Goal: Task Accomplishment & Management: Manage account settings

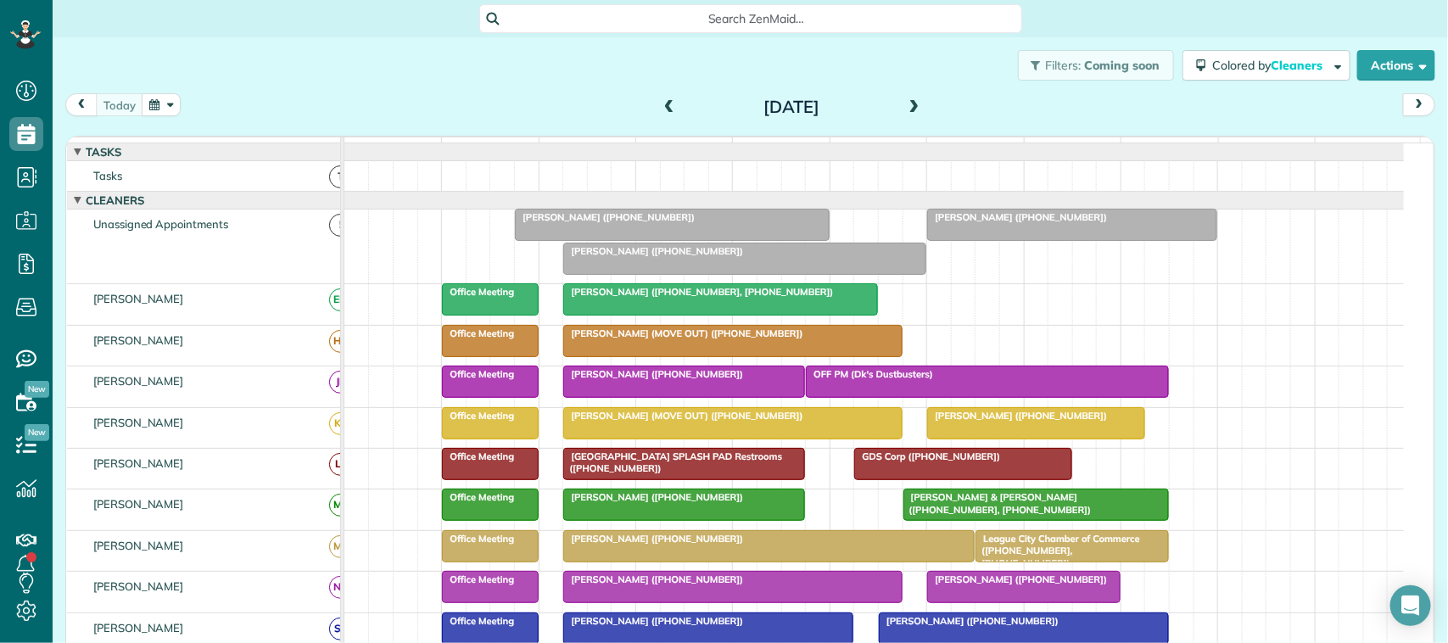
click at [145, 99] on button "button" at bounding box center [161, 104] width 39 height 23
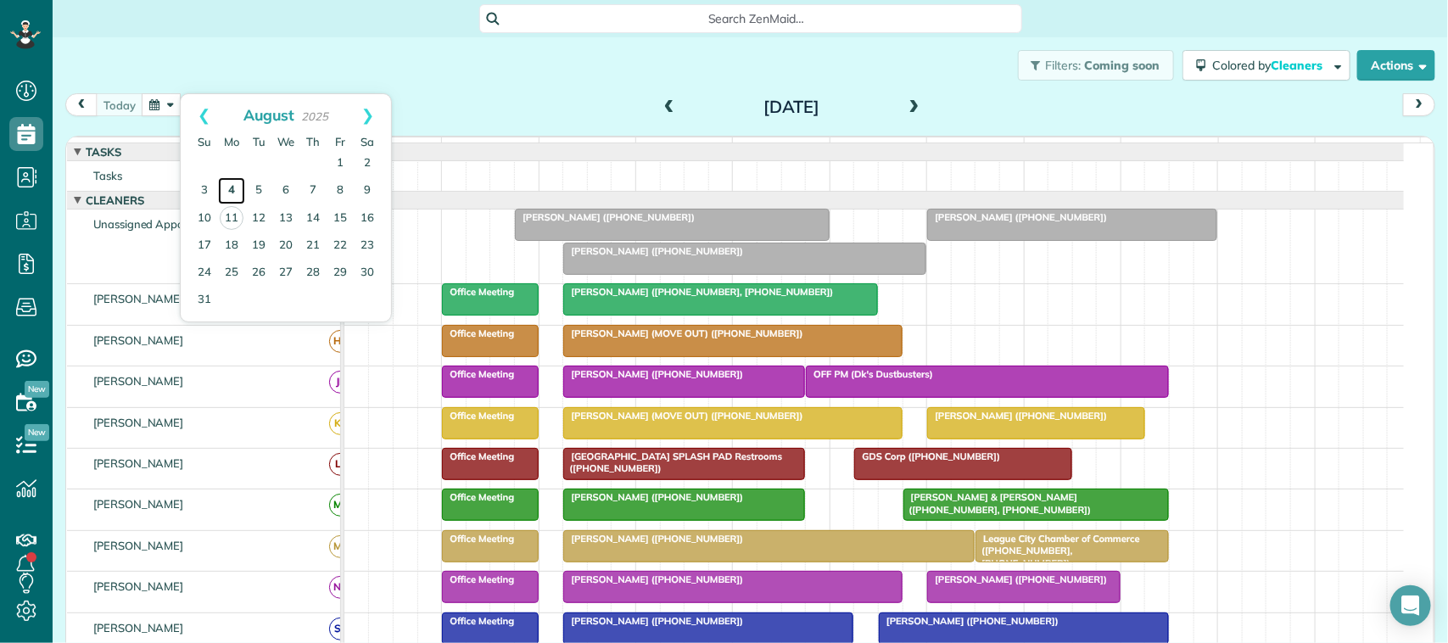
click at [244, 189] on link "4" at bounding box center [231, 190] width 27 height 27
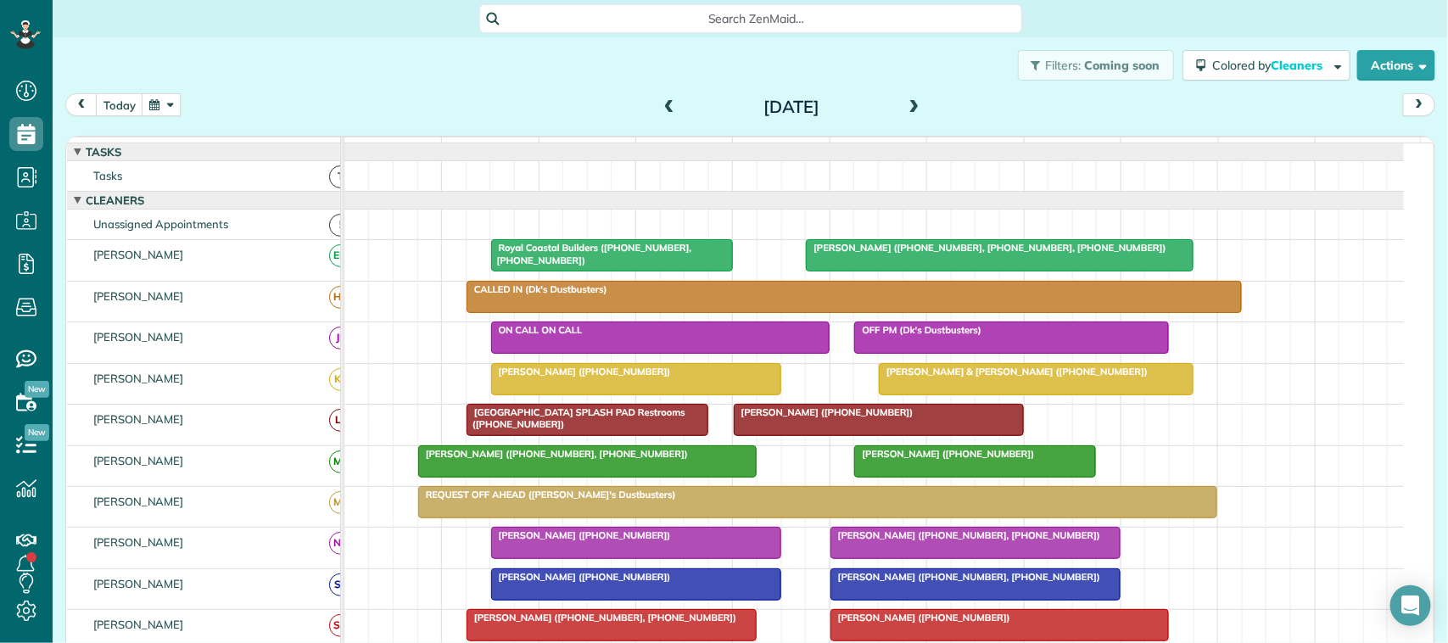
click at [913, 107] on span at bounding box center [914, 107] width 19 height 15
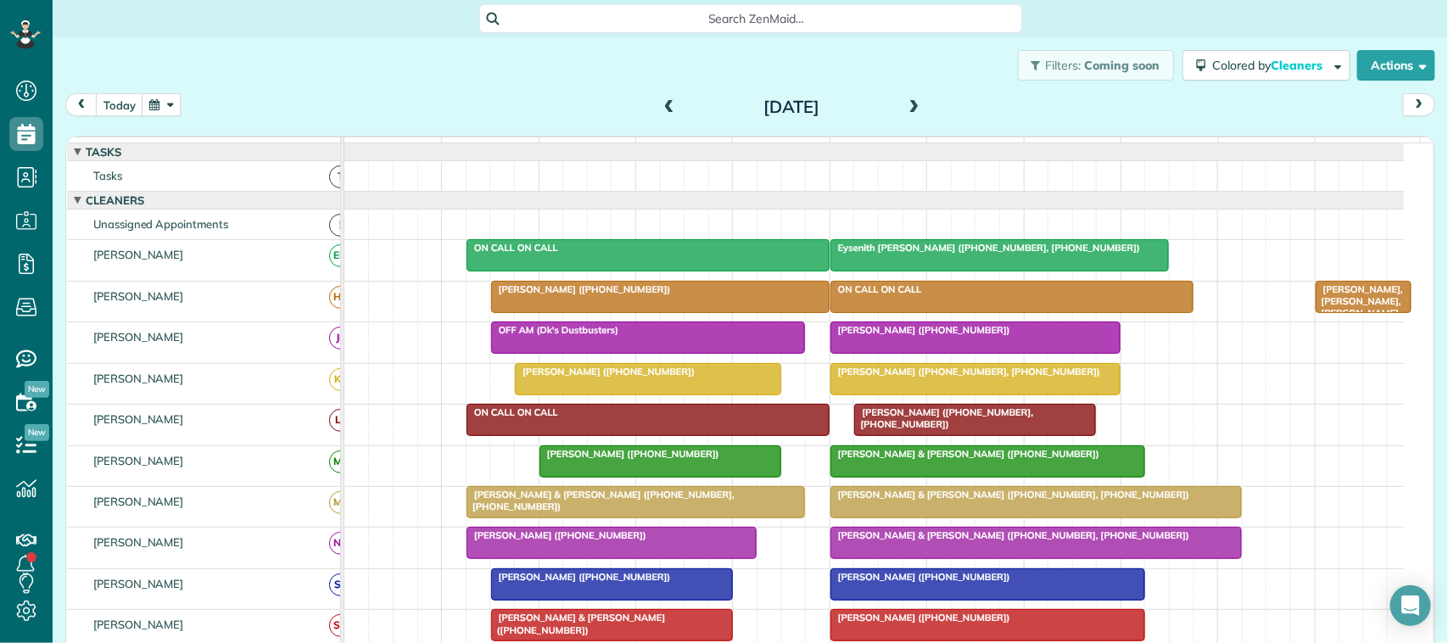
click at [912, 108] on span at bounding box center [914, 107] width 19 height 15
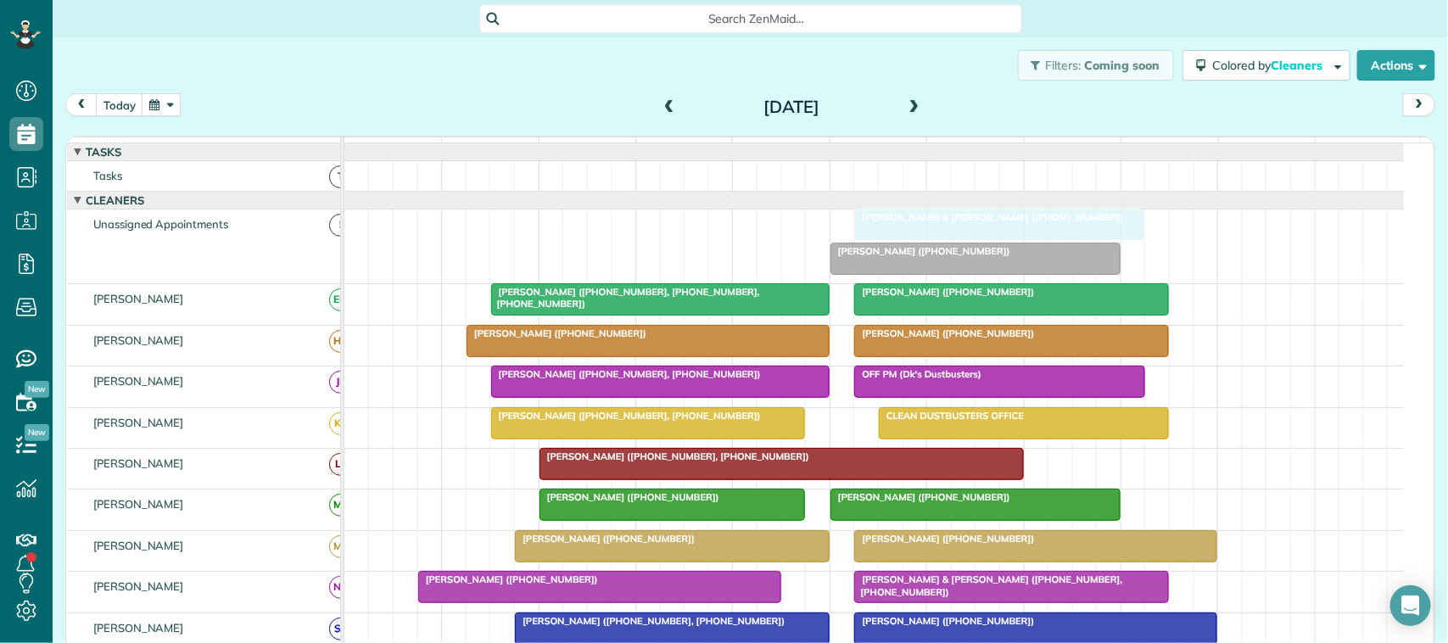
drag, startPoint x: 929, startPoint y: 239, endPoint x: 943, endPoint y: 256, distance: 22.3
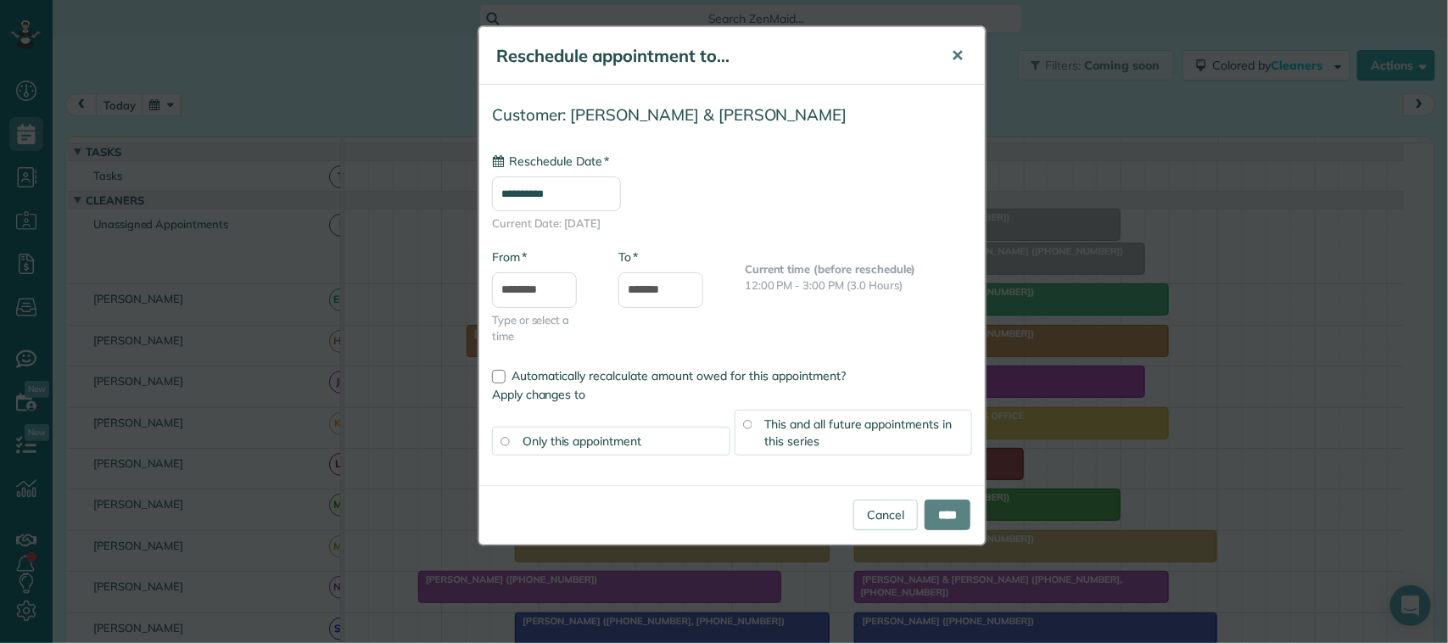
type input "**********"
click at [965, 31] on div "Reschedule appointment to... ✕" at bounding box center [732, 56] width 506 height 58
click at [964, 66] on button "✕" at bounding box center [957, 56] width 38 height 41
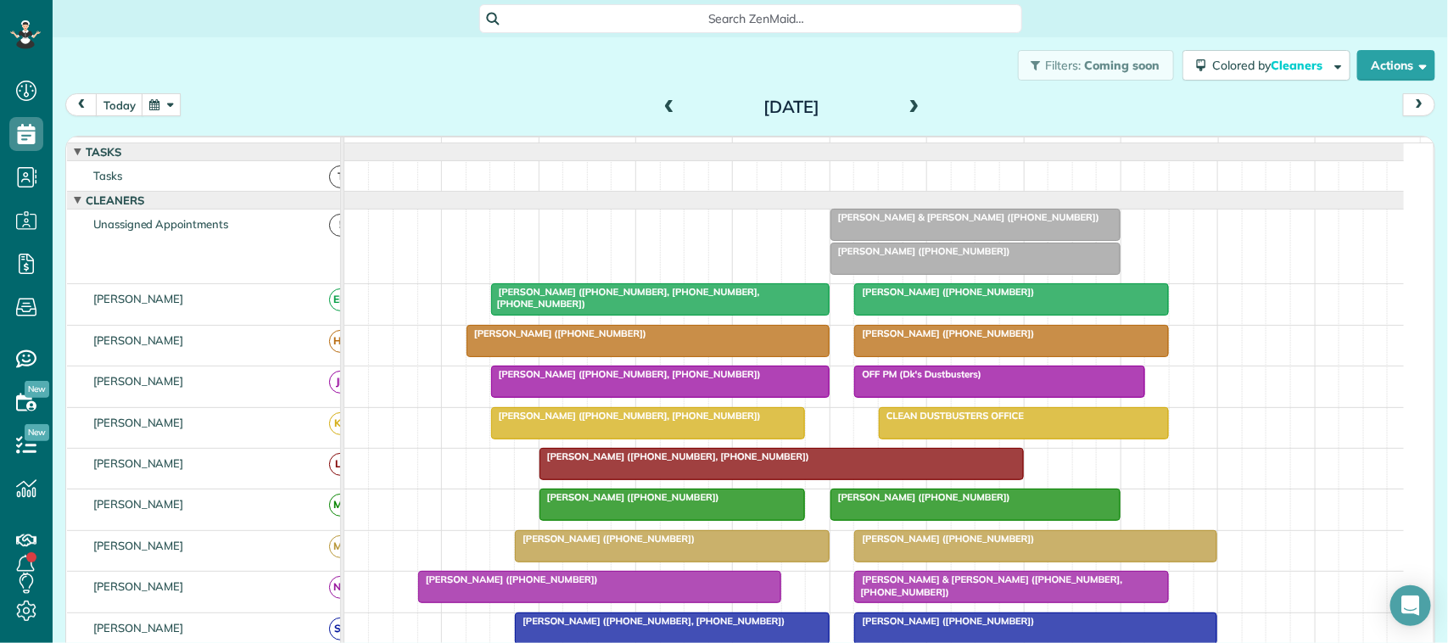
click at [936, 240] on div at bounding box center [975, 225] width 288 height 31
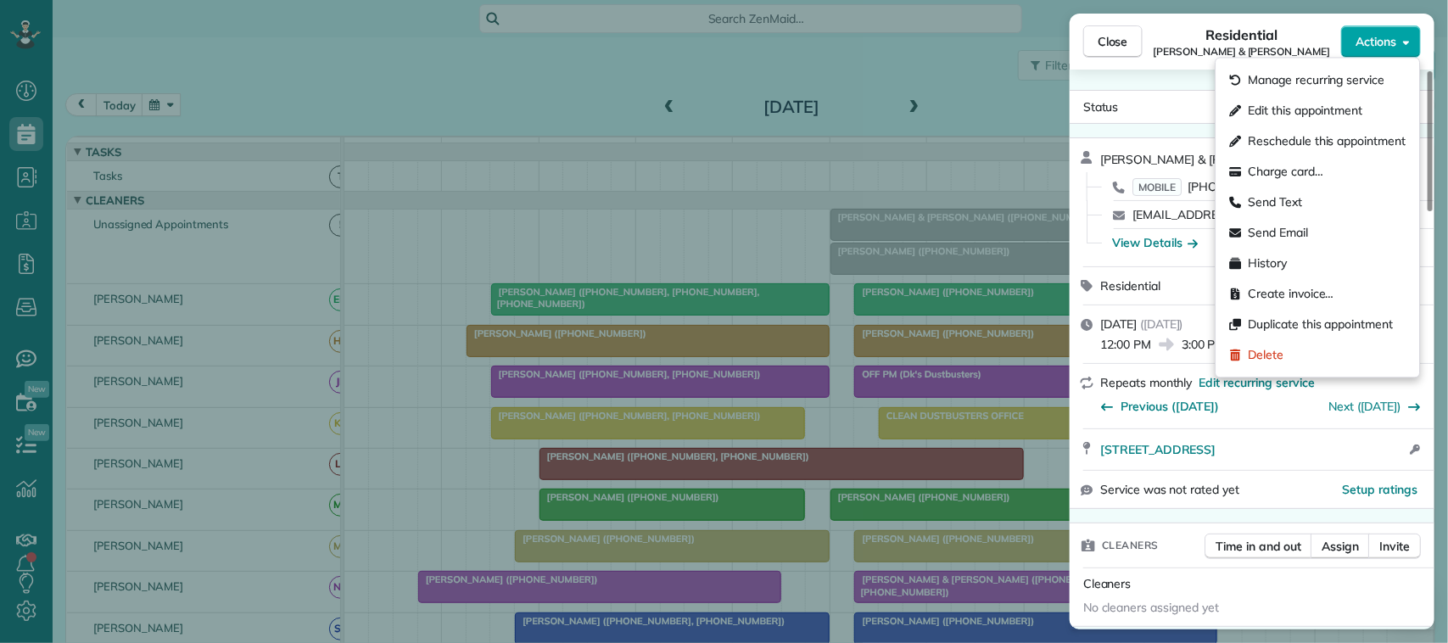
click at [1386, 47] on span "Actions" at bounding box center [1376, 41] width 41 height 17
click at [1329, 117] on span "Edit this appointment" at bounding box center [1306, 111] width 115 height 17
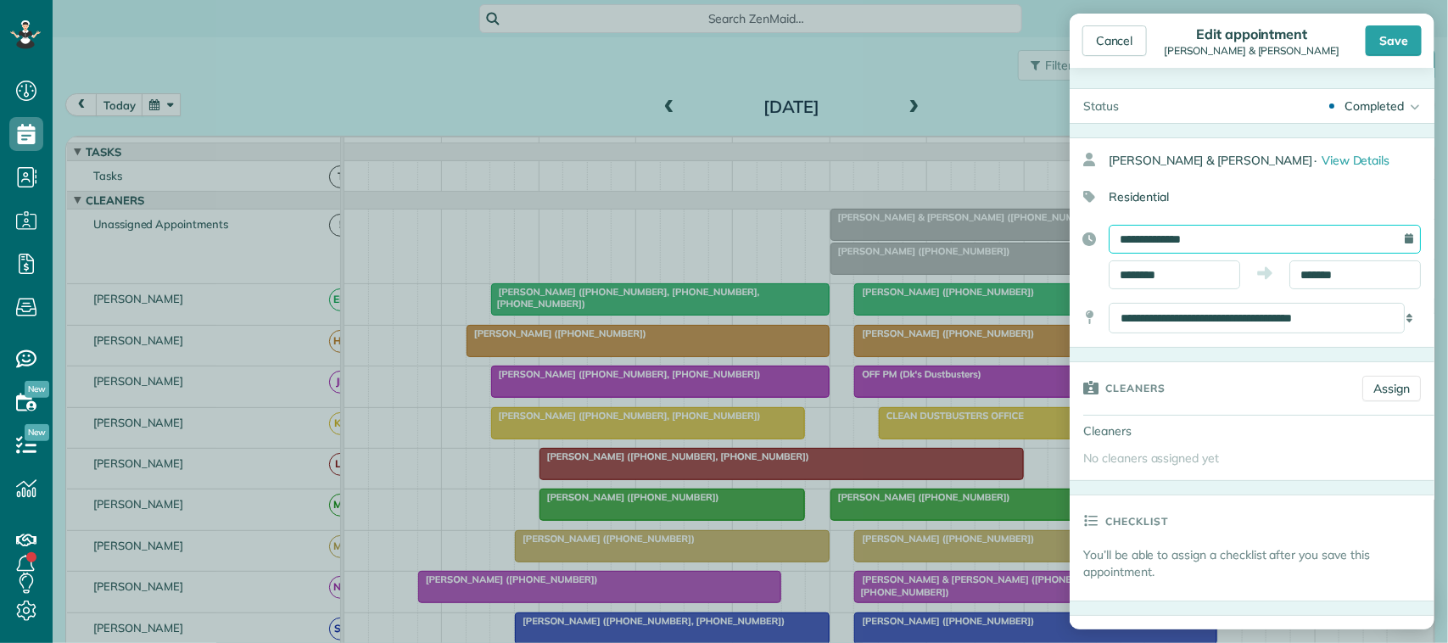
click at [1261, 239] on input "**********" at bounding box center [1265, 239] width 312 height 29
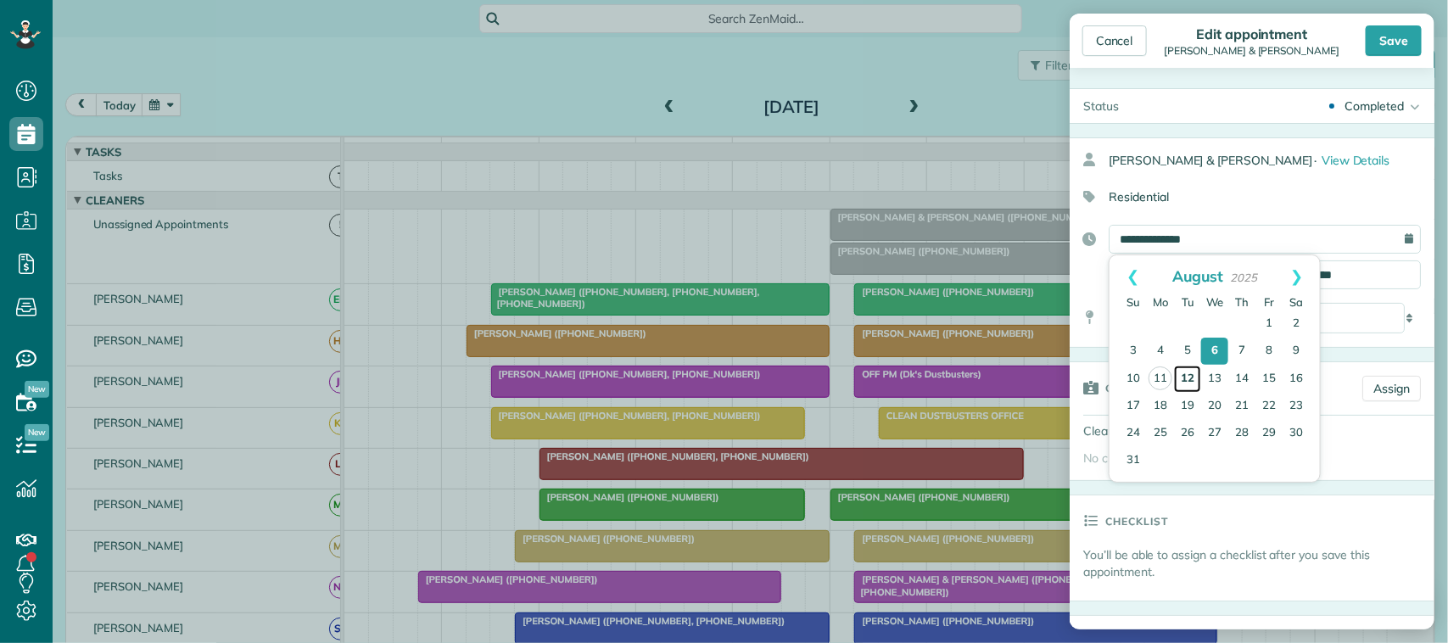
click at [1182, 378] on link "12" at bounding box center [1187, 379] width 27 height 27
type input "**********"
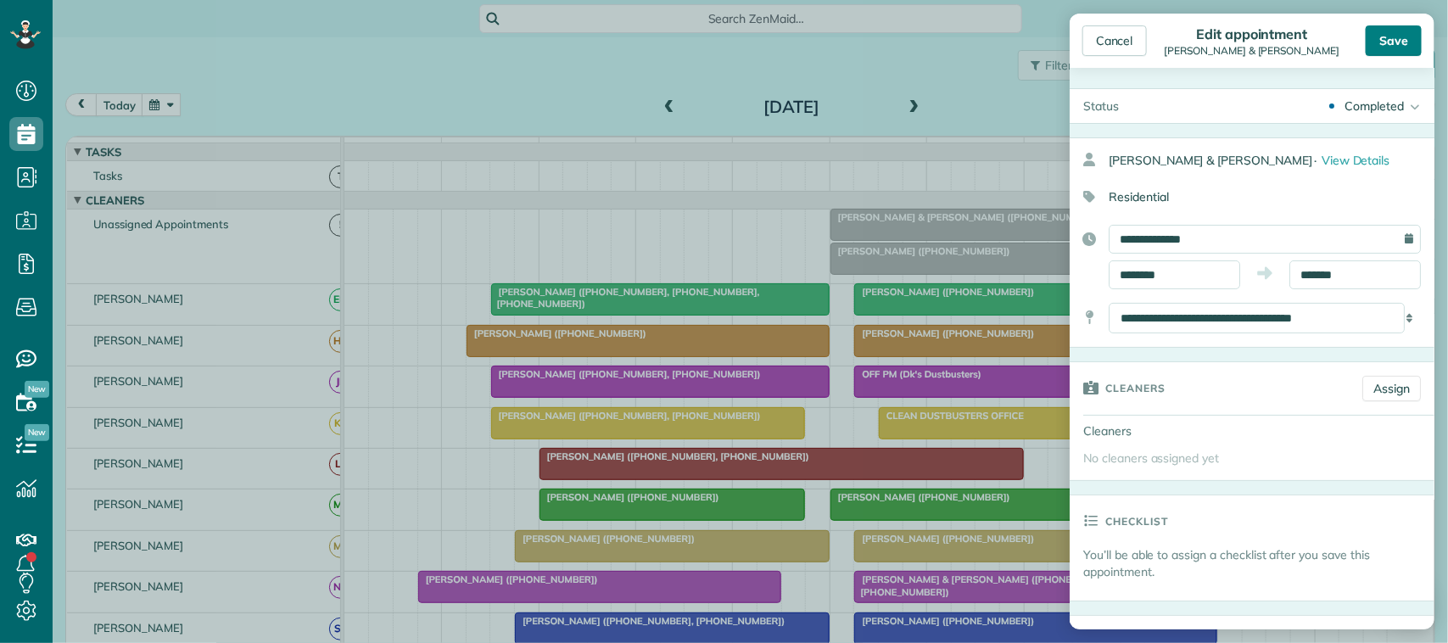
click at [1389, 43] on div "Save" at bounding box center [1394, 40] width 56 height 31
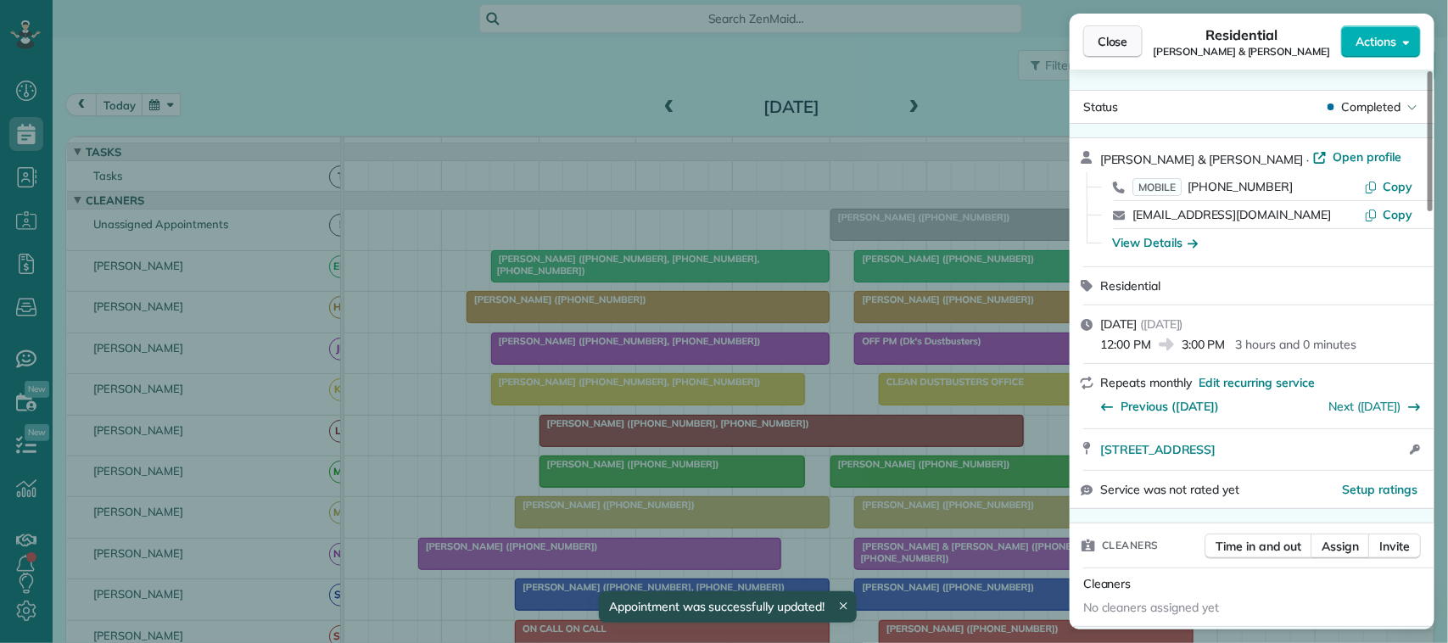
click at [1101, 53] on button "Close" at bounding box center [1112, 41] width 59 height 32
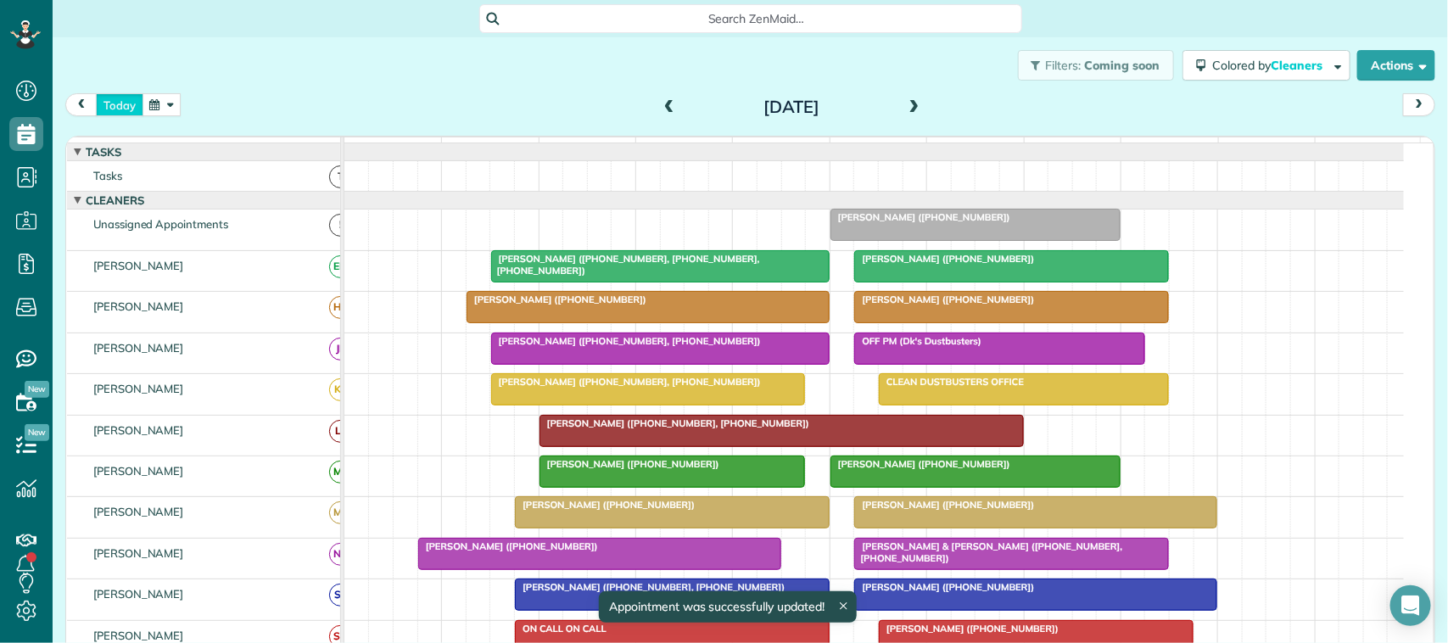
click at [109, 103] on button "today" at bounding box center [120, 104] width 48 height 23
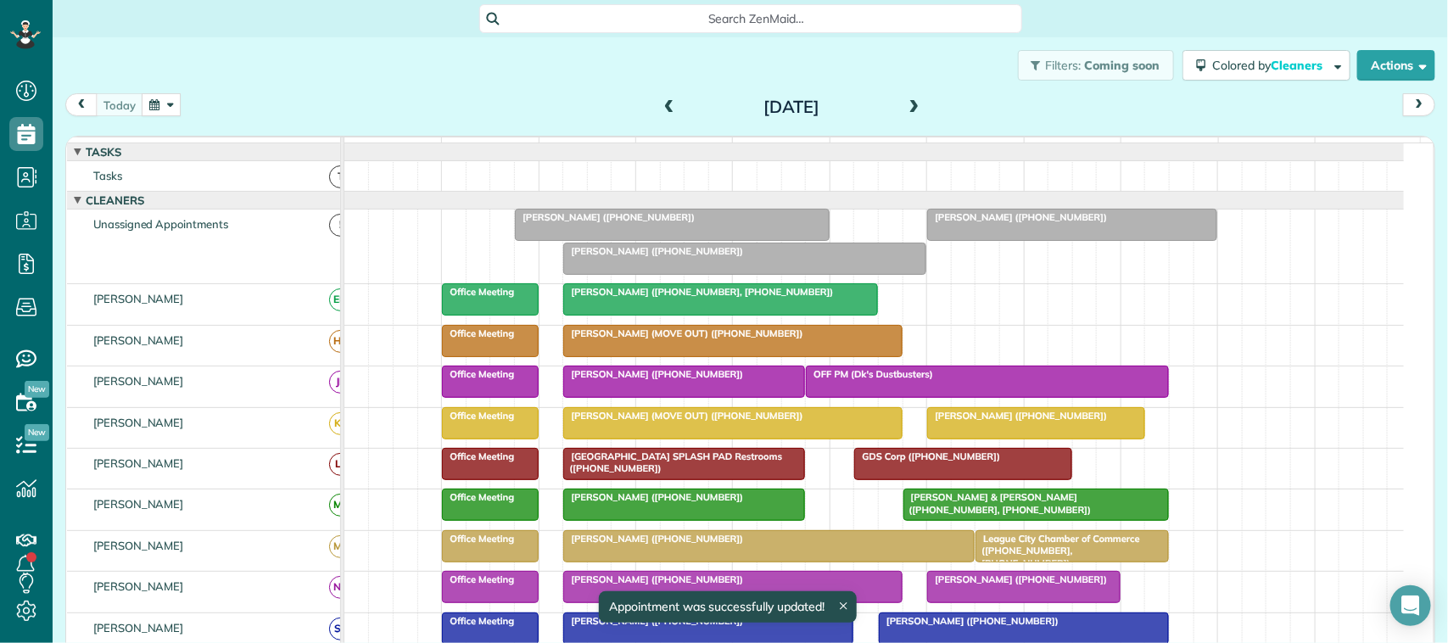
click at [910, 108] on span at bounding box center [914, 107] width 19 height 15
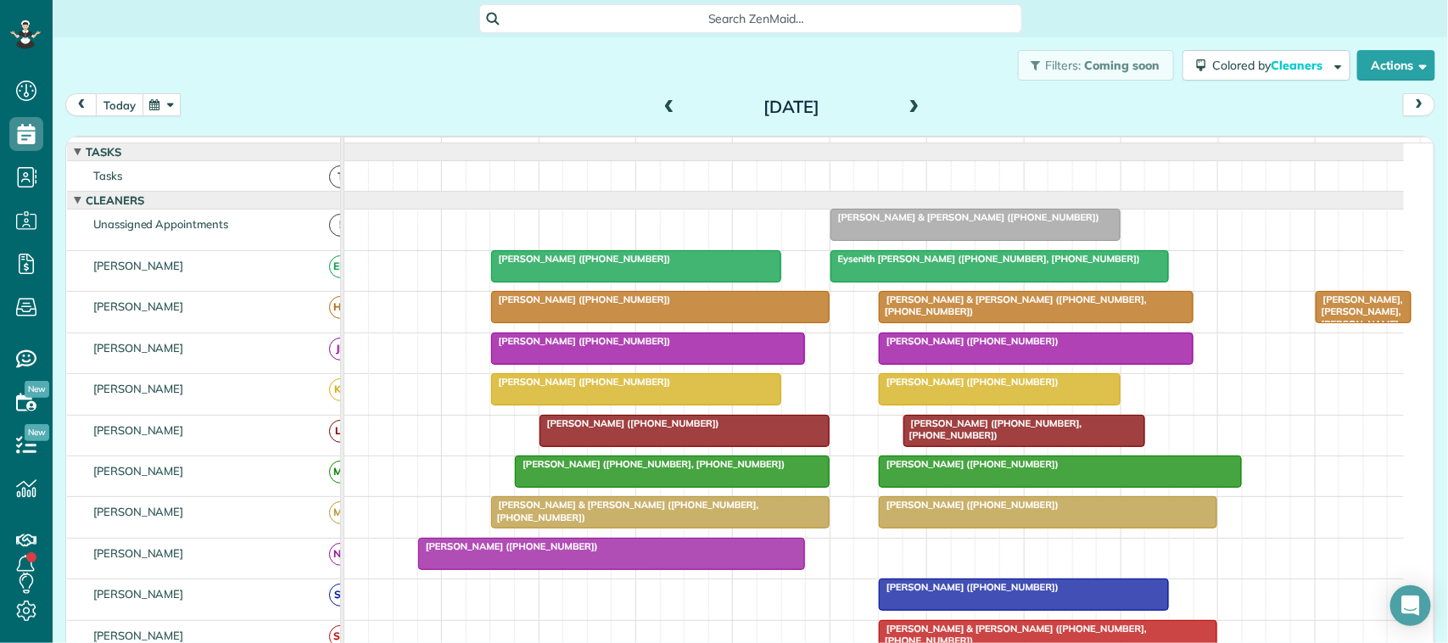
click at [130, 98] on button "today" at bounding box center [120, 104] width 48 height 23
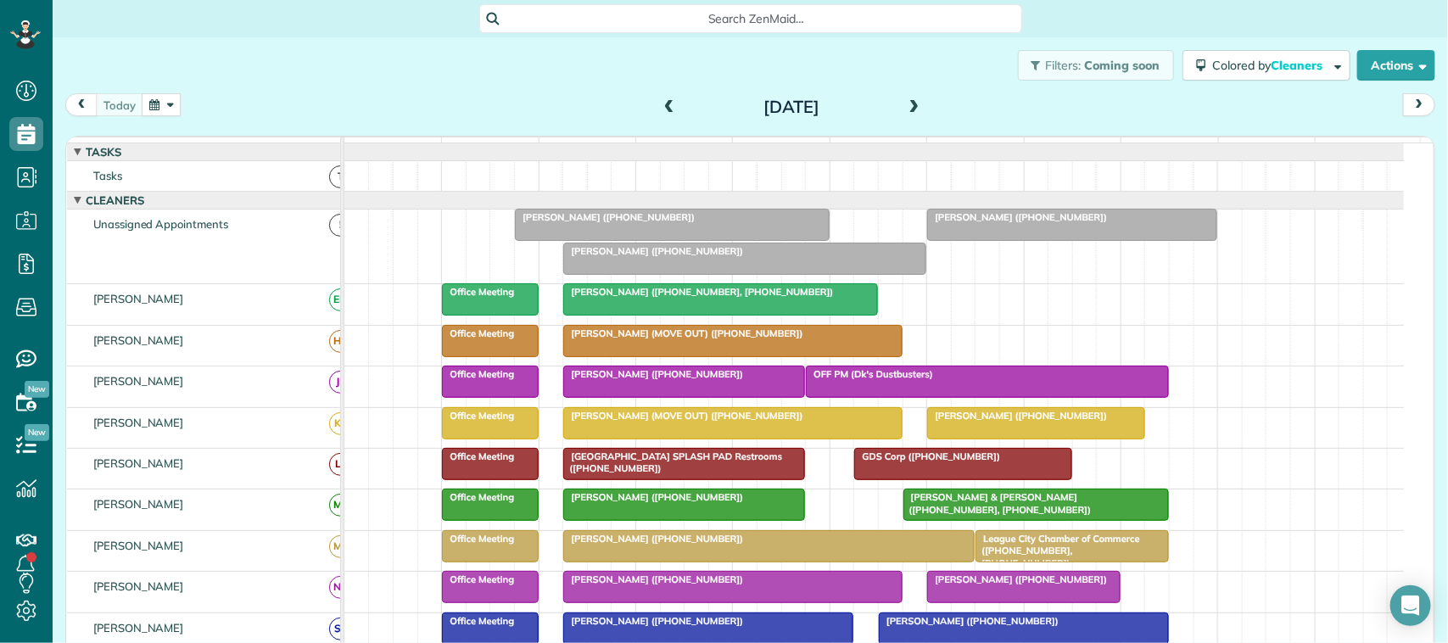
click at [905, 98] on span at bounding box center [914, 107] width 19 height 25
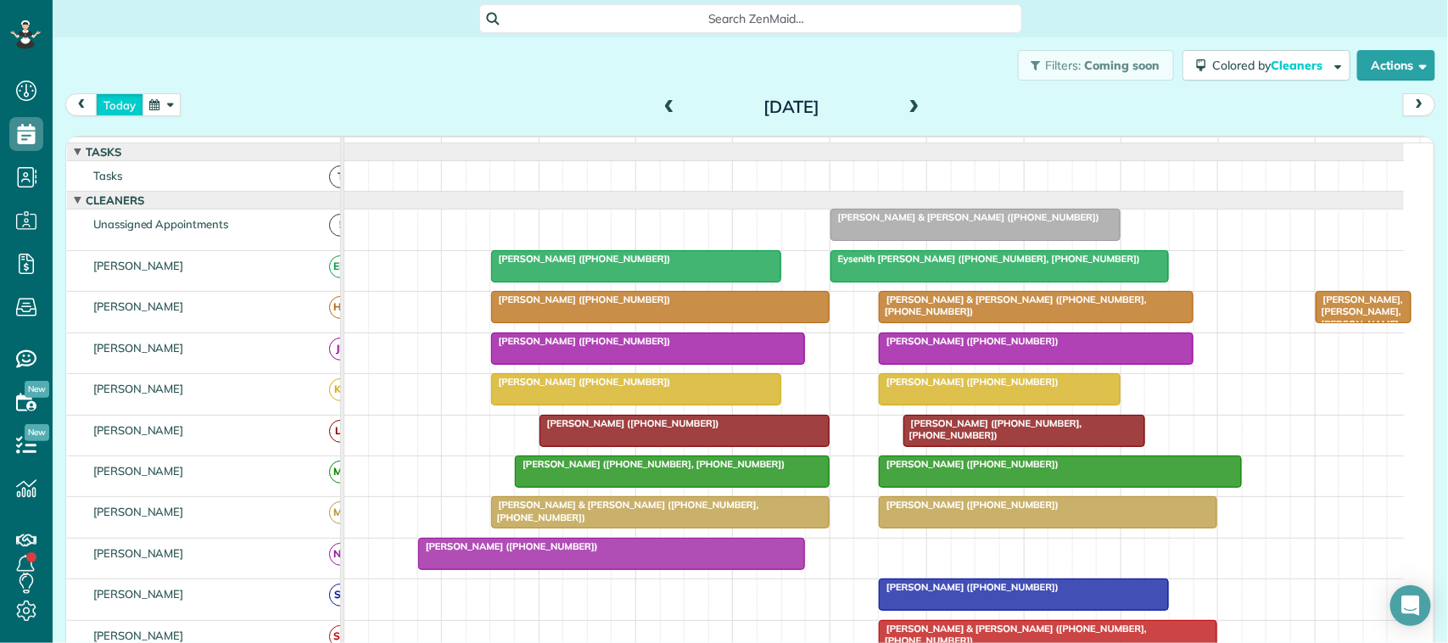
click at [132, 106] on button "today" at bounding box center [120, 104] width 48 height 23
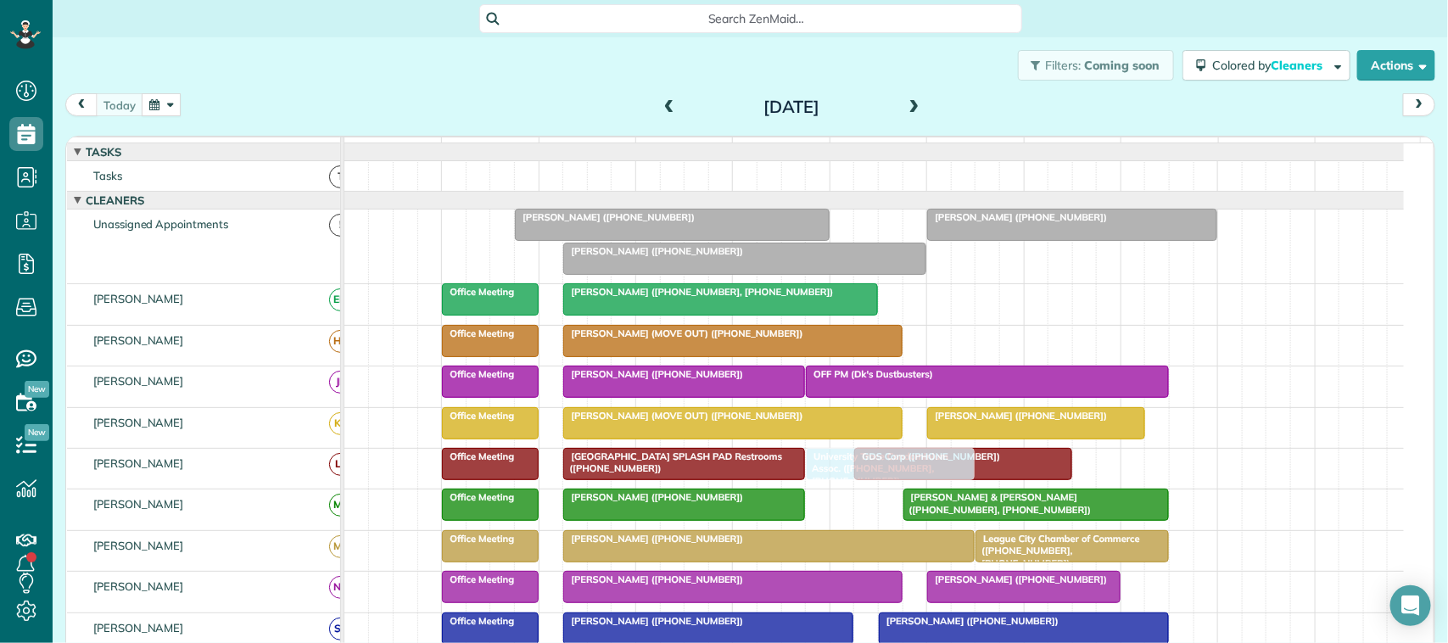
drag, startPoint x: 963, startPoint y: 545, endPoint x: 831, endPoint y: 484, distance: 144.6
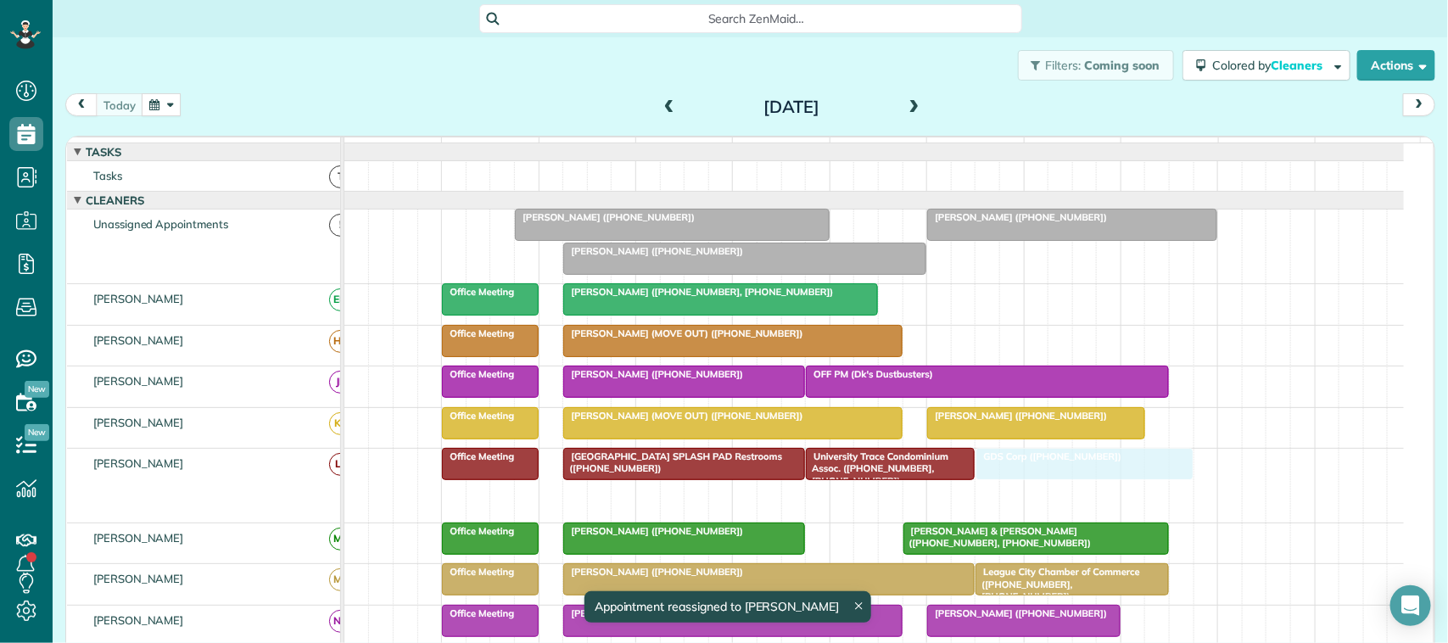
drag, startPoint x: 940, startPoint y: 523, endPoint x: 1061, endPoint y: 479, distance: 128.8
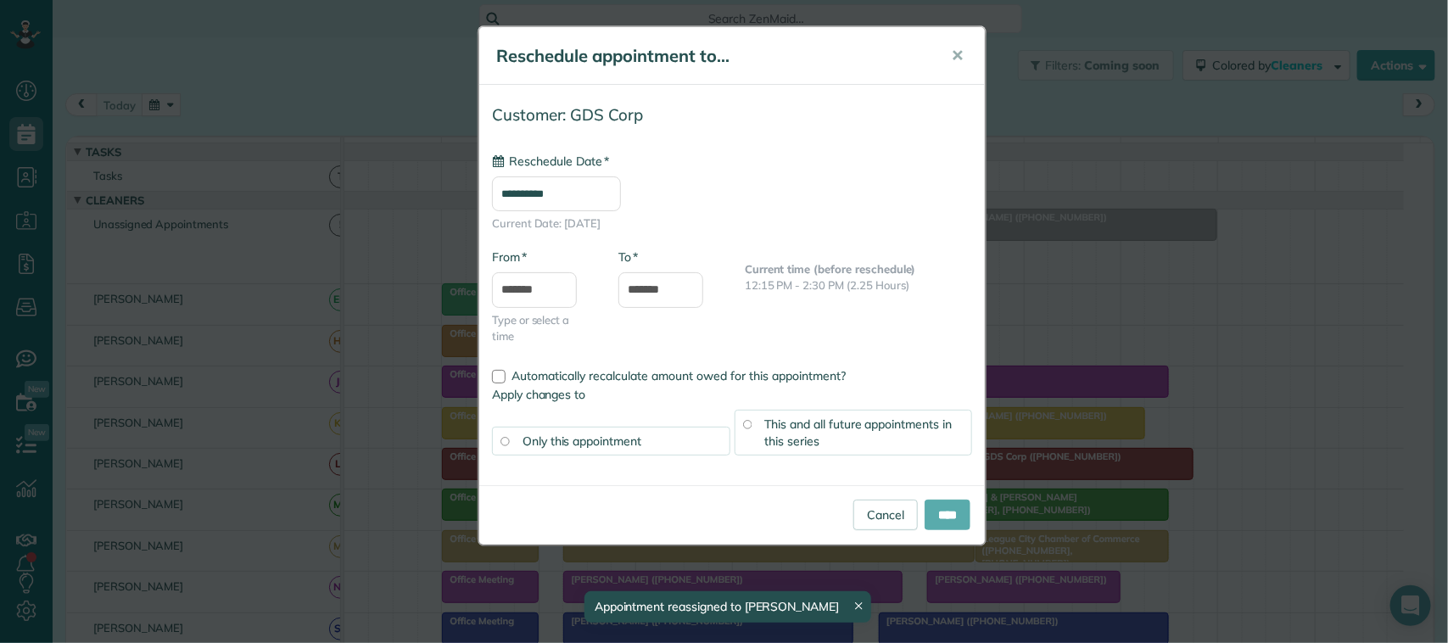
type input "**********"
click at [943, 514] on input "****" at bounding box center [948, 515] width 46 height 31
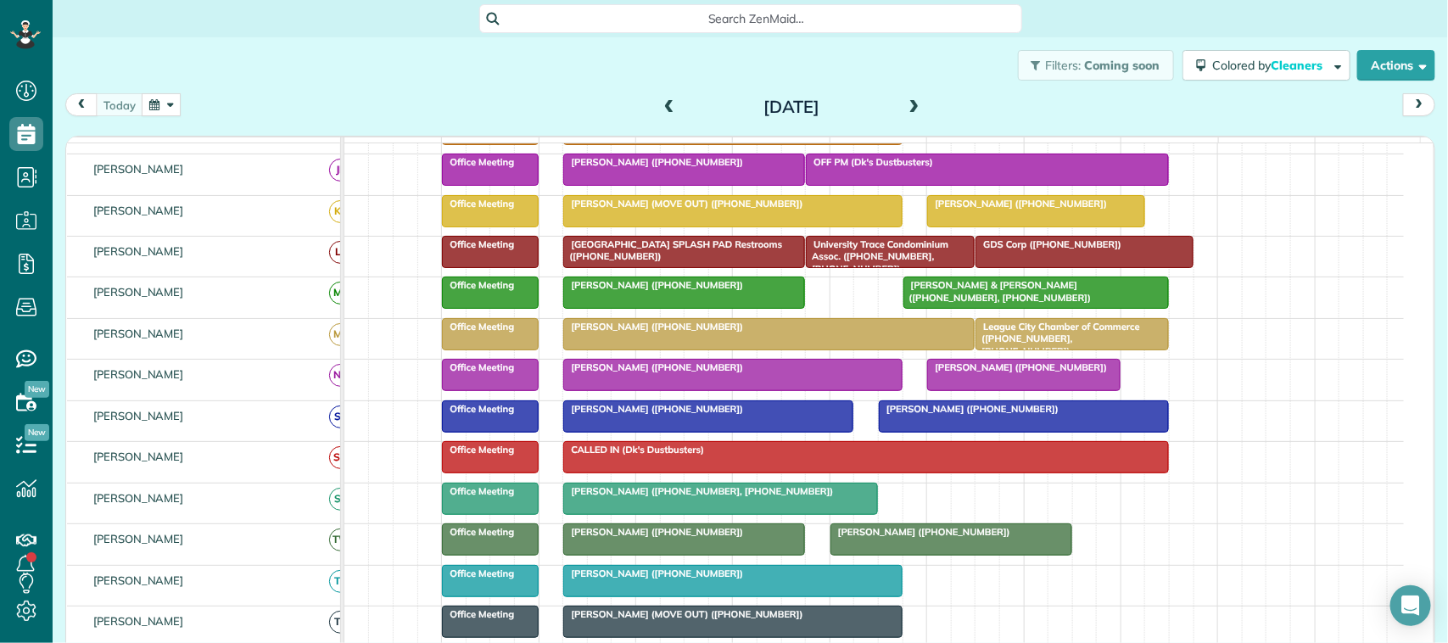
scroll to position [14, 0]
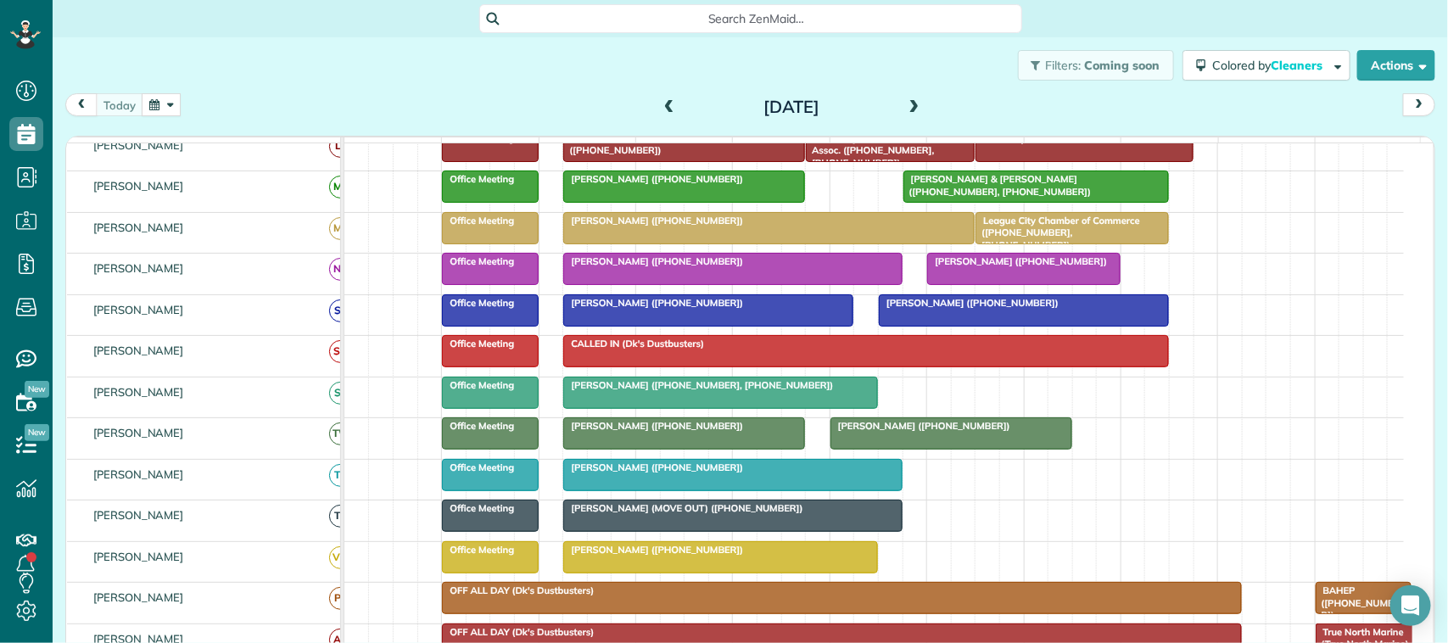
click at [772, 556] on div "[PERSON_NAME] ([PHONE_NUMBER])" at bounding box center [720, 550] width 305 height 12
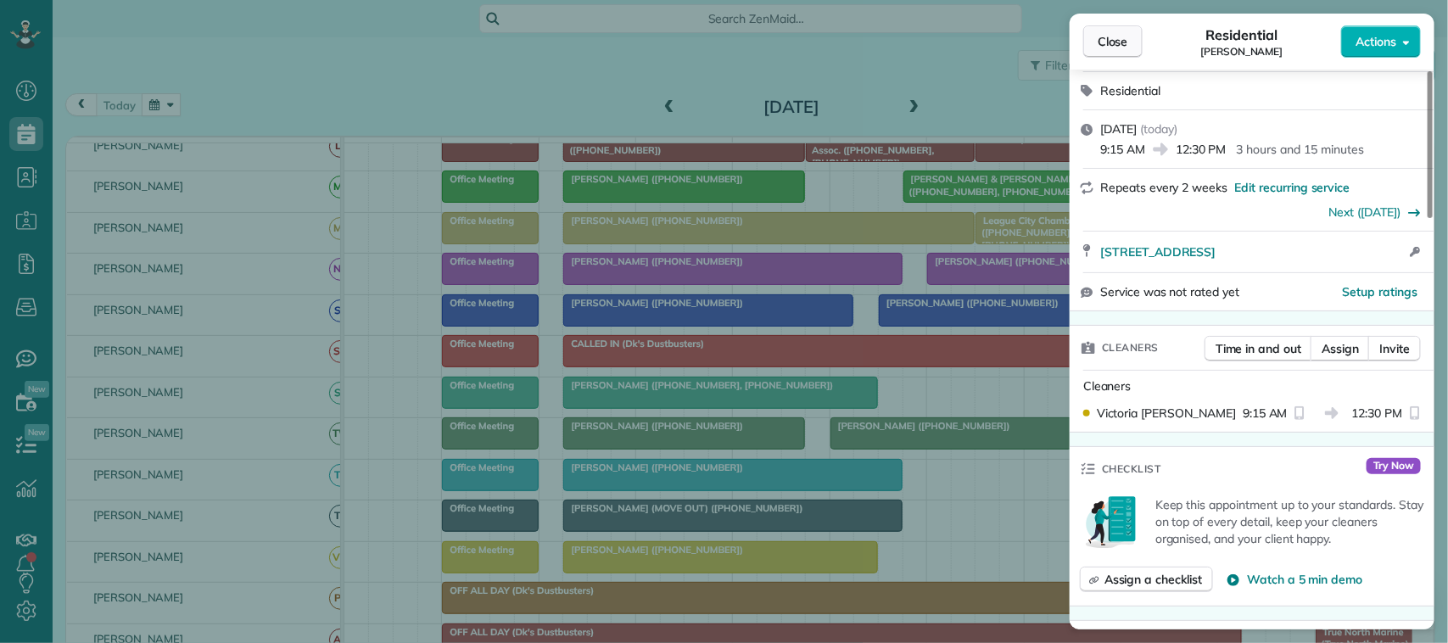
click at [1114, 43] on span "Close" at bounding box center [1113, 41] width 31 height 17
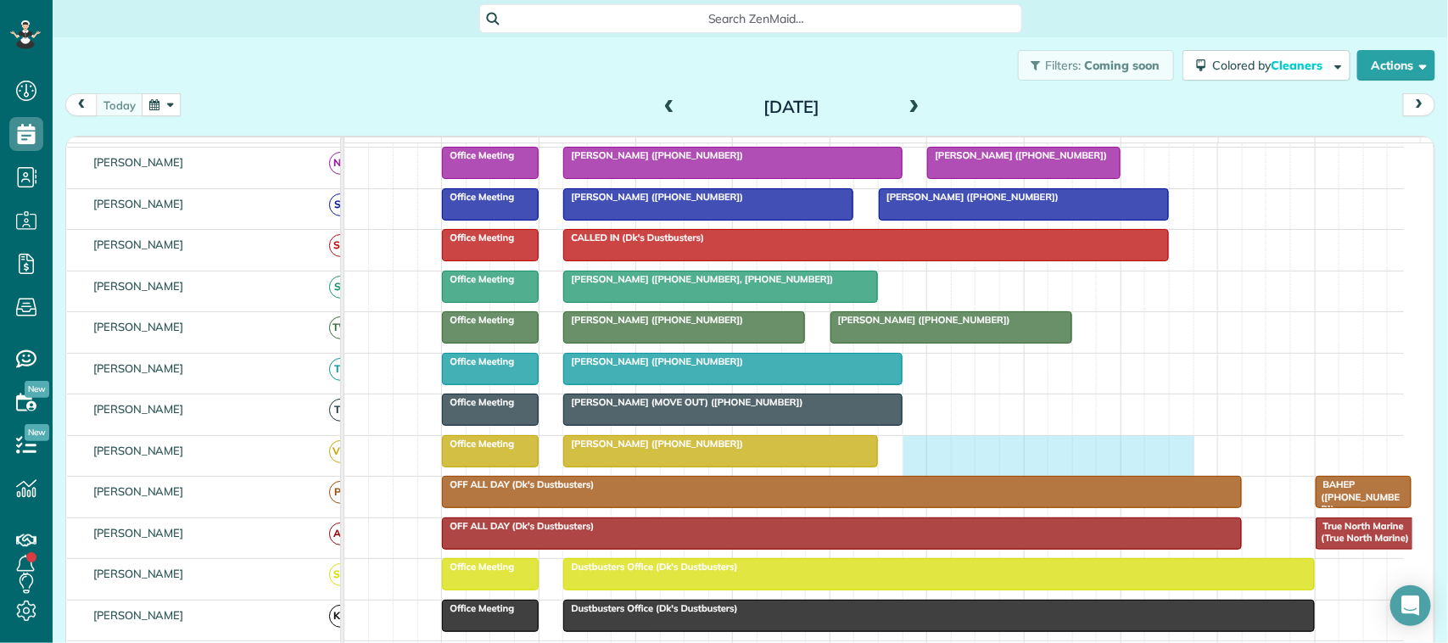
drag, startPoint x: 915, startPoint y: 472, endPoint x: 1178, endPoint y: 458, distance: 263.4
click at [1178, 458] on div "Nicole Bermudez-Beck (+17046751992) Office Meeting" at bounding box center [874, 456] width 1060 height 40
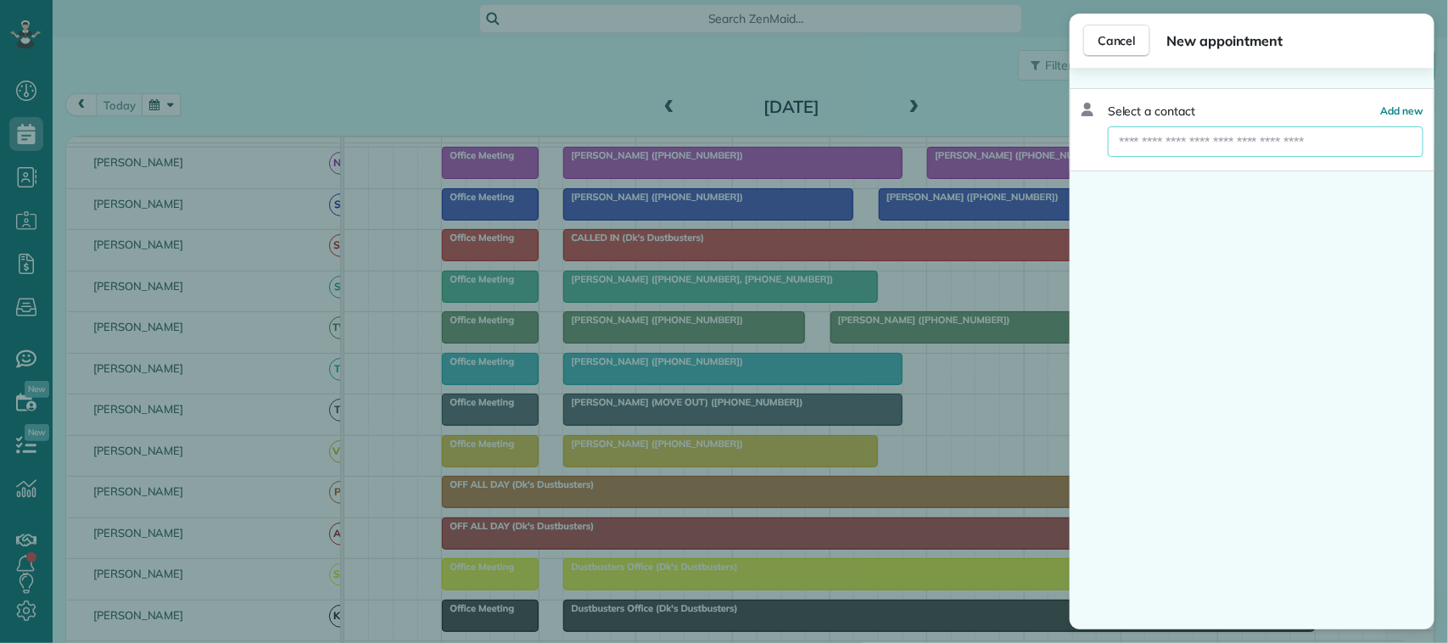
click at [1205, 154] on input "text" at bounding box center [1266, 141] width 316 height 31
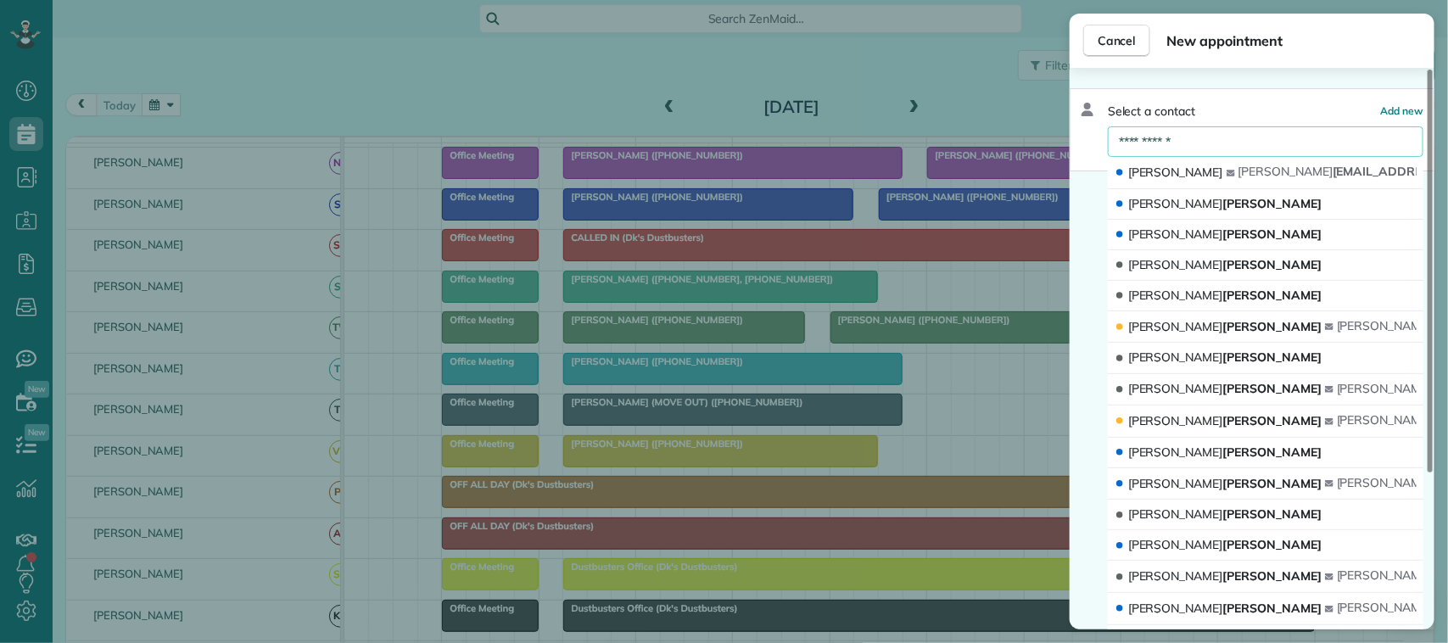
click at [1206, 141] on input "**********" at bounding box center [1266, 141] width 316 height 31
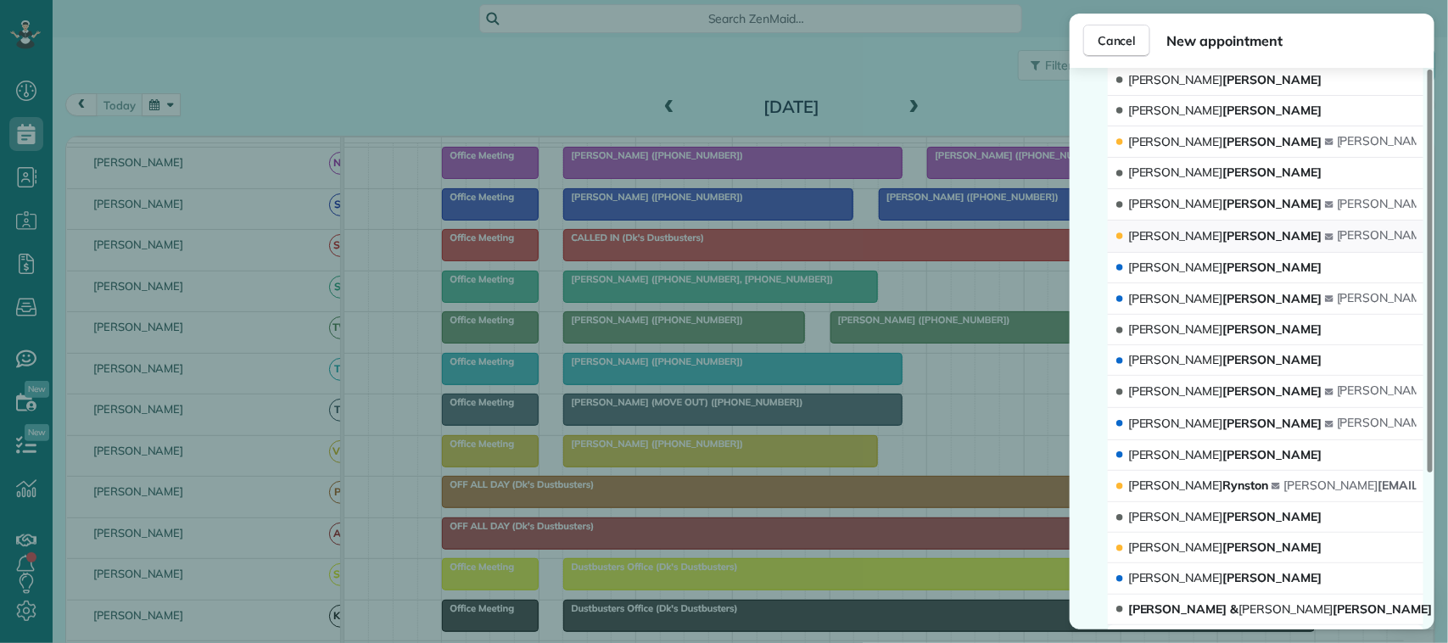
scroll to position [212, 0]
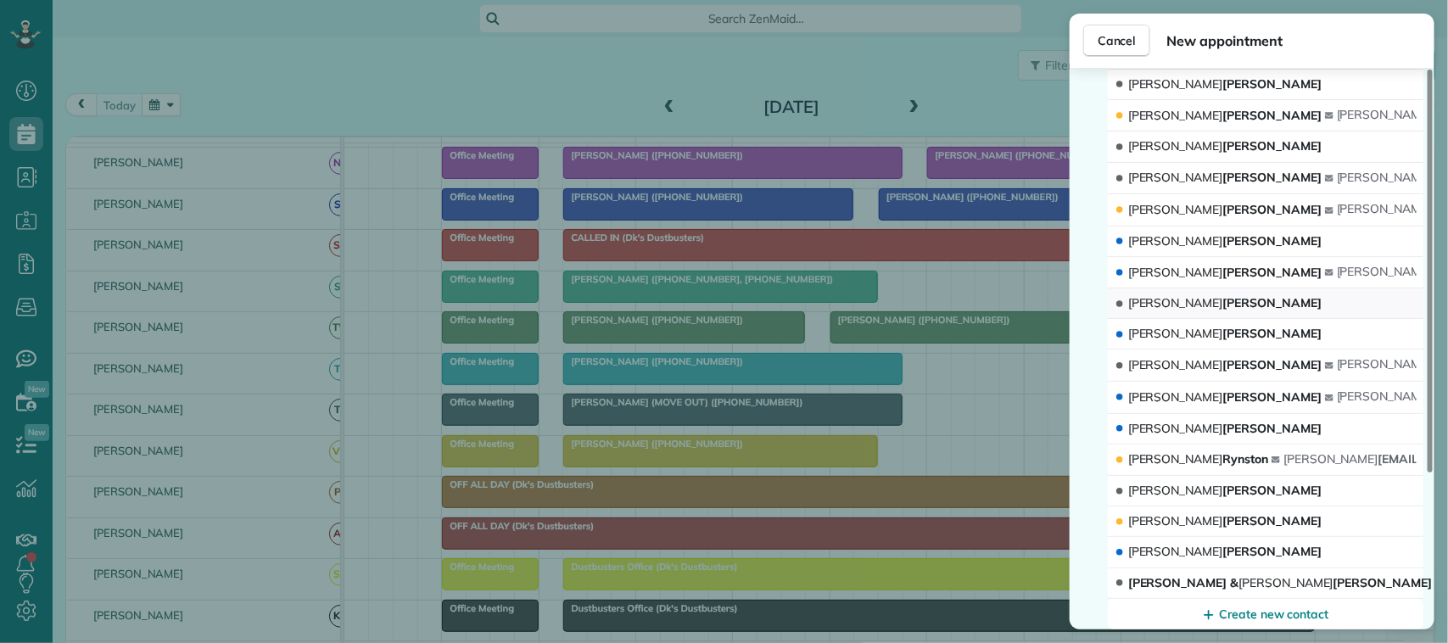
type input "**********"
click at [1219, 305] on button "Karen O'Bryan" at bounding box center [1266, 303] width 316 height 31
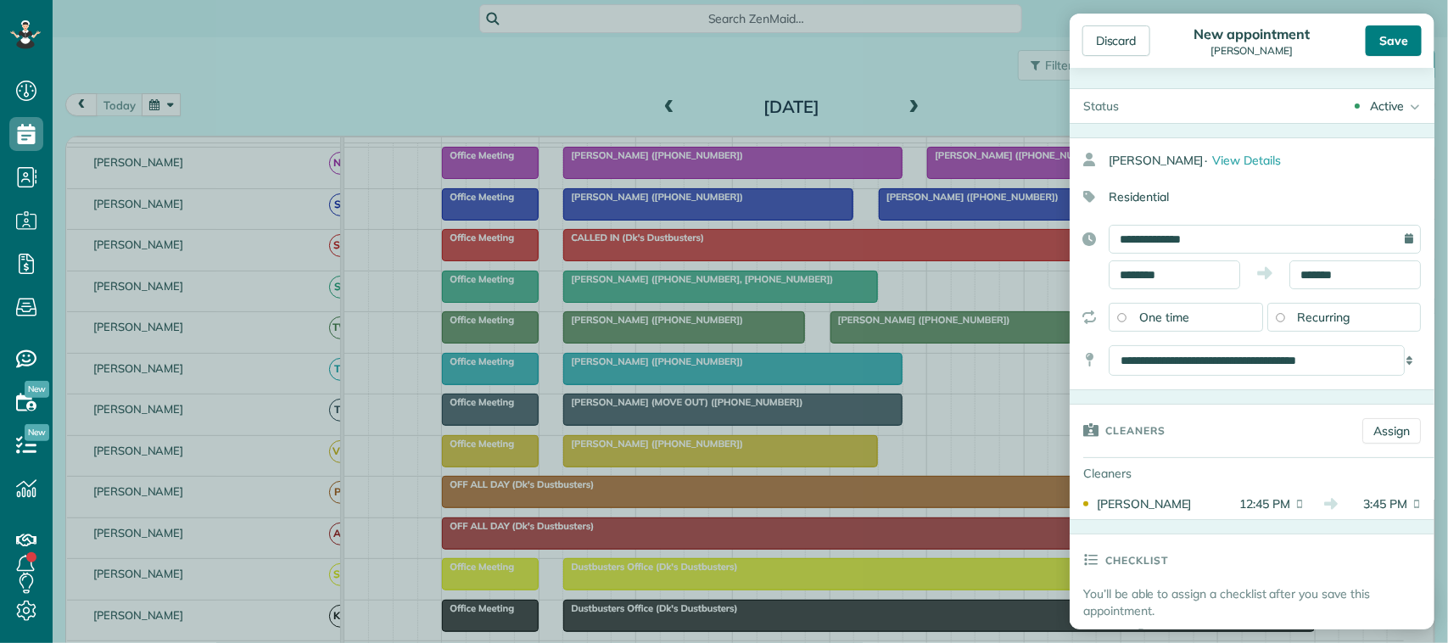
click at [1402, 41] on div "Save" at bounding box center [1394, 40] width 56 height 31
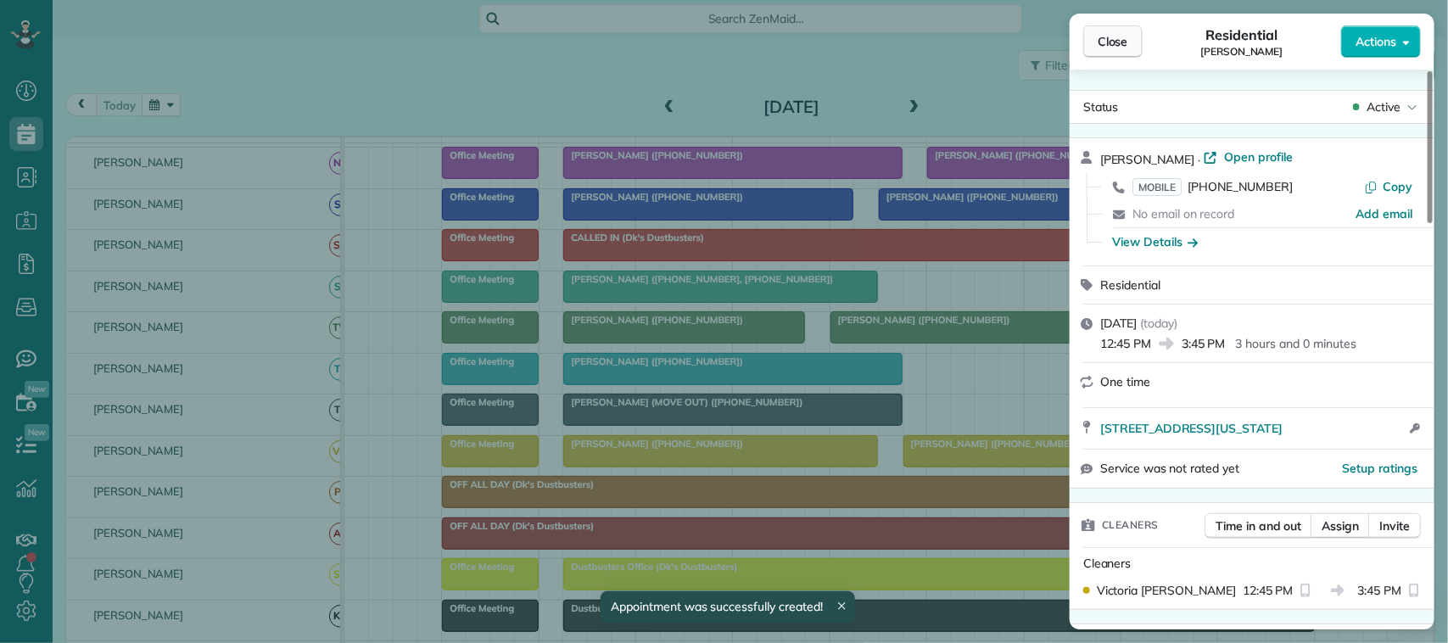
click at [1117, 36] on span "Close" at bounding box center [1113, 41] width 31 height 17
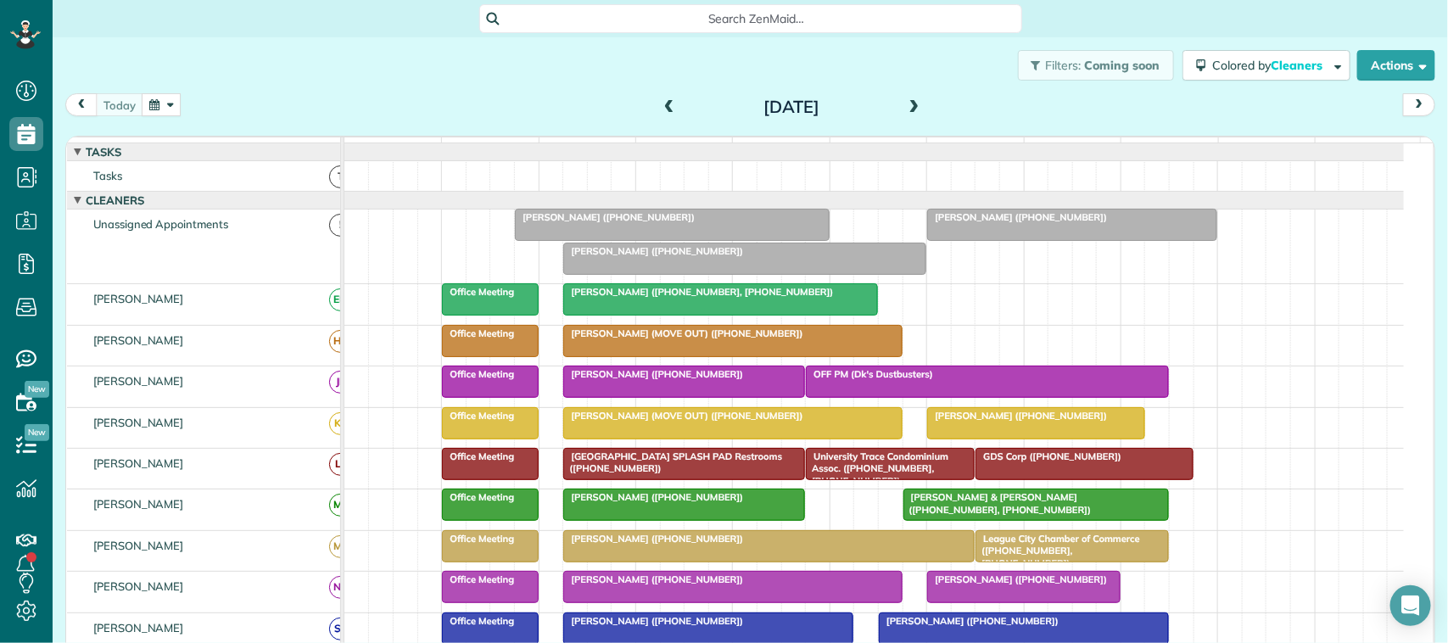
click at [1001, 240] on div at bounding box center [1072, 225] width 288 height 31
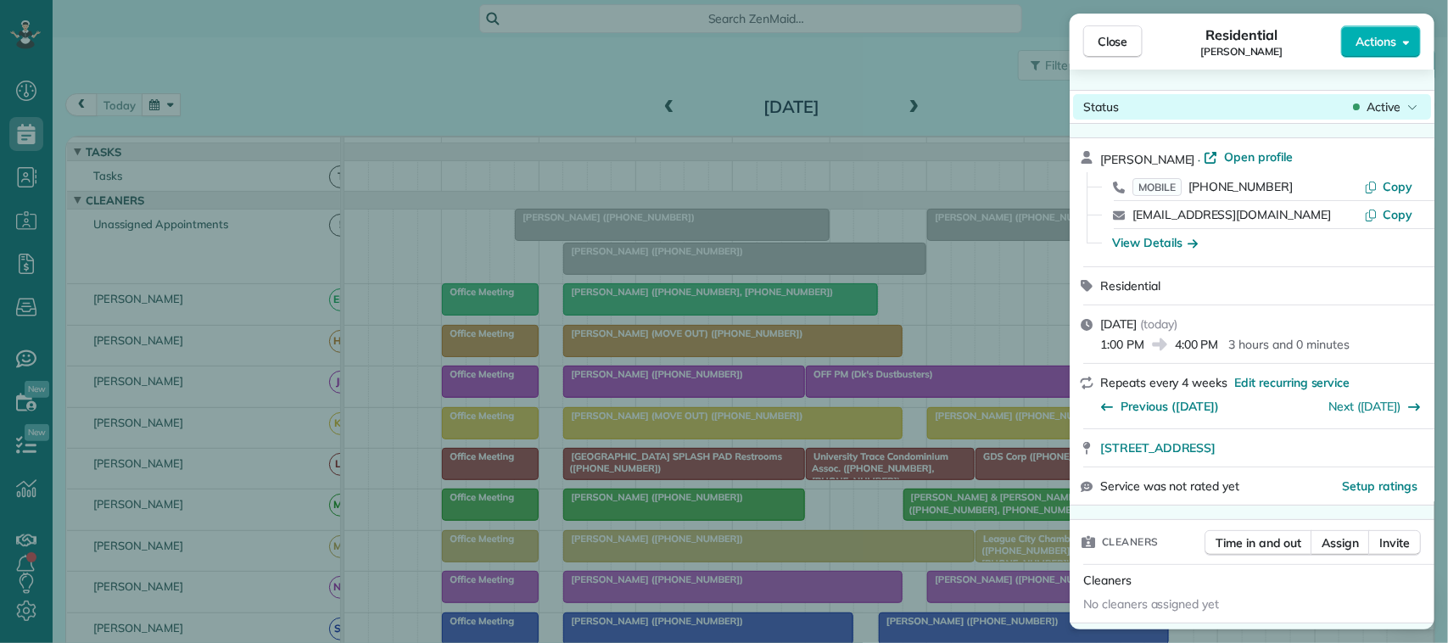
click at [1380, 112] on span "Active" at bounding box center [1384, 106] width 34 height 17
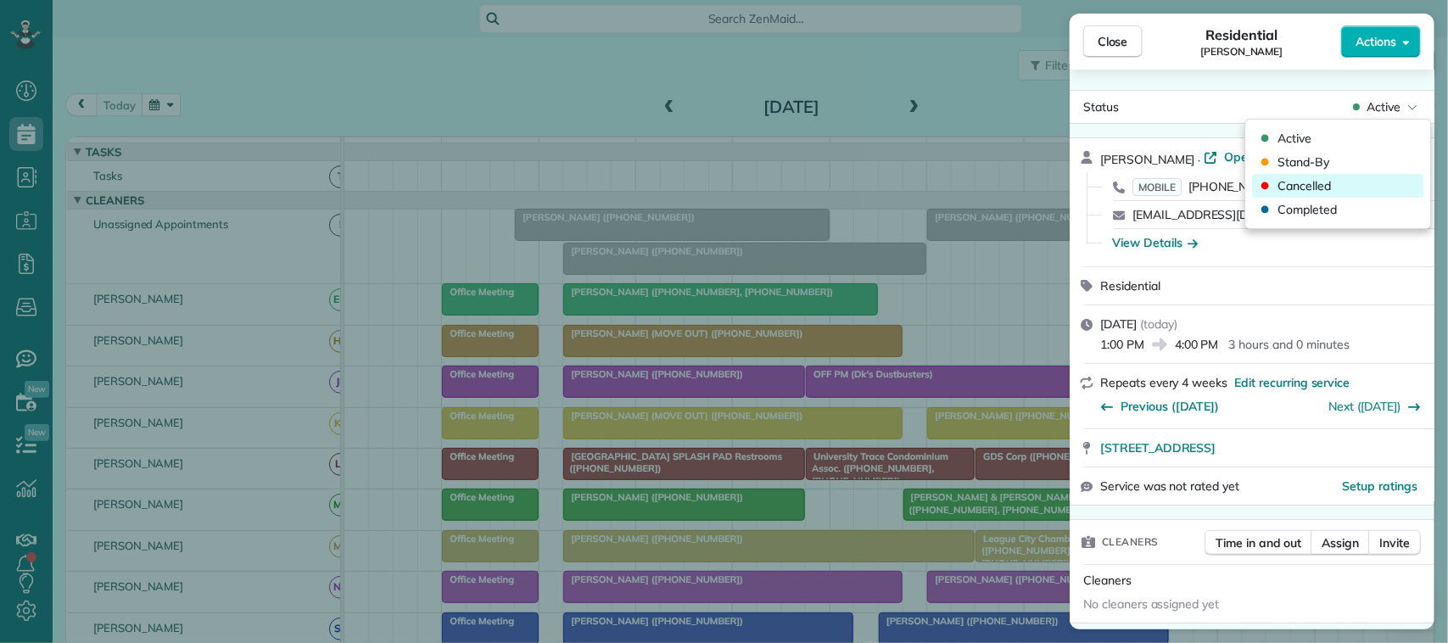
click at [1359, 180] on div "Cancelled" at bounding box center [1338, 186] width 171 height 24
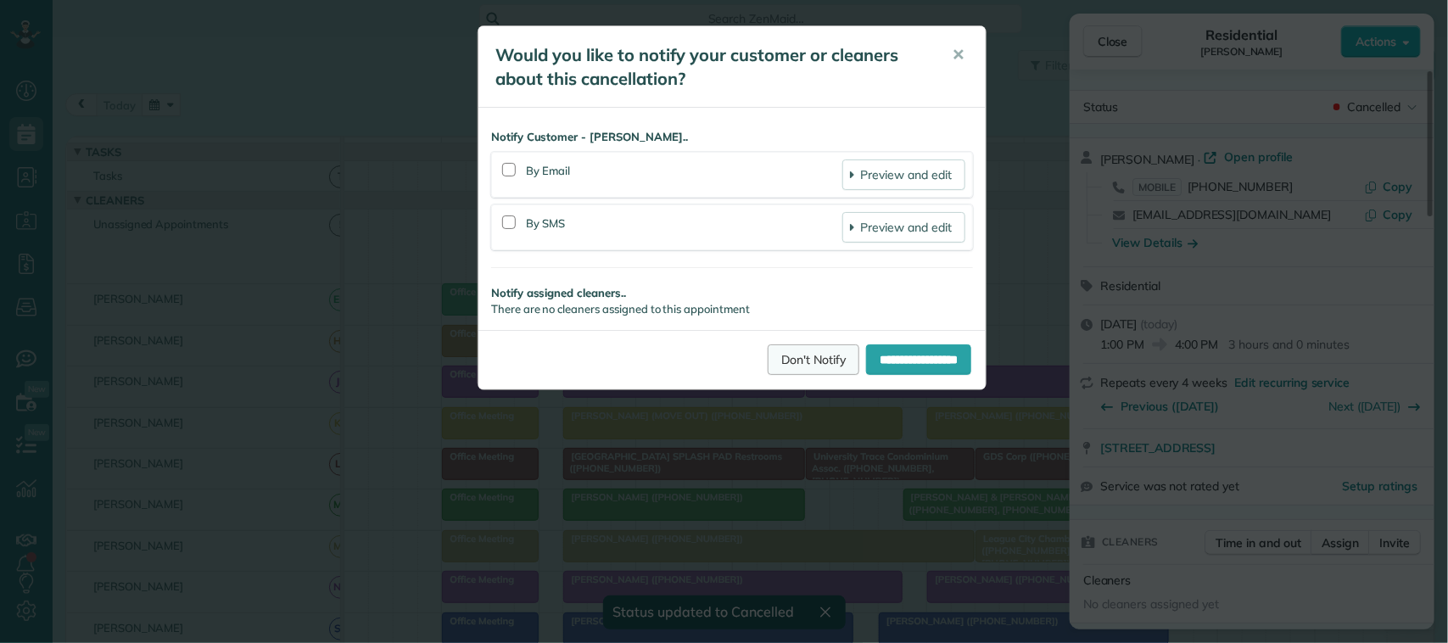
click at [774, 361] on link "Don't Notify" at bounding box center [814, 359] width 92 height 31
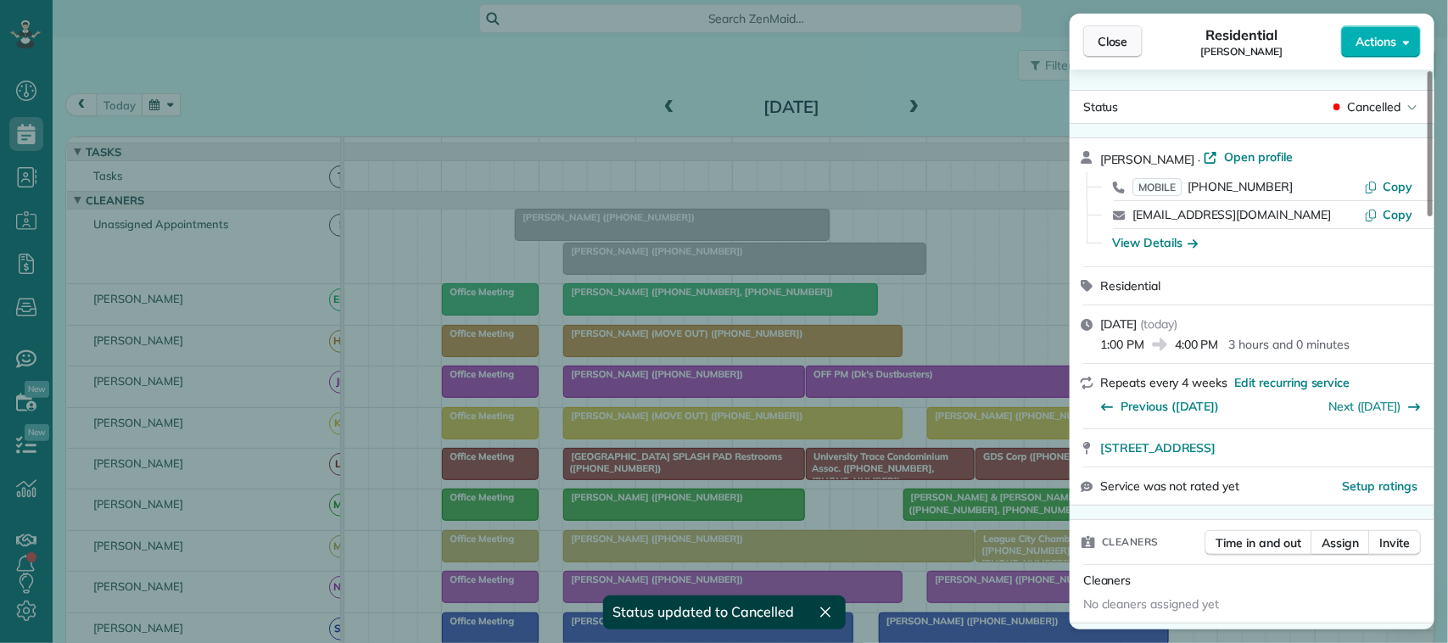
click at [1126, 48] on span "Close" at bounding box center [1113, 41] width 31 height 17
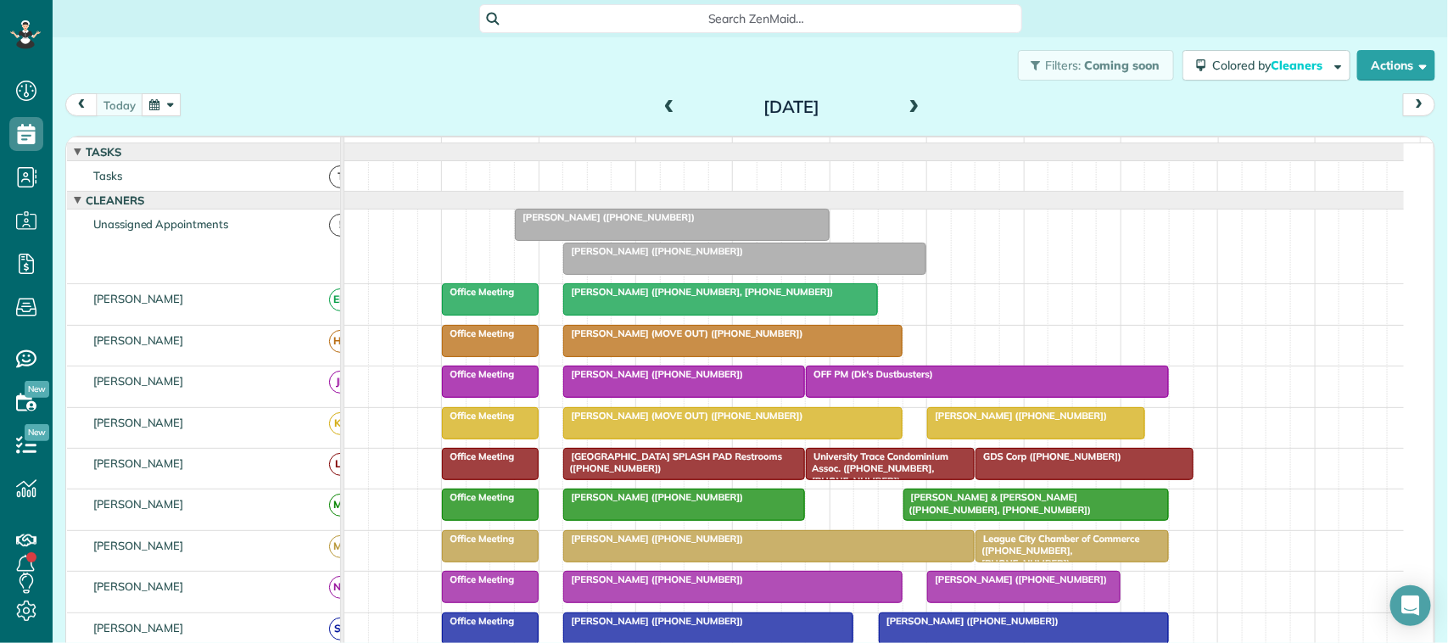
click at [160, 108] on button "button" at bounding box center [161, 104] width 39 height 23
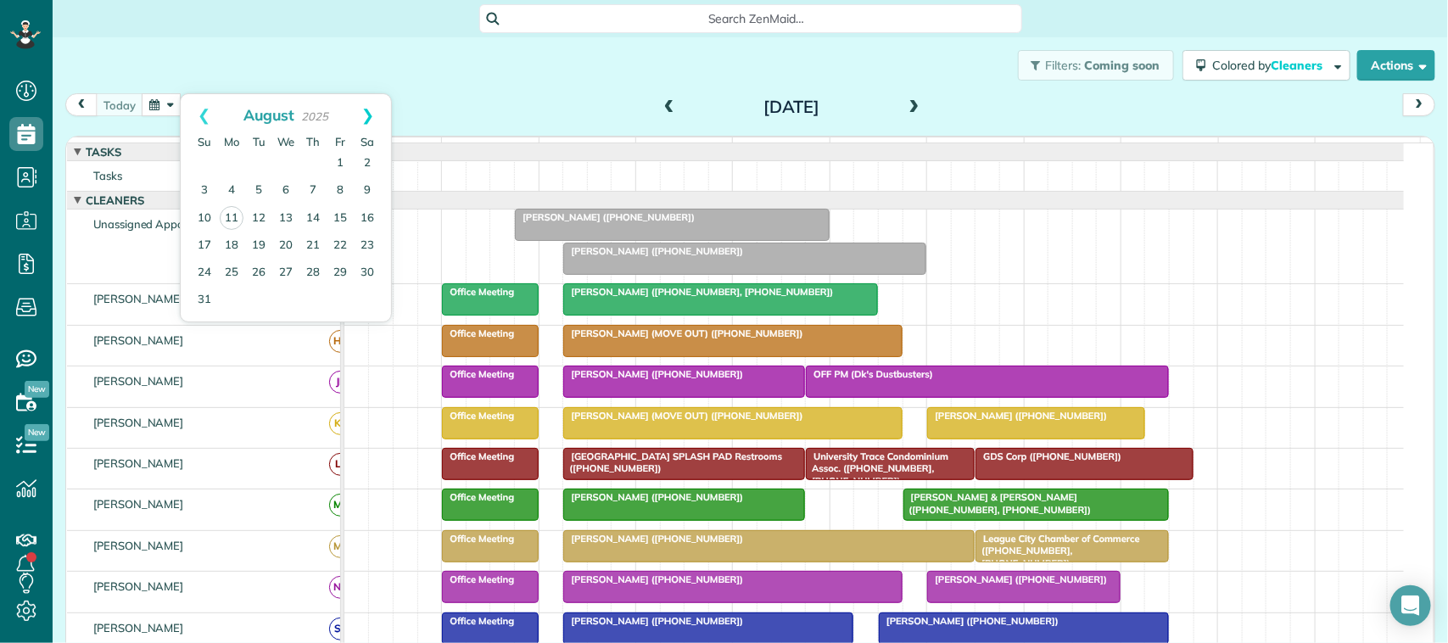
click at [370, 120] on link "Next" at bounding box center [367, 115] width 47 height 42
click at [227, 195] on link "8" at bounding box center [231, 190] width 27 height 27
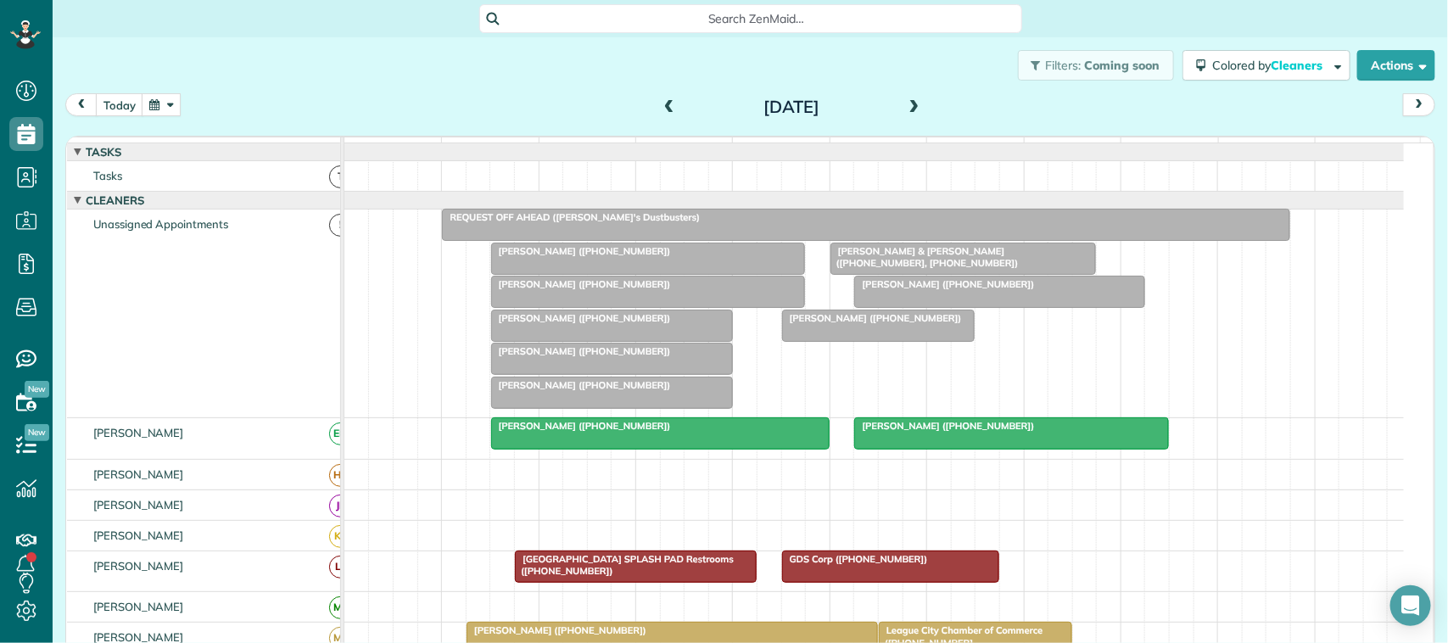
click at [919, 290] on span "[PERSON_NAME] ([PHONE_NUMBER])" at bounding box center [945, 284] width 182 height 12
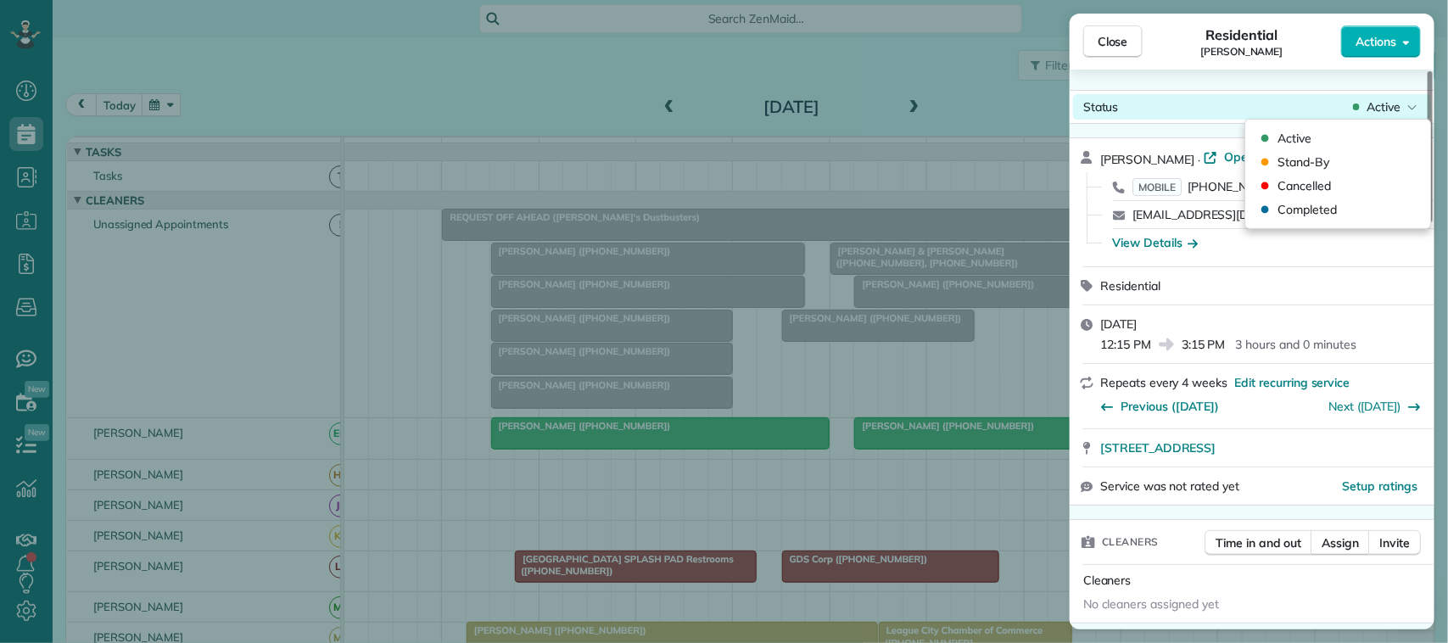
click at [1402, 110] on div "Active" at bounding box center [1385, 106] width 71 height 17
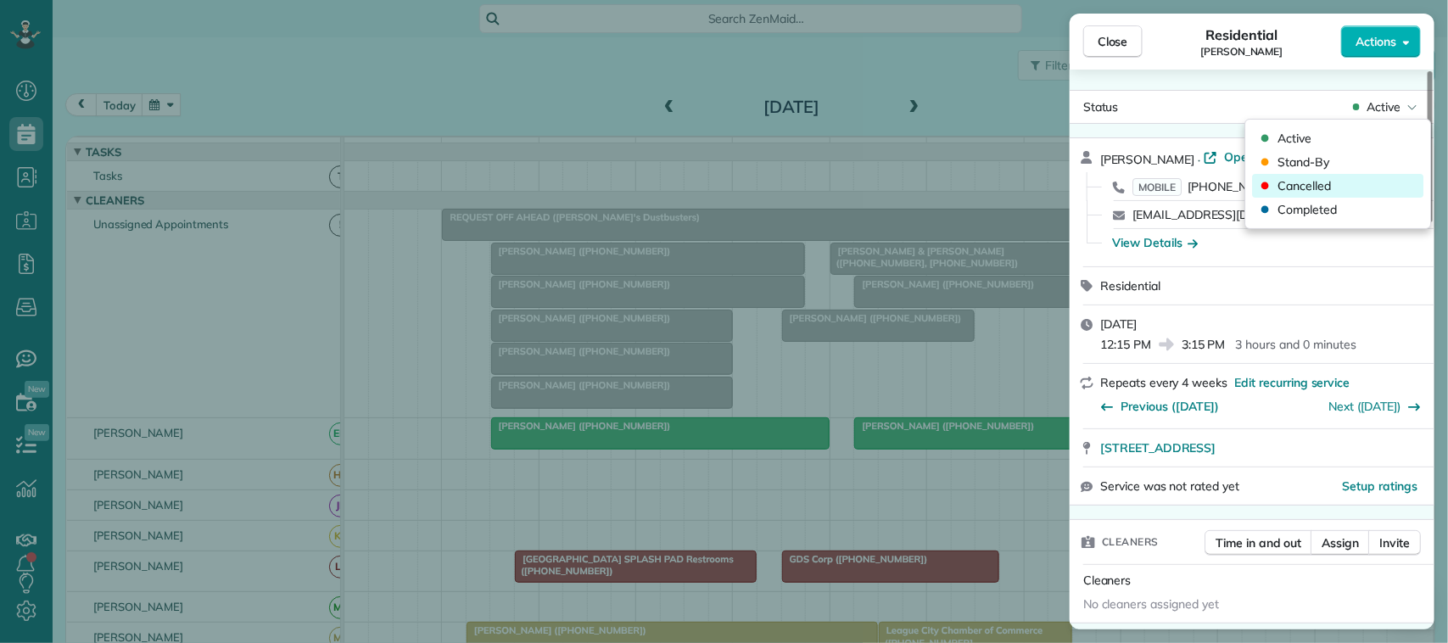
click at [1363, 176] on div "Cancelled" at bounding box center [1338, 186] width 171 height 24
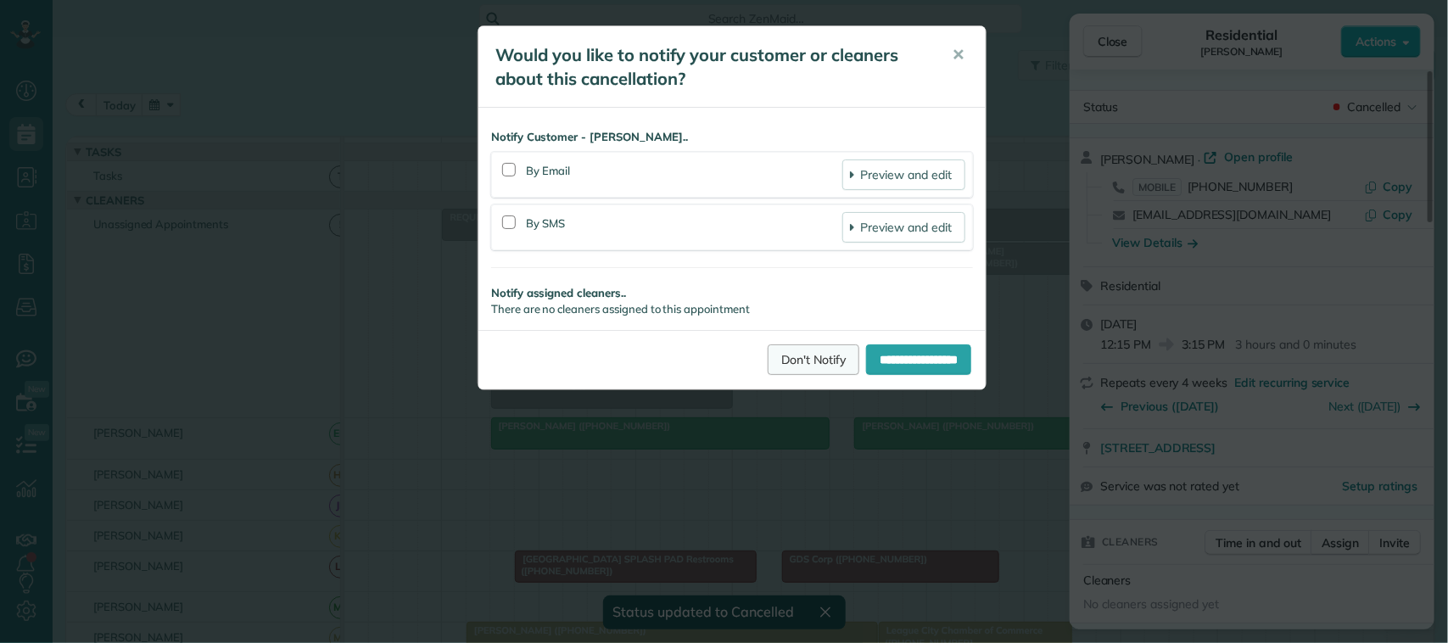
click at [815, 350] on link "Don't Notify" at bounding box center [814, 359] width 92 height 31
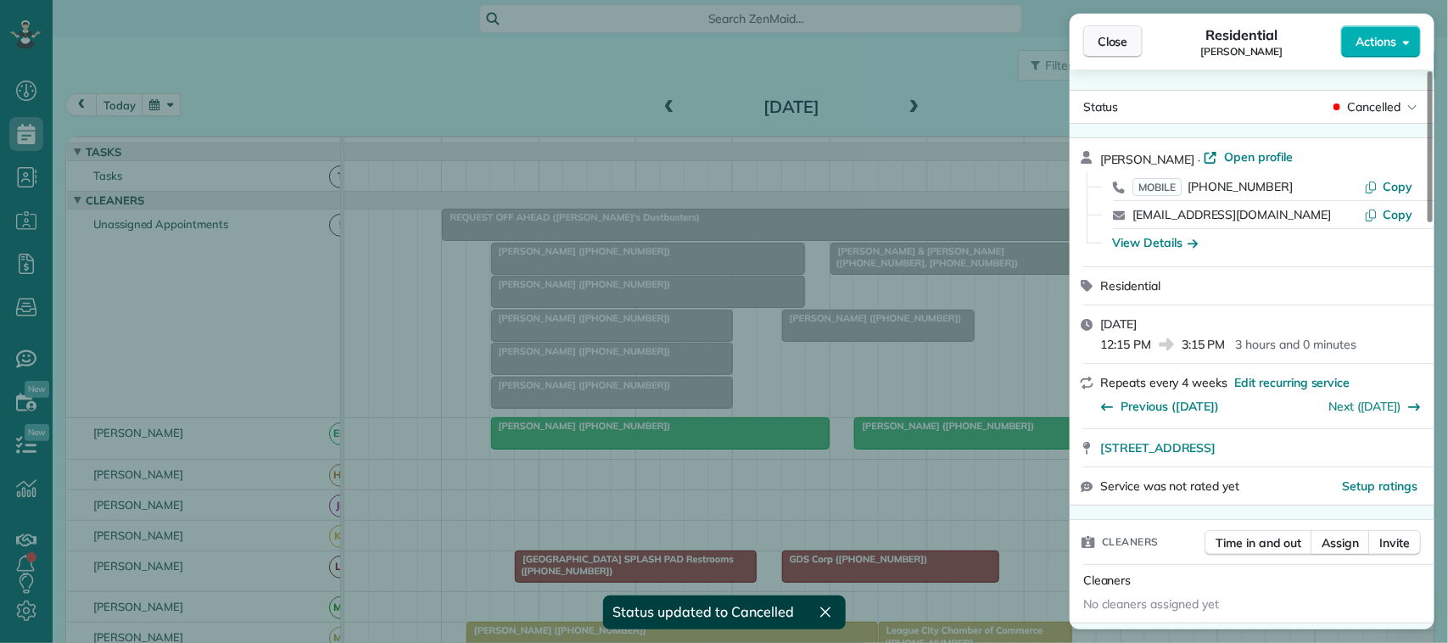
drag, startPoint x: 1122, startPoint y: 44, endPoint x: 1112, endPoint y: 51, distance: 11.5
click at [1122, 45] on span "Close" at bounding box center [1113, 41] width 31 height 17
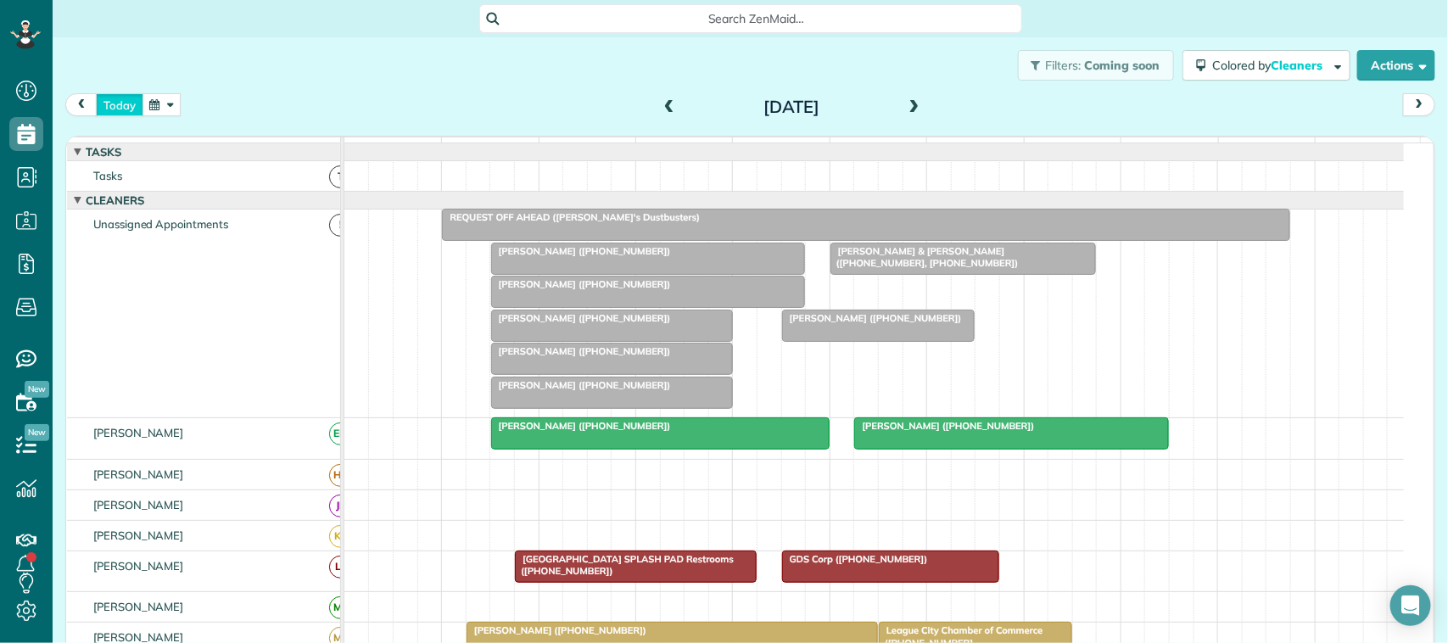
click at [128, 104] on button "today" at bounding box center [120, 104] width 48 height 23
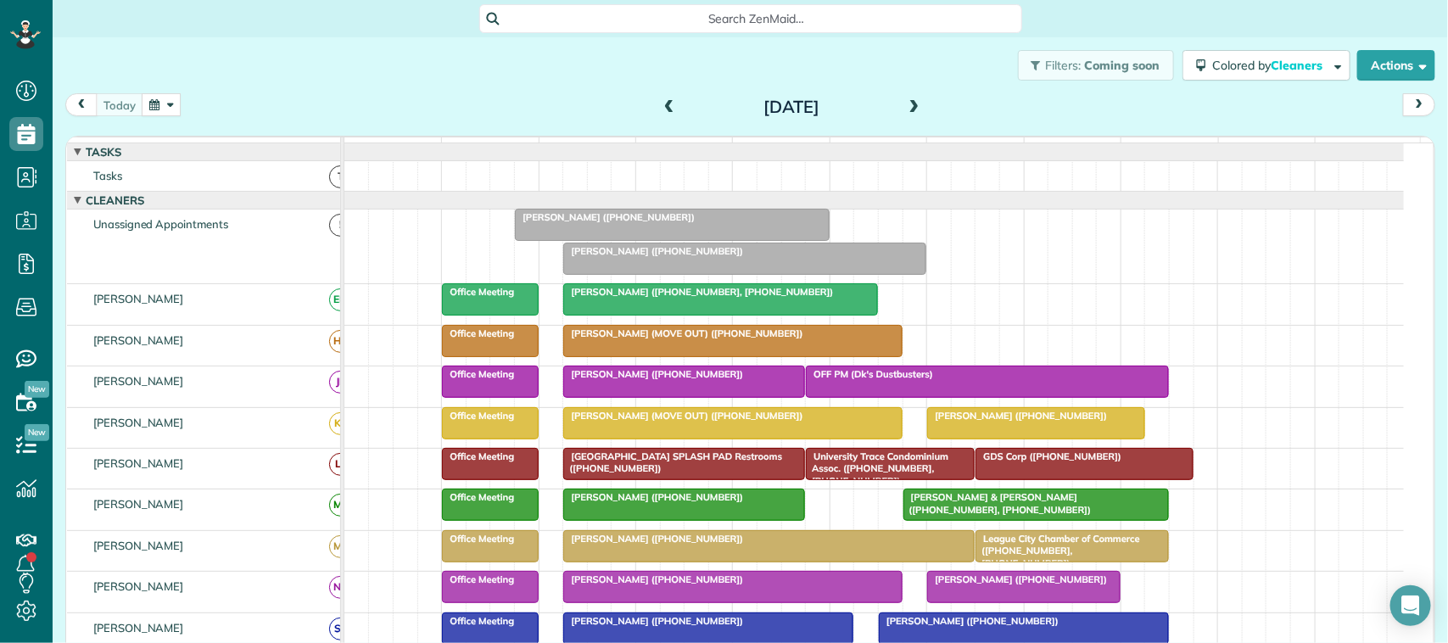
click at [161, 117] on div "[DATE] [DATE]" at bounding box center [750, 108] width 1370 height 31
click at [171, 113] on button "button" at bounding box center [161, 104] width 39 height 23
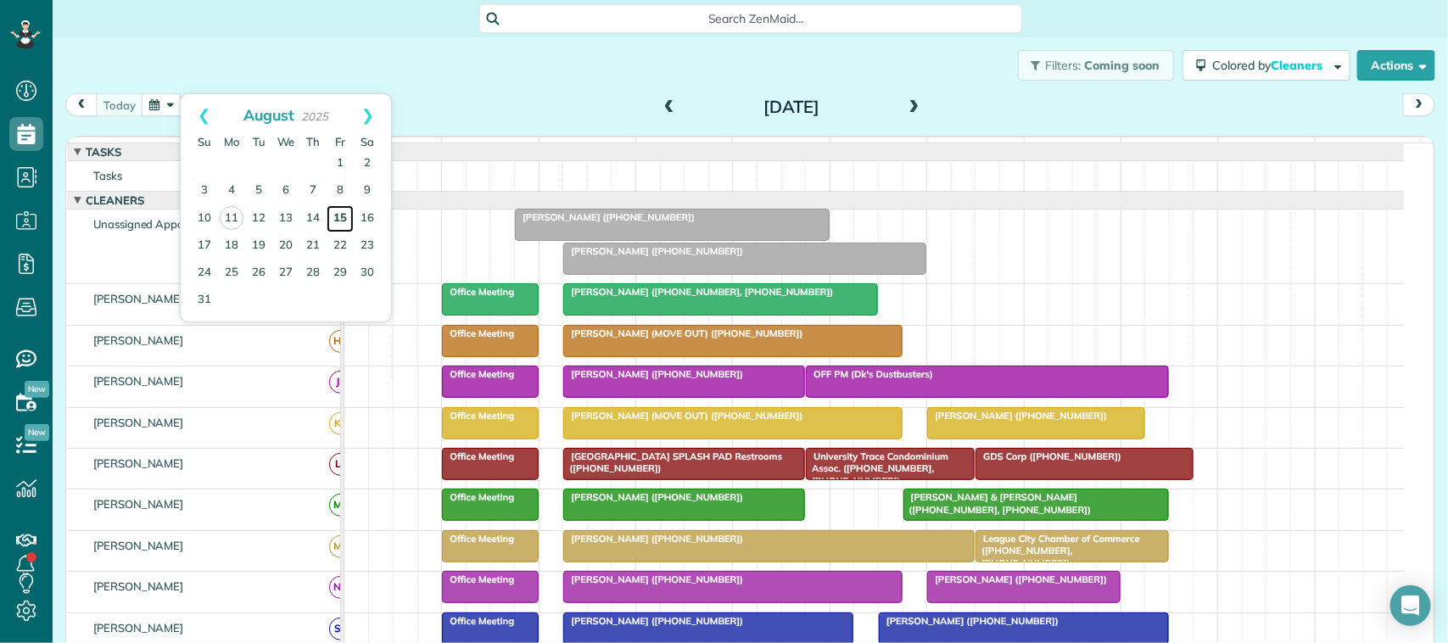
click at [346, 219] on link "15" at bounding box center [340, 218] width 27 height 27
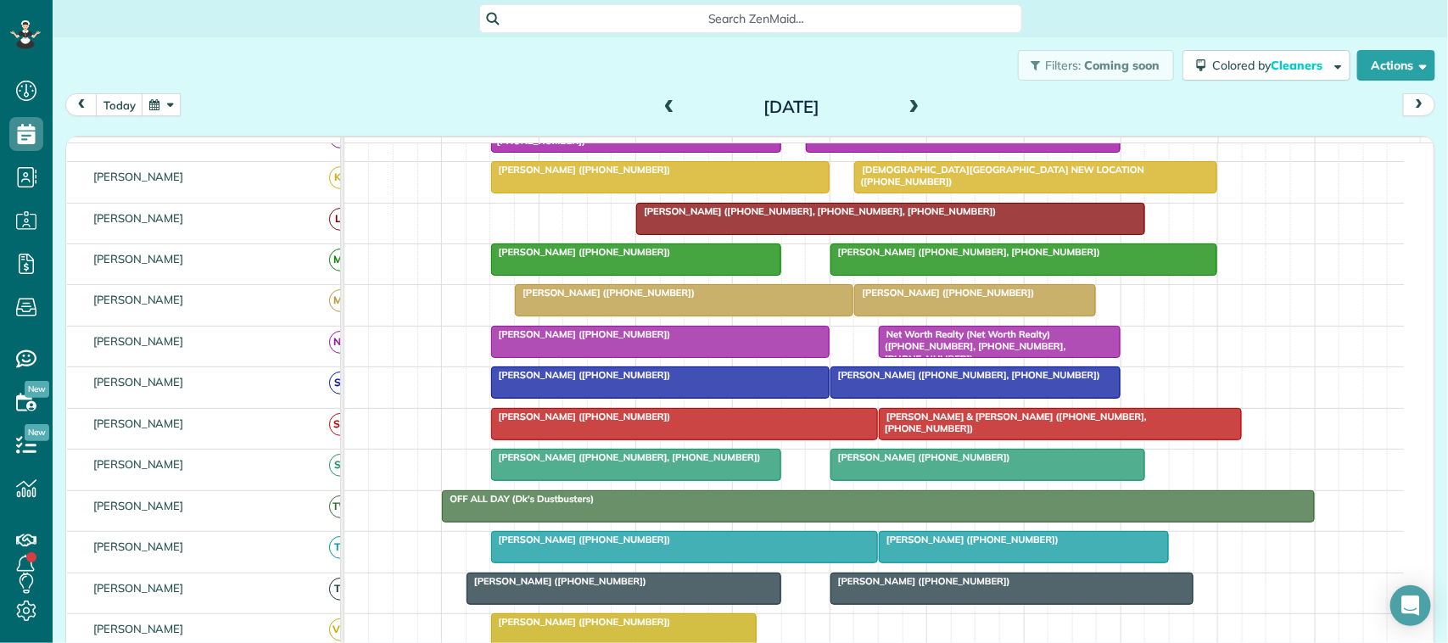
scroll to position [318, 0]
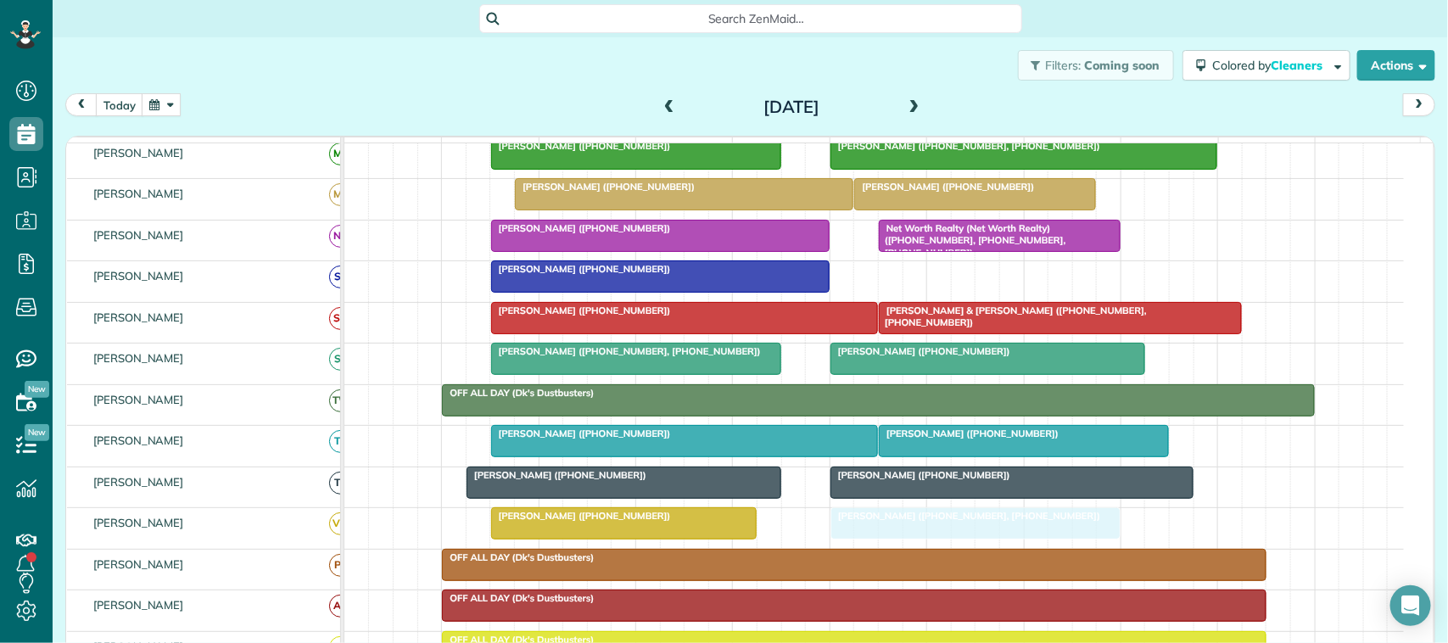
drag, startPoint x: 933, startPoint y: 301, endPoint x: 942, endPoint y: 528, distance: 226.7
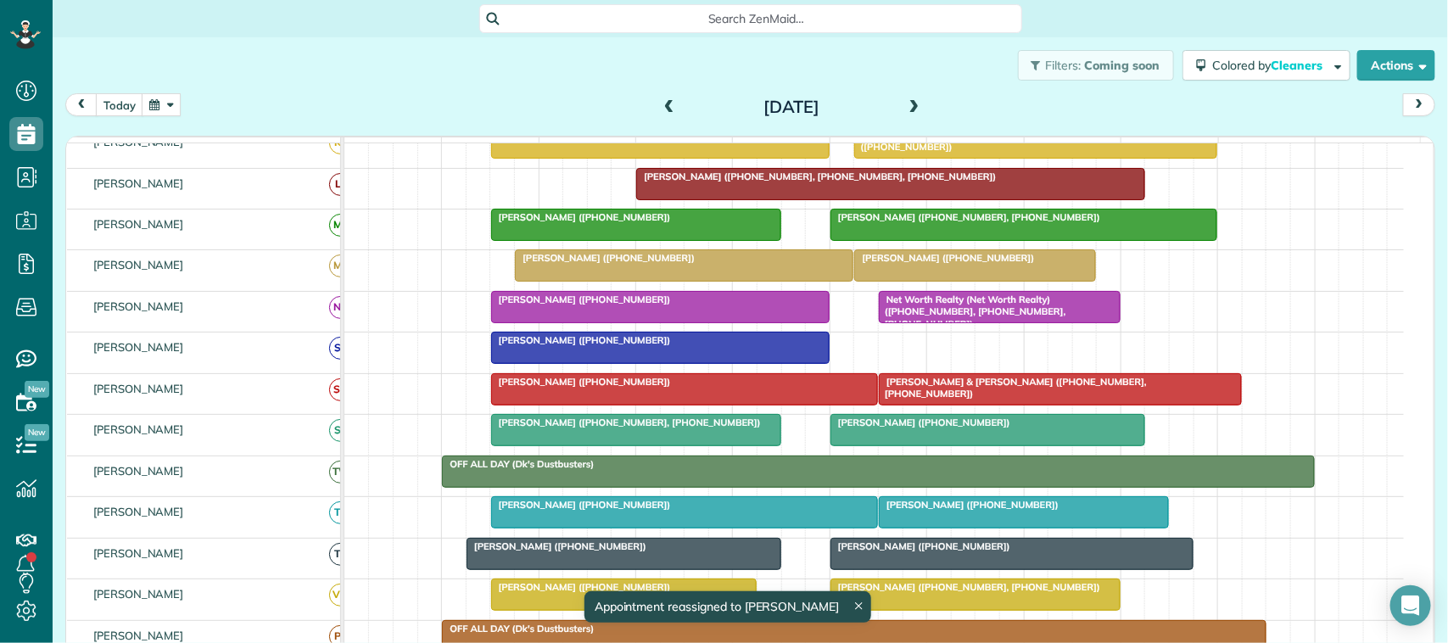
scroll to position [212, 0]
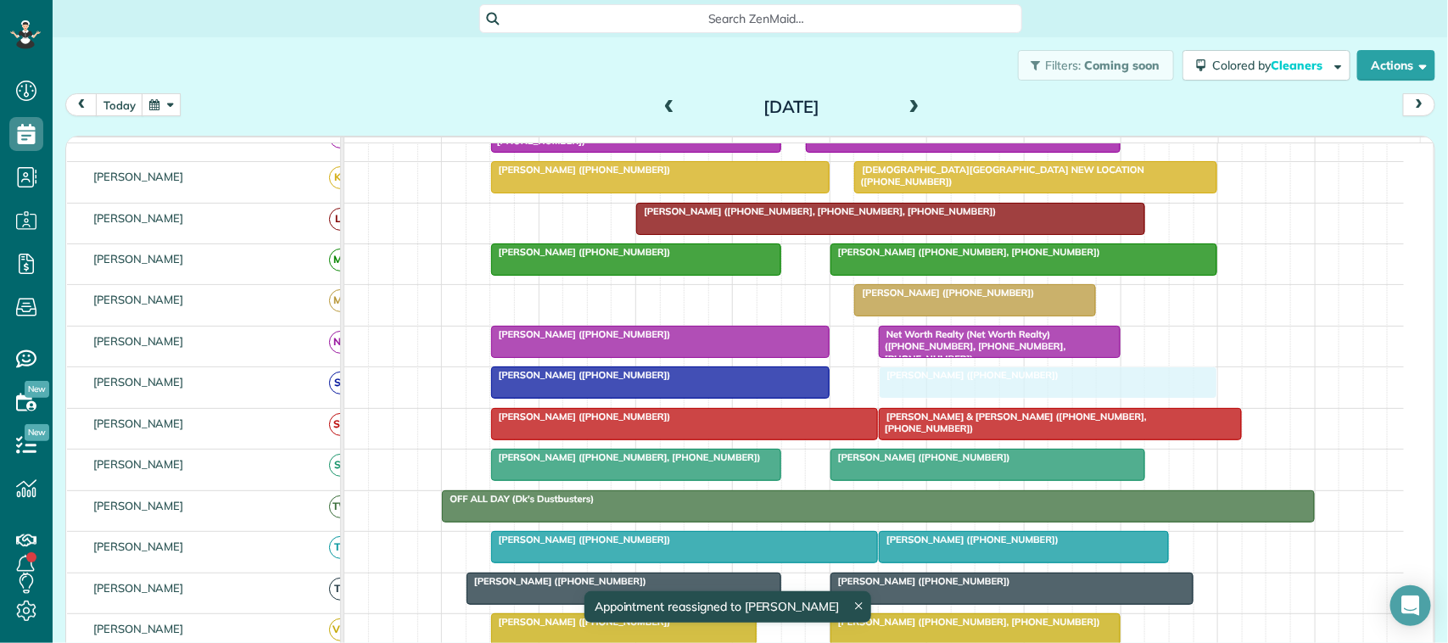
drag, startPoint x: 568, startPoint y: 306, endPoint x: 940, endPoint y: 400, distance: 383.2
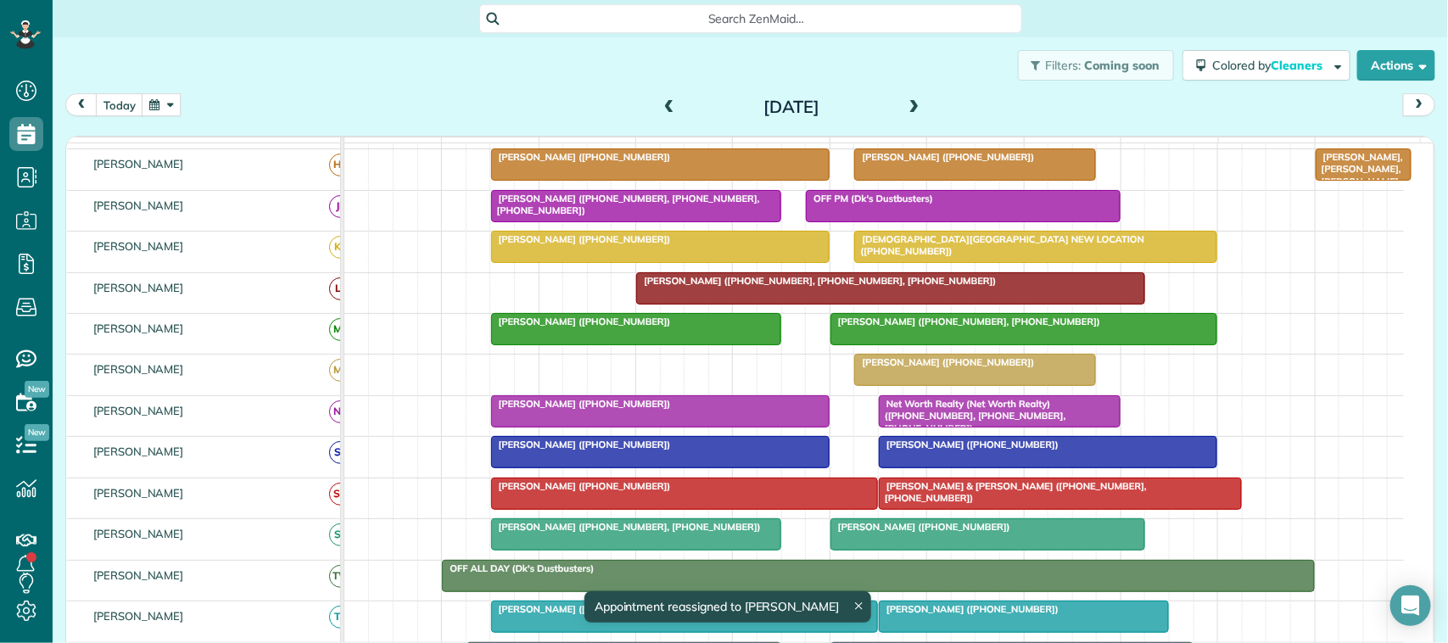
scroll to position [106, 0]
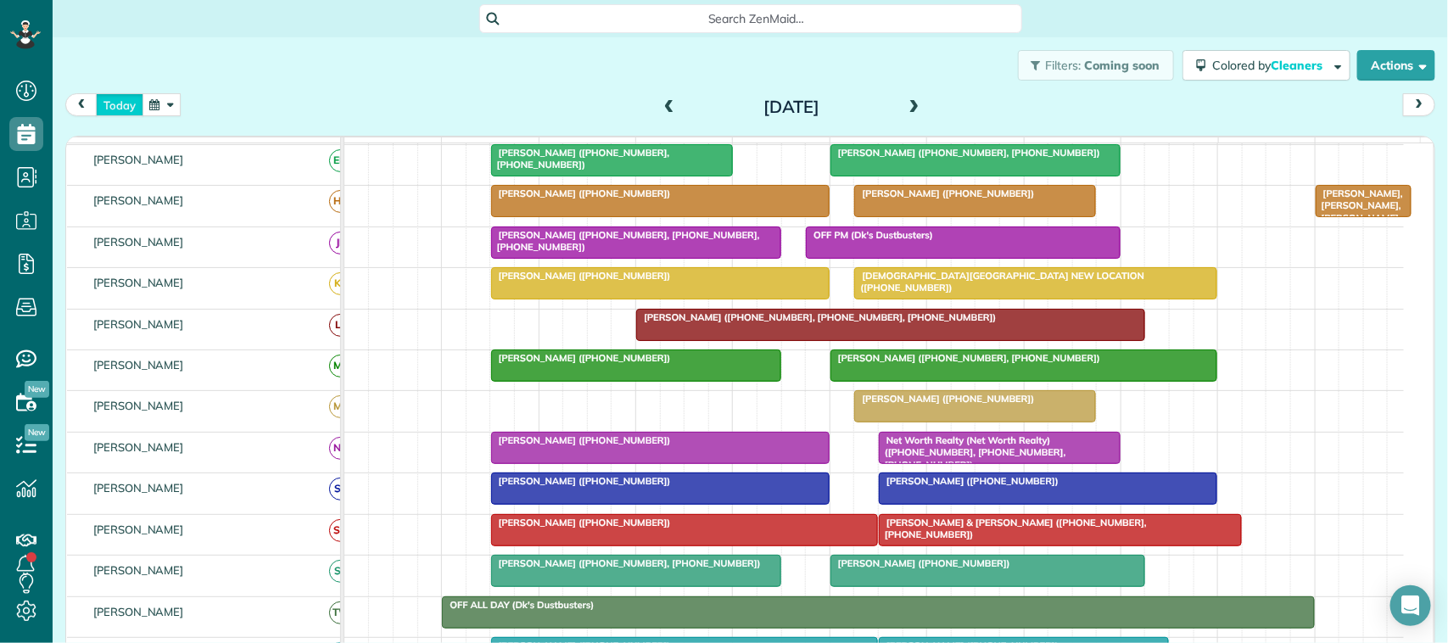
drag, startPoint x: 116, startPoint y: 109, endPoint x: 280, endPoint y: 204, distance: 189.3
click at [116, 112] on button "today" at bounding box center [120, 104] width 48 height 23
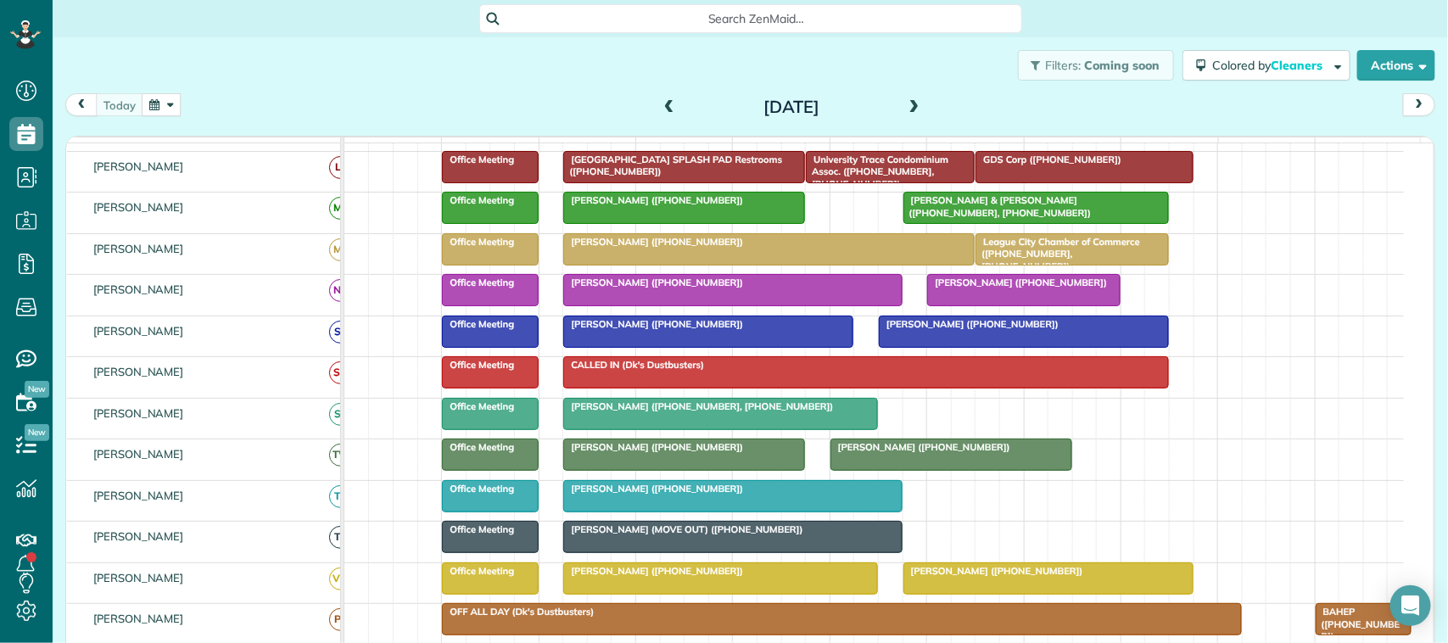
scroll to position [318, 0]
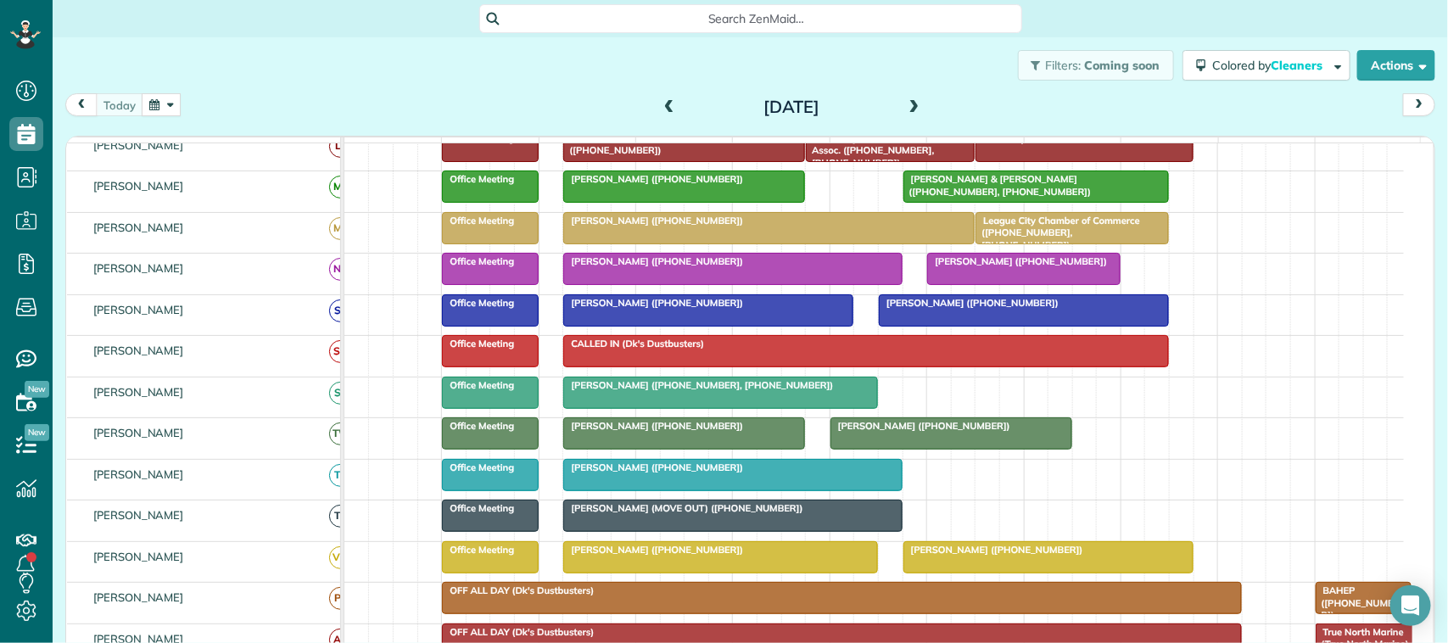
click at [646, 573] on div at bounding box center [720, 557] width 313 height 31
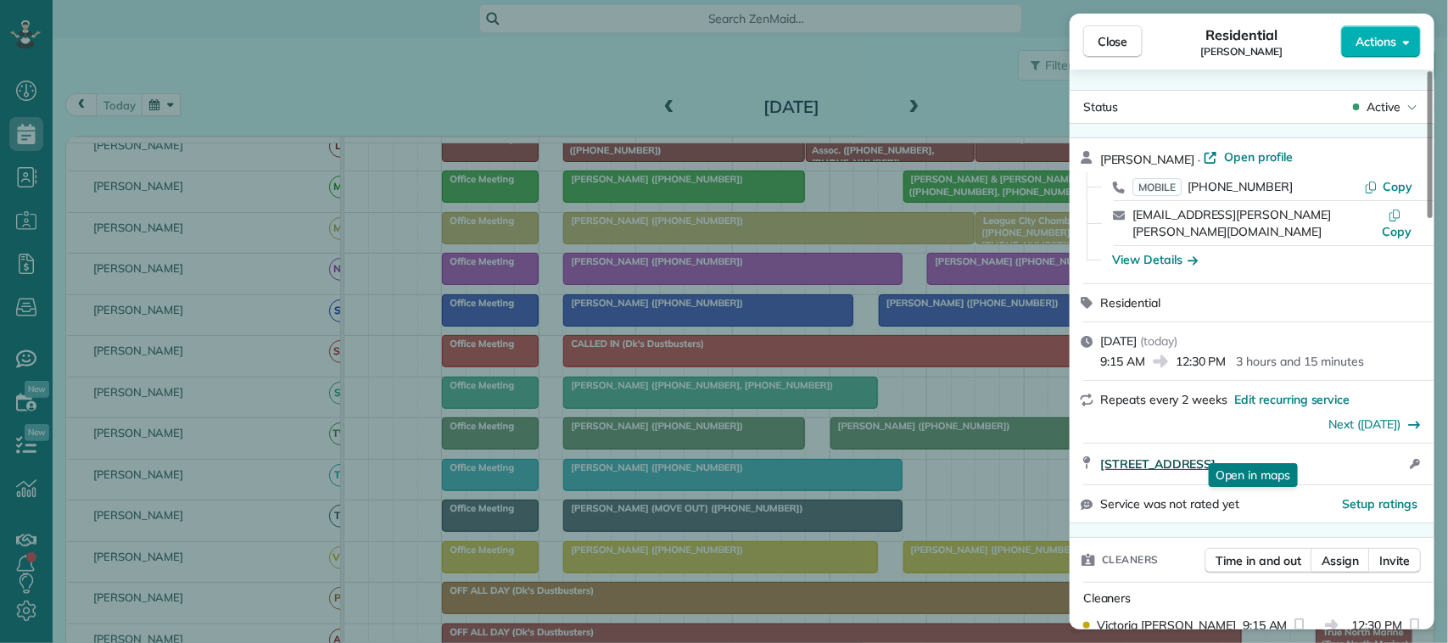
click at [1216, 456] on span "[STREET_ADDRESS]" at bounding box center [1157, 464] width 115 height 17
click at [1138, 19] on div "Close Residential Nicole Bermudez-Beck Actions" at bounding box center [1252, 42] width 365 height 56
click at [1130, 28] on button "Close" at bounding box center [1112, 41] width 59 height 32
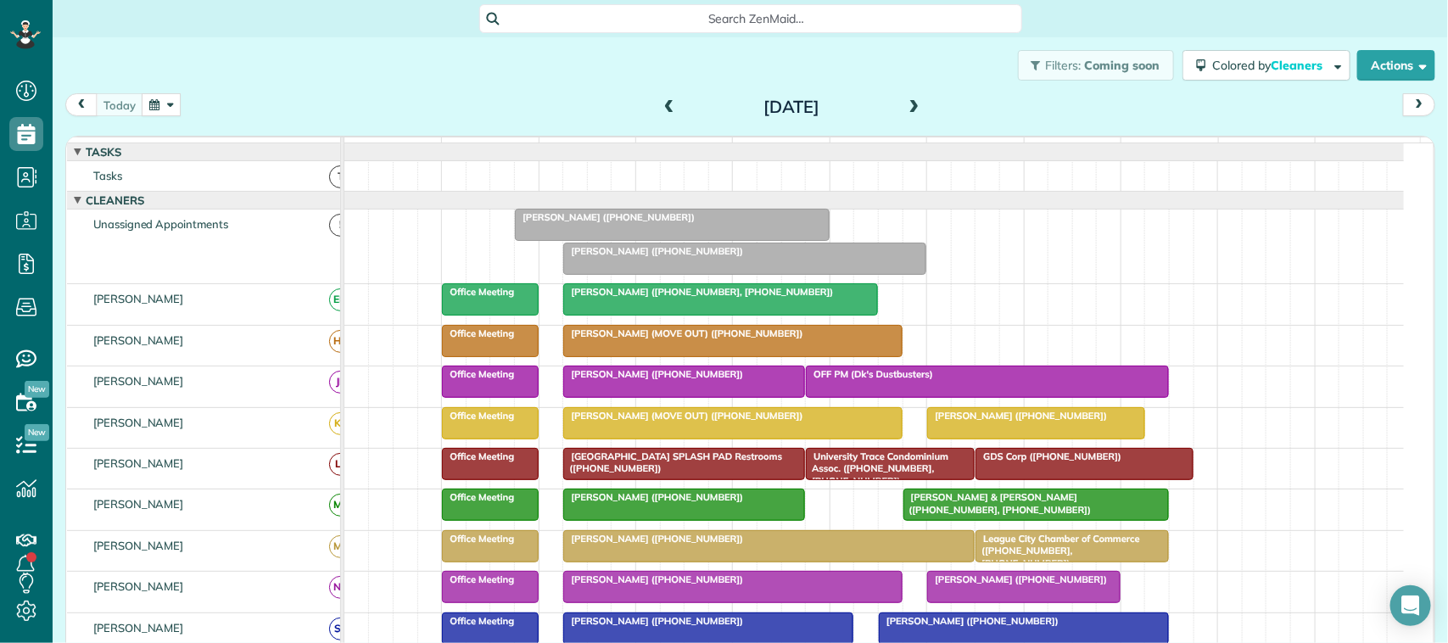
click at [916, 106] on div "[DATE]" at bounding box center [792, 106] width 272 height 27
click at [675, 274] on div at bounding box center [744, 259] width 361 height 31
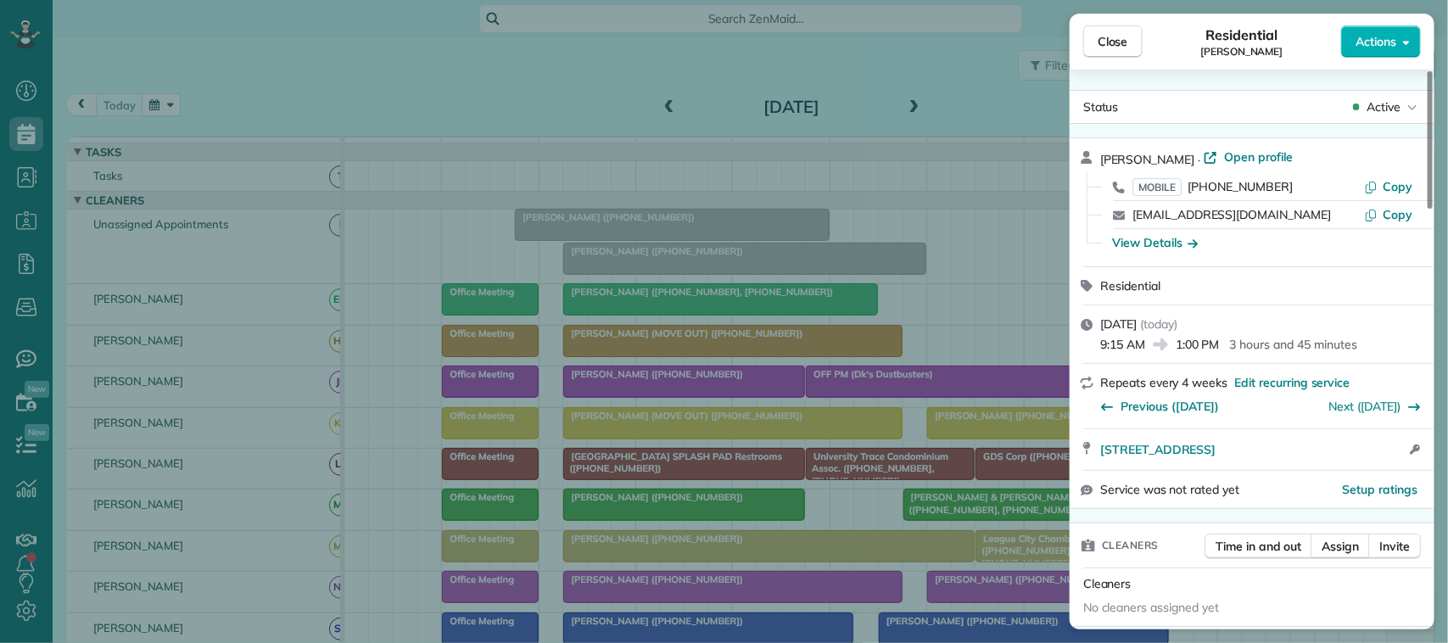
click at [1385, 110] on span "Active" at bounding box center [1384, 106] width 34 height 17
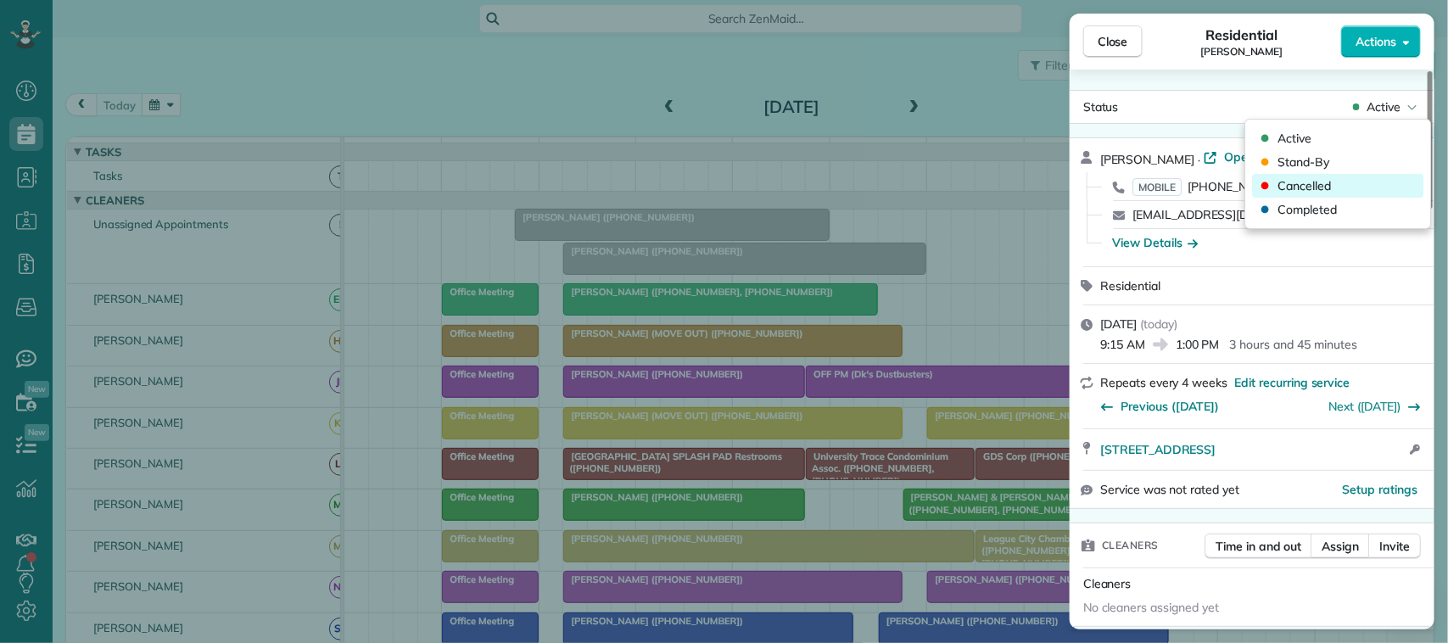
click at [1350, 182] on div "Cancelled" at bounding box center [1338, 186] width 171 height 24
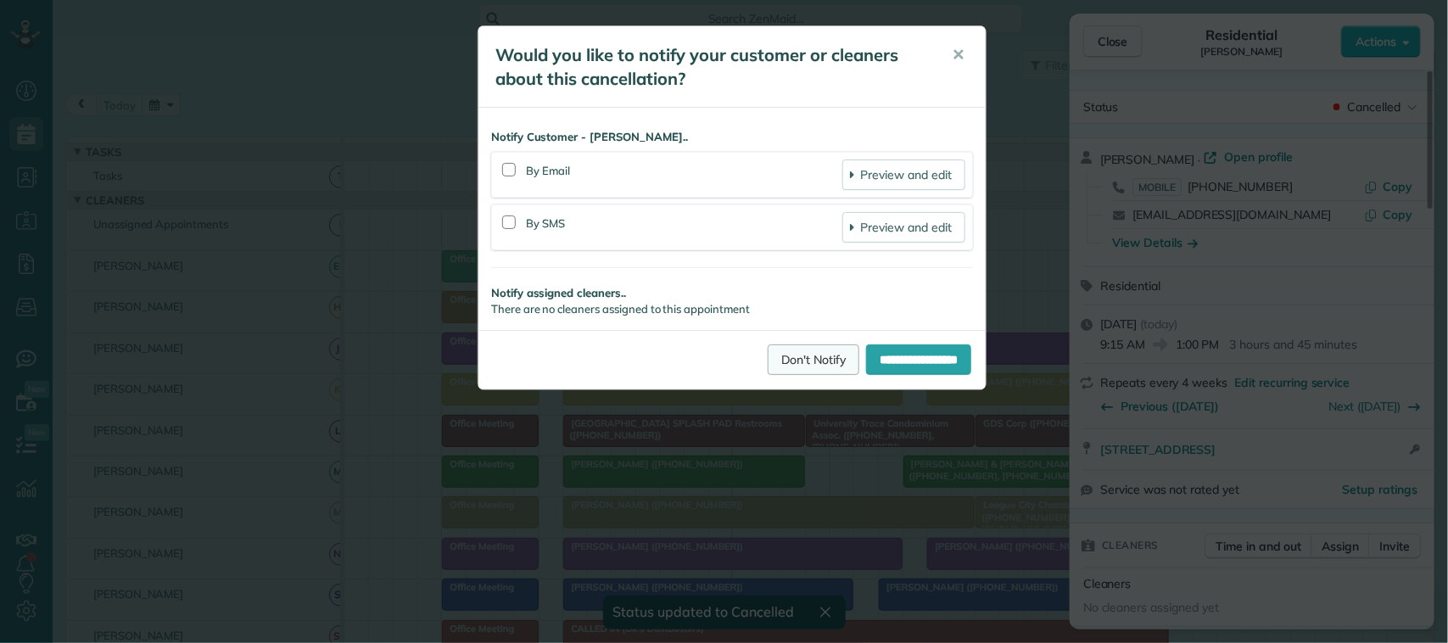
click at [776, 370] on link "Don't Notify" at bounding box center [814, 359] width 92 height 31
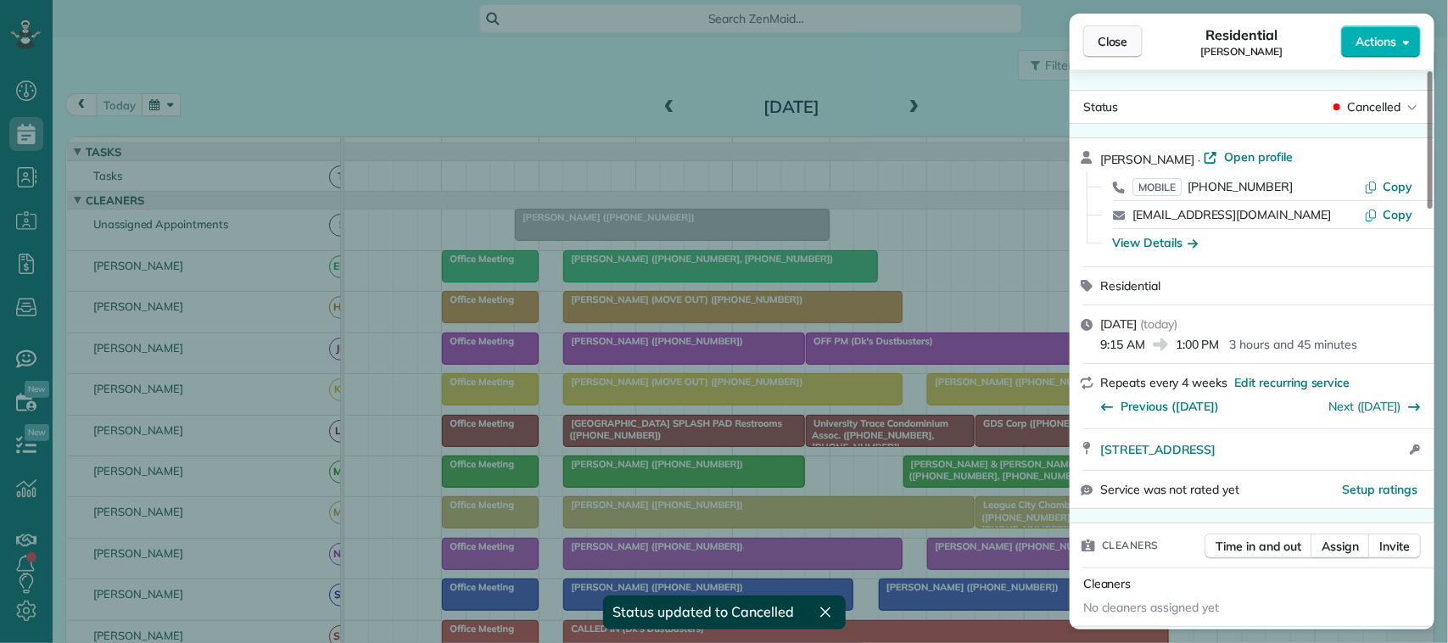
click at [1120, 47] on span "Close" at bounding box center [1113, 41] width 31 height 17
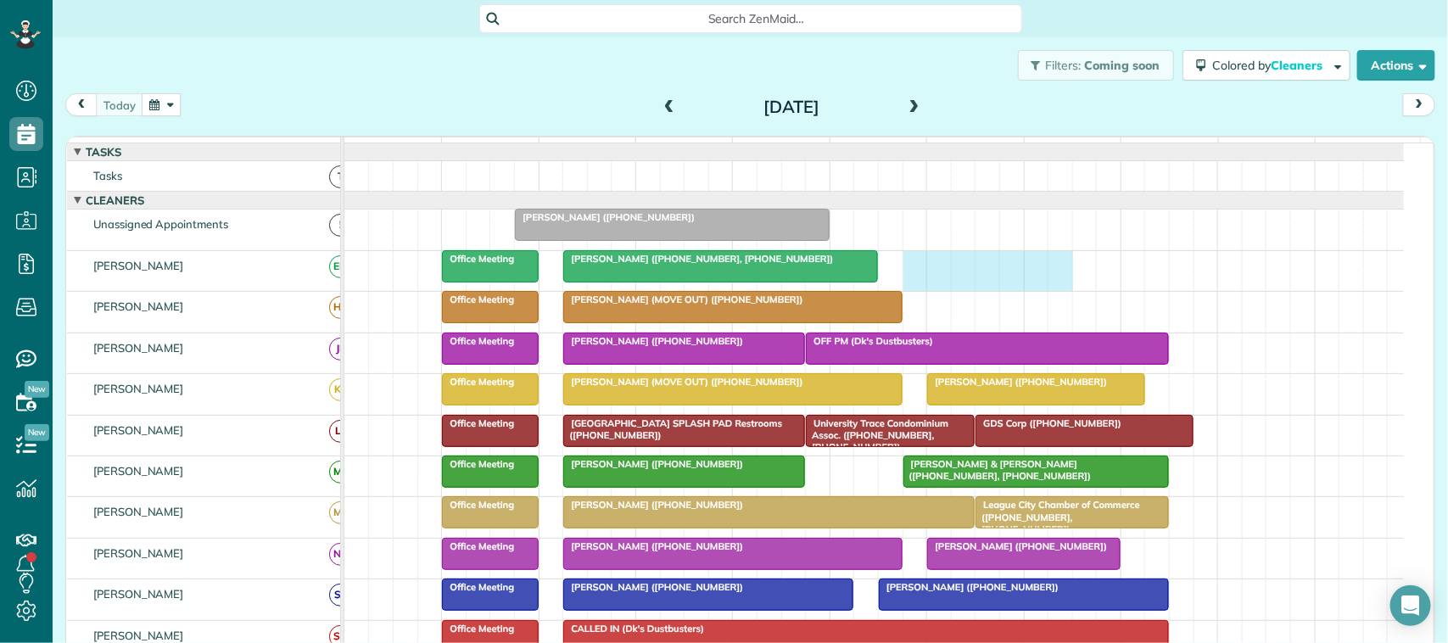
drag, startPoint x: 913, startPoint y: 288, endPoint x: 1048, endPoint y: 287, distance: 134.9
click at [1052, 287] on div "Pilar Perez (+15127670080, +14098778807) Office Meeting" at bounding box center [874, 271] width 1060 height 40
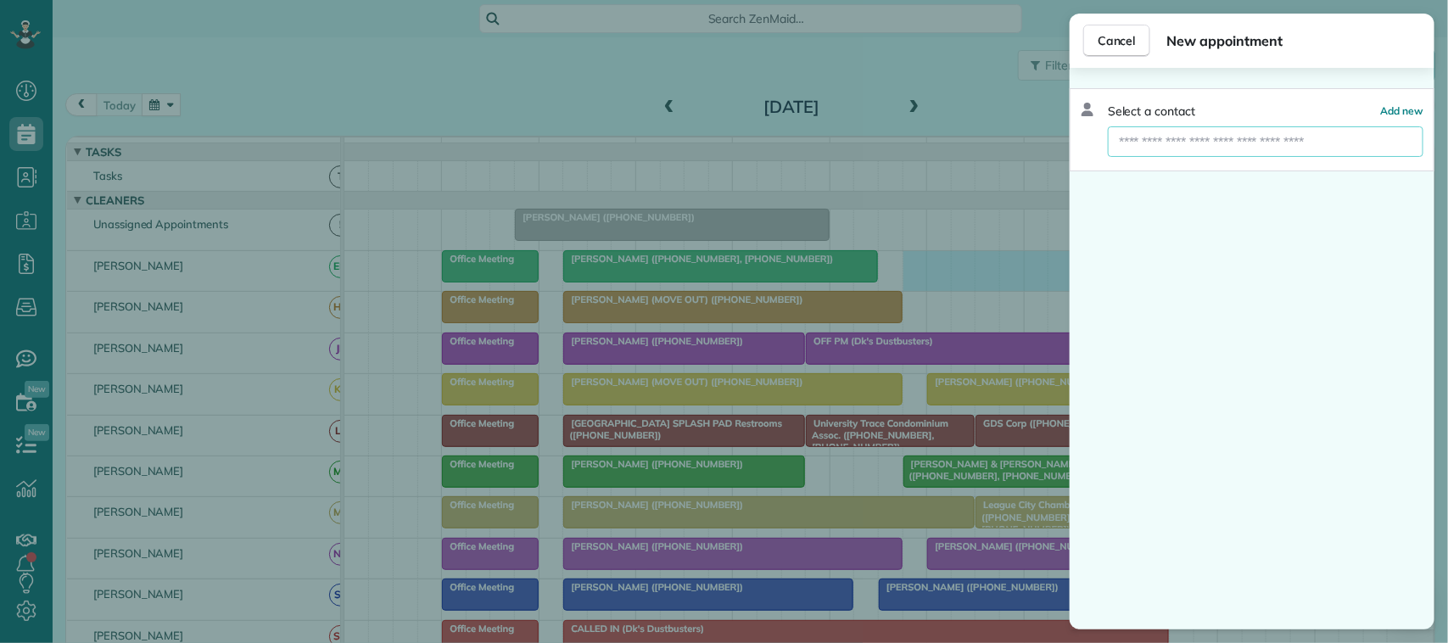
click at [1162, 136] on input "text" at bounding box center [1266, 141] width 316 height 31
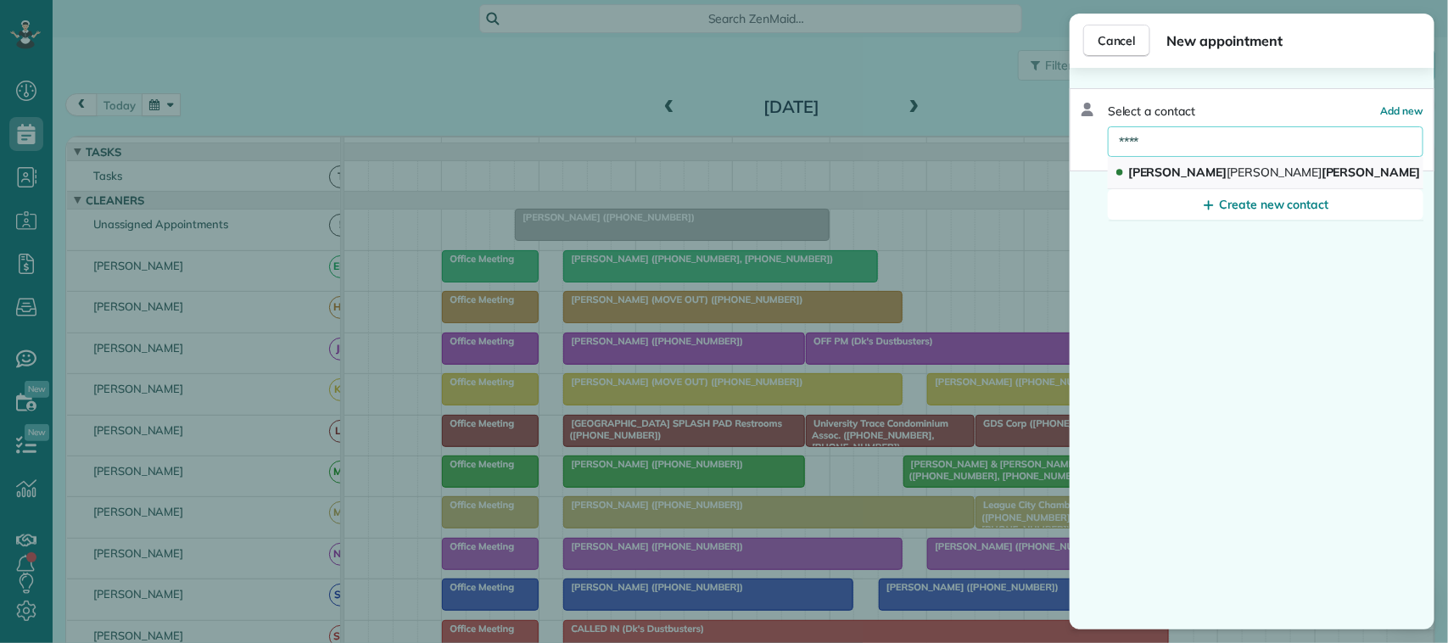
type input "****"
click at [1228, 167] on span "Opat" at bounding box center [1275, 172] width 95 height 15
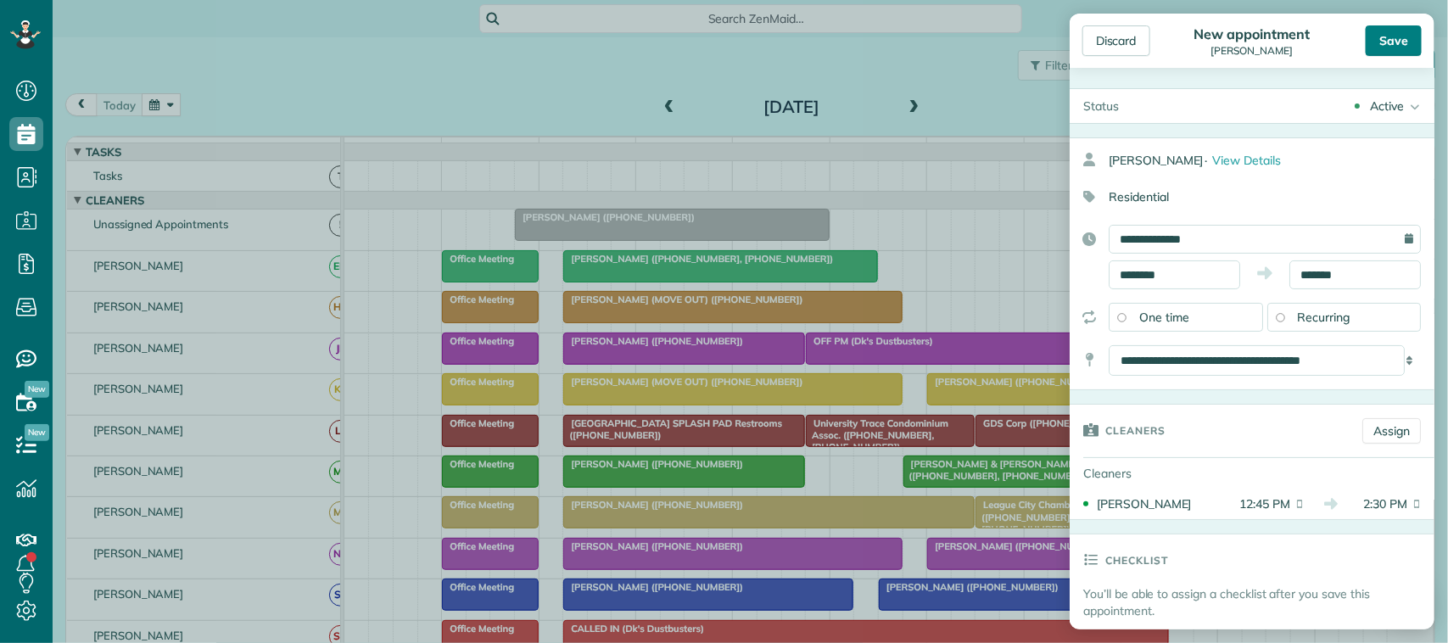
click at [1401, 42] on div "Save" at bounding box center [1394, 40] width 56 height 31
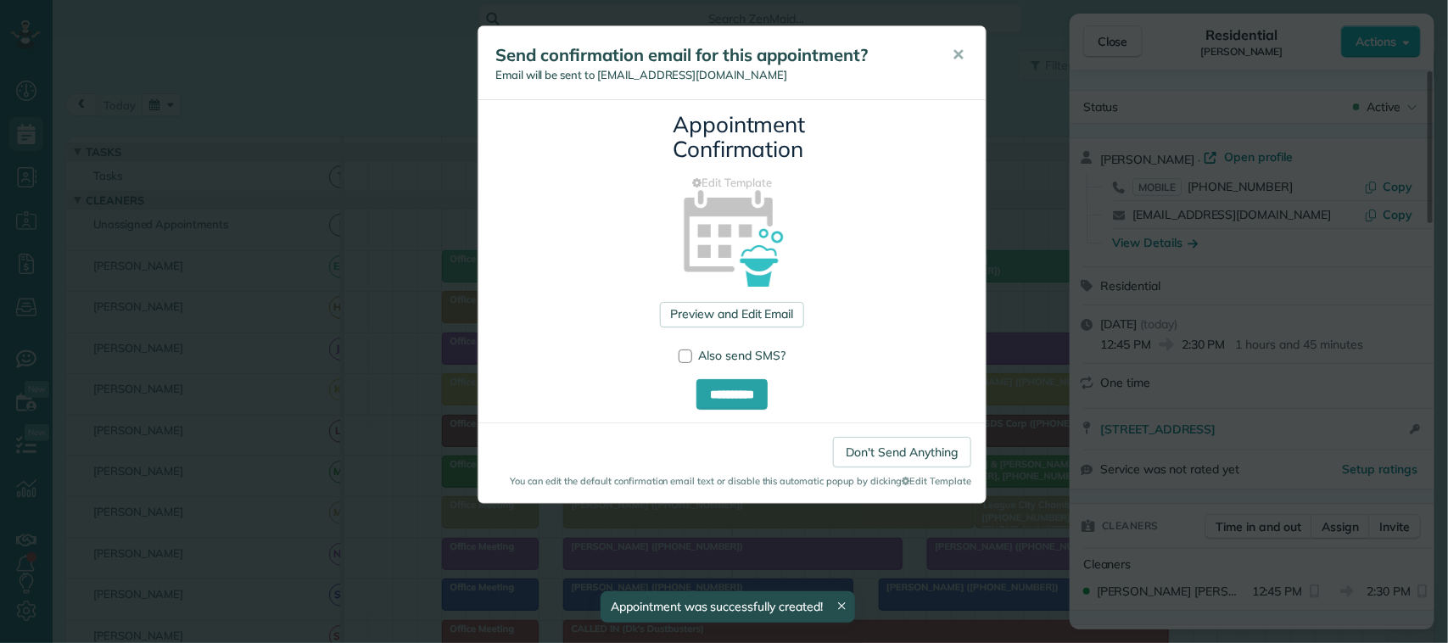
click at [1087, 51] on div "**********" at bounding box center [724, 321] width 1448 height 643
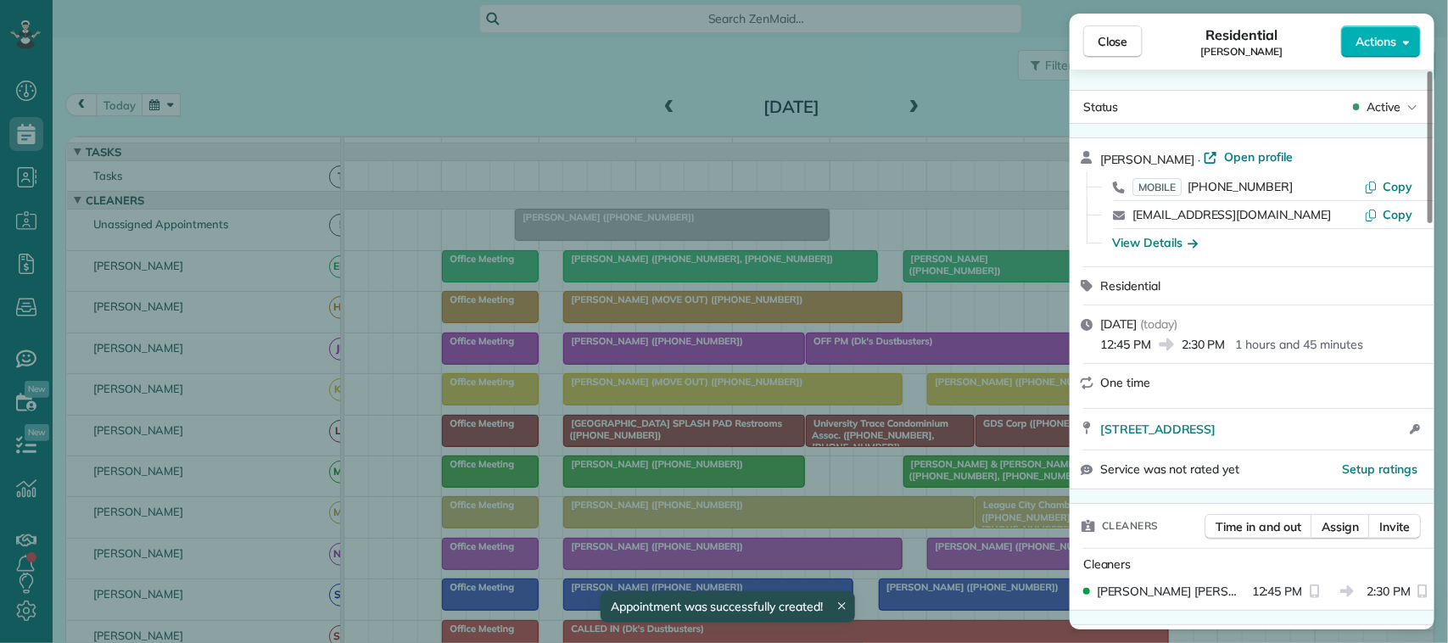
click at [1105, 39] on span "Close" at bounding box center [1113, 41] width 31 height 17
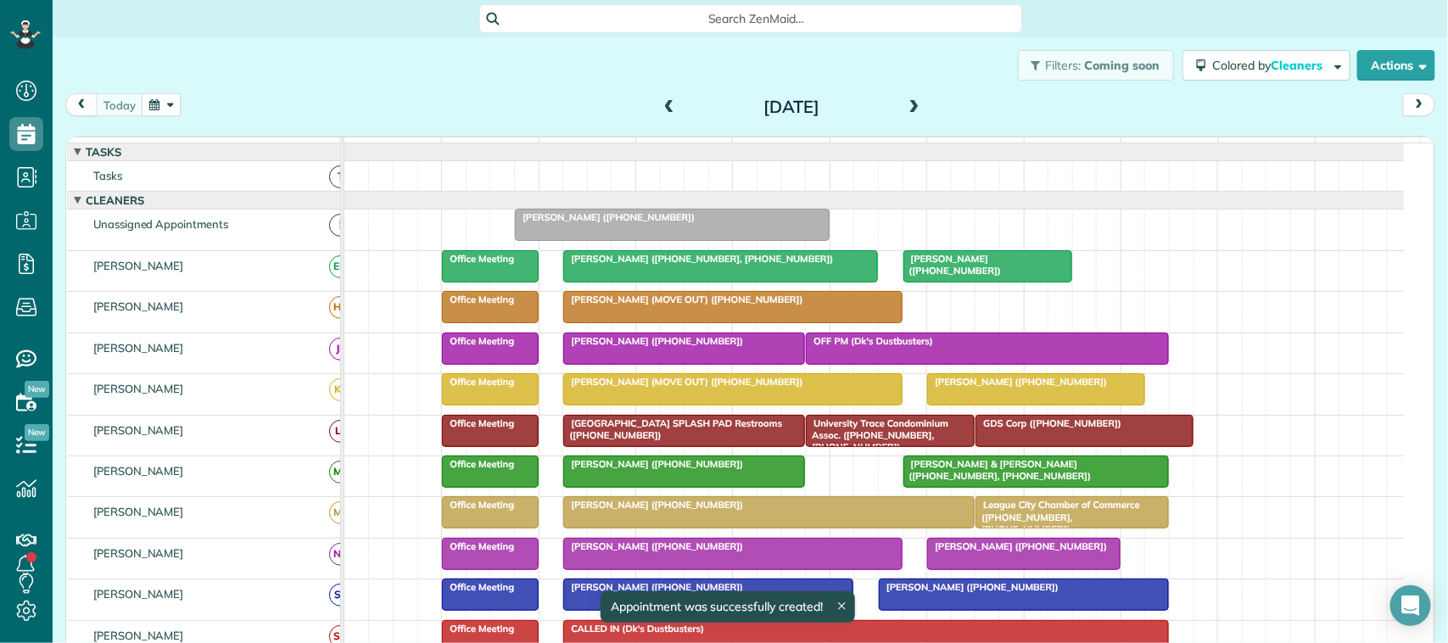
click at [965, 282] on div at bounding box center [987, 266] width 167 height 31
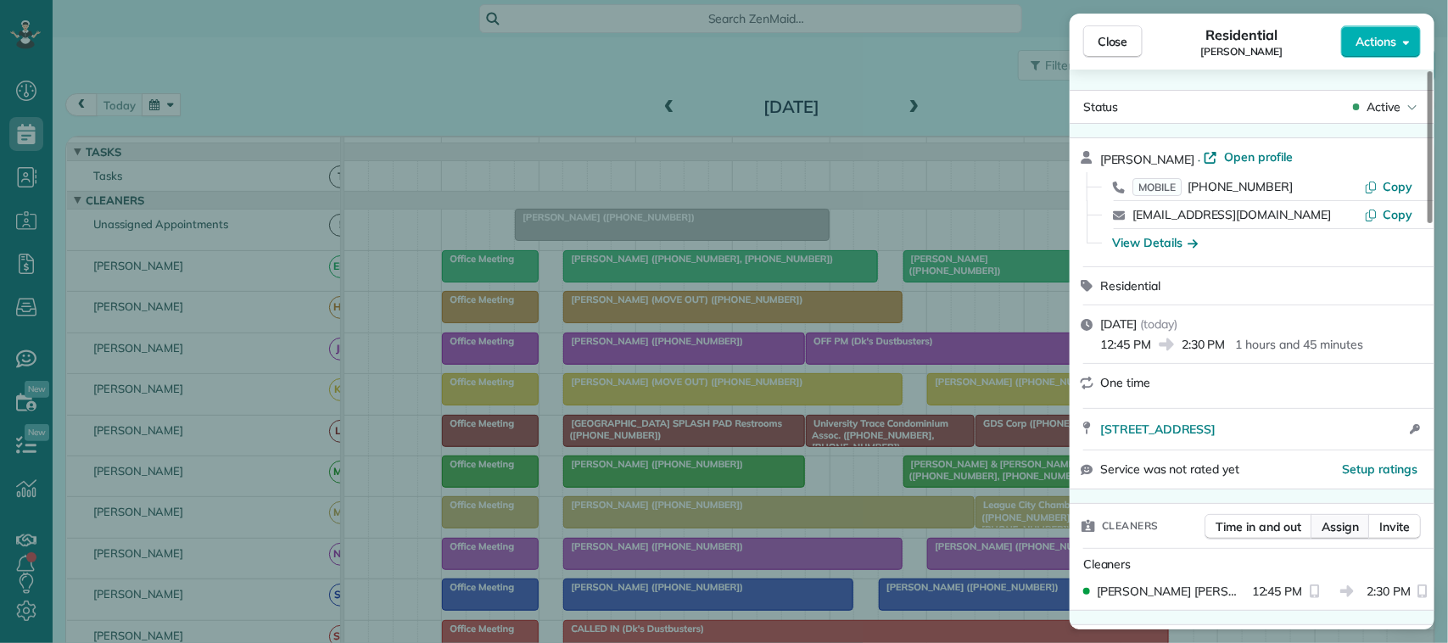
click at [1335, 539] on button "Assign" at bounding box center [1340, 526] width 59 height 25
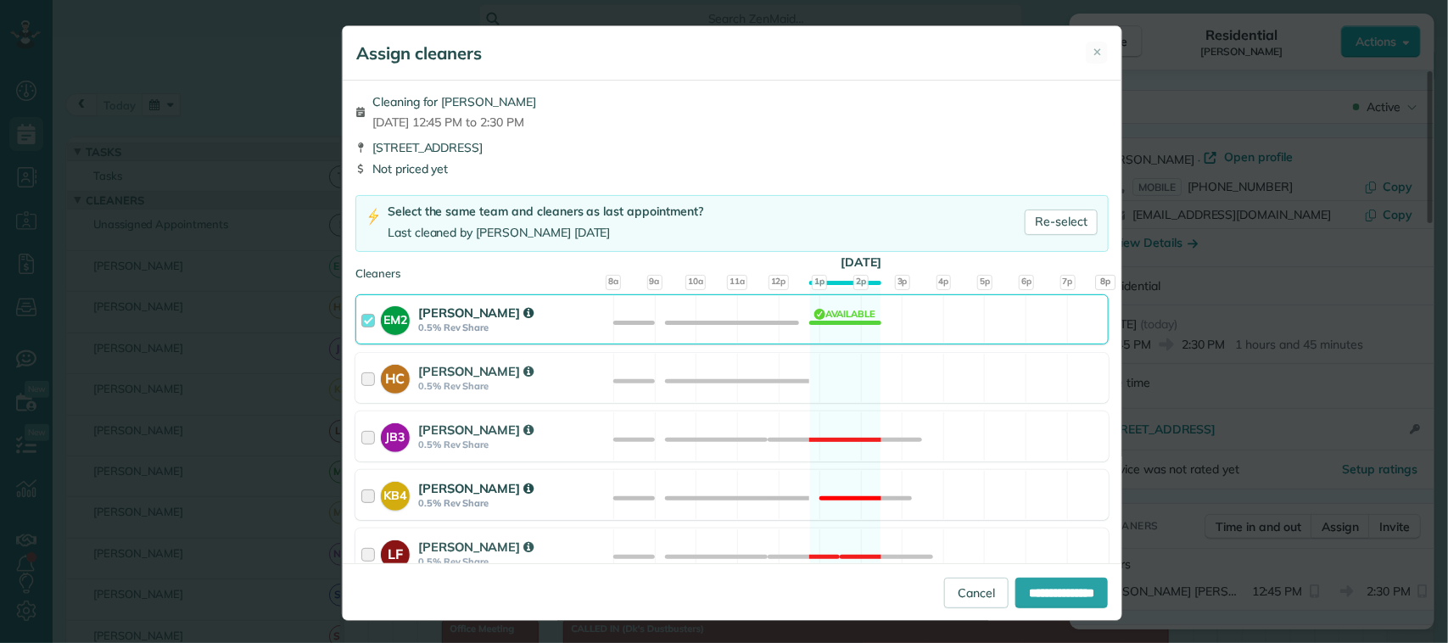
click at [683, 492] on div "KB4 Kasey Butler 0.5% Rev Share Not available" at bounding box center [731, 495] width 753 height 50
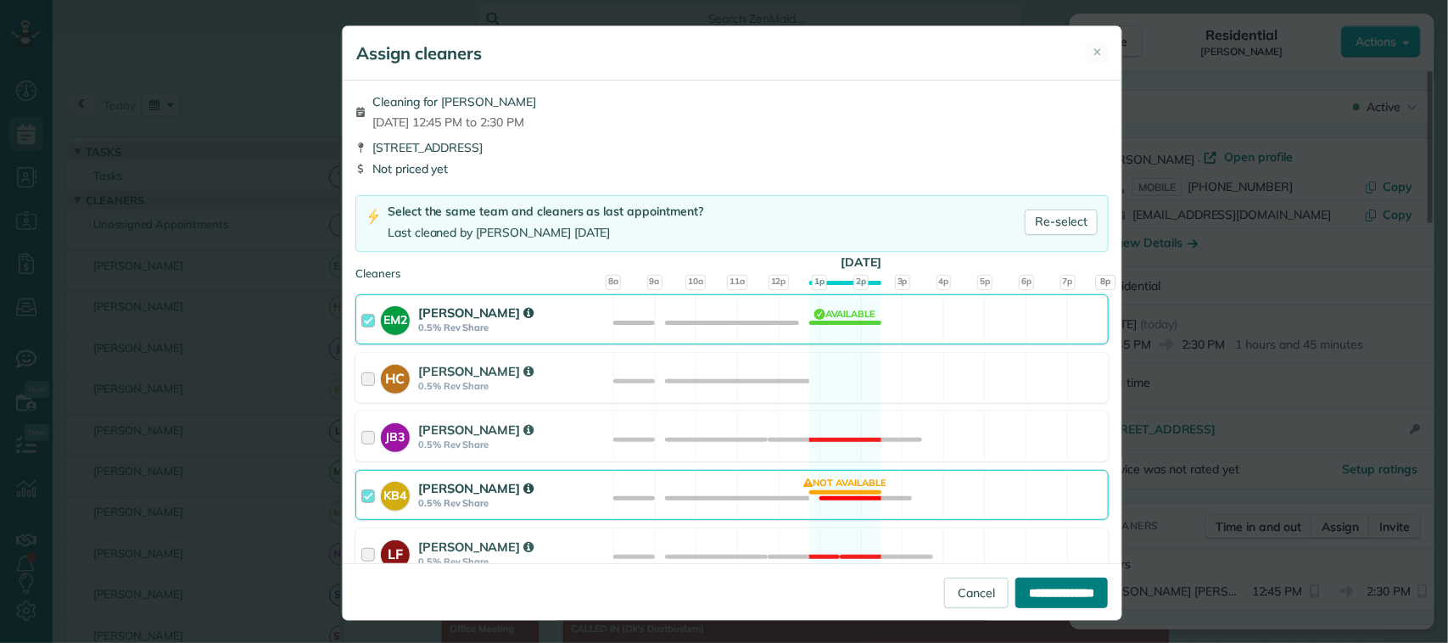
click at [1048, 594] on input "**********" at bounding box center [1062, 593] width 92 height 31
type input "**********"
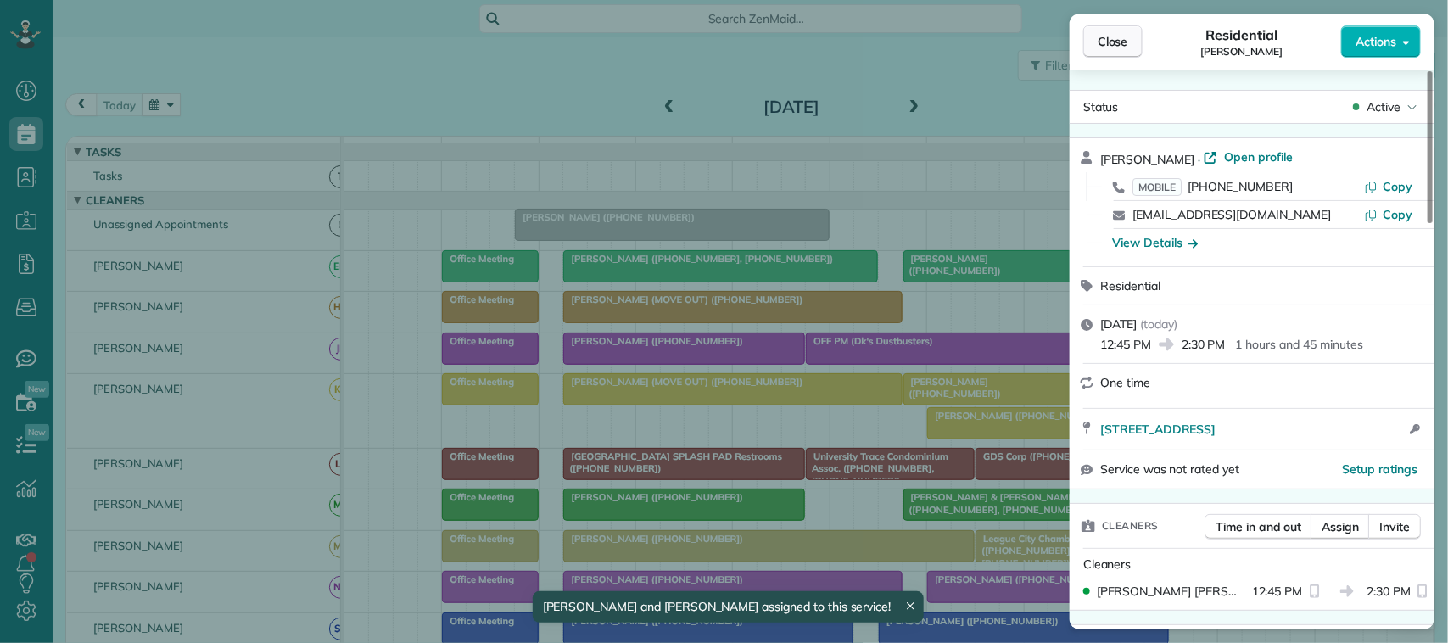
click at [1116, 48] on span "Close" at bounding box center [1113, 41] width 31 height 17
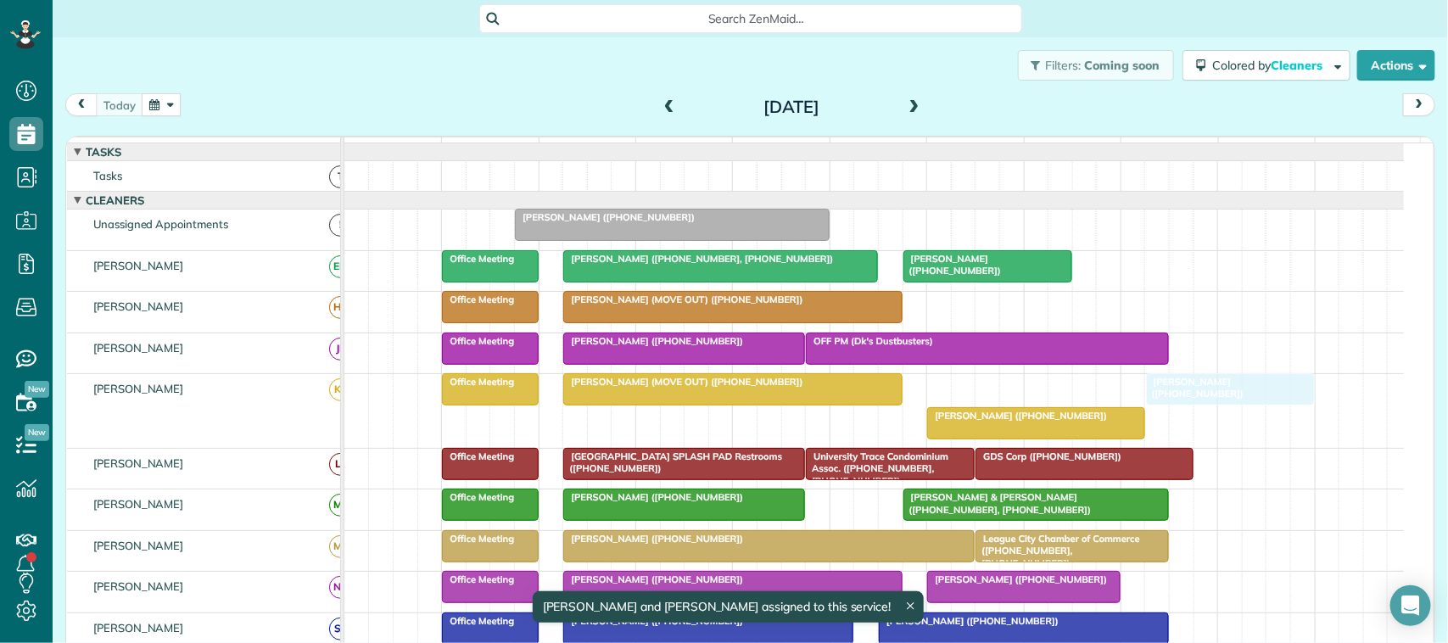
drag, startPoint x: 997, startPoint y: 400, endPoint x: 1235, endPoint y: 399, distance: 238.4
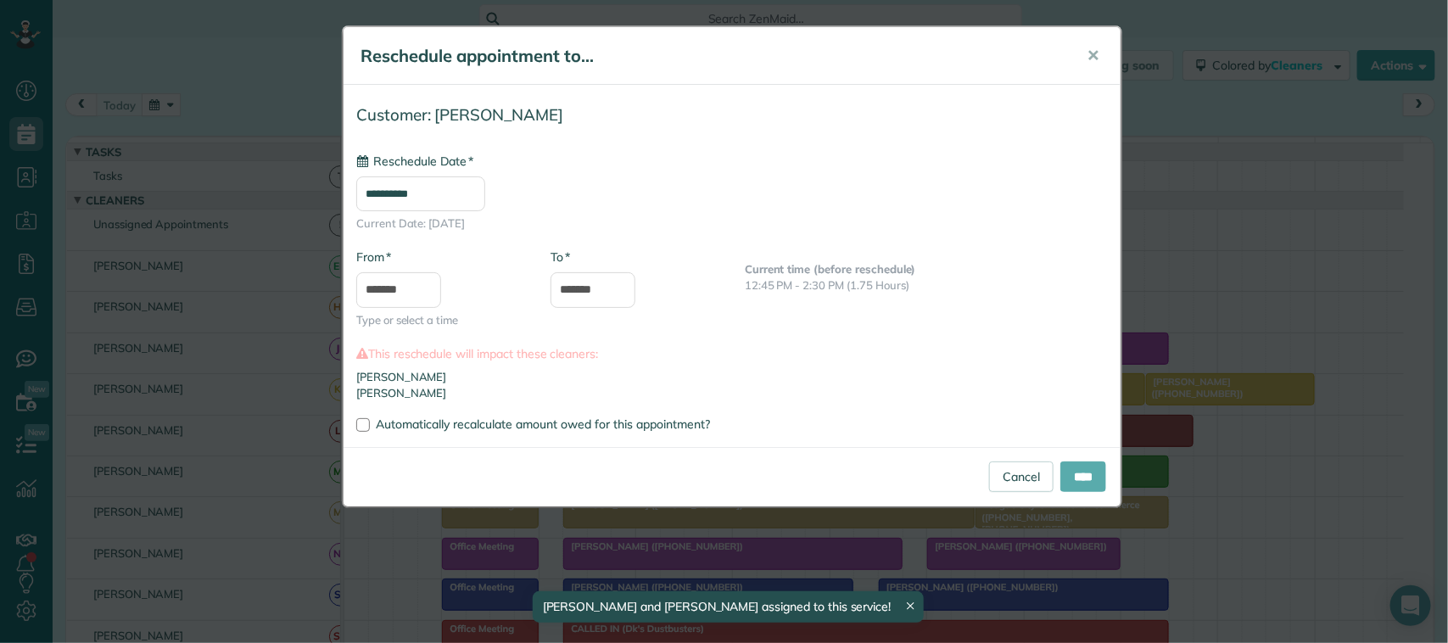
type input "**********"
click at [1090, 480] on input "****" at bounding box center [1084, 477] width 46 height 31
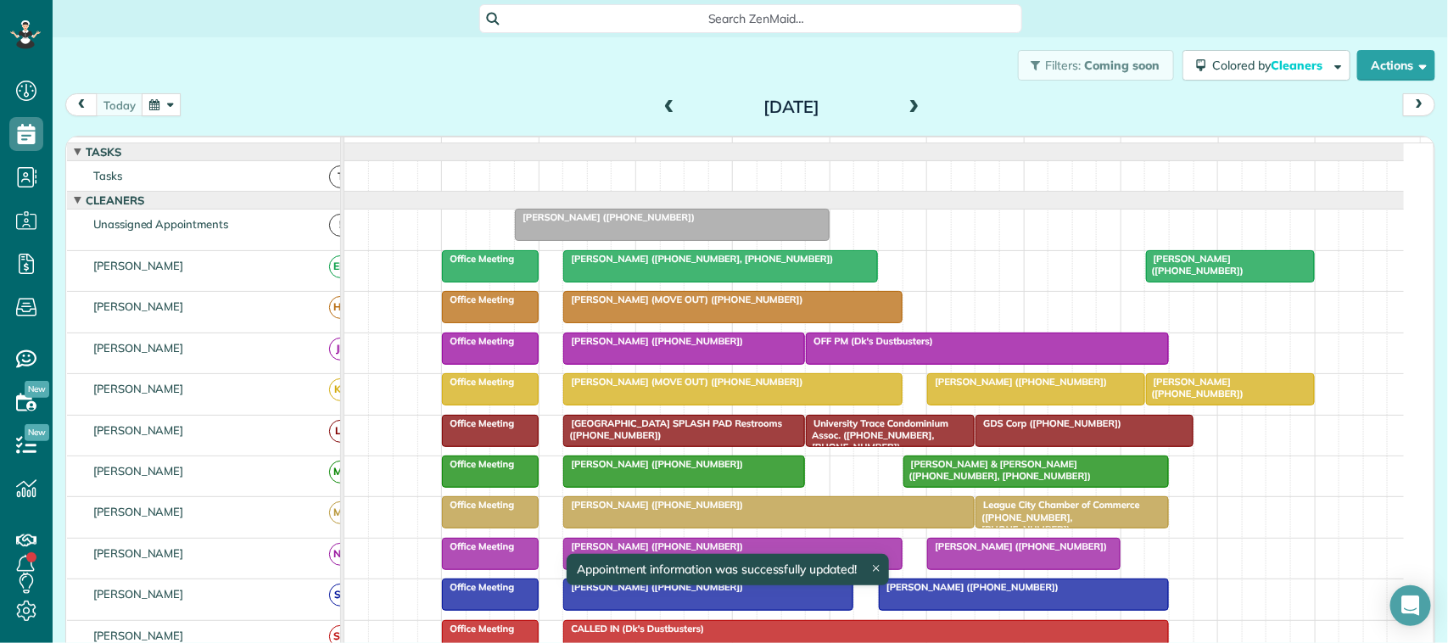
click at [1244, 405] on div at bounding box center [1230, 389] width 167 height 31
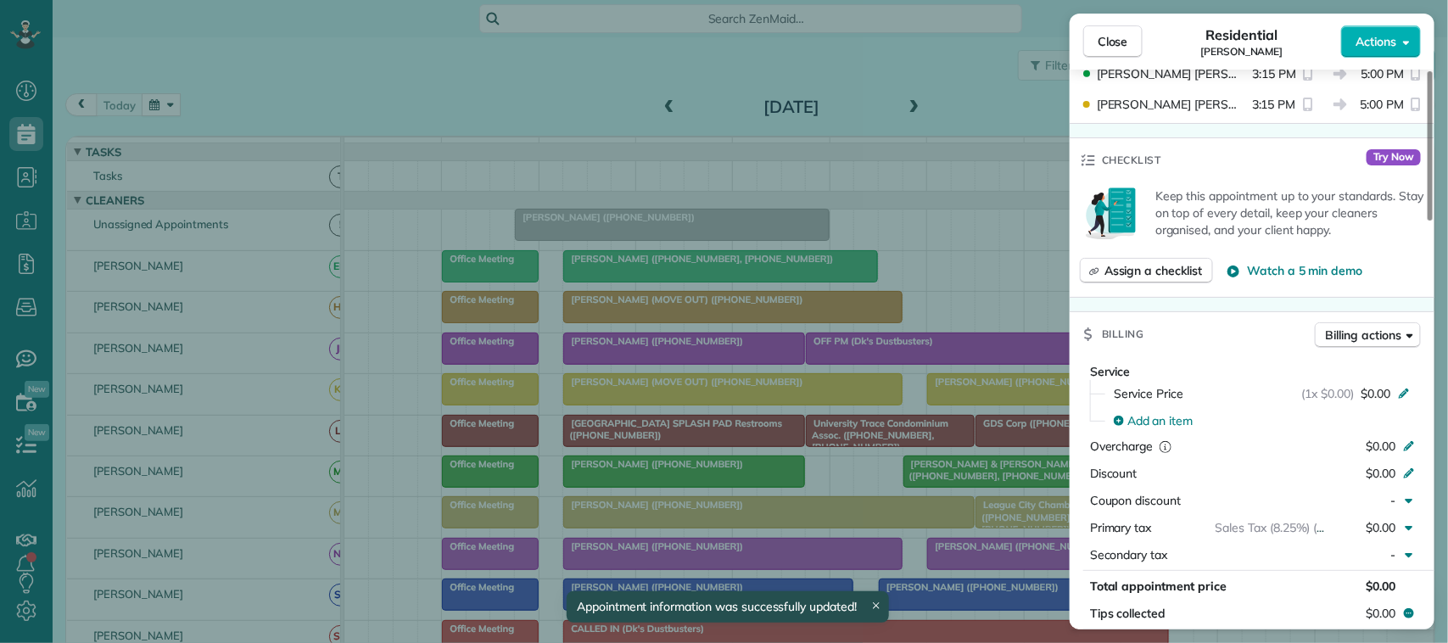
scroll to position [636, 0]
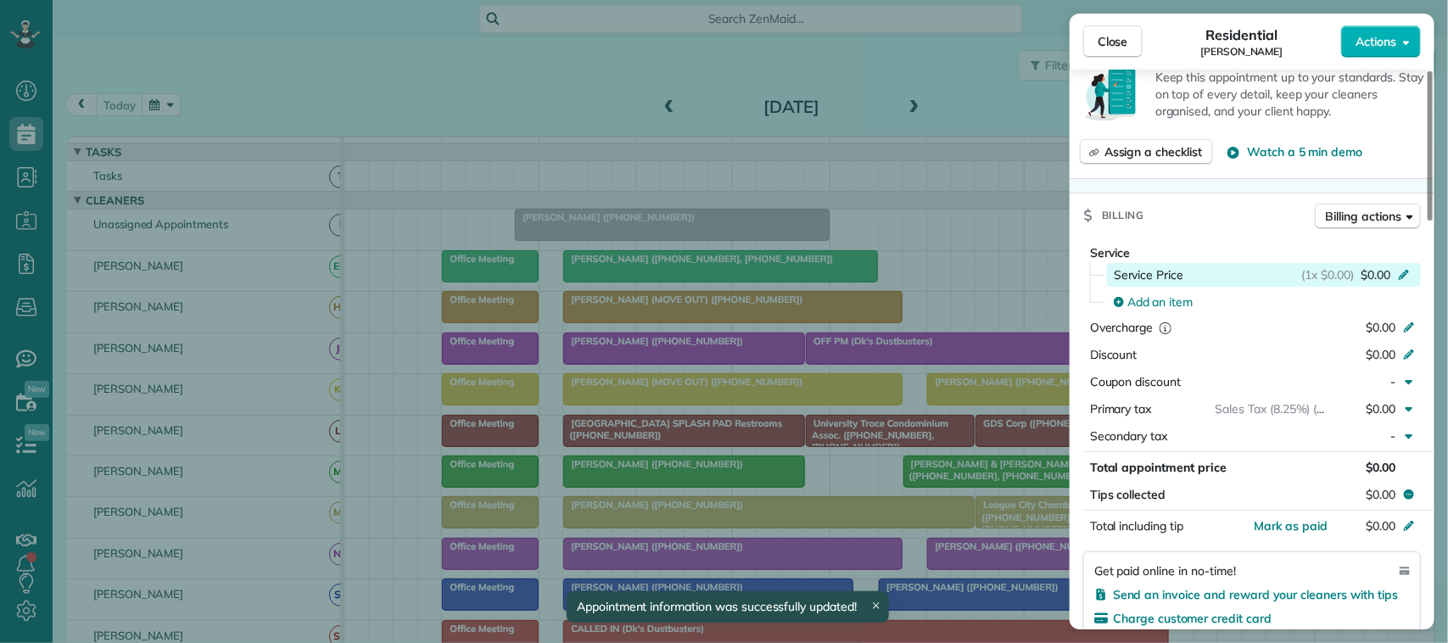
click at [1380, 282] on span "$0.00" at bounding box center [1376, 274] width 30 height 17
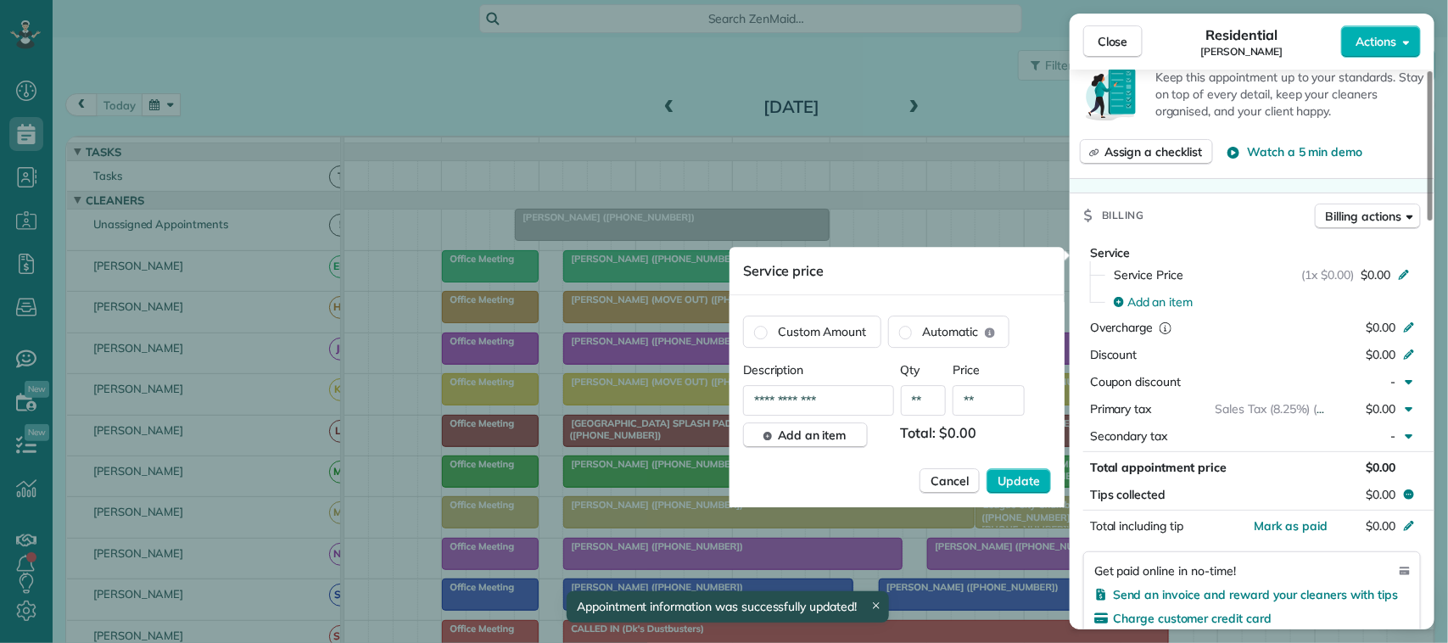
click at [981, 404] on input "**" at bounding box center [989, 400] width 72 height 31
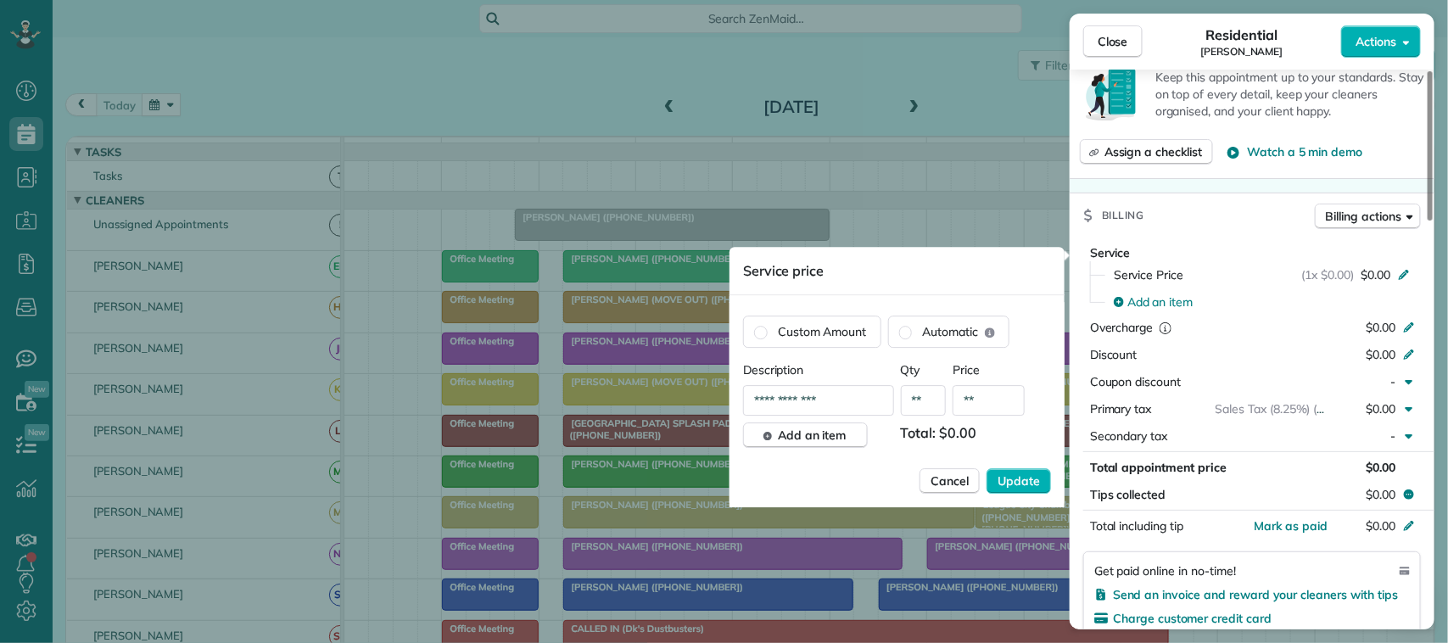
click at [983, 405] on input "**" at bounding box center [989, 400] width 72 height 31
click at [953, 390] on input "text" at bounding box center [989, 400] width 72 height 31
type input "*****"
click at [987, 468] on button "Update" at bounding box center [1019, 480] width 64 height 25
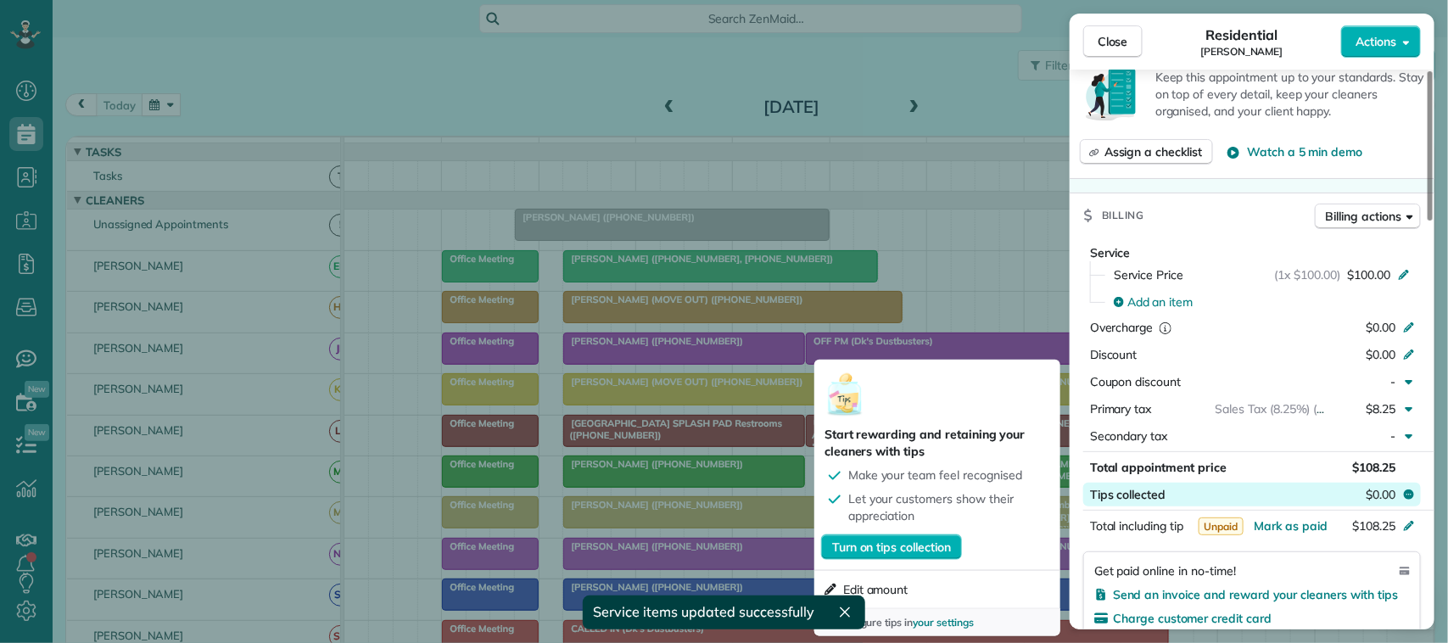
click at [1396, 490] on span "$0.00" at bounding box center [1381, 494] width 30 height 17
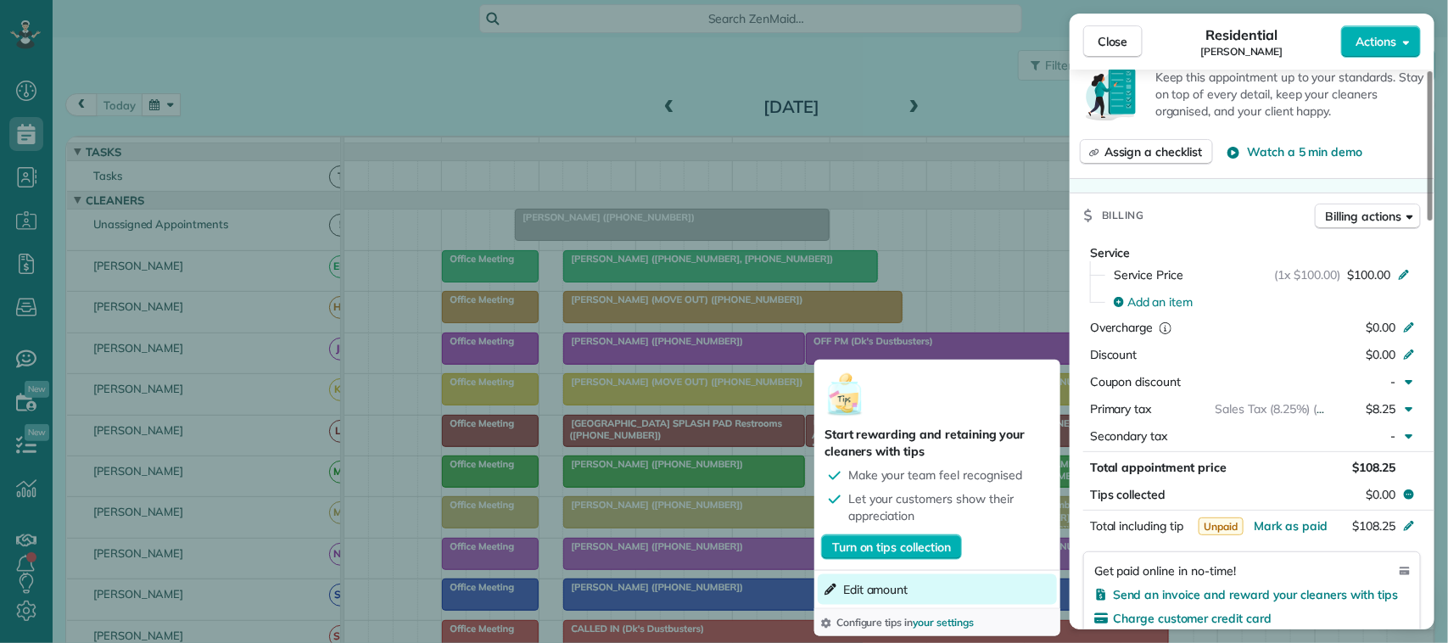
click at [949, 585] on button "Edit amount" at bounding box center [937, 589] width 239 height 31
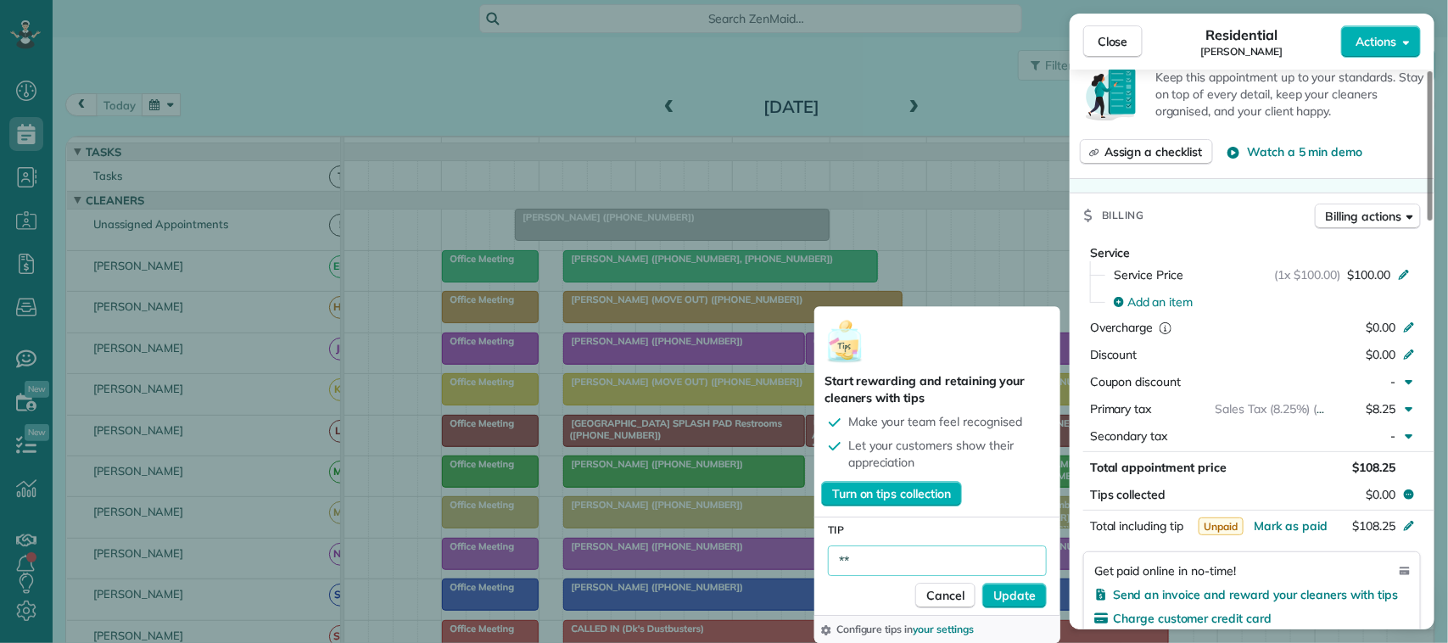
click at [912, 550] on input "**" at bounding box center [937, 561] width 219 height 31
type input "**"
click at [935, 596] on span "Cancel" at bounding box center [946, 595] width 38 height 17
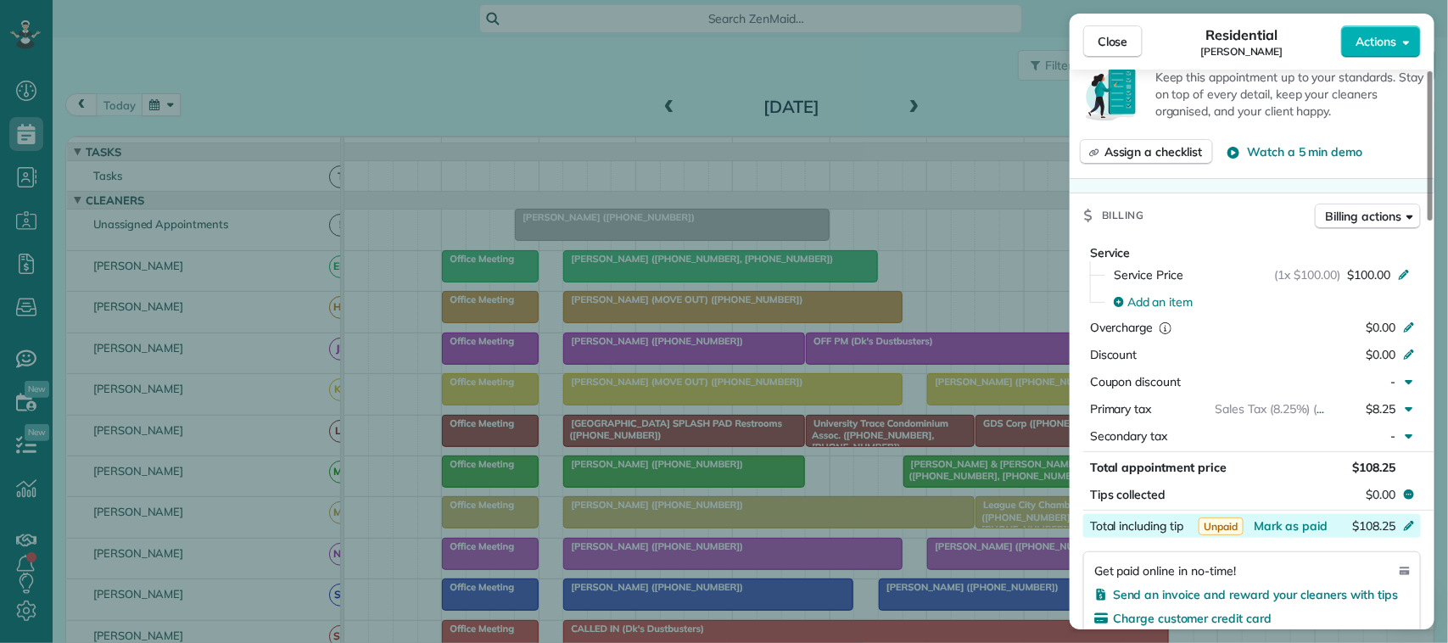
click at [1376, 534] on span "$108.25" at bounding box center [1373, 525] width 43 height 15
click at [1352, 473] on span "$108.25" at bounding box center [1373, 467] width 43 height 15
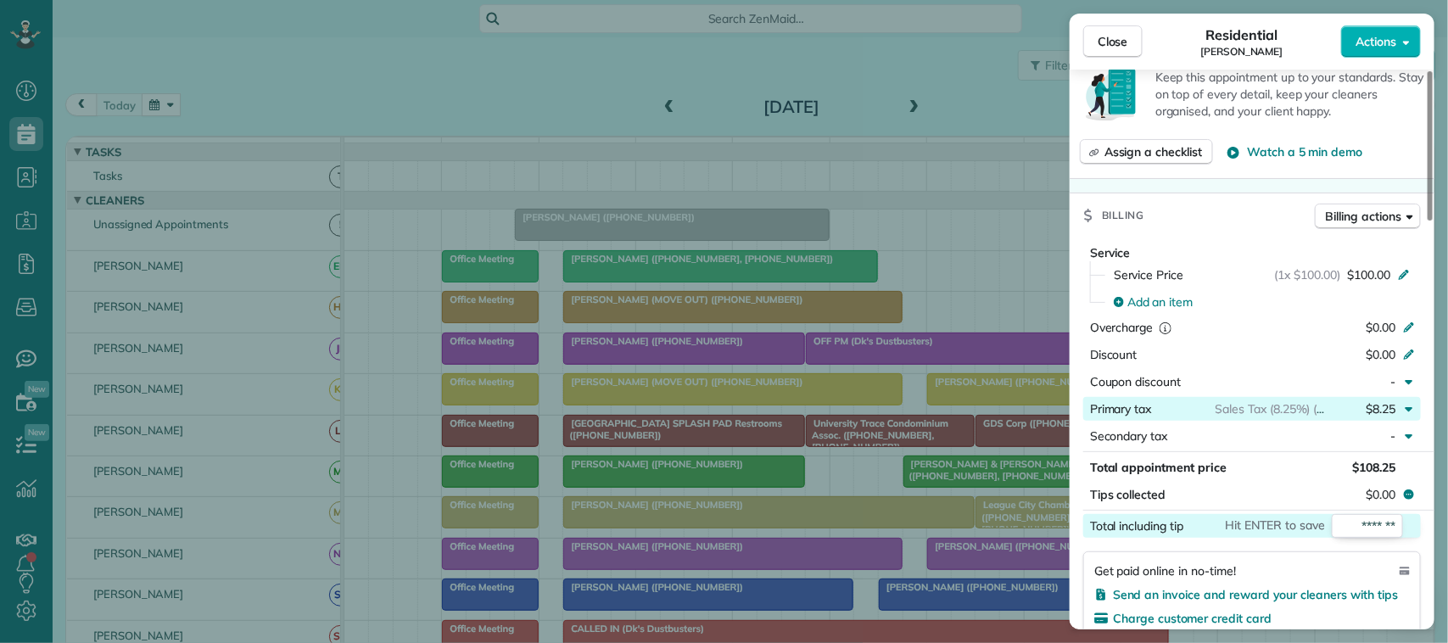
click at [1349, 417] on div "$8.25" at bounding box center [1366, 408] width 74 height 17
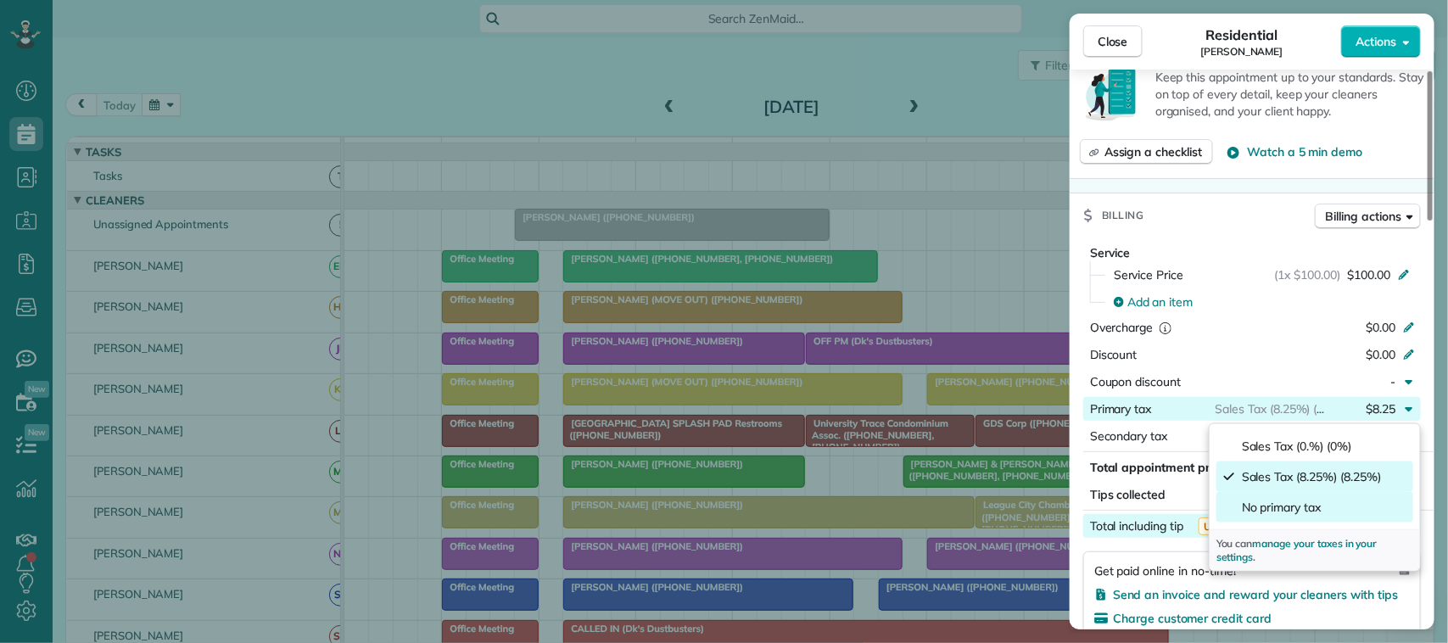
click at [1308, 503] on span "No primary tax" at bounding box center [1281, 507] width 79 height 17
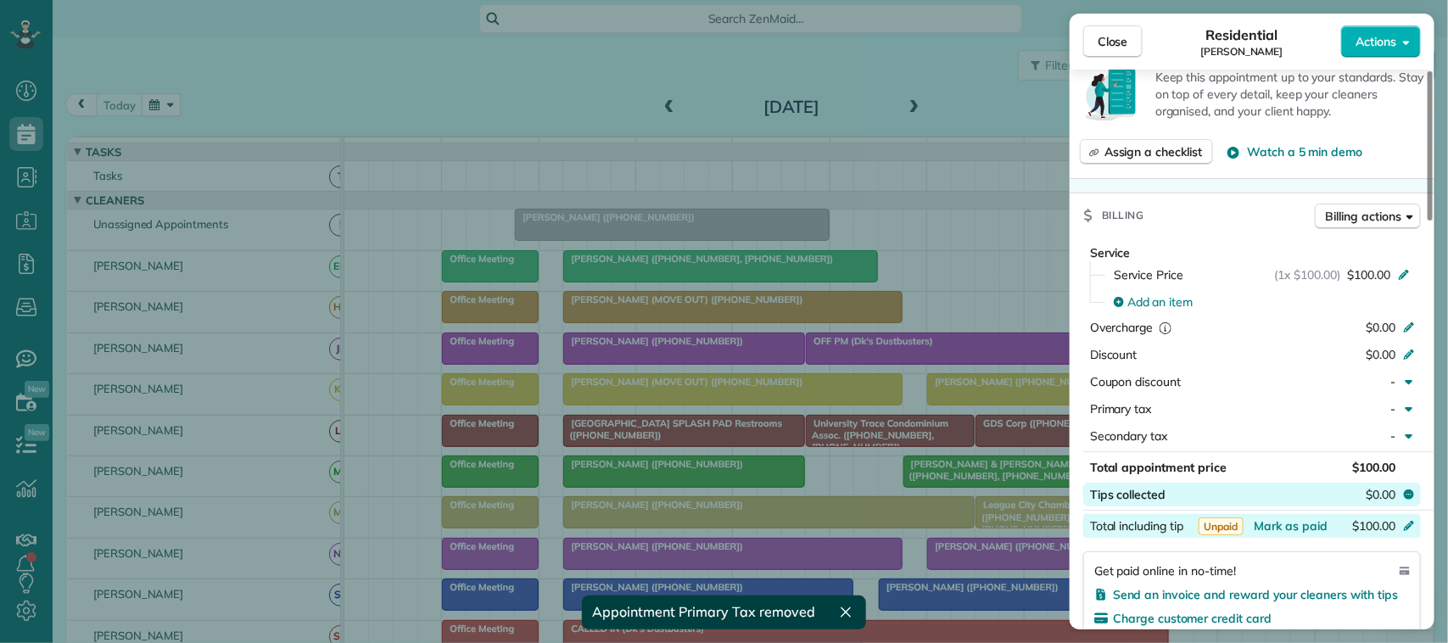
click at [1379, 498] on span "$0.00" at bounding box center [1381, 494] width 30 height 17
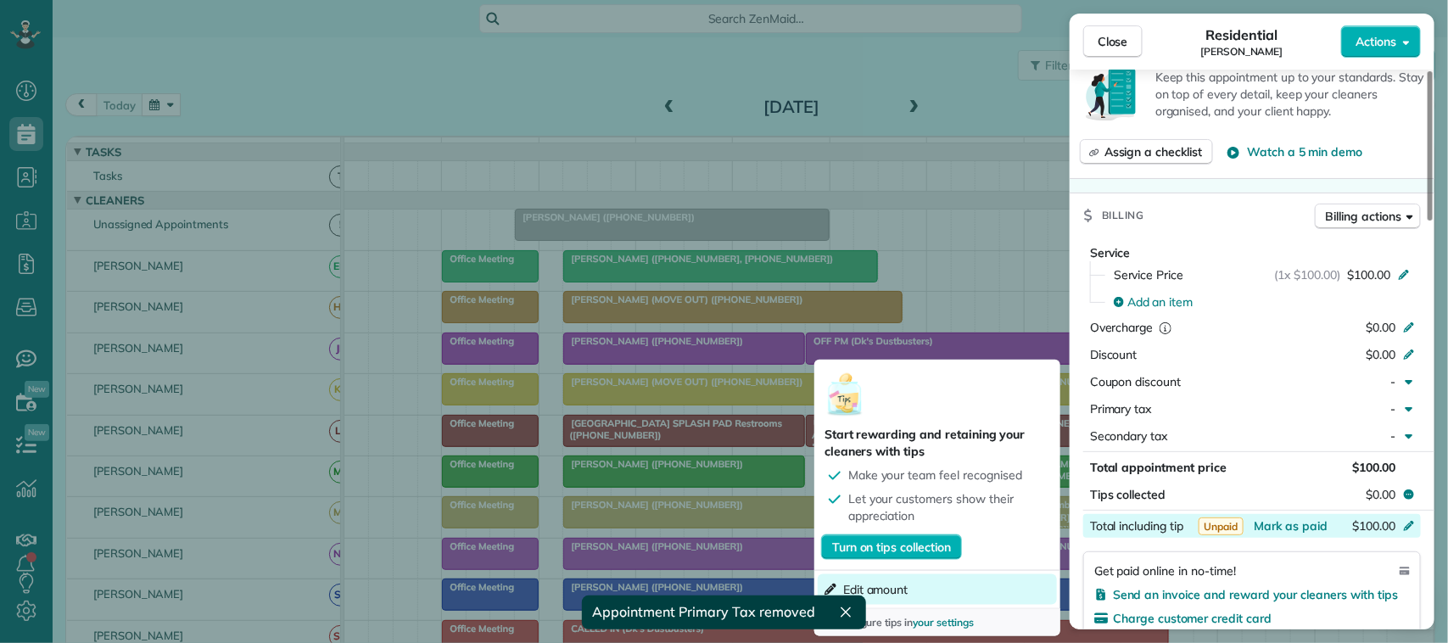
click at [938, 579] on button "Edit amount" at bounding box center [937, 589] width 239 height 31
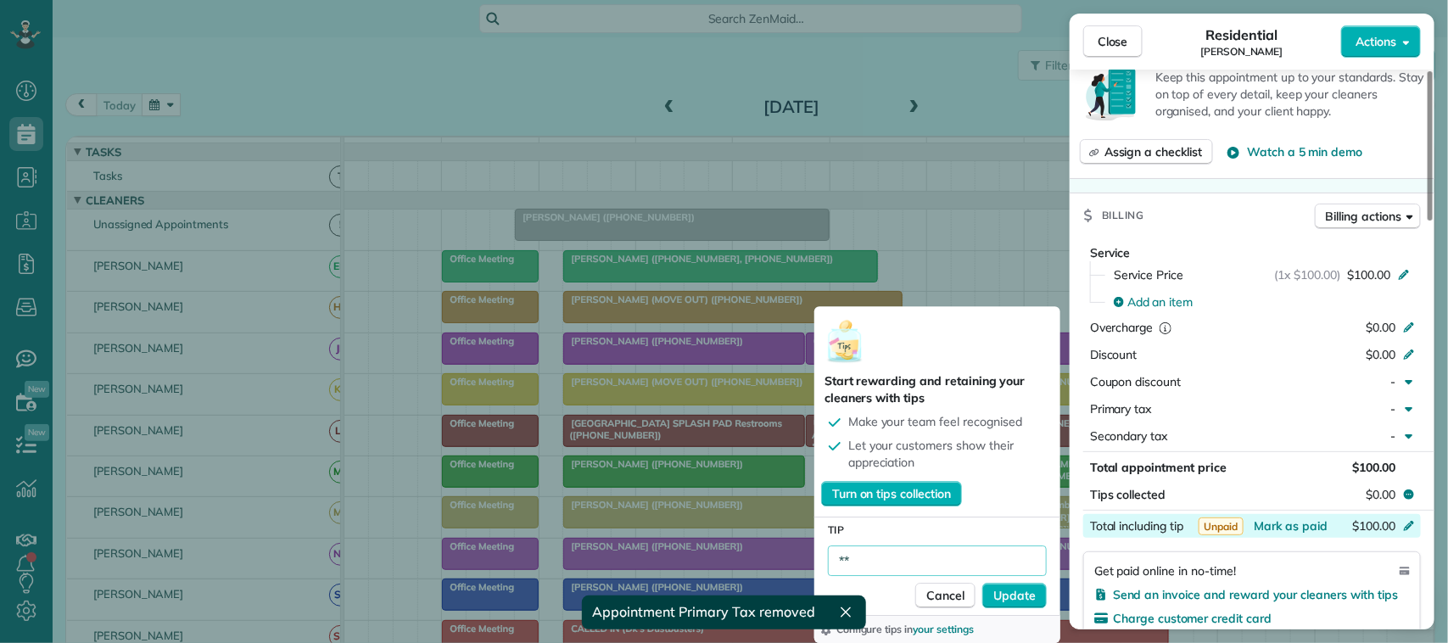
click at [923, 573] on input "**" at bounding box center [937, 561] width 219 height 31
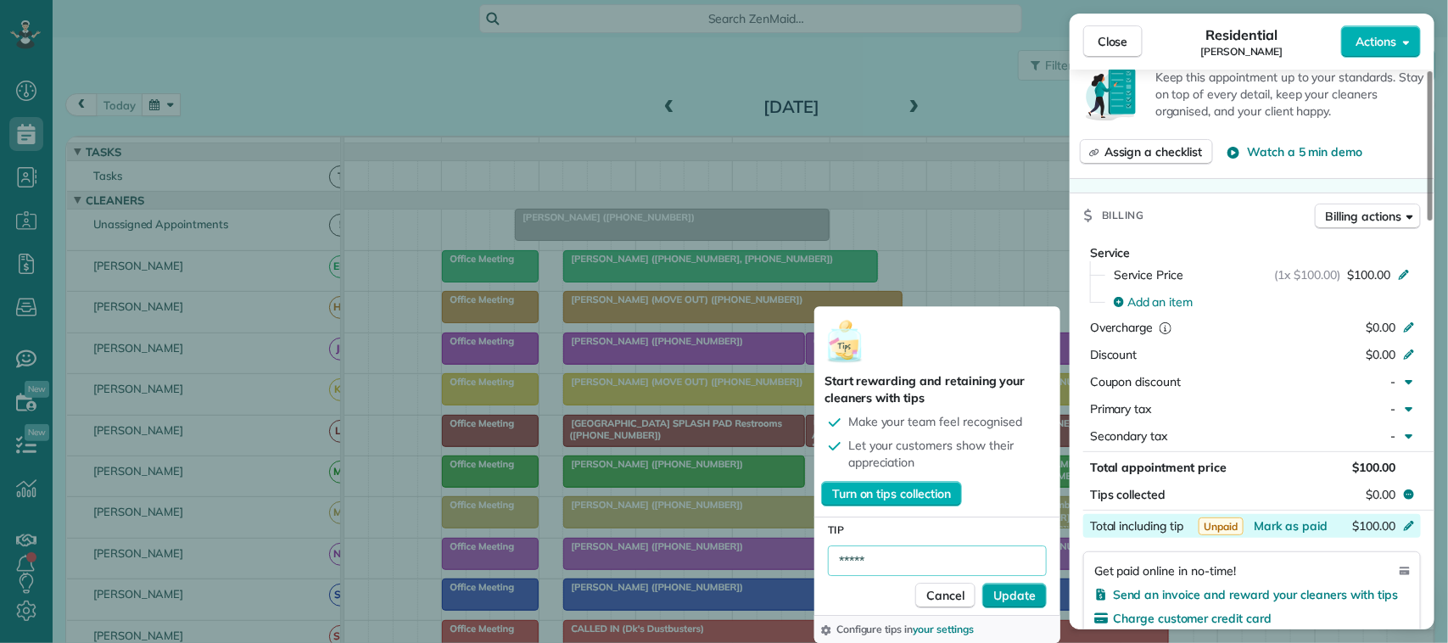
type input "*****"
click at [1032, 598] on span "Update" at bounding box center [1015, 595] width 42 height 17
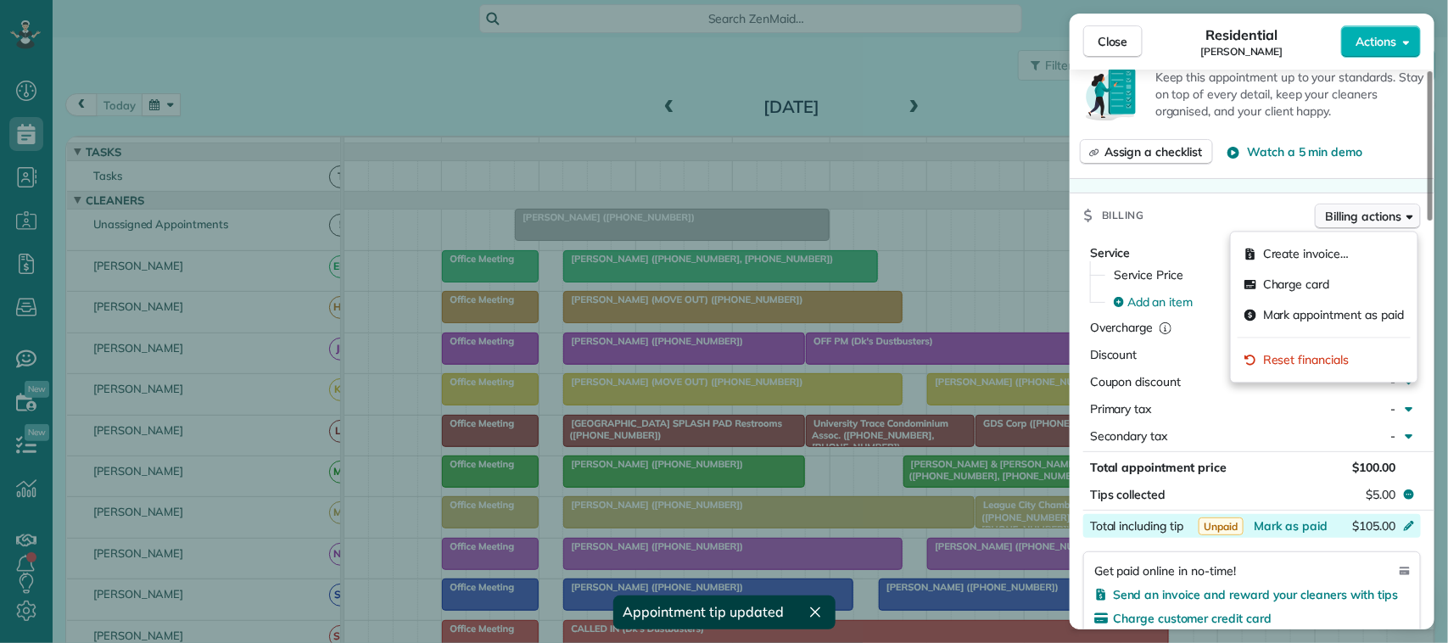
click at [1356, 223] on span "Billing actions" at bounding box center [1364, 216] width 76 height 17
click at [1333, 290] on div "Charge card" at bounding box center [1324, 285] width 173 height 31
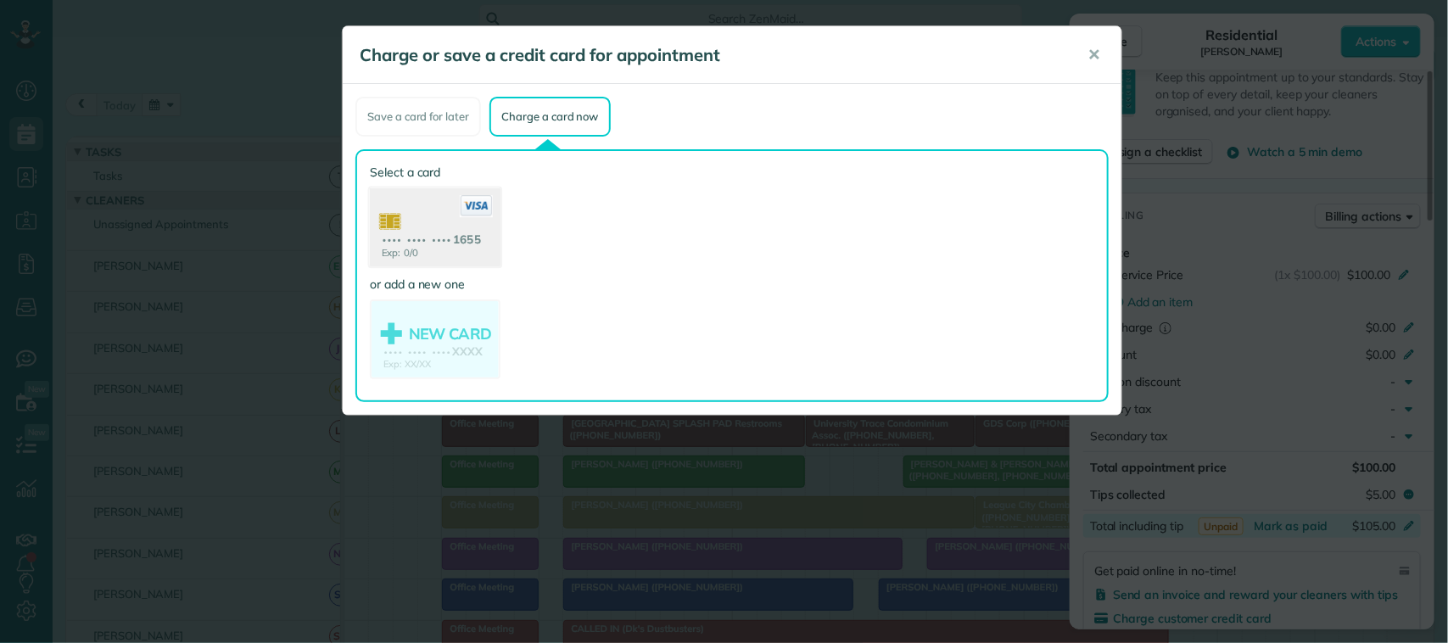
click at [468, 242] on use at bounding box center [435, 229] width 131 height 82
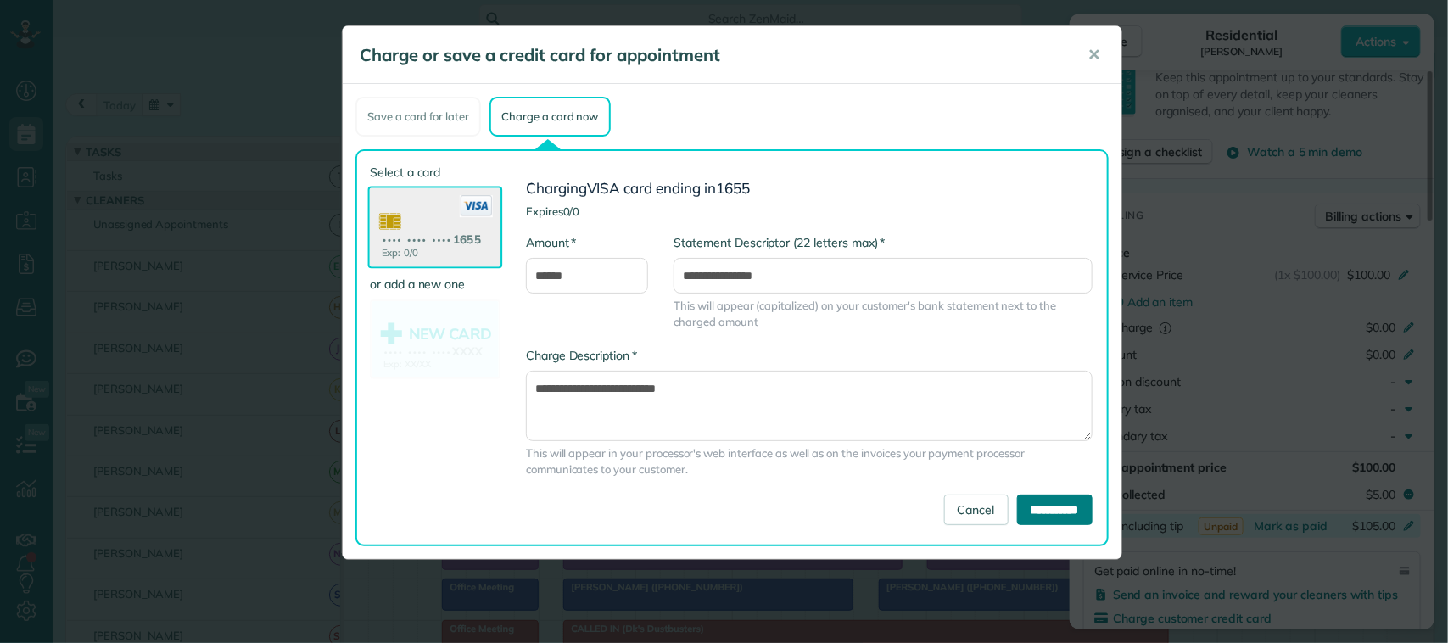
click at [1019, 505] on input "**********" at bounding box center [1055, 510] width 76 height 31
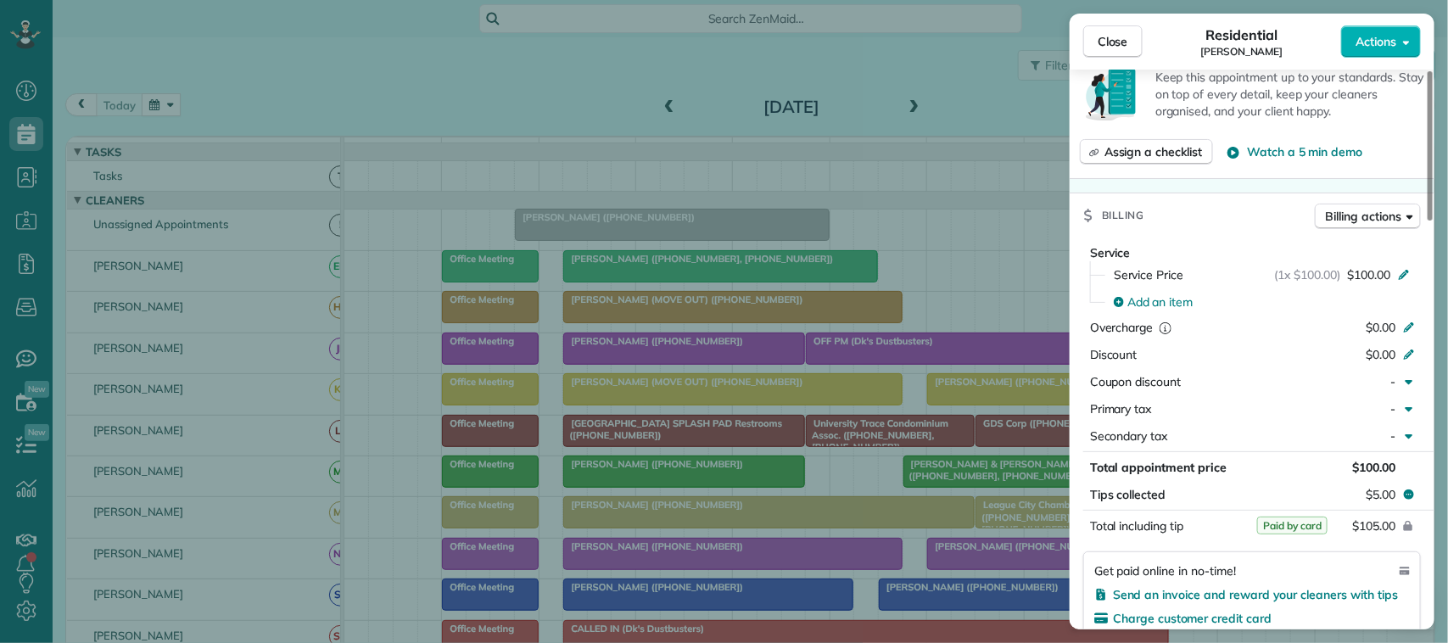
click at [1117, 23] on div "Close Residential Sheila Opatchen Actions" at bounding box center [1252, 42] width 365 height 56
click at [1106, 39] on span "Close" at bounding box center [1113, 41] width 31 height 17
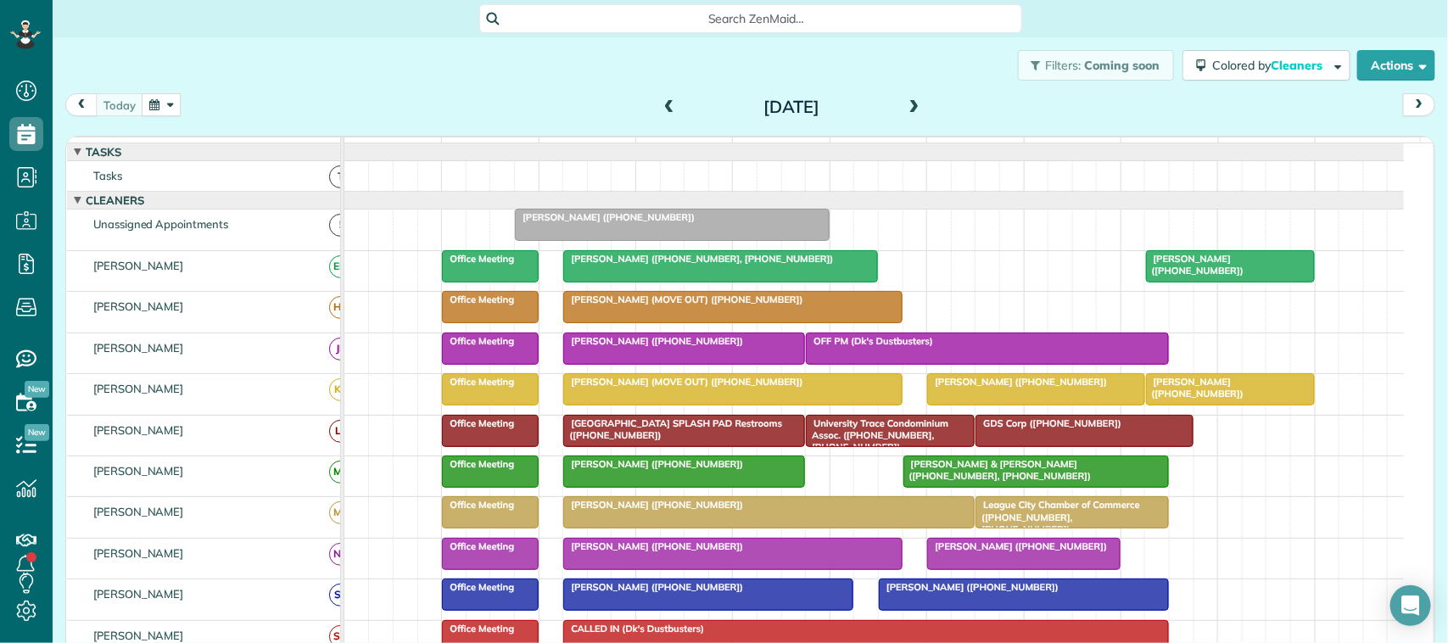
click at [170, 99] on button "button" at bounding box center [161, 104] width 39 height 23
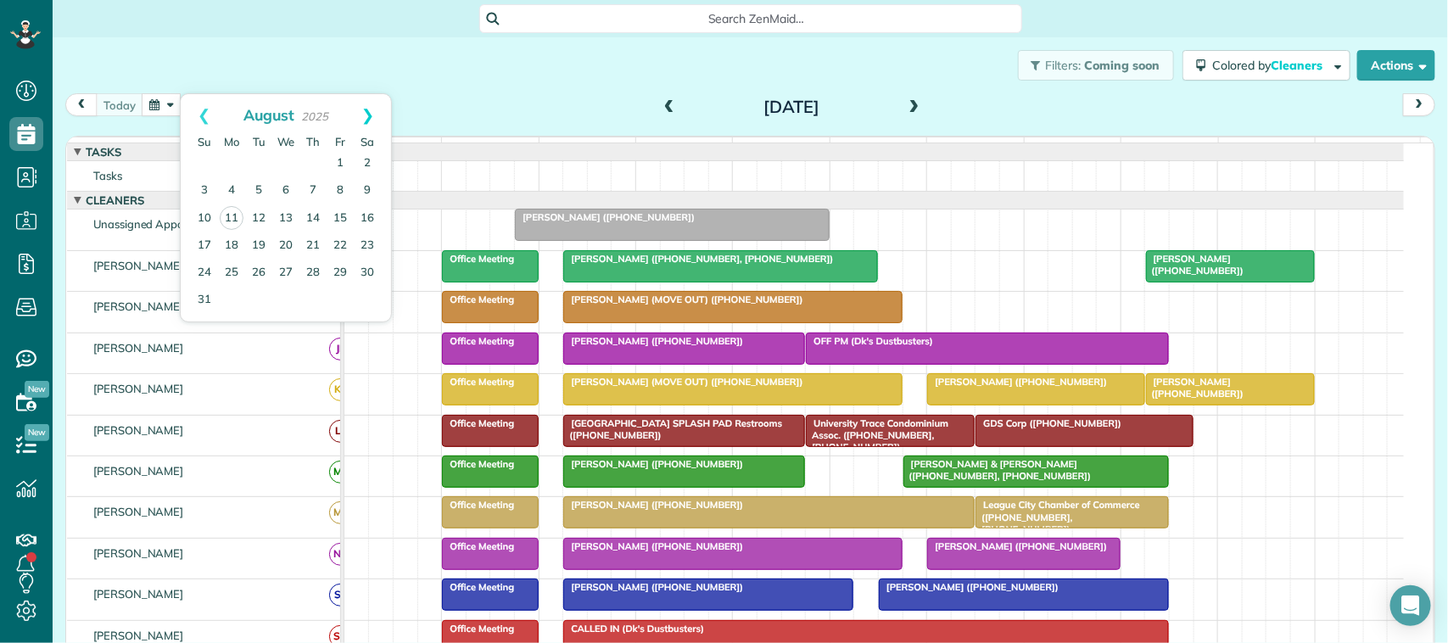
click at [371, 112] on link "Next" at bounding box center [367, 115] width 47 height 42
click at [239, 165] on link "1" at bounding box center [231, 163] width 27 height 27
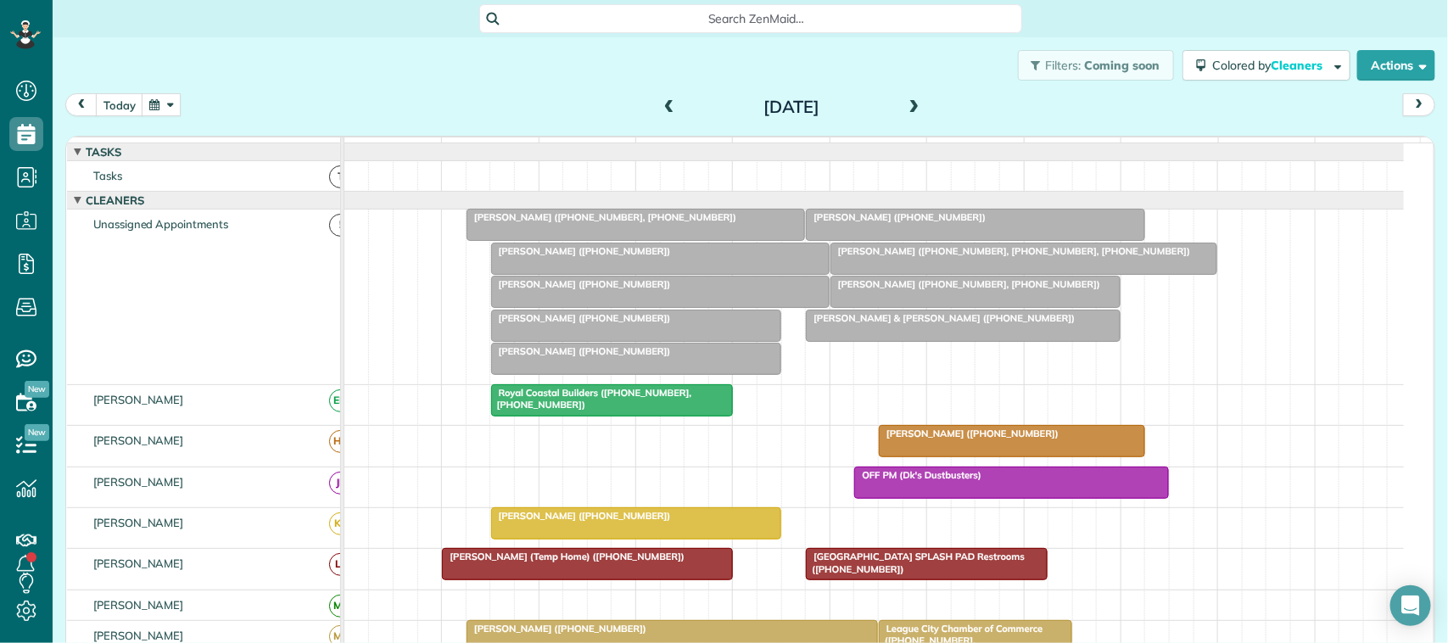
click at [164, 96] on button "button" at bounding box center [161, 104] width 39 height 23
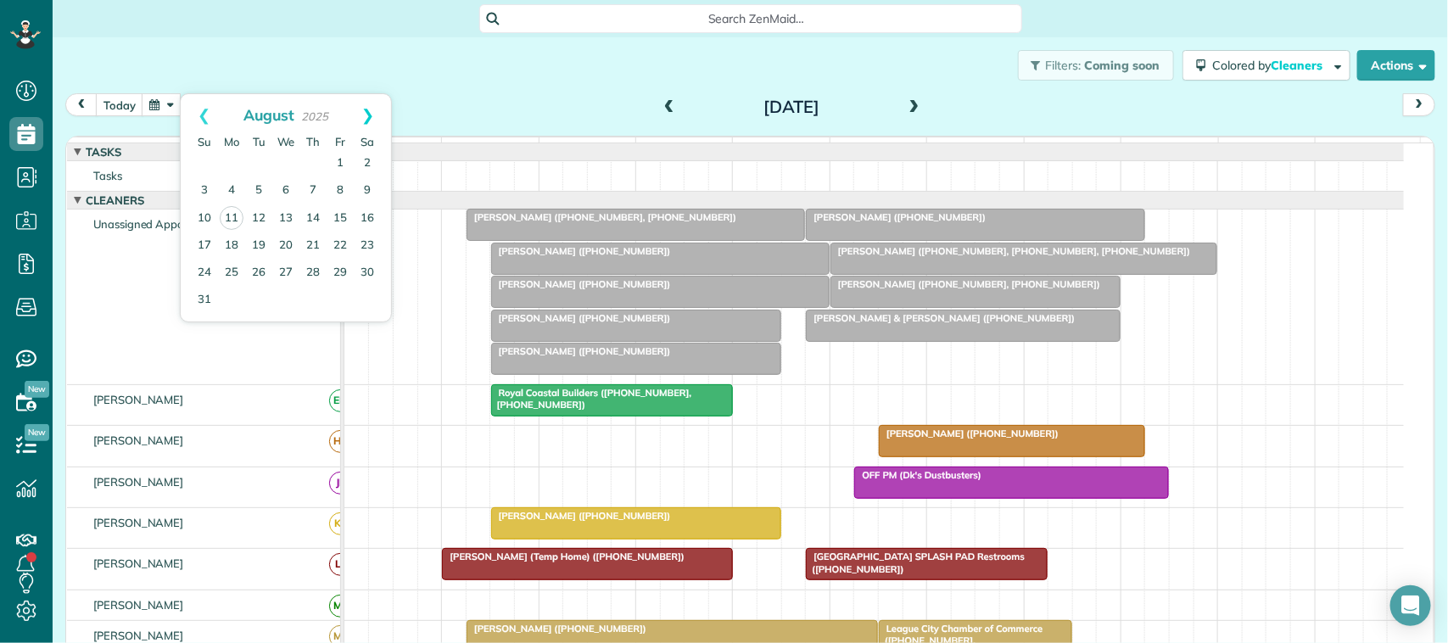
click at [370, 111] on link "Next" at bounding box center [367, 115] width 47 height 42
click at [369, 111] on link "Next" at bounding box center [367, 115] width 47 height 42
click at [282, 157] on link "1" at bounding box center [285, 163] width 27 height 27
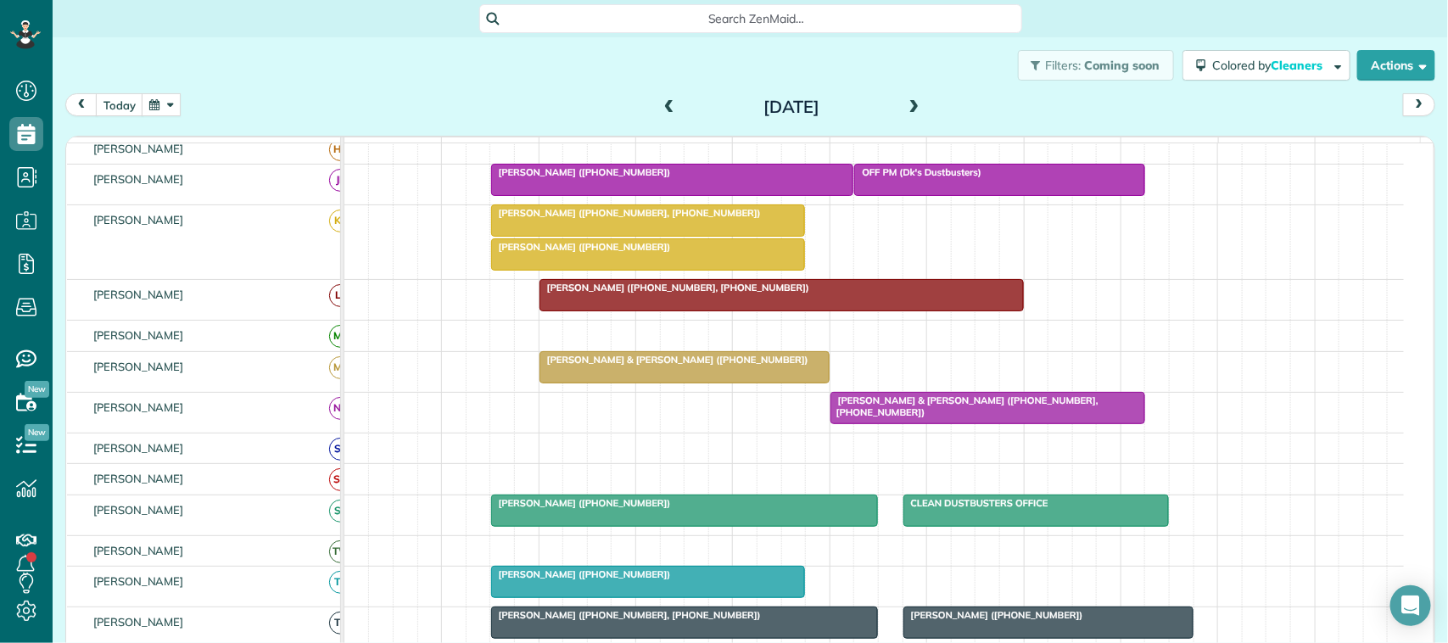
scroll to position [424, 0]
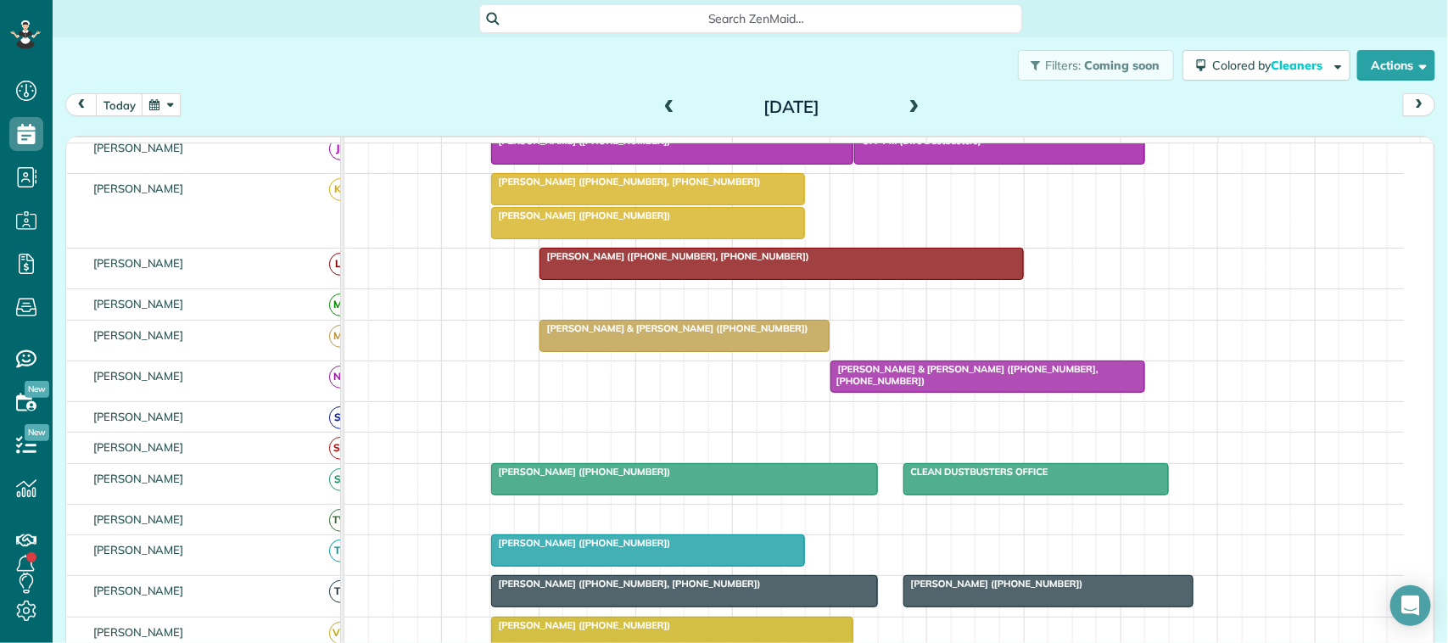
click at [548, 495] on div at bounding box center [685, 479] width 386 height 31
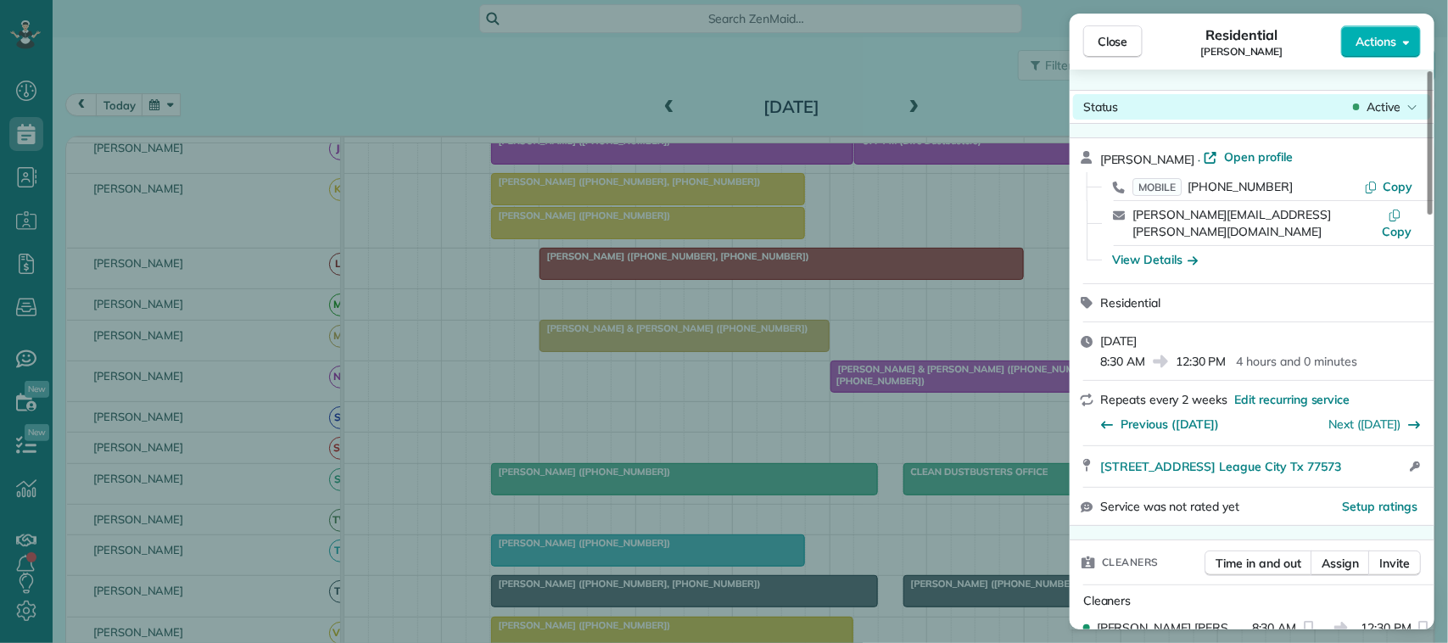
click at [1391, 106] on span "Active" at bounding box center [1384, 106] width 34 height 17
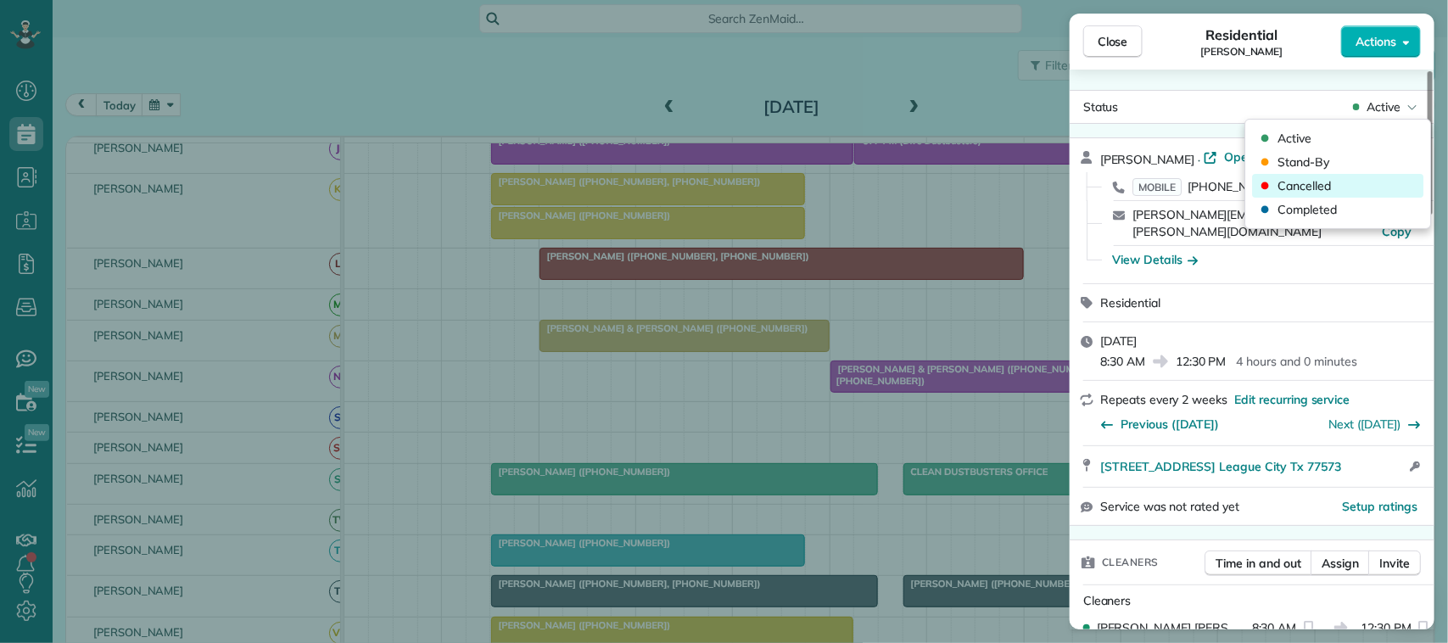
click at [1347, 181] on div "Cancelled" at bounding box center [1338, 186] width 171 height 24
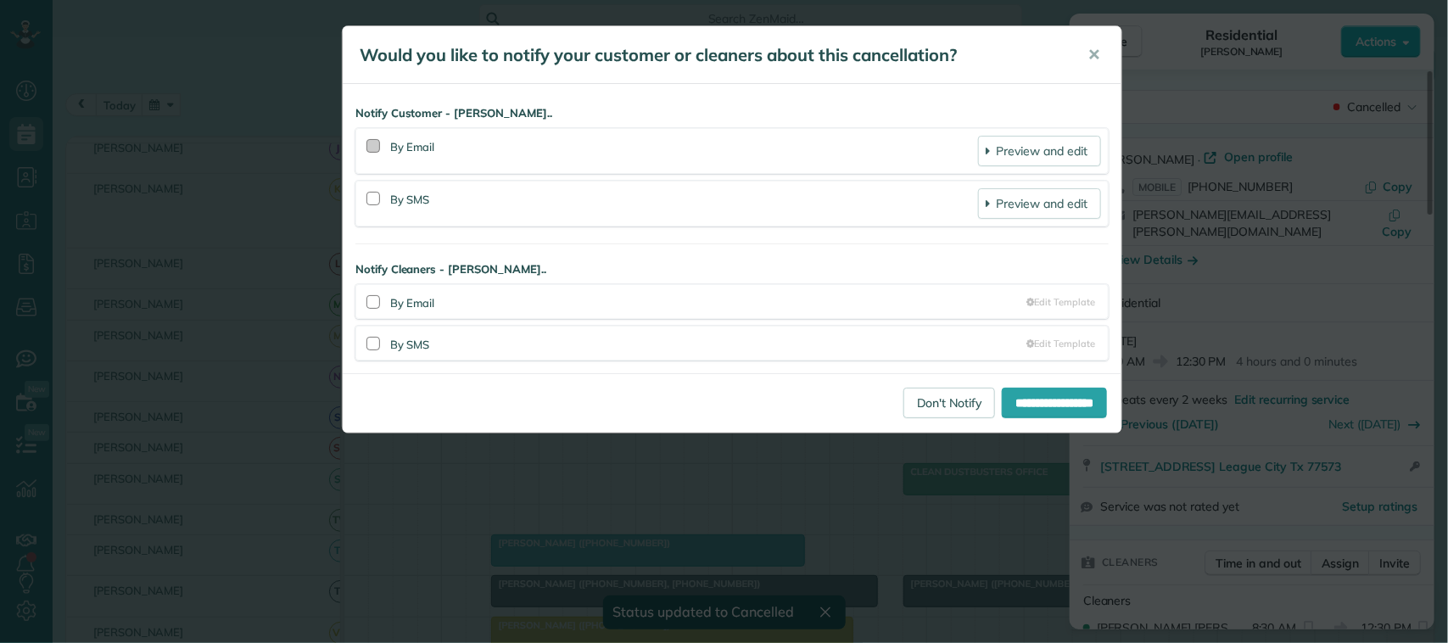
click at [374, 146] on div at bounding box center [374, 146] width 14 height 14
click at [369, 201] on div at bounding box center [374, 199] width 14 height 14
click at [1019, 400] on input "**********" at bounding box center [1054, 403] width 105 height 31
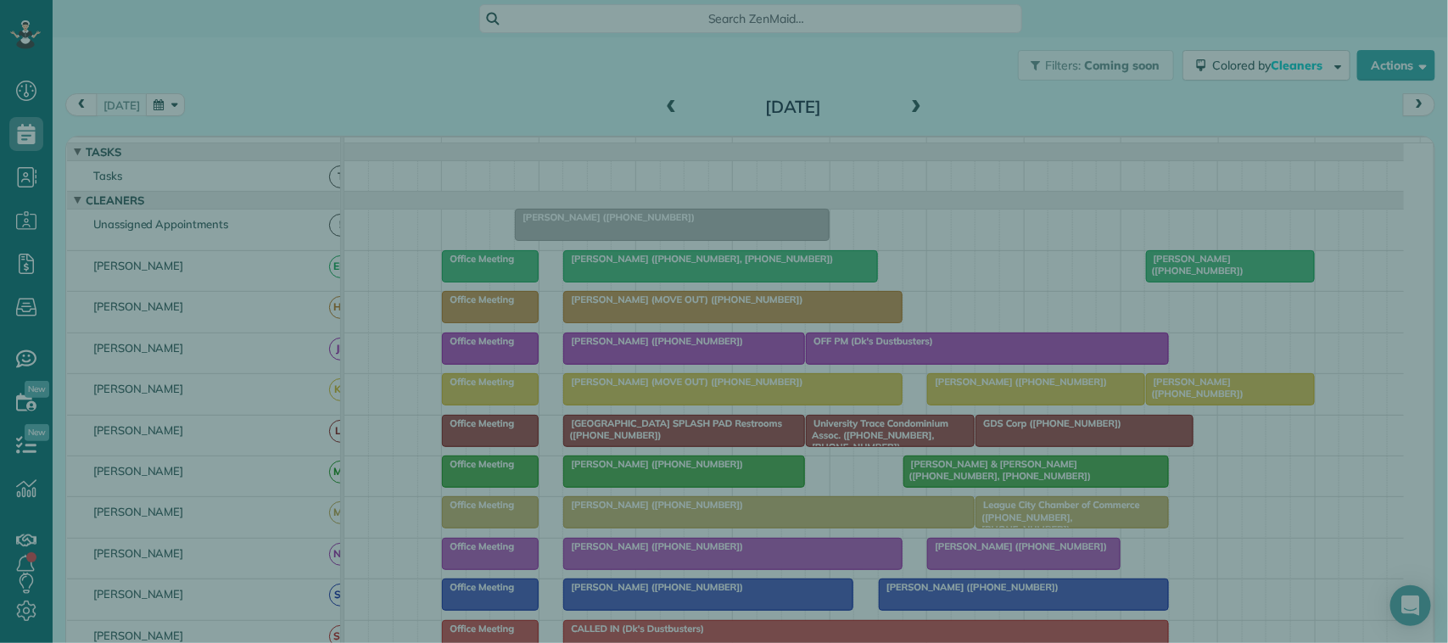
scroll to position [7, 7]
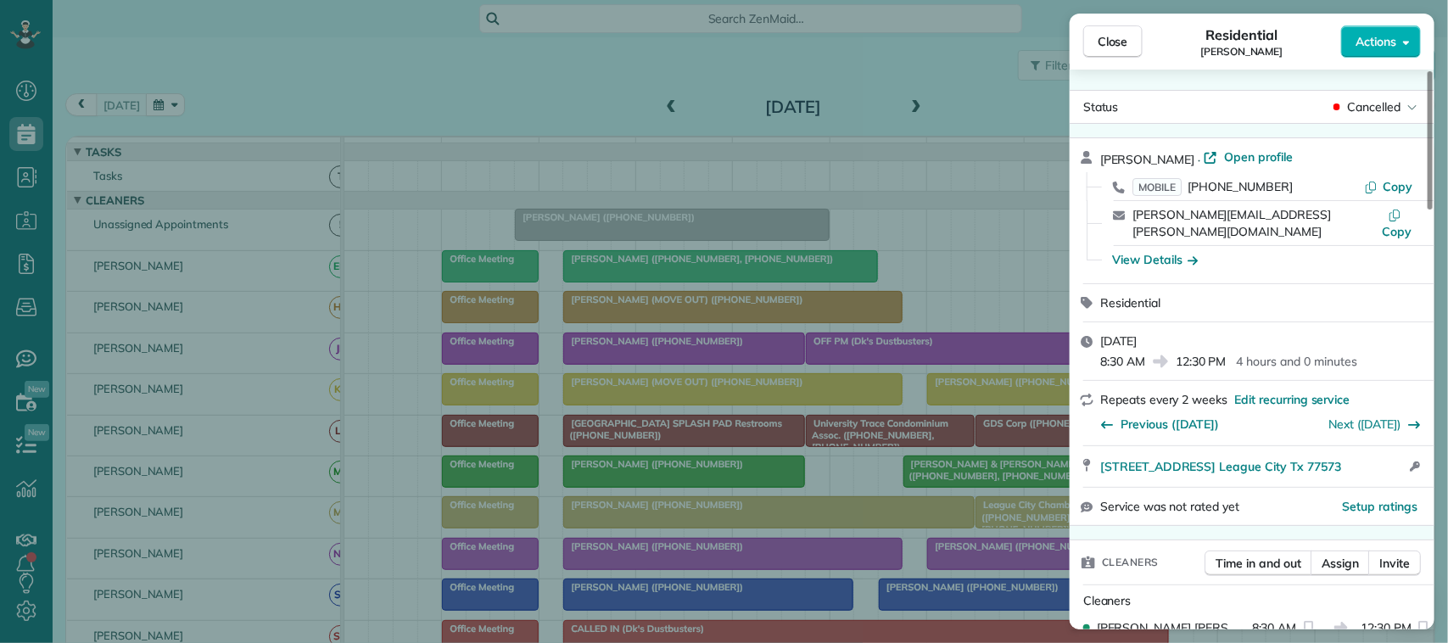
click at [339, 79] on div "Close Residential Erin Schutmaat Actions Status Cancelled Erin Schutmaat · Open…" at bounding box center [724, 321] width 1448 height 643
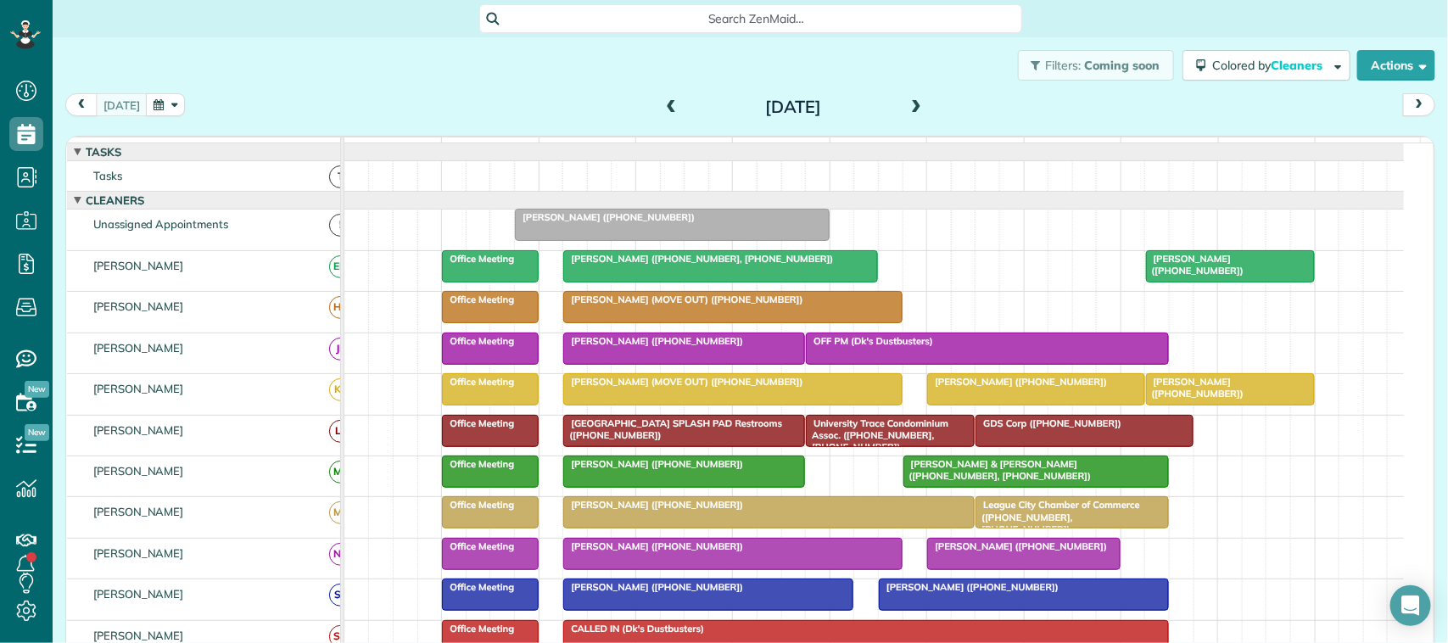
click at [167, 104] on button "button" at bounding box center [165, 104] width 39 height 23
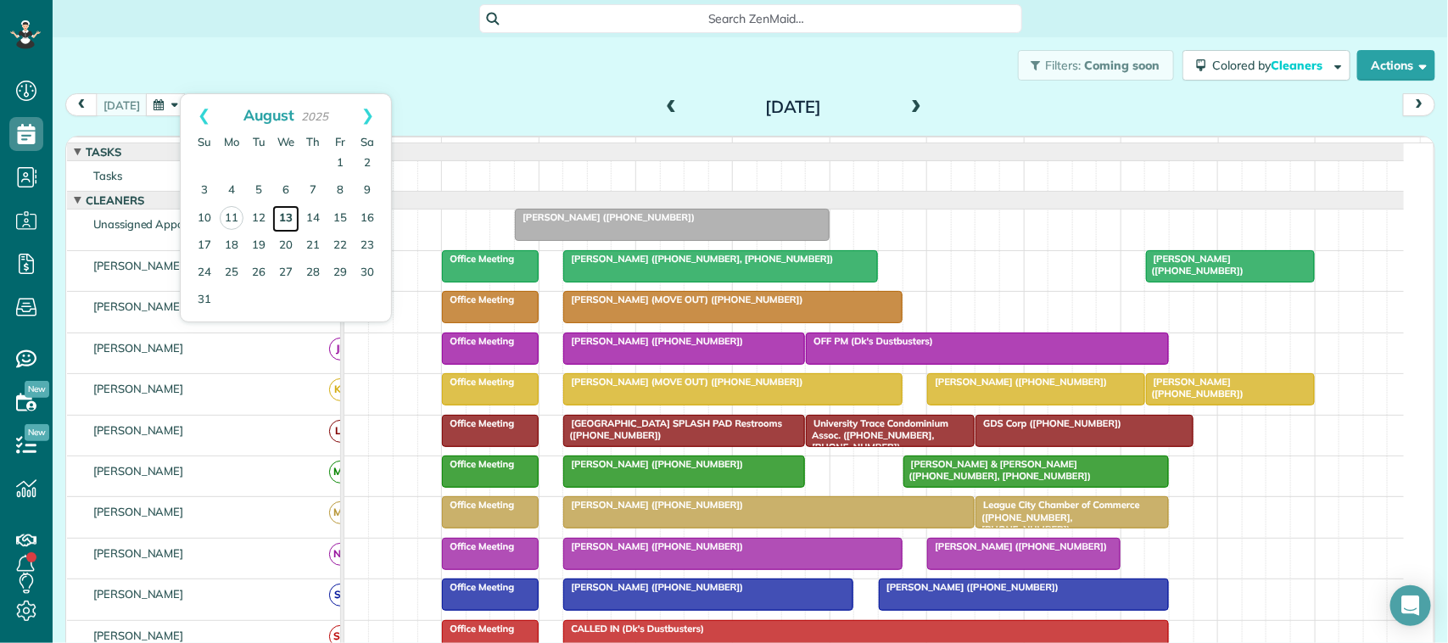
click at [280, 210] on link "13" at bounding box center [285, 218] width 27 height 27
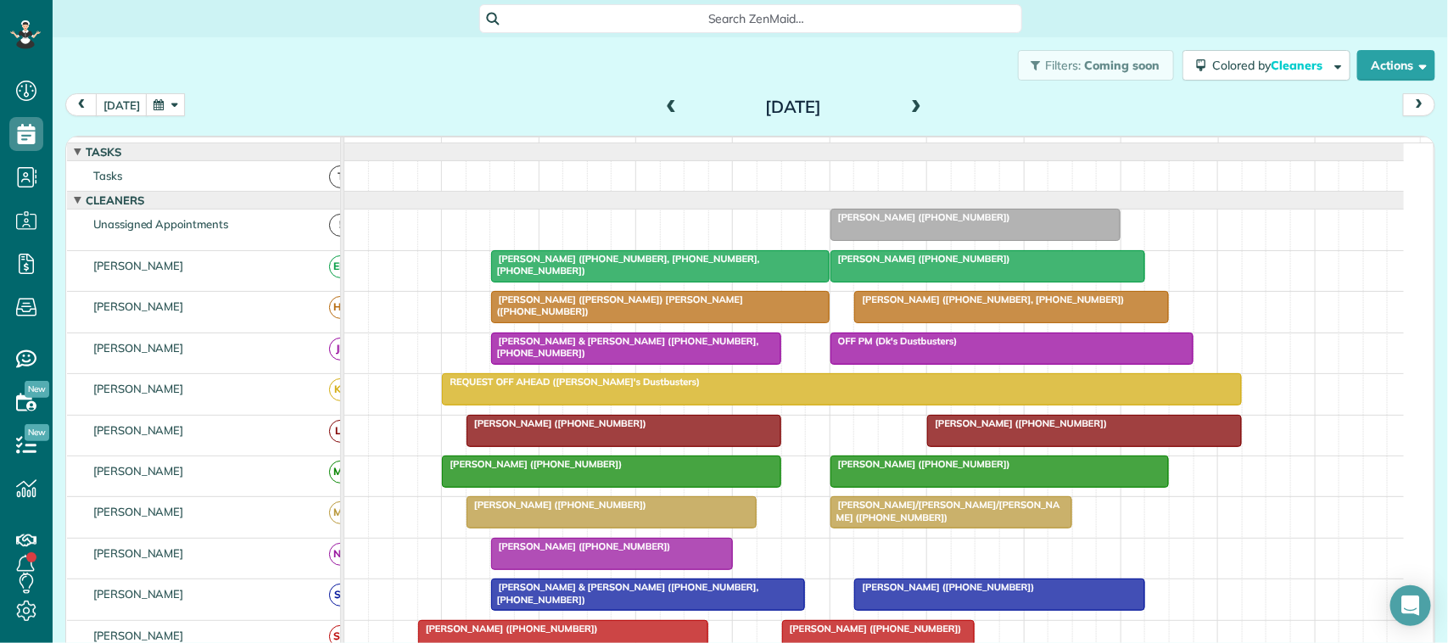
click at [908, 106] on span at bounding box center [916, 107] width 19 height 15
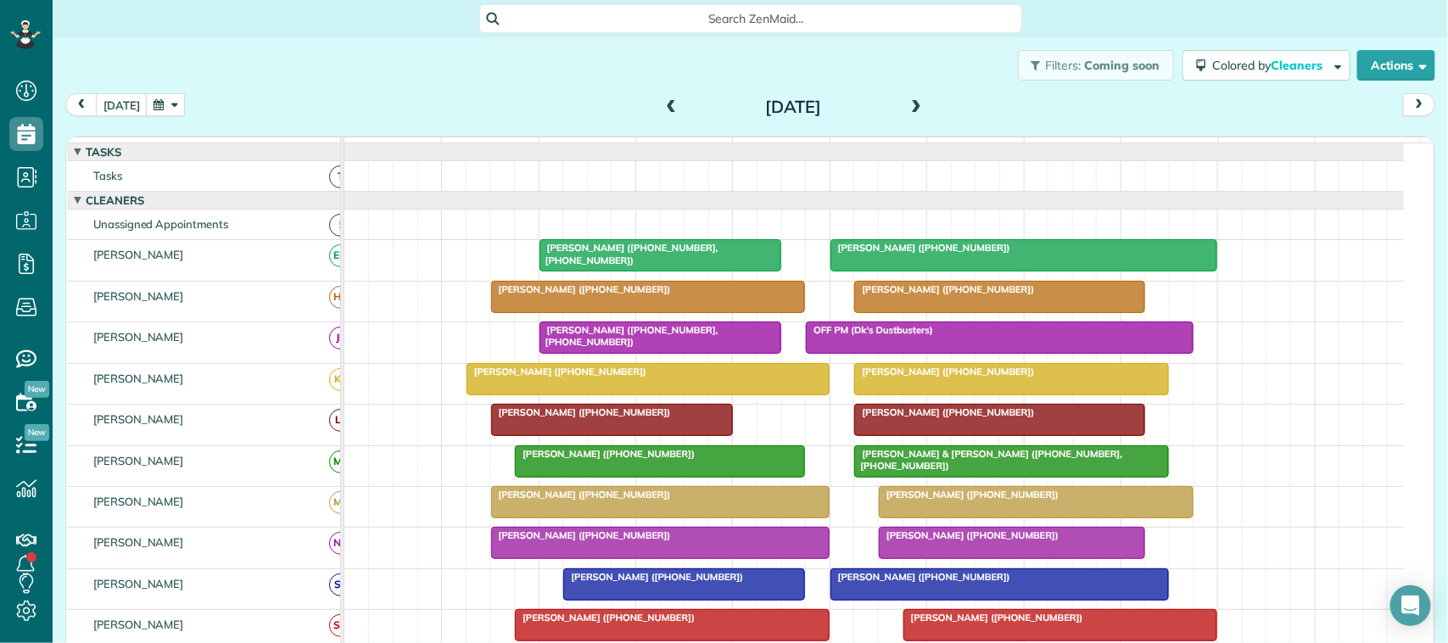
click at [174, 107] on button "button" at bounding box center [165, 104] width 39 height 23
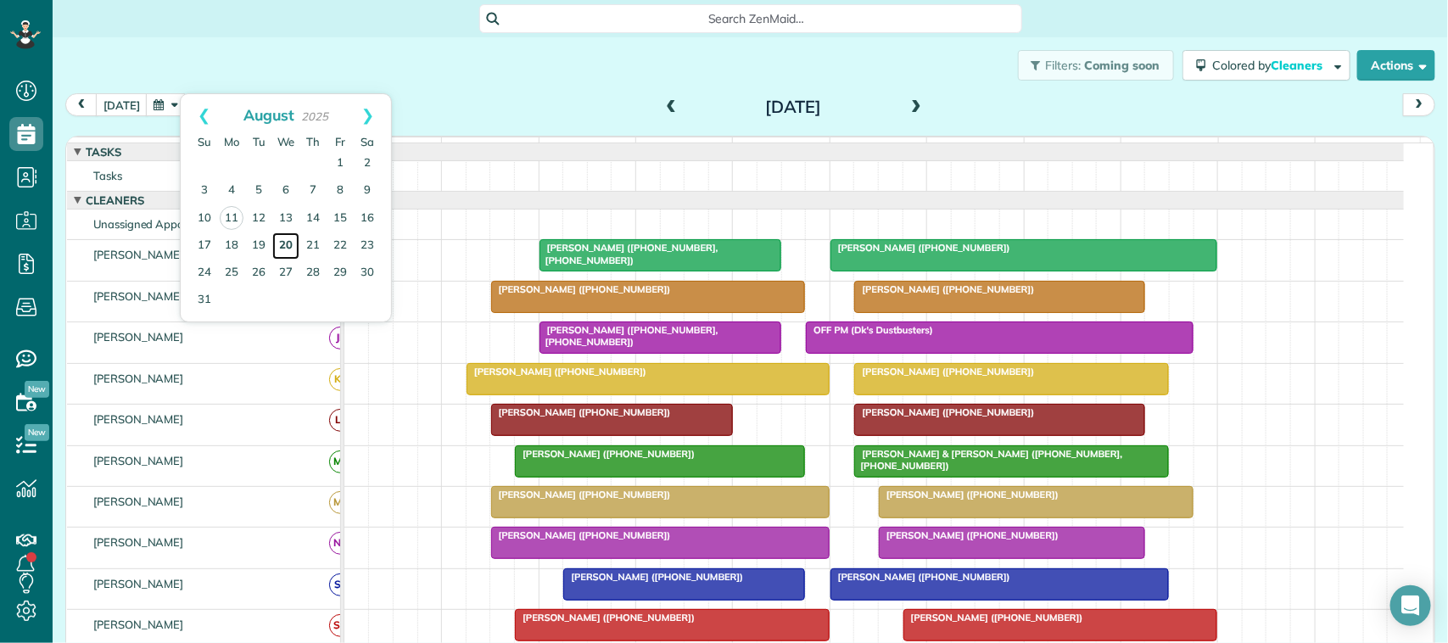
click at [278, 251] on link "20" at bounding box center [285, 245] width 27 height 27
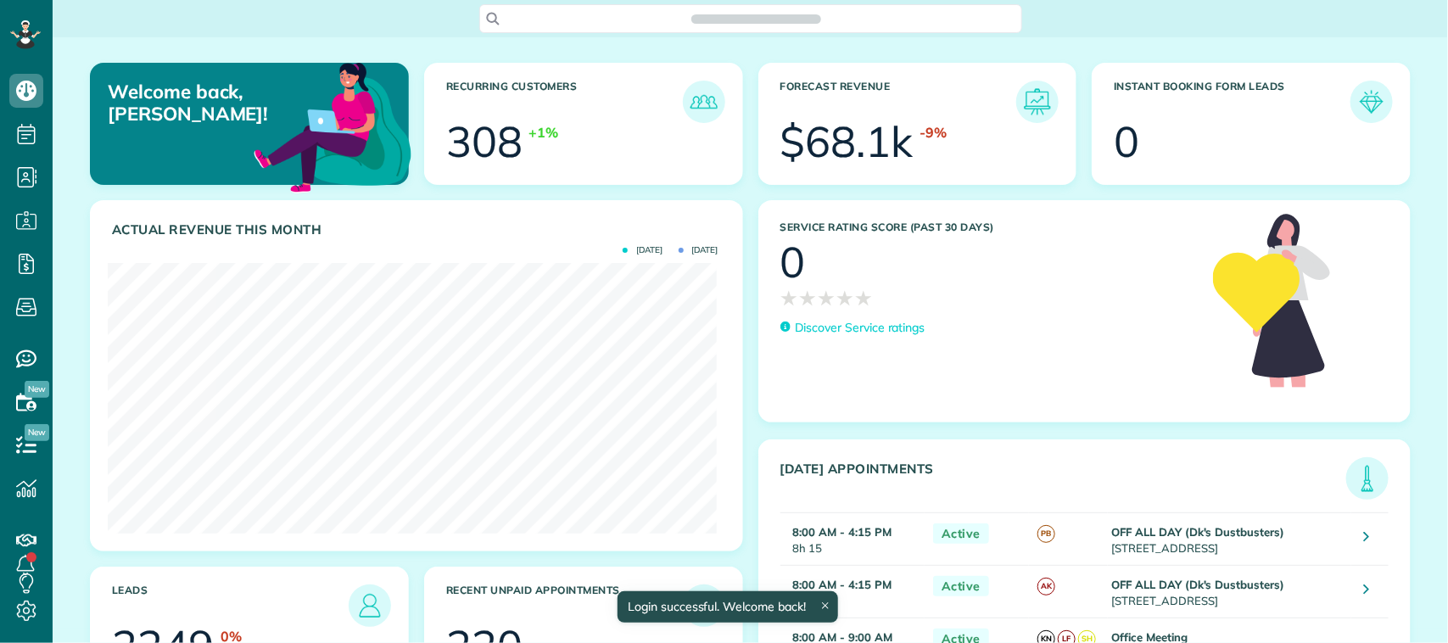
scroll to position [270, 609]
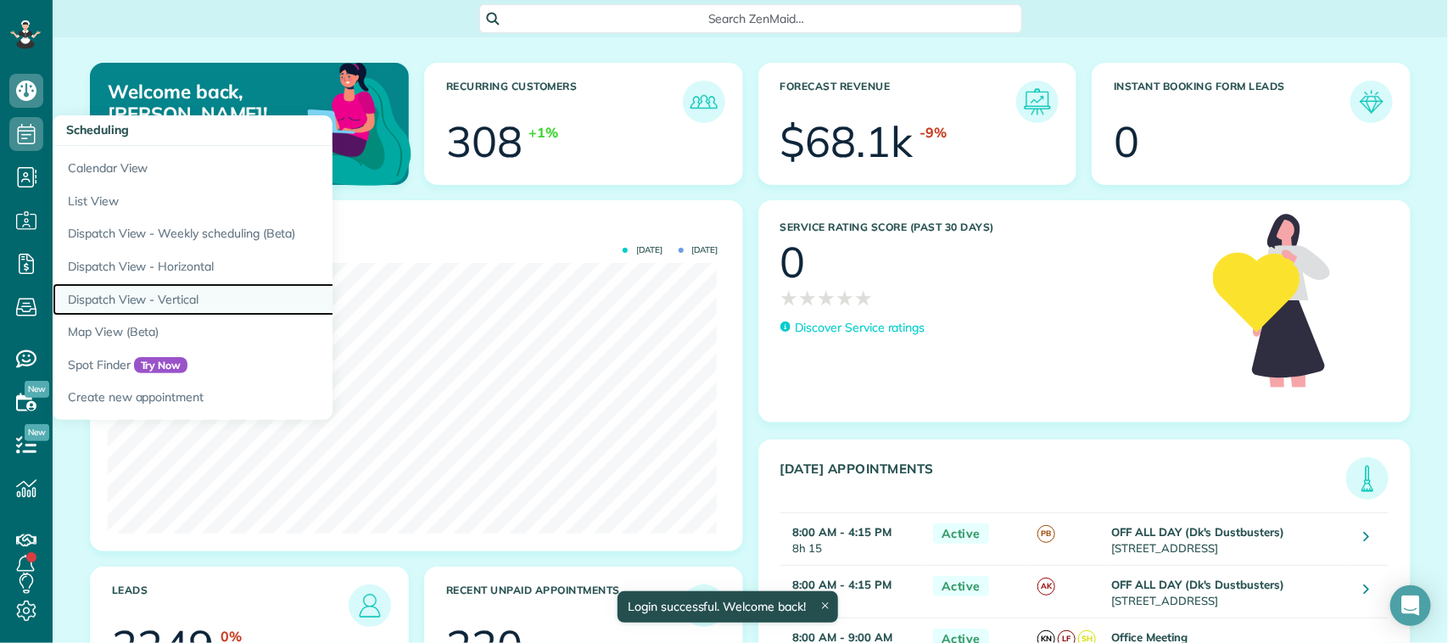
click at [202, 285] on link "Dispatch View - Vertical" at bounding box center [265, 299] width 424 height 33
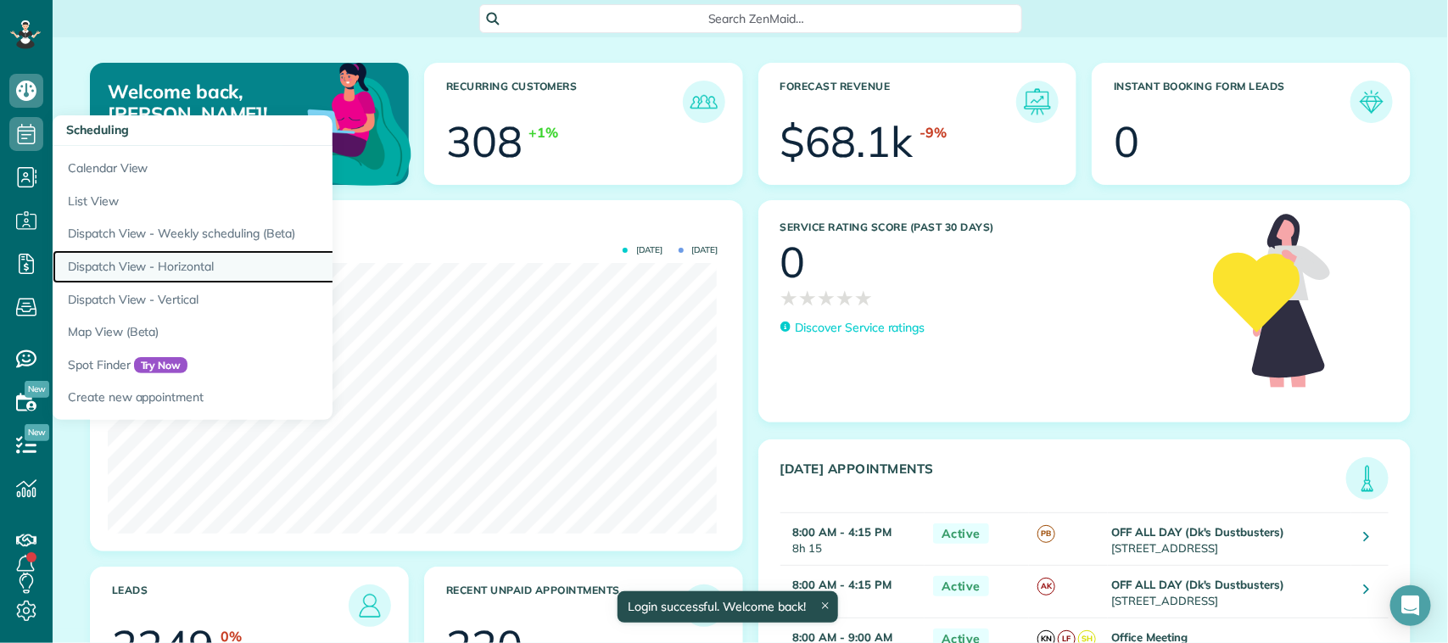
click at [205, 267] on link "Dispatch View - Horizontal" at bounding box center [265, 266] width 424 height 33
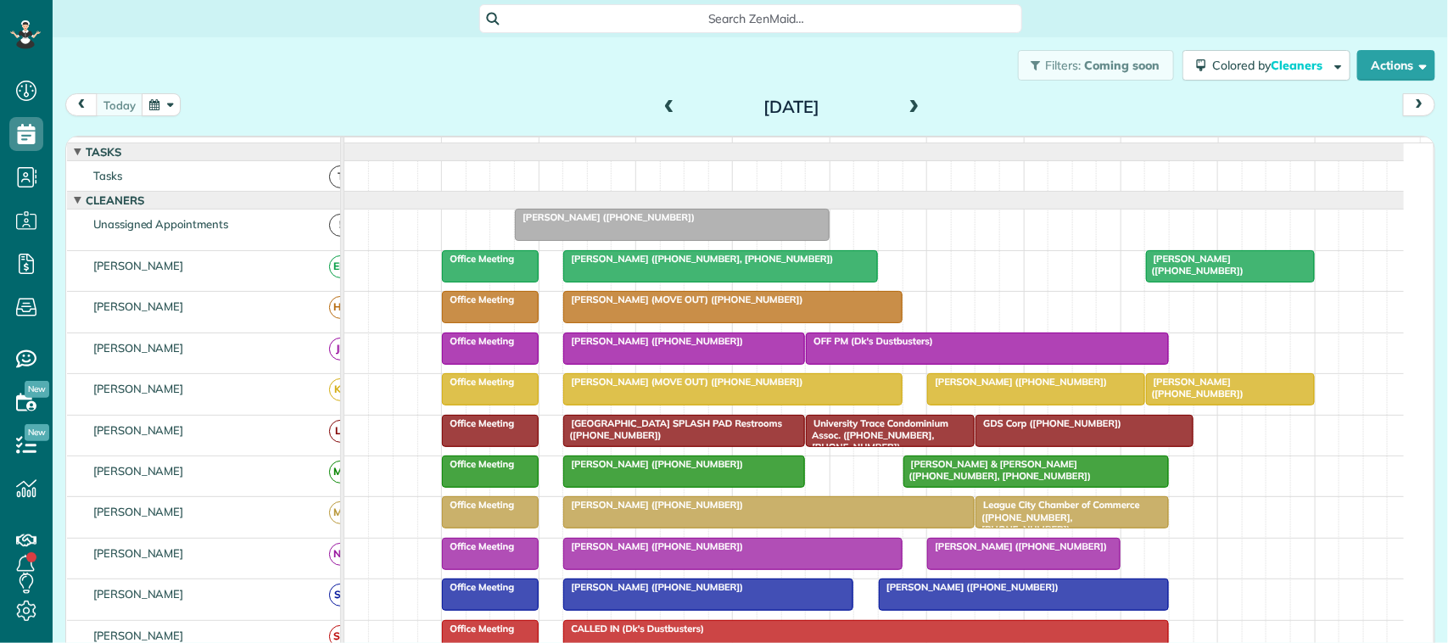
scroll to position [7, 7]
click at [660, 106] on span at bounding box center [669, 107] width 19 height 15
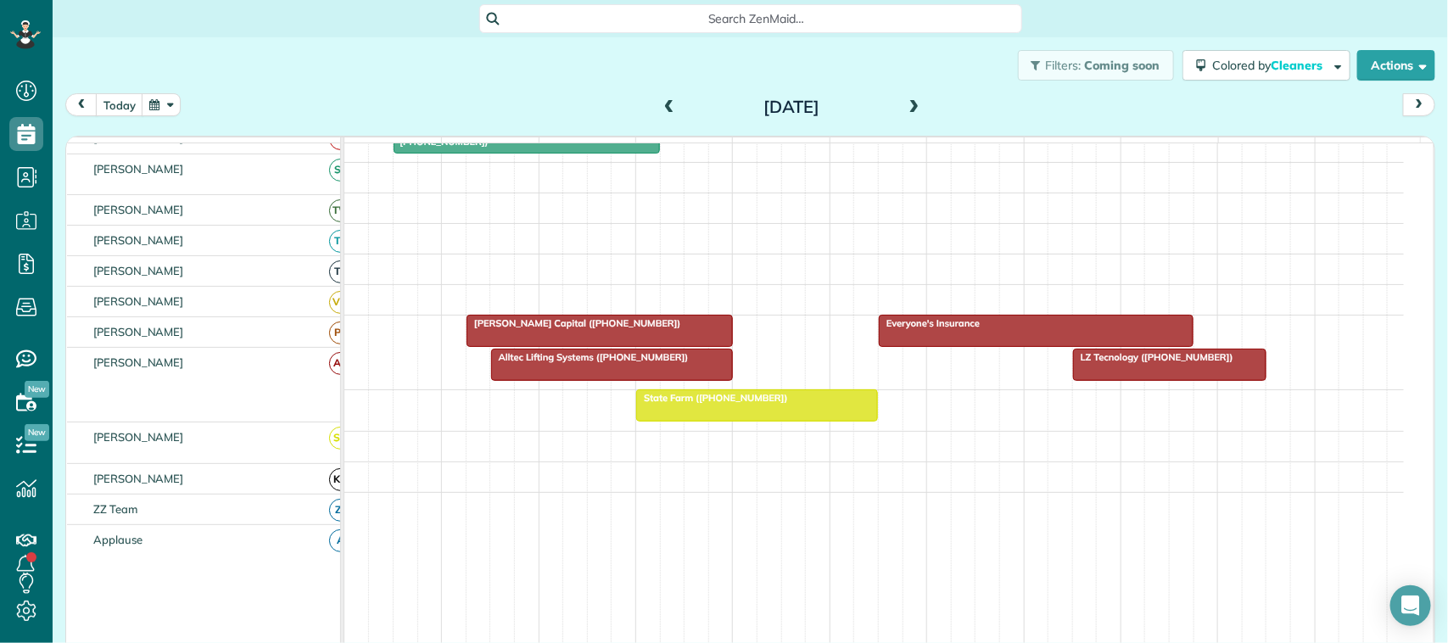
scroll to position [424, 0]
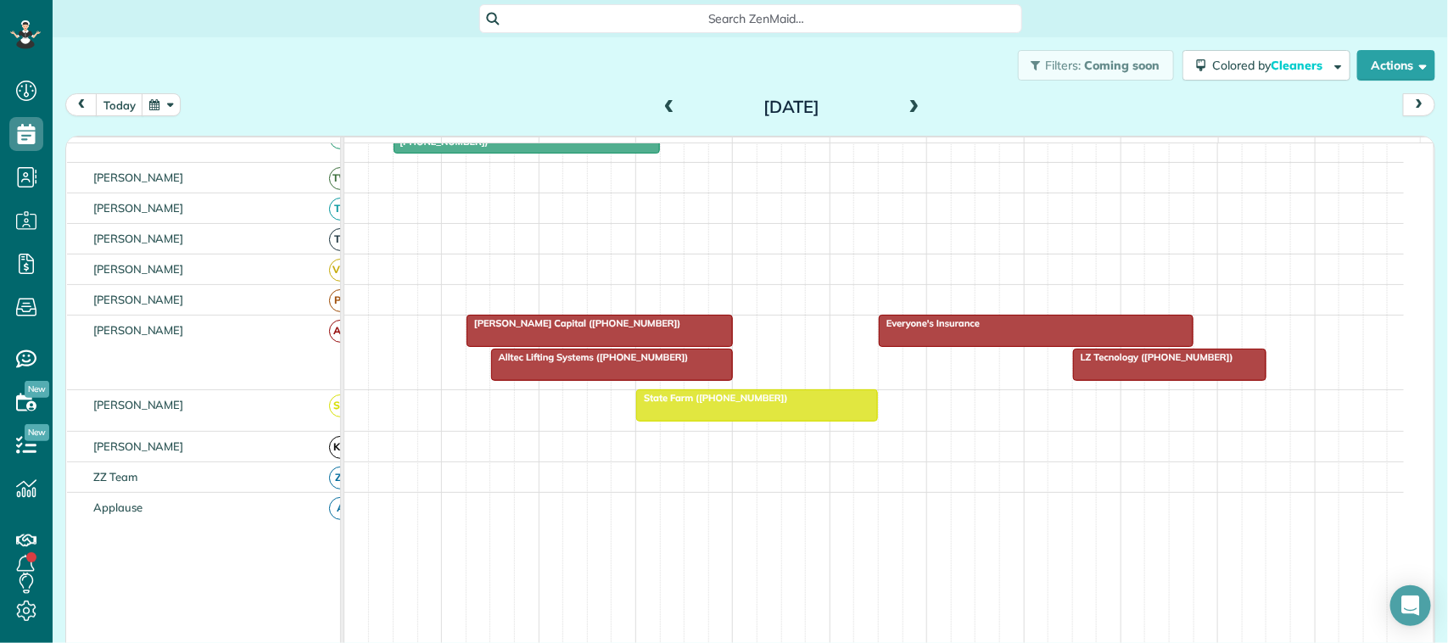
click at [625, 380] on div at bounding box center [612, 365] width 240 height 31
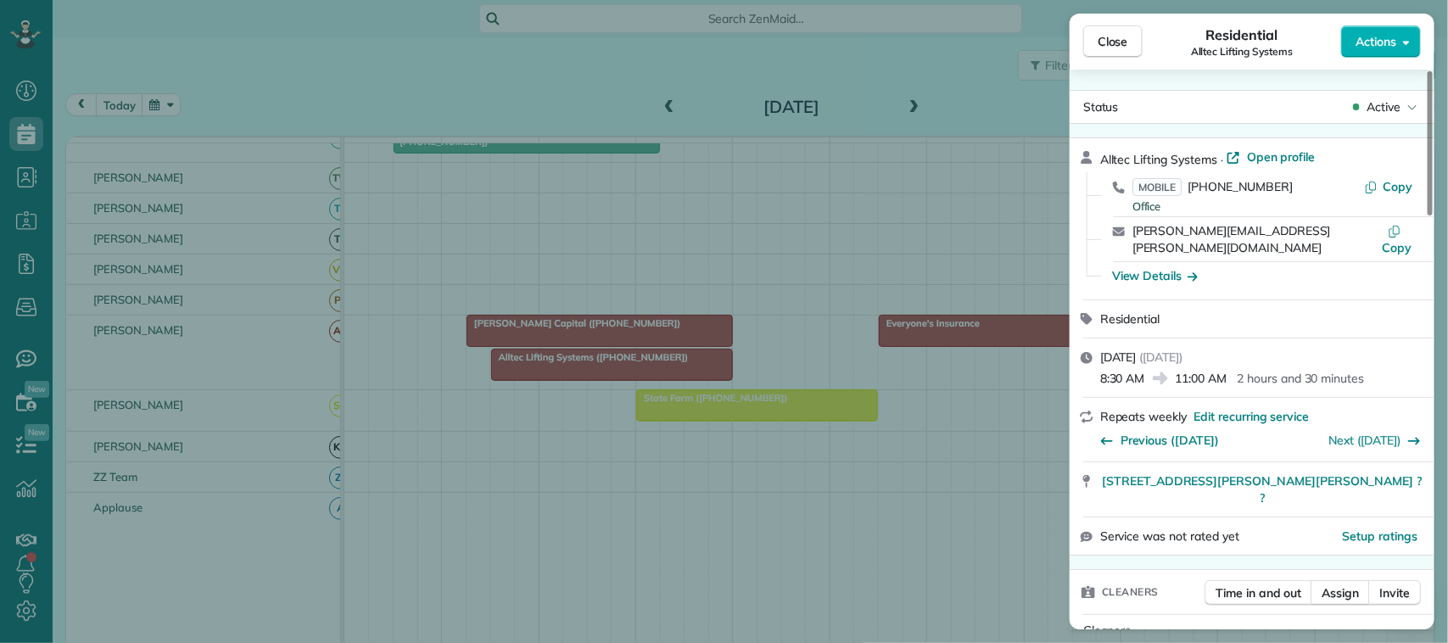
click at [100, 99] on div "Close Residential Alltec Lifting Systems Actions Status Active Alltec Lifting S…" at bounding box center [724, 321] width 1448 height 643
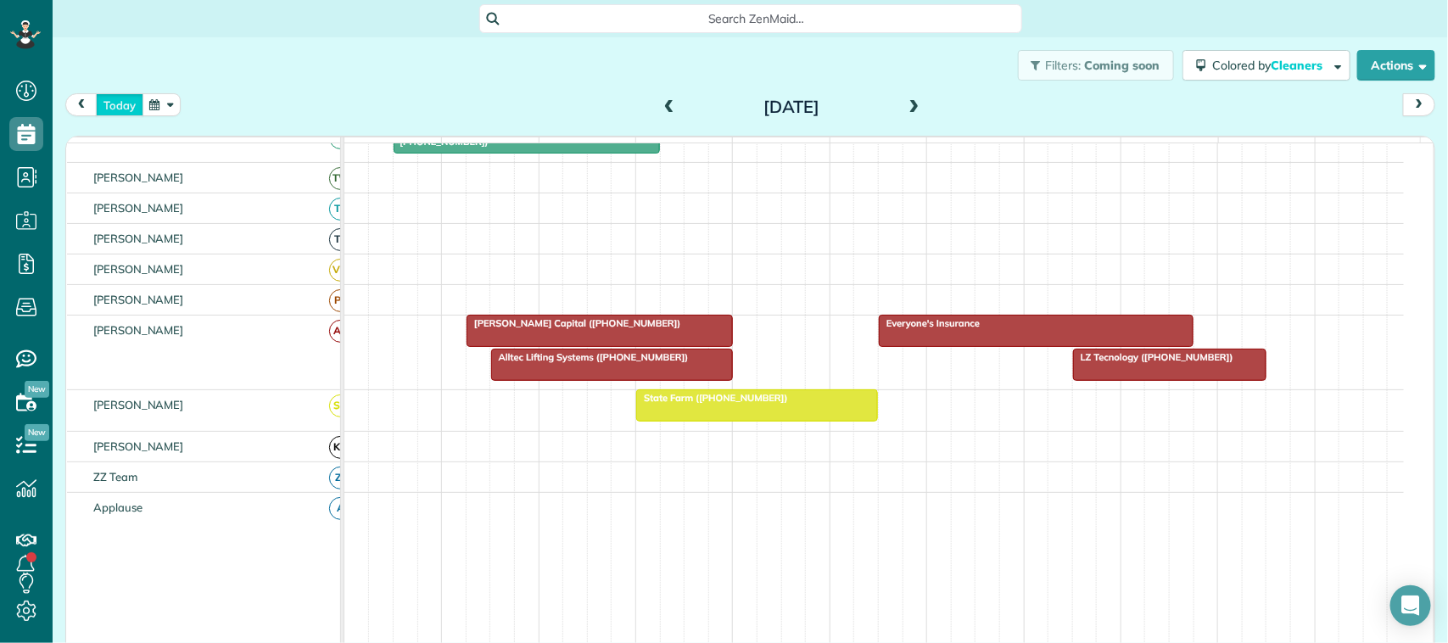
click at [125, 107] on button "today" at bounding box center [120, 104] width 48 height 23
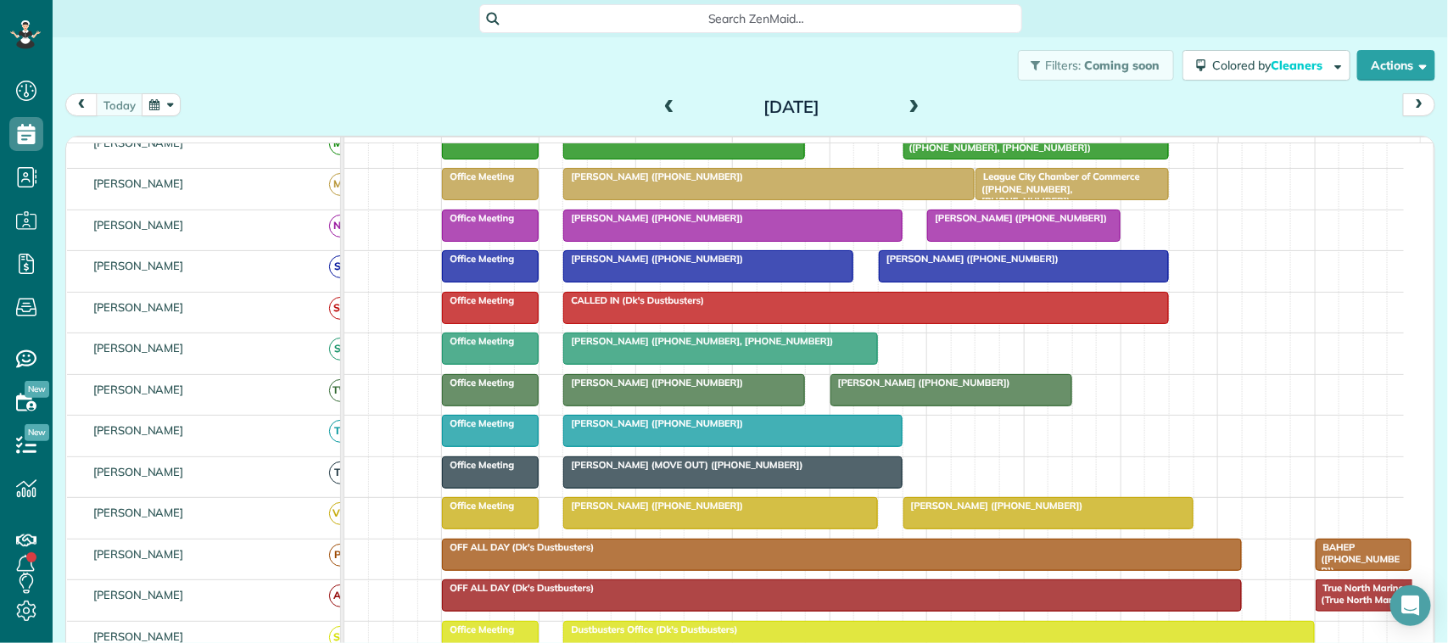
scroll to position [222, 0]
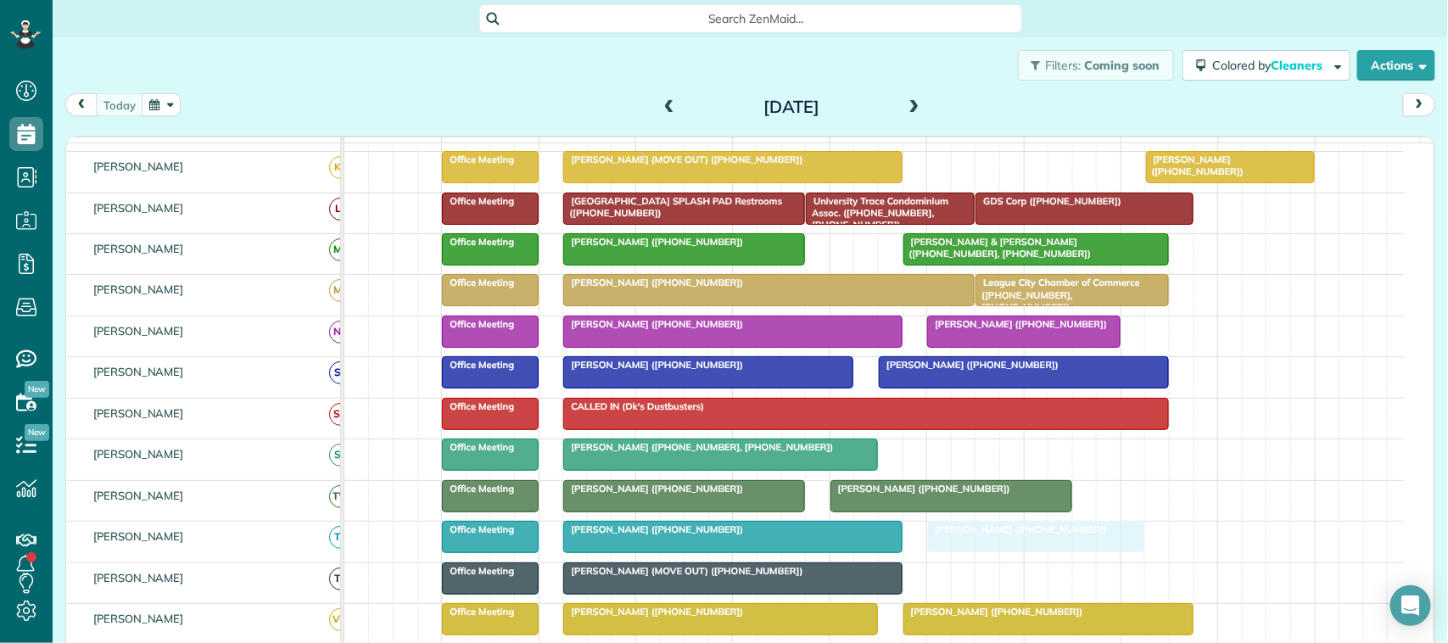
drag, startPoint x: 1011, startPoint y: 185, endPoint x: 1019, endPoint y: 575, distance: 390.4
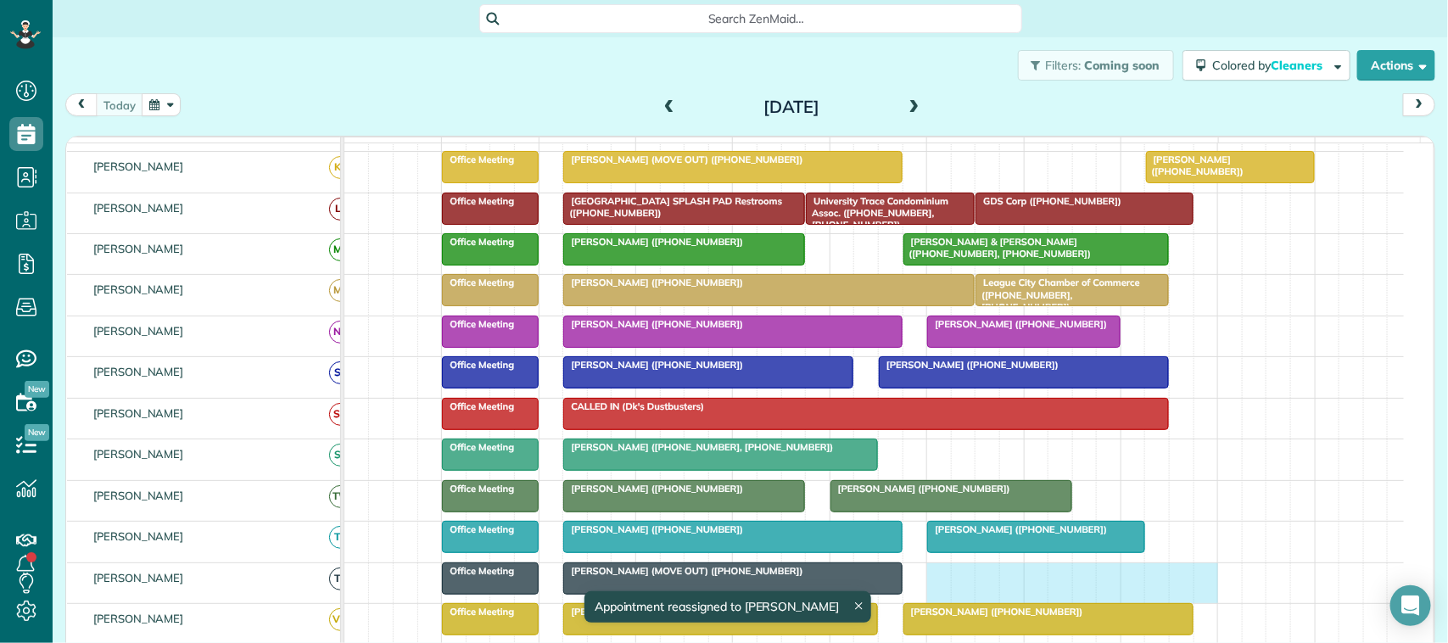
drag, startPoint x: 948, startPoint y: 598, endPoint x: 1195, endPoint y: 590, distance: 247.0
click at [1205, 591] on div "Mary Alderman (MOVE OUT) (+12814358343) Office Meeting" at bounding box center [874, 583] width 1060 height 40
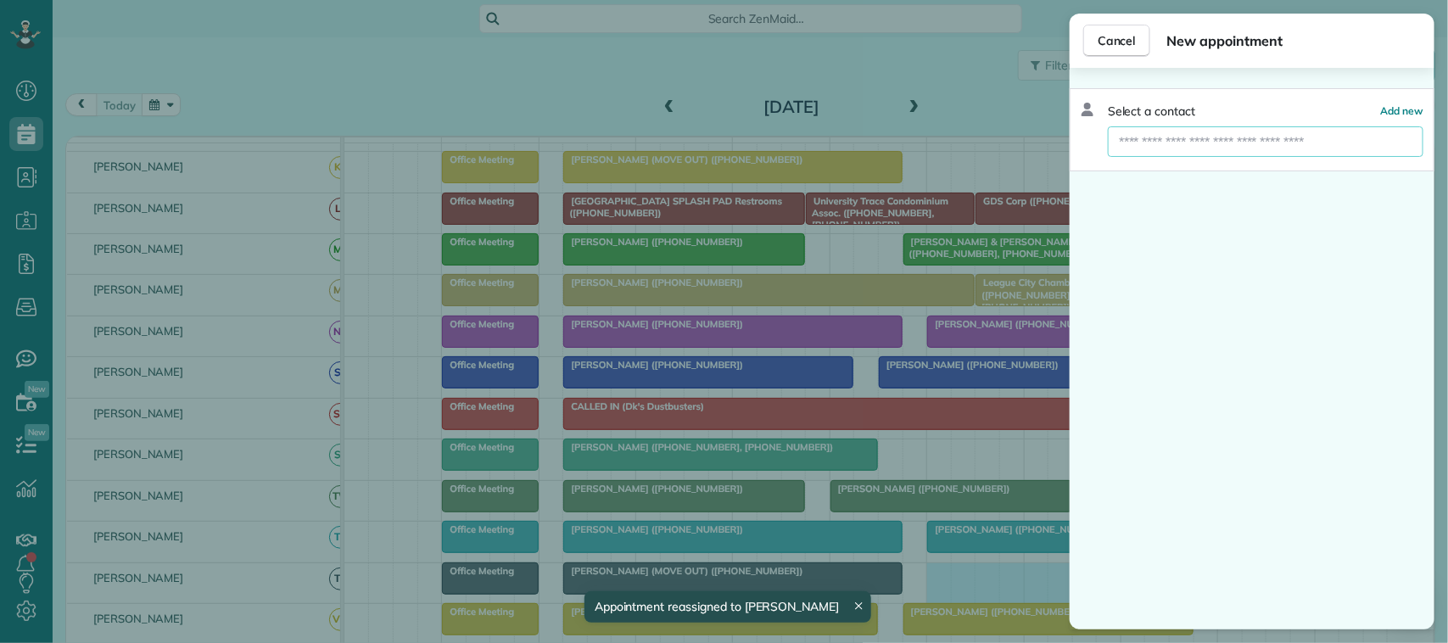
click at [1228, 147] on input "text" at bounding box center [1266, 141] width 316 height 31
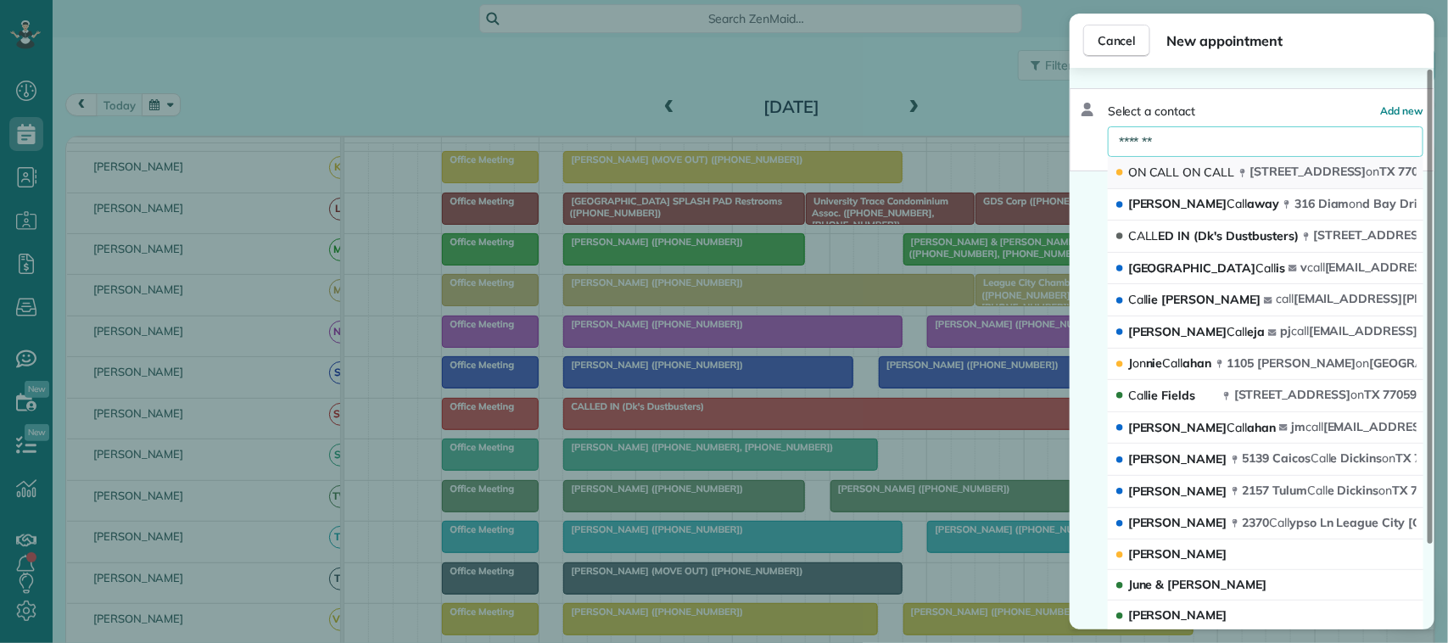
type input "*******"
click at [1202, 171] on span "ON CALL ON CALL" at bounding box center [1181, 172] width 107 height 15
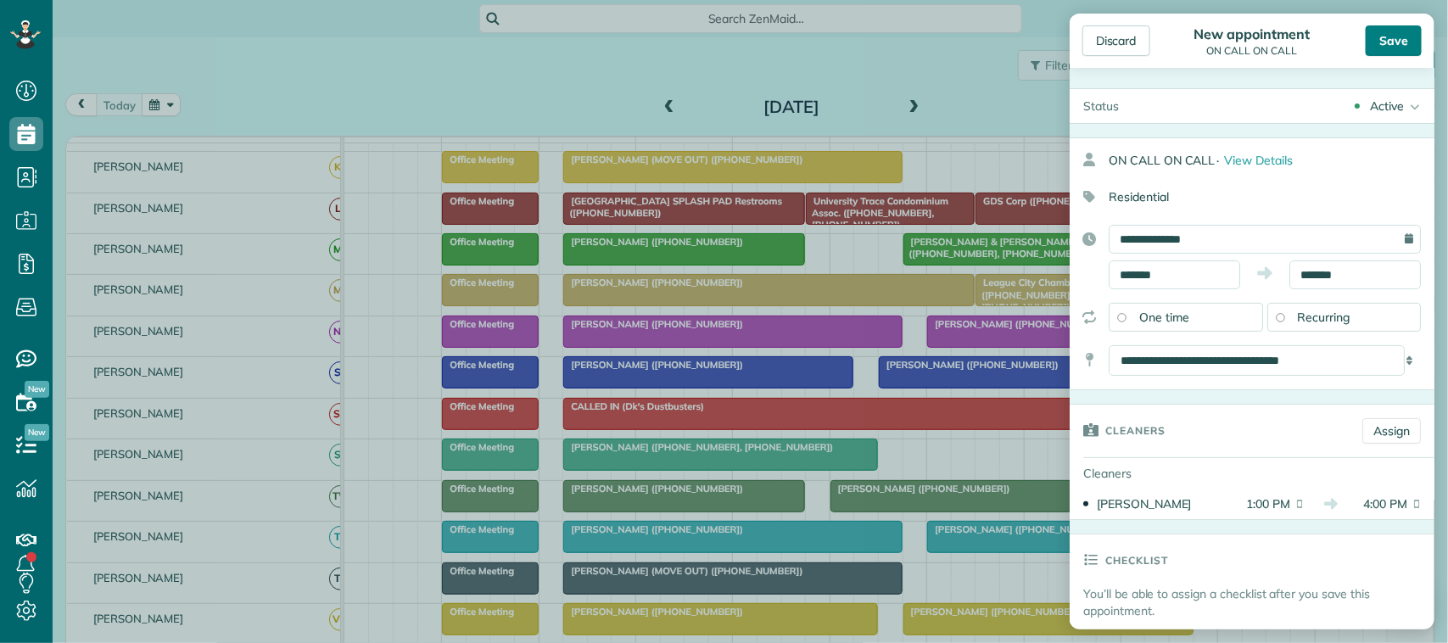
click at [1391, 40] on div "Save" at bounding box center [1394, 40] width 56 height 31
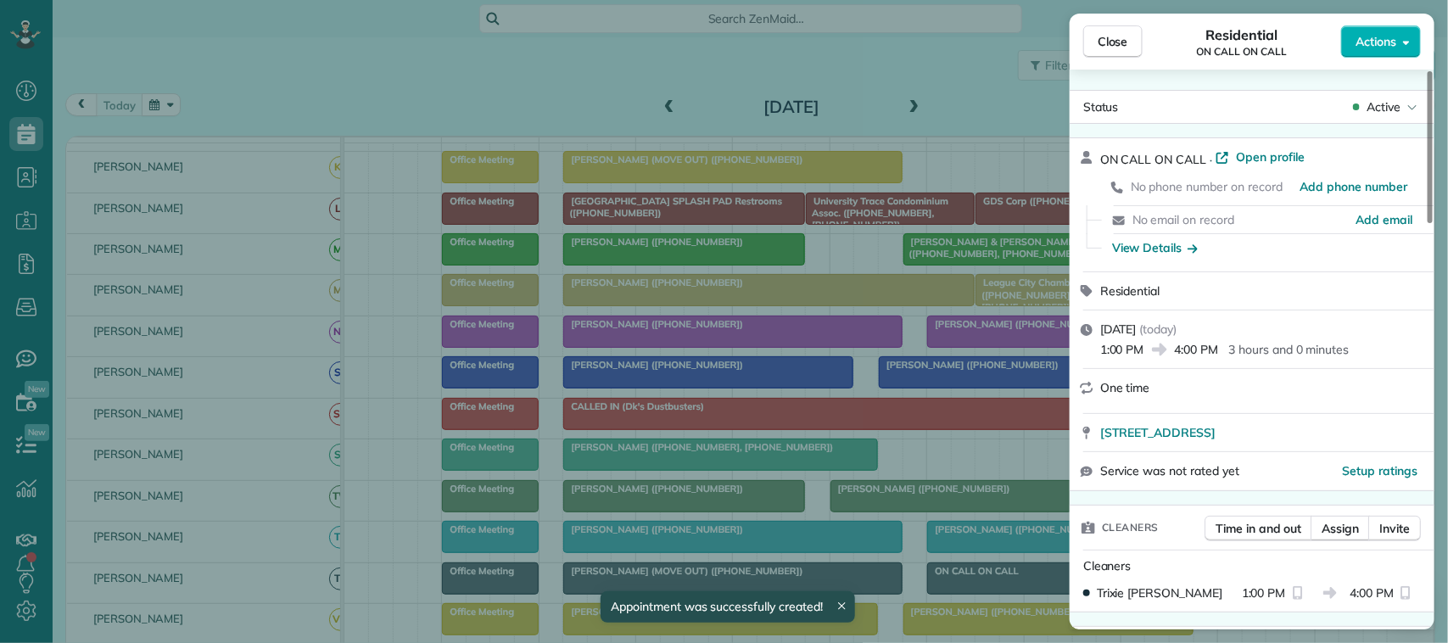
click at [1121, 47] on span "Close" at bounding box center [1113, 41] width 31 height 17
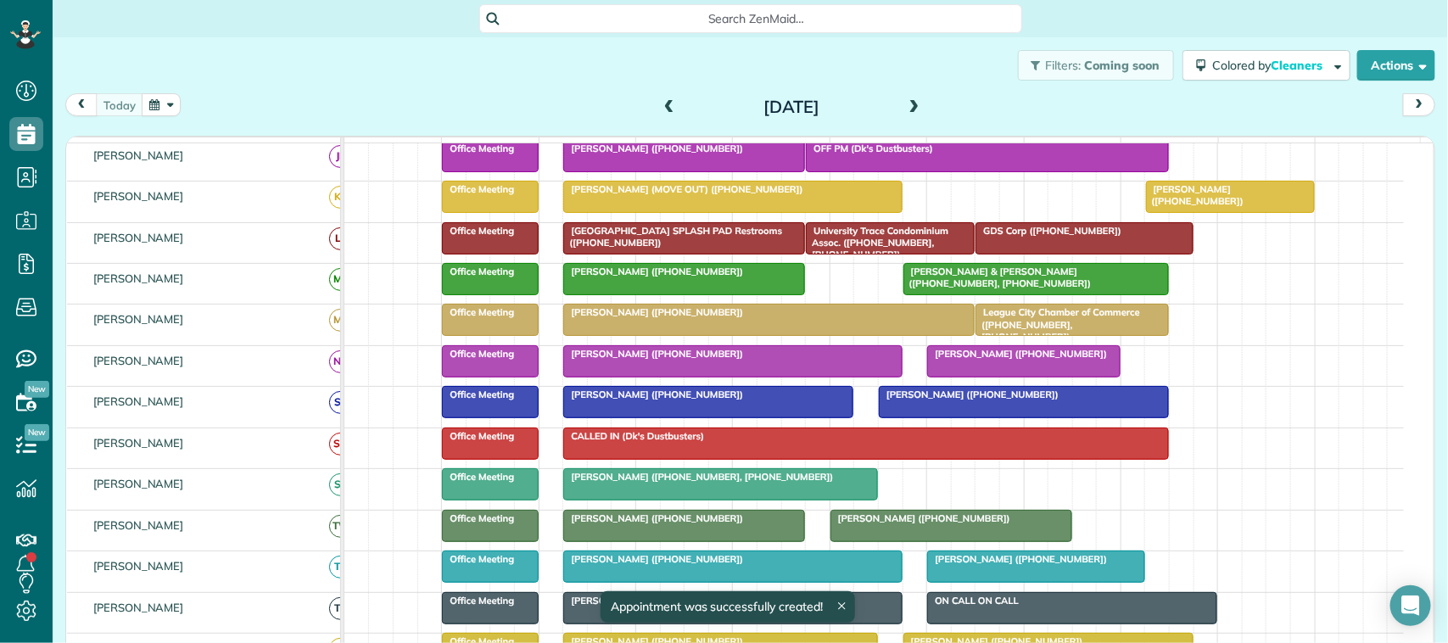
scroll to position [222, 0]
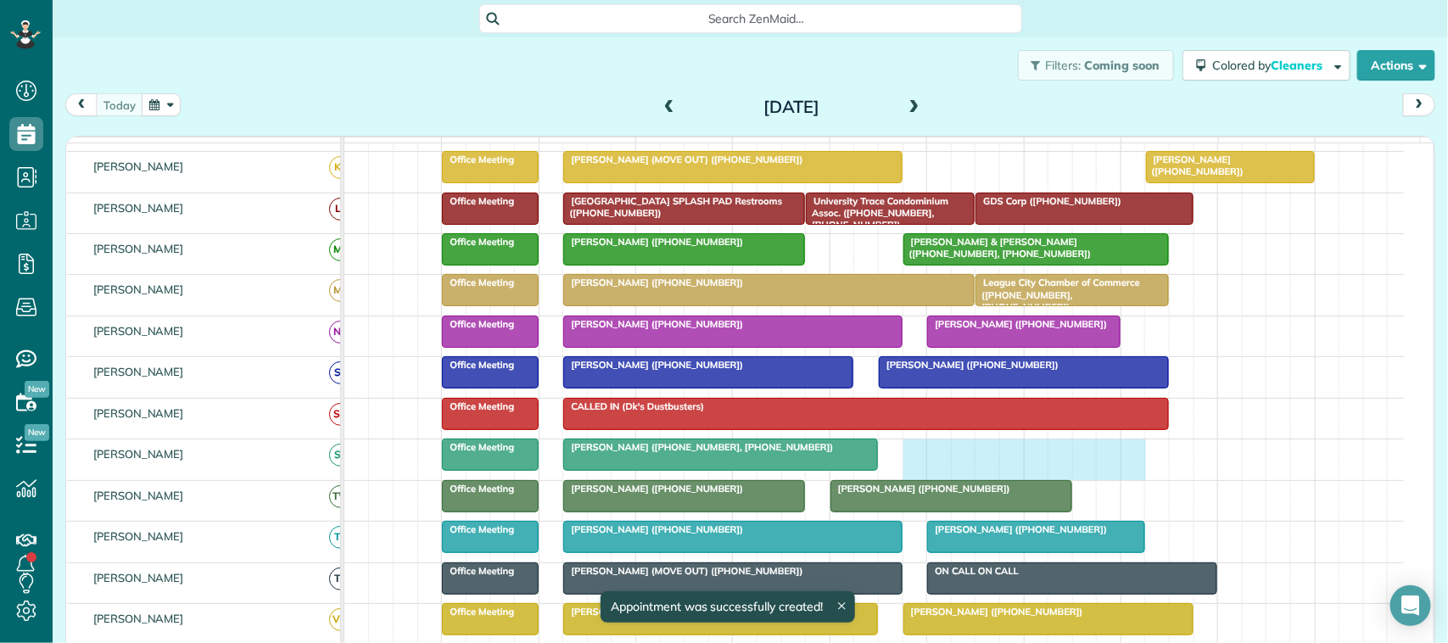
click at [1144, 469] on div "Pilar Perez (+14098778807, +15127670080) Office Meeting" at bounding box center [874, 459] width 1060 height 40
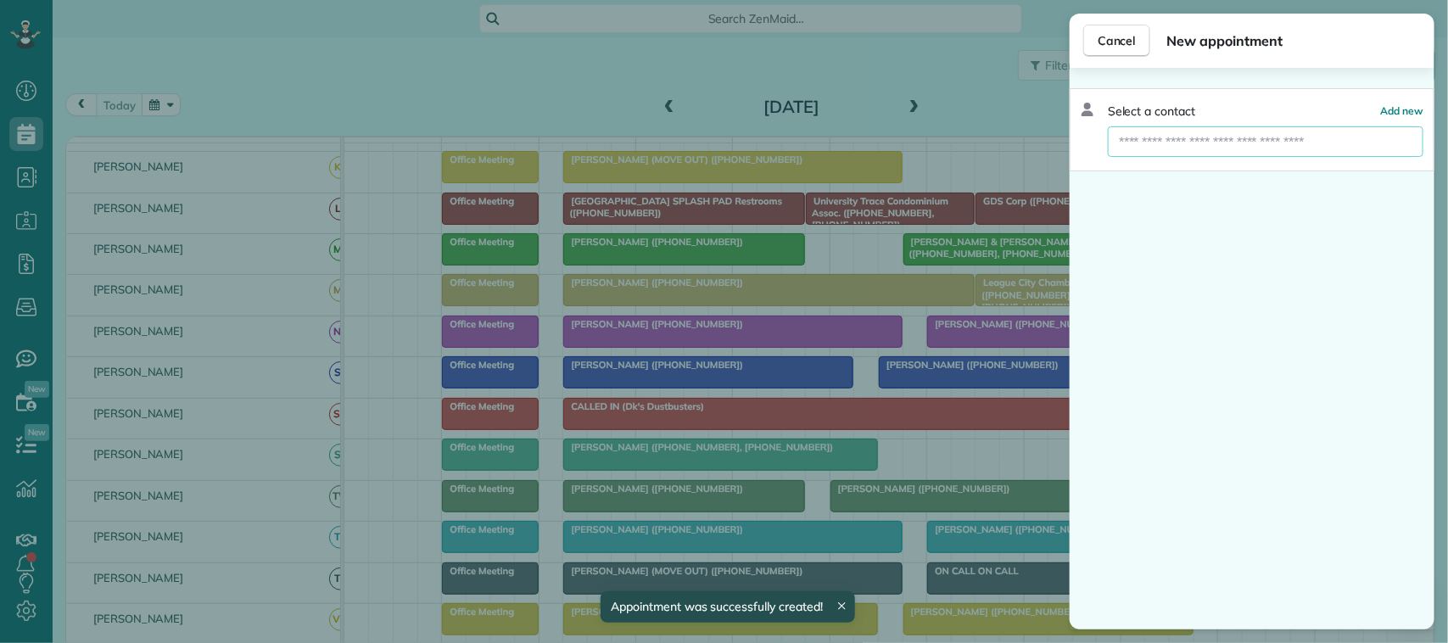
click at [1245, 141] on input "text" at bounding box center [1266, 141] width 316 height 31
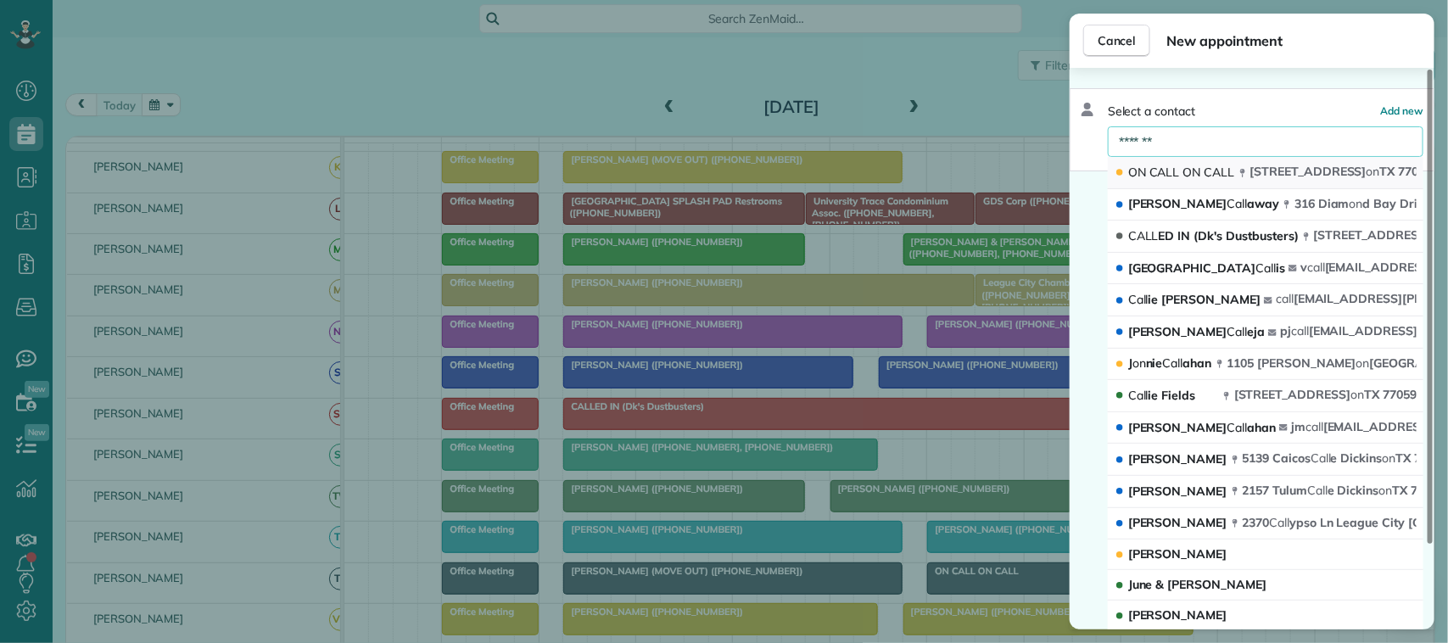
type input "*******"
click at [1252, 171] on span "1018 Hercules Avenue Houst on TX 77058" at bounding box center [1342, 171] width 182 height 15
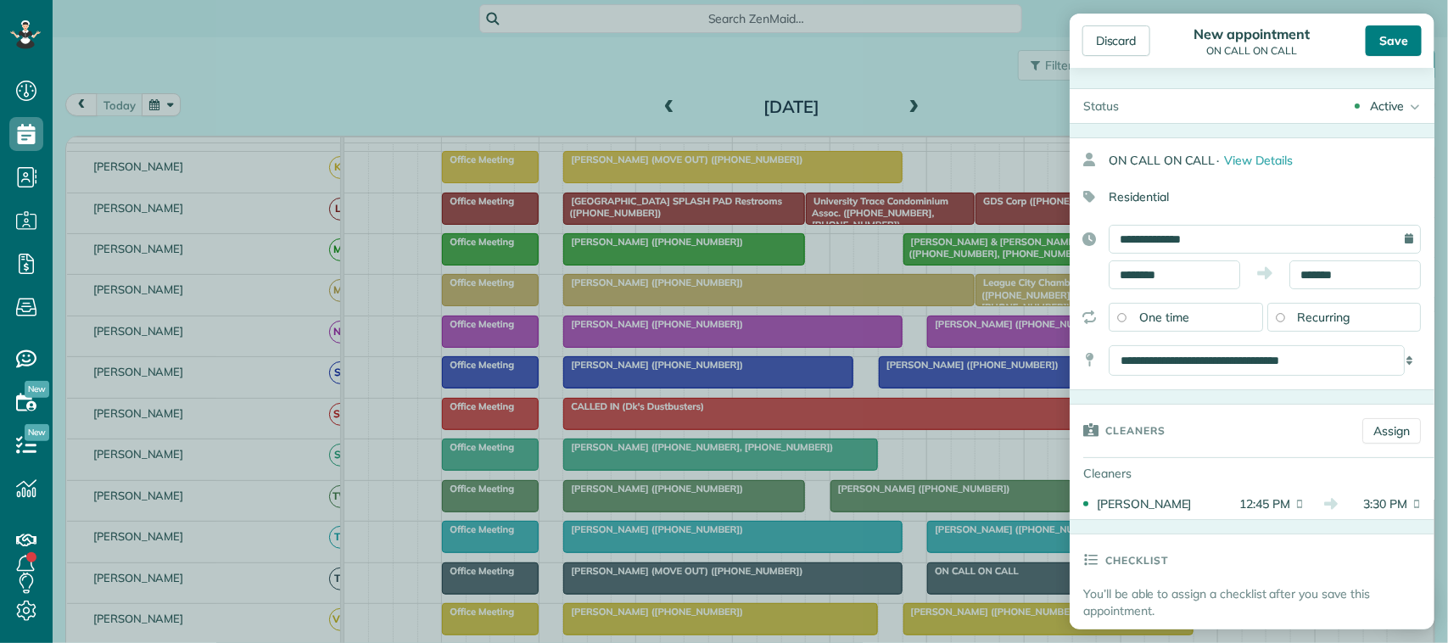
click at [1398, 39] on div "Save" at bounding box center [1394, 40] width 56 height 31
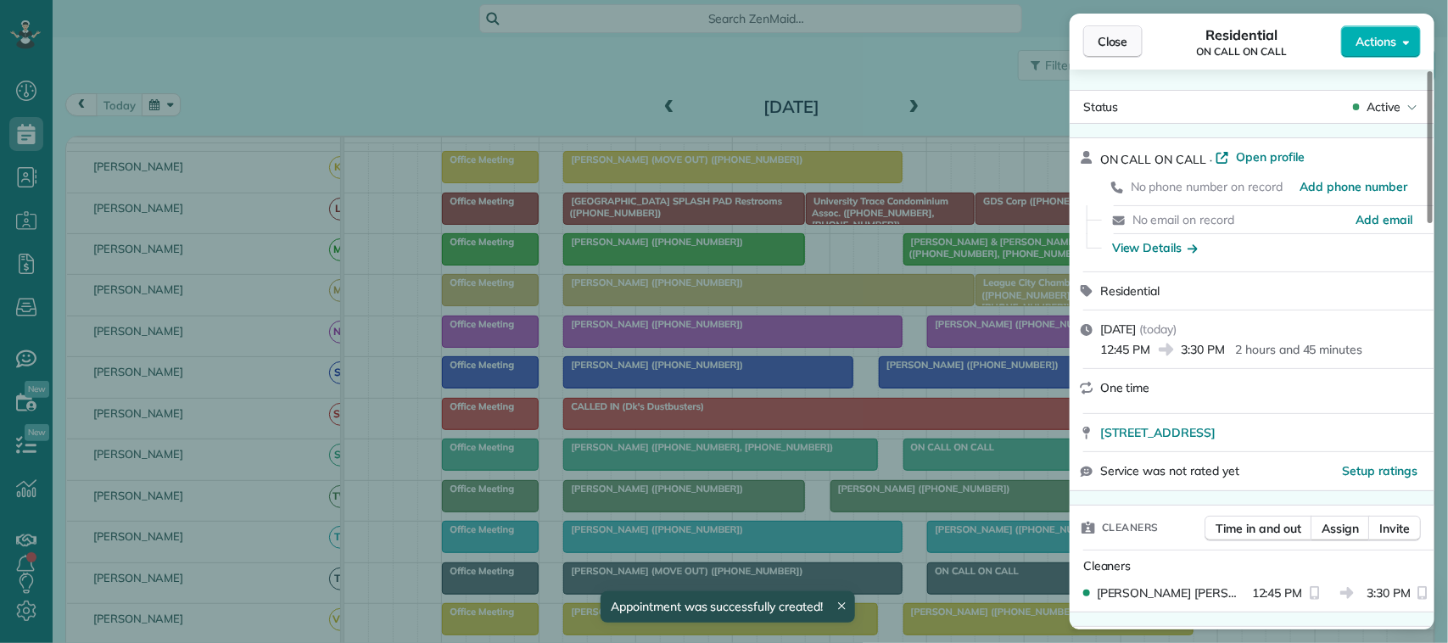
click at [1133, 42] on button "Close" at bounding box center [1112, 41] width 59 height 32
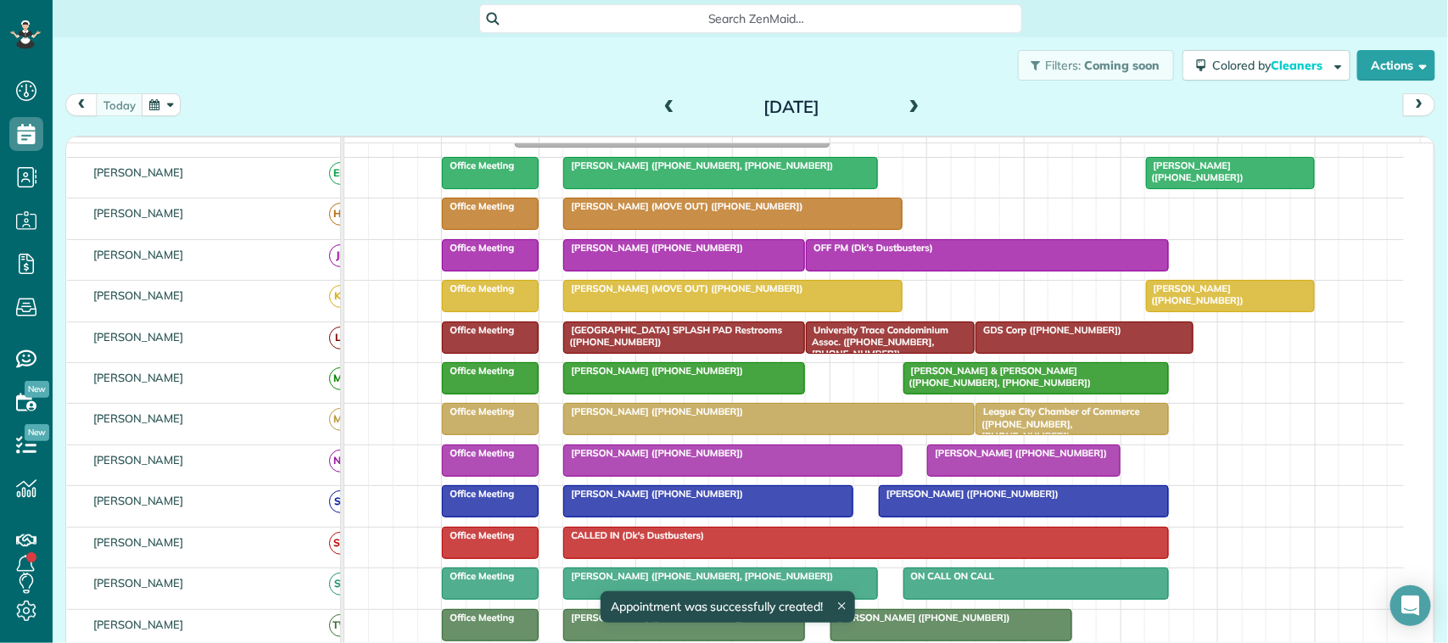
scroll to position [10, 0]
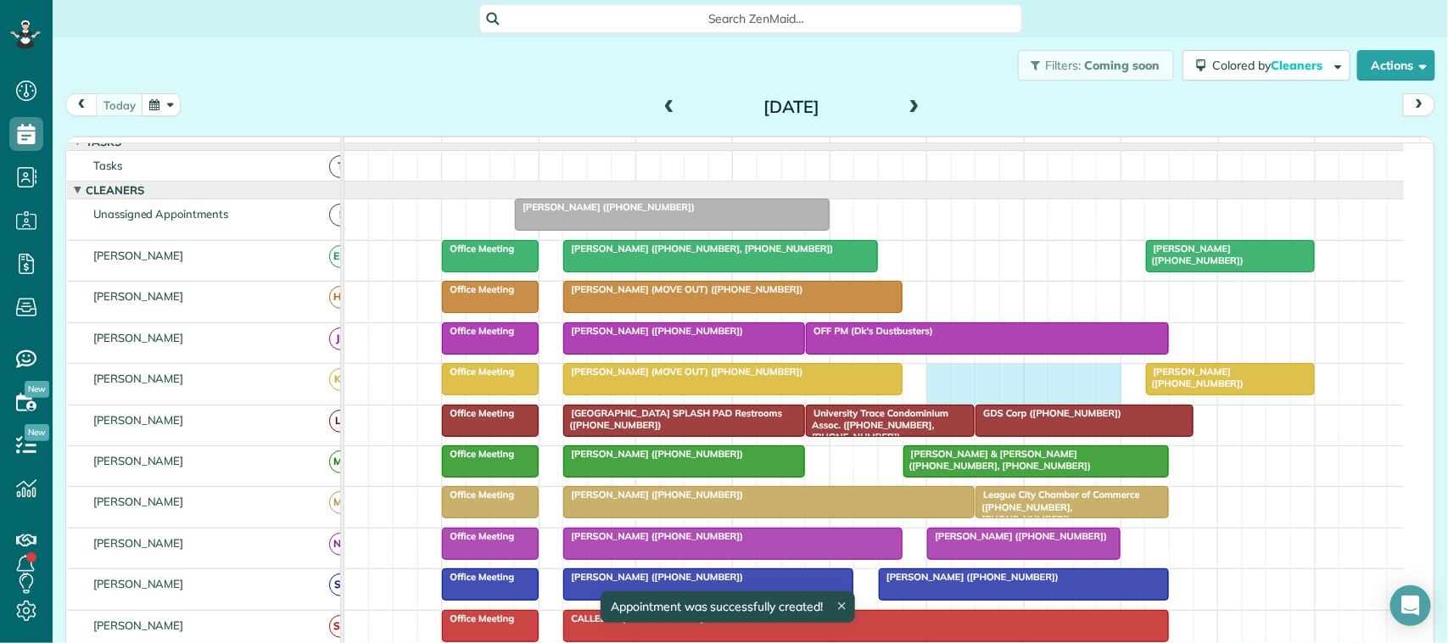
click at [1122, 404] on div "Mary Alderman (MOVE OUT) (+12814358343) Sheila Opatchen (+18322597718) Office M…" at bounding box center [874, 384] width 1060 height 40
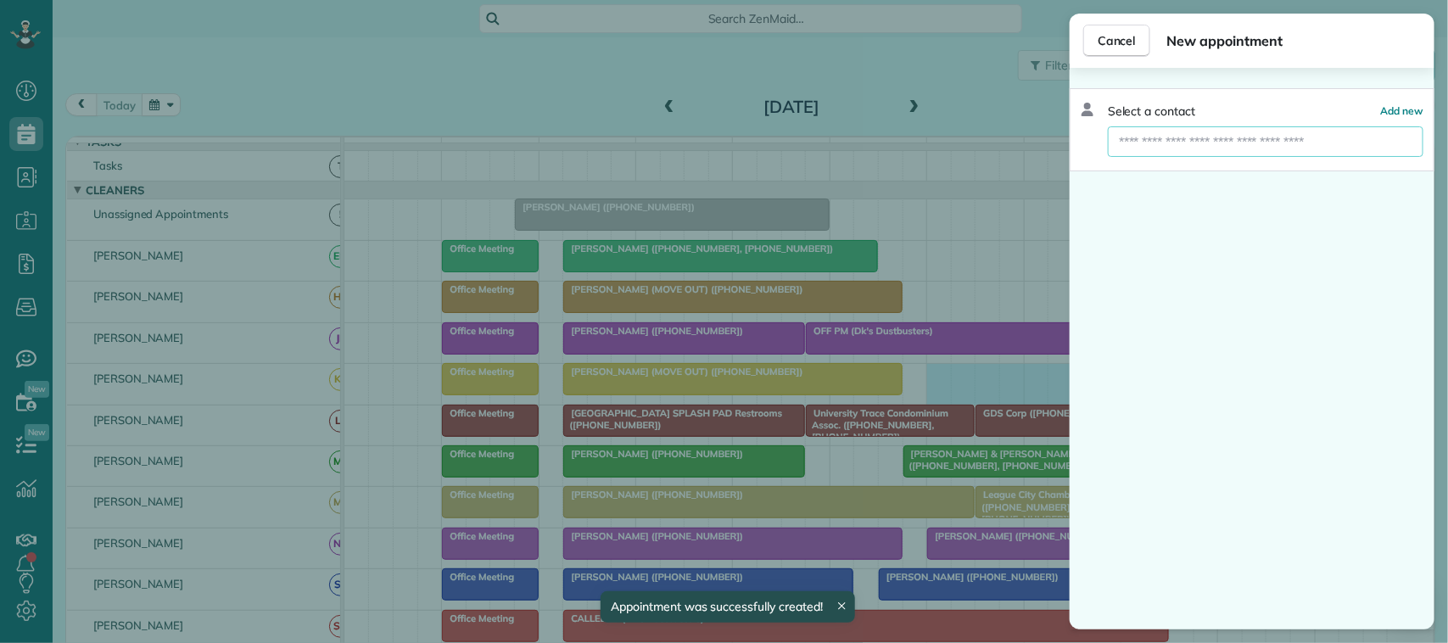
click at [1216, 146] on input "text" at bounding box center [1266, 141] width 316 height 31
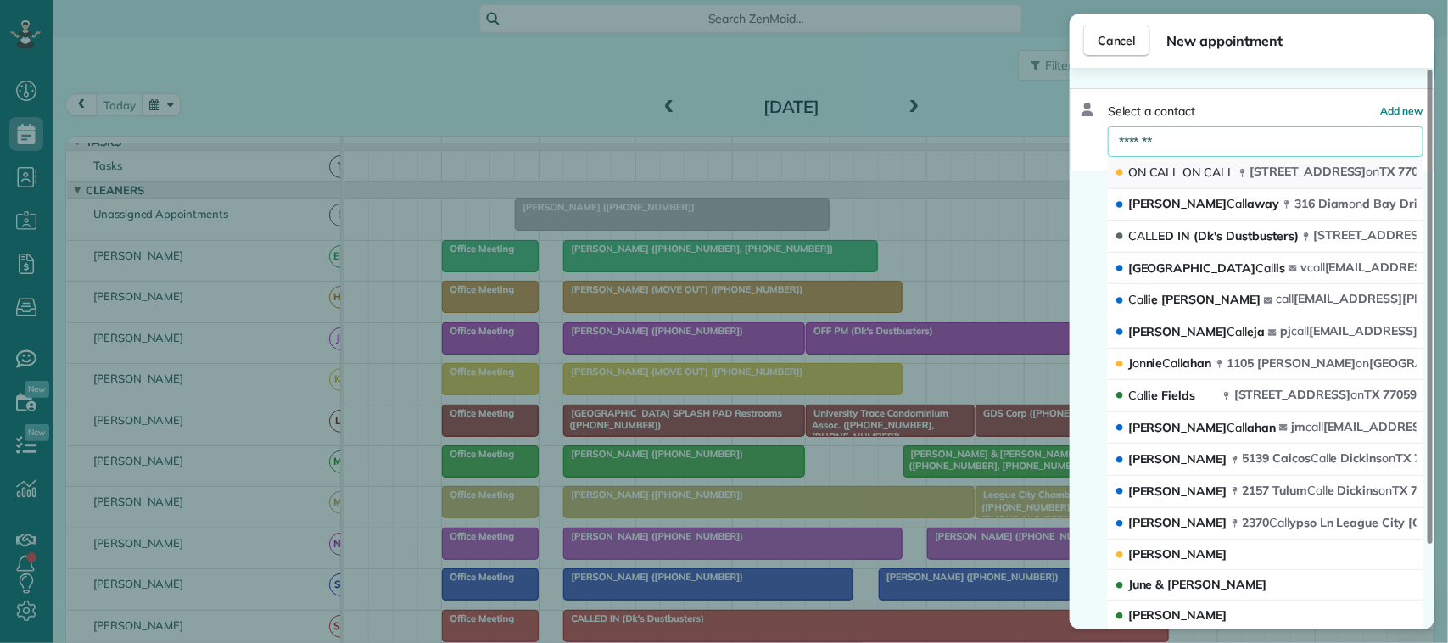
type input "*******"
click at [1235, 166] on div "ON CALL ON CALL" at bounding box center [1177, 173] width 124 height 18
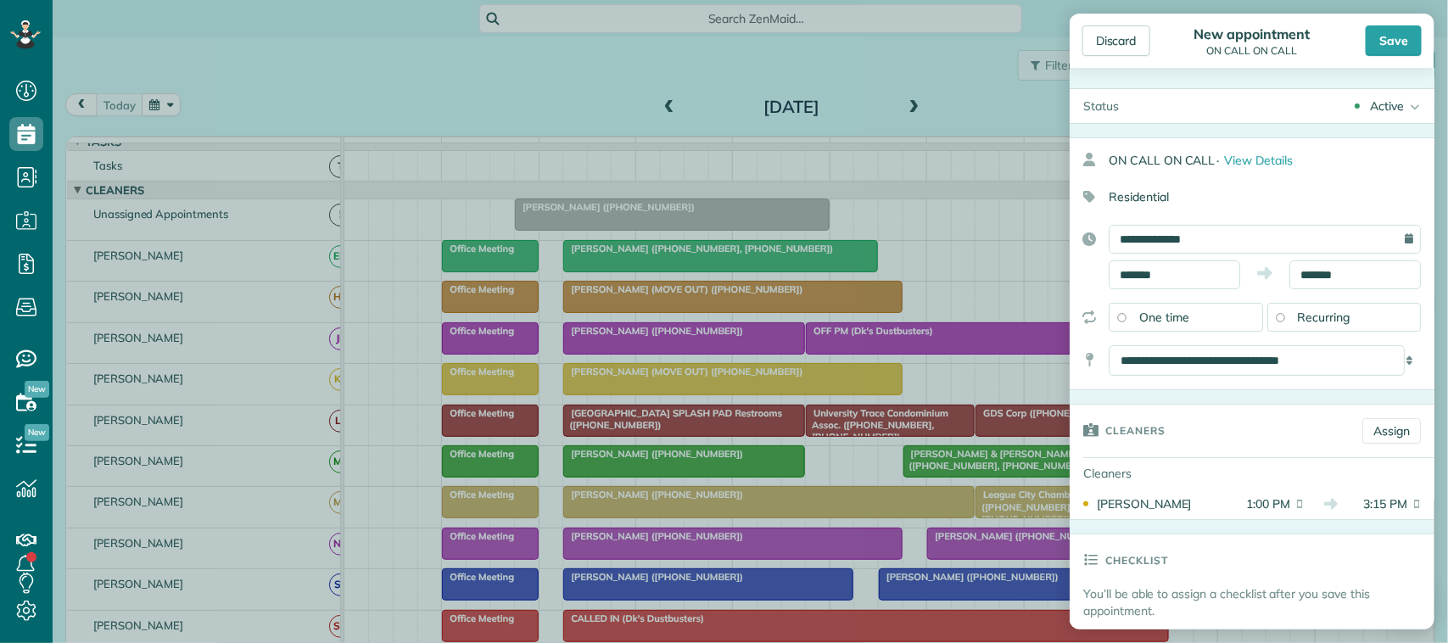
click at [1393, 55] on div "Save" at bounding box center [1394, 40] width 56 height 31
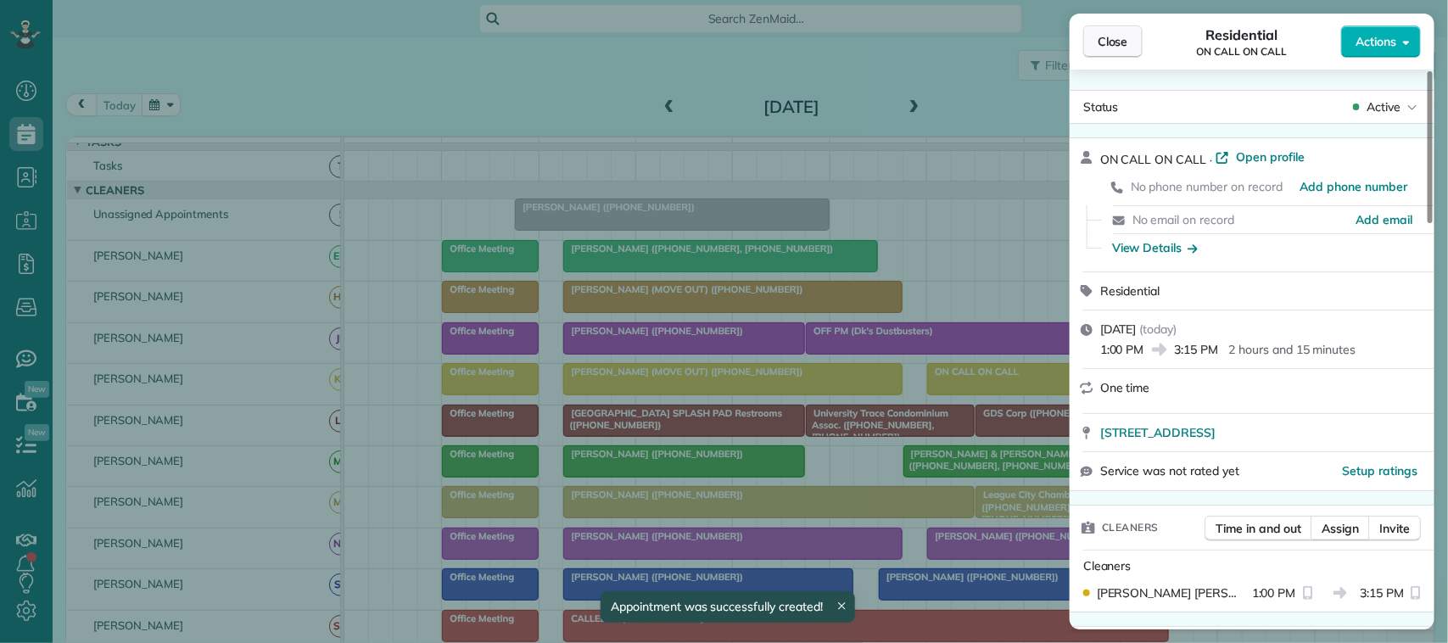
click at [1130, 34] on button "Close" at bounding box center [1112, 41] width 59 height 32
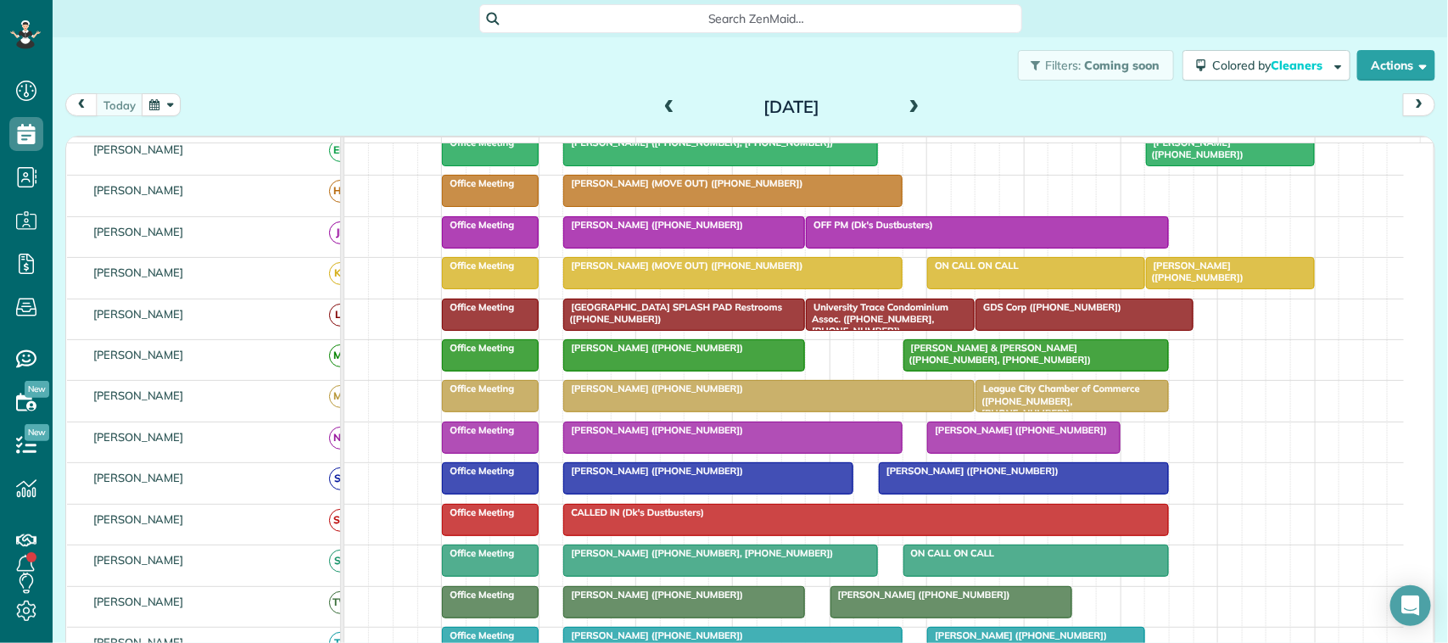
scroll to position [10, 0]
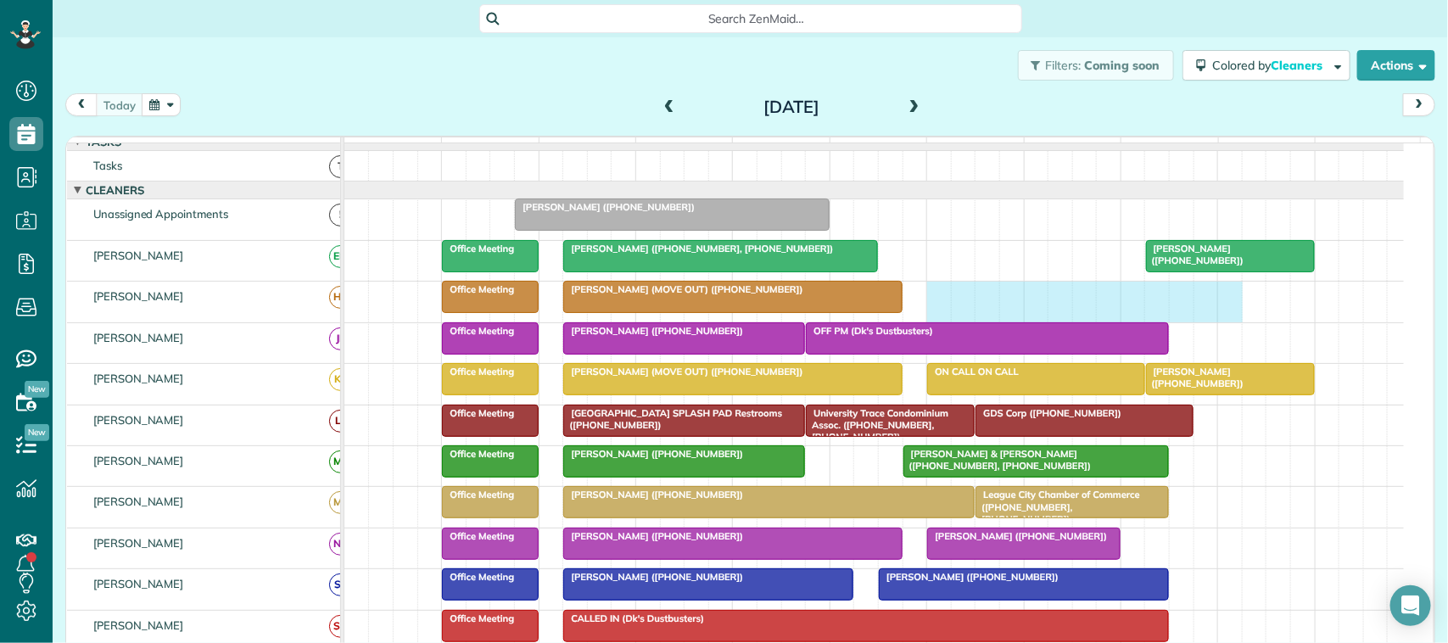
drag, startPoint x: 930, startPoint y: 310, endPoint x: 1223, endPoint y: 324, distance: 293.1
click at [1229, 322] on div "Mary Alderman (MOVE OUT) (+12814358343) Office Meeting" at bounding box center [874, 302] width 1060 height 40
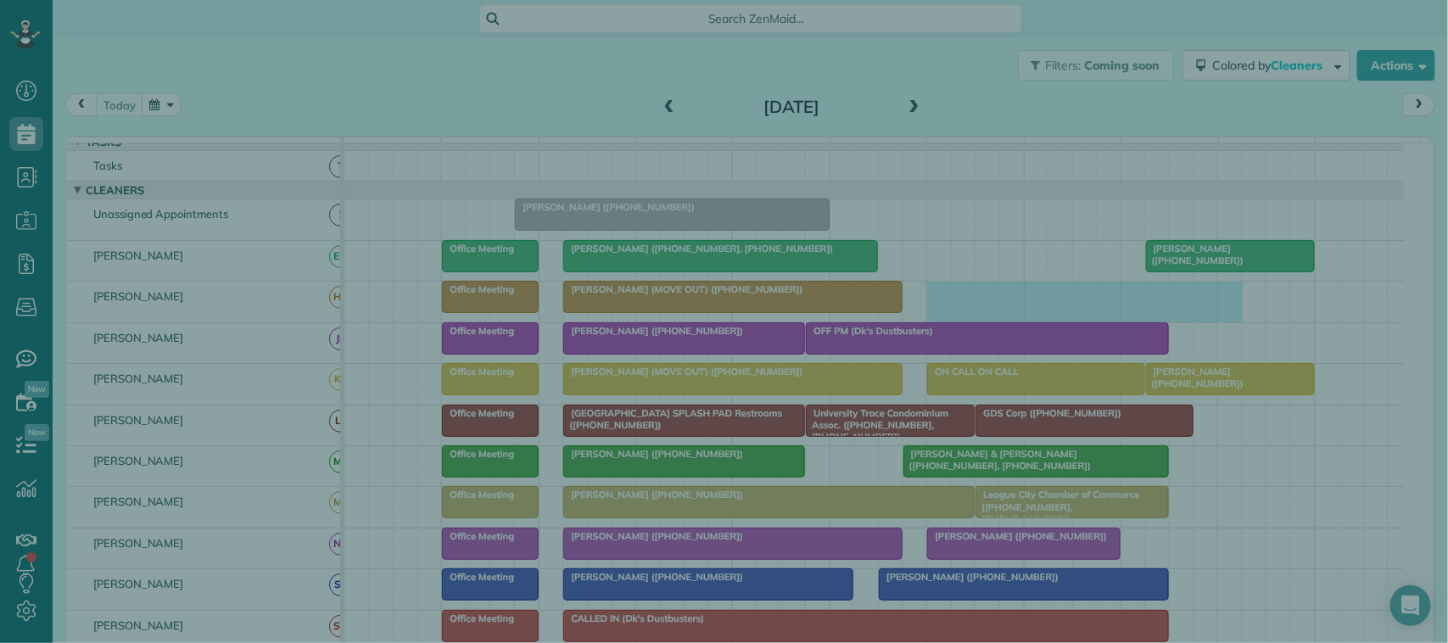
click at [1269, 141] on input "text" at bounding box center [1266, 141] width 316 height 31
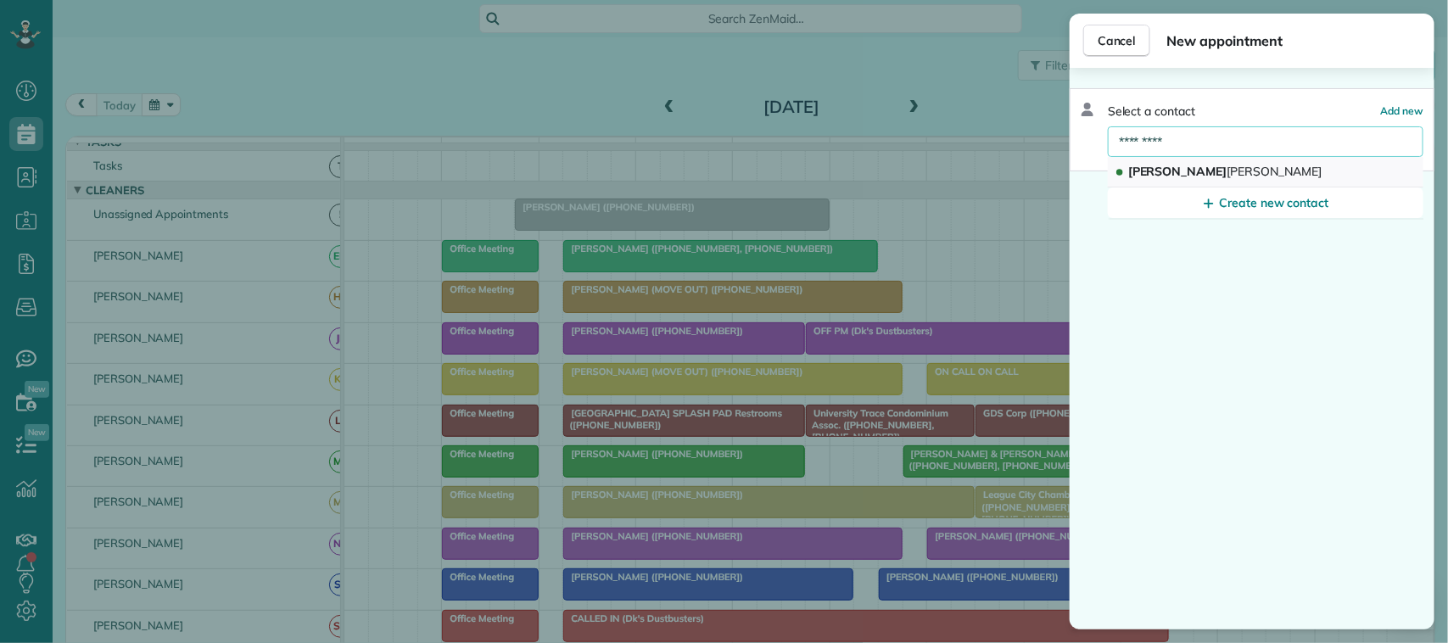
type input "*********"
click at [1273, 161] on button "Kari Norlander" at bounding box center [1266, 172] width 316 height 31
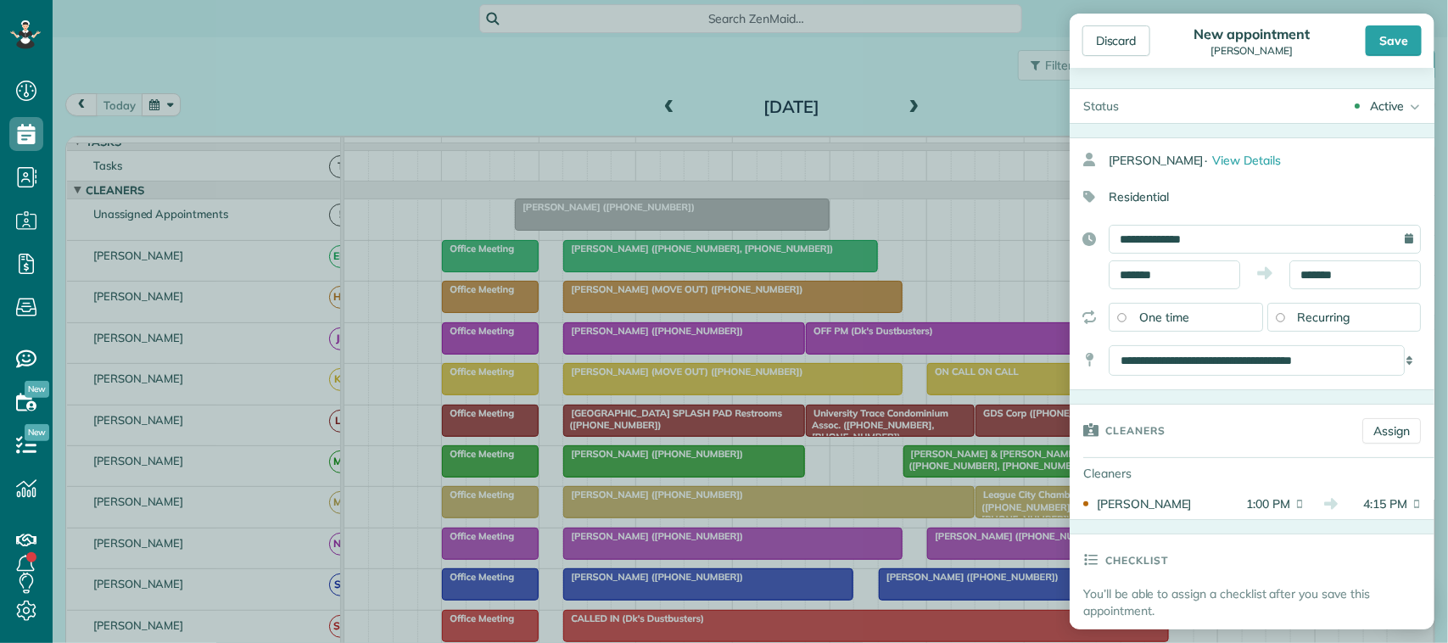
click at [1392, 39] on div "Save" at bounding box center [1394, 40] width 56 height 31
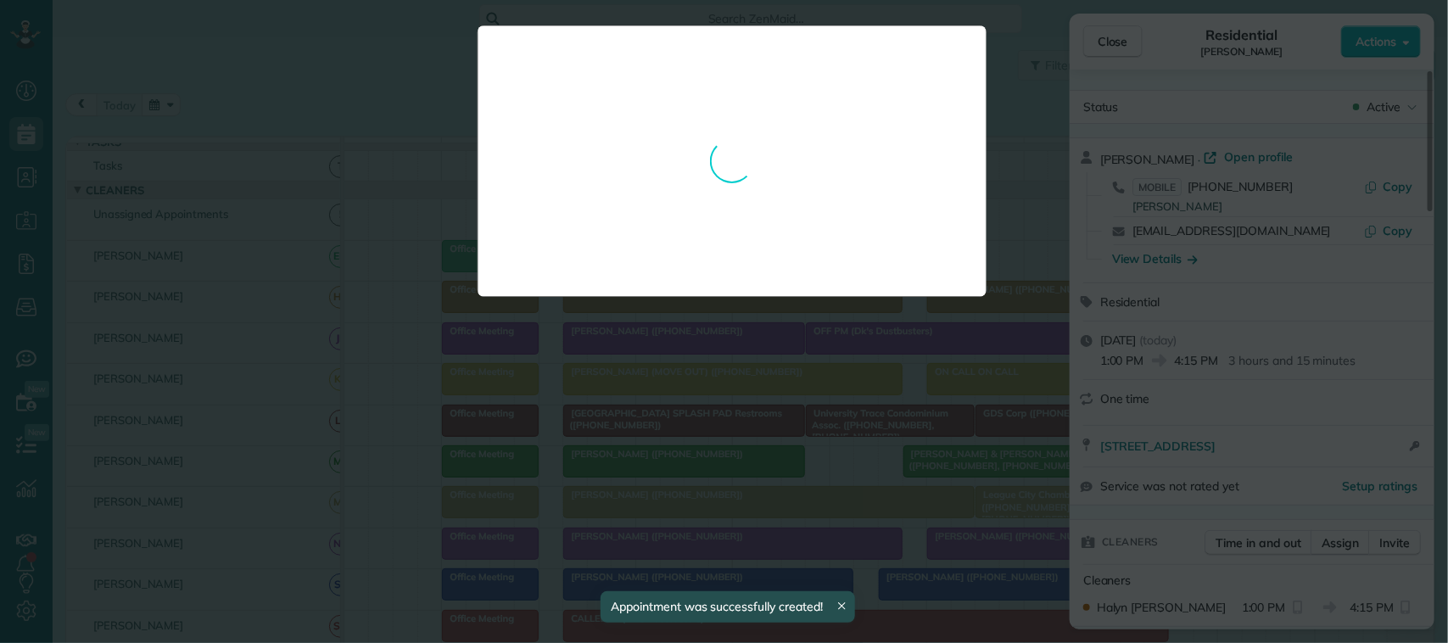
click at [1104, 39] on div at bounding box center [724, 321] width 1448 height 643
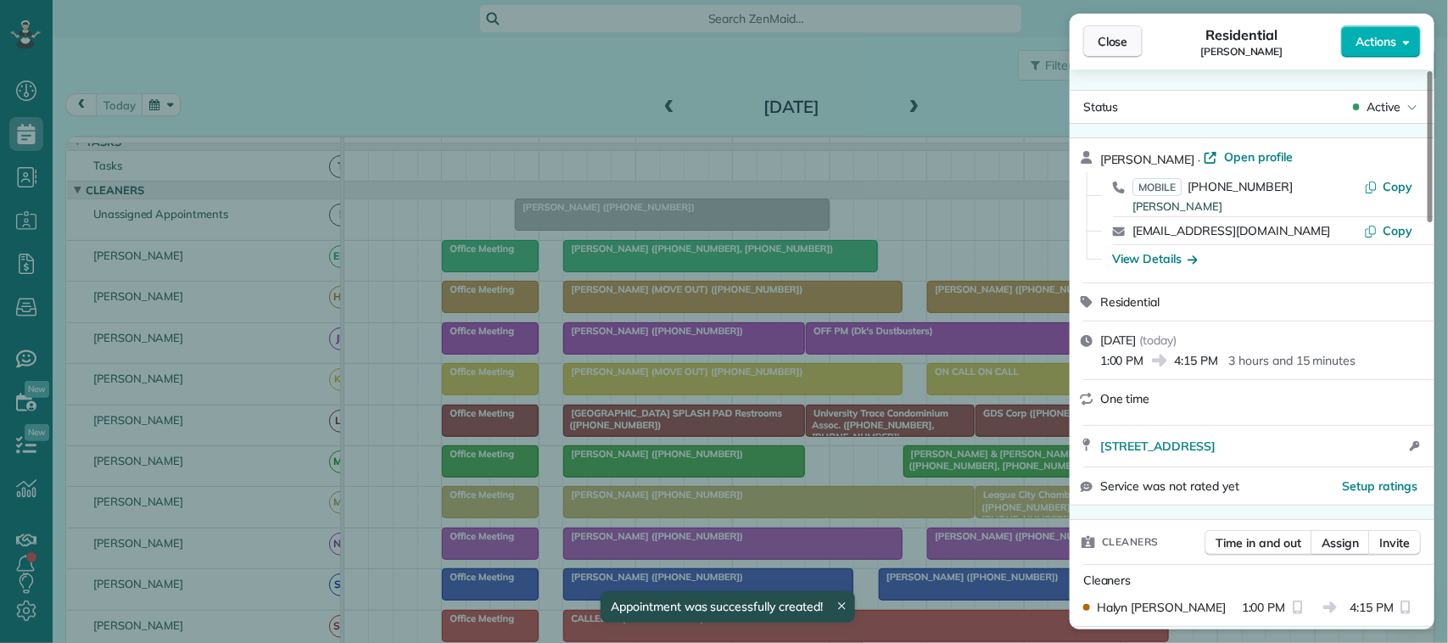
click at [1100, 48] on span "Close" at bounding box center [1113, 41] width 31 height 17
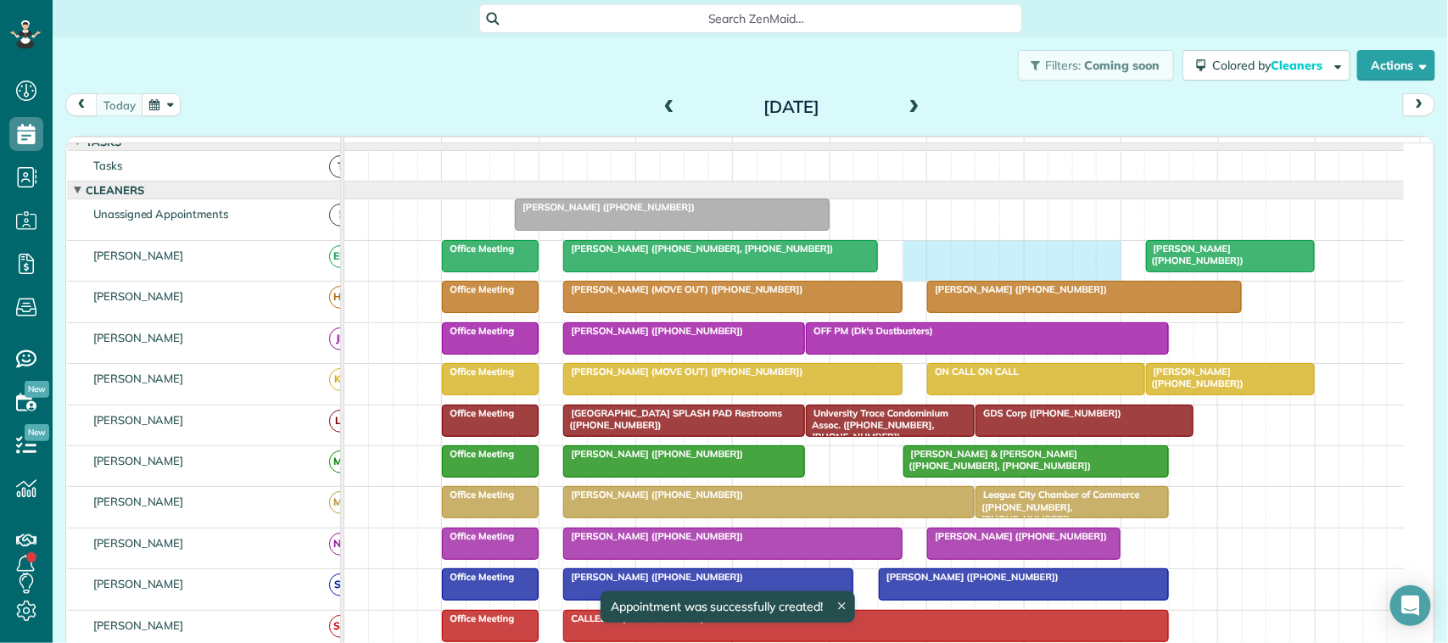
drag, startPoint x: 902, startPoint y: 272, endPoint x: 1105, endPoint y: 277, distance: 202.9
click at [1105, 277] on div "Sheila Opatchen (+18322597718) Pilar Perez (+14098778807, +15127670080) Office …" at bounding box center [874, 261] width 1060 height 40
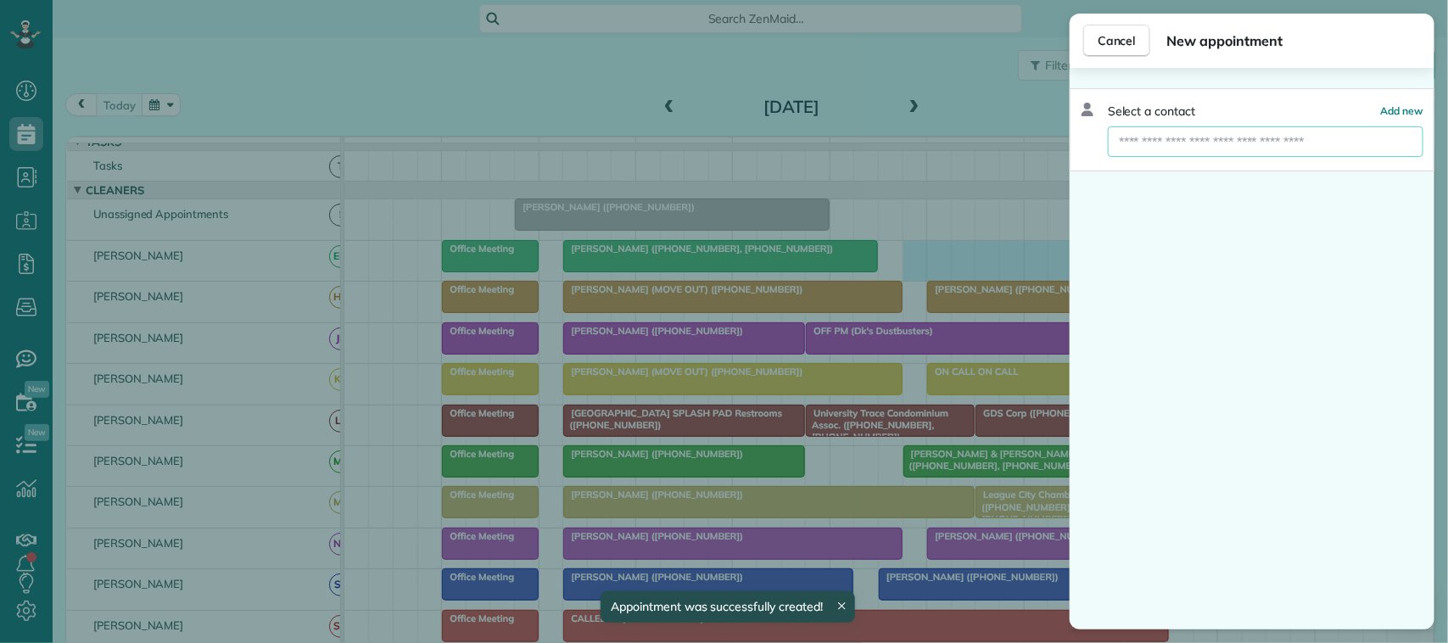
click at [1237, 141] on input "text" at bounding box center [1266, 141] width 316 height 31
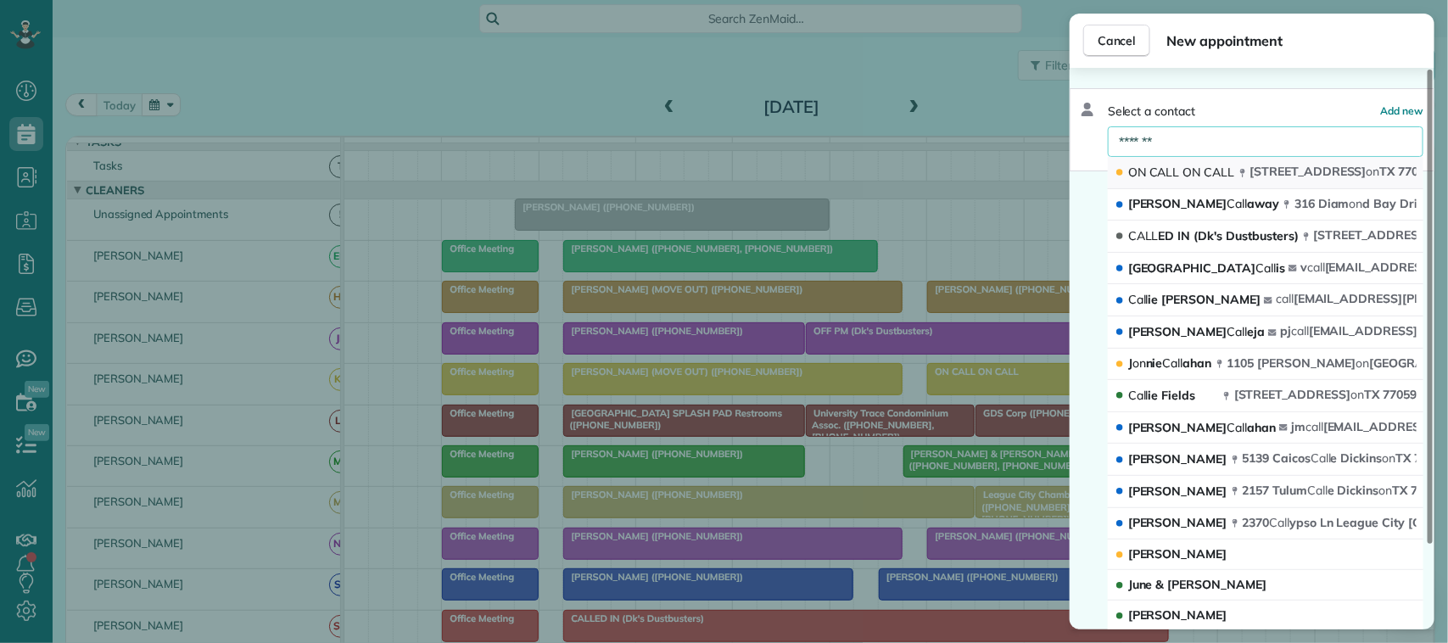
type input "*******"
drag, startPoint x: 1240, startPoint y: 171, endPoint x: 1295, endPoint y: 130, distance: 69.1
click at [1240, 171] on icon "button" at bounding box center [1243, 173] width 8 height 8
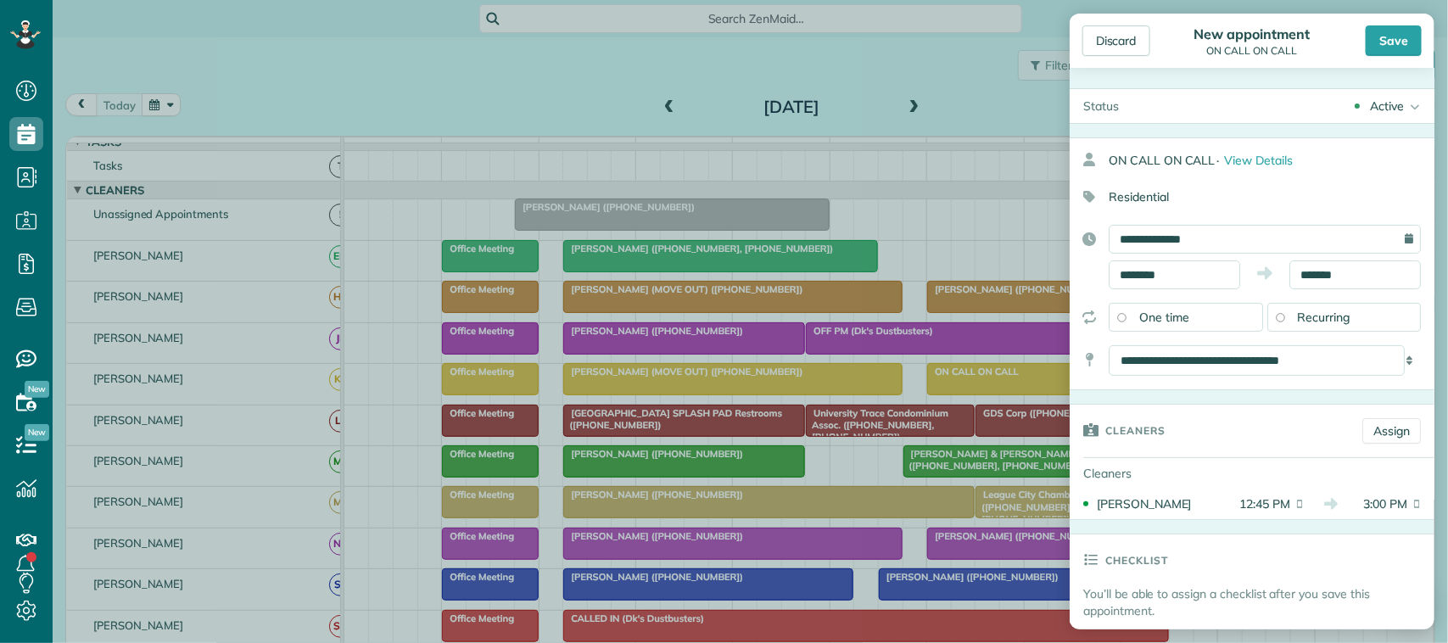
click at [1405, 36] on div "Save" at bounding box center [1394, 40] width 56 height 31
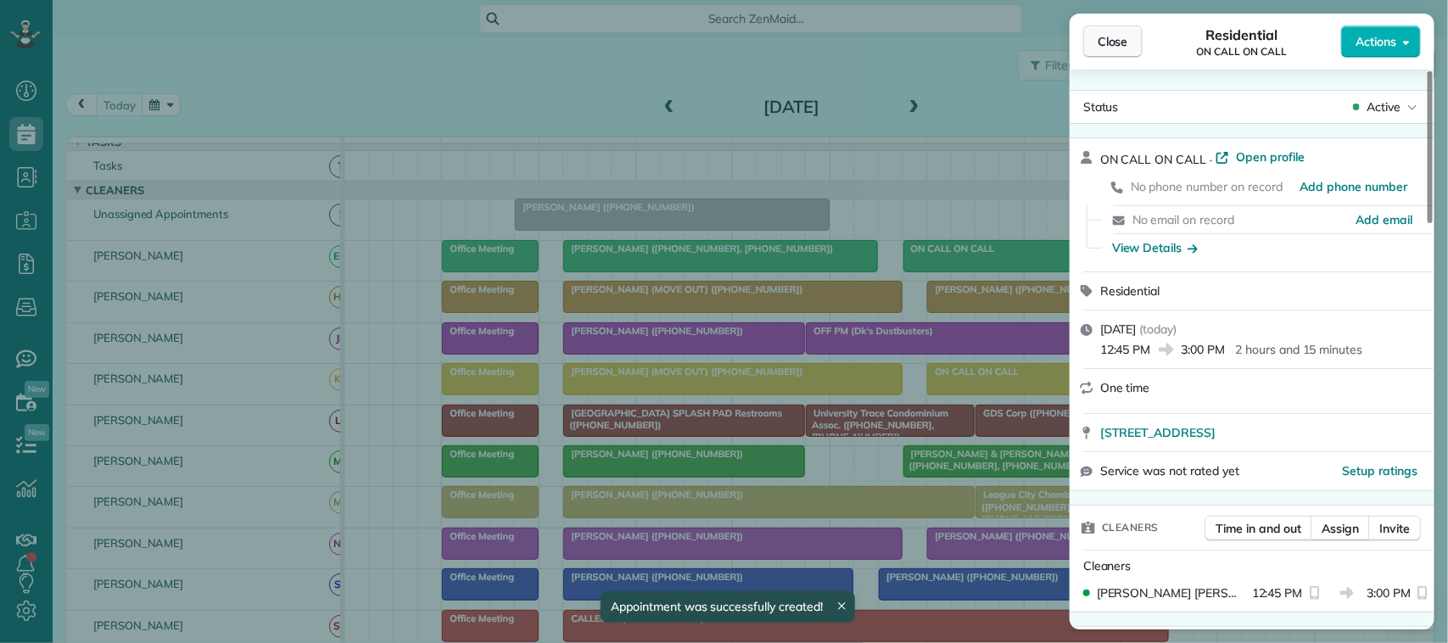
click at [1104, 34] on span "Close" at bounding box center [1113, 41] width 31 height 17
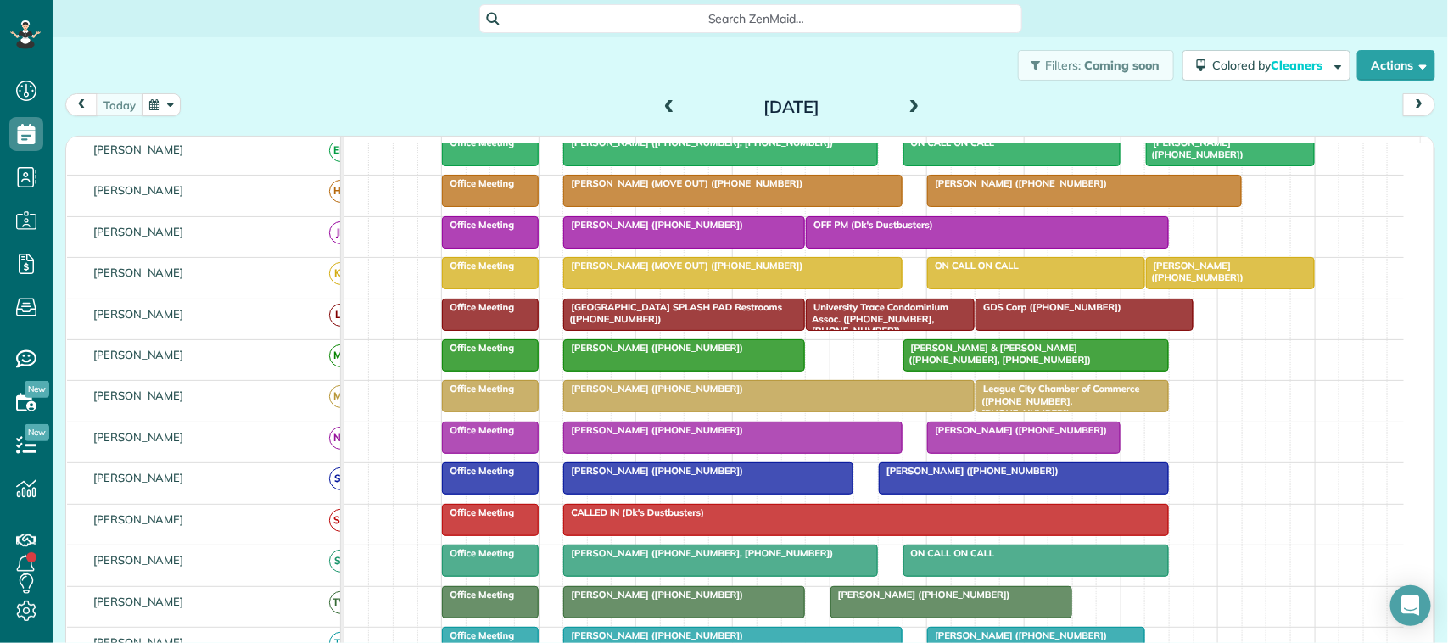
click at [906, 104] on span at bounding box center [914, 107] width 19 height 15
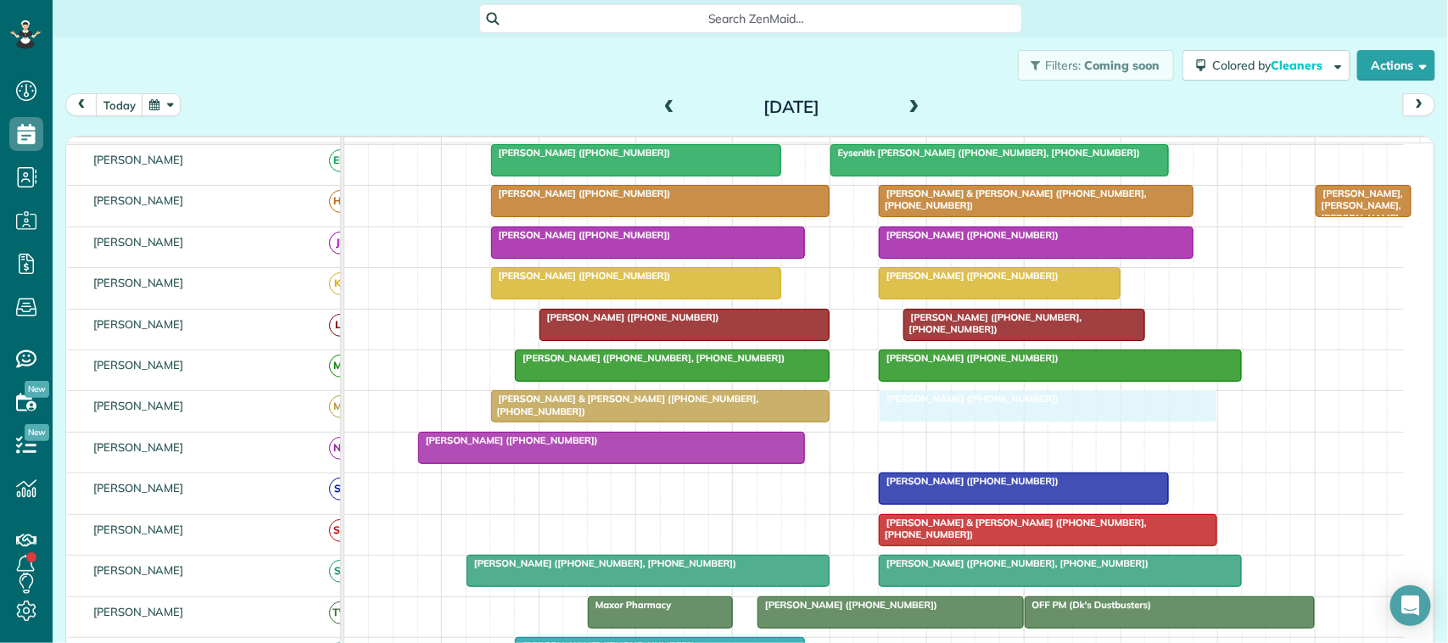
drag, startPoint x: 934, startPoint y: 414, endPoint x: 927, endPoint y: 467, distance: 53.9
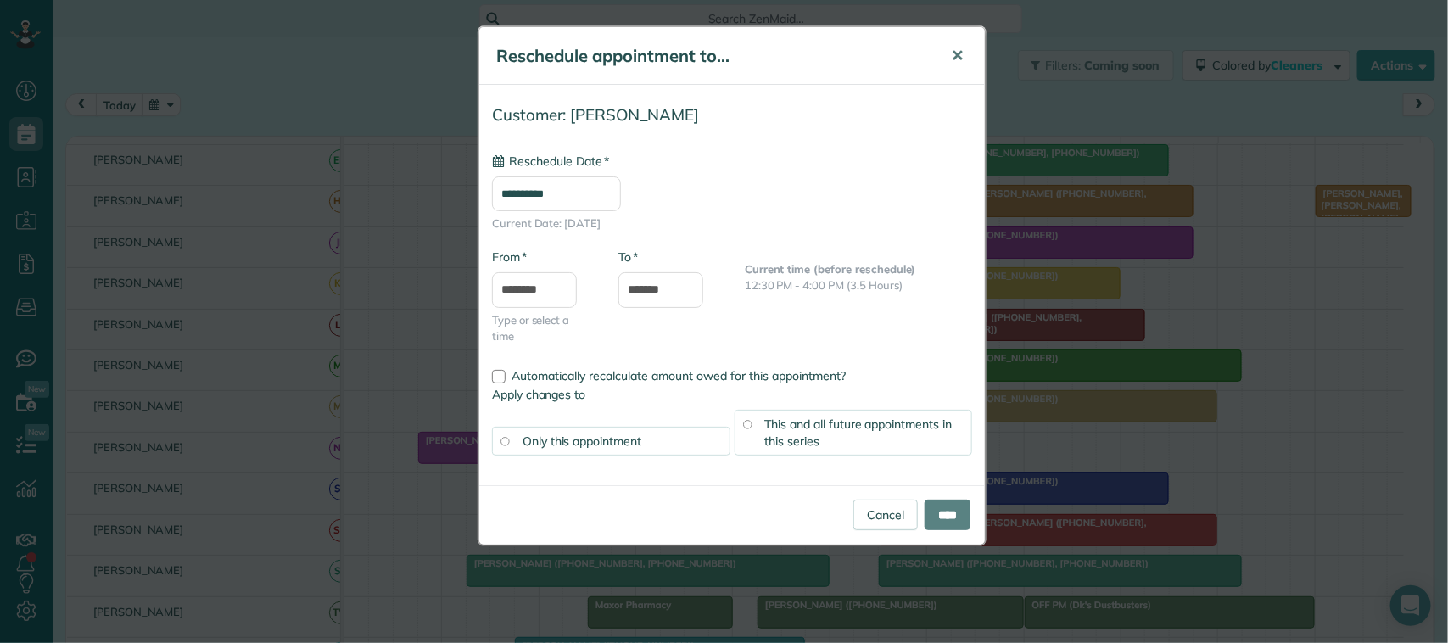
type input "**********"
drag, startPoint x: 960, startPoint y: 66, endPoint x: 959, endPoint y: 239, distance: 173.1
click at [960, 68] on button "✕" at bounding box center [957, 56] width 38 height 41
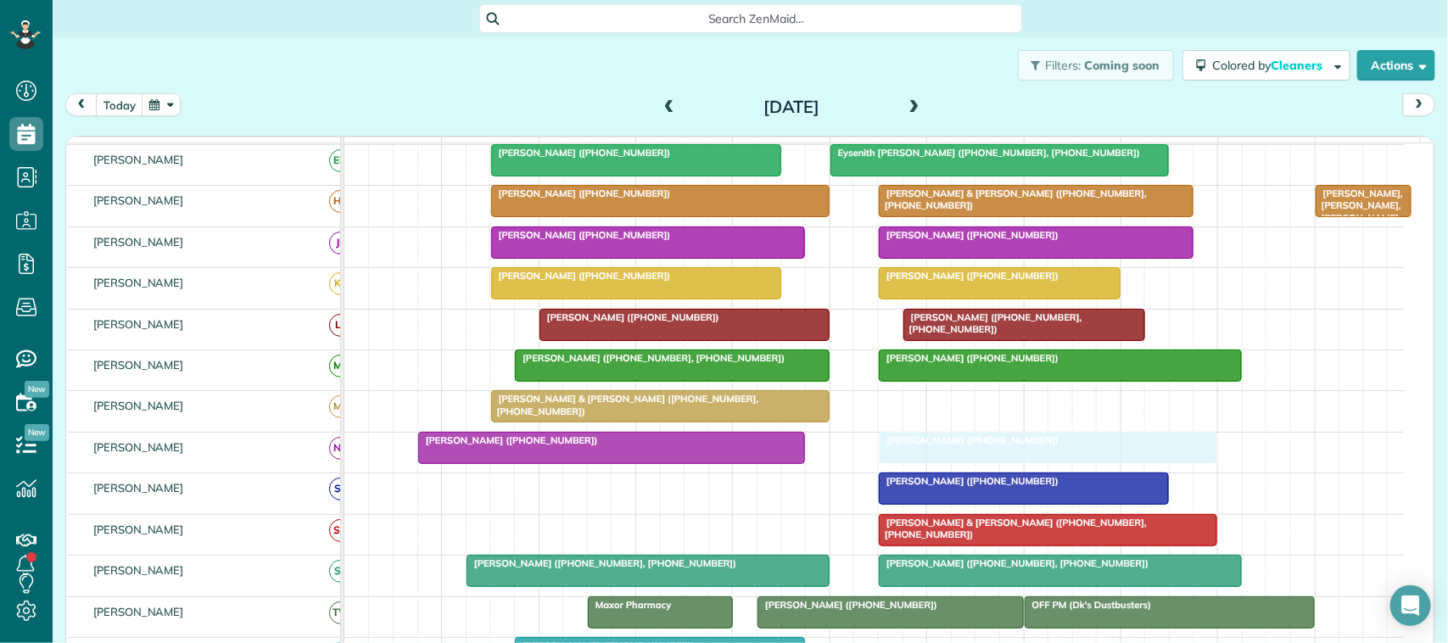
drag, startPoint x: 973, startPoint y: 418, endPoint x: 973, endPoint y: 447, distance: 28.8
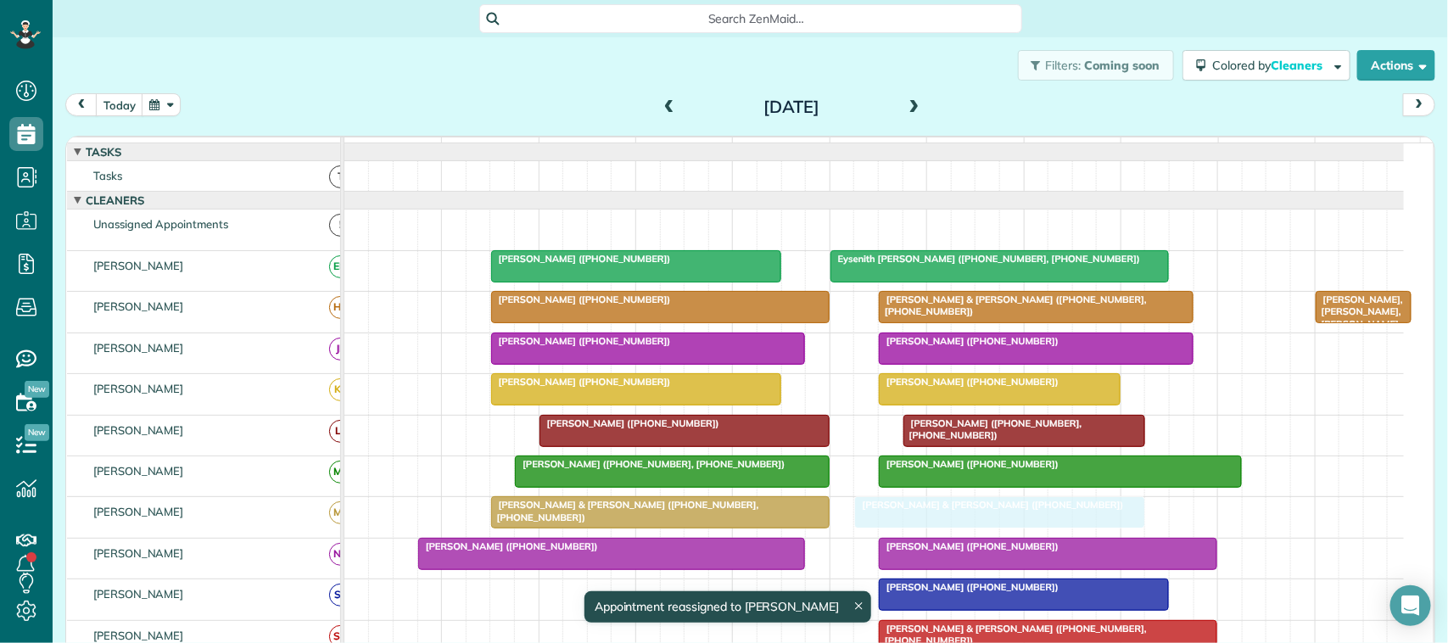
drag, startPoint x: 930, startPoint y: 232, endPoint x: 960, endPoint y: 510, distance: 280.0
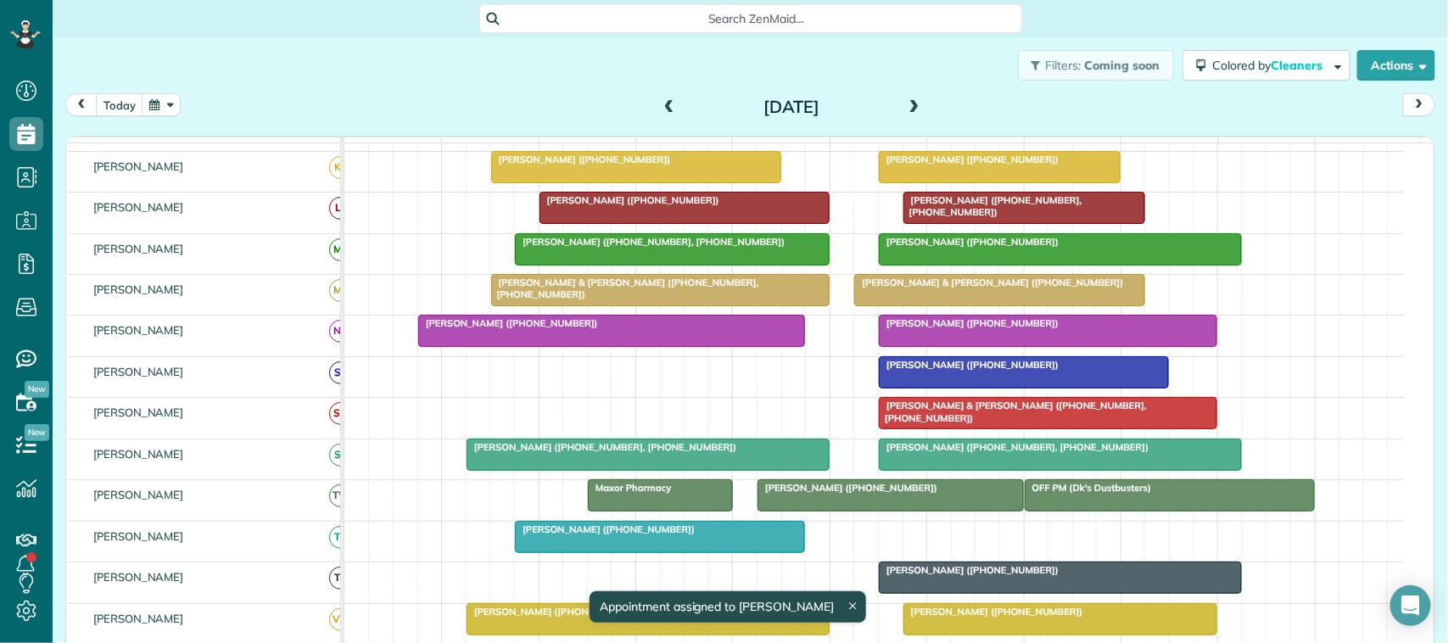
click at [545, 470] on div at bounding box center [647, 454] width 361 height 31
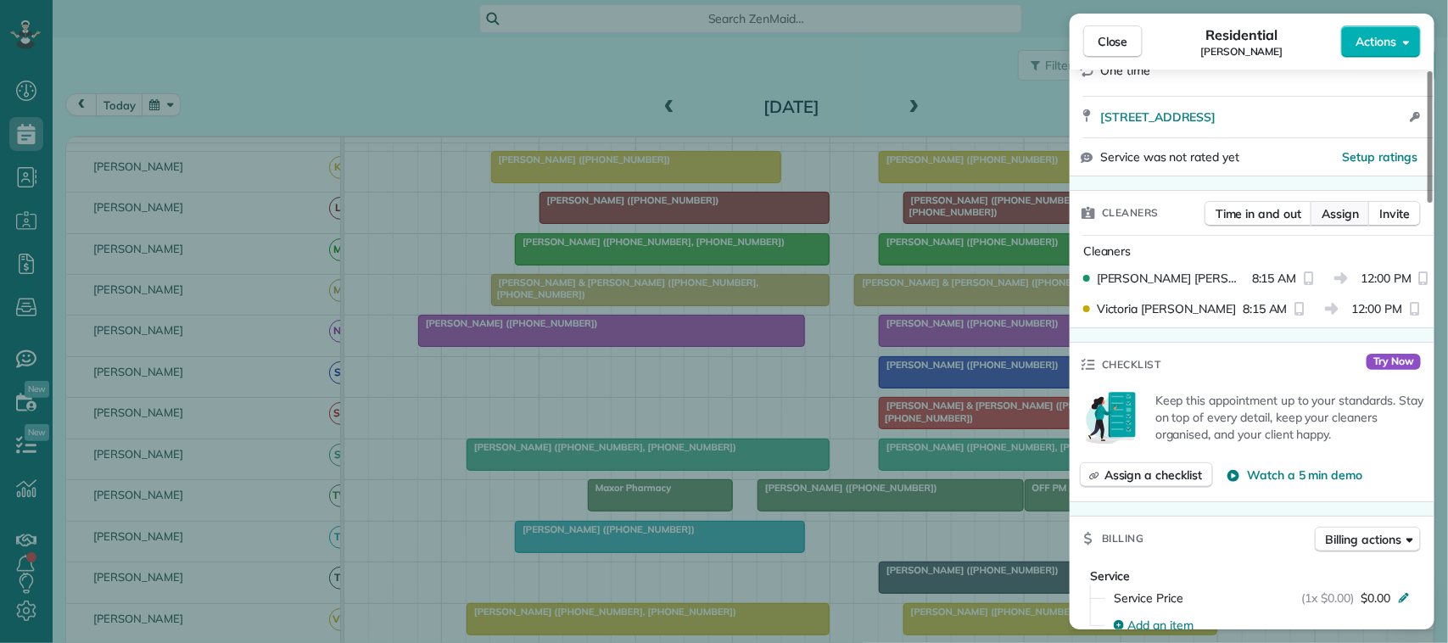
click at [1324, 205] on span "Assign" at bounding box center [1340, 213] width 37 height 17
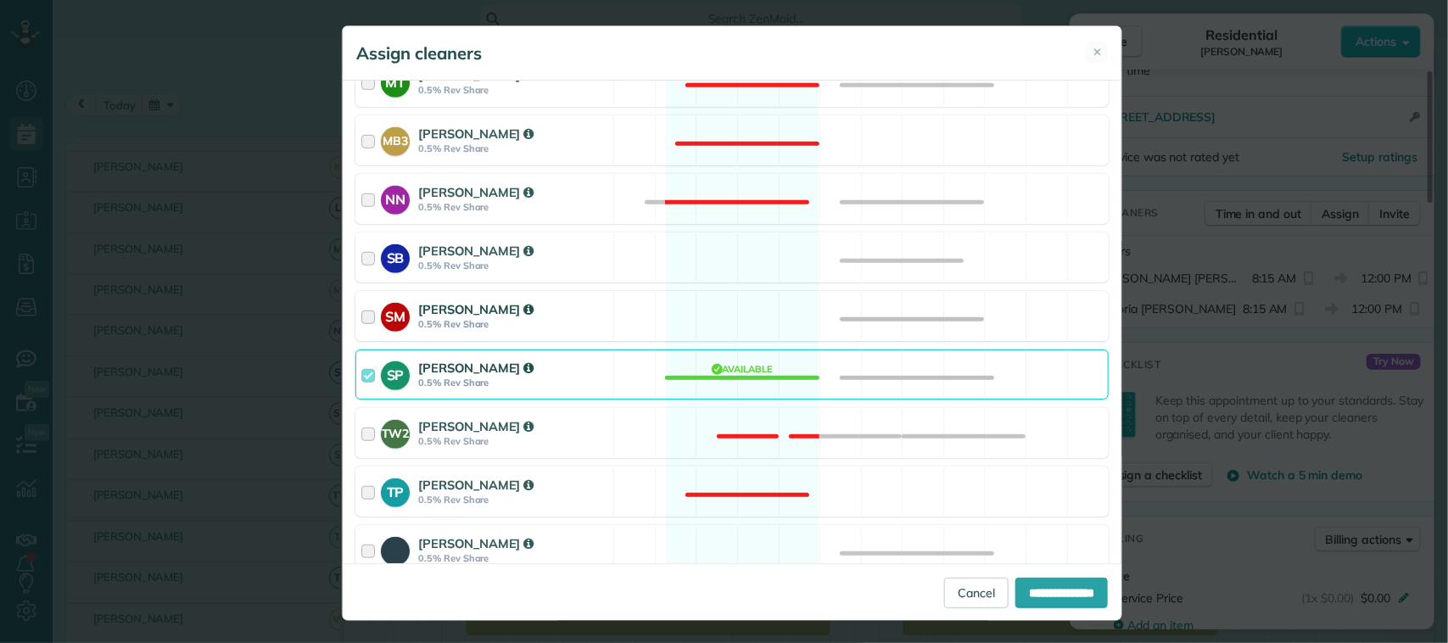
click at [511, 328] on strong "0.5% Rev Share" at bounding box center [513, 324] width 190 height 12
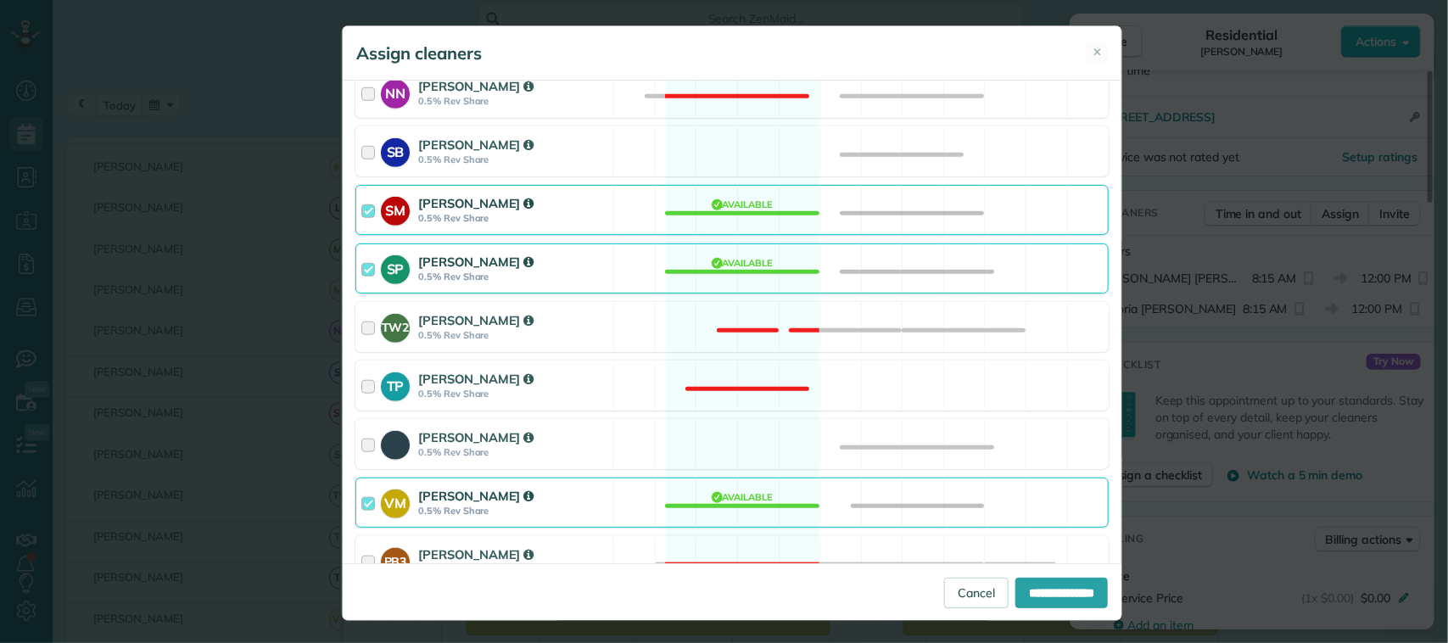
click at [529, 495] on div "[PERSON_NAME]" at bounding box center [513, 496] width 190 height 18
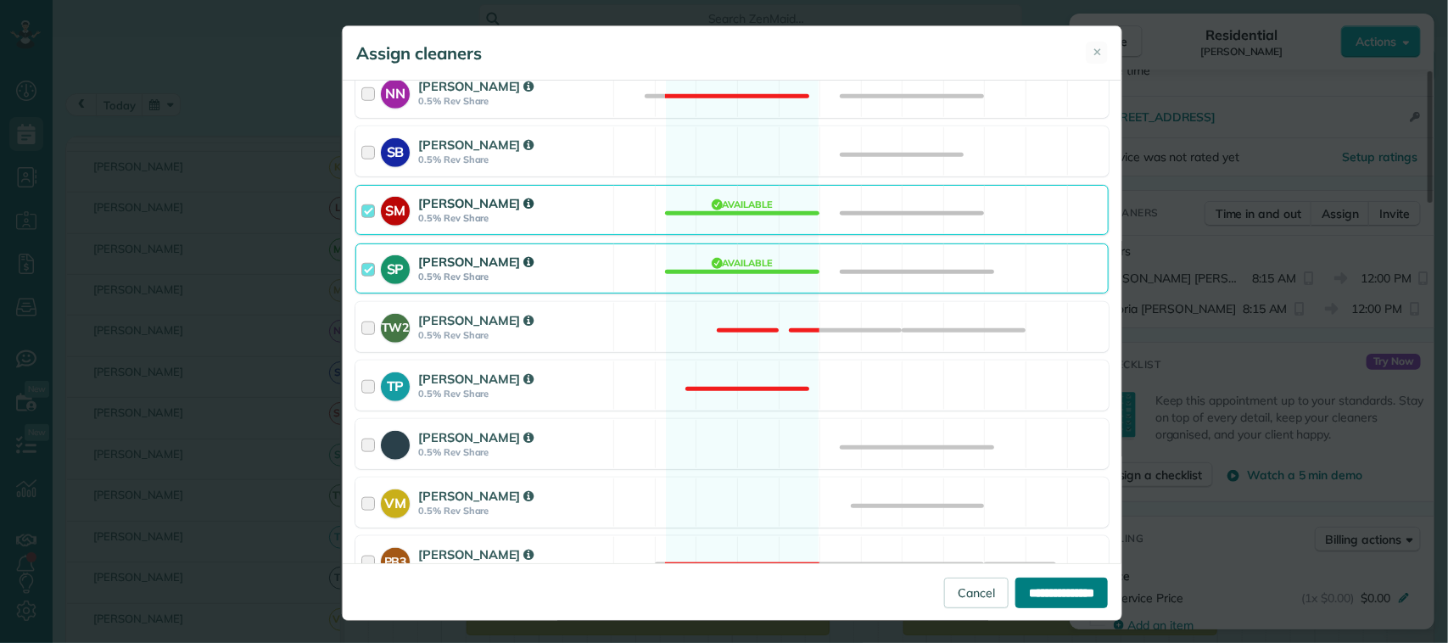
drag, startPoint x: 1016, startPoint y: 591, endPoint x: 1072, endPoint y: 528, distance: 84.8
click at [1016, 591] on input "**********" at bounding box center [1062, 593] width 92 height 31
type input "**********"
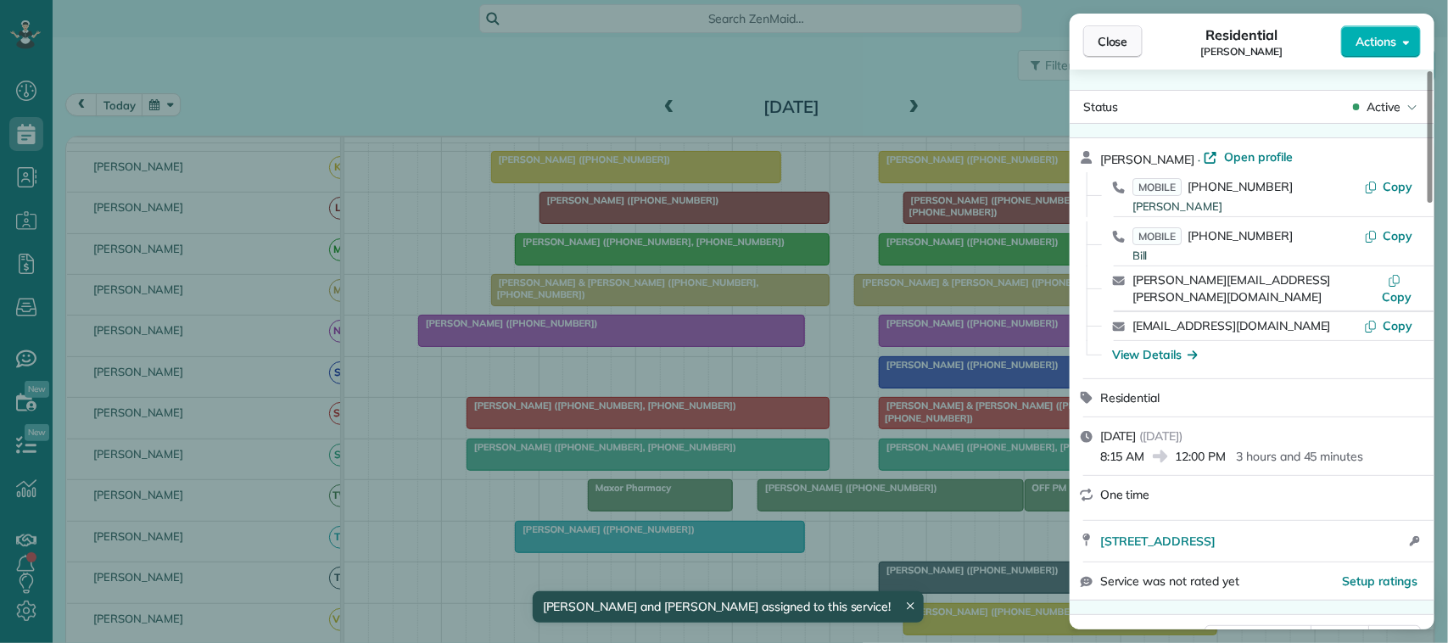
click at [1126, 44] on span "Close" at bounding box center [1113, 41] width 31 height 17
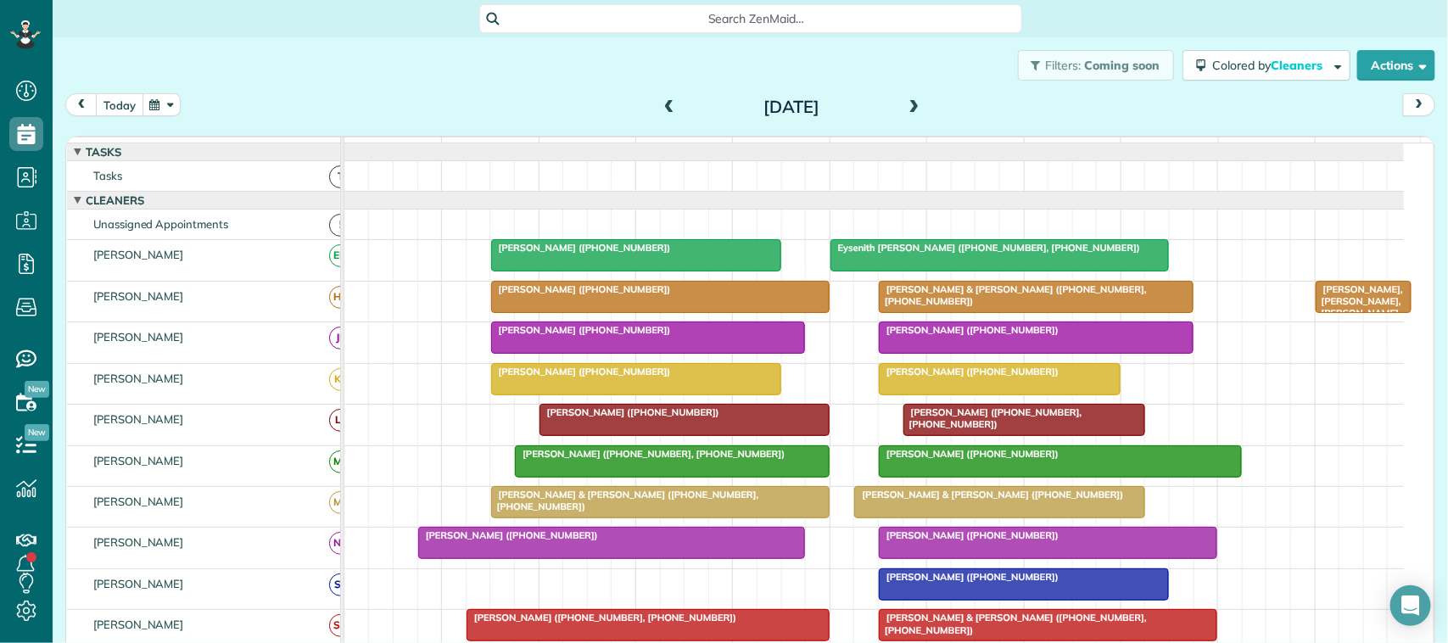
click at [126, 98] on button "today" at bounding box center [120, 104] width 48 height 23
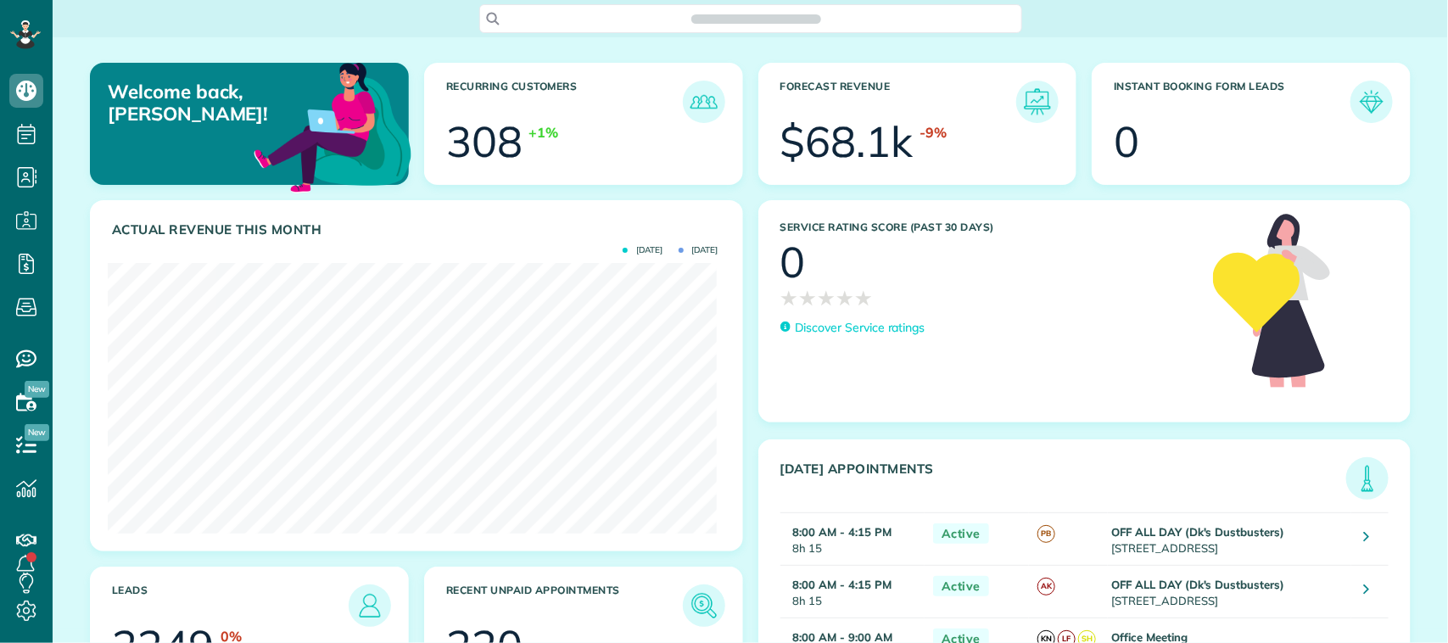
scroll to position [270, 609]
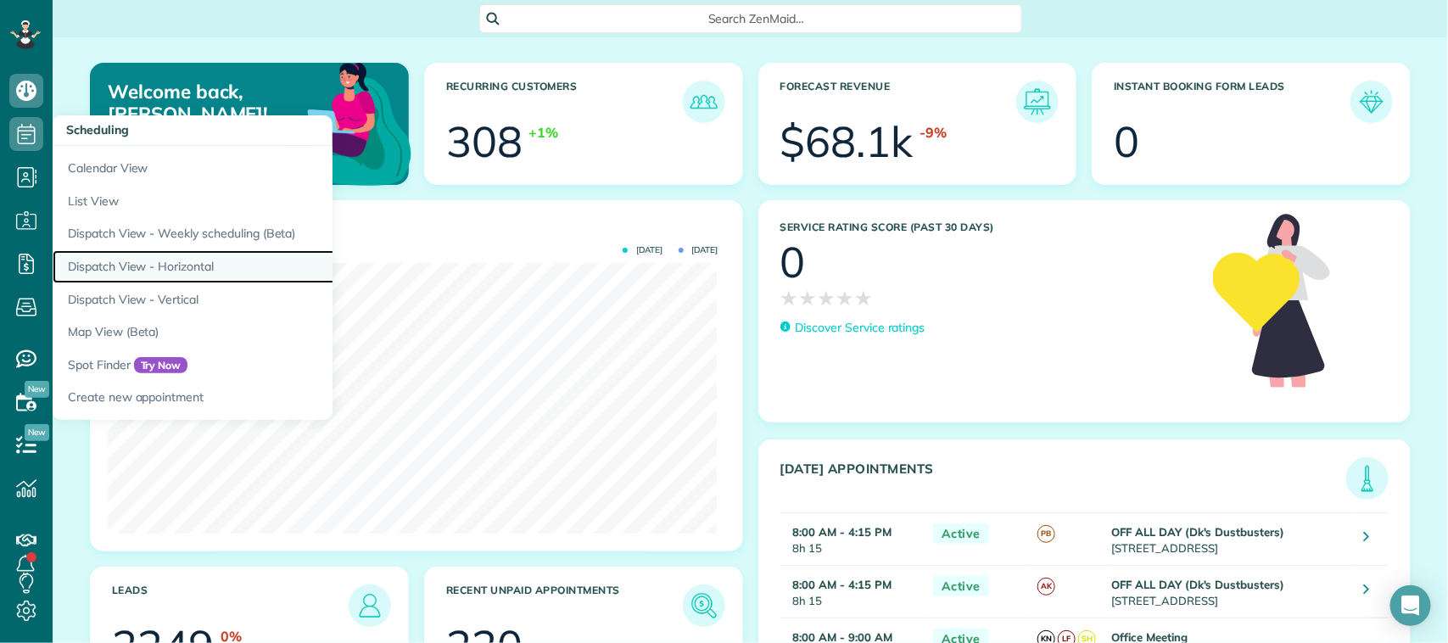
click at [162, 263] on link "Dispatch View - Horizontal" at bounding box center [265, 266] width 424 height 33
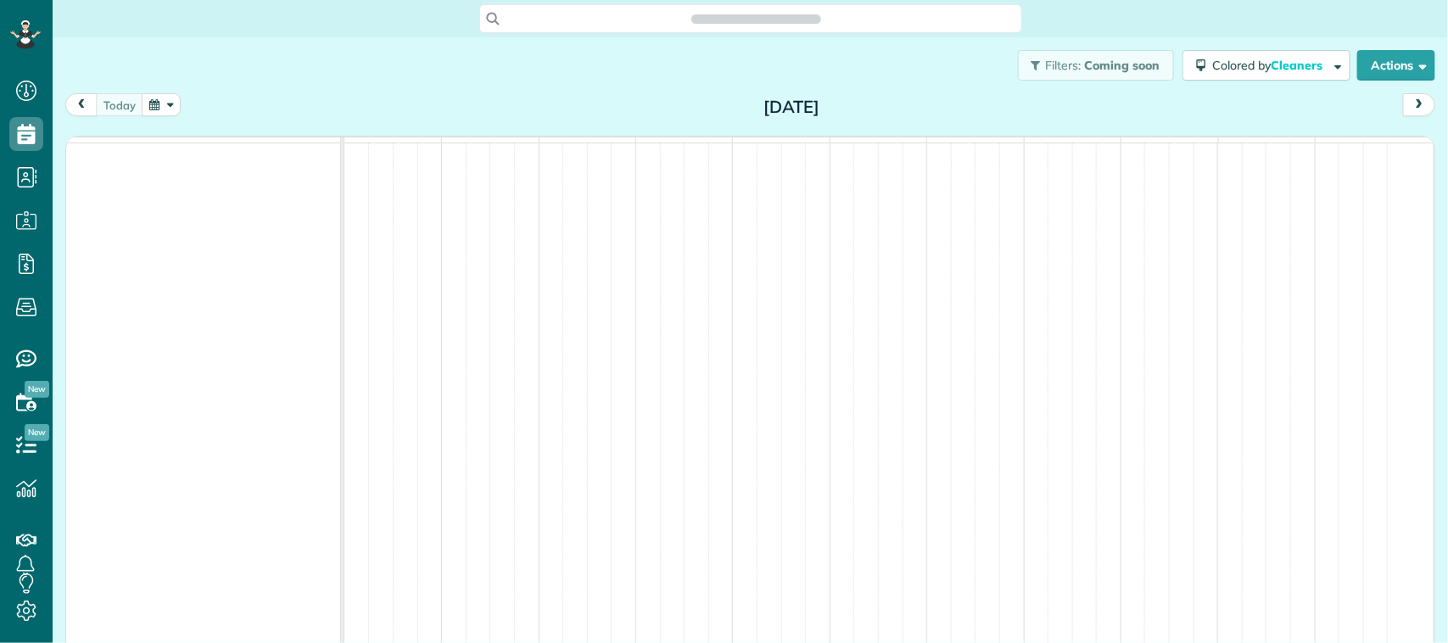
scroll to position [7, 7]
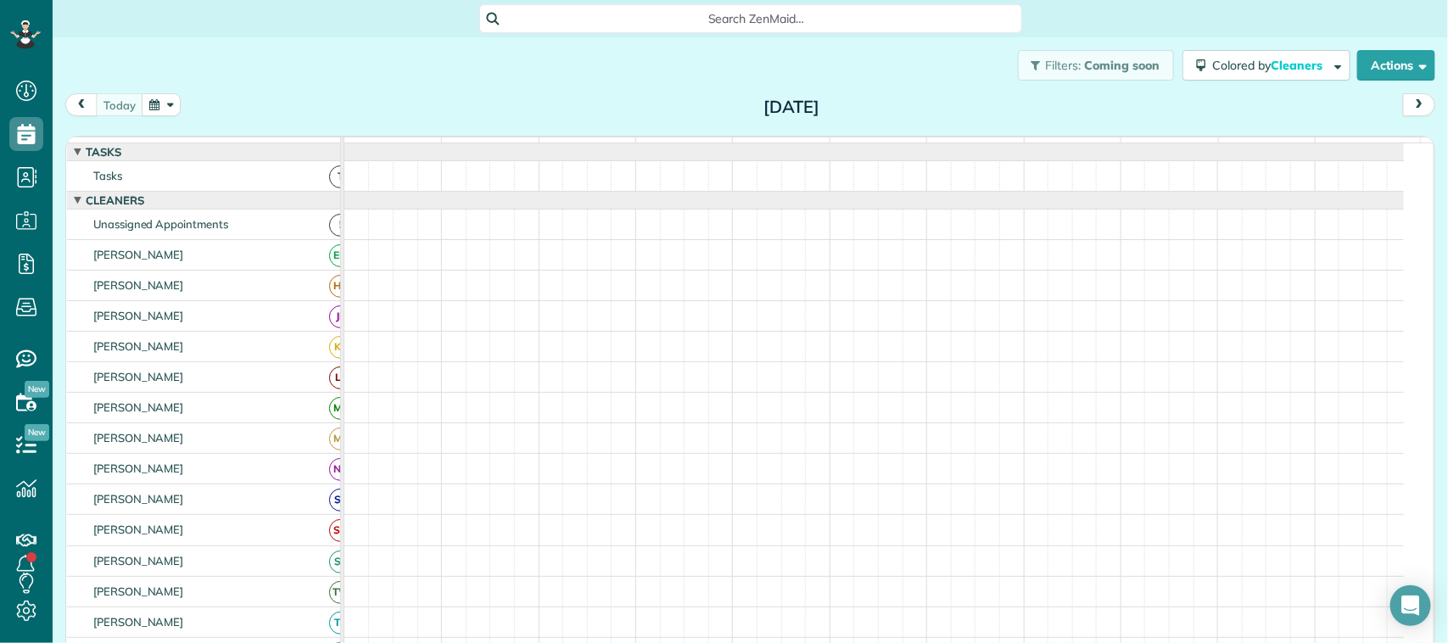
click at [161, 115] on button "button" at bounding box center [161, 104] width 39 height 23
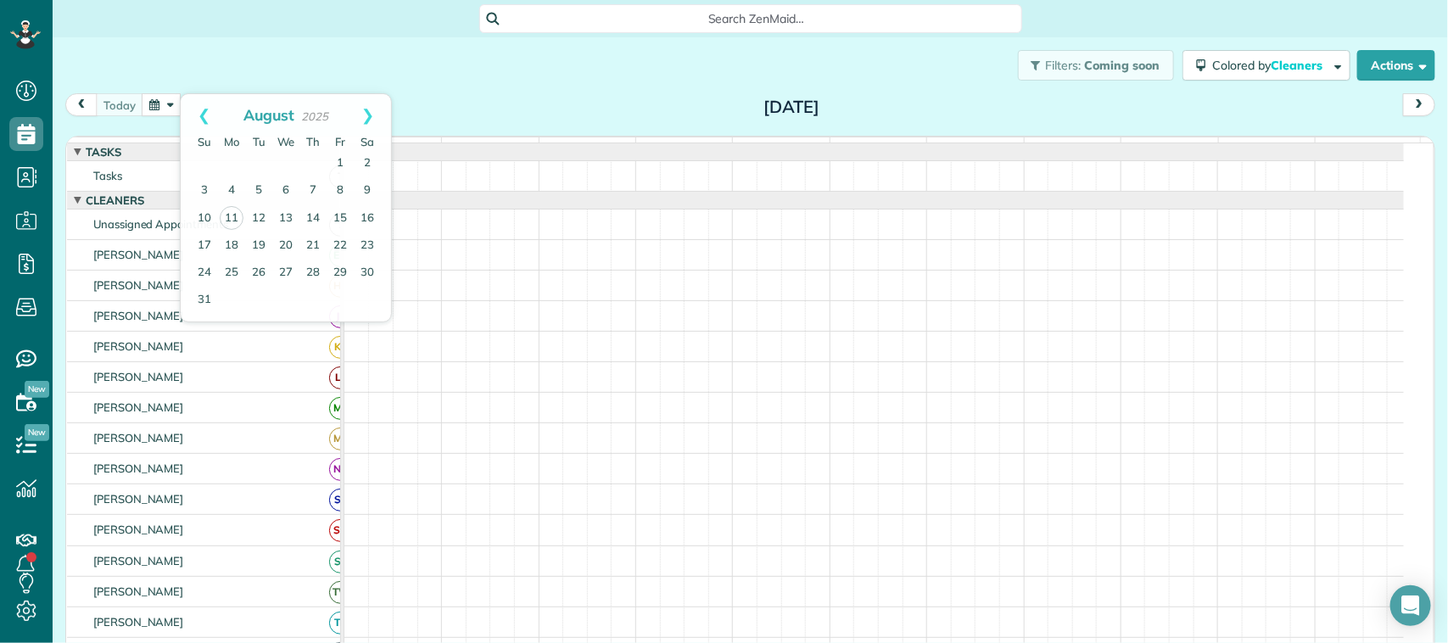
click at [212, 87] on div "Filters: Coming soon Colored by Cleaners Color by Cleaner Color by Team Color b…" at bounding box center [751, 65] width 1396 height 56
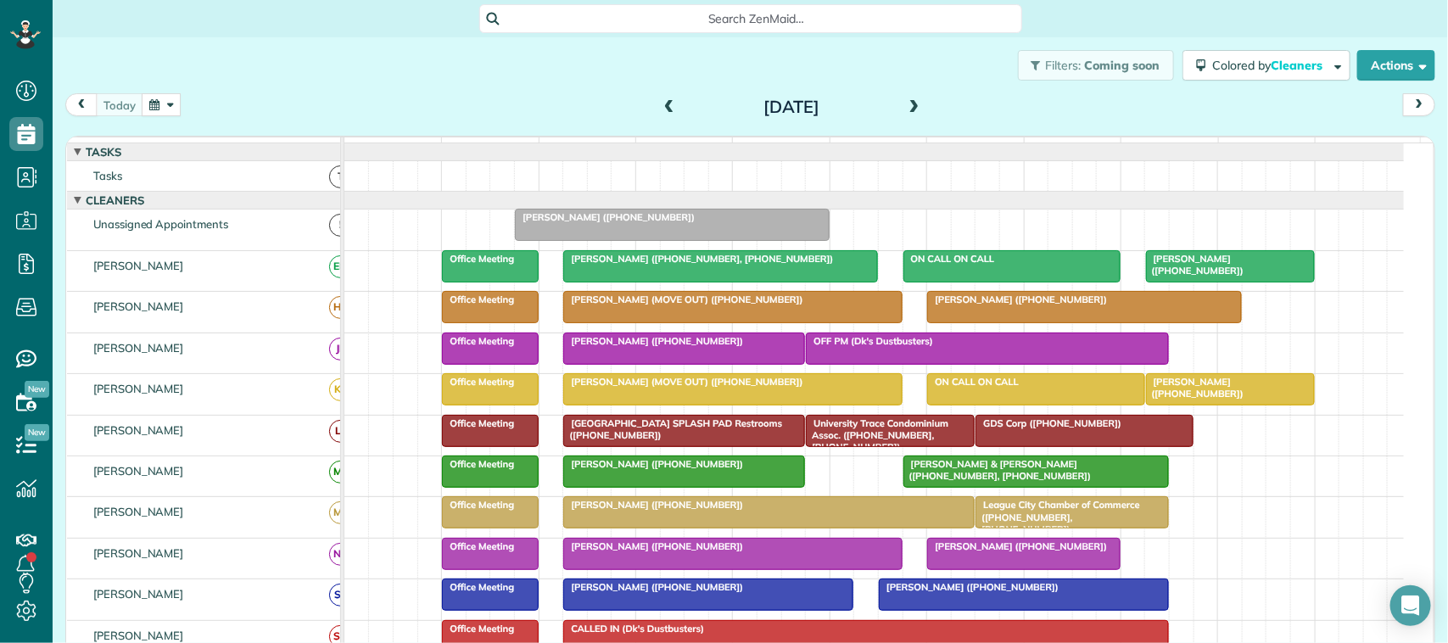
click at [314, 72] on div "Filters: Coming soon Colored by Cleaners Color by Cleaner Color by Team Color b…" at bounding box center [751, 65] width 1396 height 56
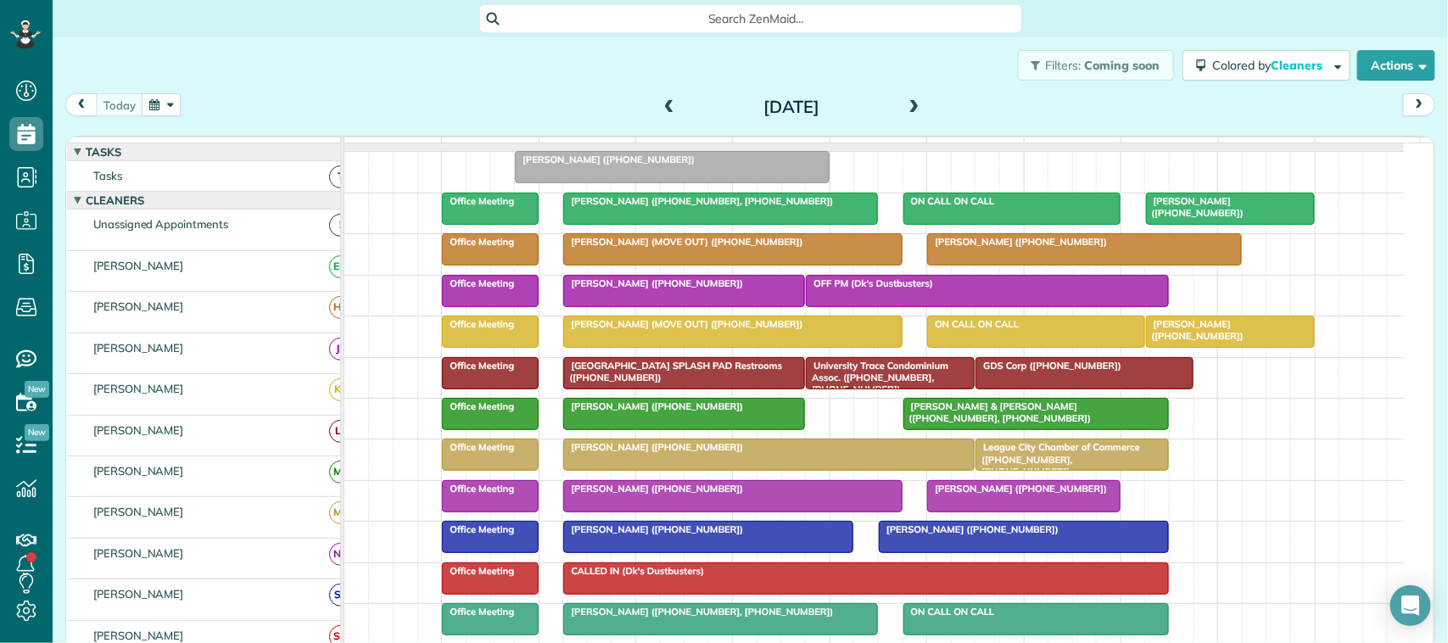
scroll to position [106, 0]
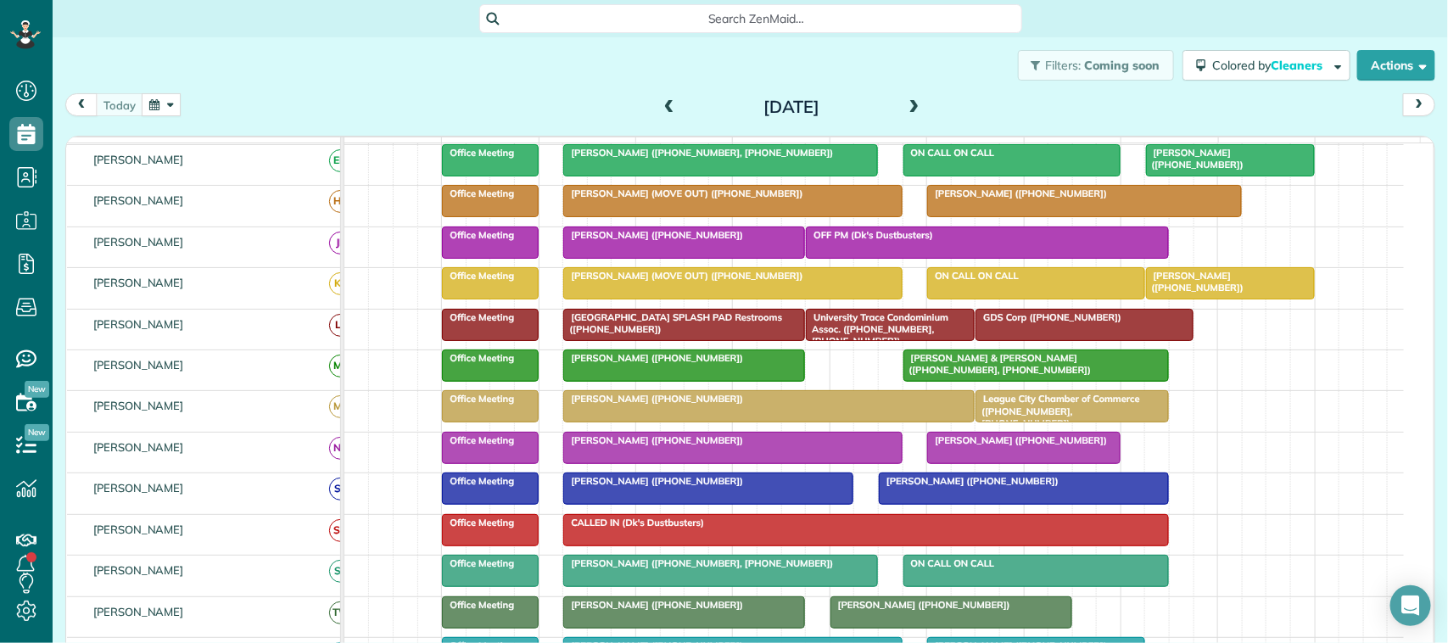
click at [726, 463] on div at bounding box center [732, 448] width 337 height 31
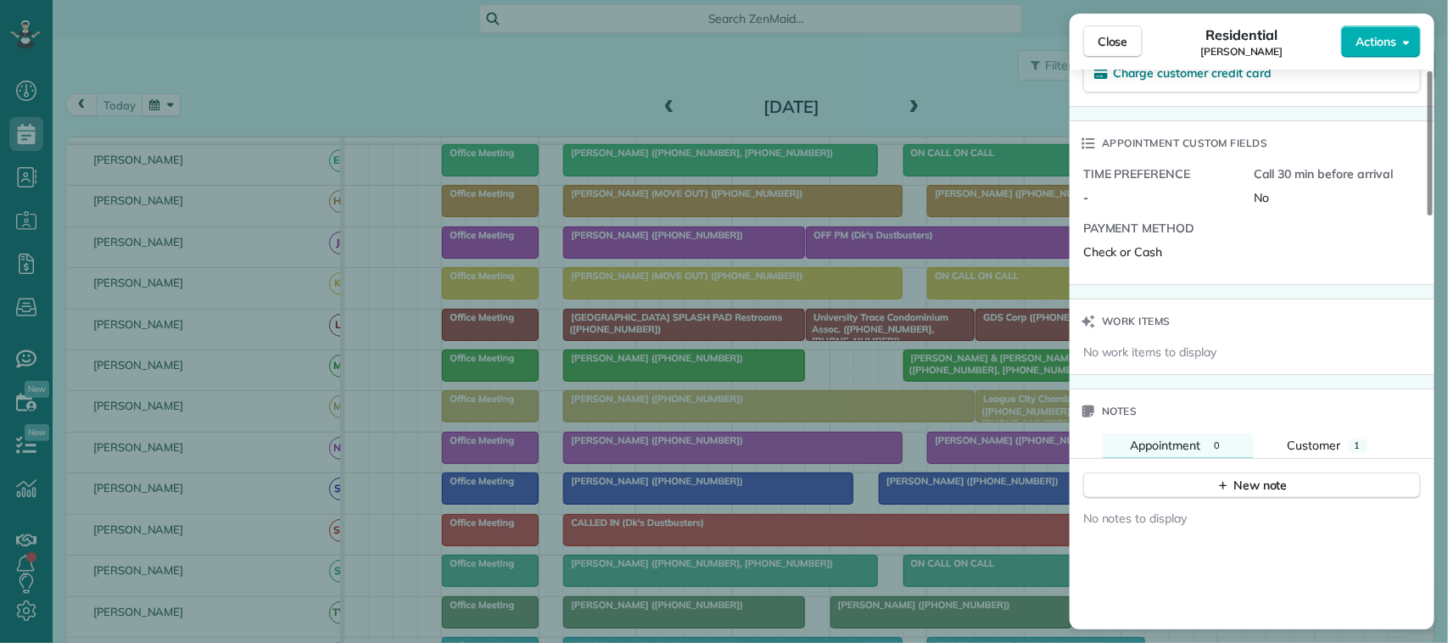
scroll to position [1277, 0]
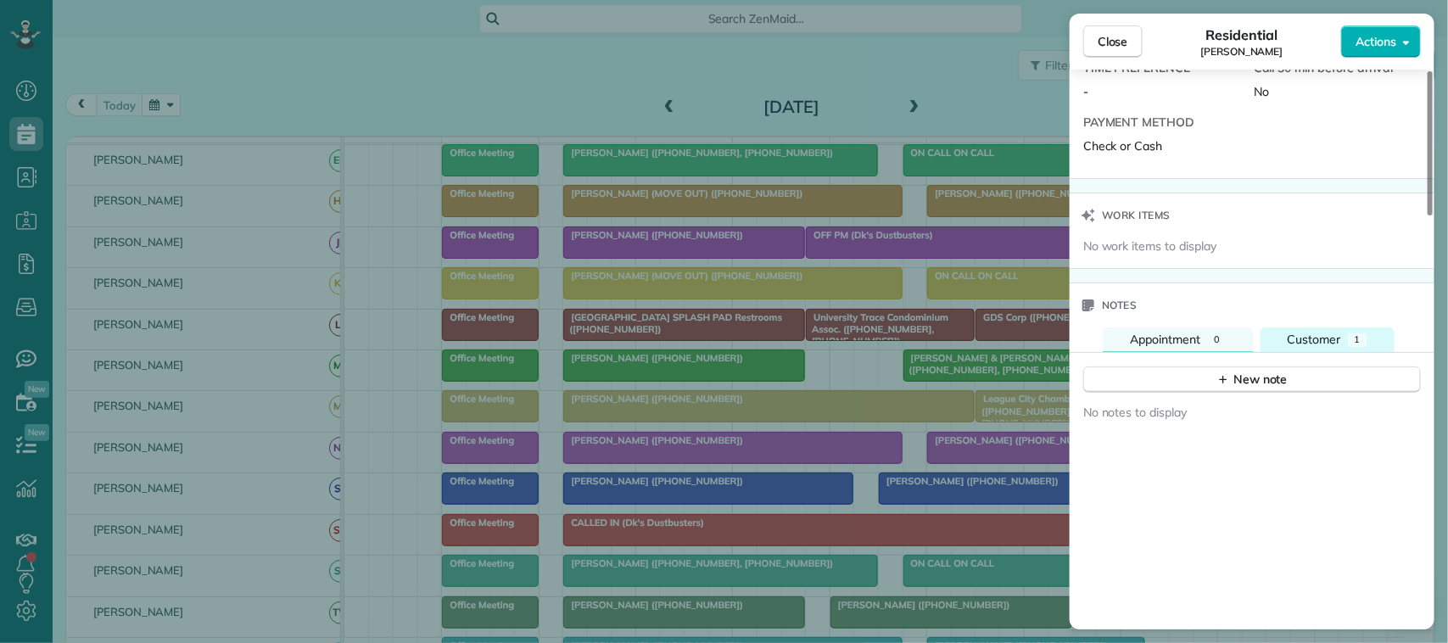
click at [1295, 346] on span "Customer" at bounding box center [1314, 339] width 53 height 15
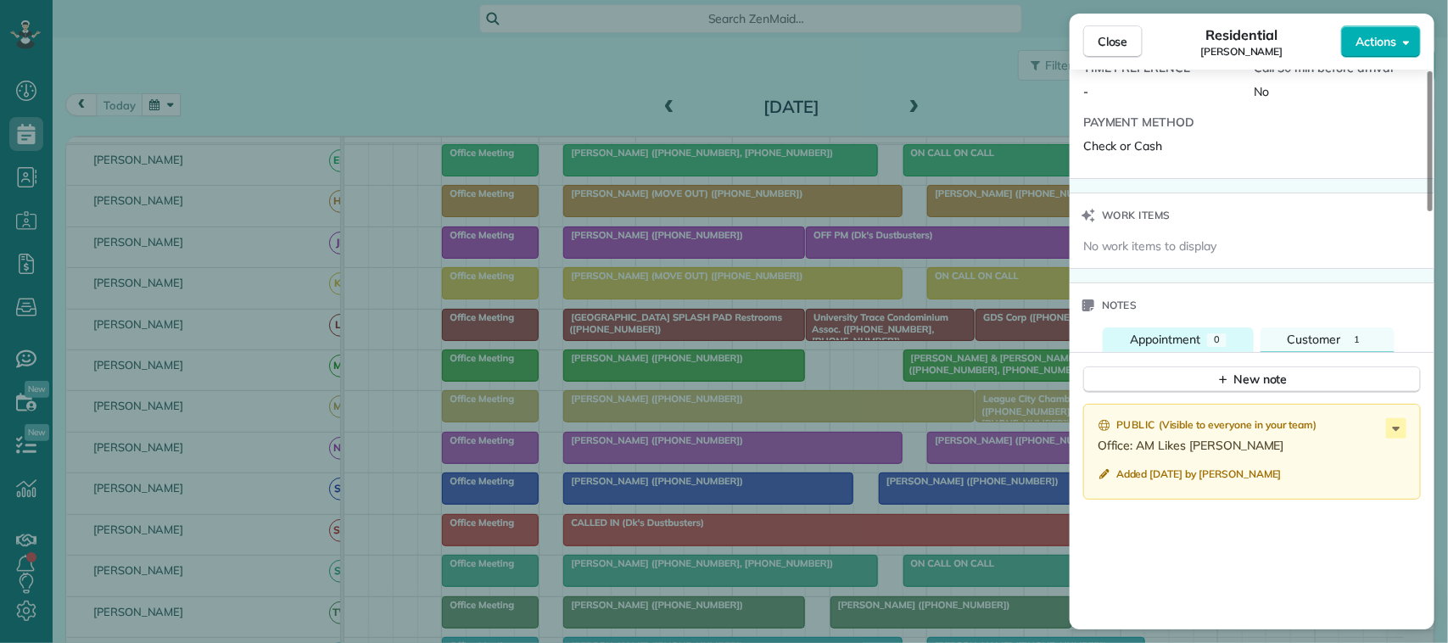
click at [1181, 347] on span "Appointment" at bounding box center [1165, 339] width 70 height 15
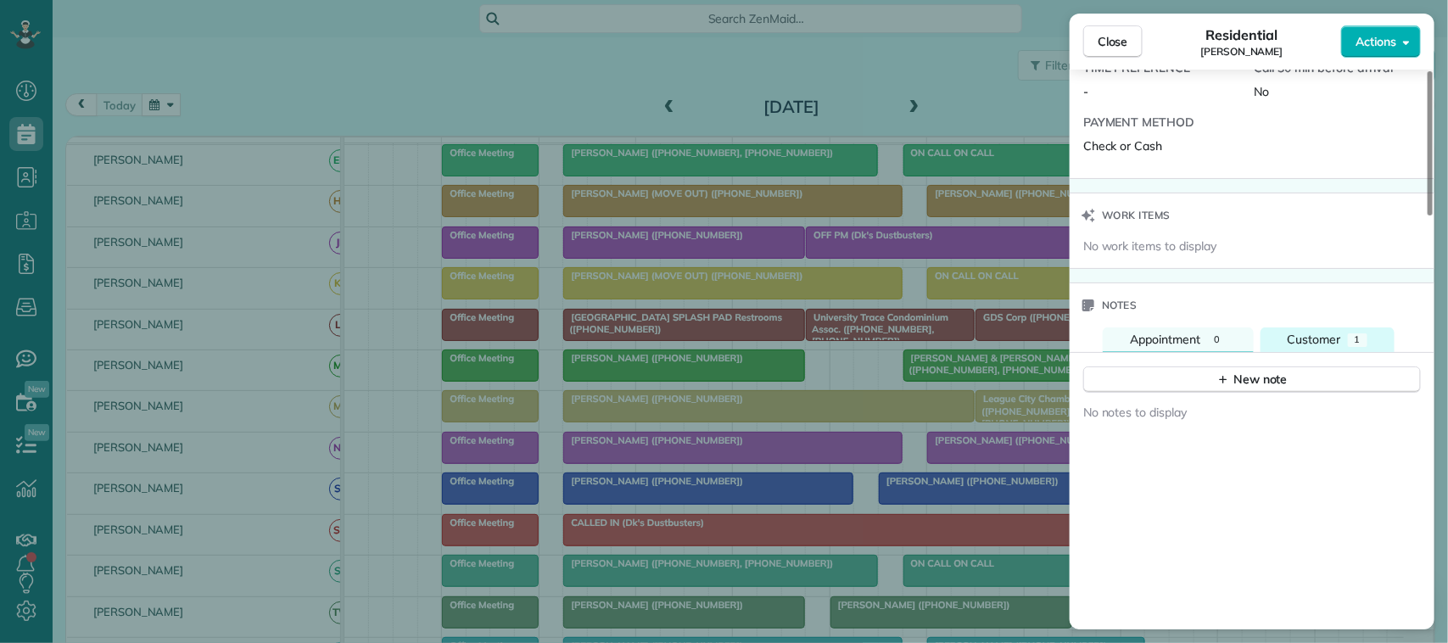
click at [1346, 341] on button "Customer 1" at bounding box center [1328, 340] width 134 height 25
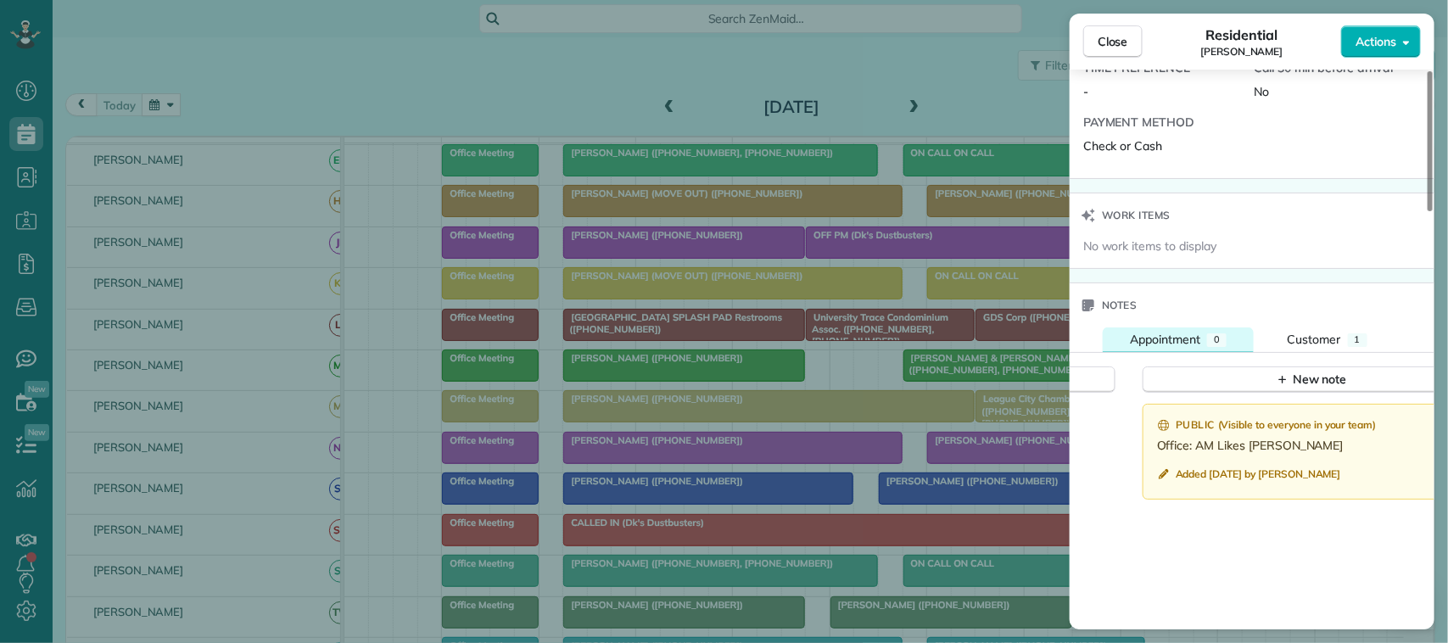
click at [1156, 347] on span "Appointment" at bounding box center [1165, 339] width 70 height 15
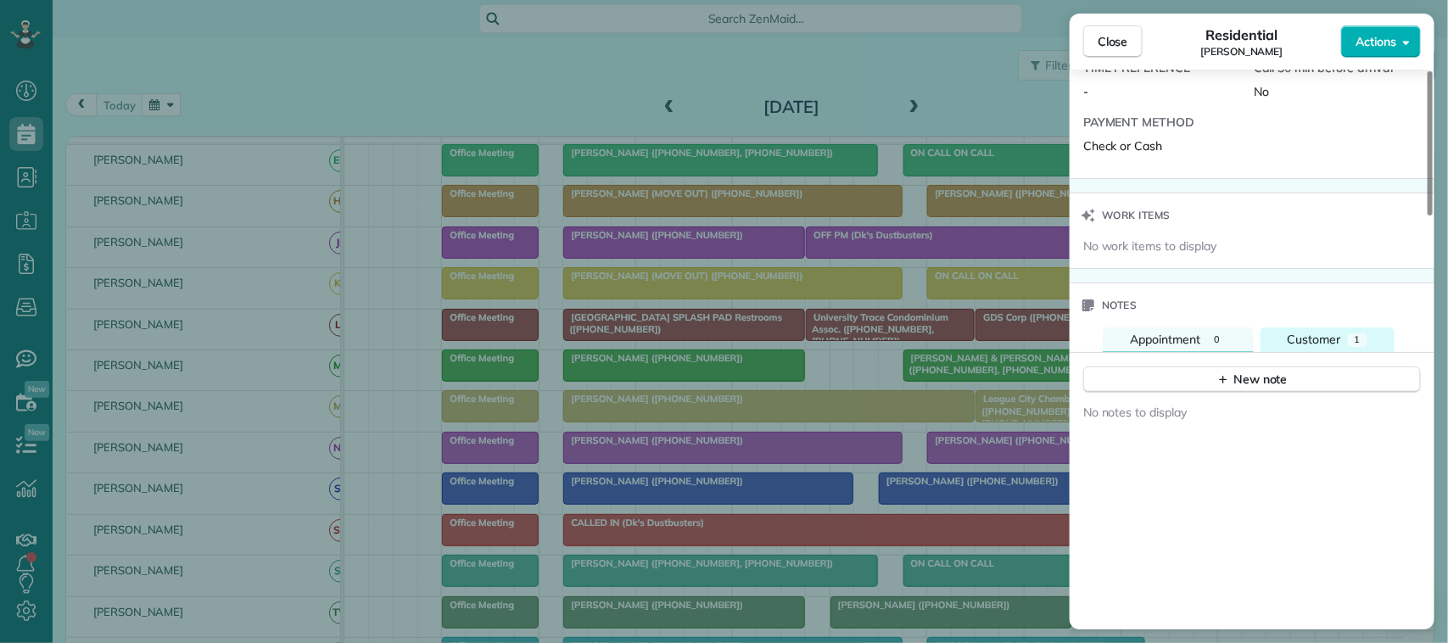
click at [1334, 352] on button "Customer 1" at bounding box center [1328, 340] width 134 height 25
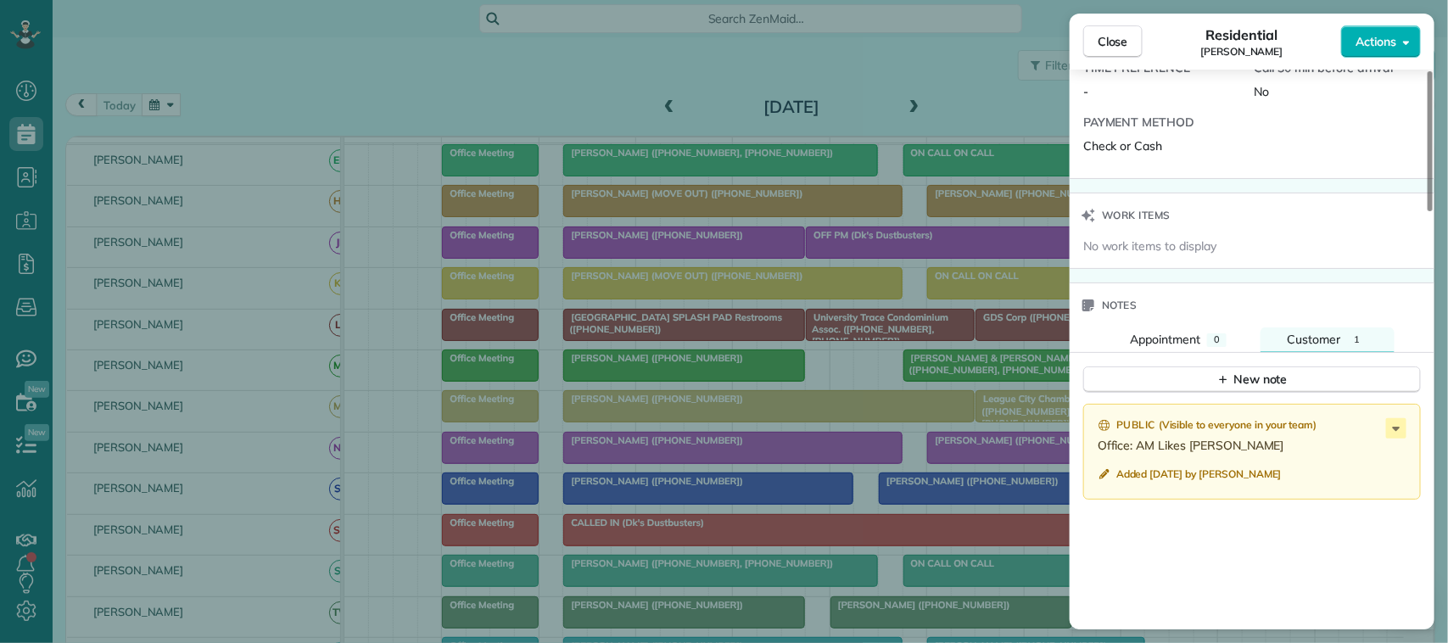
click at [1385, 434] on div "Public ( Visible to everyone in your team )" at bounding box center [1254, 425] width 312 height 15
click at [1400, 430] on icon at bounding box center [1396, 428] width 20 height 20
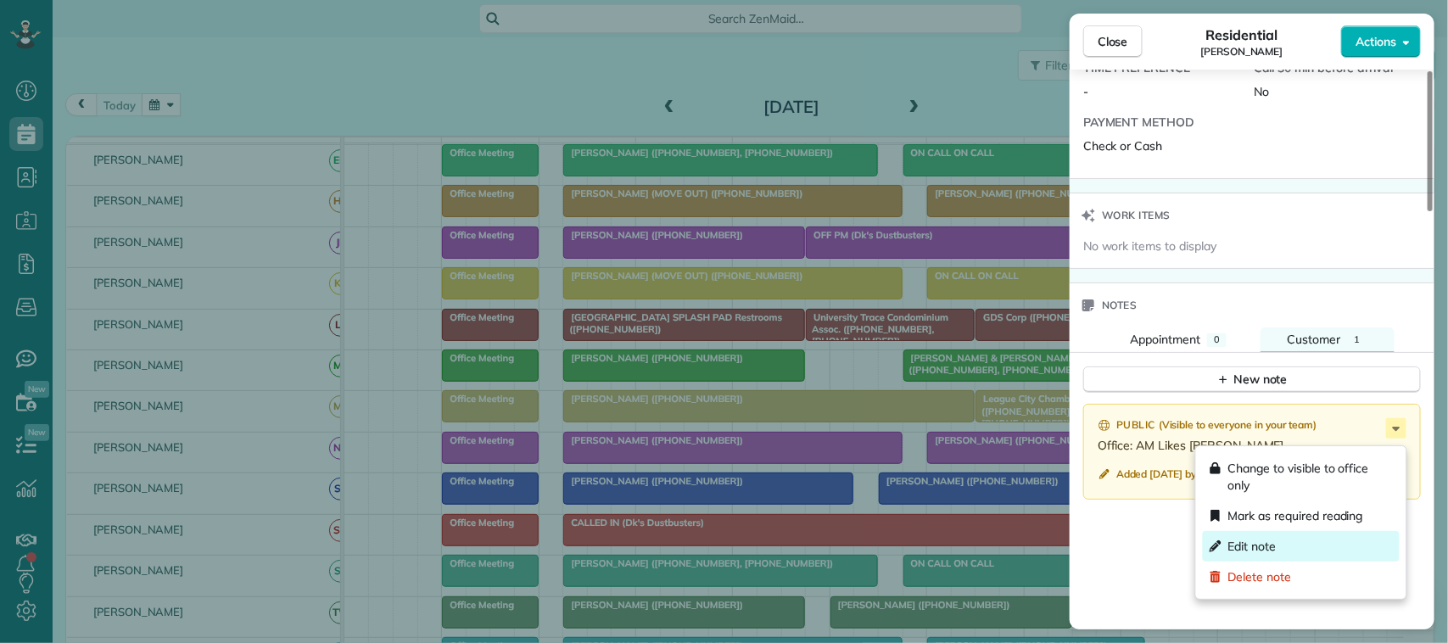
click at [1319, 539] on div "Edit note" at bounding box center [1301, 546] width 197 height 31
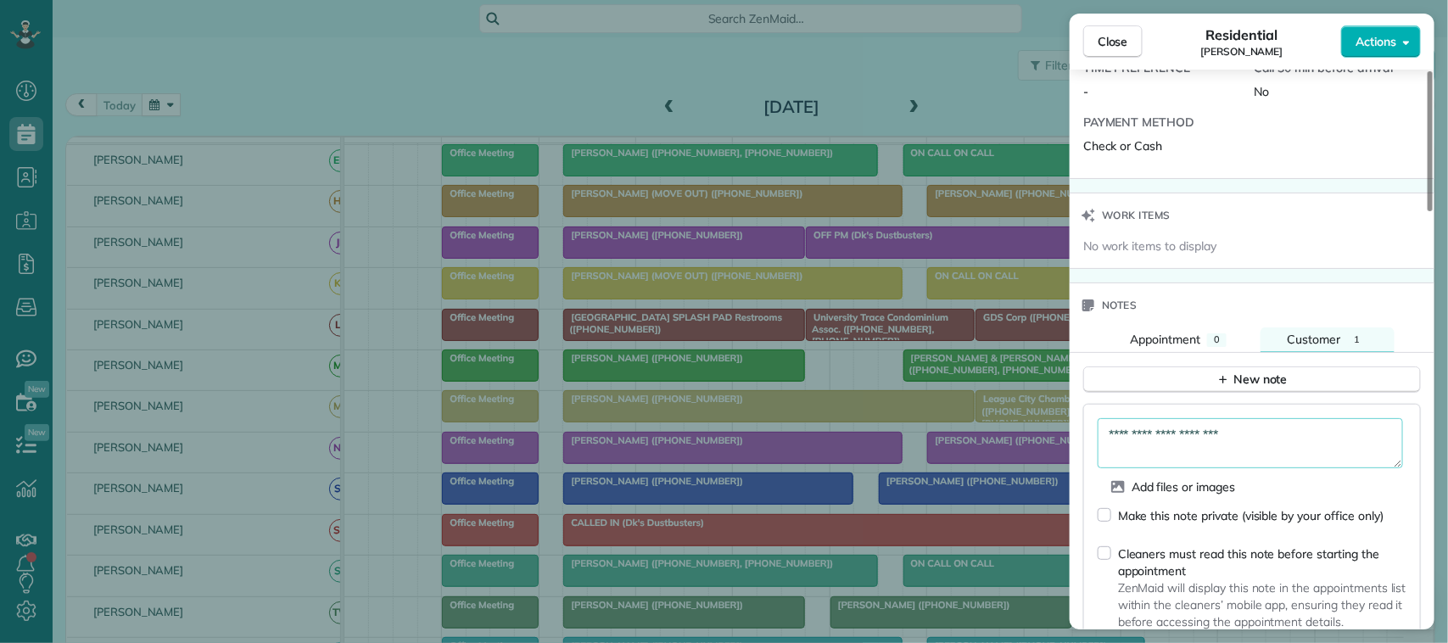
click at [1252, 441] on textarea "**********" at bounding box center [1250, 442] width 305 height 49
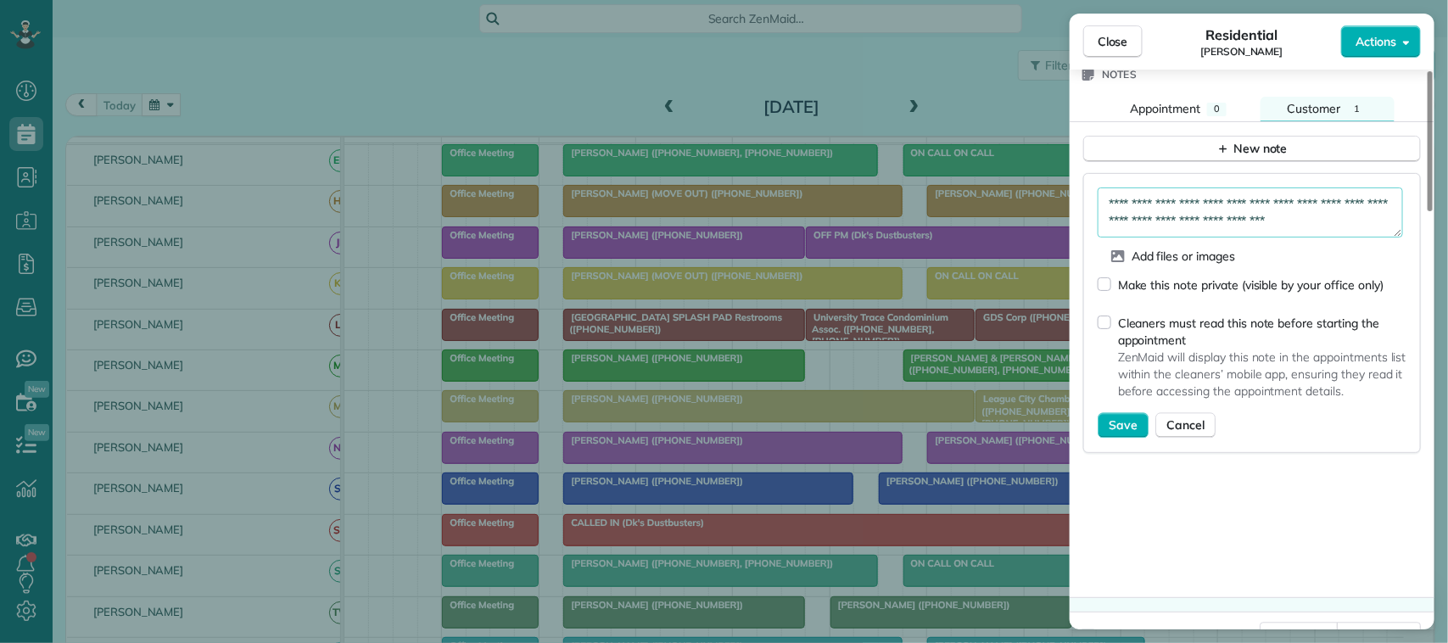
scroll to position [1595, 0]
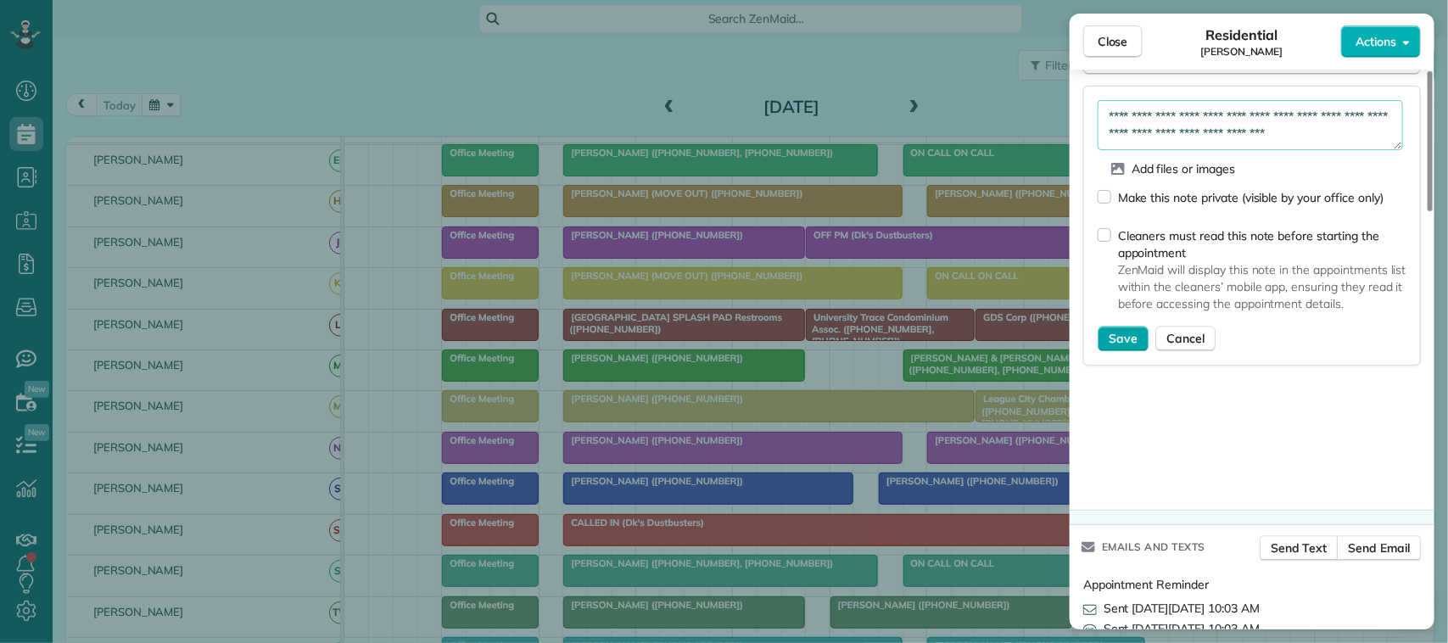
type textarea "**********"
click at [1128, 347] on span "Save" at bounding box center [1123, 338] width 29 height 17
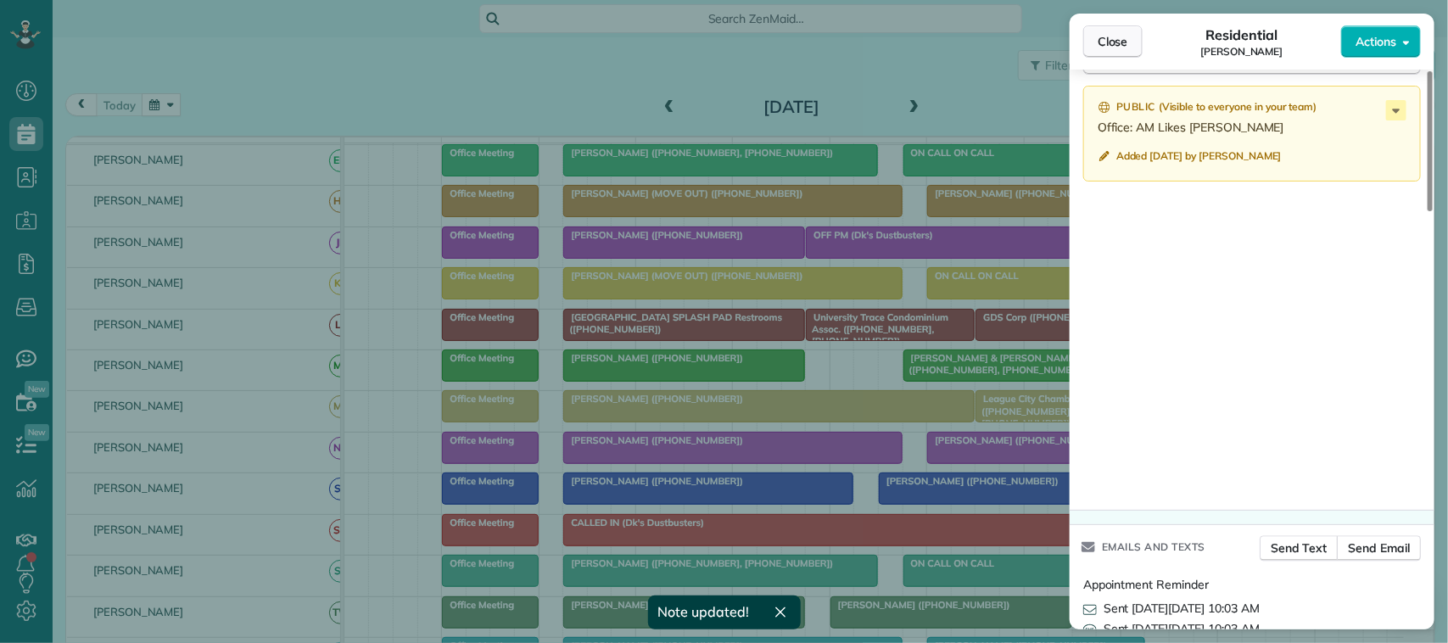
click at [1131, 39] on button "Close" at bounding box center [1112, 41] width 59 height 32
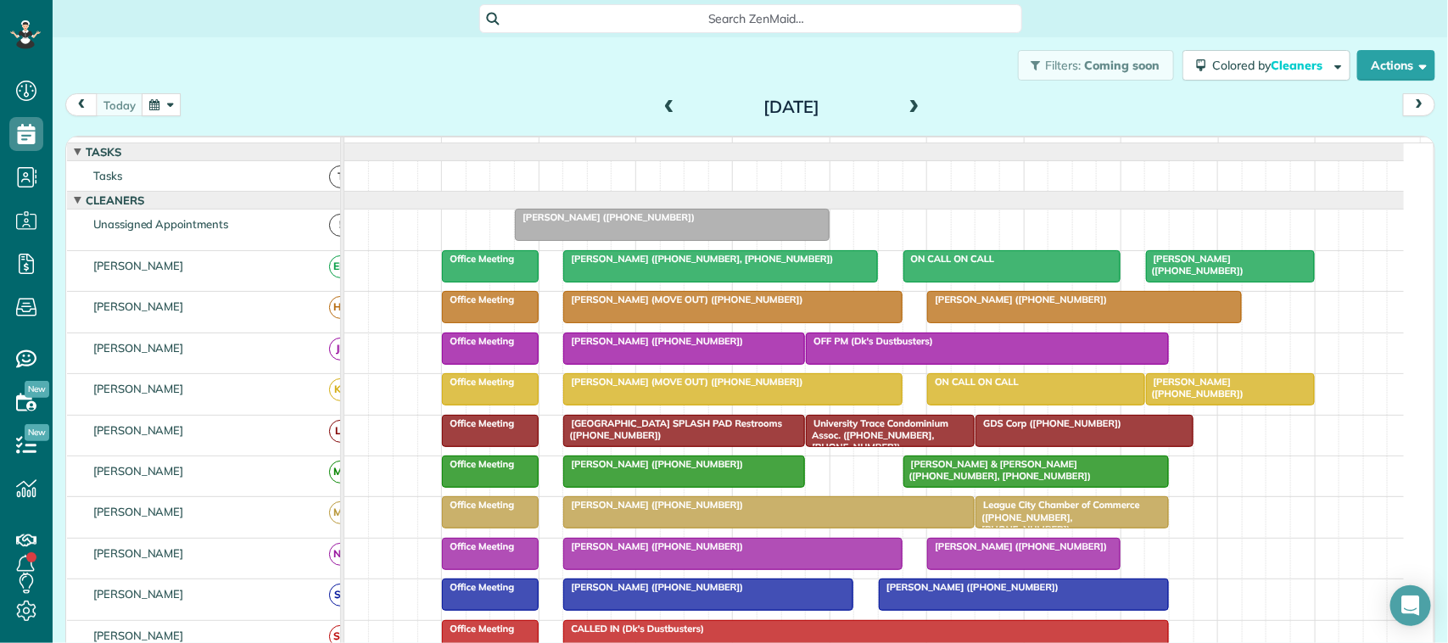
click at [403, 102] on div "[DATE] [DATE]" at bounding box center [750, 108] width 1370 height 31
click at [913, 123] on div "[DATE] [DATE]" at bounding box center [750, 108] width 1370 height 31
click at [910, 115] on span at bounding box center [914, 107] width 19 height 25
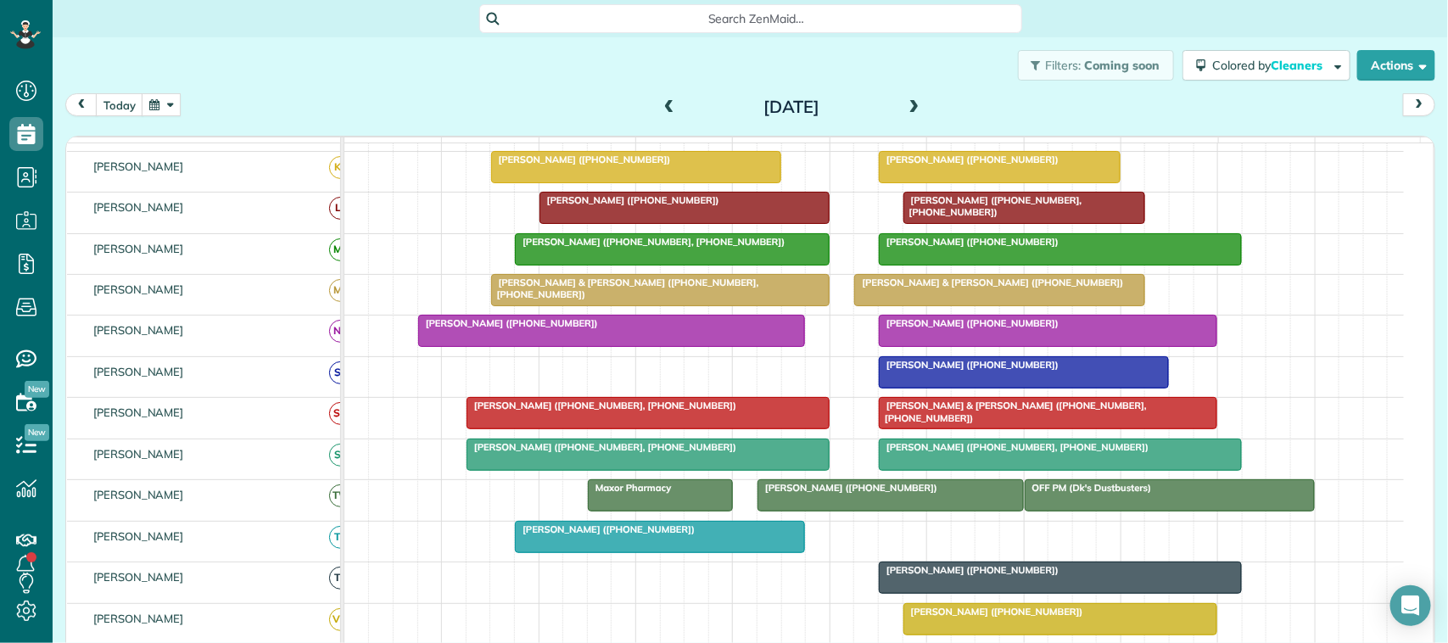
scroll to position [318, 0]
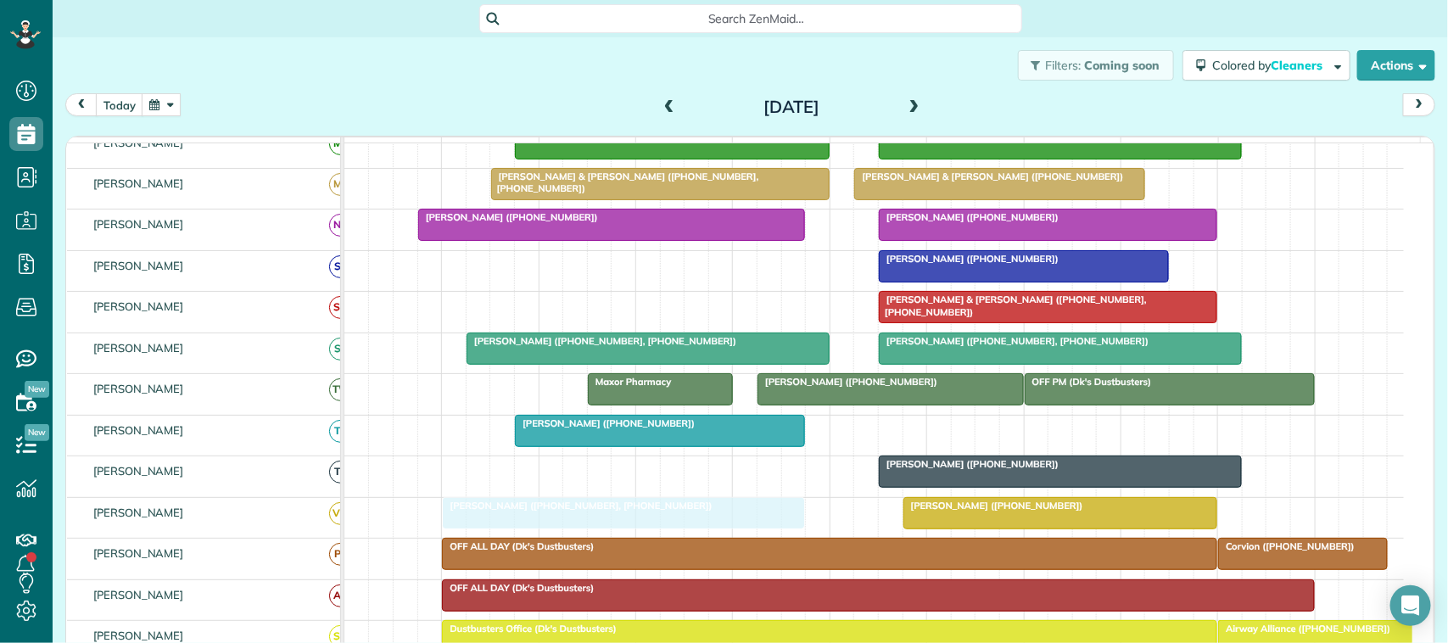
drag, startPoint x: 602, startPoint y: 324, endPoint x: 570, endPoint y: 541, distance: 219.6
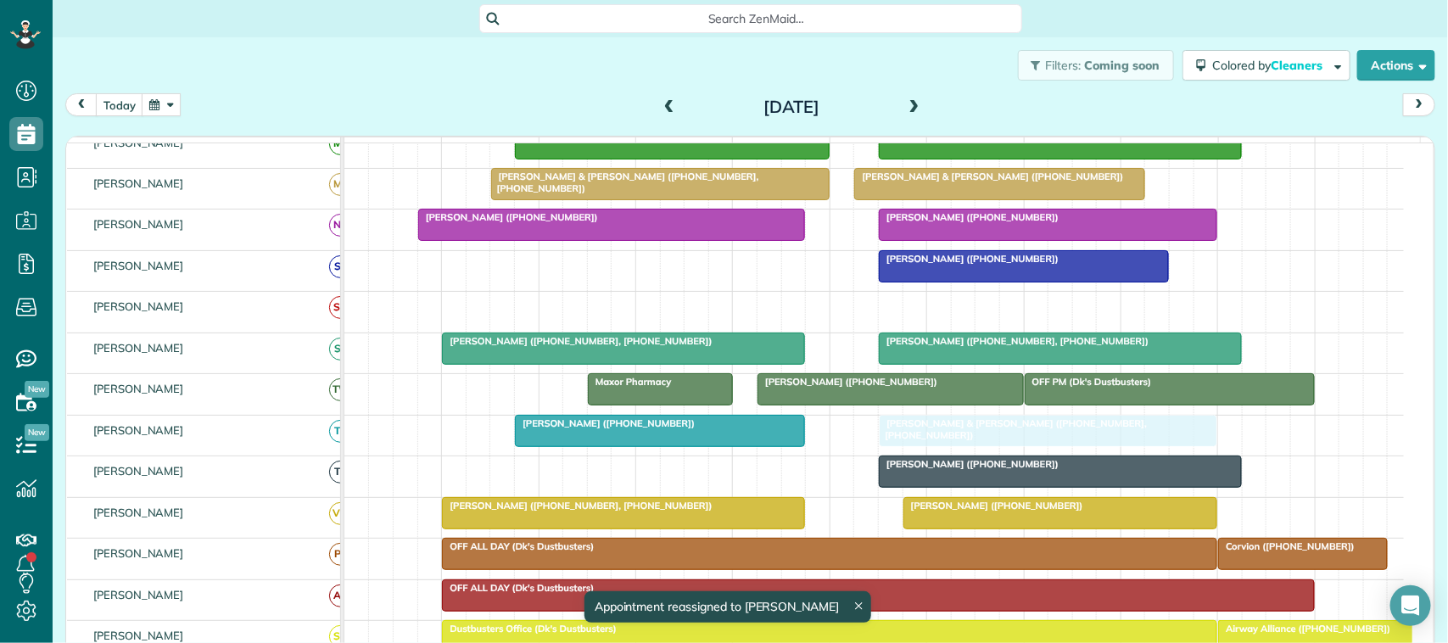
drag, startPoint x: 927, startPoint y: 335, endPoint x: 930, endPoint y: 439, distance: 103.5
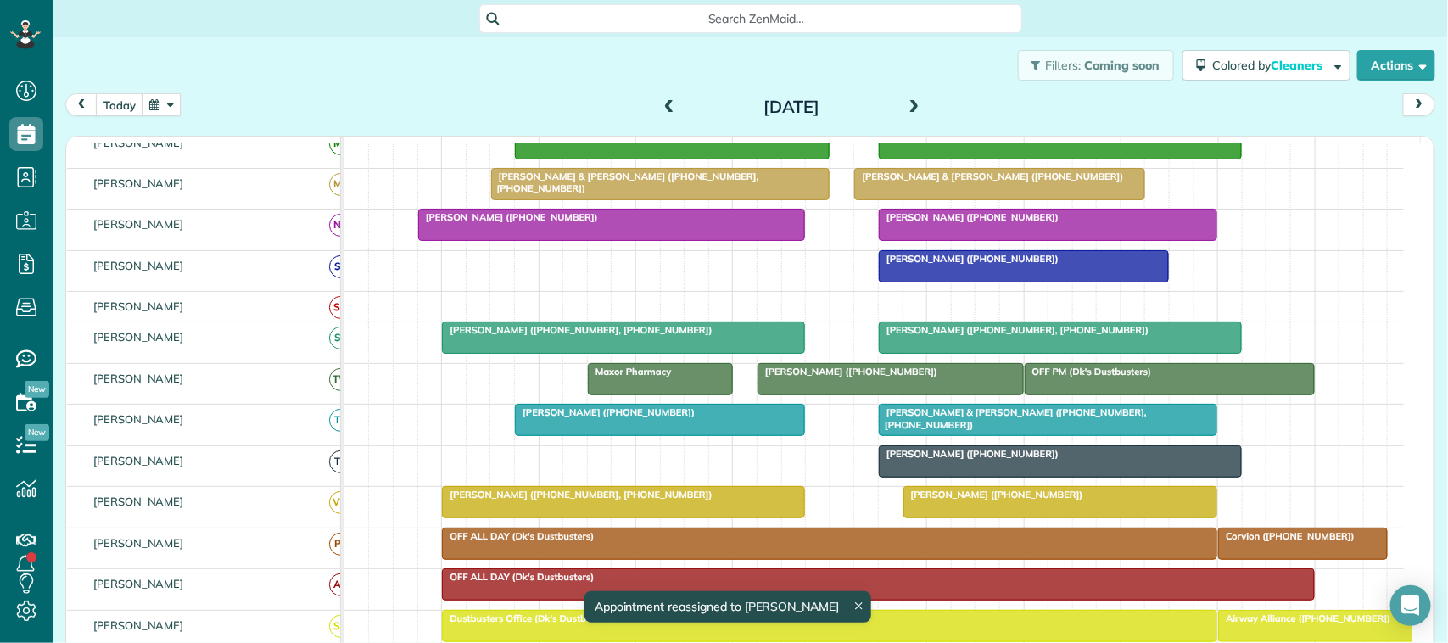
click at [450, 109] on div "[DATE] [DATE]" at bounding box center [750, 108] width 1370 height 31
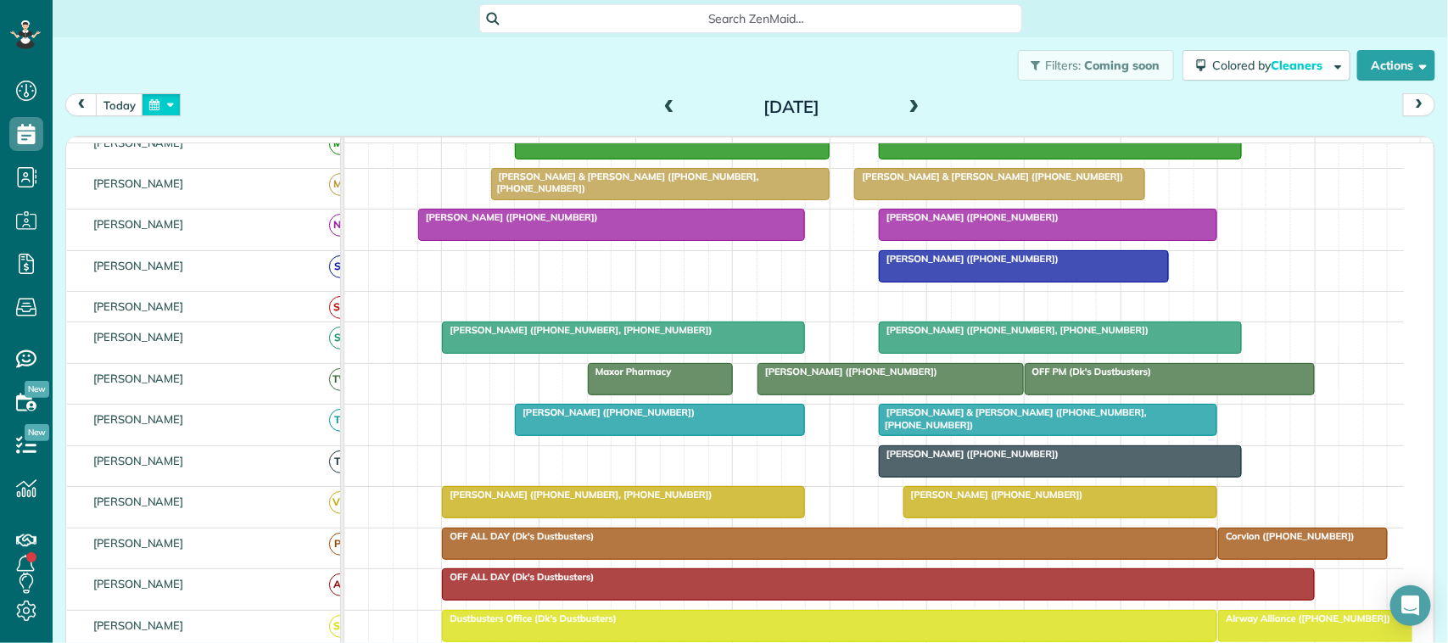
click at [174, 106] on button "button" at bounding box center [161, 104] width 39 height 23
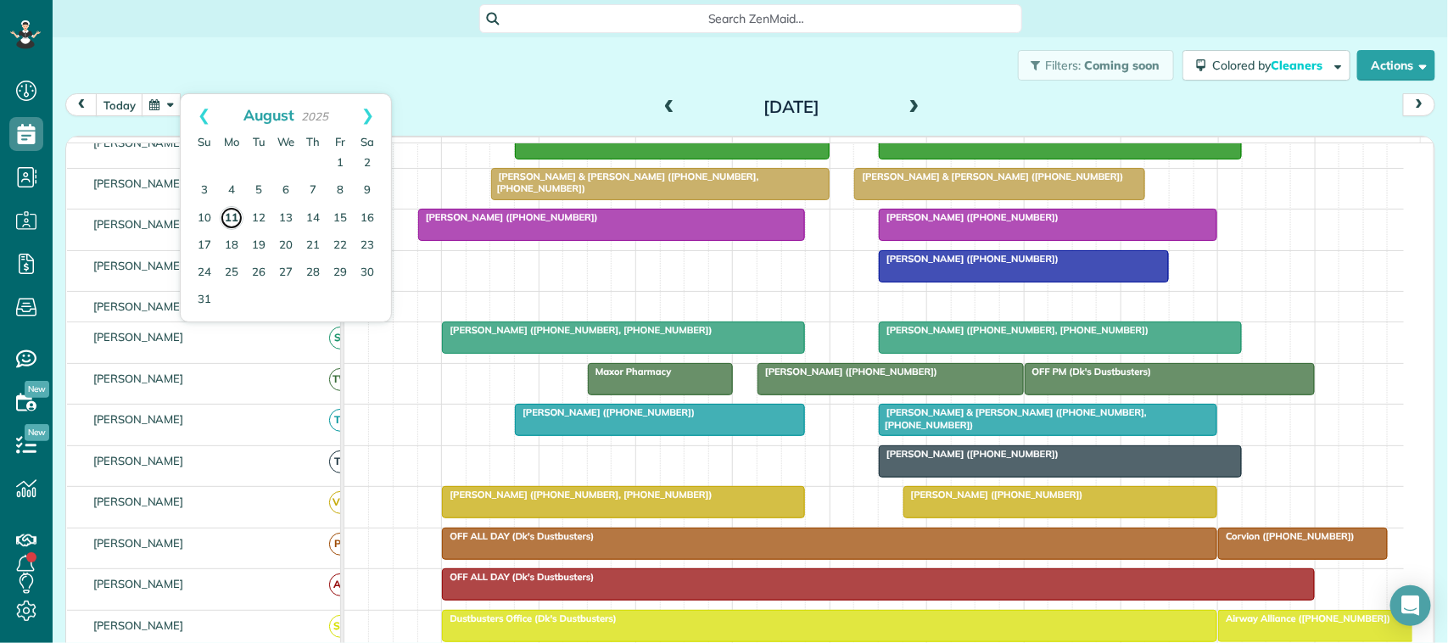
click at [232, 217] on link "11" at bounding box center [232, 218] width 24 height 24
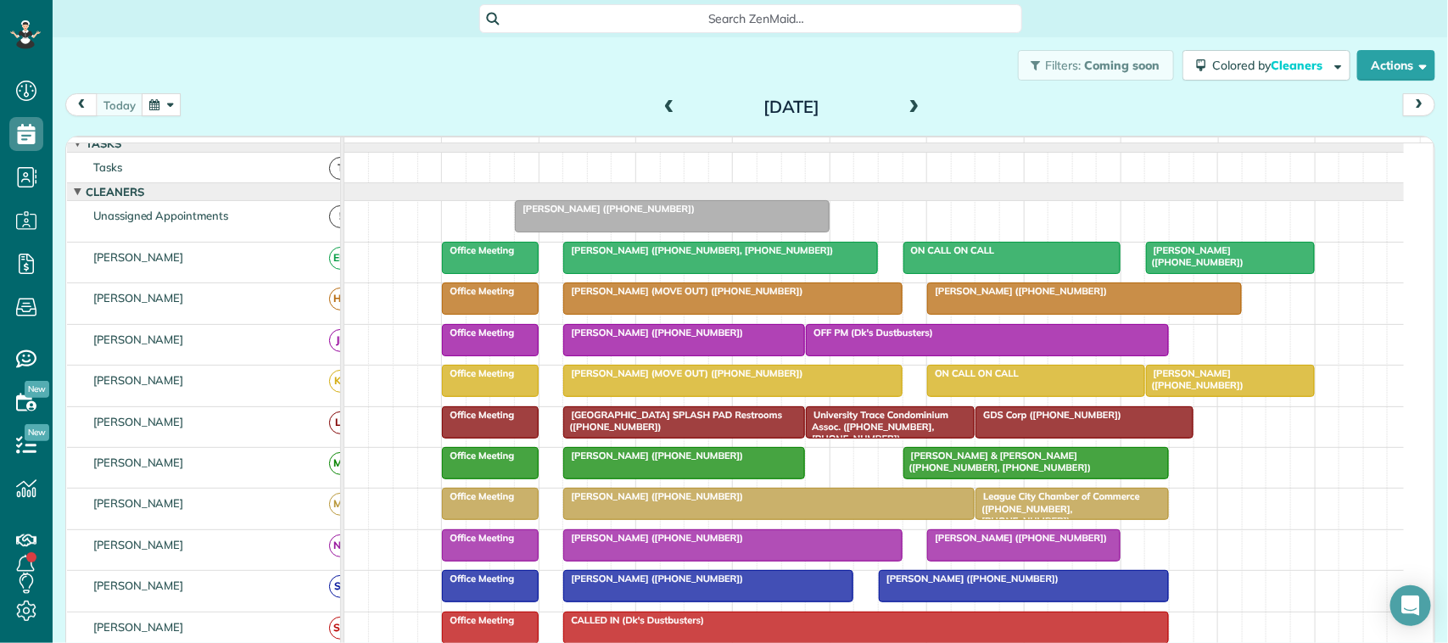
scroll to position [0, 0]
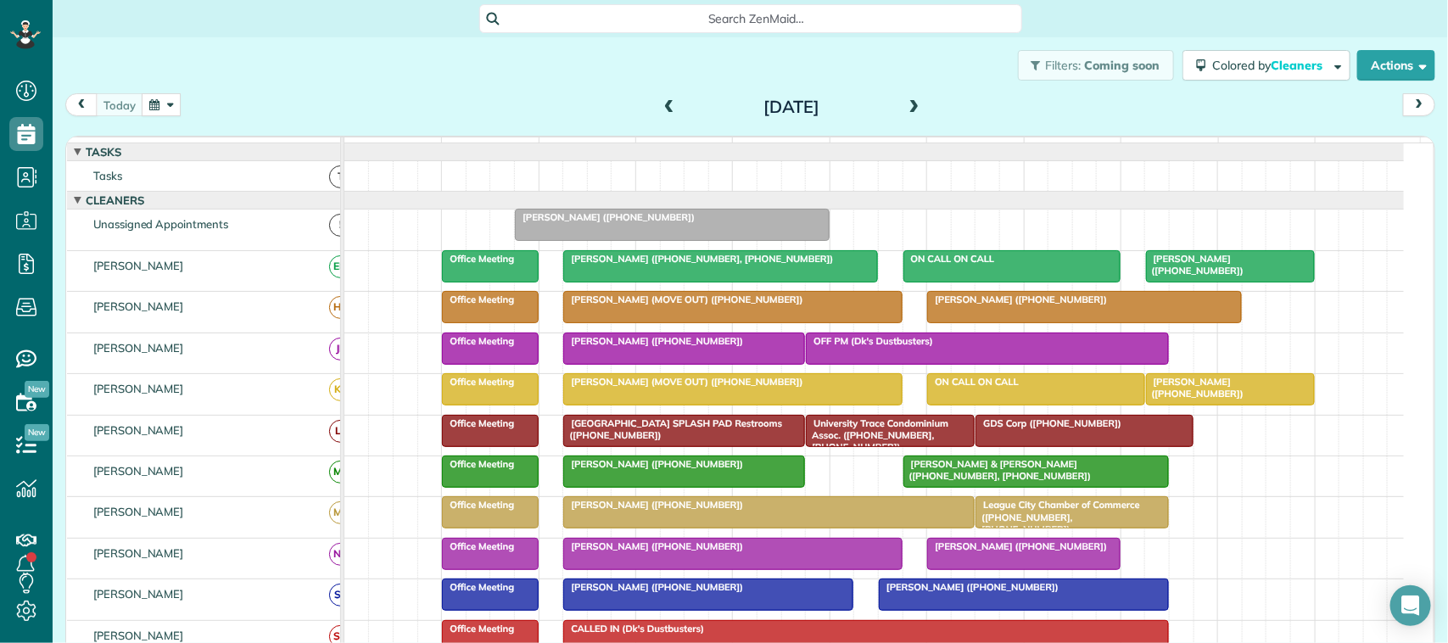
click at [654, 240] on div at bounding box center [672, 225] width 313 height 31
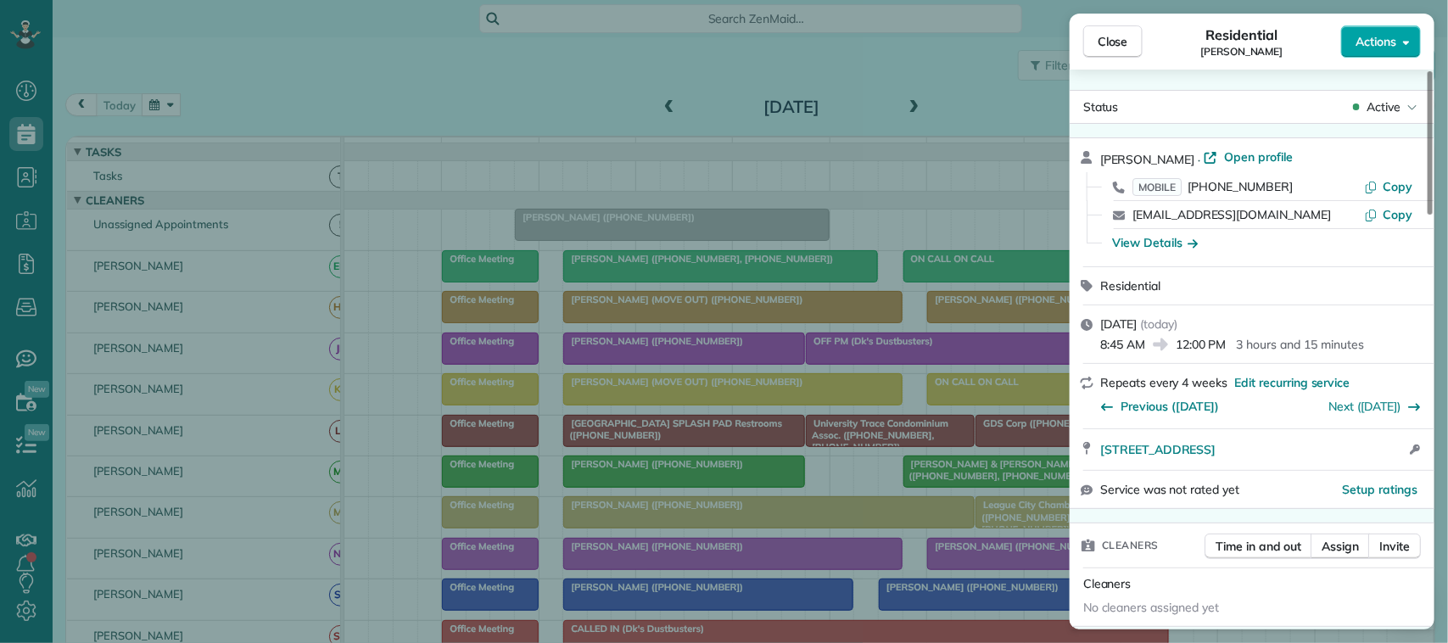
click at [1386, 53] on button "Actions" at bounding box center [1381, 41] width 80 height 32
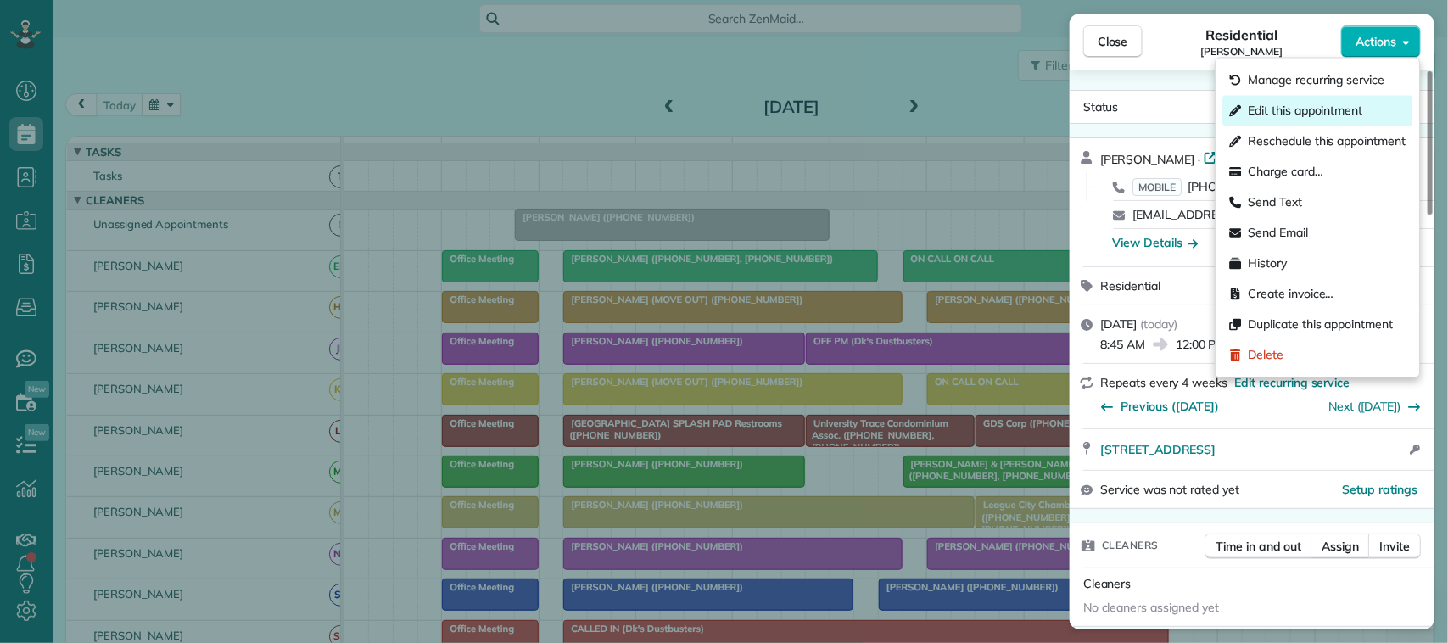
click at [1330, 104] on span "Edit this appointment" at bounding box center [1306, 111] width 115 height 17
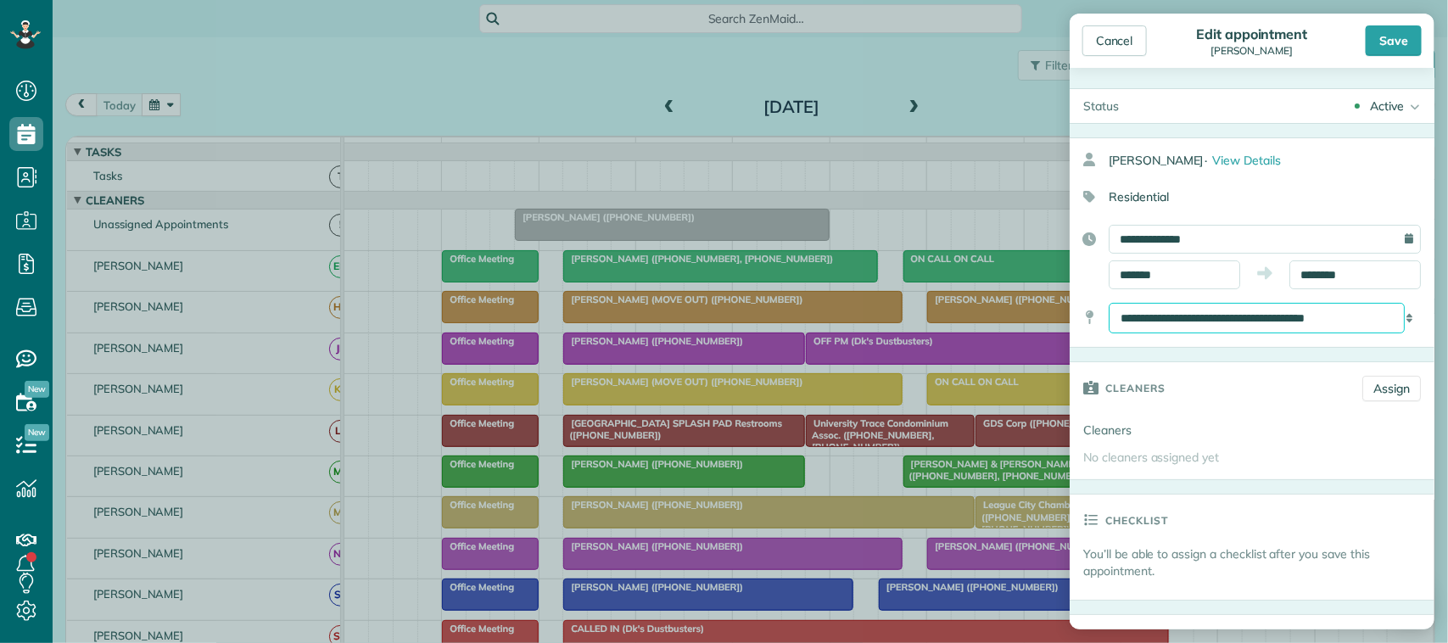
click at [1262, 316] on select "**********" at bounding box center [1257, 318] width 296 height 31
click at [1254, 247] on input "**********" at bounding box center [1265, 239] width 312 height 29
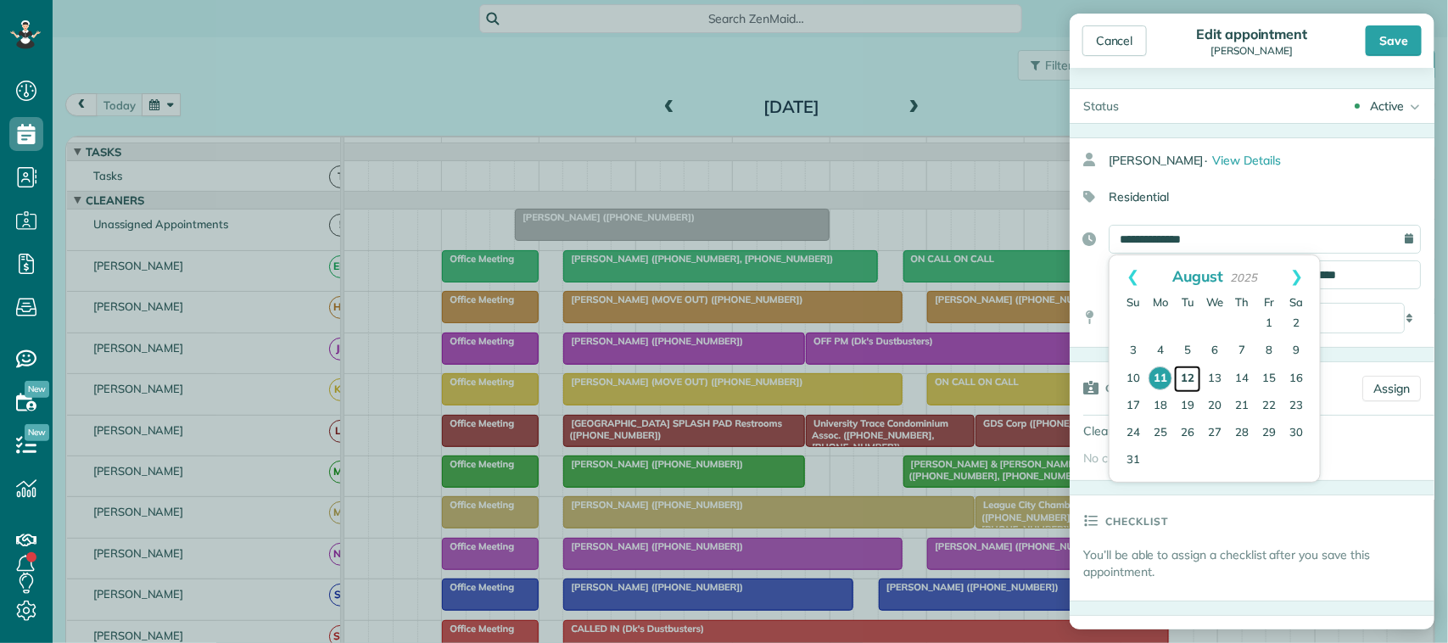
click at [1192, 382] on link "12" at bounding box center [1187, 379] width 27 height 27
type input "**********"
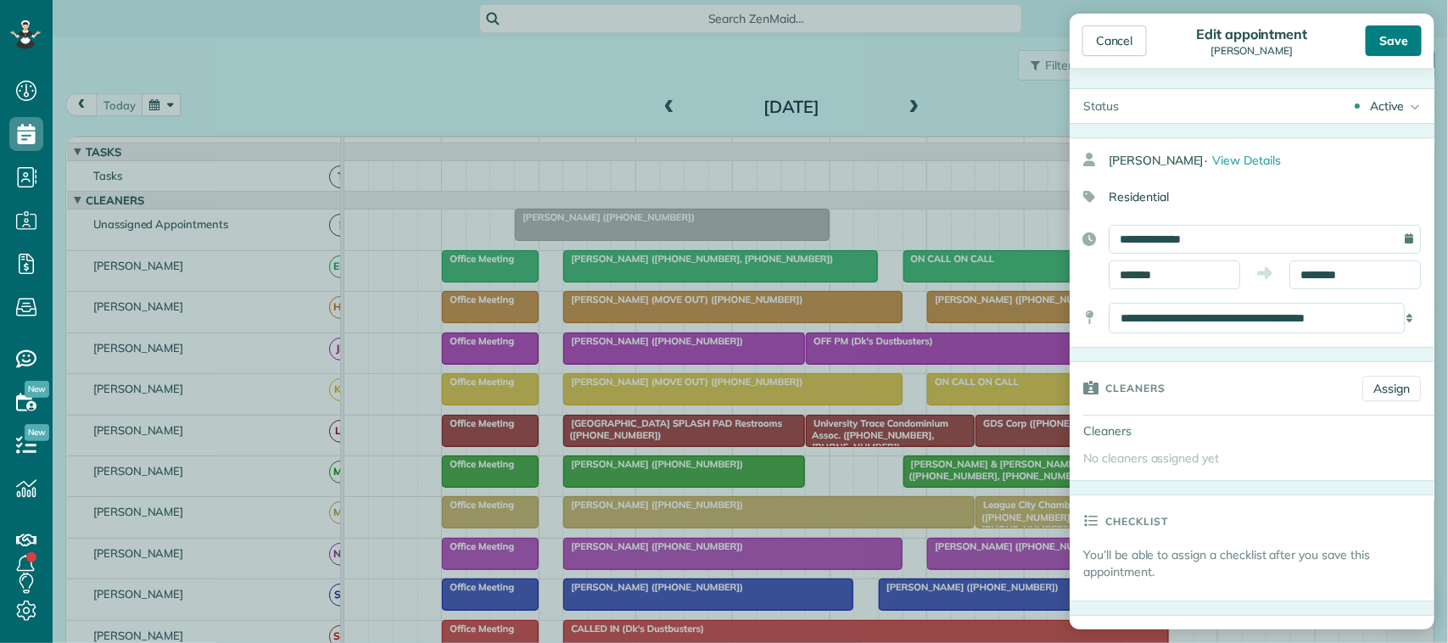
click at [1392, 36] on div "Save" at bounding box center [1394, 40] width 56 height 31
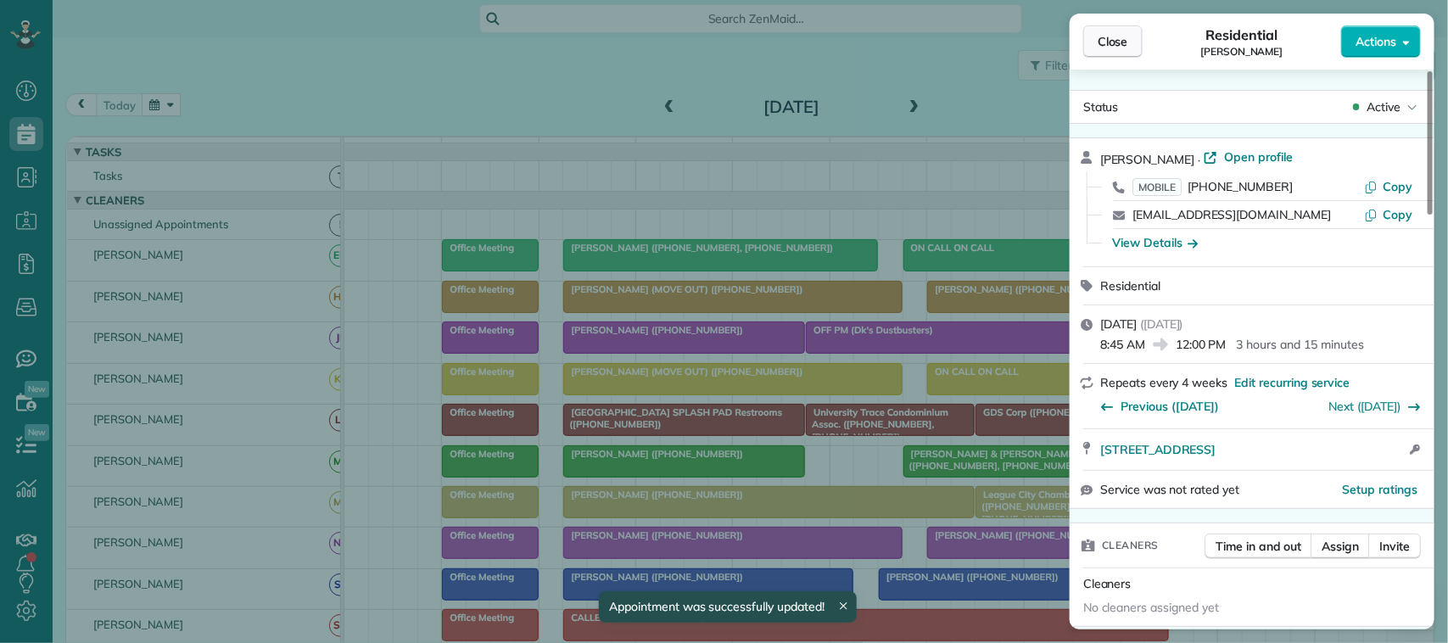
click at [1110, 45] on span "Close" at bounding box center [1113, 41] width 31 height 17
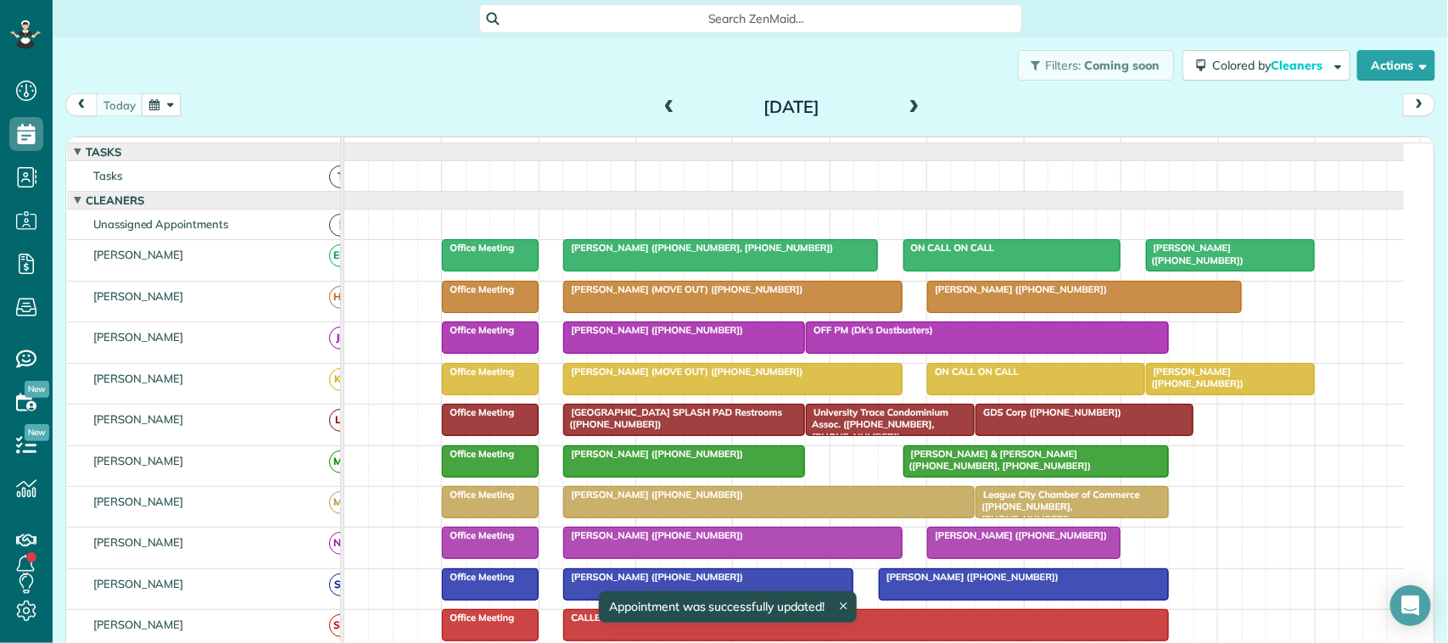
click at [905, 102] on span at bounding box center [914, 107] width 19 height 15
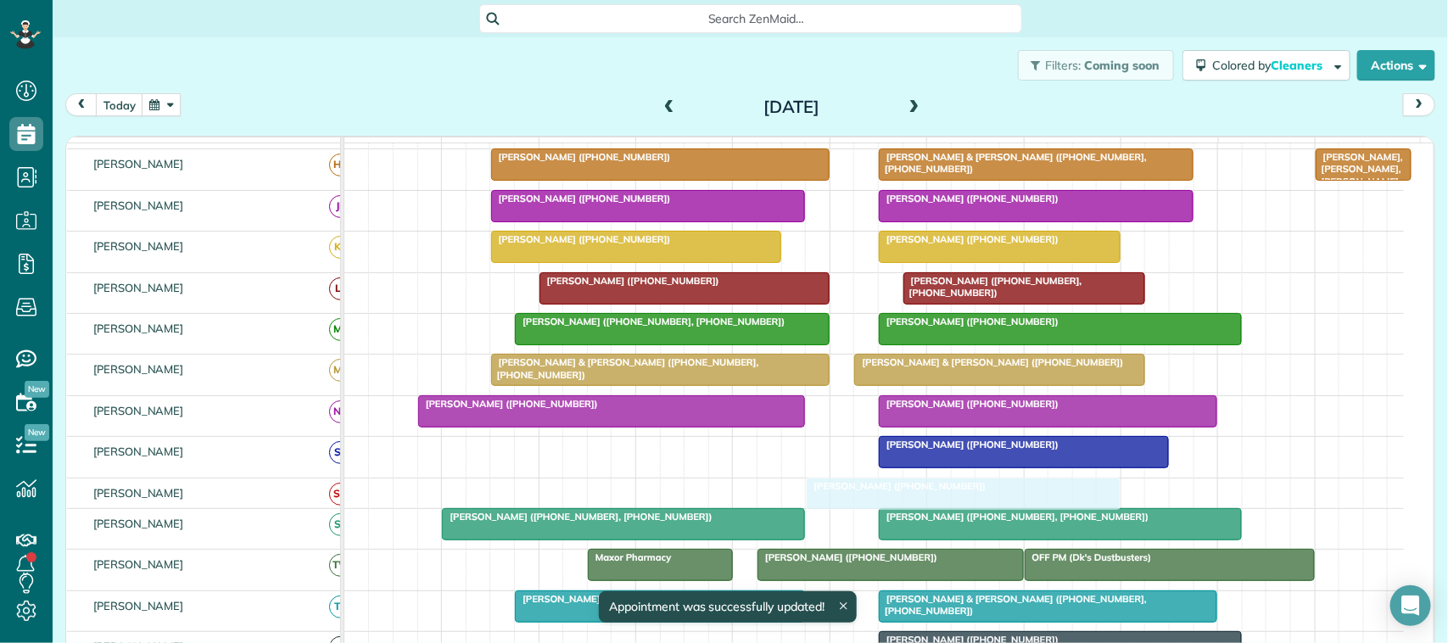
scroll to position [106, 0]
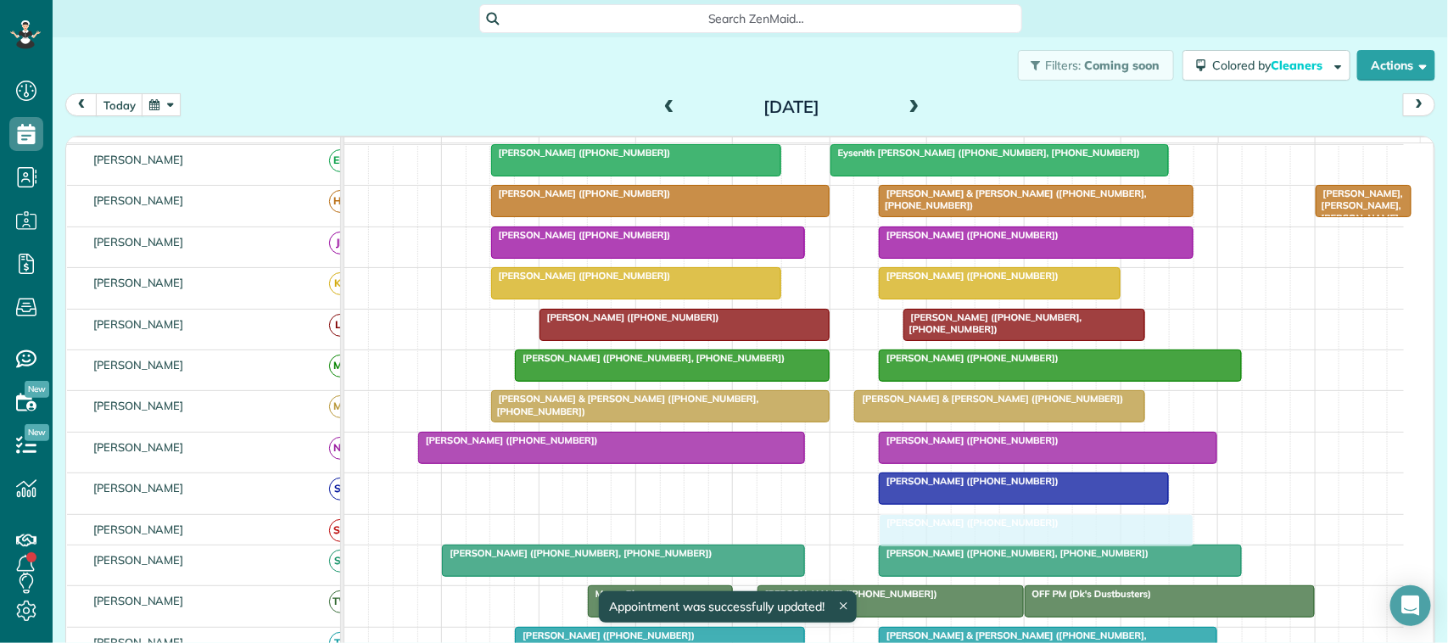
drag, startPoint x: 671, startPoint y: 244, endPoint x: 1045, endPoint y: 541, distance: 478.2
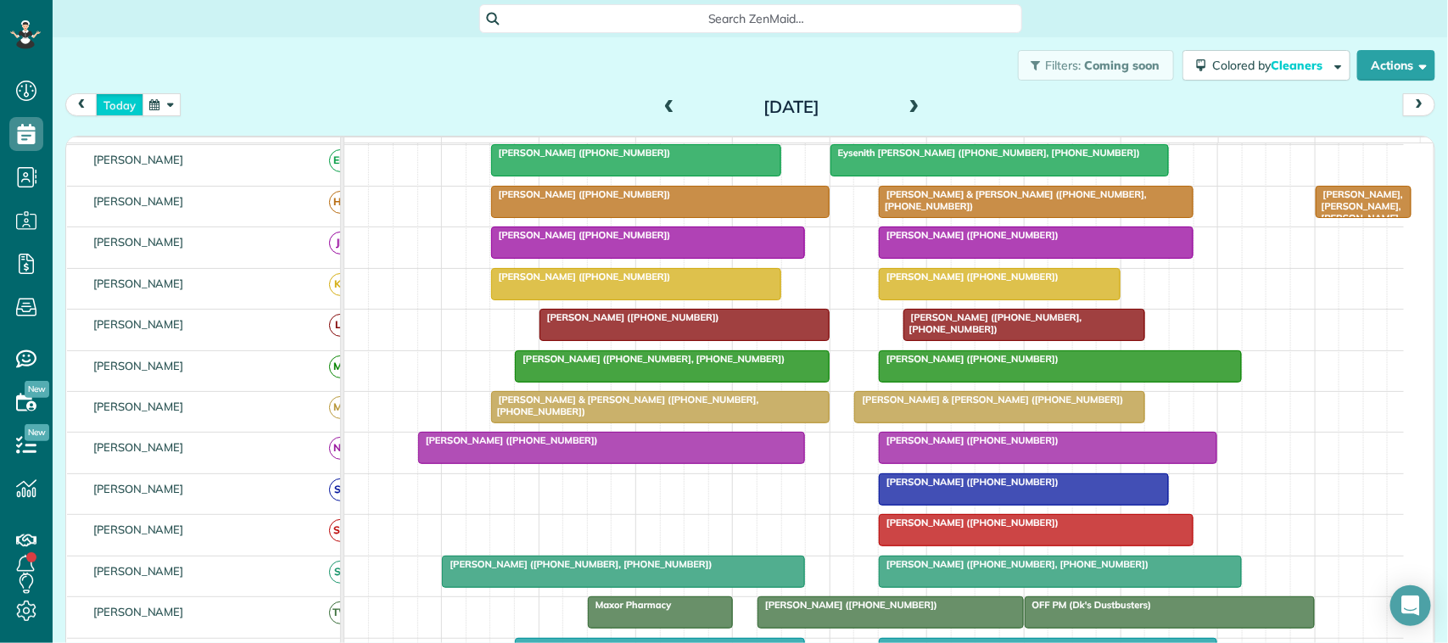
click at [120, 106] on button "today" at bounding box center [120, 104] width 48 height 23
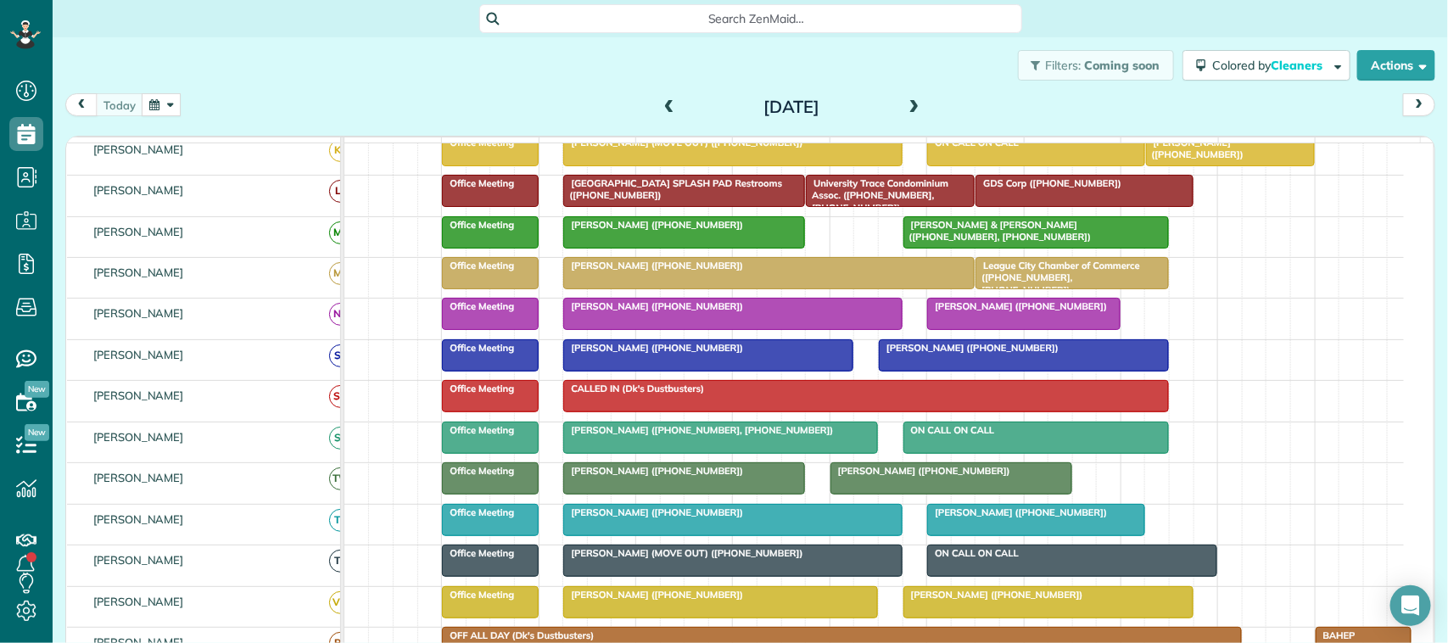
scroll to position [0, 0]
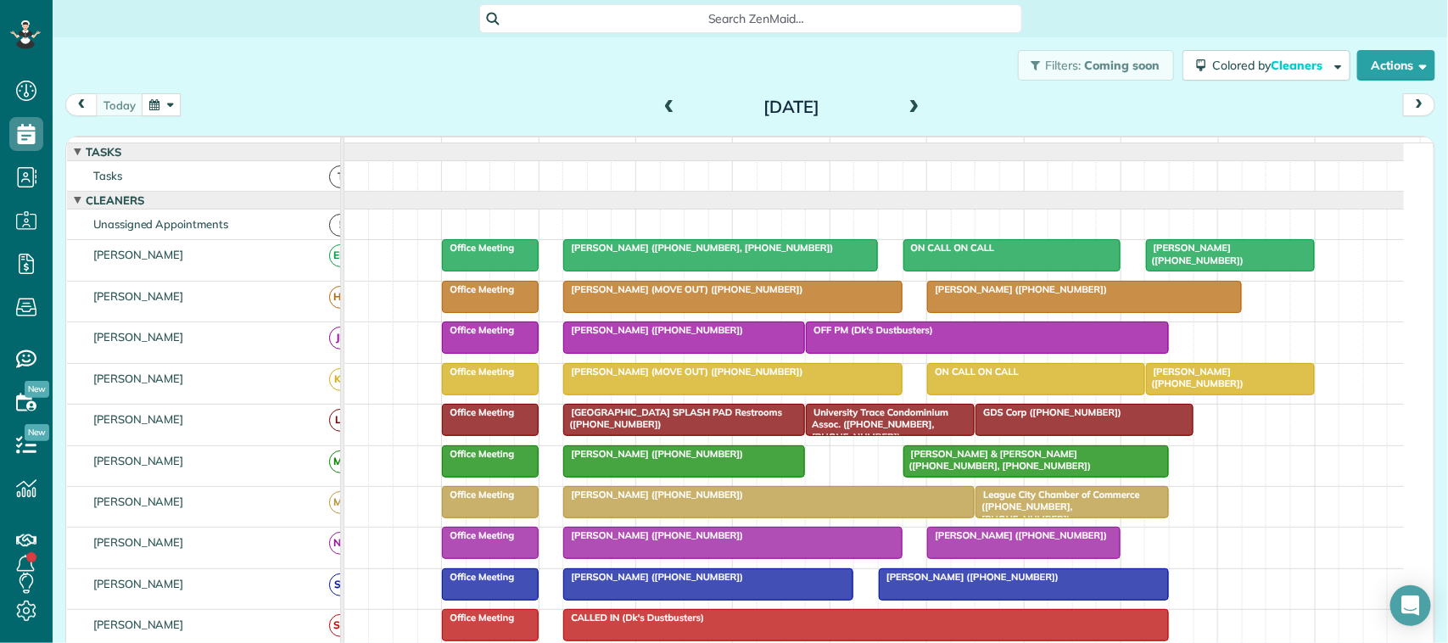
click at [893, 94] on div "[DATE]" at bounding box center [792, 106] width 272 height 27
click at [905, 108] on span at bounding box center [914, 107] width 19 height 15
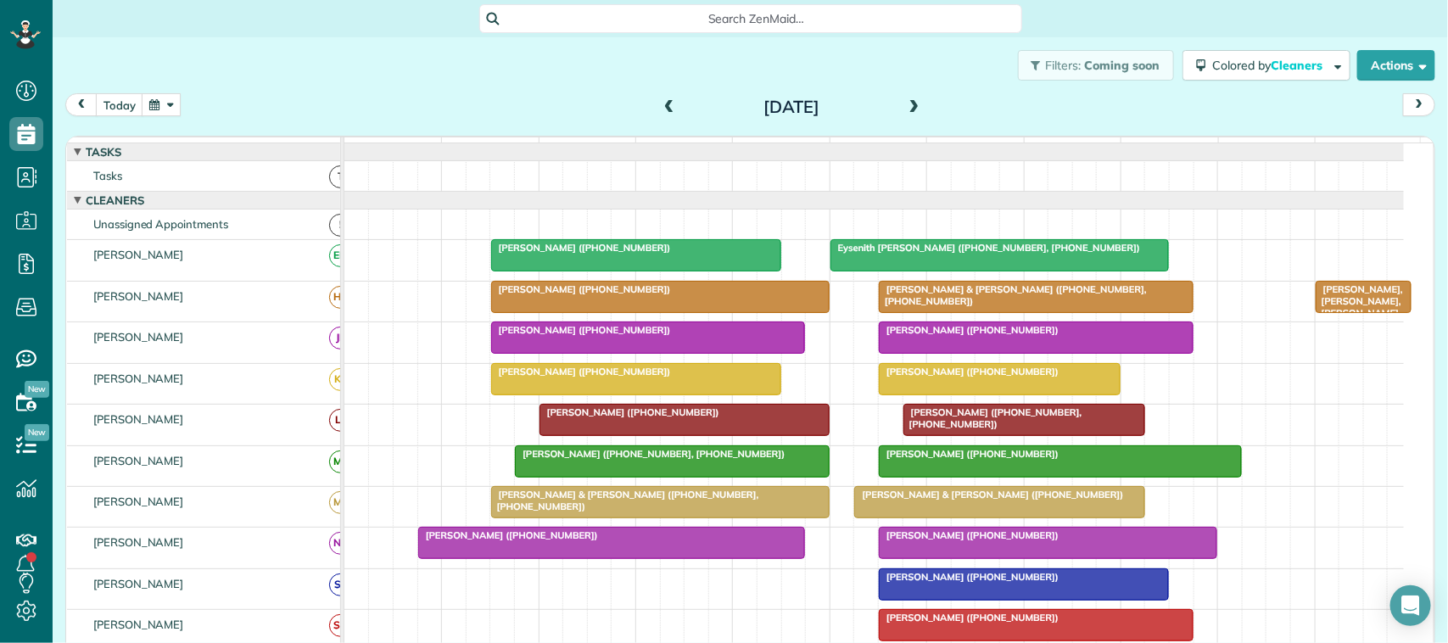
click at [128, 117] on div "[DATE] [DATE]" at bounding box center [750, 108] width 1370 height 31
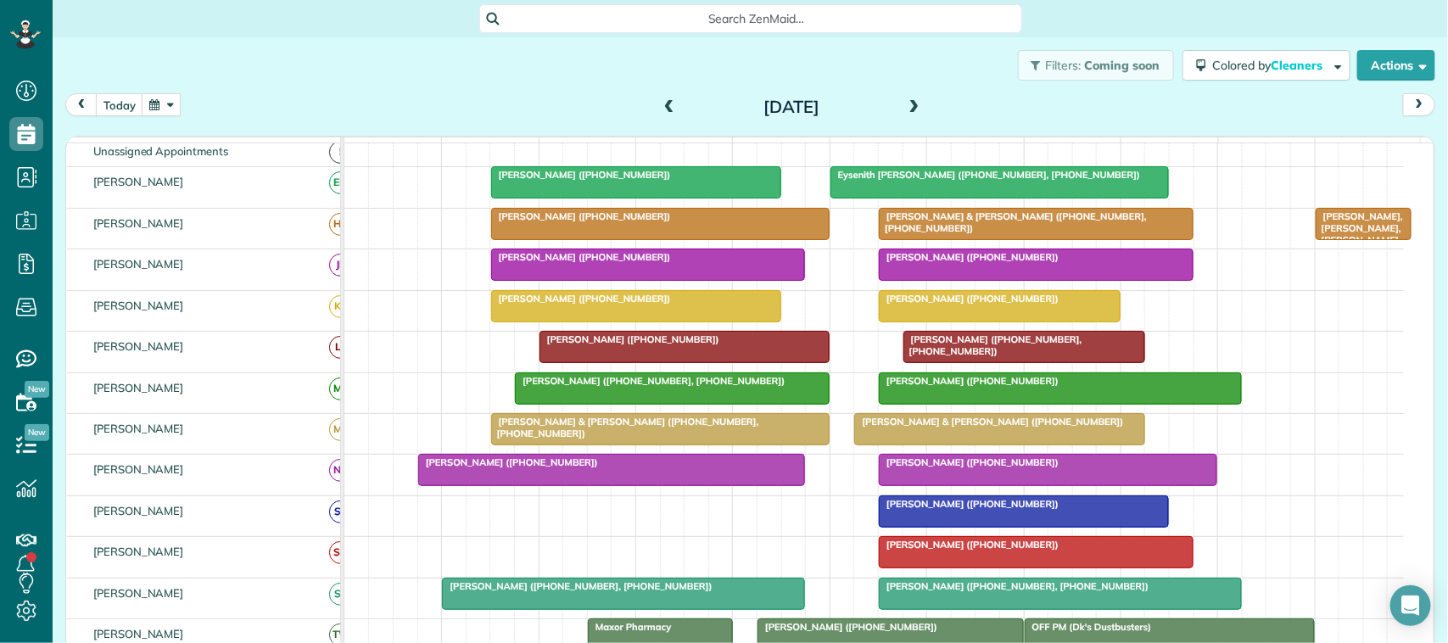
scroll to position [106, 0]
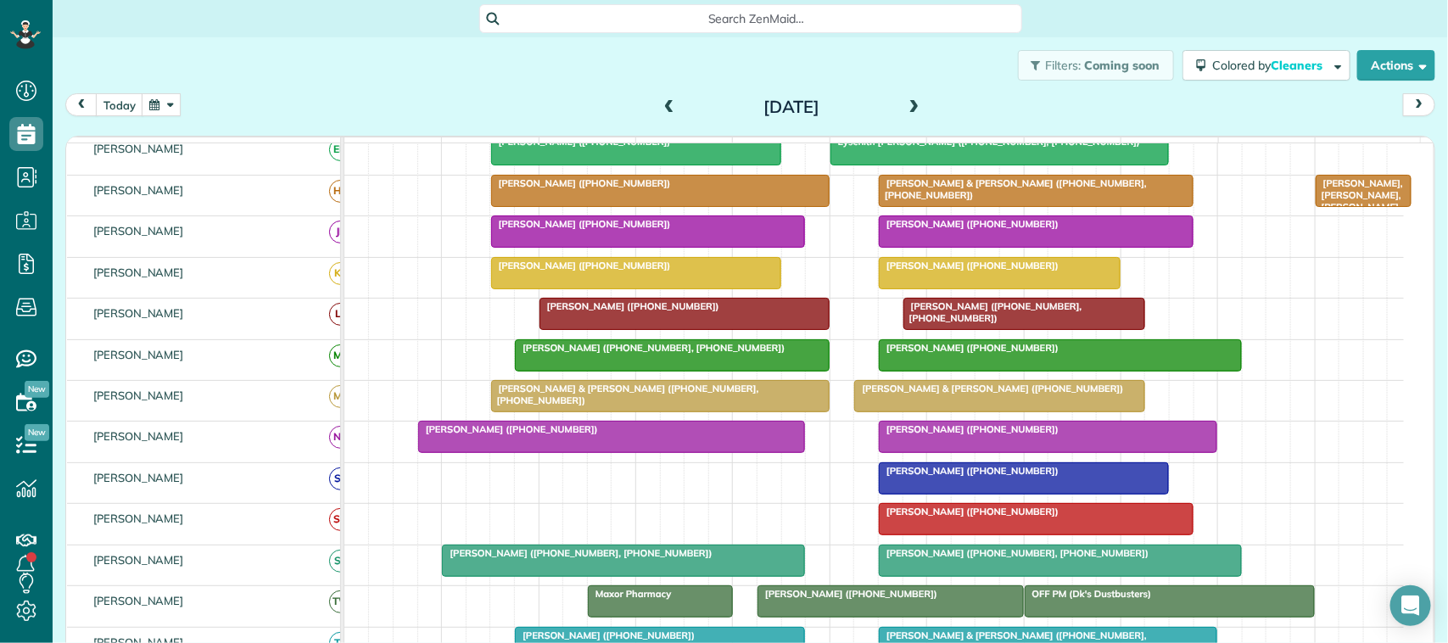
click at [138, 91] on div "Filters: Coming soon Colored by Cleaners Color by Cleaner Color by Team Color b…" at bounding box center [751, 65] width 1396 height 56
click at [119, 102] on button "today" at bounding box center [120, 104] width 48 height 23
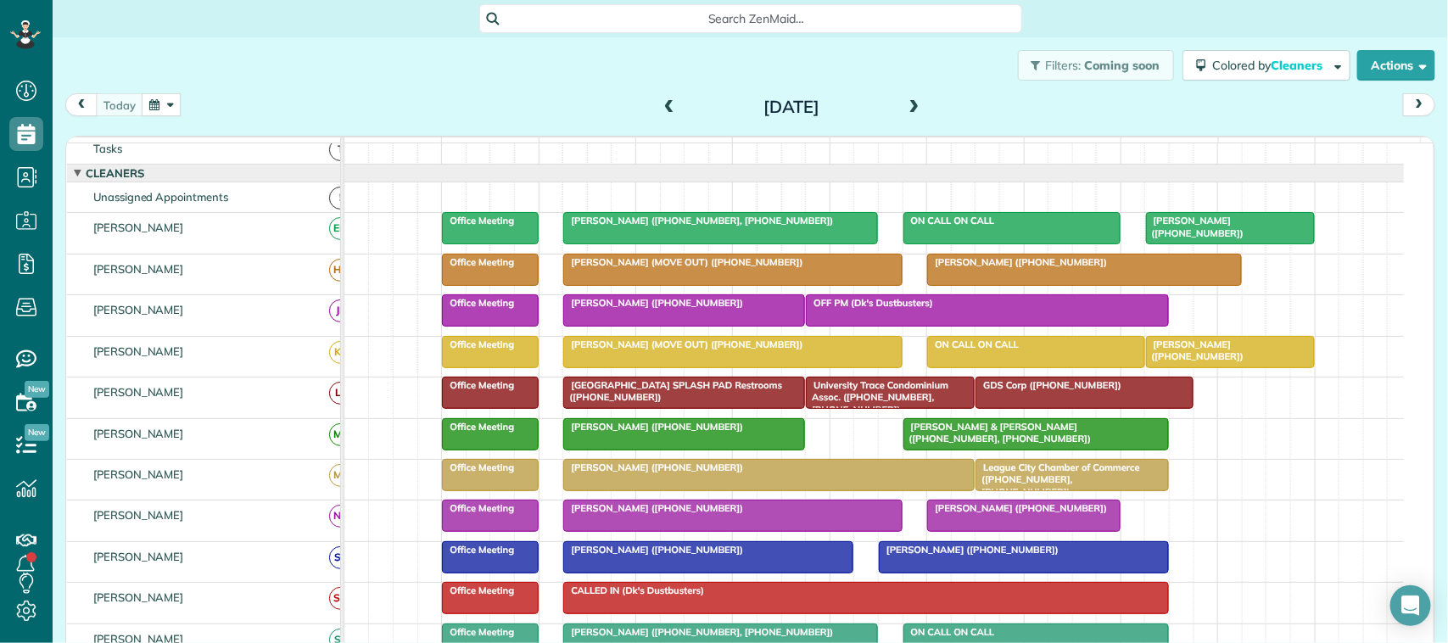
scroll to position [0, 0]
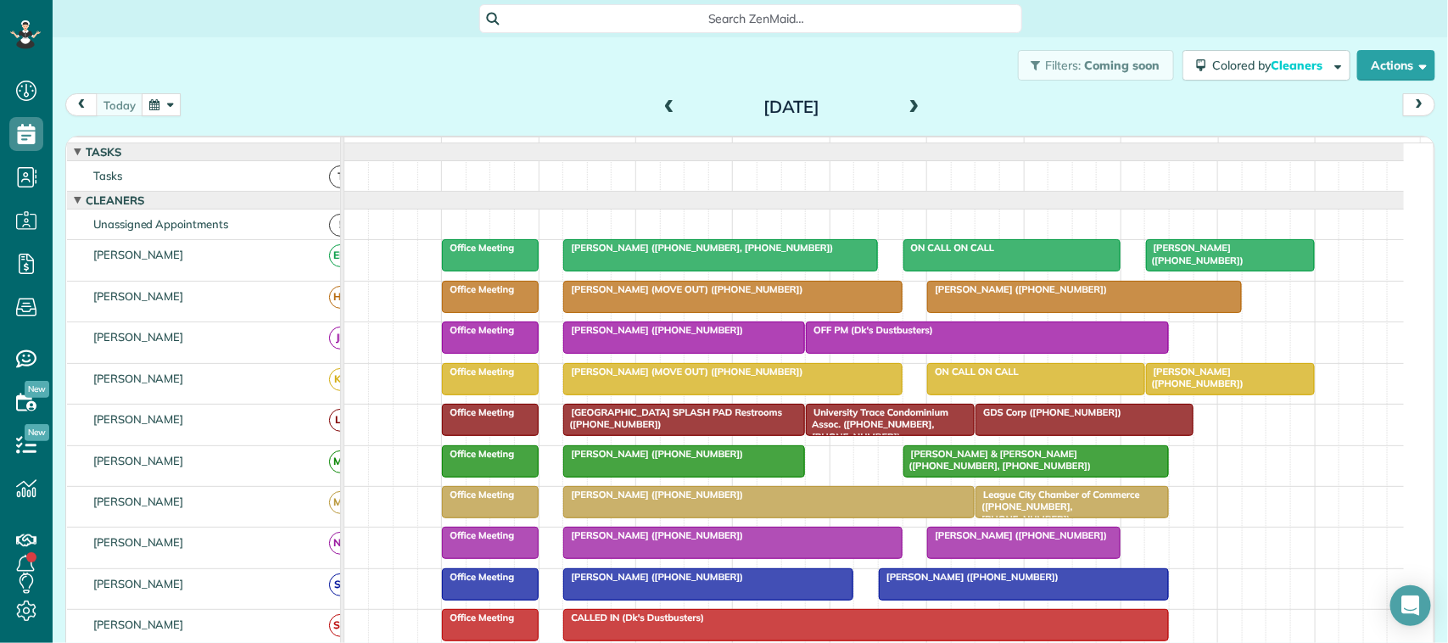
click at [103, 116] on div "[DATE] [DATE]" at bounding box center [750, 108] width 1370 height 31
click at [349, 107] on div "[DATE] [DATE]" at bounding box center [750, 108] width 1370 height 31
click at [183, 103] on div "[DATE] [DATE]" at bounding box center [750, 108] width 1370 height 31
click at [176, 103] on button "button" at bounding box center [161, 104] width 39 height 23
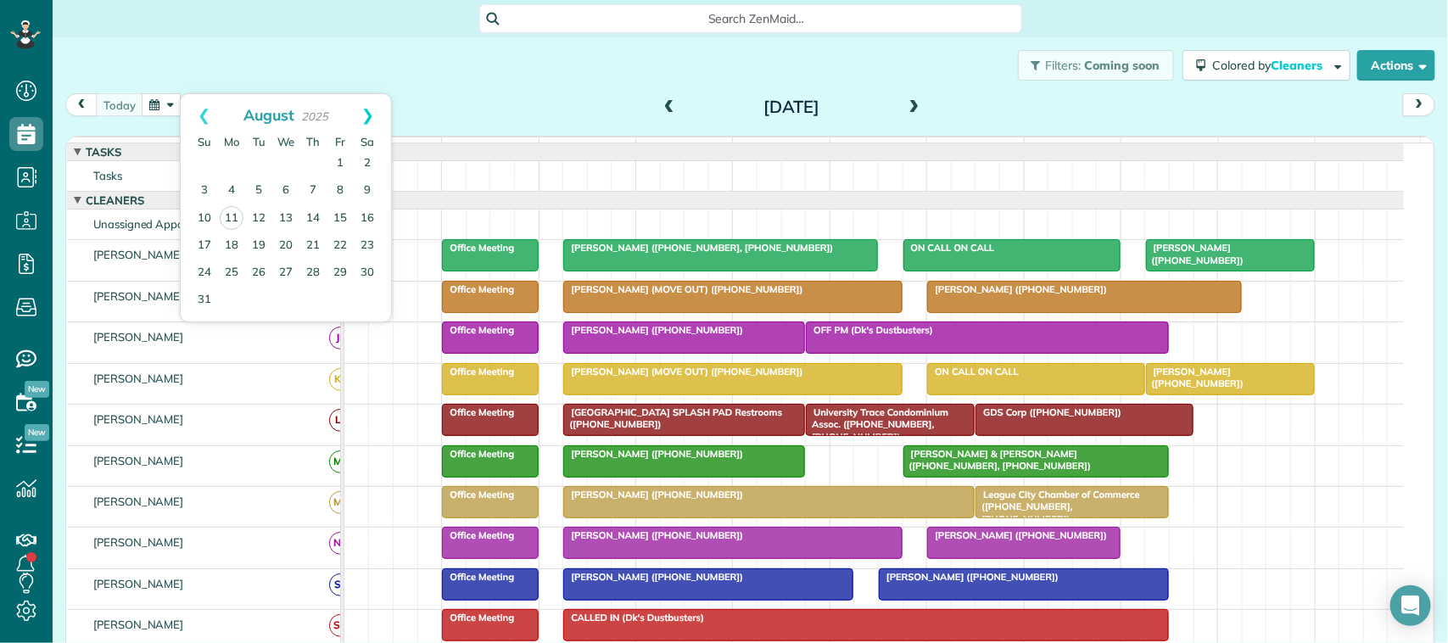
click at [384, 112] on link "Next" at bounding box center [367, 115] width 47 height 42
click at [208, 121] on link "Prev" at bounding box center [204, 115] width 47 height 42
click at [339, 276] on link "29" at bounding box center [340, 273] width 27 height 27
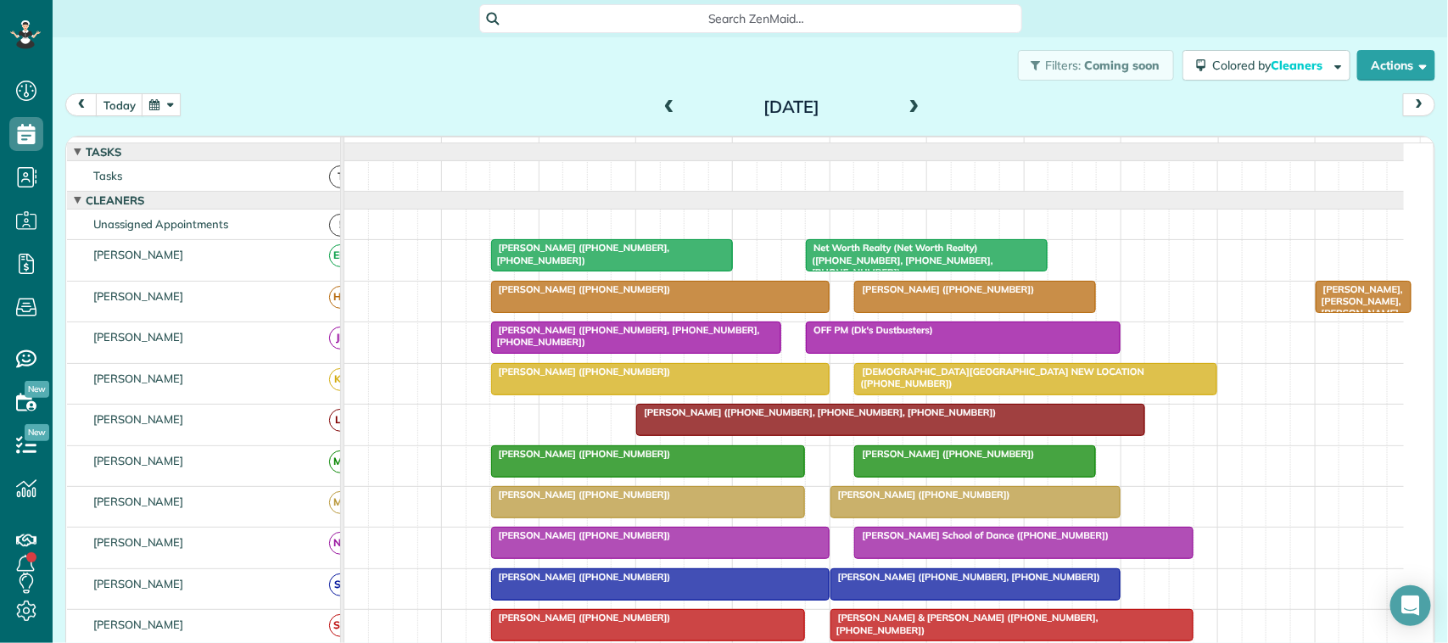
click at [905, 116] on span at bounding box center [914, 107] width 19 height 25
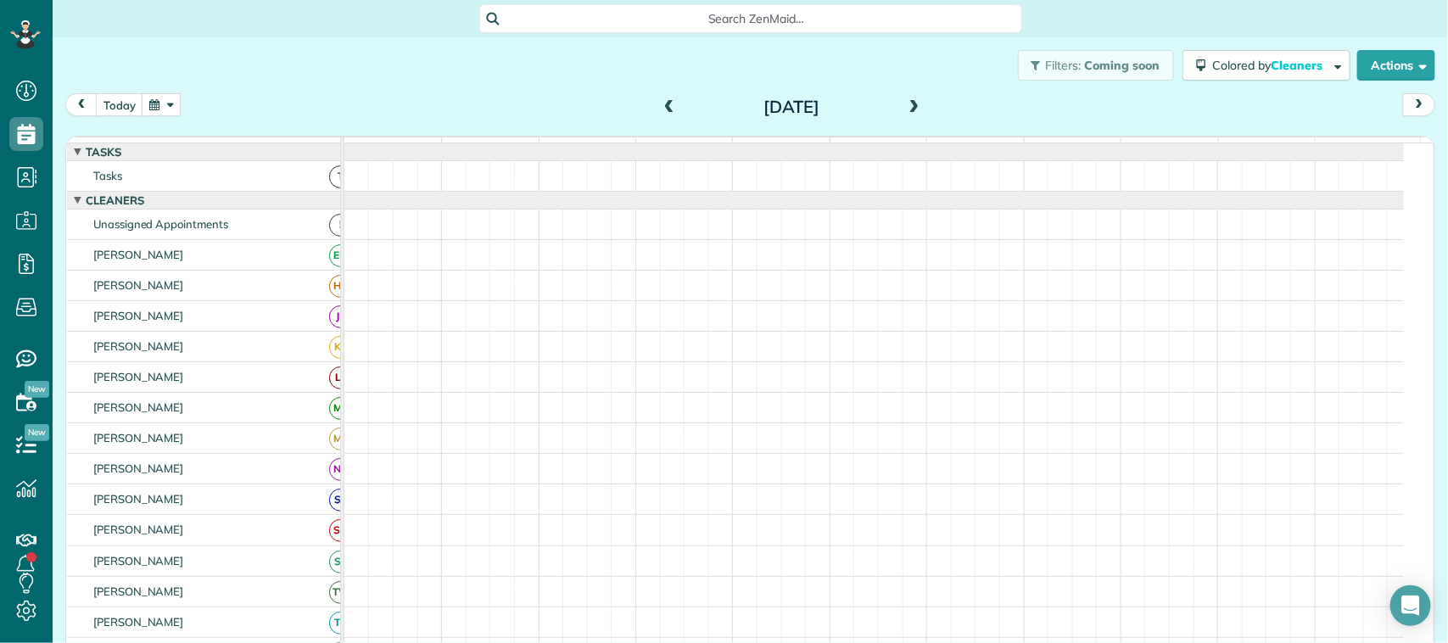
click at [905, 112] on span at bounding box center [914, 107] width 19 height 15
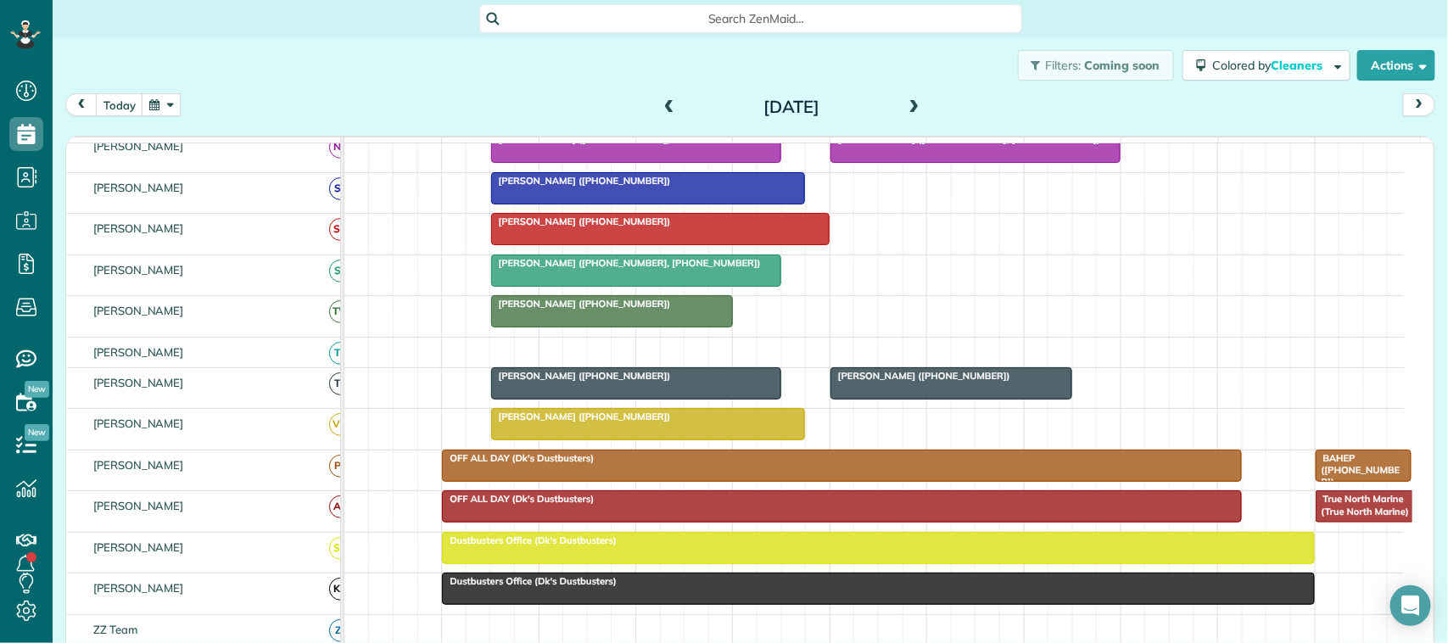
scroll to position [311, 0]
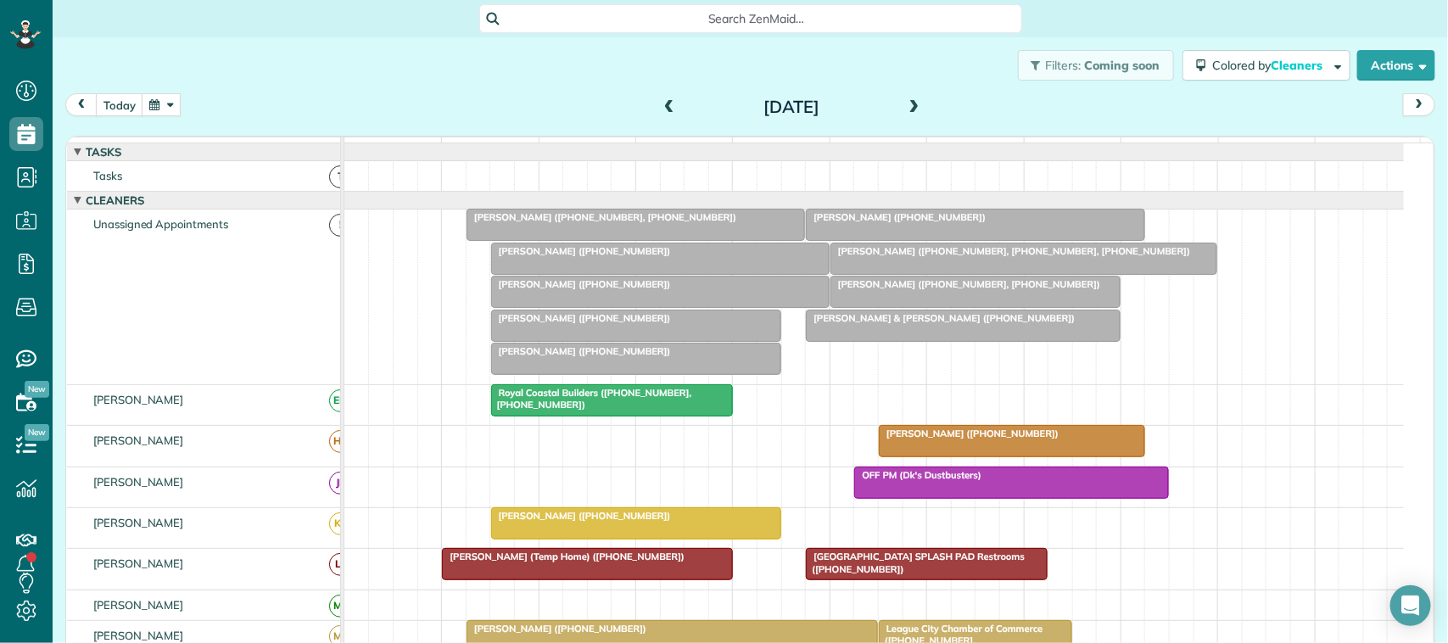
click at [660, 109] on span at bounding box center [669, 107] width 19 height 15
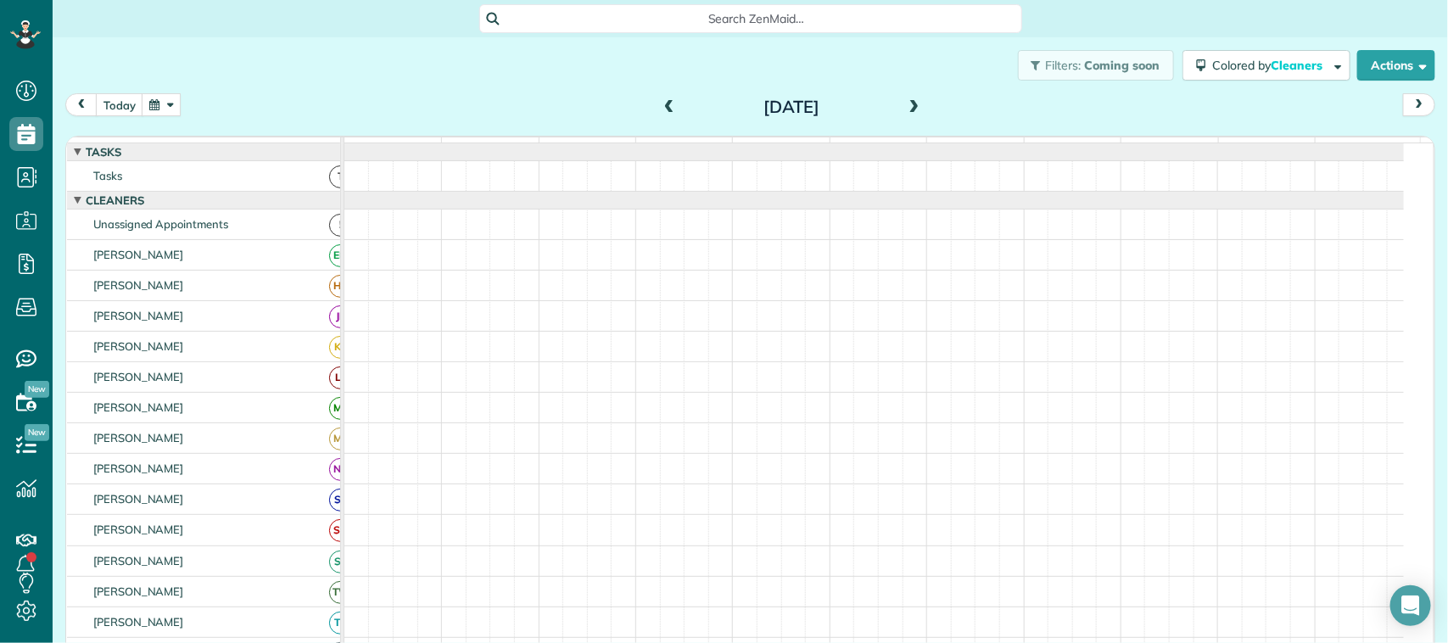
click at [660, 109] on span at bounding box center [669, 107] width 19 height 15
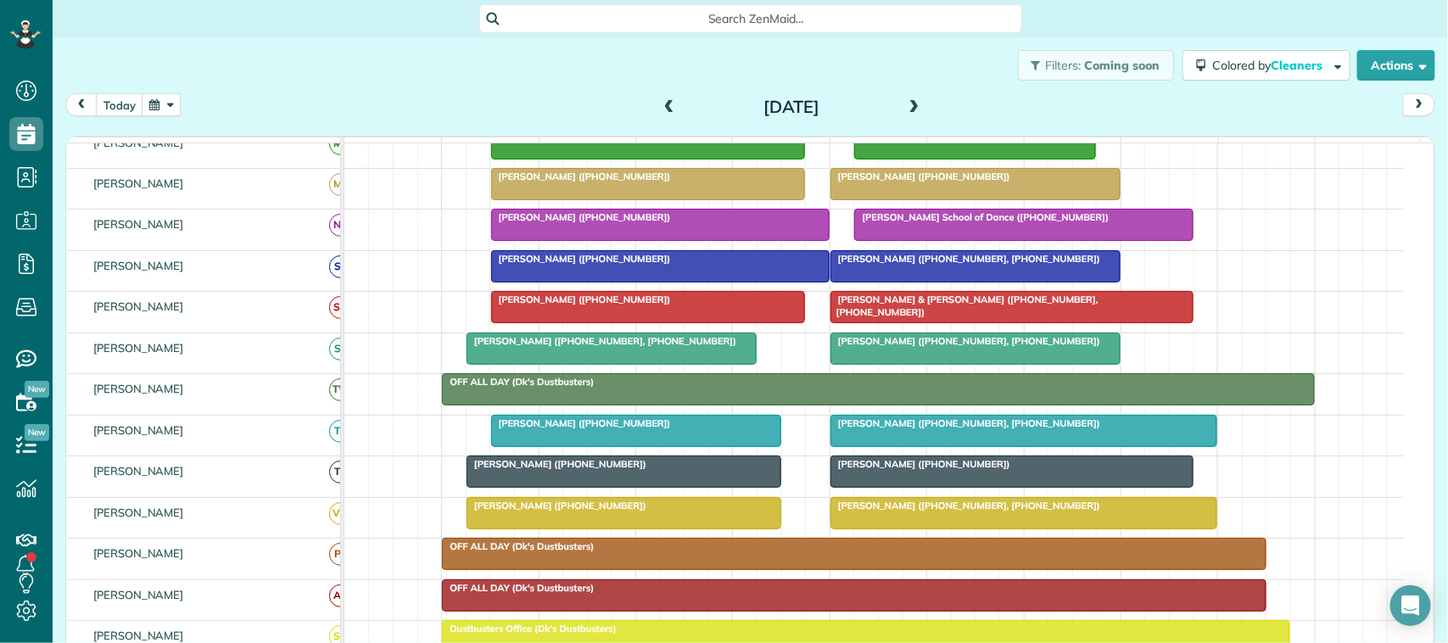
click at [663, 104] on span at bounding box center [669, 107] width 19 height 15
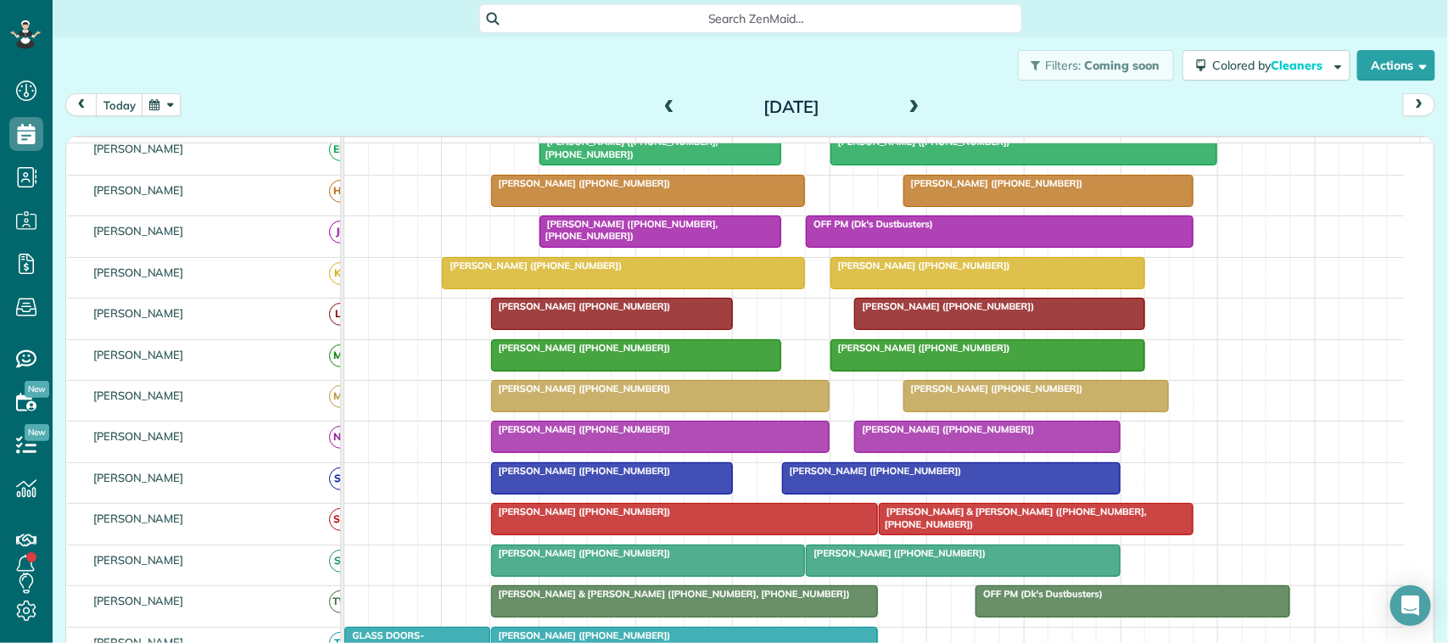
click at [529, 452] on div at bounding box center [660, 437] width 337 height 31
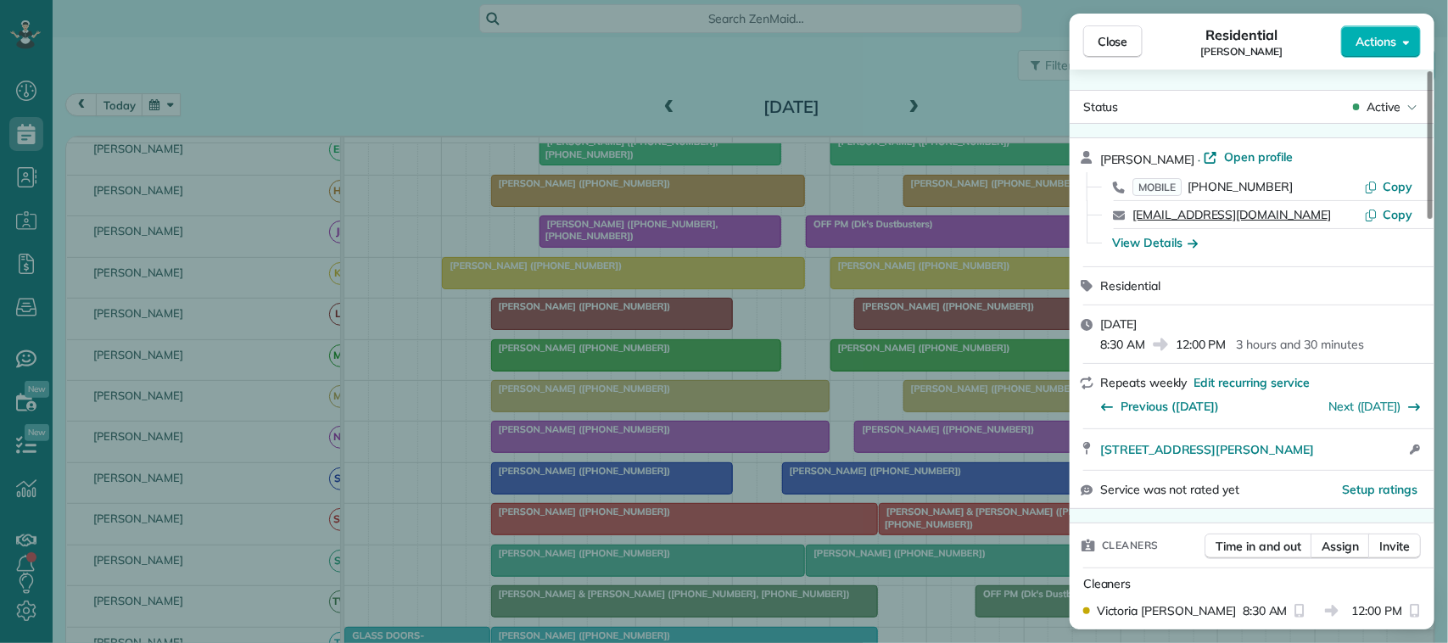
drag, startPoint x: 1292, startPoint y: 218, endPoint x: 1134, endPoint y: 212, distance: 157.9
click at [1134, 212] on div "[EMAIL_ADDRESS][DOMAIN_NAME]" at bounding box center [1249, 214] width 232 height 17
click at [1114, 34] on span "Close" at bounding box center [1113, 41] width 31 height 17
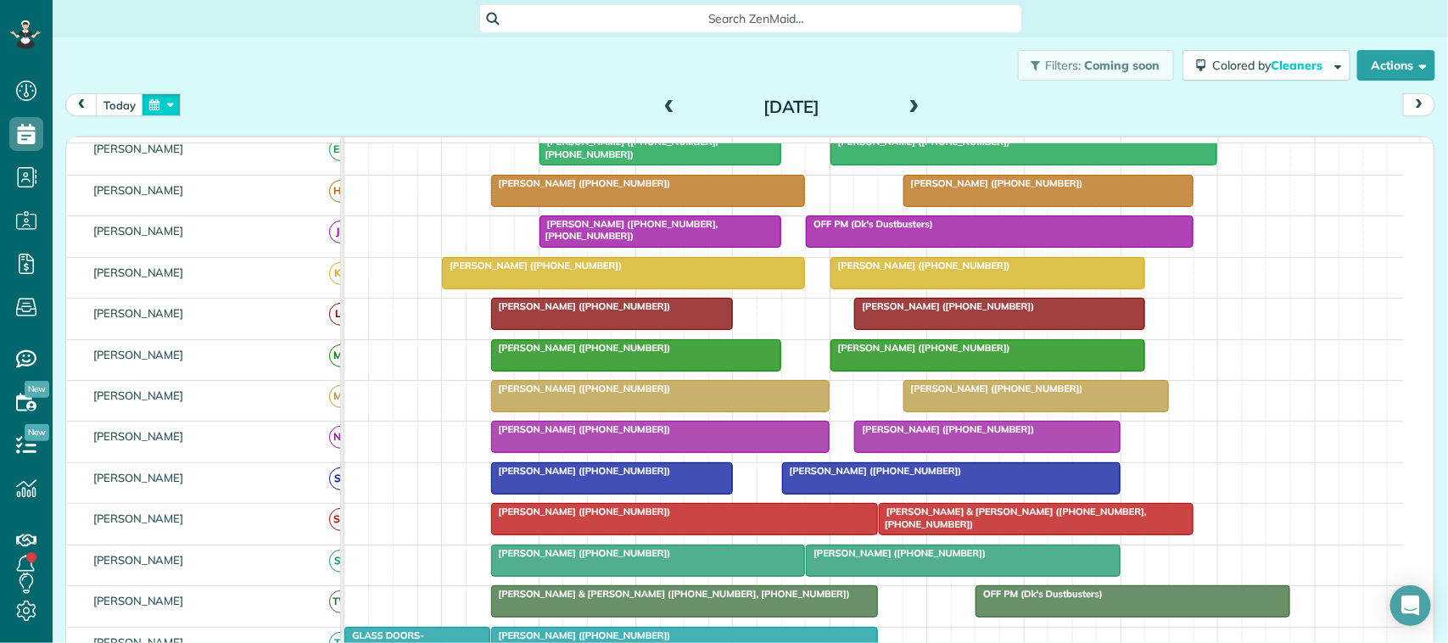
click at [170, 104] on button "button" at bounding box center [161, 104] width 39 height 23
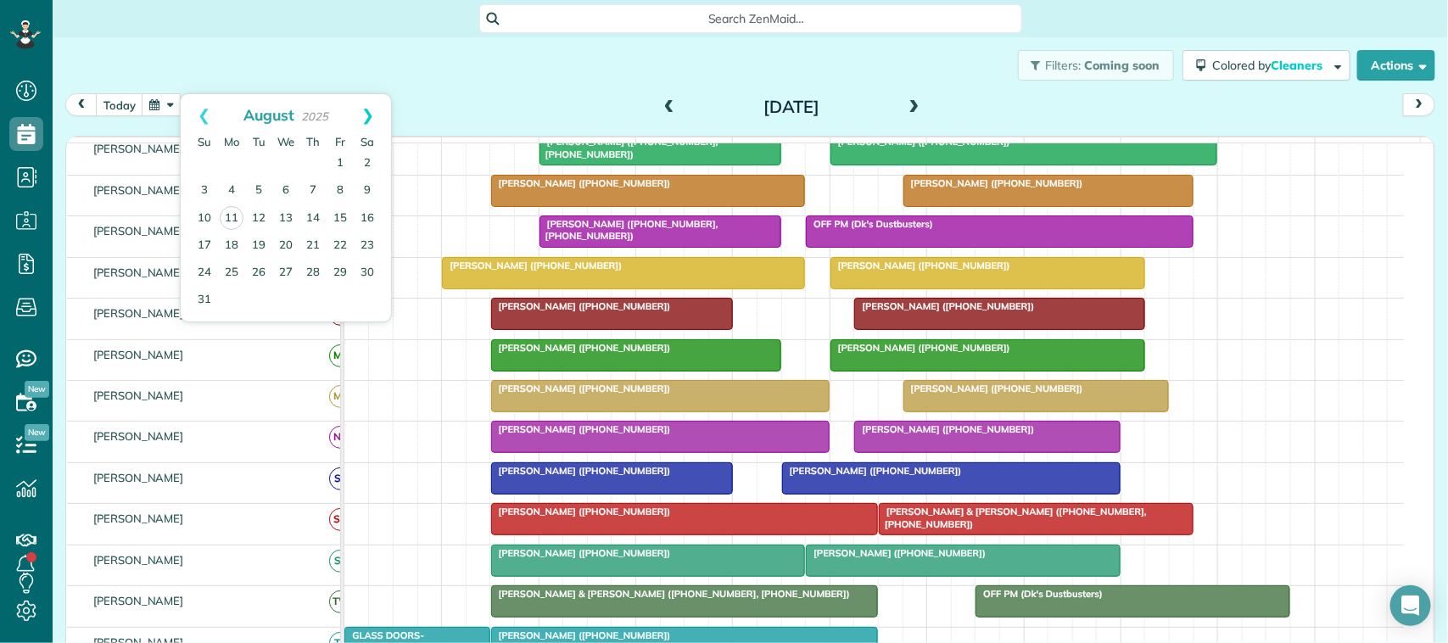
click at [365, 121] on link "Next" at bounding box center [367, 115] width 47 height 42
click at [117, 96] on button "today" at bounding box center [120, 104] width 48 height 23
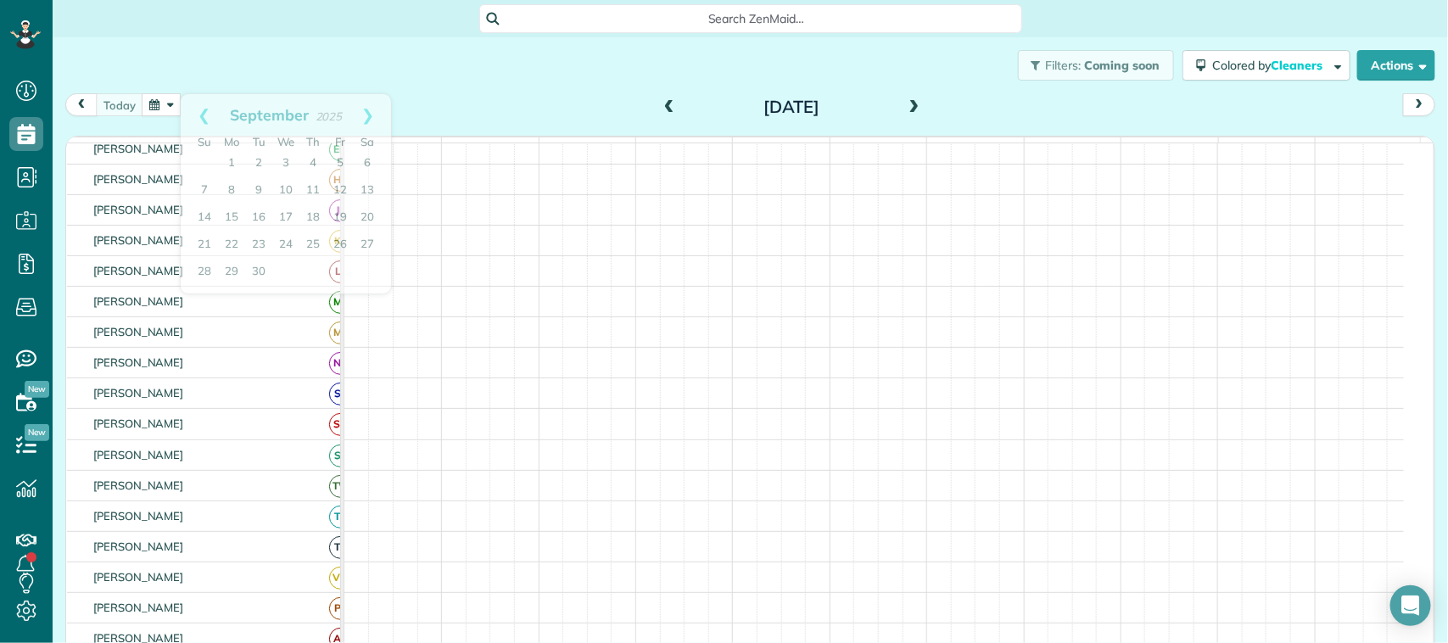
scroll to position [95, 0]
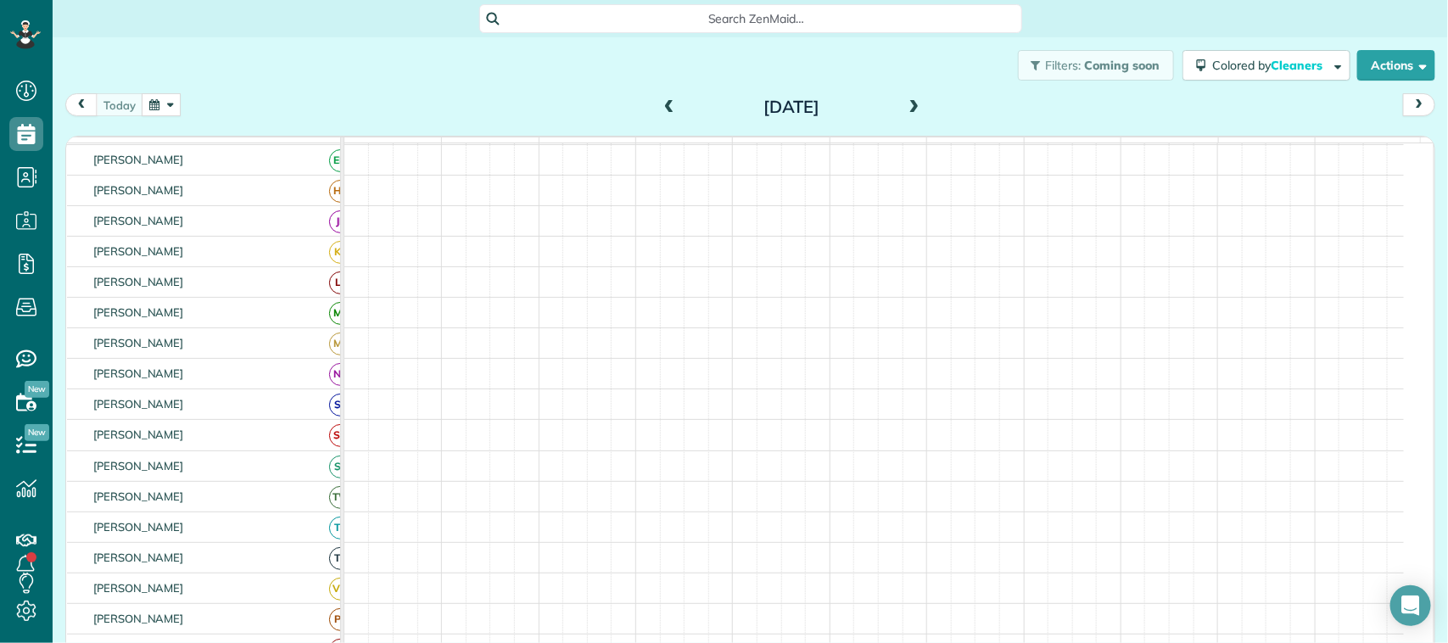
click at [232, 69] on div "Filters: Coming soon Colored by Cleaners Color by Cleaner Color by Team Color b…" at bounding box center [751, 65] width 1396 height 56
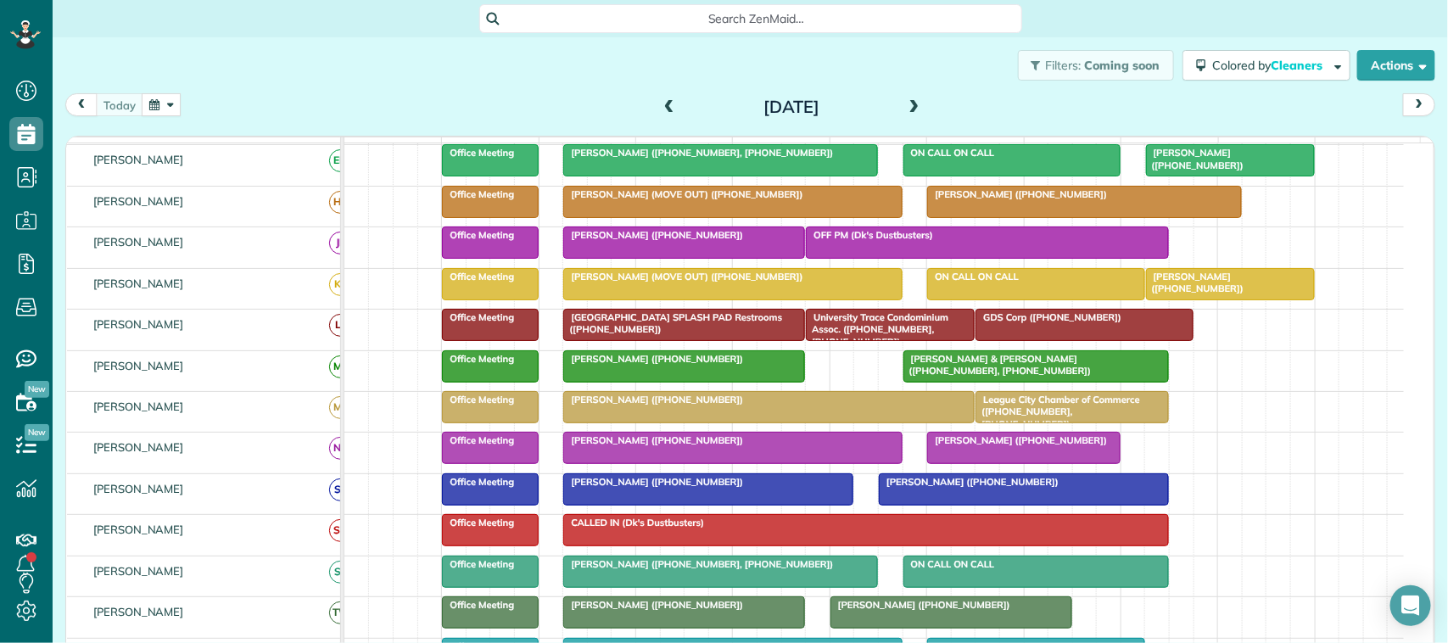
click at [159, 117] on div "[DATE] [DATE]" at bounding box center [750, 108] width 1370 height 31
click at [174, 82] on div "Filters: Coming soon Colored by Cleaners Color by Cleaner Color by Team Color b…" at bounding box center [751, 65] width 1396 height 56
click at [171, 108] on button "button" at bounding box center [161, 104] width 39 height 23
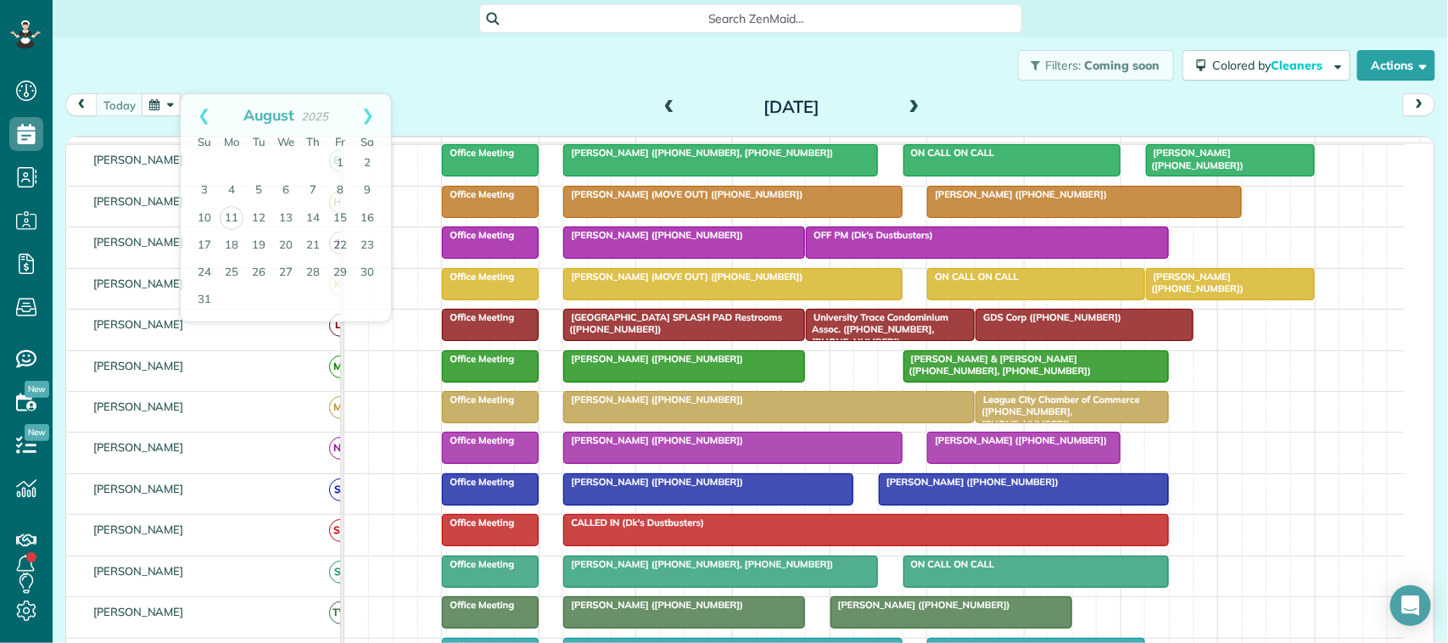
click at [164, 72] on div "Filters: Coming soon Colored by Cleaners Color by Cleaner Color by Team Color b…" at bounding box center [751, 65] width 1396 height 56
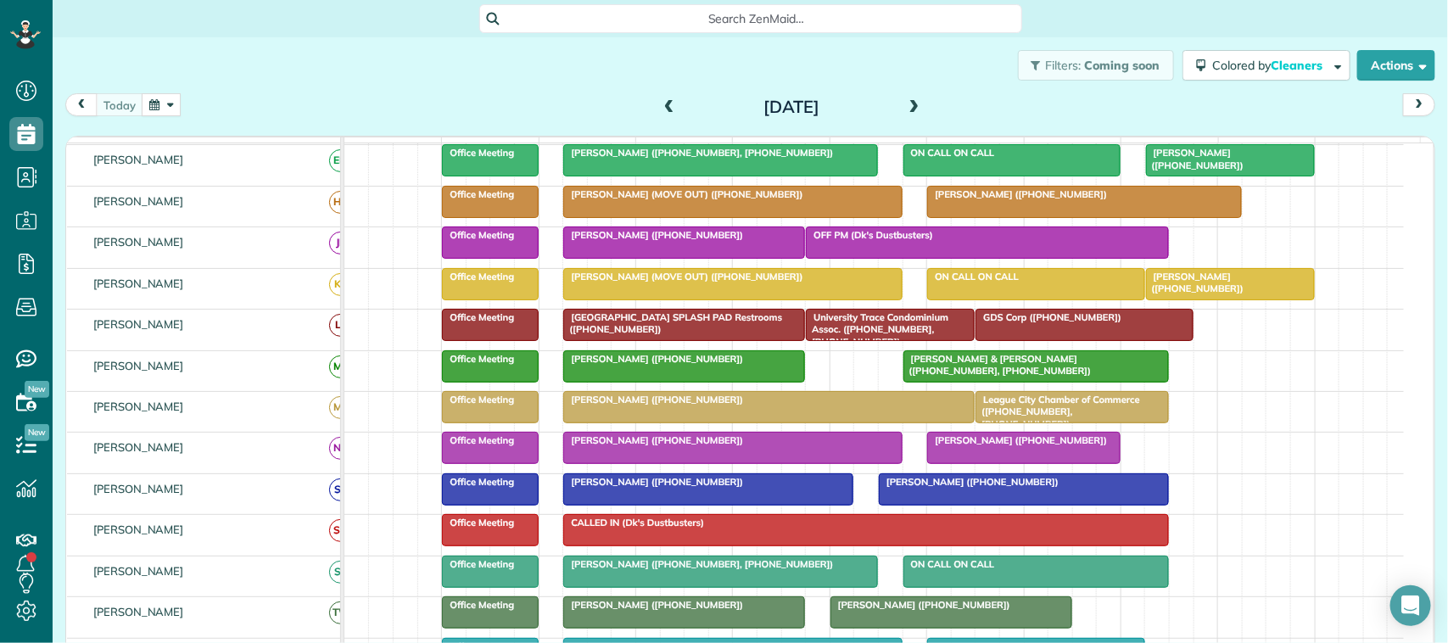
click at [168, 109] on button "button" at bounding box center [161, 104] width 39 height 23
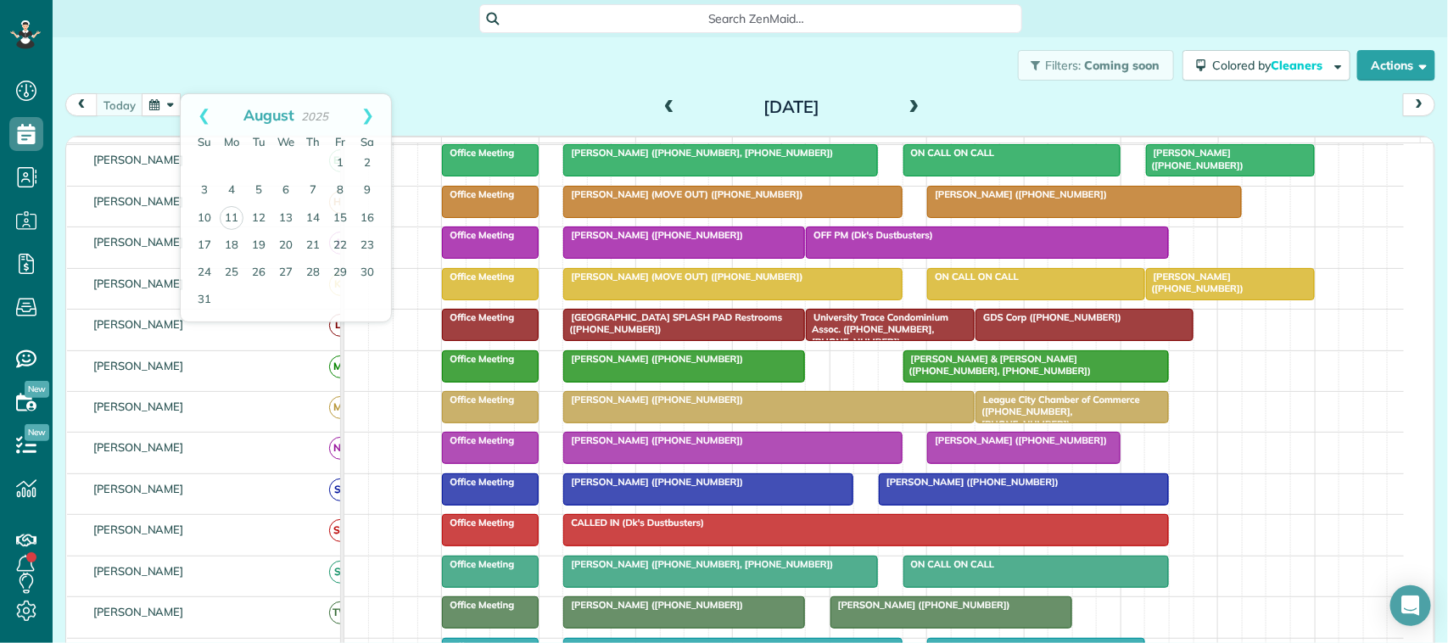
click at [180, 81] on div "Filters: Coming soon Colored by Cleaners Color by Cleaner Color by Team Color b…" at bounding box center [751, 65] width 1396 height 56
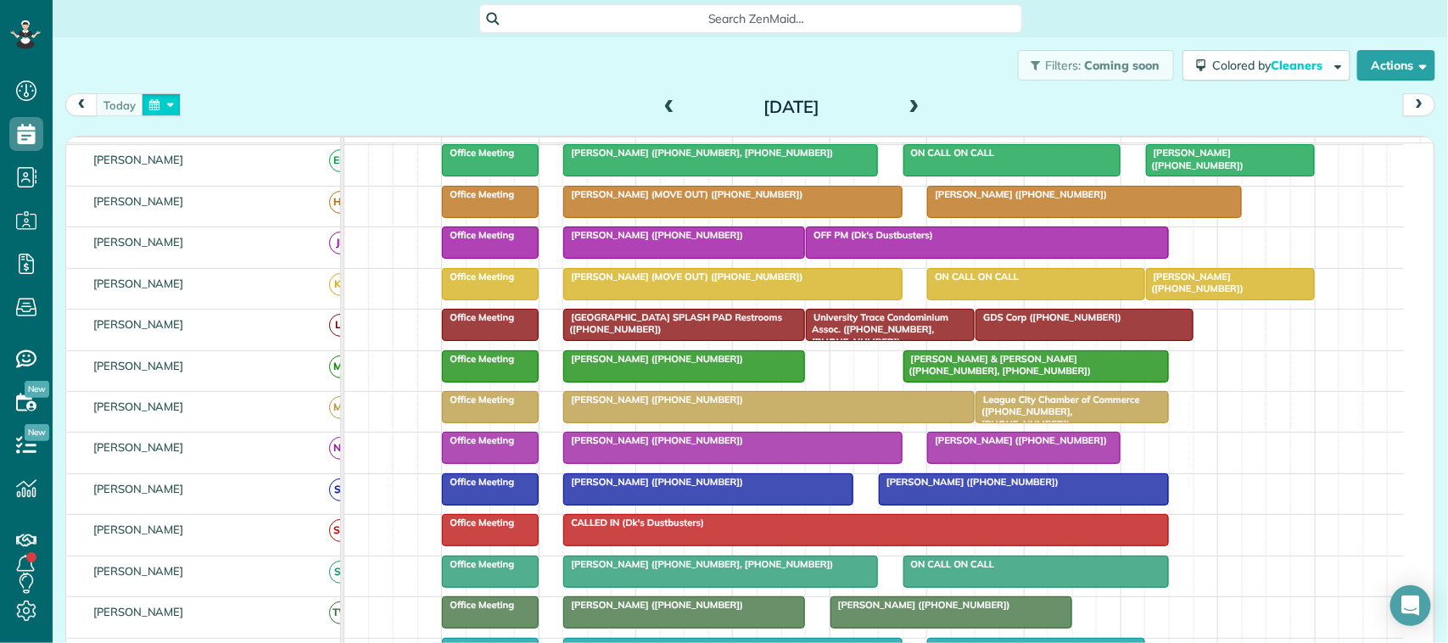
click at [176, 107] on button "button" at bounding box center [161, 104] width 39 height 23
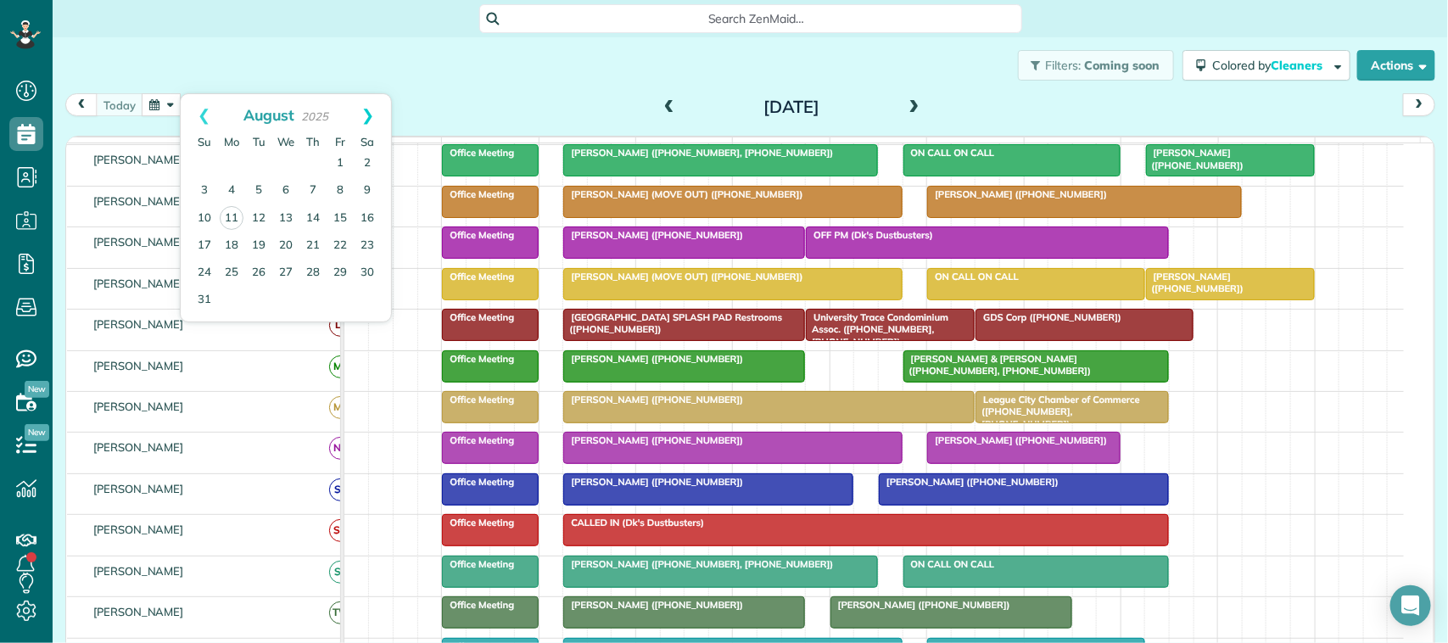
click at [367, 115] on link "Next" at bounding box center [367, 115] width 47 height 42
click at [272, 60] on div "Filters: Coming soon Colored by Cleaners Color by Cleaner Color by Team Color b…" at bounding box center [751, 65] width 1396 height 56
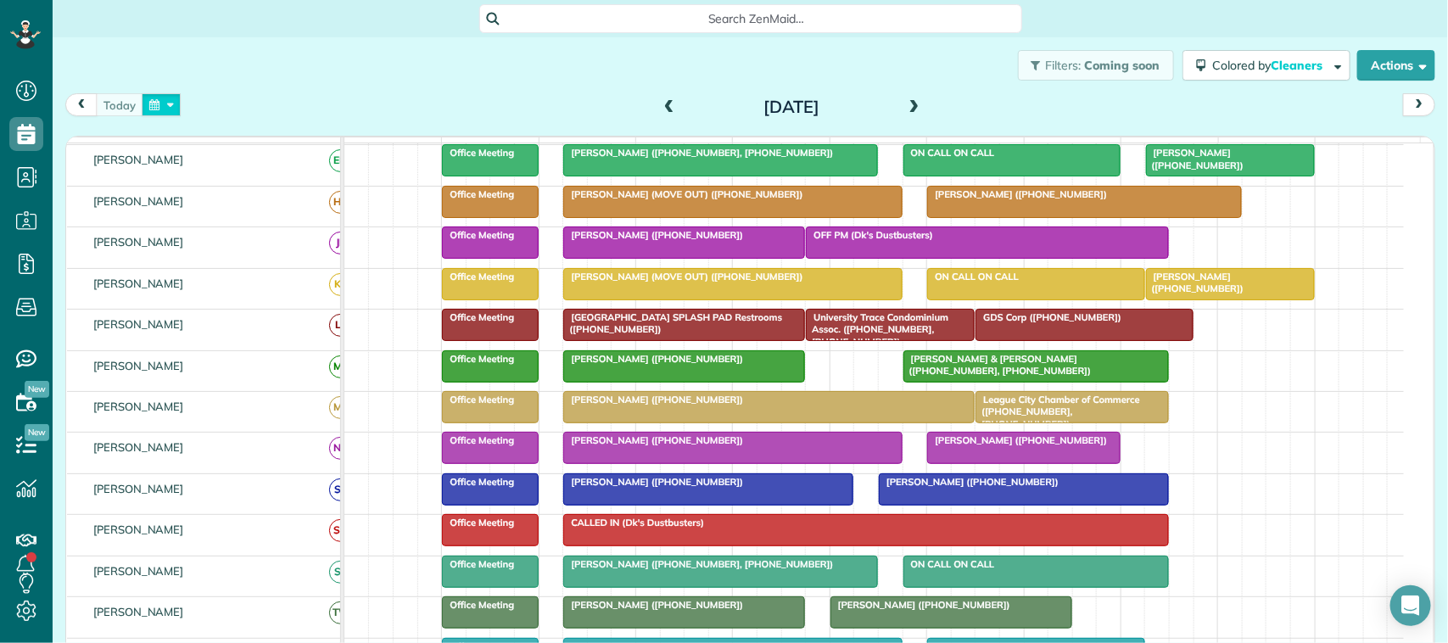
click at [164, 104] on button "button" at bounding box center [161, 104] width 39 height 23
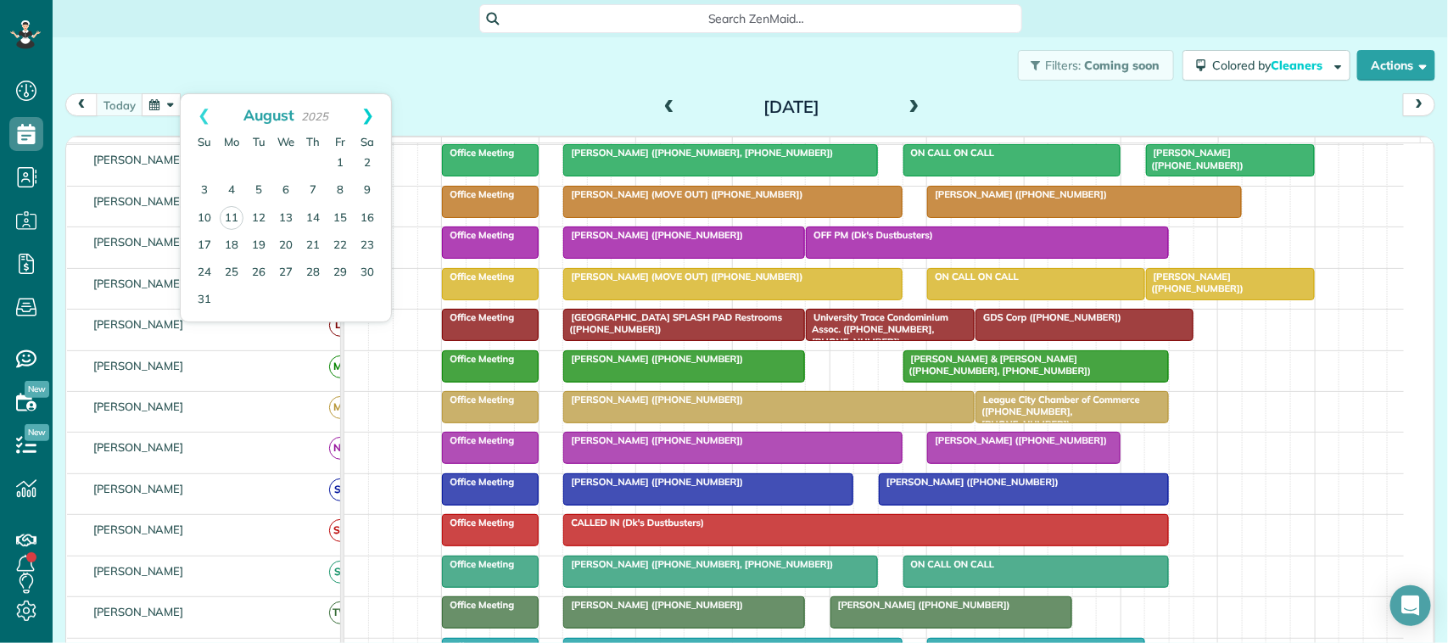
click at [378, 110] on link "Next" at bounding box center [367, 115] width 47 height 42
click at [332, 47] on div "Filters: Coming soon Colored by Cleaners Color by Cleaner Color by Team Color b…" at bounding box center [751, 65] width 1396 height 56
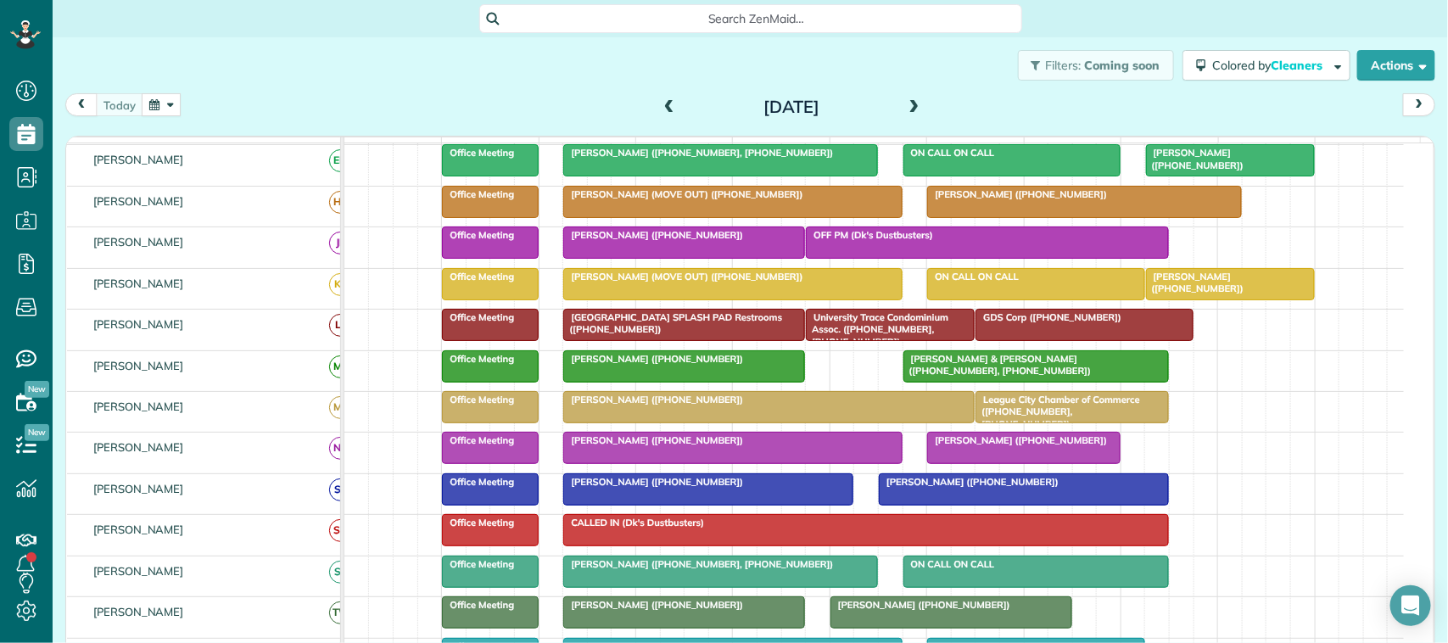
click at [154, 117] on div "[DATE] [DATE]" at bounding box center [750, 108] width 1370 height 31
click at [172, 111] on button "button" at bounding box center [161, 104] width 39 height 23
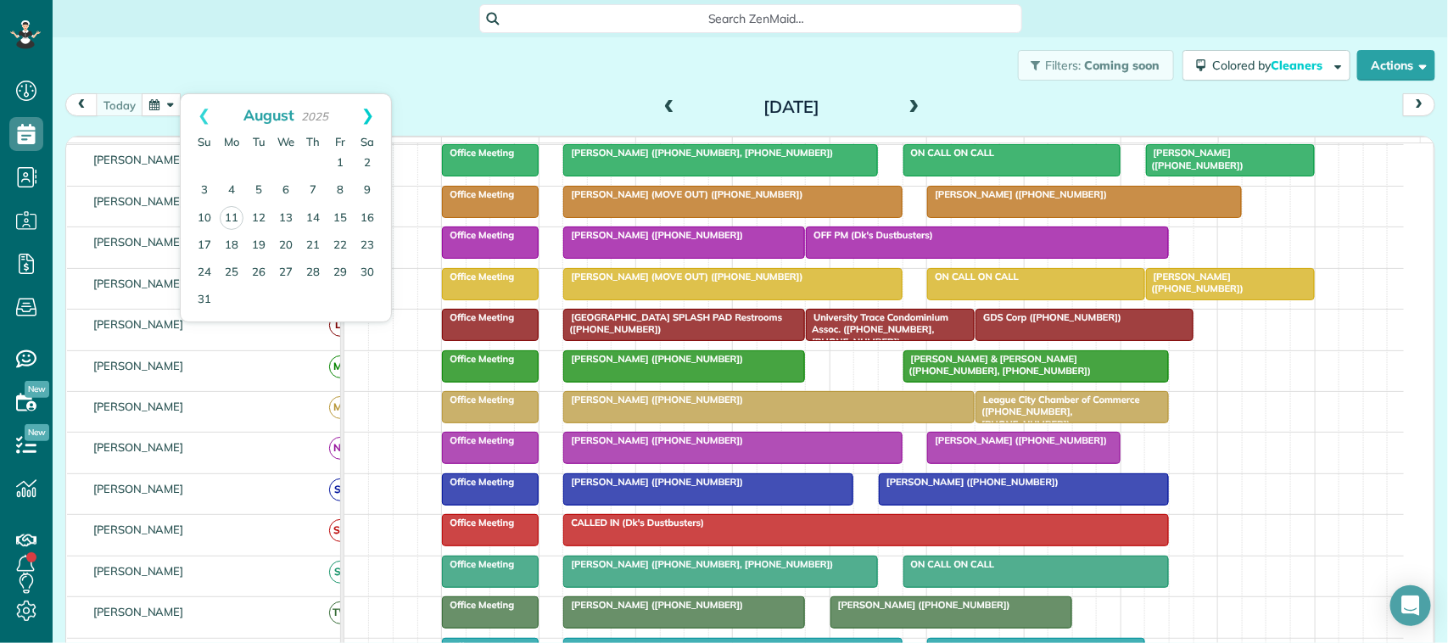
click at [361, 116] on link "Next" at bounding box center [367, 115] width 47 height 42
click at [365, 116] on link "Next" at bounding box center [367, 115] width 47 height 42
click at [302, 69] on div "Filters: Coming soon Colored by Cleaners Color by Cleaner Color by Team Color b…" at bounding box center [751, 65] width 1396 height 56
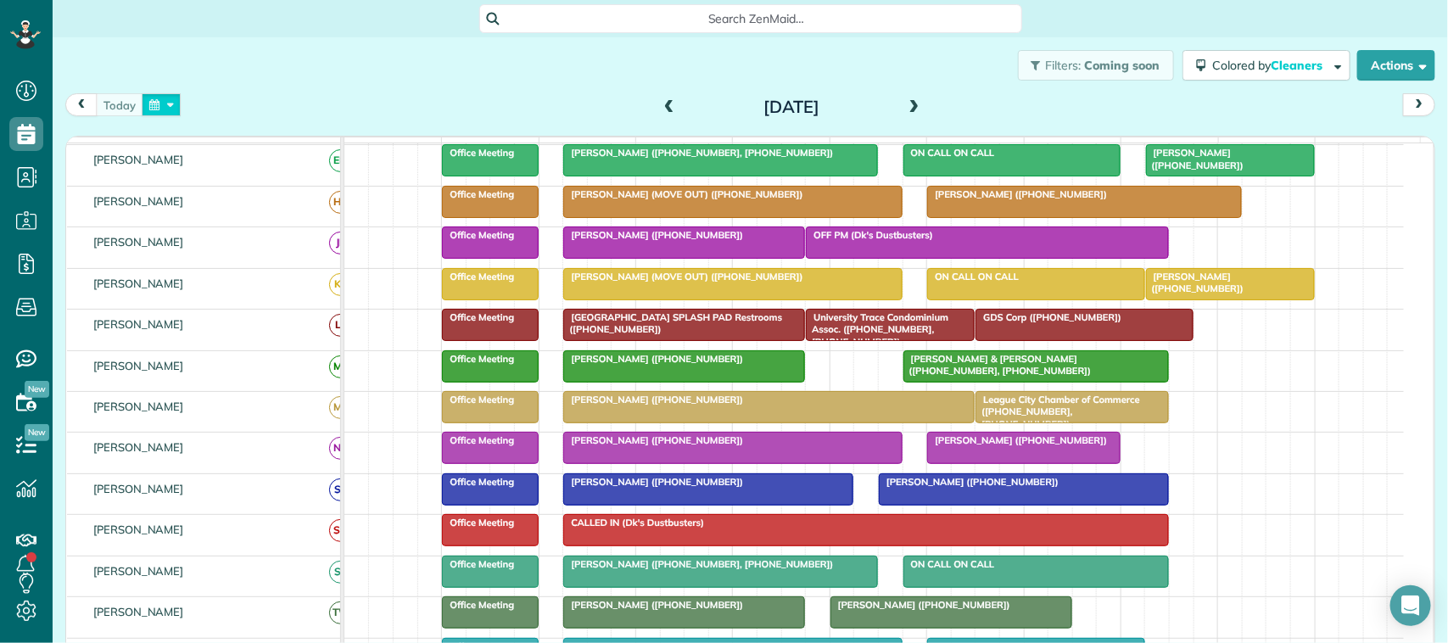
click at [145, 111] on button "button" at bounding box center [161, 104] width 39 height 23
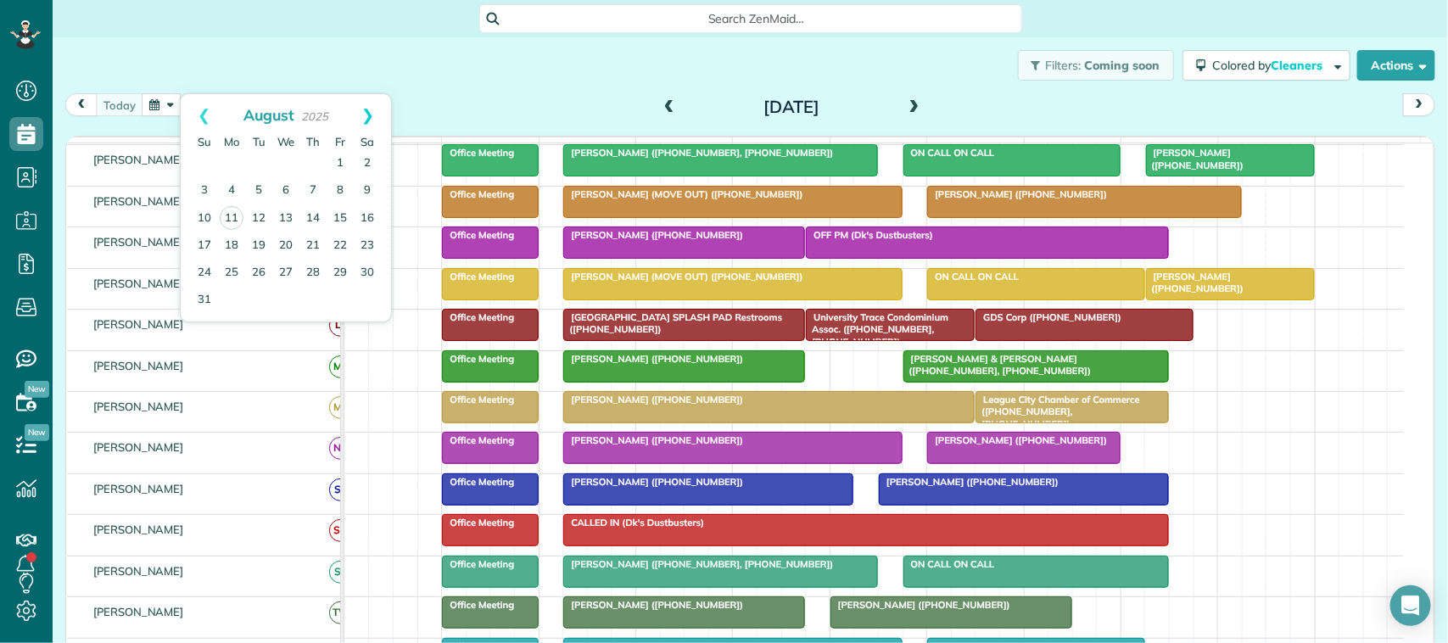
click at [372, 115] on link "Next" at bounding box center [367, 115] width 47 height 42
drag, startPoint x: 316, startPoint y: 87, endPoint x: 320, endPoint y: 104, distance: 17.3
click at [320, 104] on body "Dashboard Scheduling Calendar View List View Dispatch View - Weekly scheduling …" at bounding box center [724, 321] width 1448 height 643
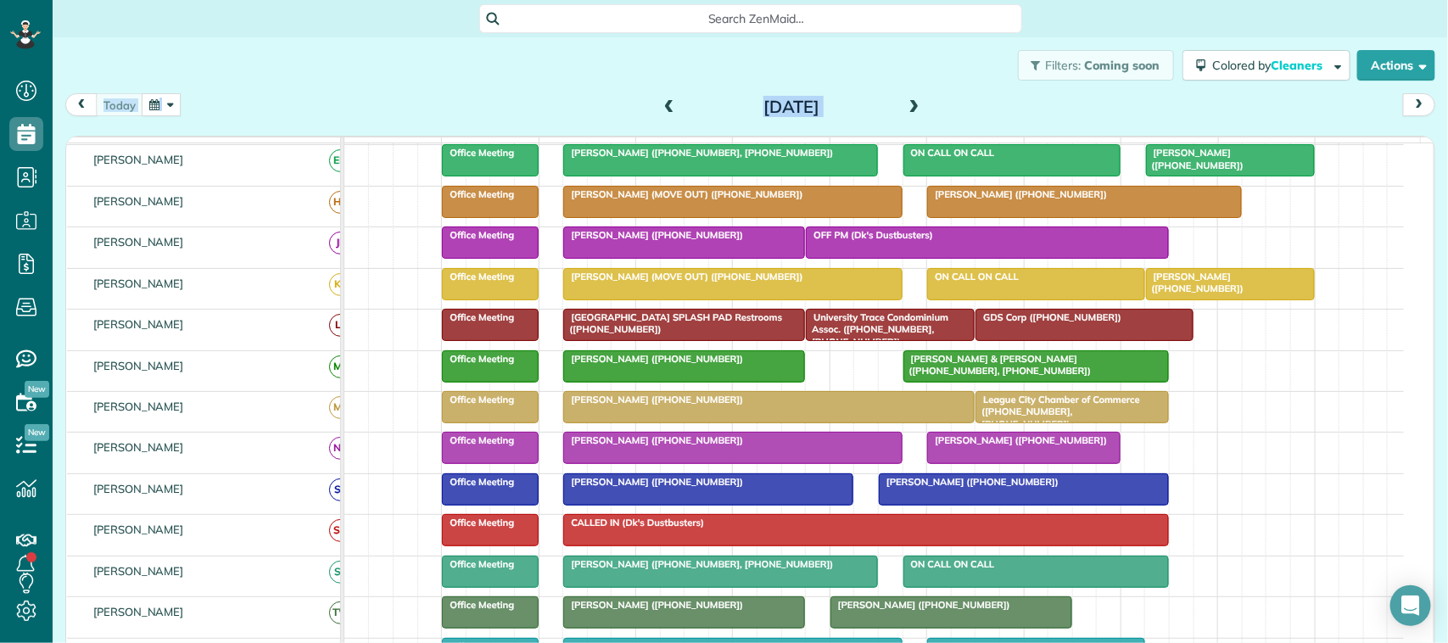
click at [170, 116] on div "[DATE] [DATE]" at bounding box center [750, 108] width 1370 height 31
click at [175, 106] on button "button" at bounding box center [161, 104] width 39 height 23
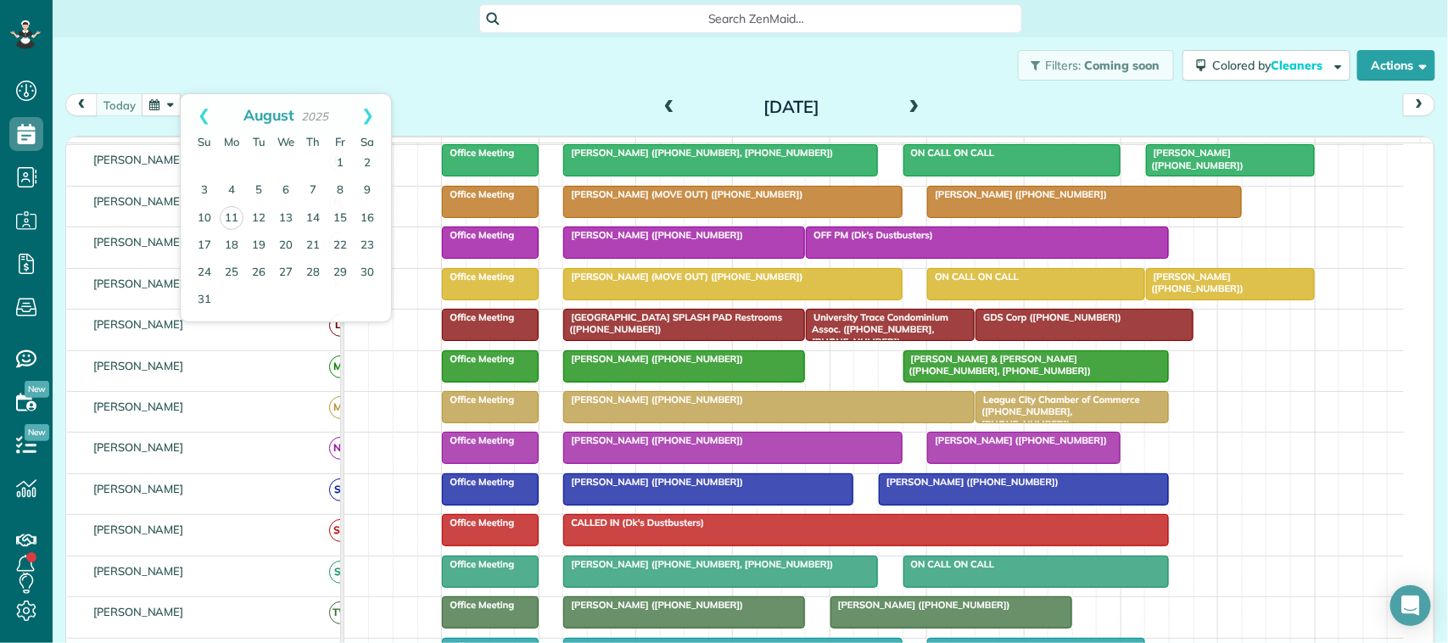
click at [240, 60] on div "Filters: Coming soon Colored by Cleaners Color by Cleaner Color by Team Color b…" at bounding box center [751, 65] width 1396 height 56
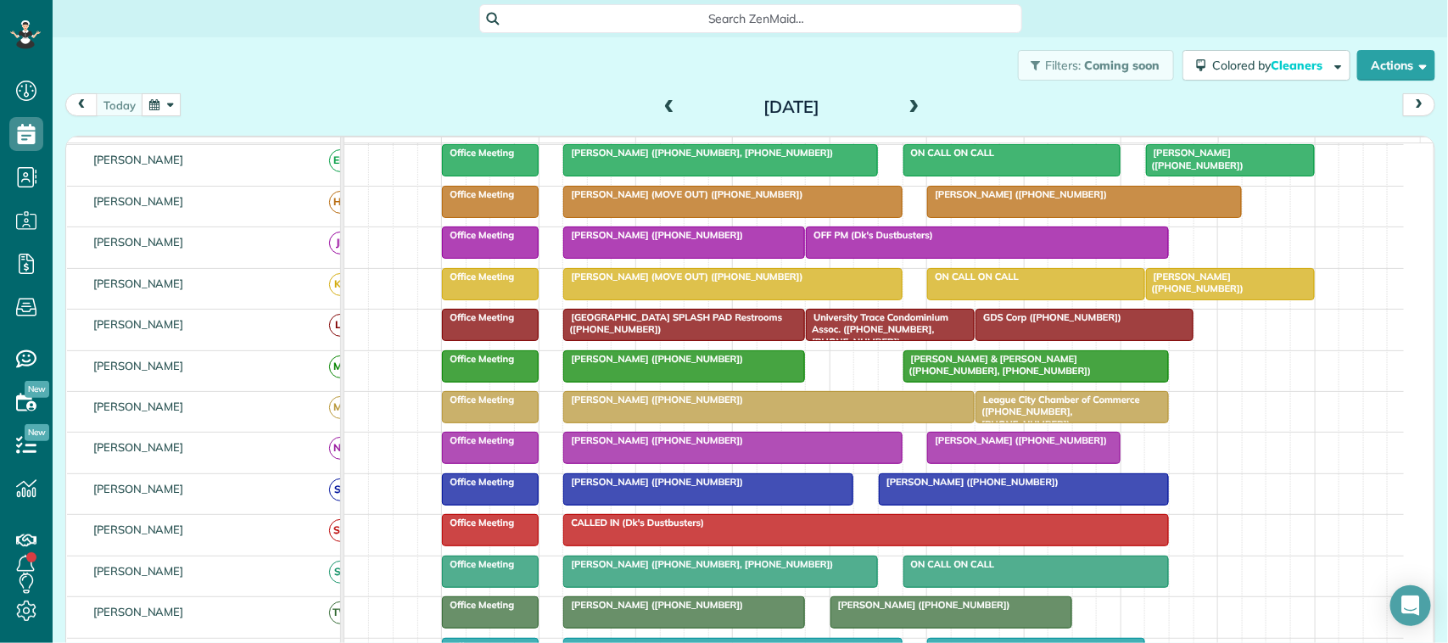
click at [168, 94] on button "button" at bounding box center [161, 104] width 39 height 23
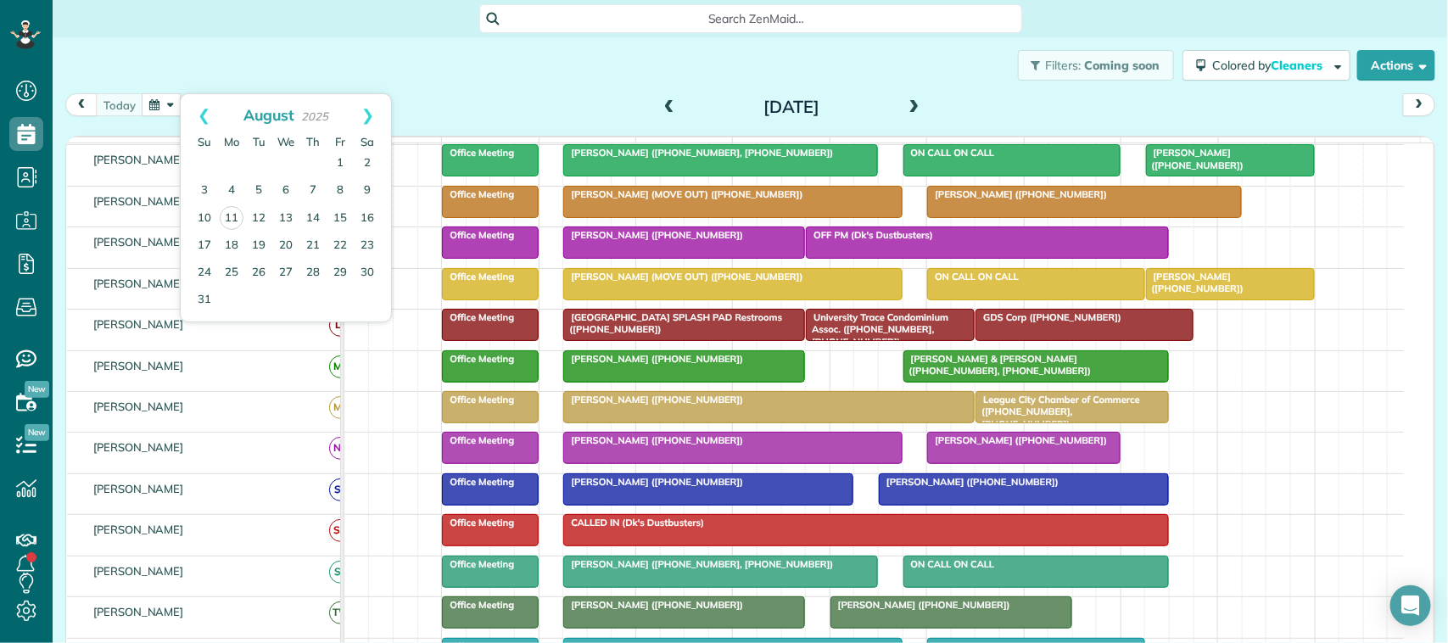
click at [201, 81] on div "Filters: Coming soon Colored by Cleaners Color by Cleaner Color by Team Color b…" at bounding box center [751, 65] width 1396 height 56
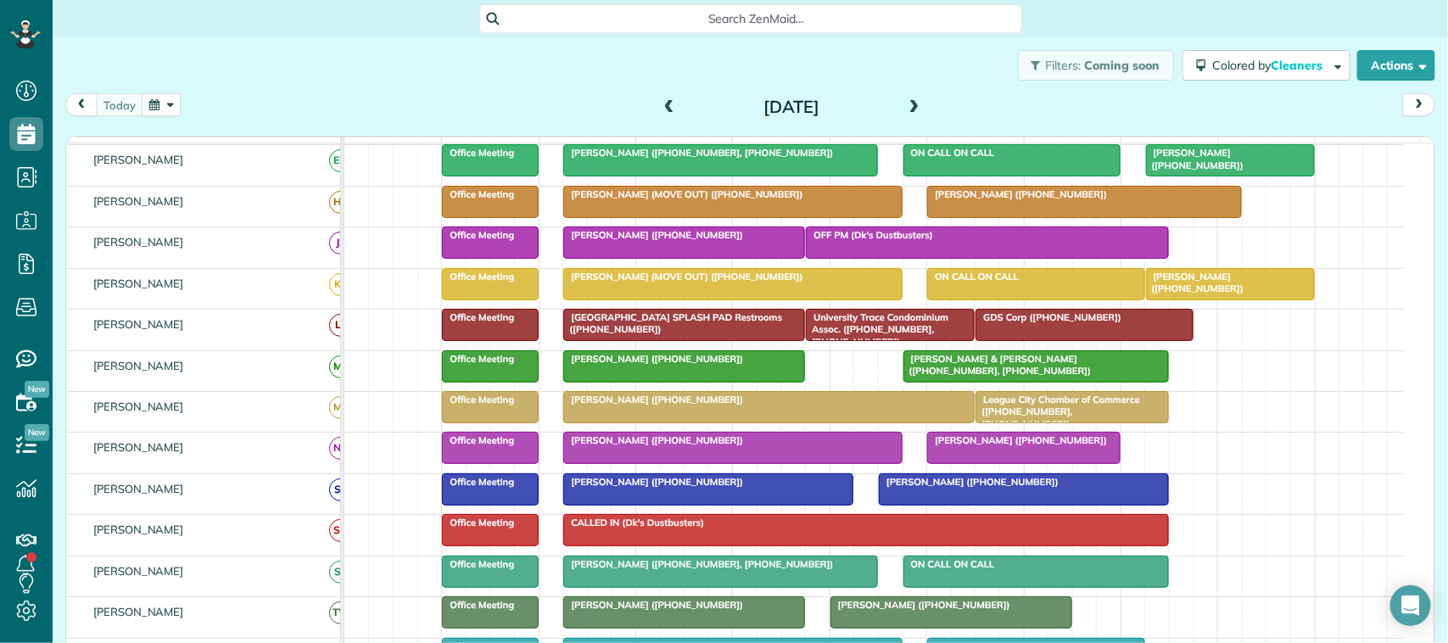
click at [282, 68] on div "Filters: Coming soon Colored by Cleaners Color by Cleaner Color by Team Color b…" at bounding box center [751, 65] width 1396 height 56
click at [153, 100] on button "button" at bounding box center [161, 104] width 39 height 23
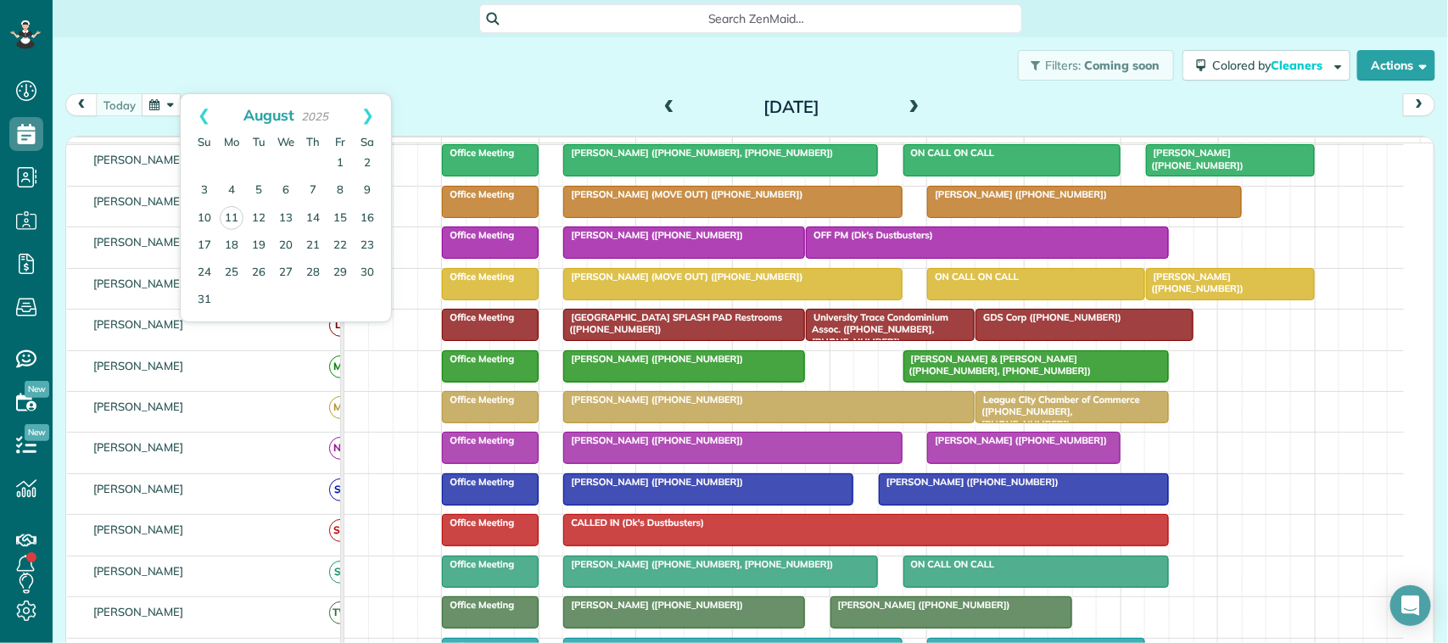
click at [235, 74] on div "Filters: Coming soon Colored by Cleaners Color by Cleaner Color by Team Color b…" at bounding box center [751, 65] width 1396 height 56
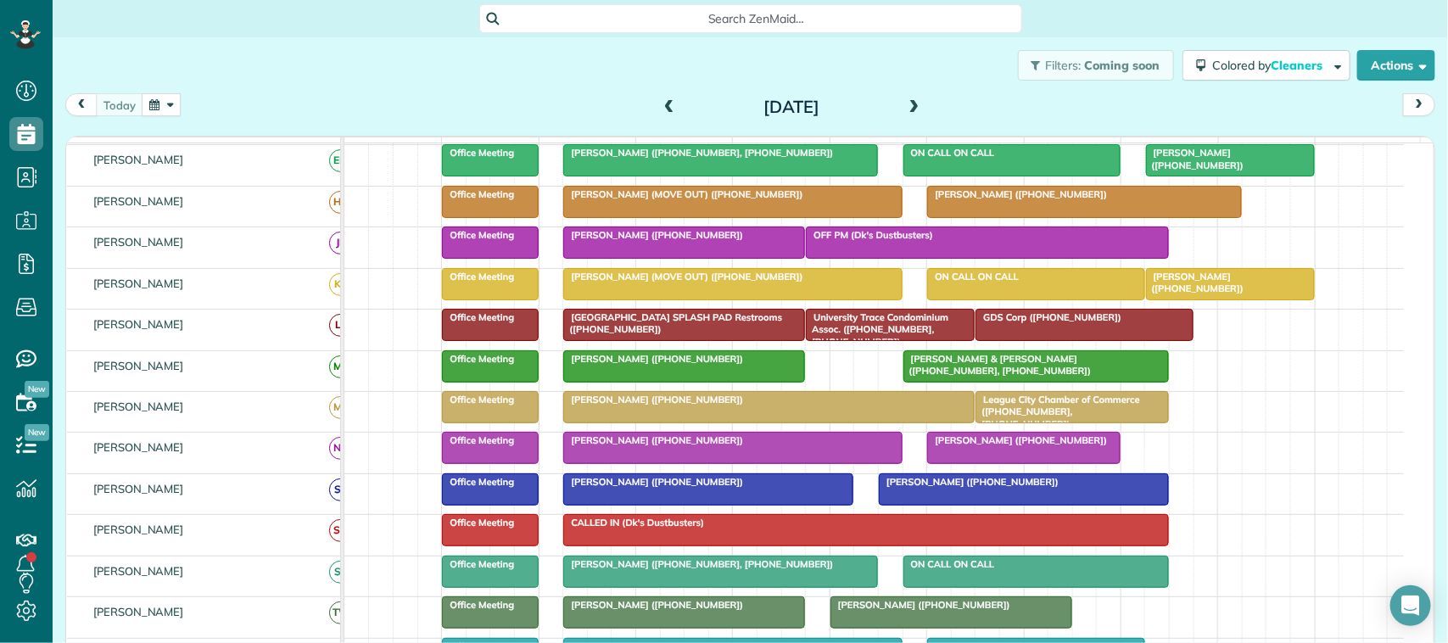
click at [113, 87] on div "Filters: Coming soon Colored by Cleaners Color by Cleaner Color by Team Color b…" at bounding box center [751, 65] width 1396 height 56
click at [180, 96] on button "button" at bounding box center [161, 104] width 39 height 23
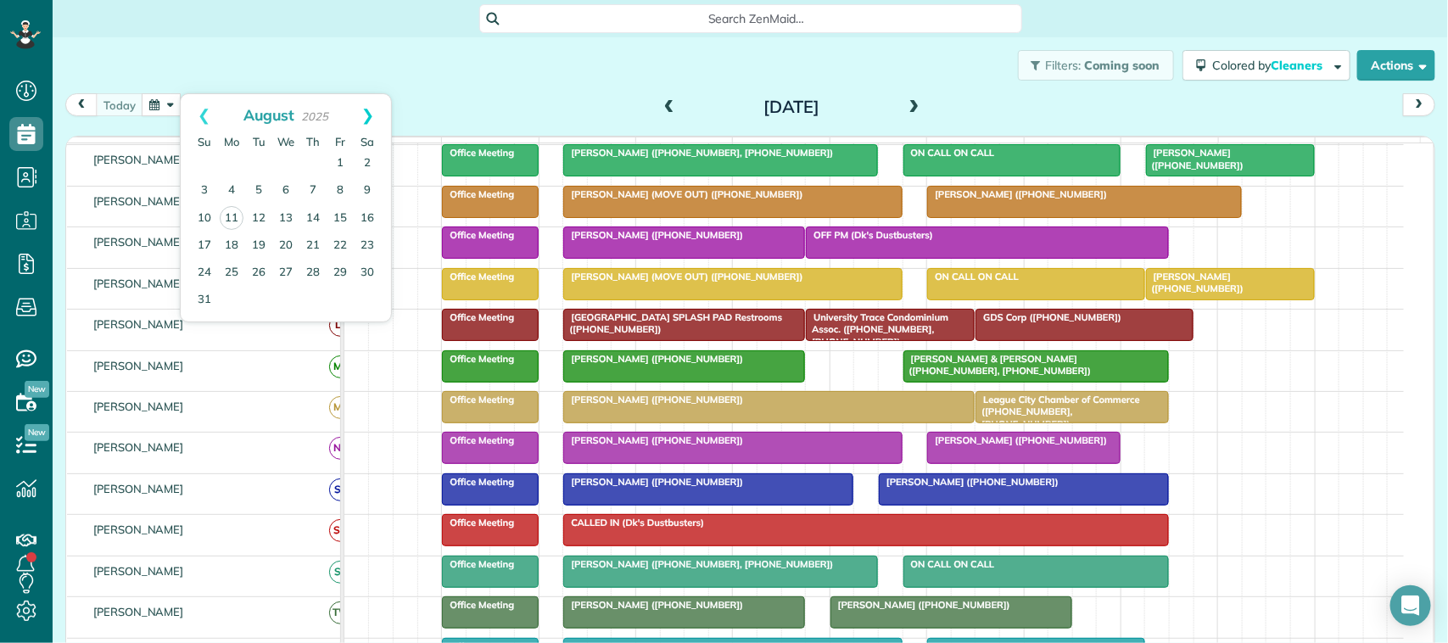
click at [378, 112] on link "Next" at bounding box center [367, 115] width 47 height 42
click at [316, 239] on link "25" at bounding box center [313, 245] width 27 height 27
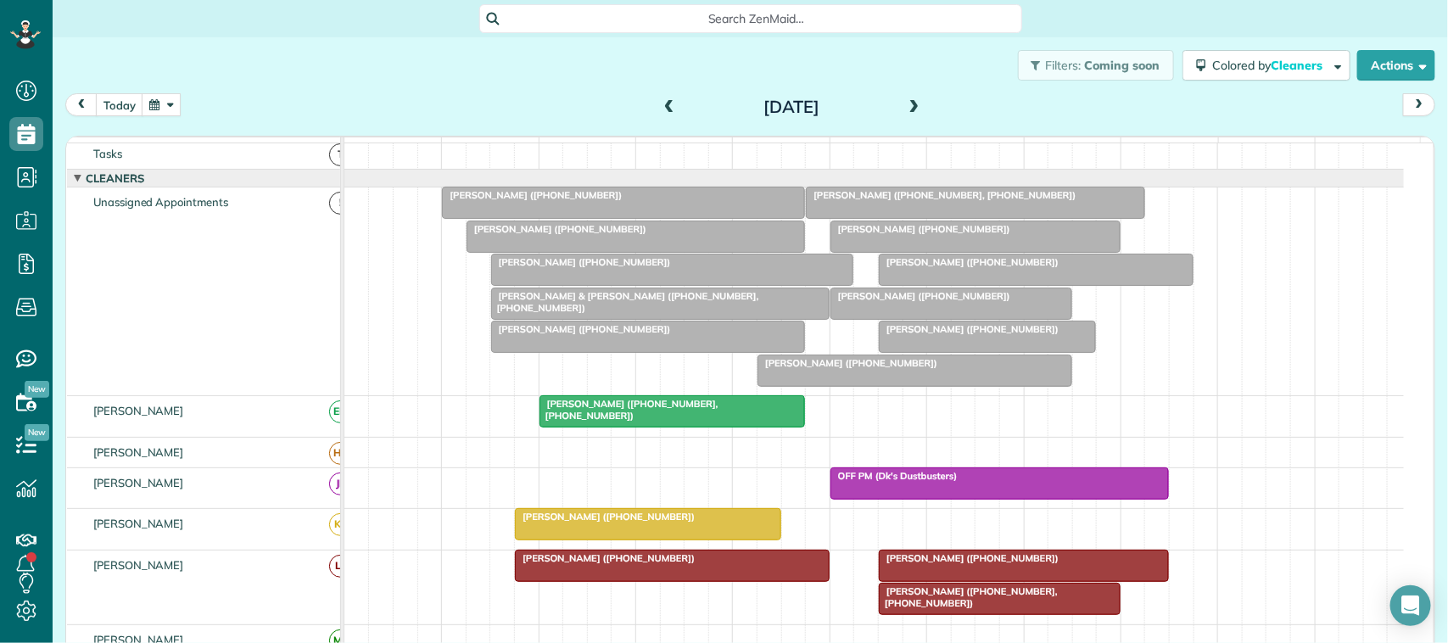
scroll to position [0, 0]
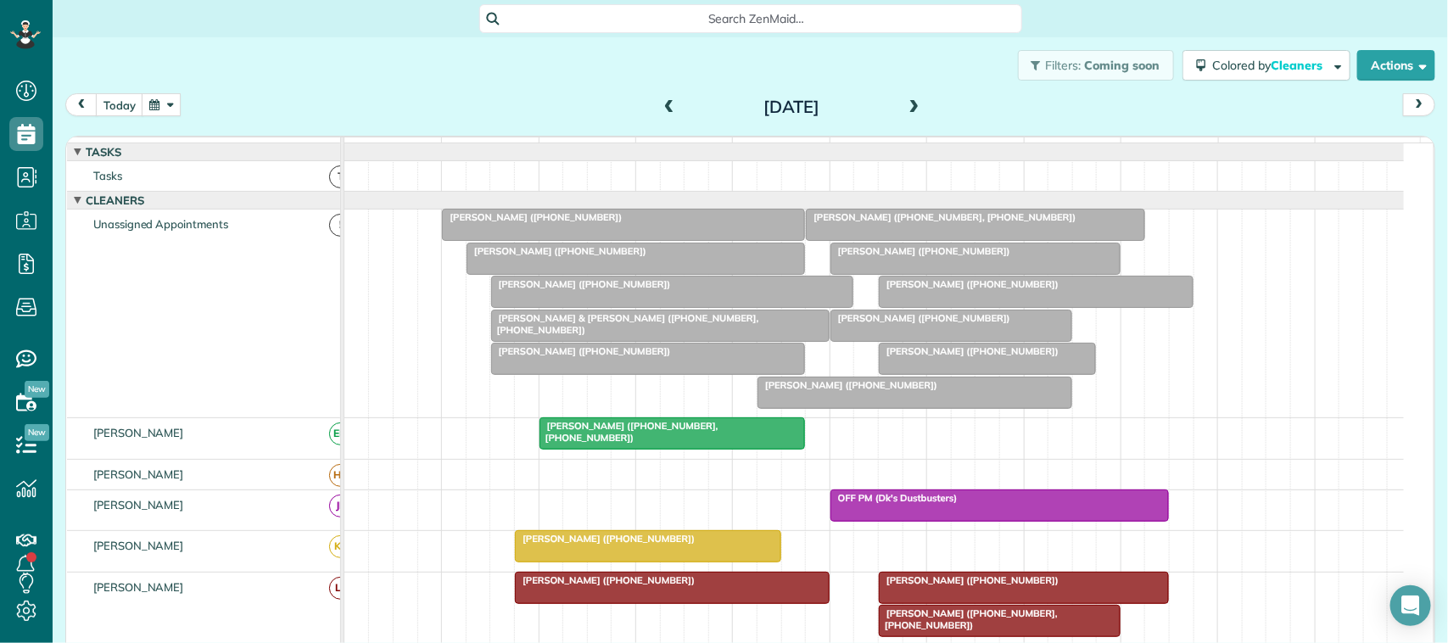
click at [905, 106] on span at bounding box center [914, 107] width 19 height 15
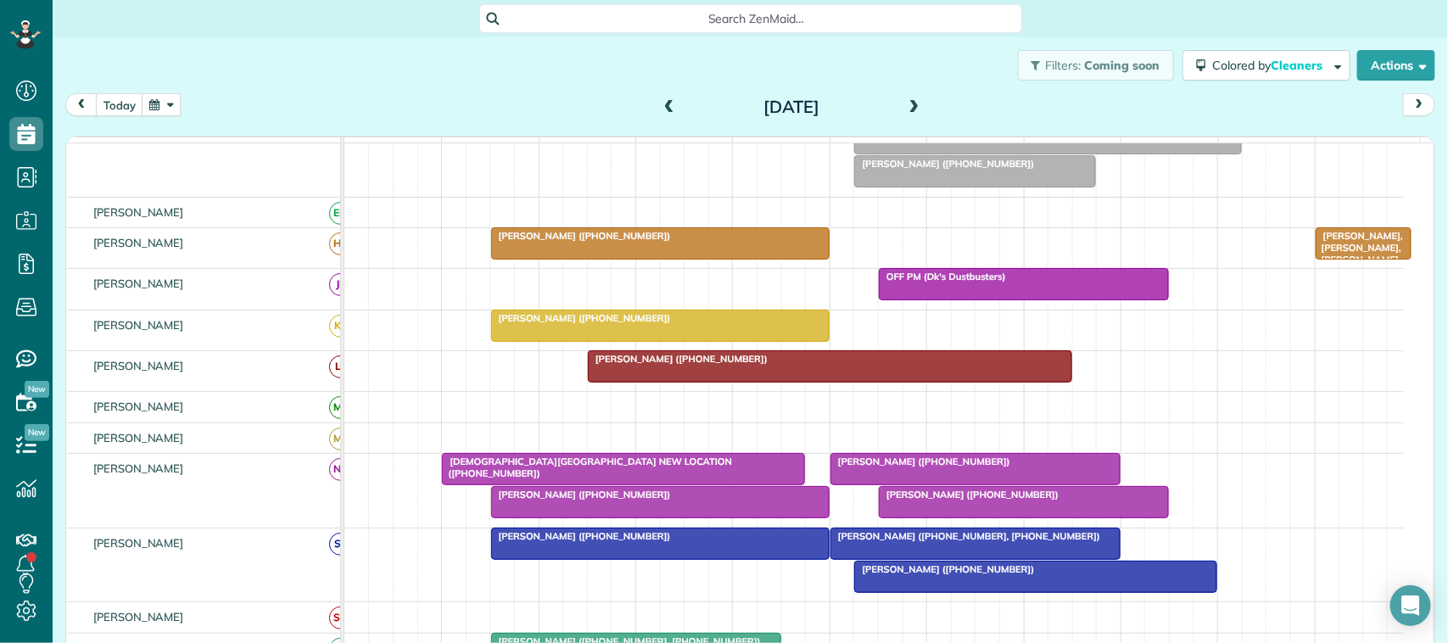
scroll to position [212, 0]
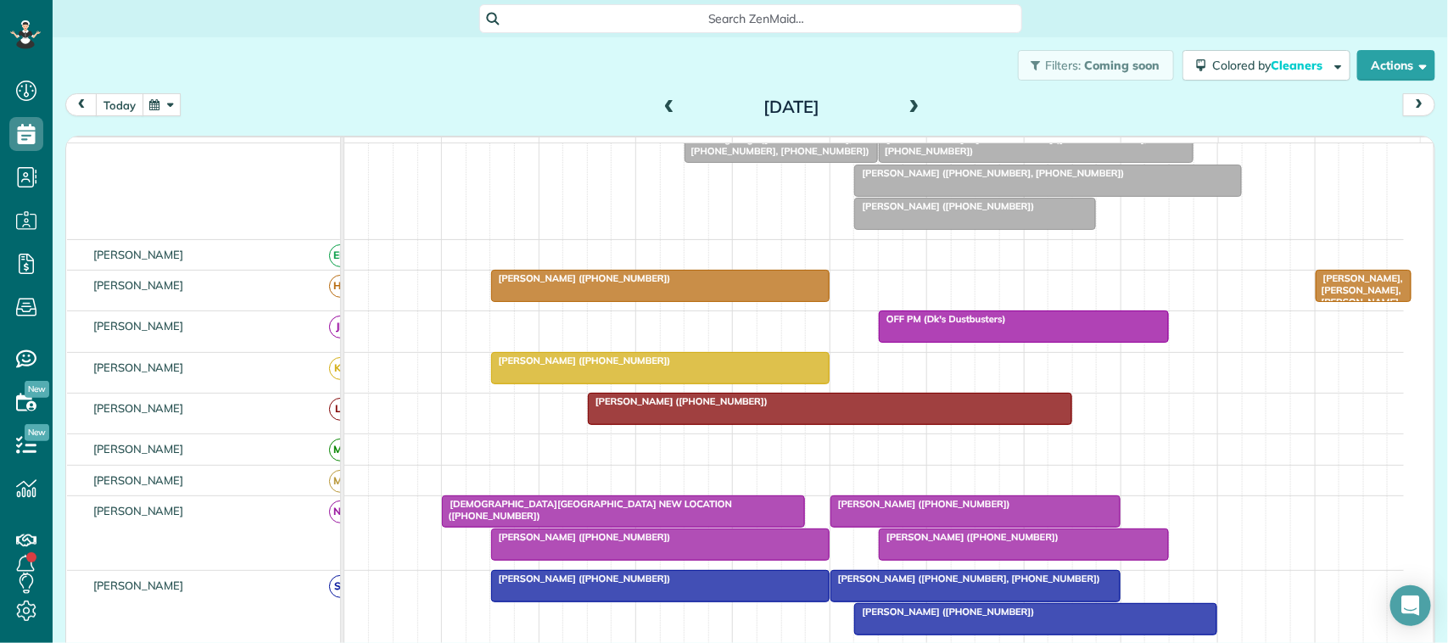
click at [137, 109] on button "today" at bounding box center [120, 104] width 48 height 23
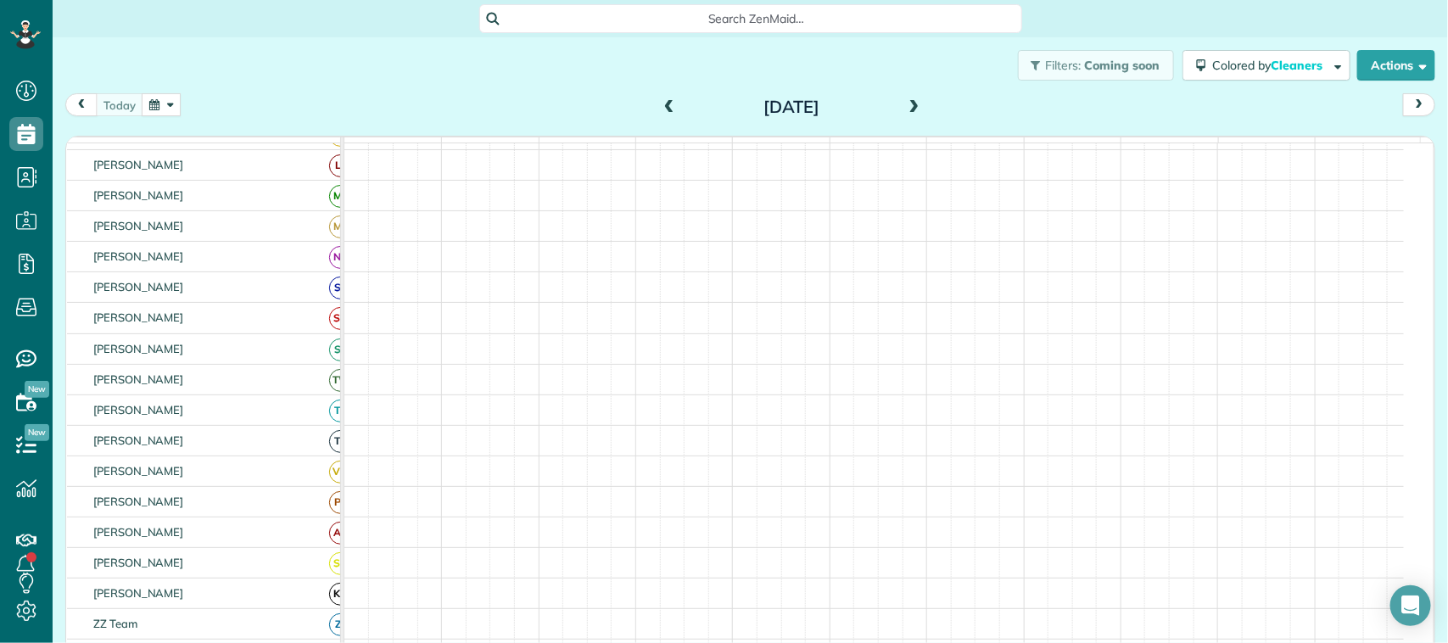
scroll to position [0, 0]
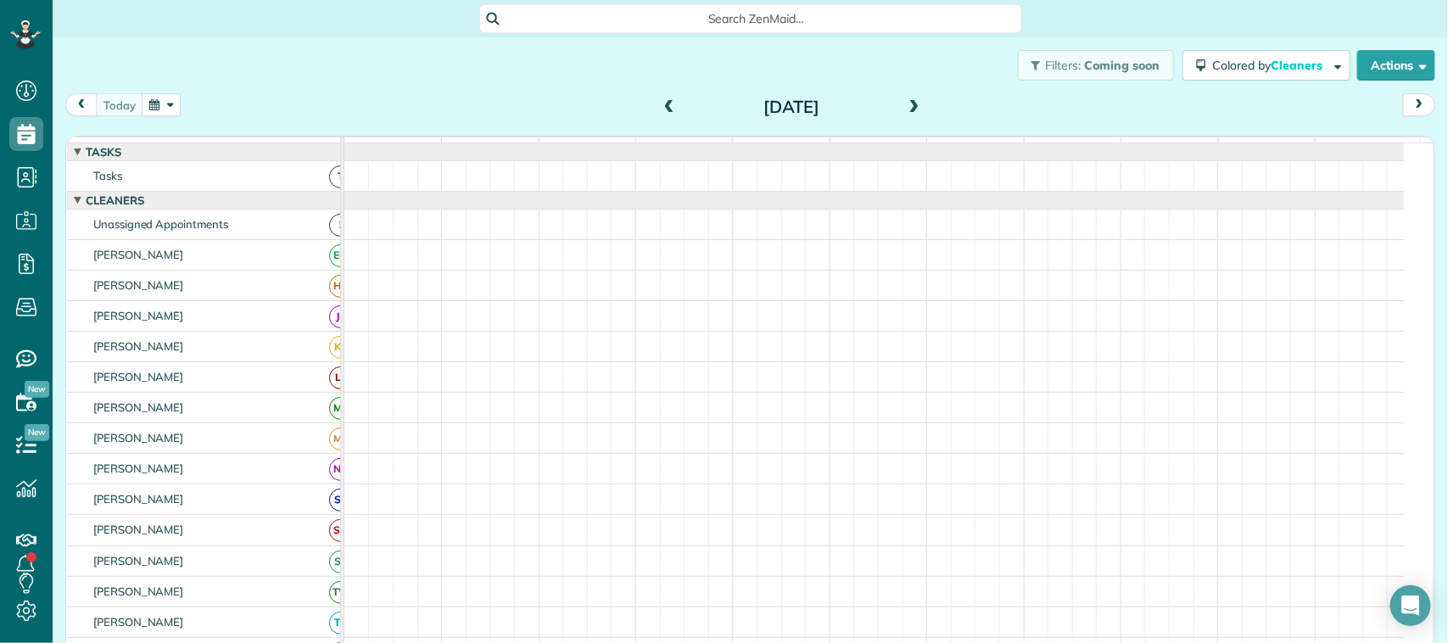
click at [164, 95] on button "button" at bounding box center [161, 104] width 39 height 23
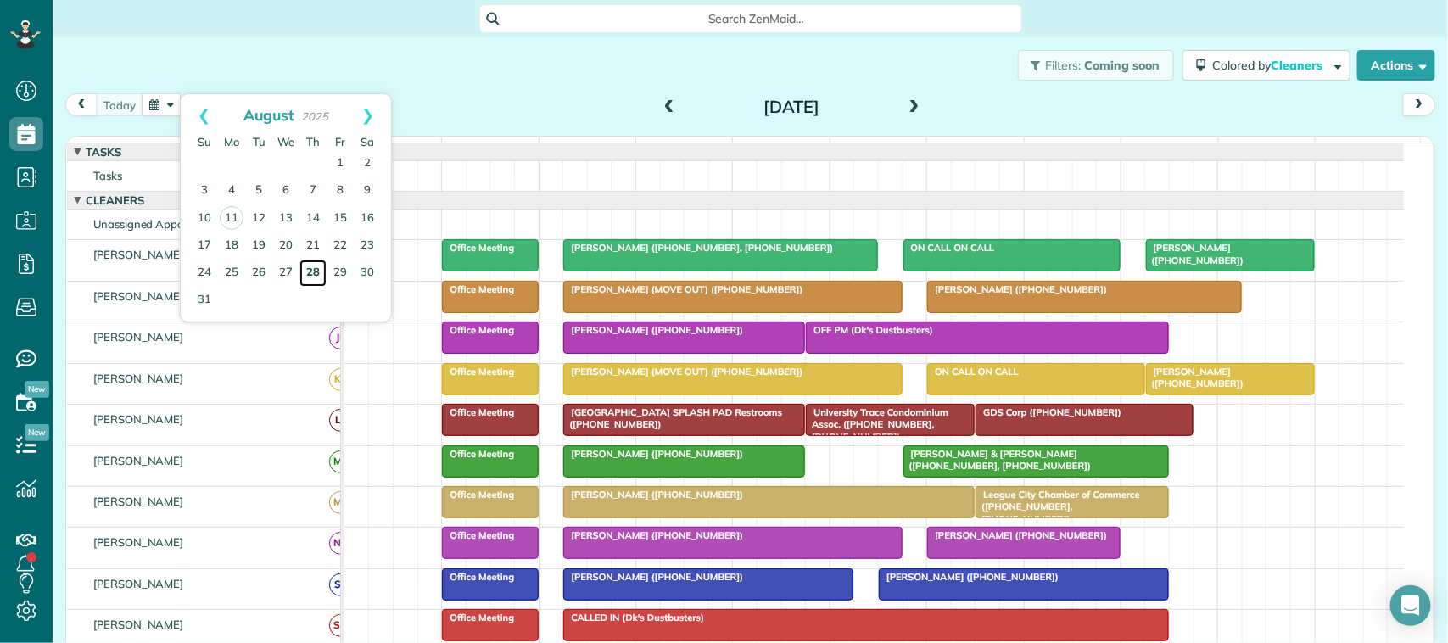
click at [318, 281] on link "28" at bounding box center [313, 273] width 27 height 27
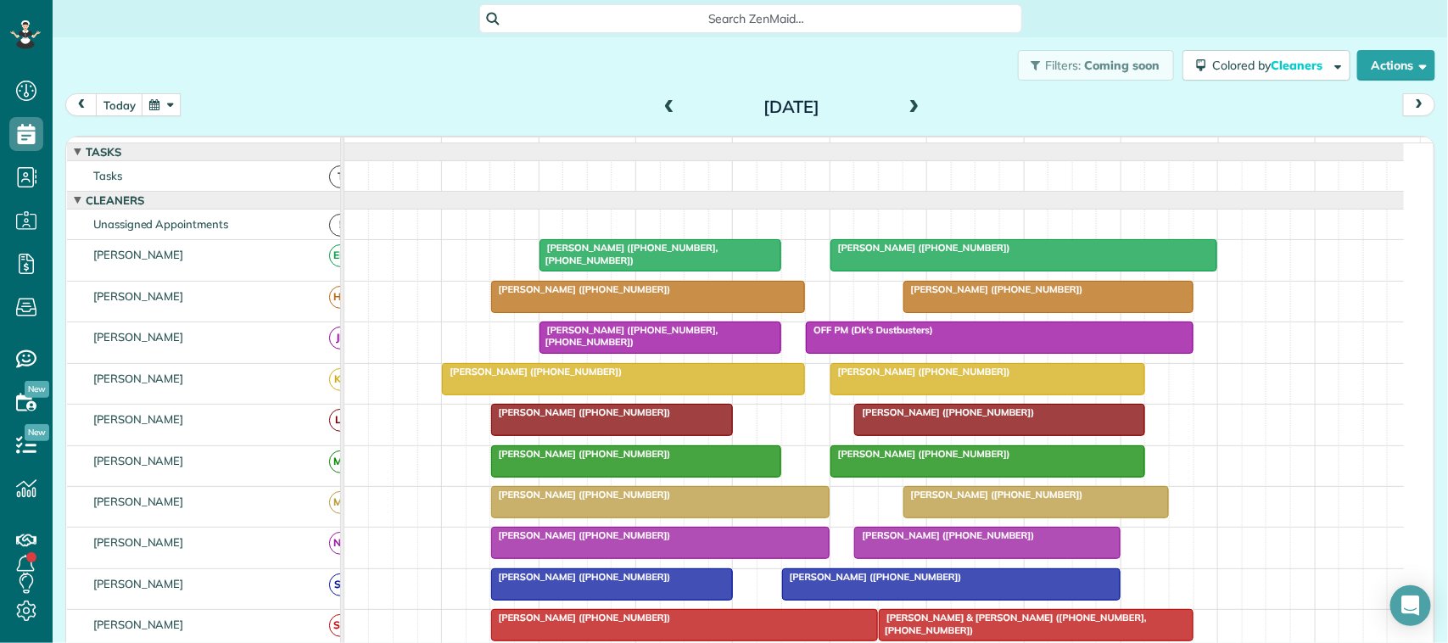
click at [905, 107] on span at bounding box center [914, 107] width 19 height 15
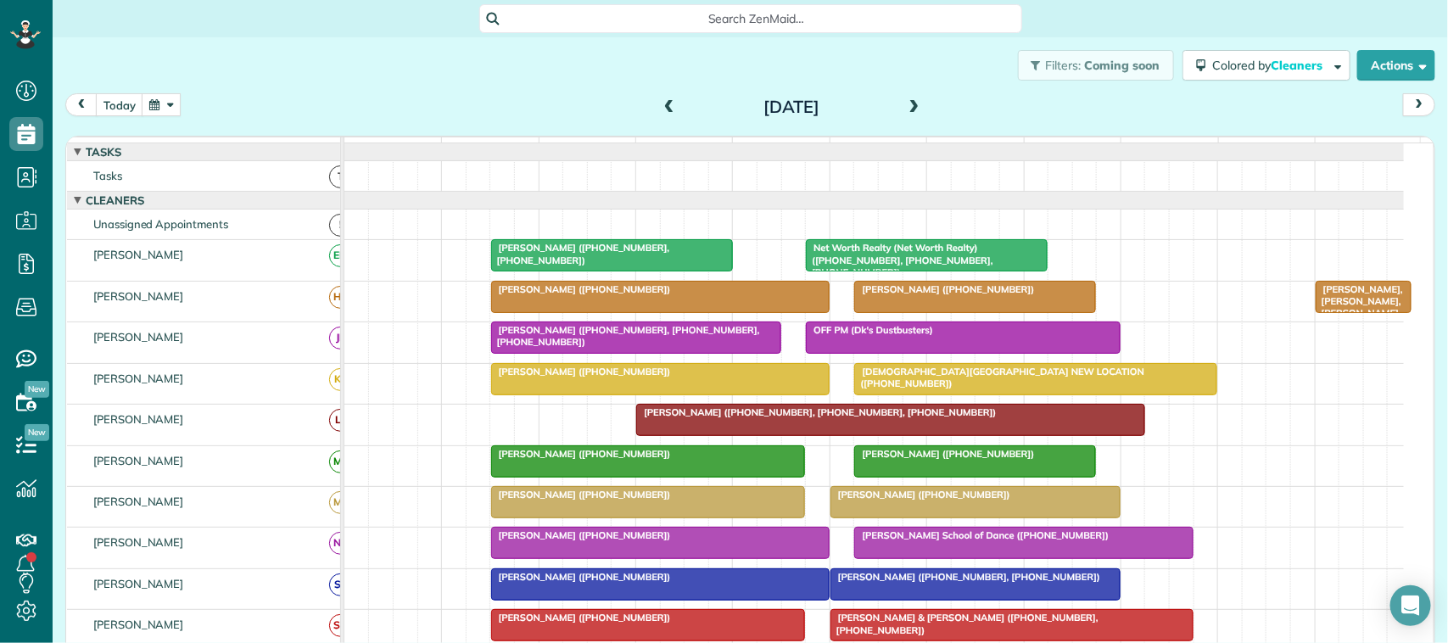
click at [153, 115] on button "button" at bounding box center [161, 104] width 39 height 23
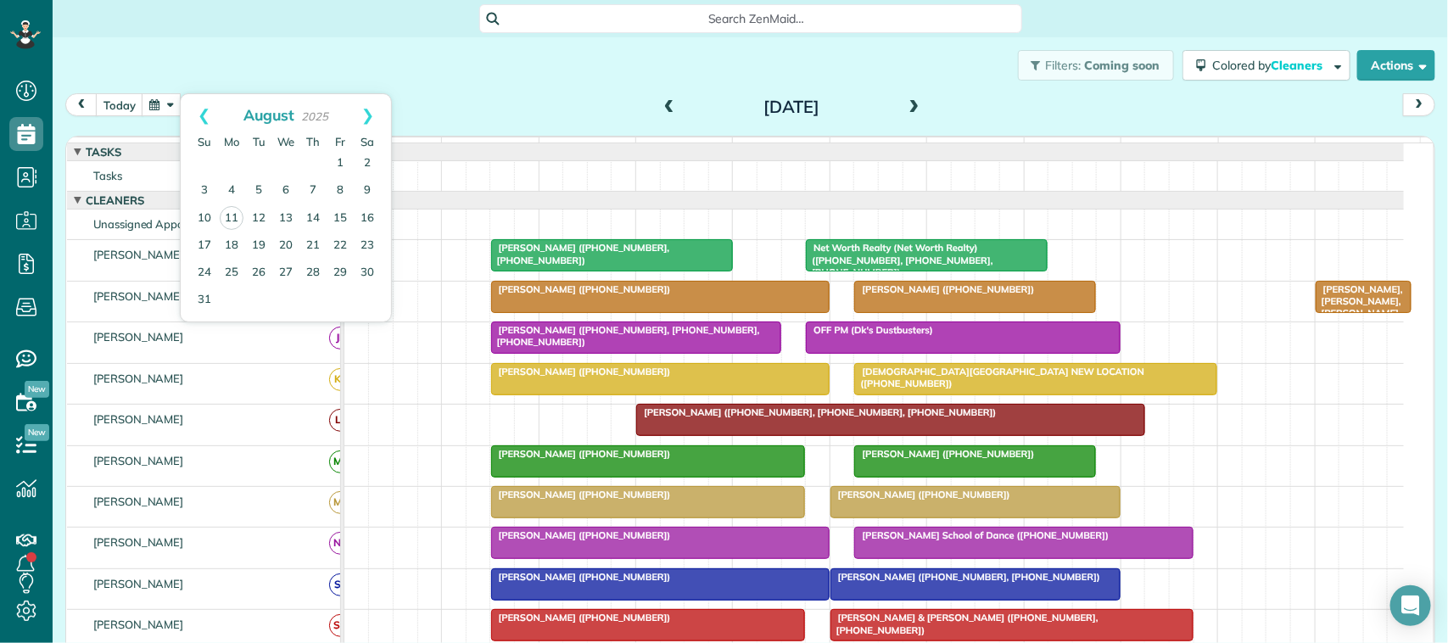
click at [260, 43] on div "Filters: Coming soon Colored by Cleaners Color by Cleaner Color by Team Color b…" at bounding box center [751, 65] width 1396 height 56
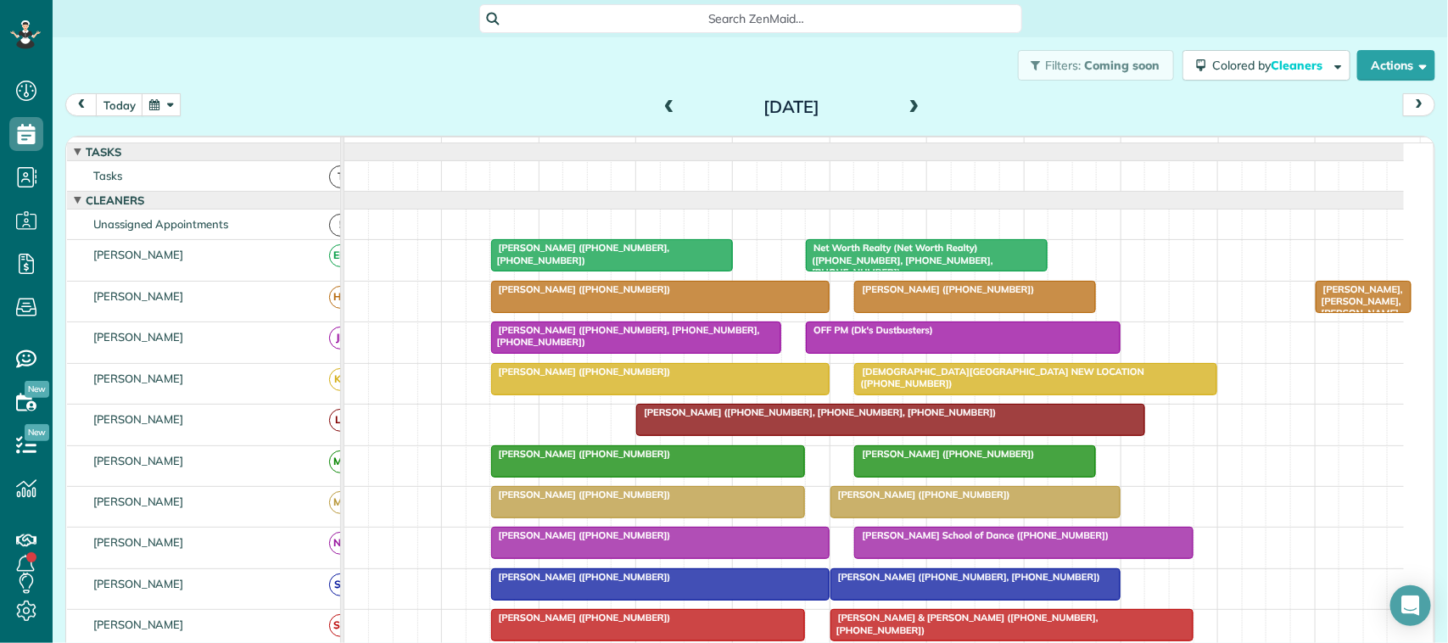
click at [175, 106] on button "button" at bounding box center [161, 104] width 39 height 23
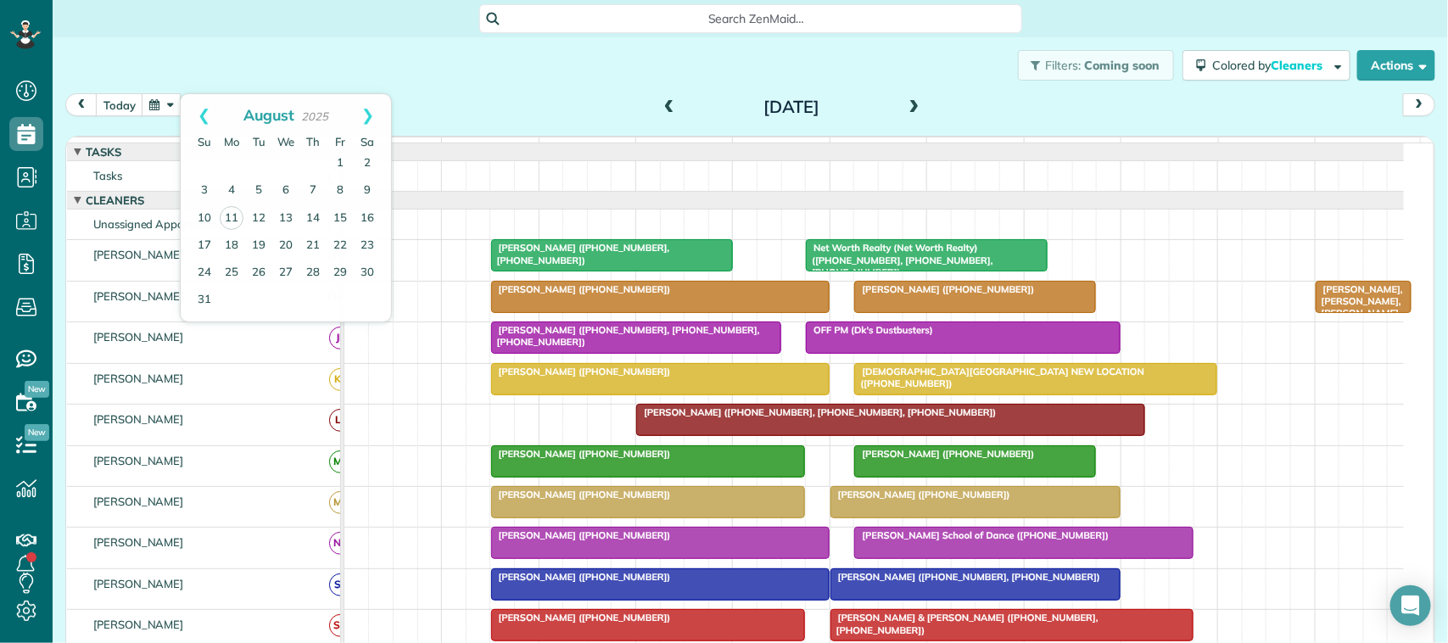
click at [215, 70] on div "Filters: Coming soon Colored by Cleaners Color by Cleaner Color by Team Color b…" at bounding box center [751, 65] width 1396 height 56
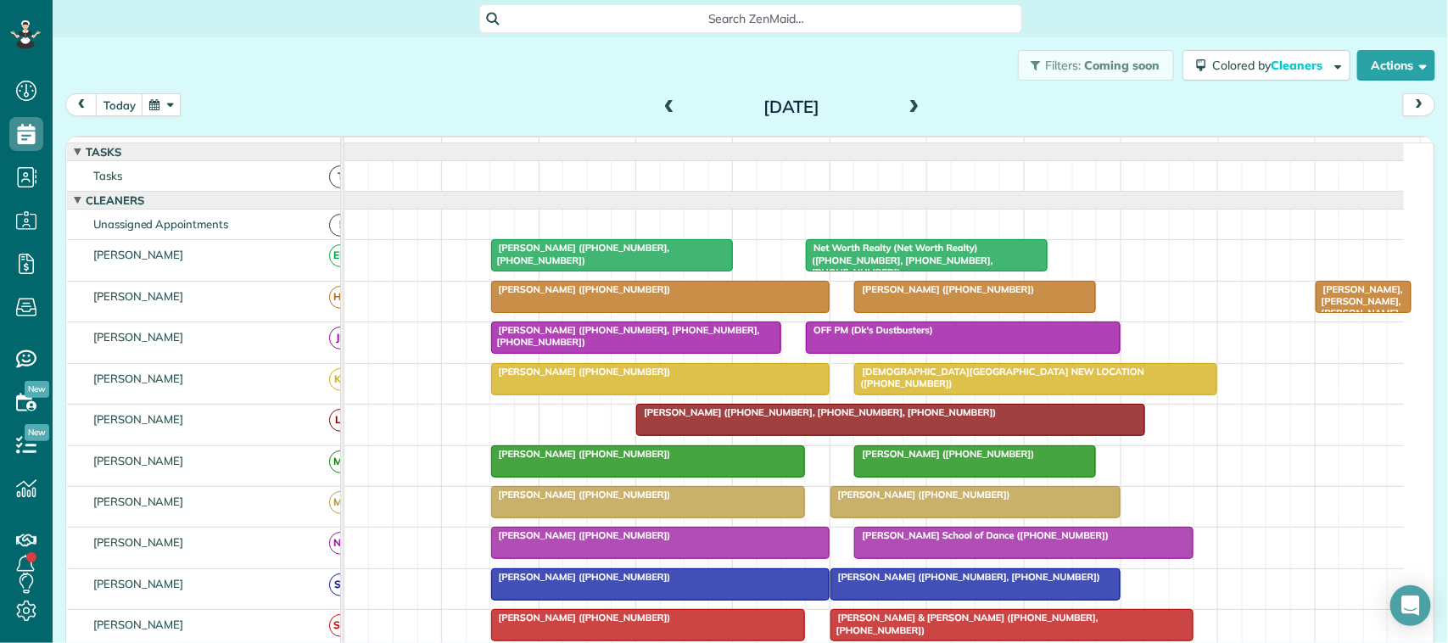
click at [544, 312] on div at bounding box center [660, 297] width 337 height 31
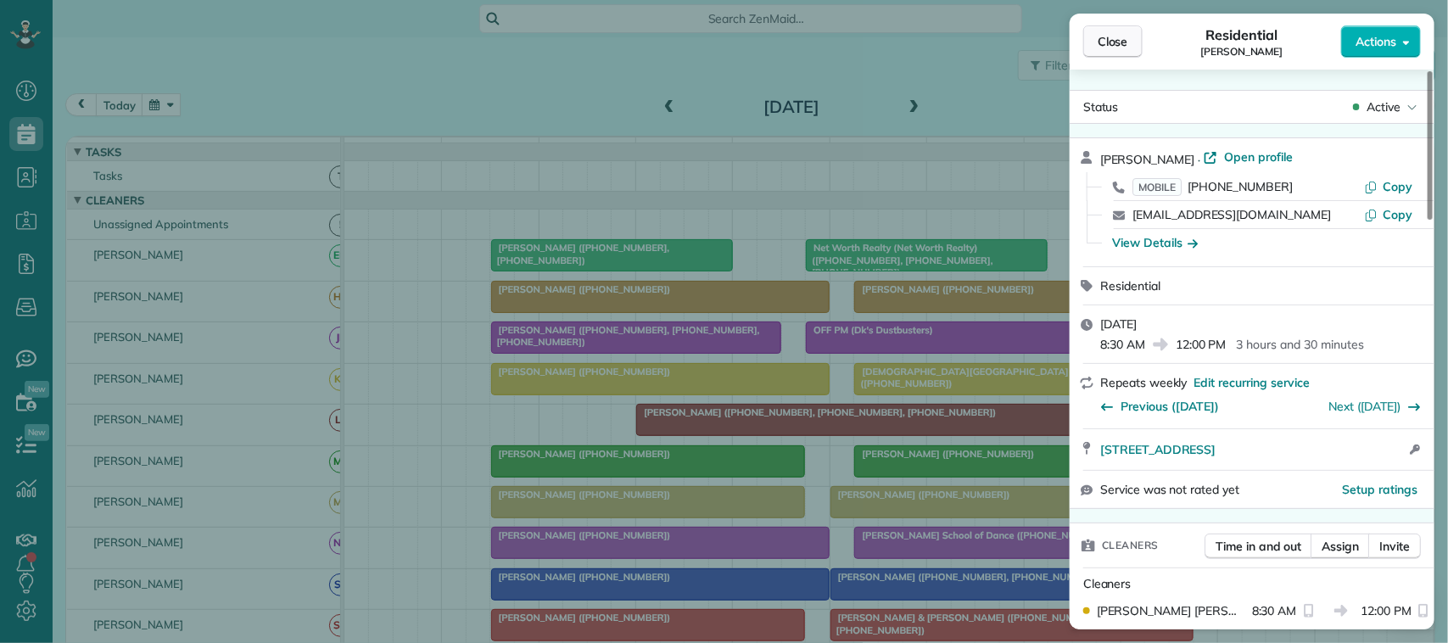
click at [1094, 47] on button "Close" at bounding box center [1112, 41] width 59 height 32
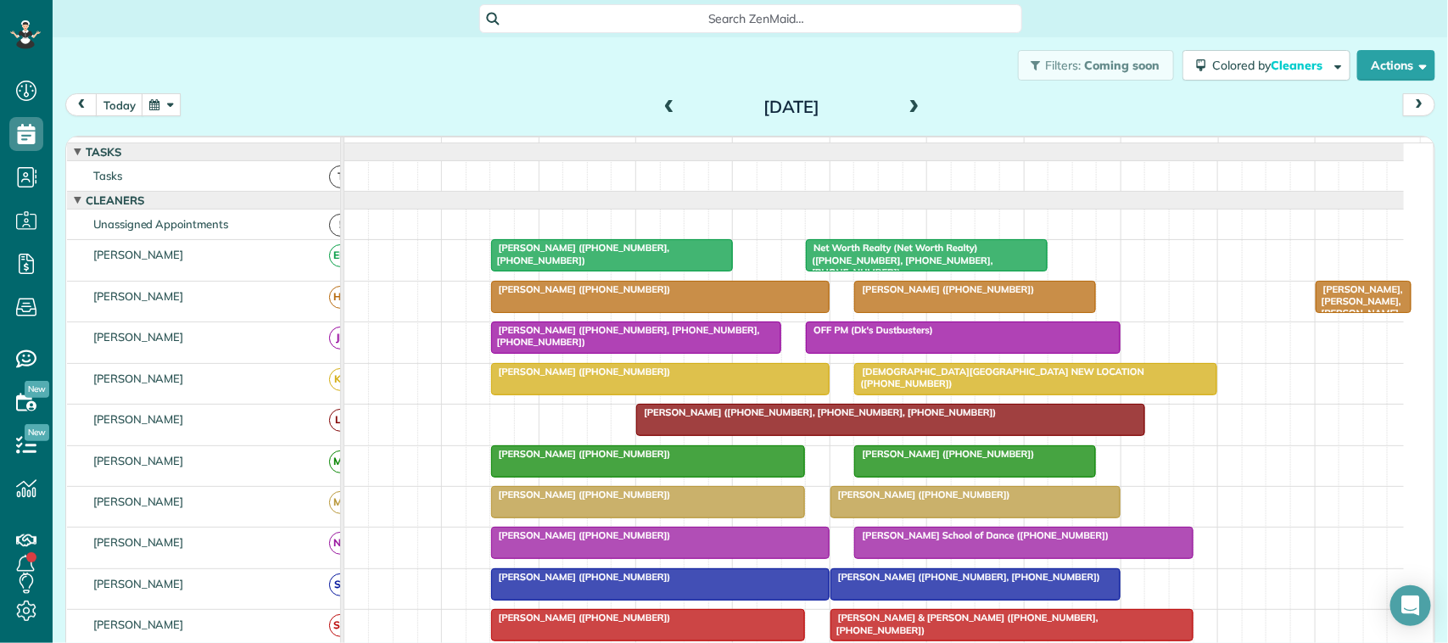
click at [166, 112] on button "button" at bounding box center [161, 104] width 39 height 23
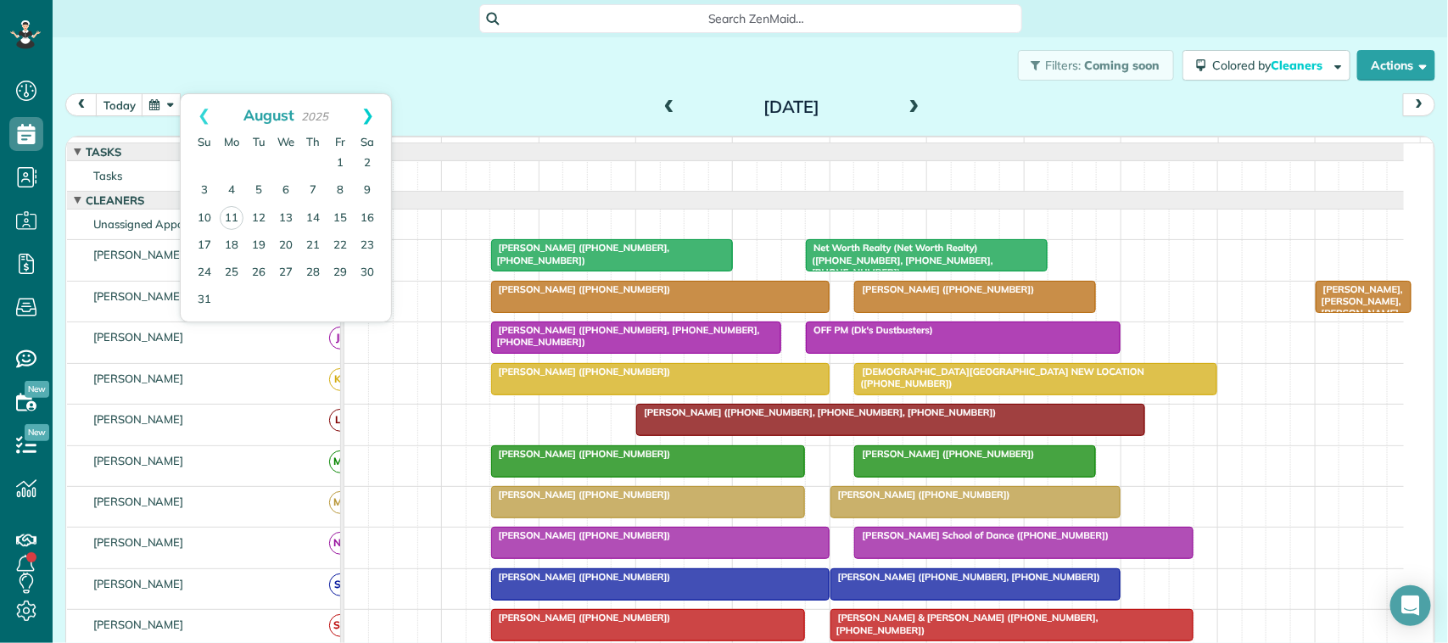
click at [379, 125] on link "Next" at bounding box center [367, 115] width 47 height 42
click at [340, 164] on link "5" at bounding box center [340, 163] width 27 height 27
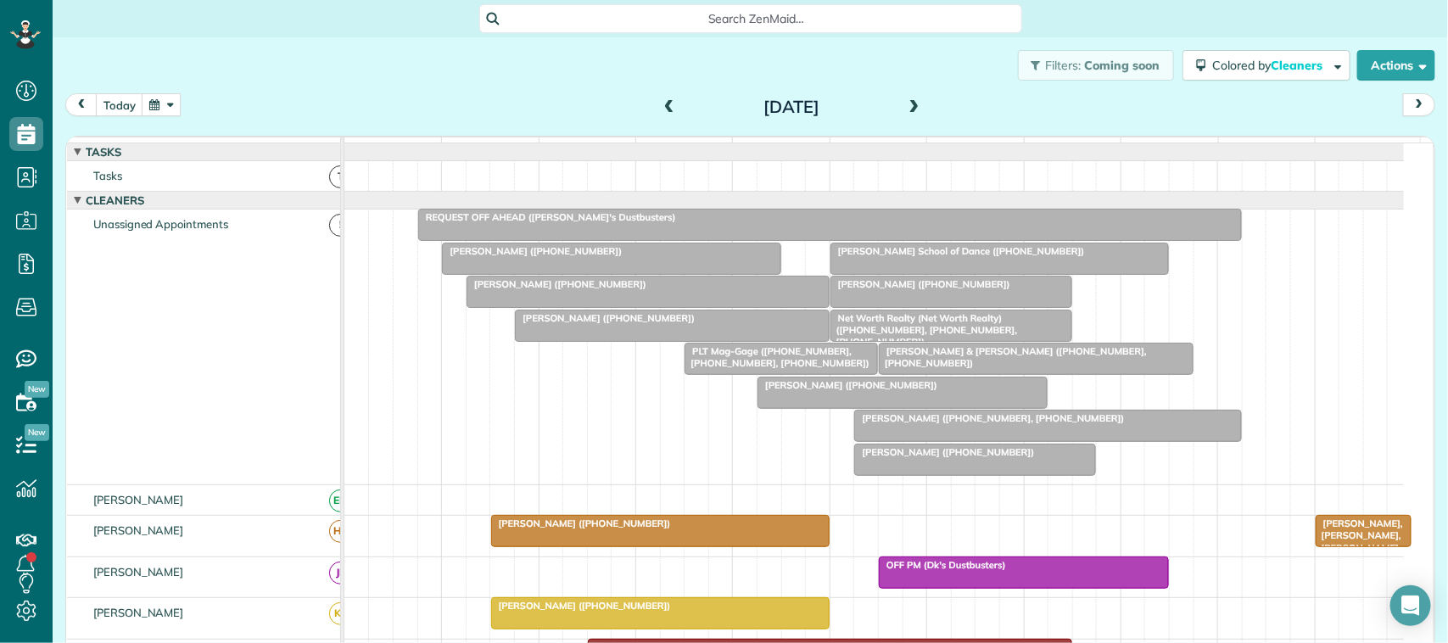
scroll to position [106, 0]
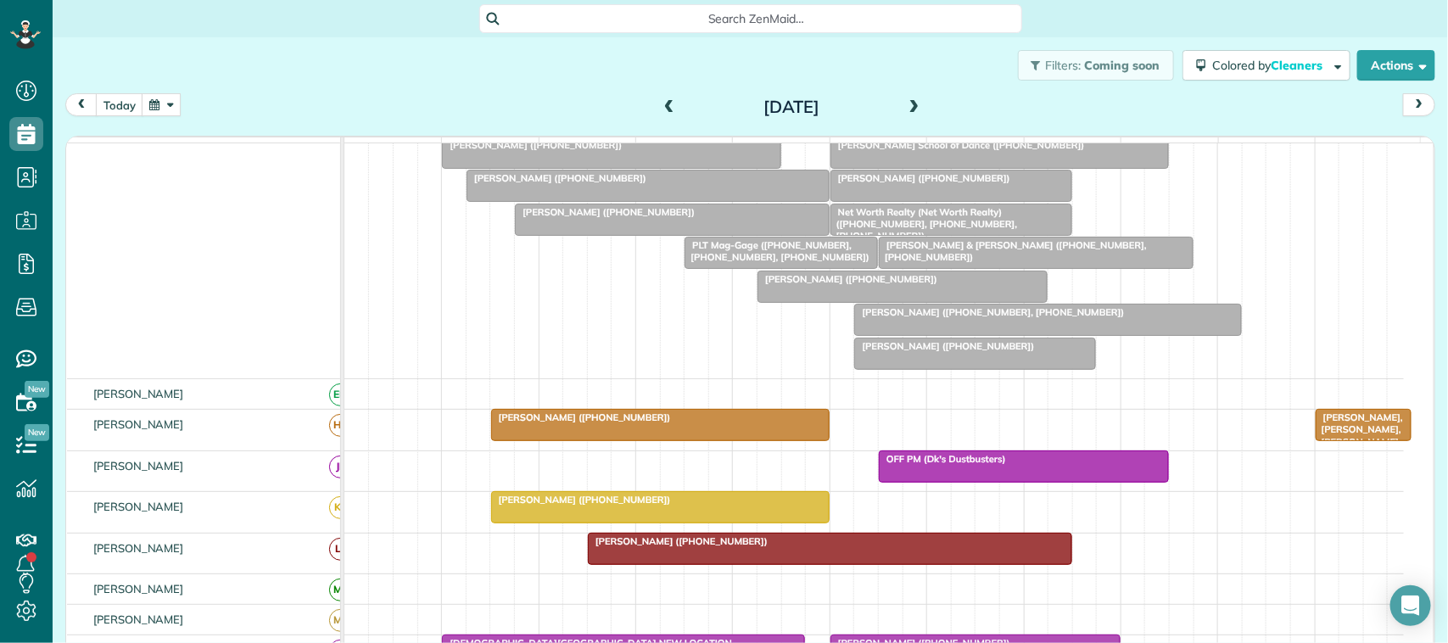
click at [536, 440] on div at bounding box center [660, 425] width 337 height 31
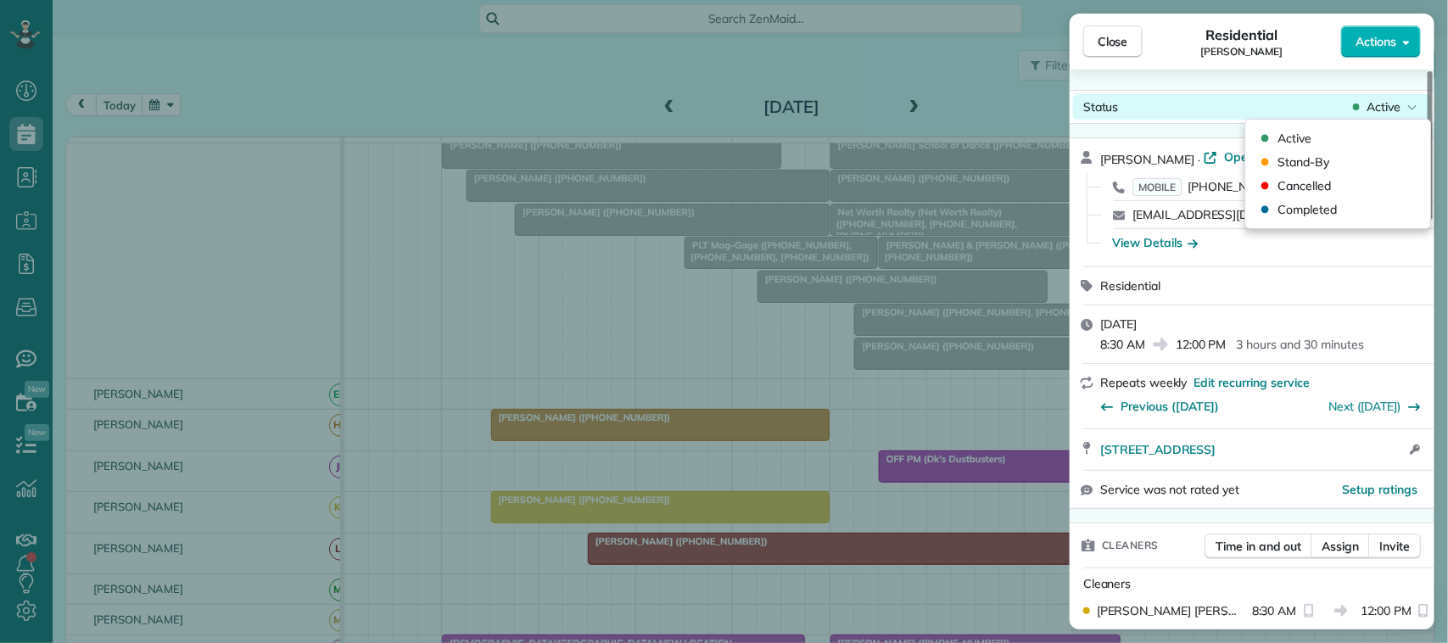
click at [1371, 111] on span "Active" at bounding box center [1384, 106] width 34 height 17
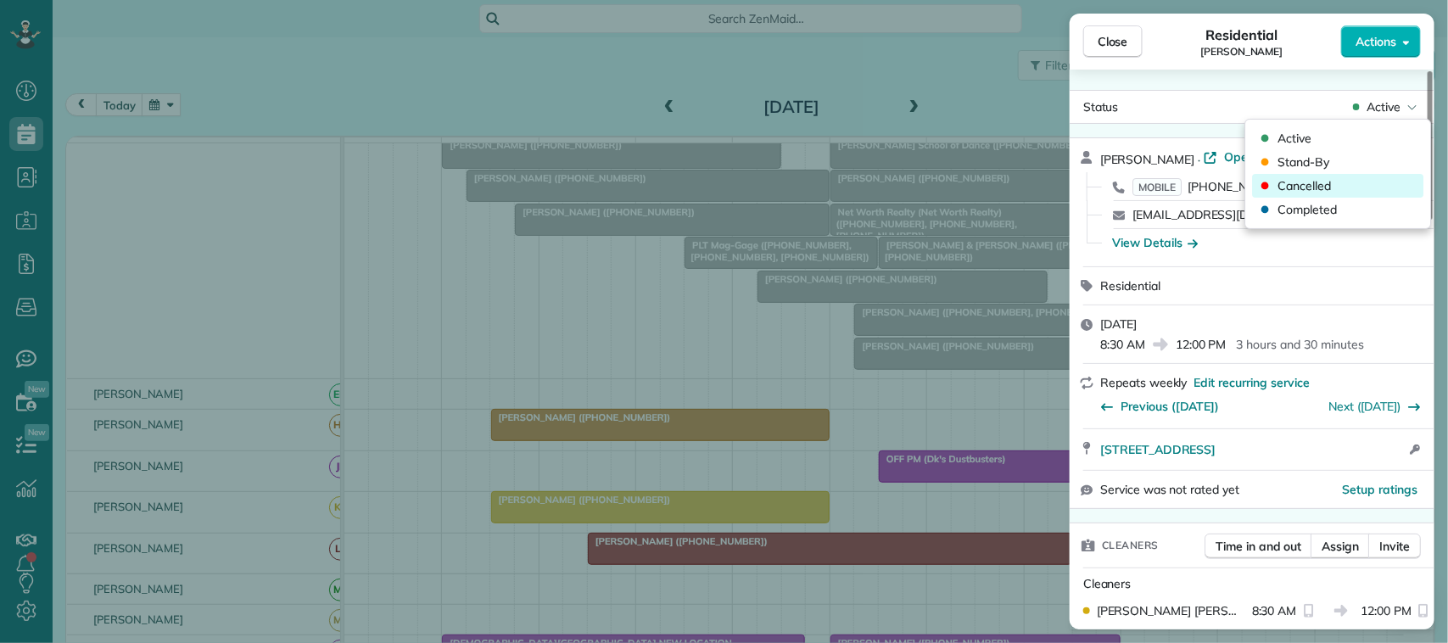
click at [1358, 184] on div "Cancelled" at bounding box center [1338, 186] width 171 height 24
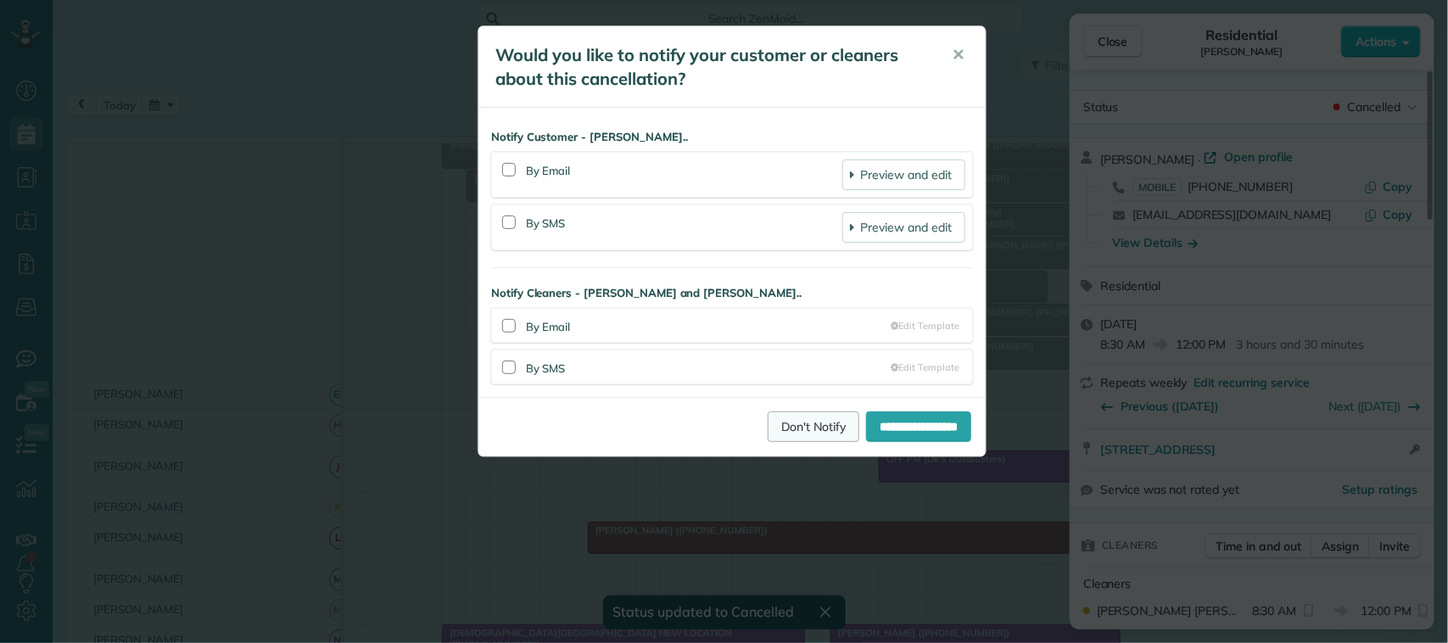
click at [782, 422] on link "Don't Notify" at bounding box center [814, 426] width 92 height 31
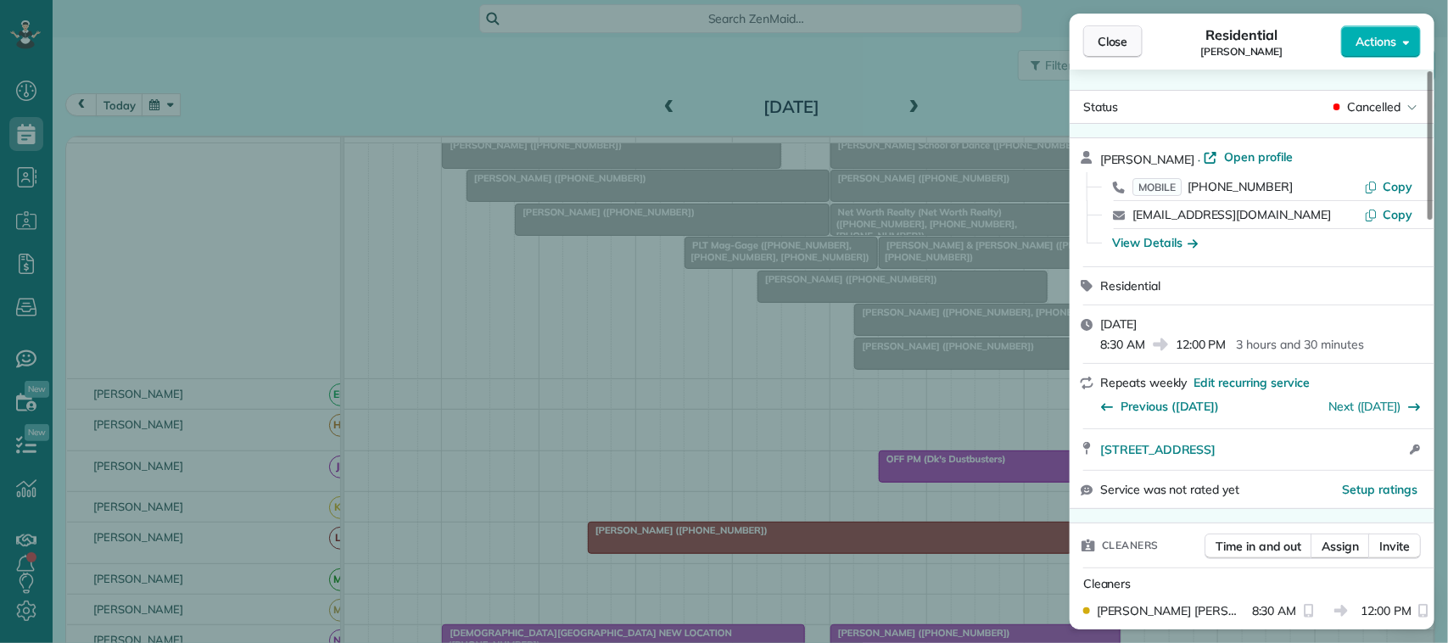
click at [1114, 36] on span "Close" at bounding box center [1113, 41] width 31 height 17
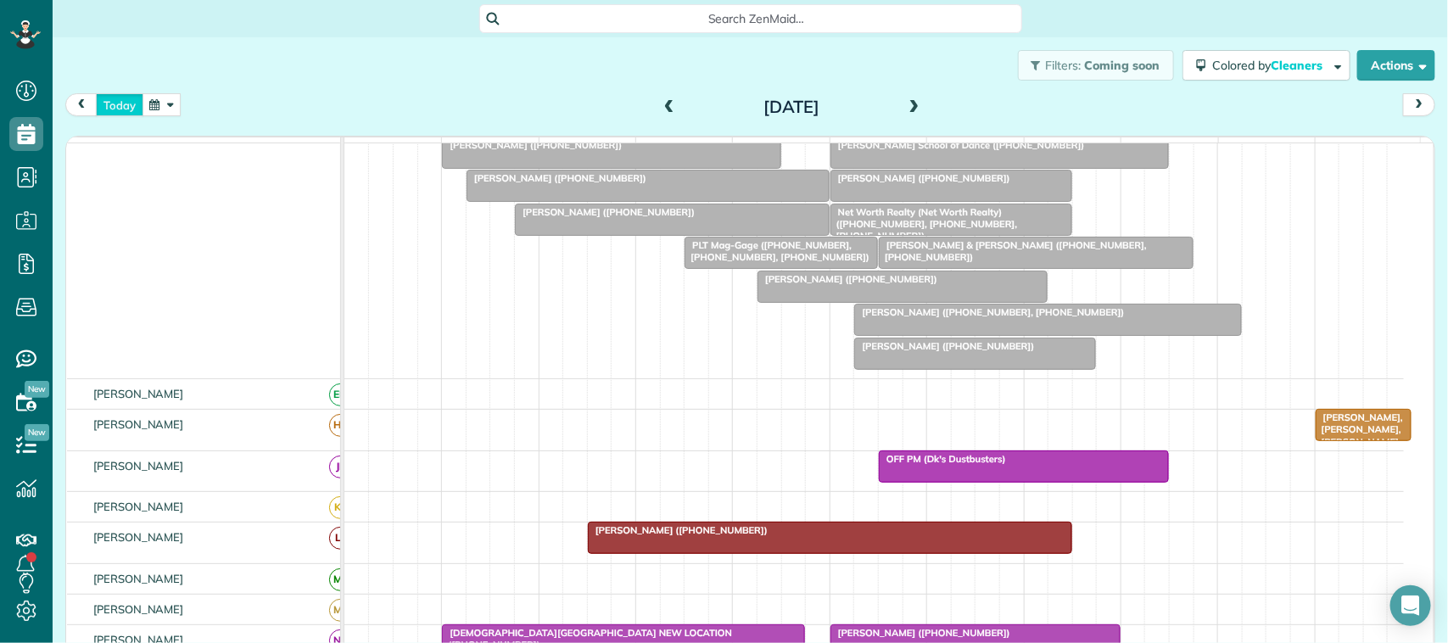
click at [115, 109] on button "today" at bounding box center [120, 104] width 48 height 23
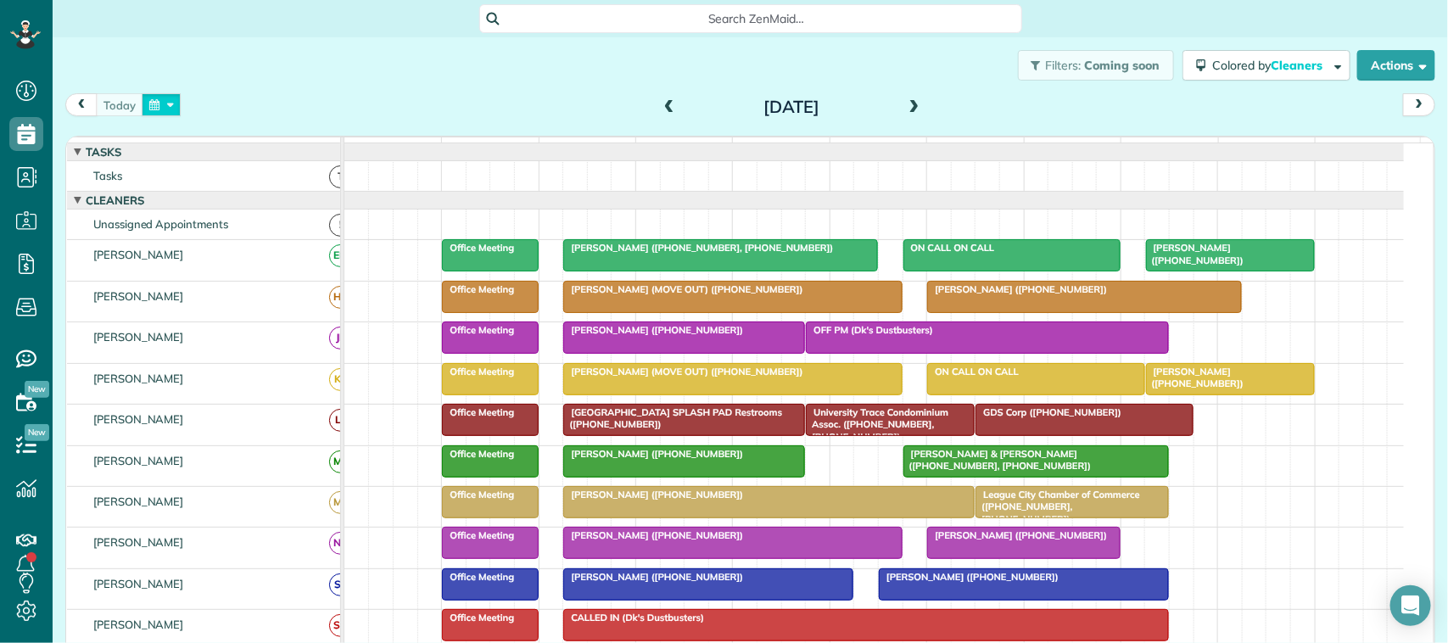
click at [174, 108] on button "button" at bounding box center [161, 104] width 39 height 23
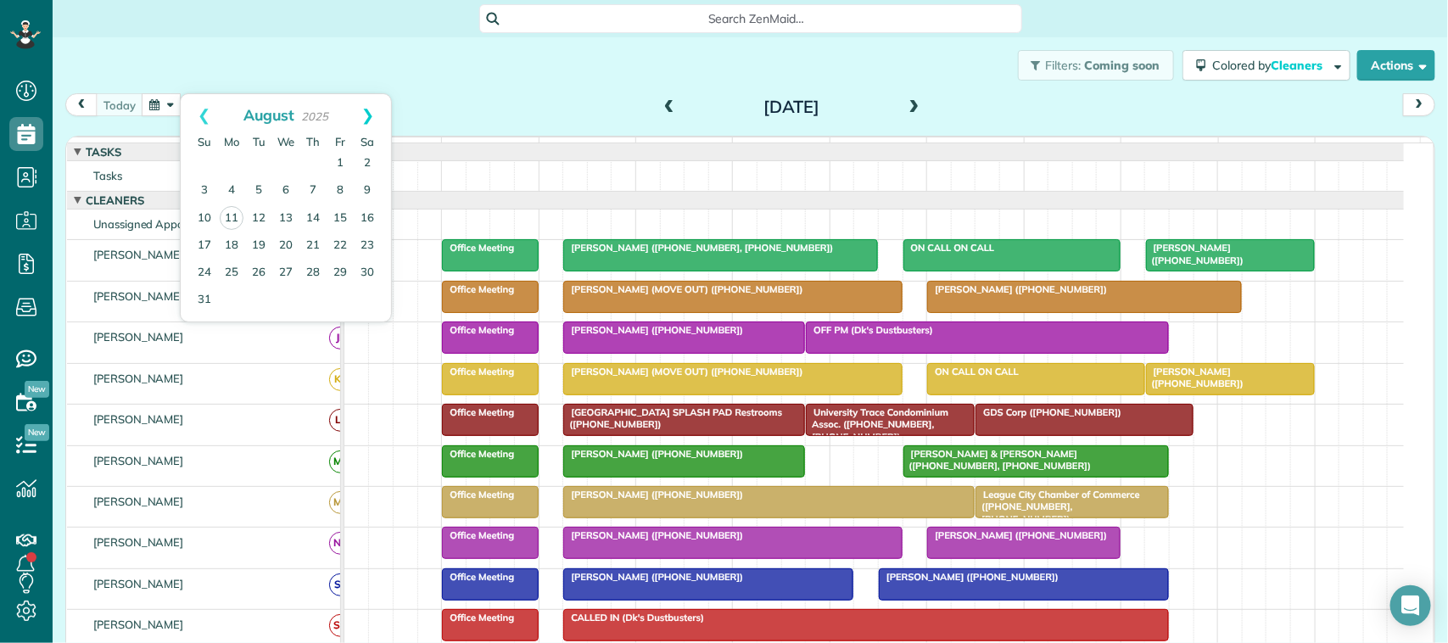
click at [376, 119] on link "Next" at bounding box center [367, 115] width 47 height 42
click at [233, 158] on link "1" at bounding box center [231, 163] width 27 height 27
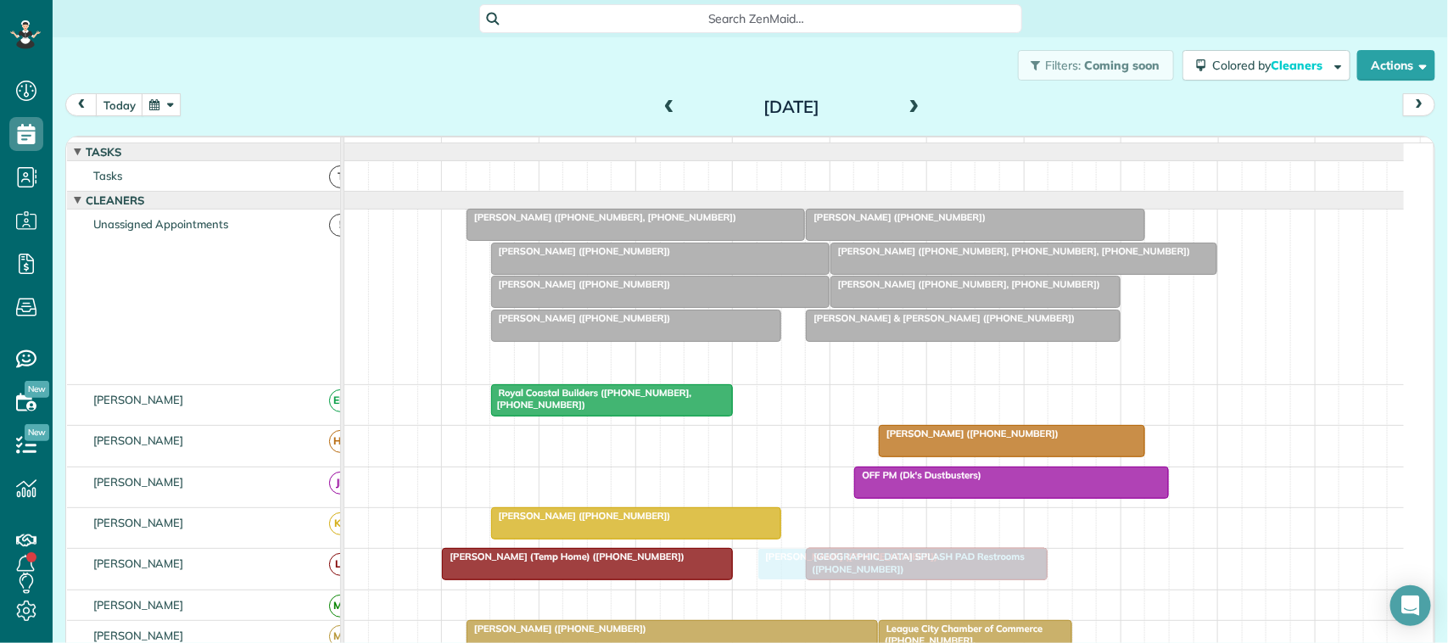
drag, startPoint x: 611, startPoint y: 379, endPoint x: 883, endPoint y: 609, distance: 356.4
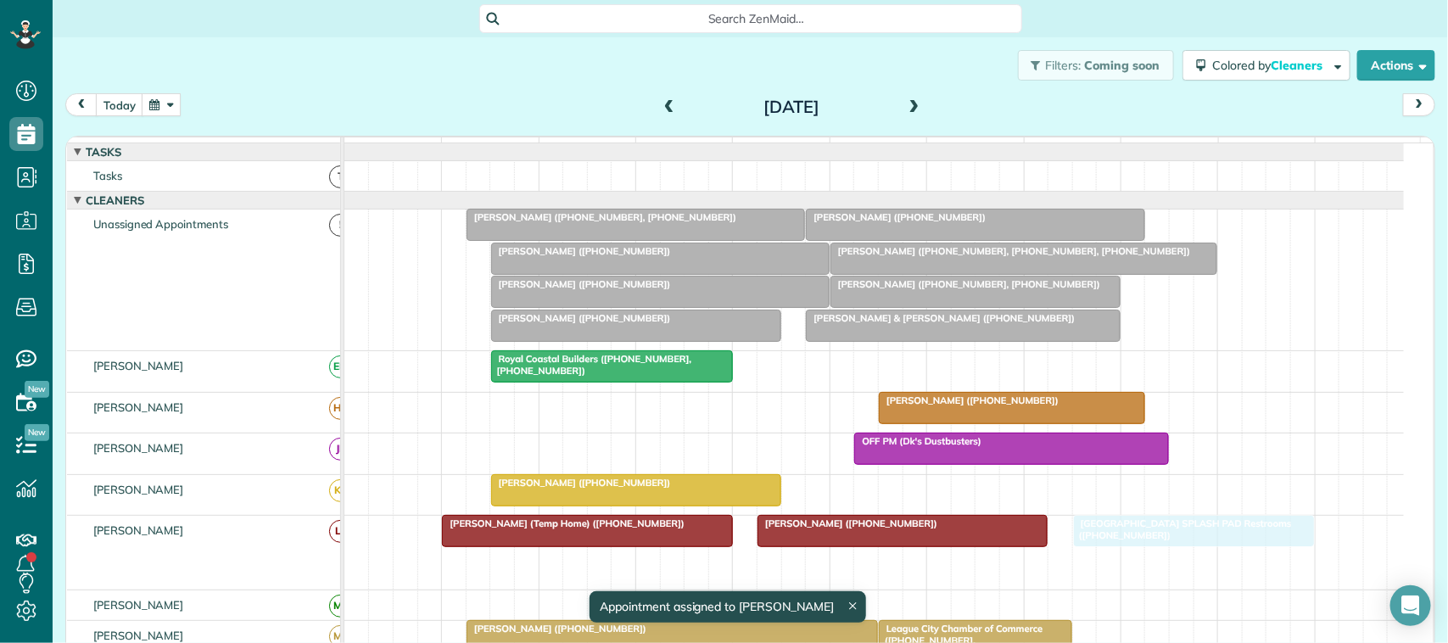
drag, startPoint x: 882, startPoint y: 586, endPoint x: 1141, endPoint y: 567, distance: 259.5
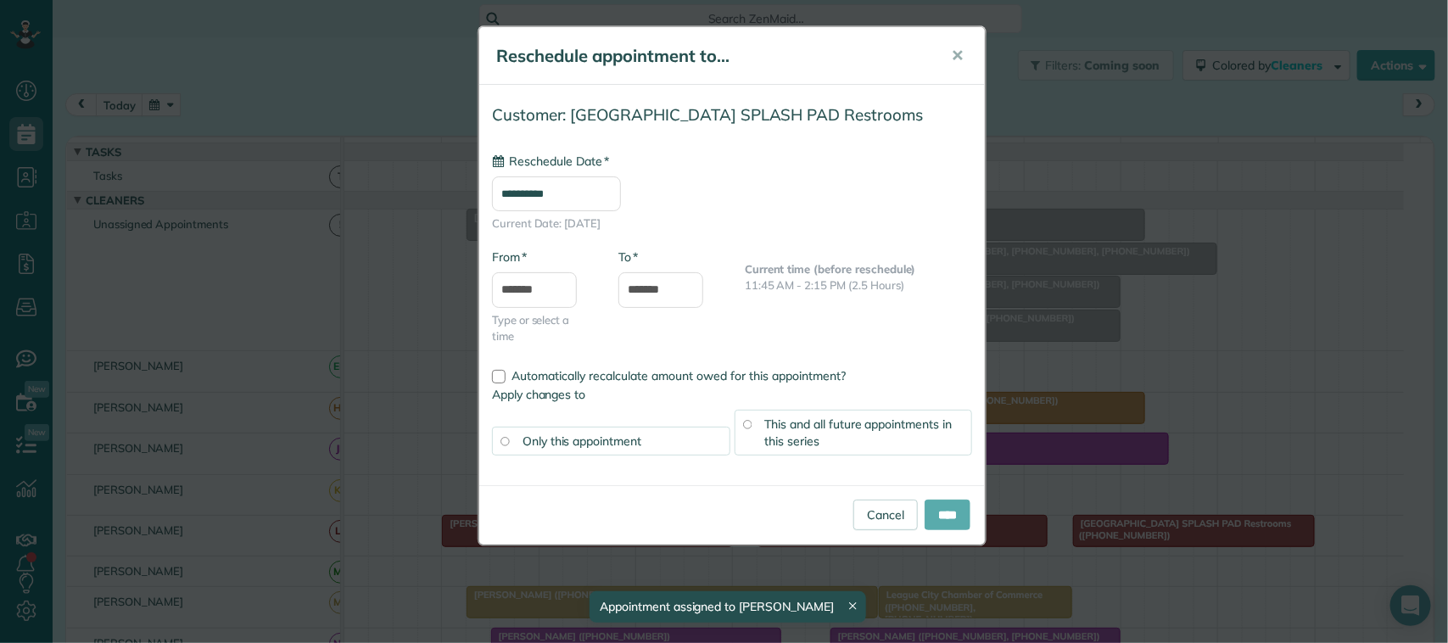
click at [939, 523] on input "****" at bounding box center [948, 515] width 46 height 31
type input "**********"
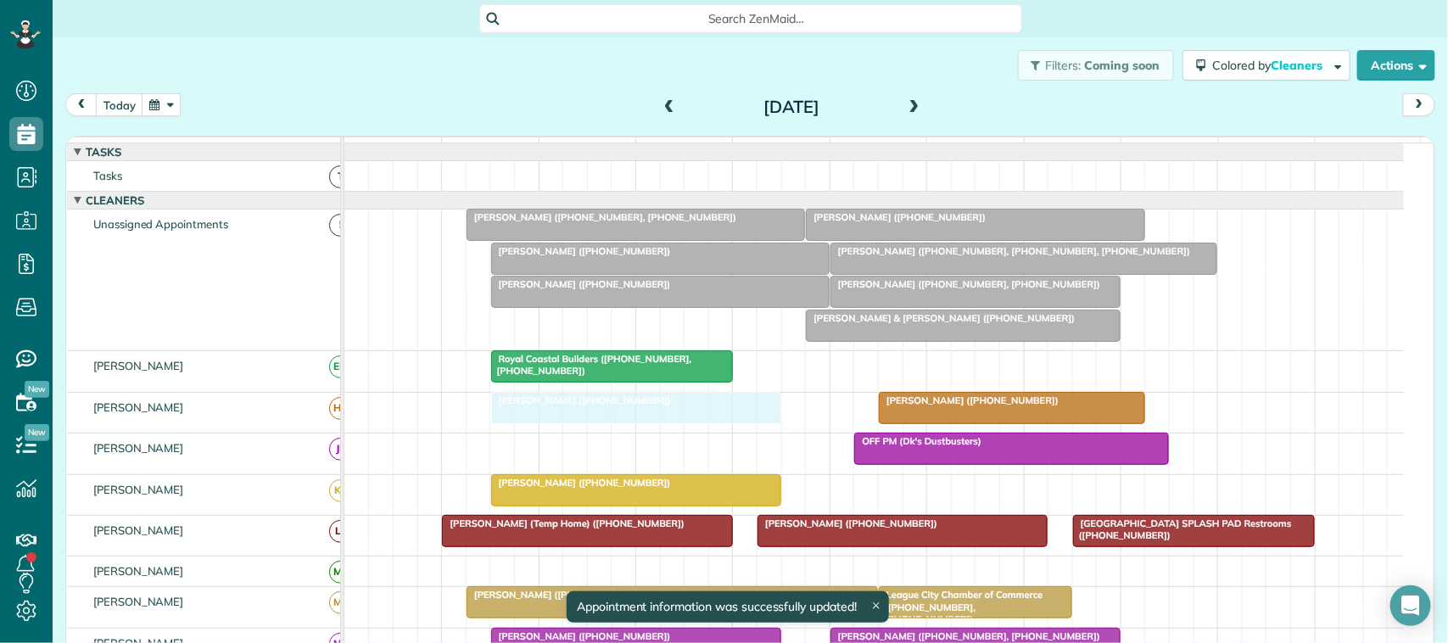
drag, startPoint x: 634, startPoint y: 342, endPoint x: 626, endPoint y: 443, distance: 101.3
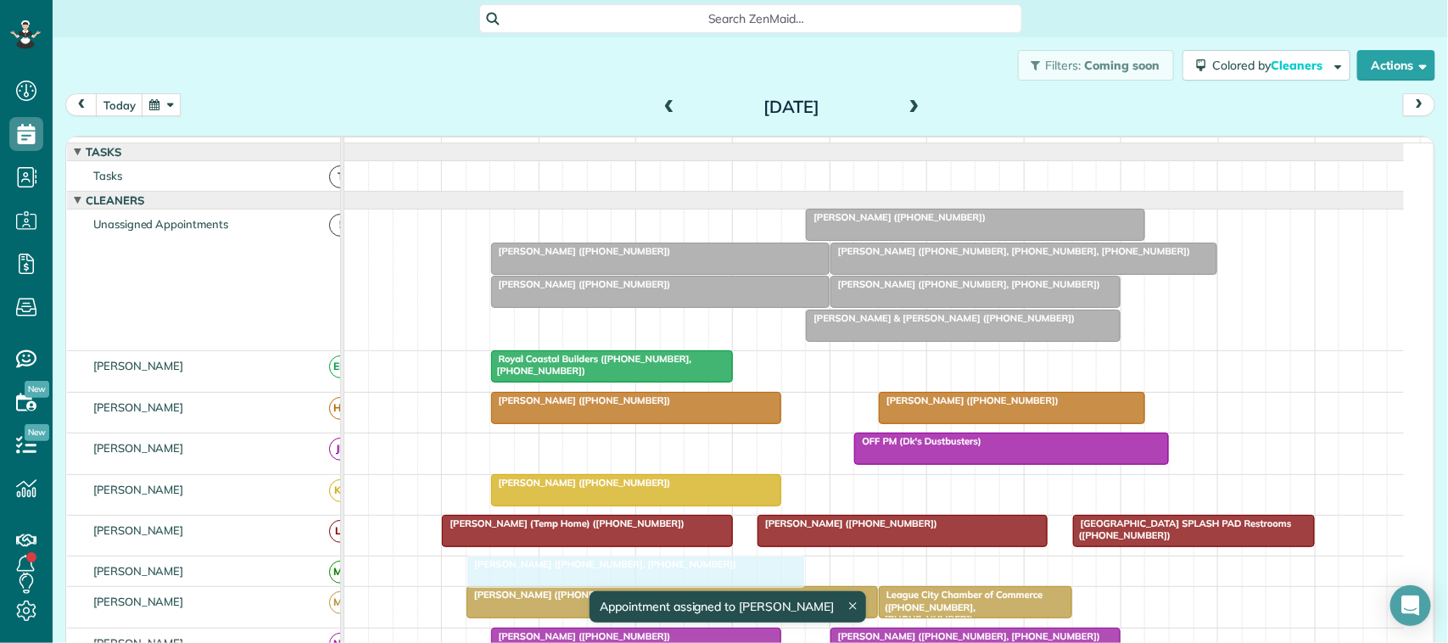
drag, startPoint x: 617, startPoint y: 236, endPoint x: 624, endPoint y: 574, distance: 338.6
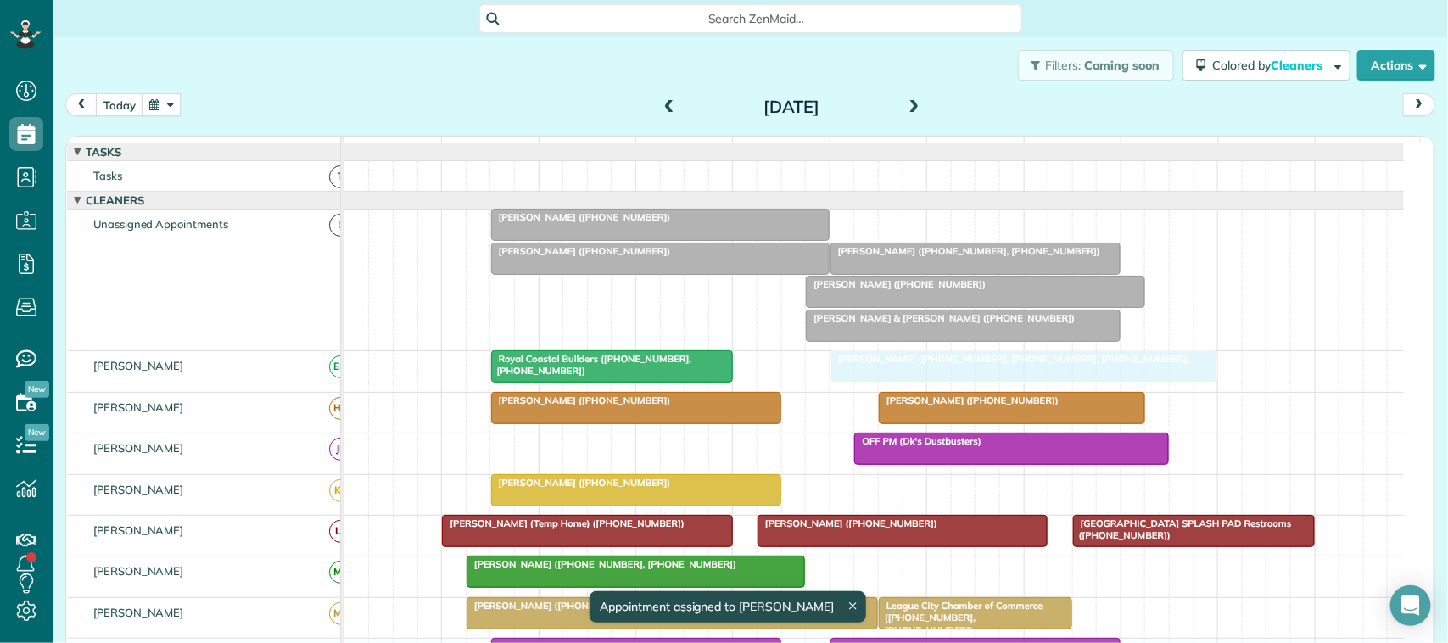
drag, startPoint x: 897, startPoint y: 238, endPoint x: 902, endPoint y: 382, distance: 144.3
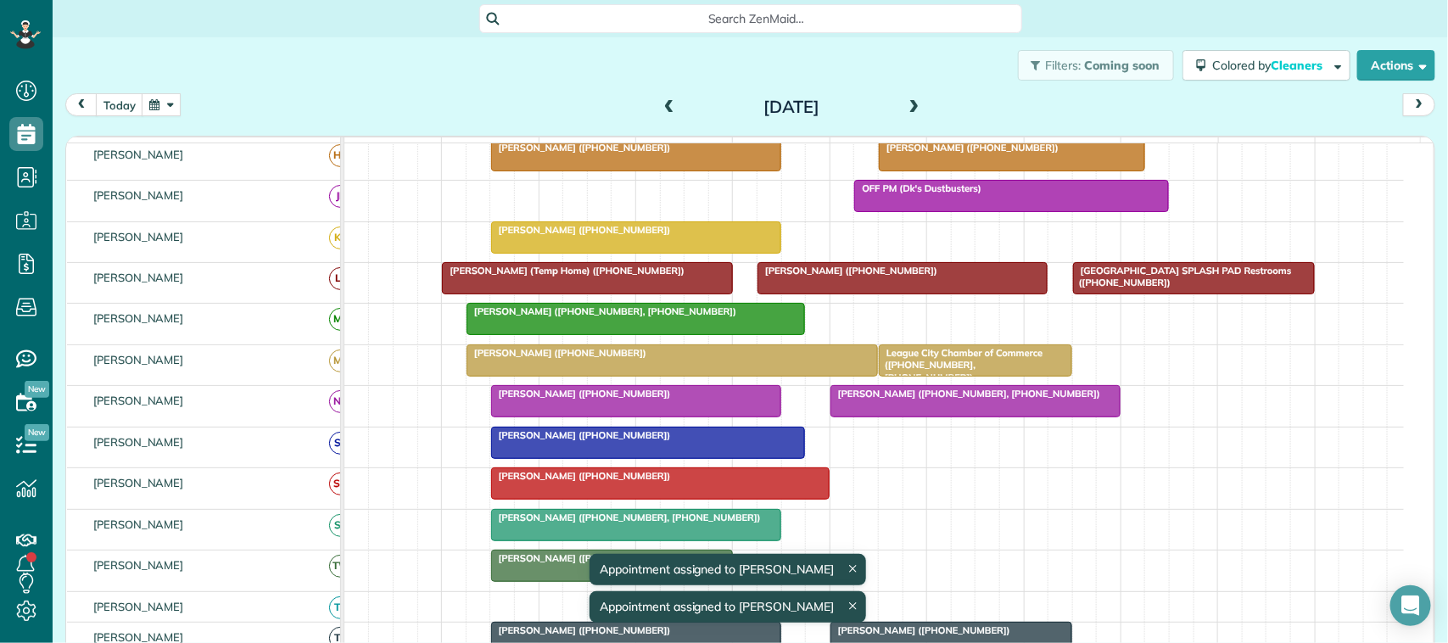
scroll to position [318, 0]
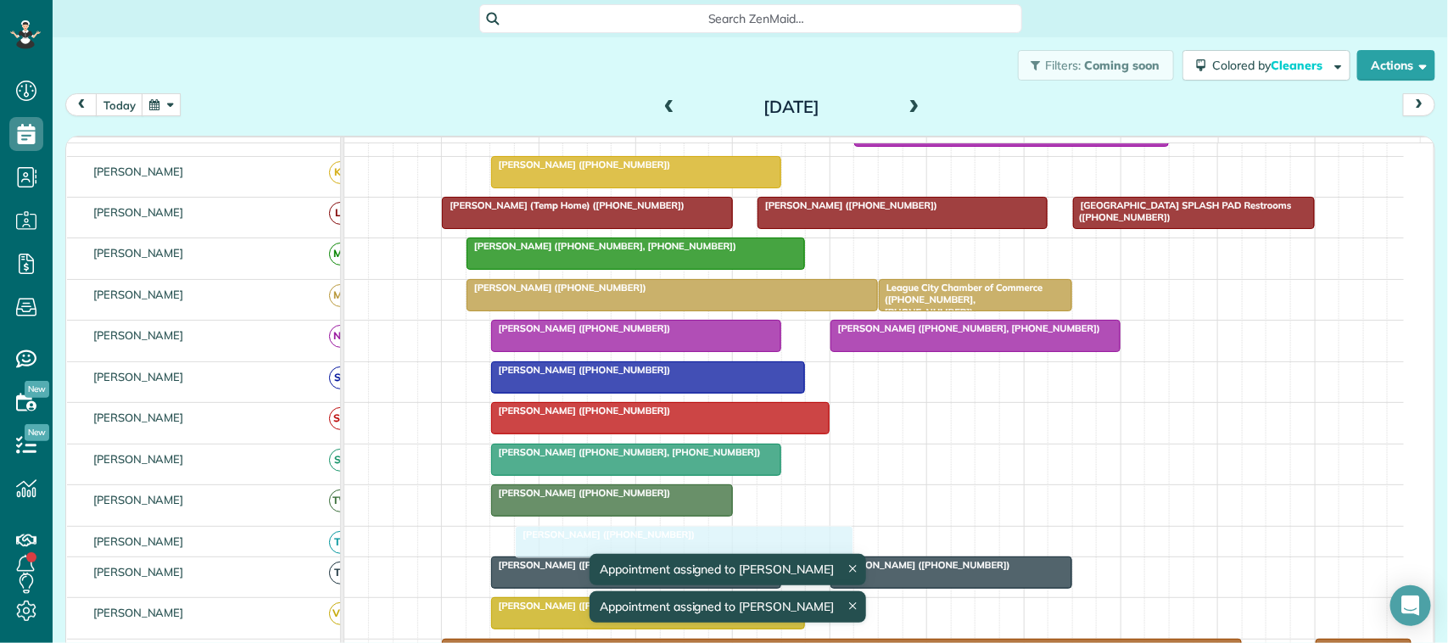
drag, startPoint x: 628, startPoint y: 249, endPoint x: 647, endPoint y: 557, distance: 308.6
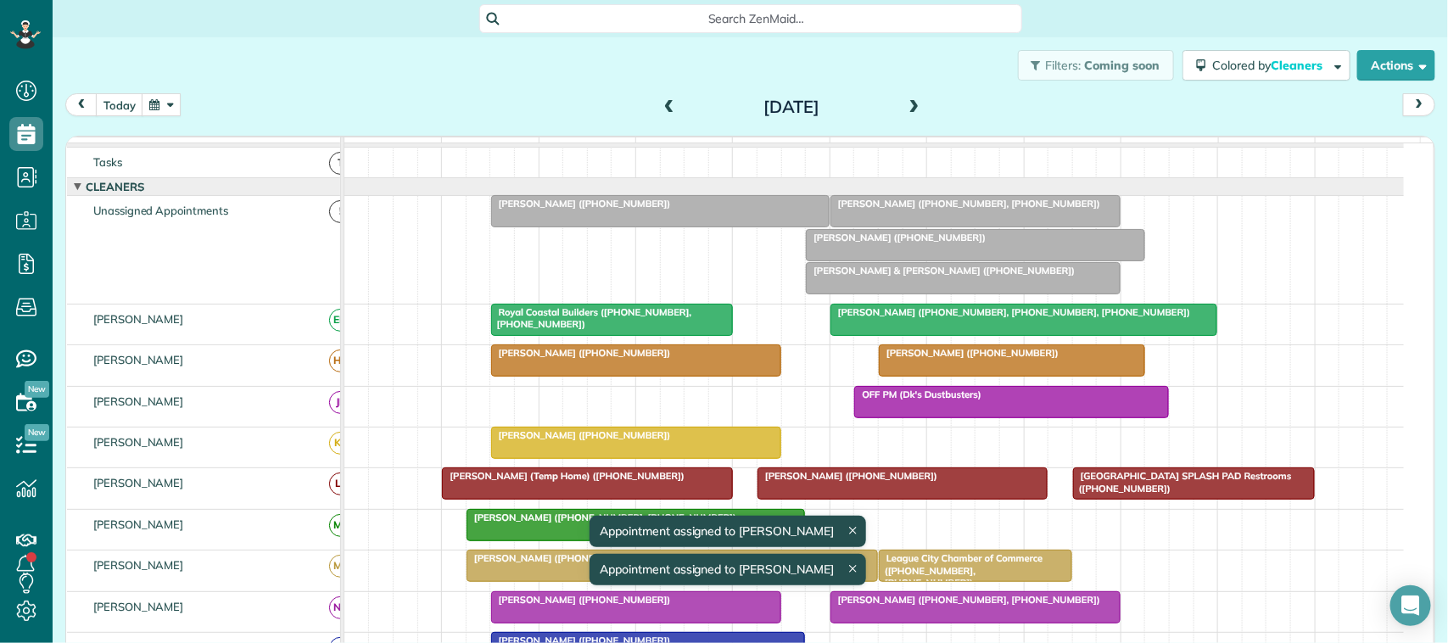
scroll to position [0, 0]
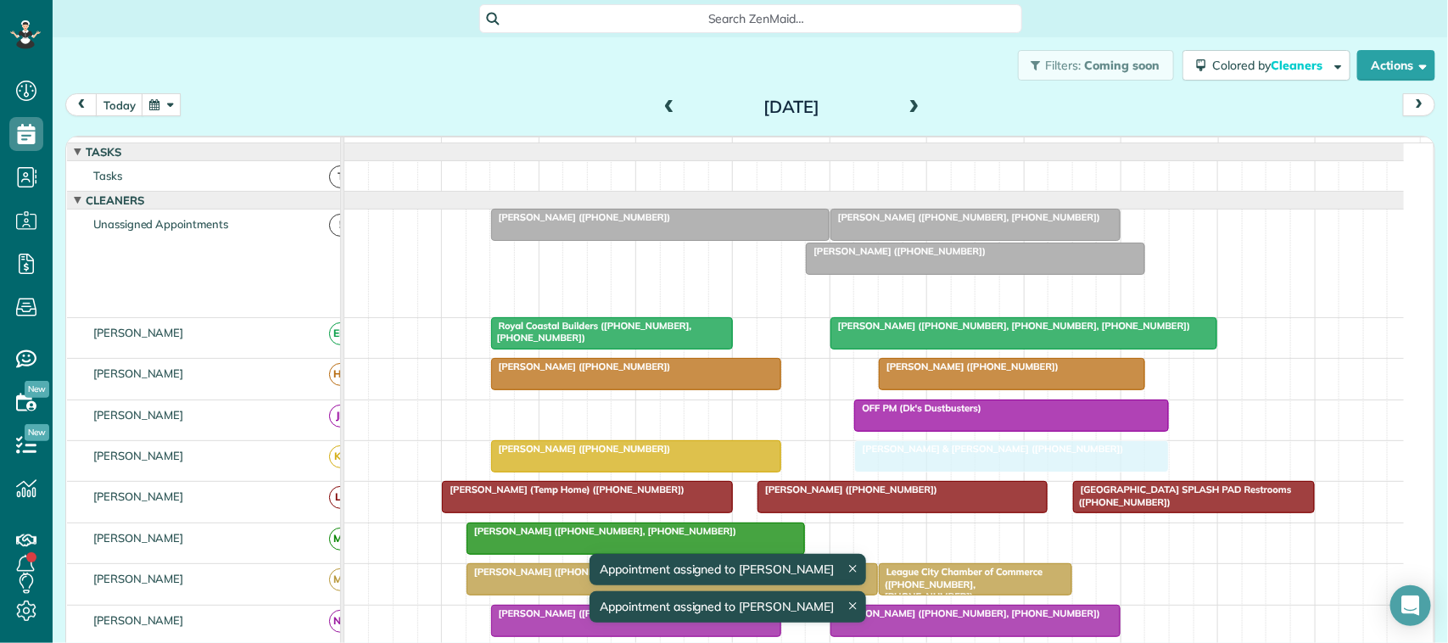
drag, startPoint x: 893, startPoint y: 312, endPoint x: 943, endPoint y: 493, distance: 187.3
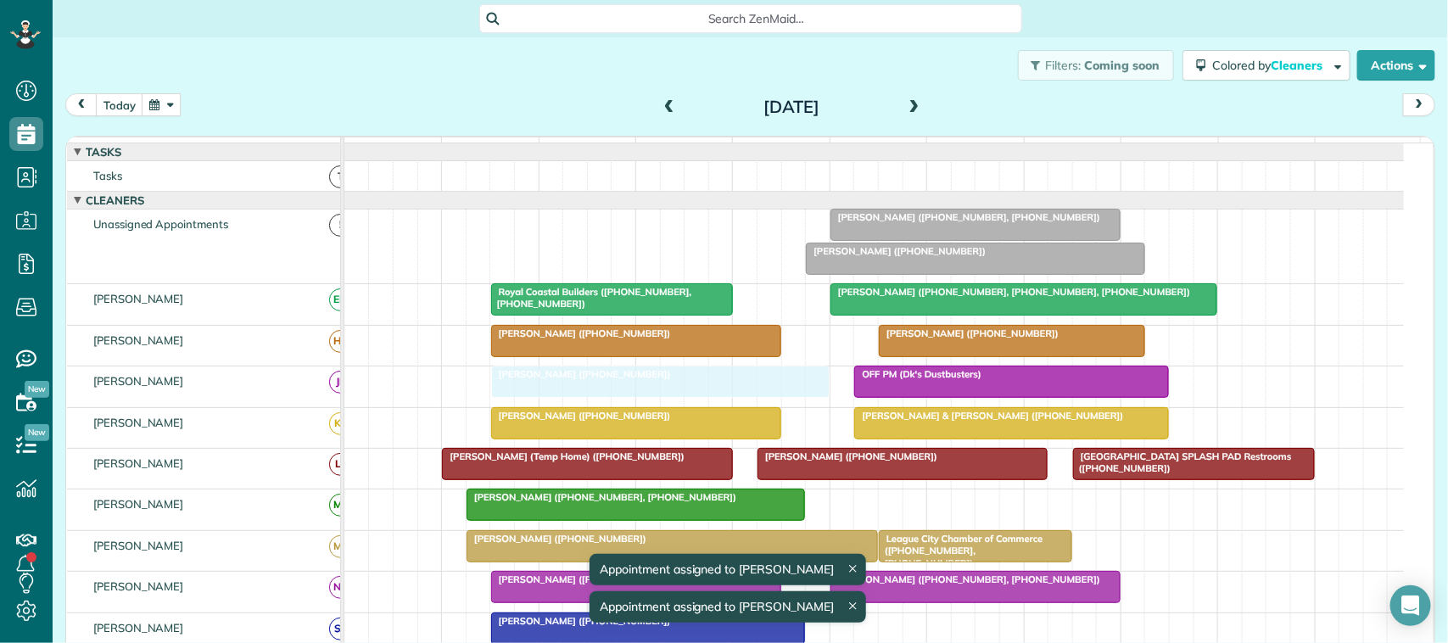
drag, startPoint x: 628, startPoint y: 246, endPoint x: 619, endPoint y: 413, distance: 167.4
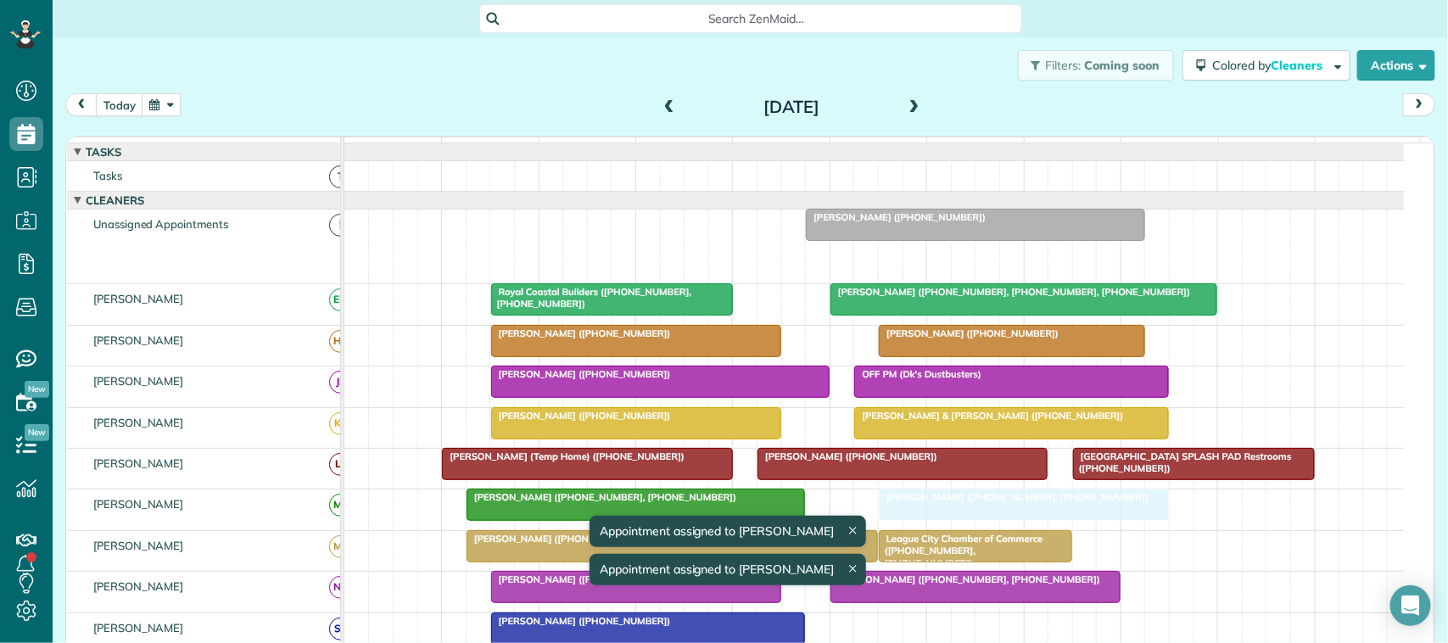
drag, startPoint x: 888, startPoint y: 268, endPoint x: 931, endPoint y: 529, distance: 263.9
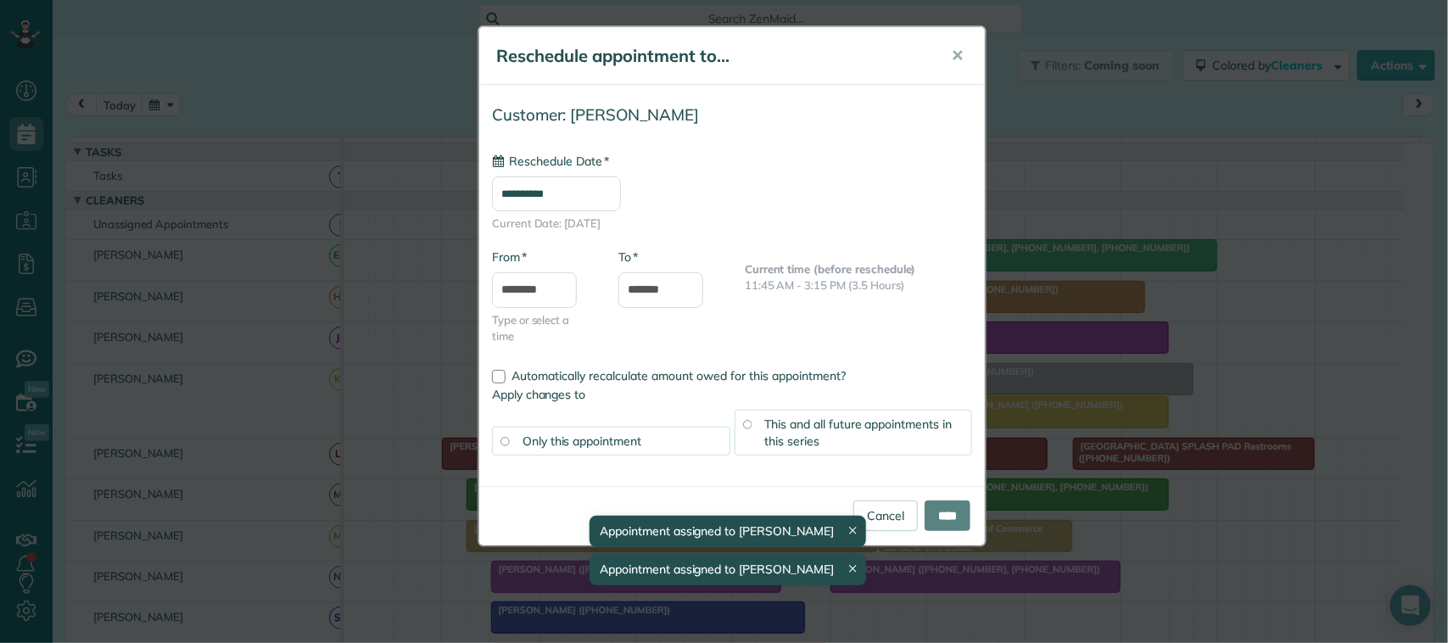
drag, startPoint x: 876, startPoint y: 238, endPoint x: 936, endPoint y: 423, distance: 194.3
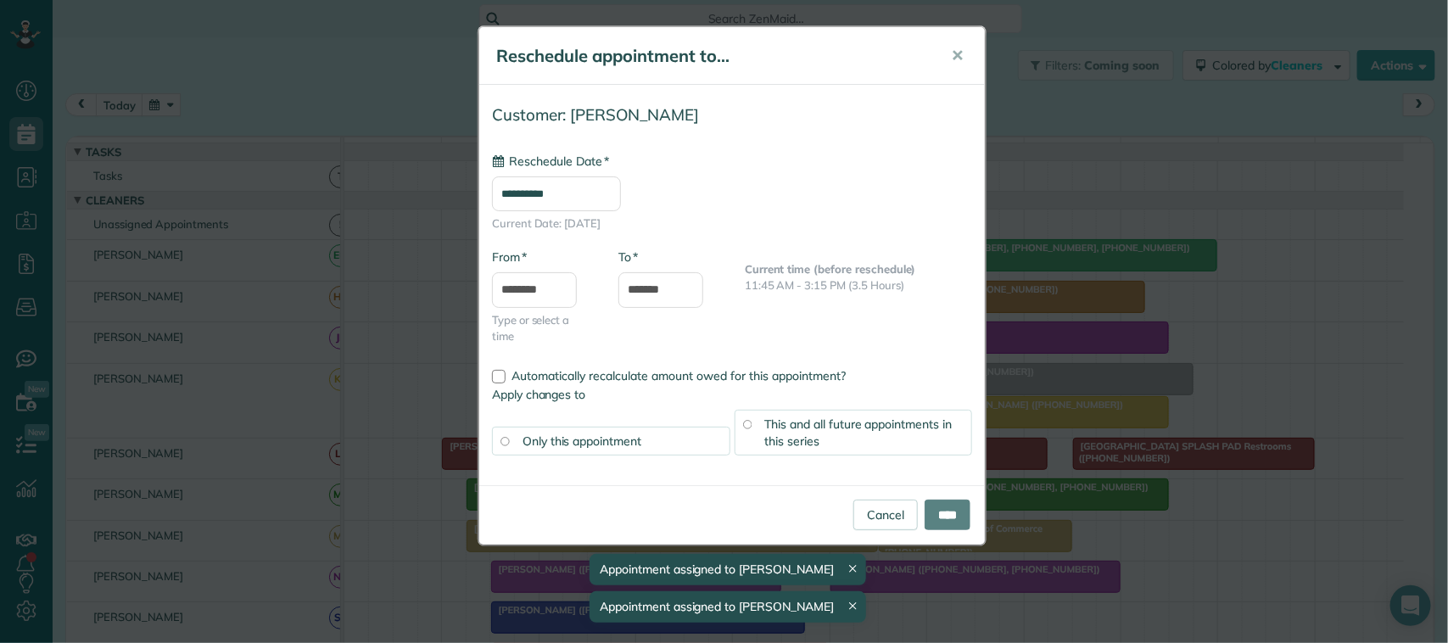
type input "**********"
click at [977, 68] on div "Reschedule appointment to... ✕" at bounding box center [732, 56] width 506 height 58
click at [955, 58] on span "✕" at bounding box center [957, 56] width 13 height 20
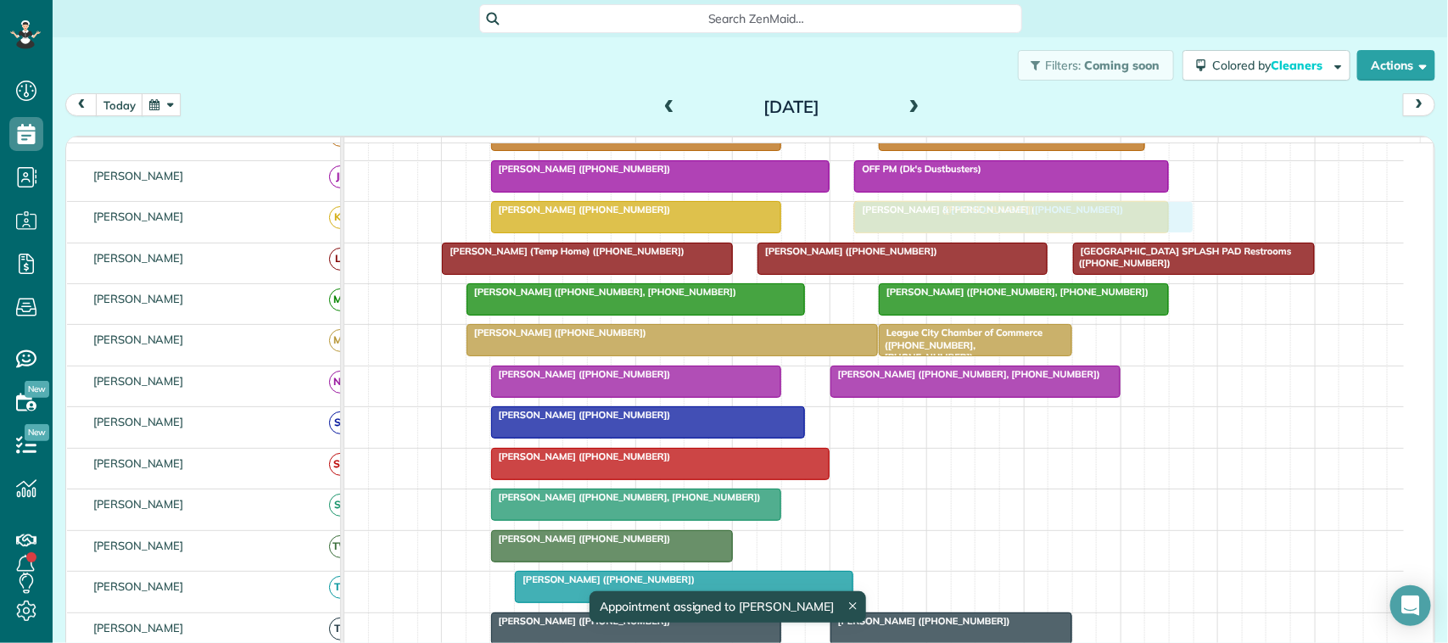
scroll to position [318, 0]
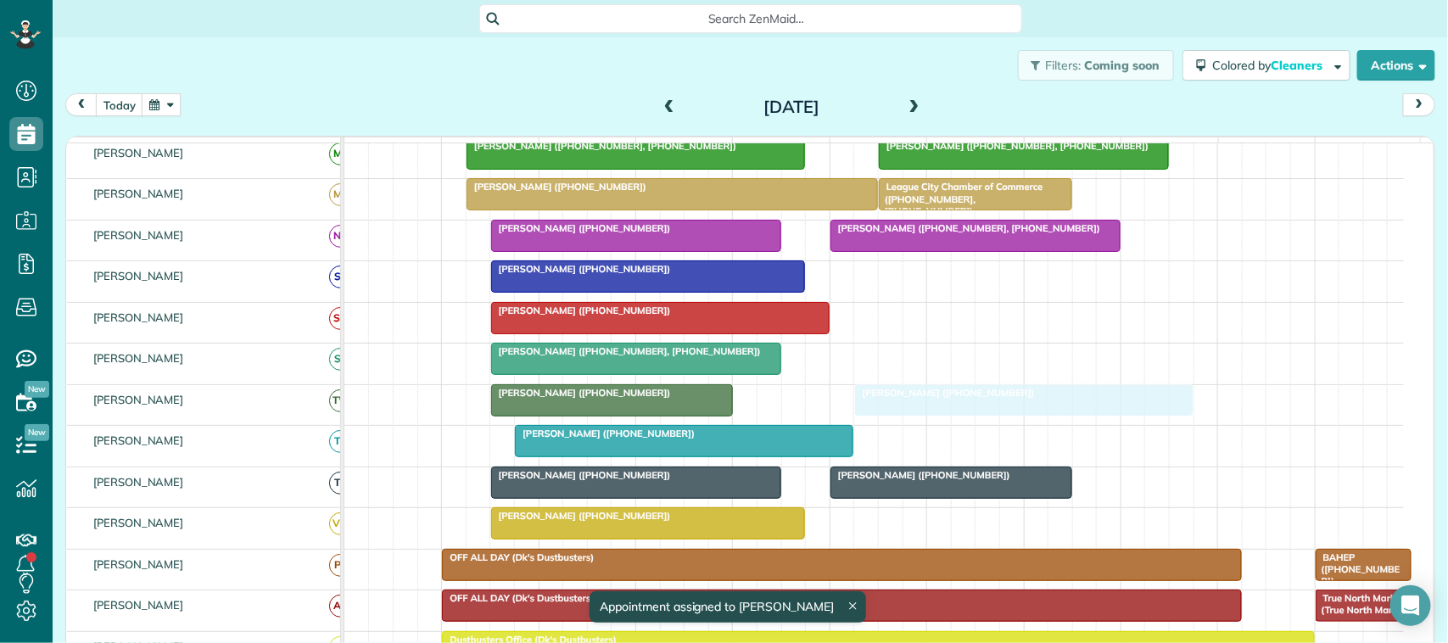
drag, startPoint x: 910, startPoint y: 238, endPoint x: 967, endPoint y: 404, distance: 175.7
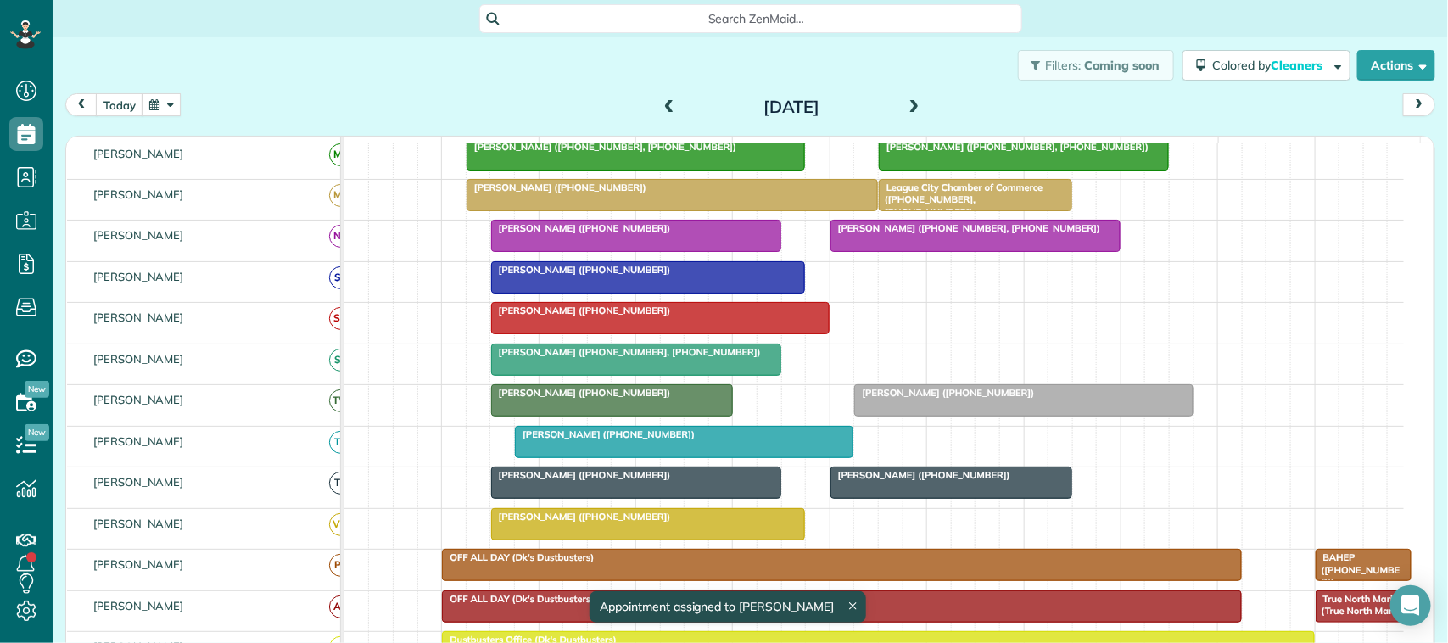
scroll to position [0, 0]
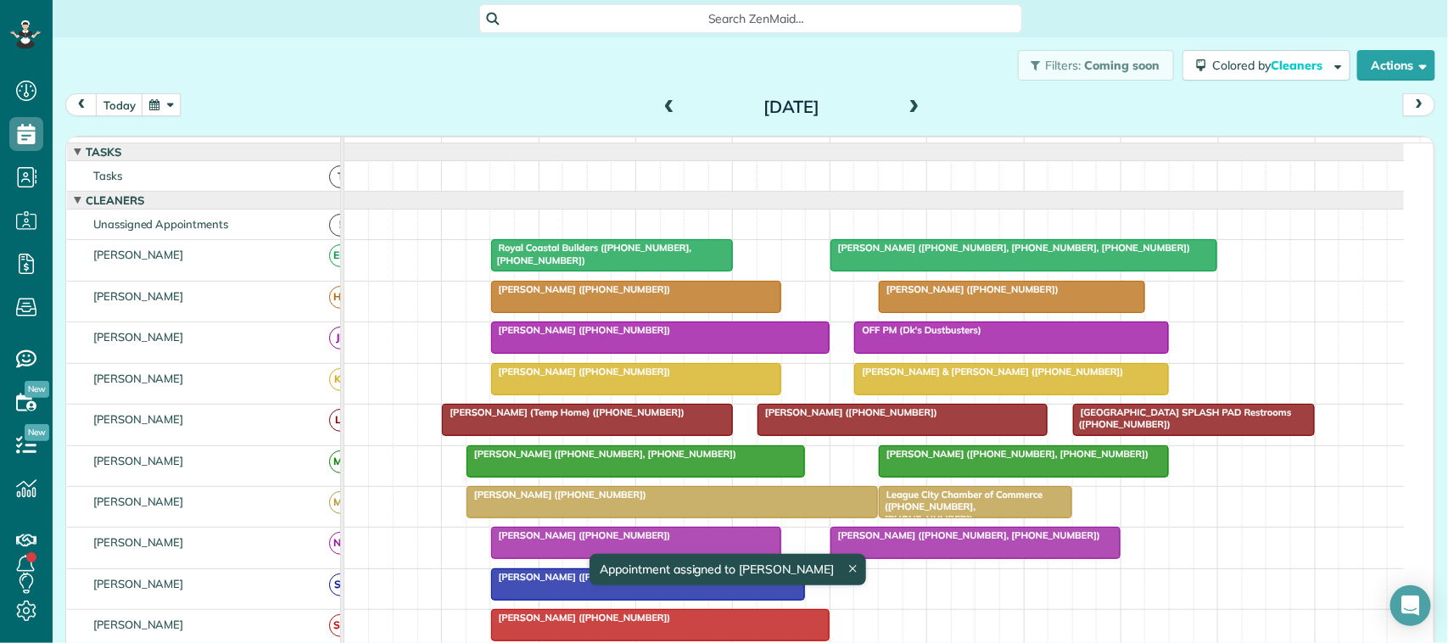
click at [921, 93] on div "[DATE] [DATE]" at bounding box center [750, 108] width 1370 height 31
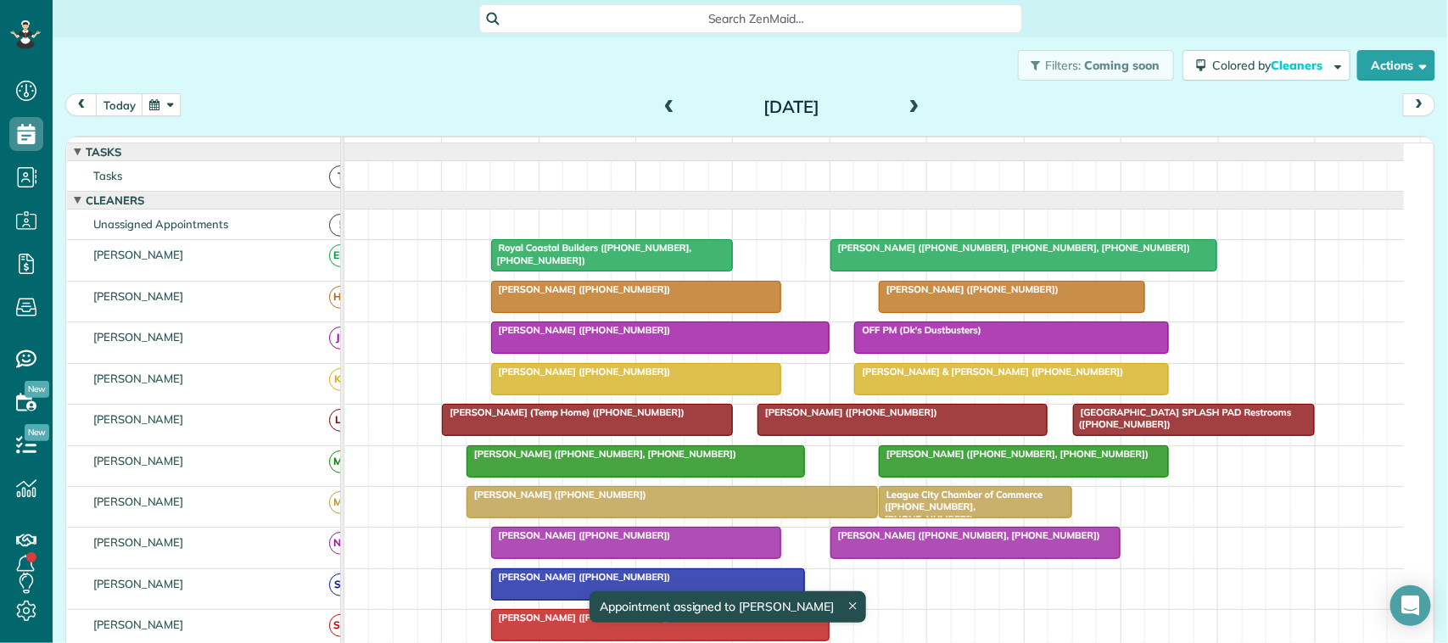
click at [909, 109] on span at bounding box center [914, 107] width 19 height 15
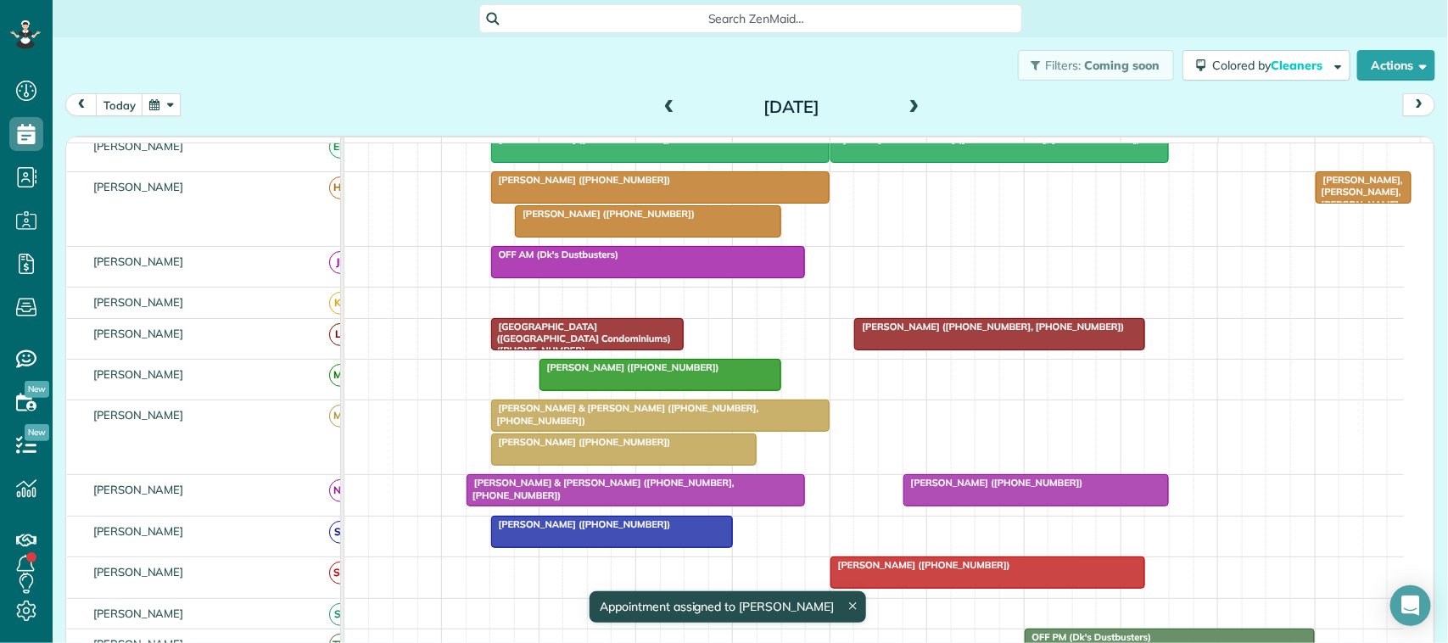
scroll to position [422, 0]
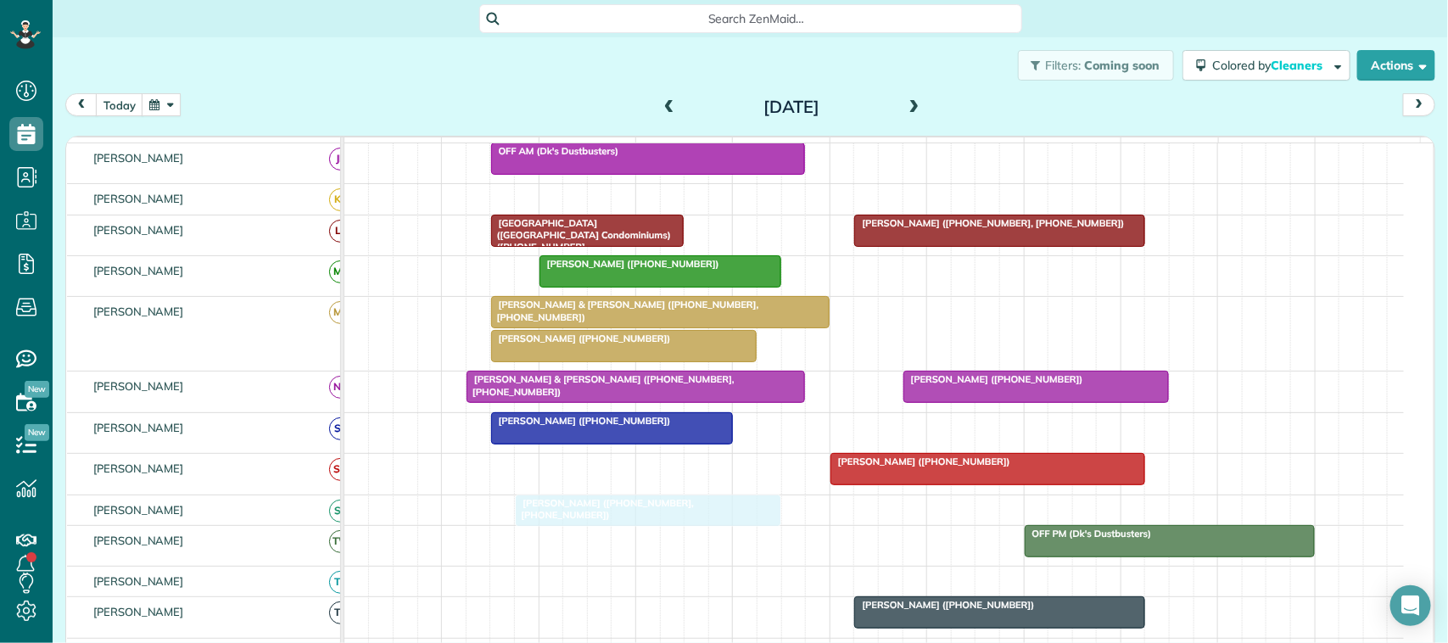
drag, startPoint x: 619, startPoint y: 339, endPoint x: 609, endPoint y: 541, distance: 202.2
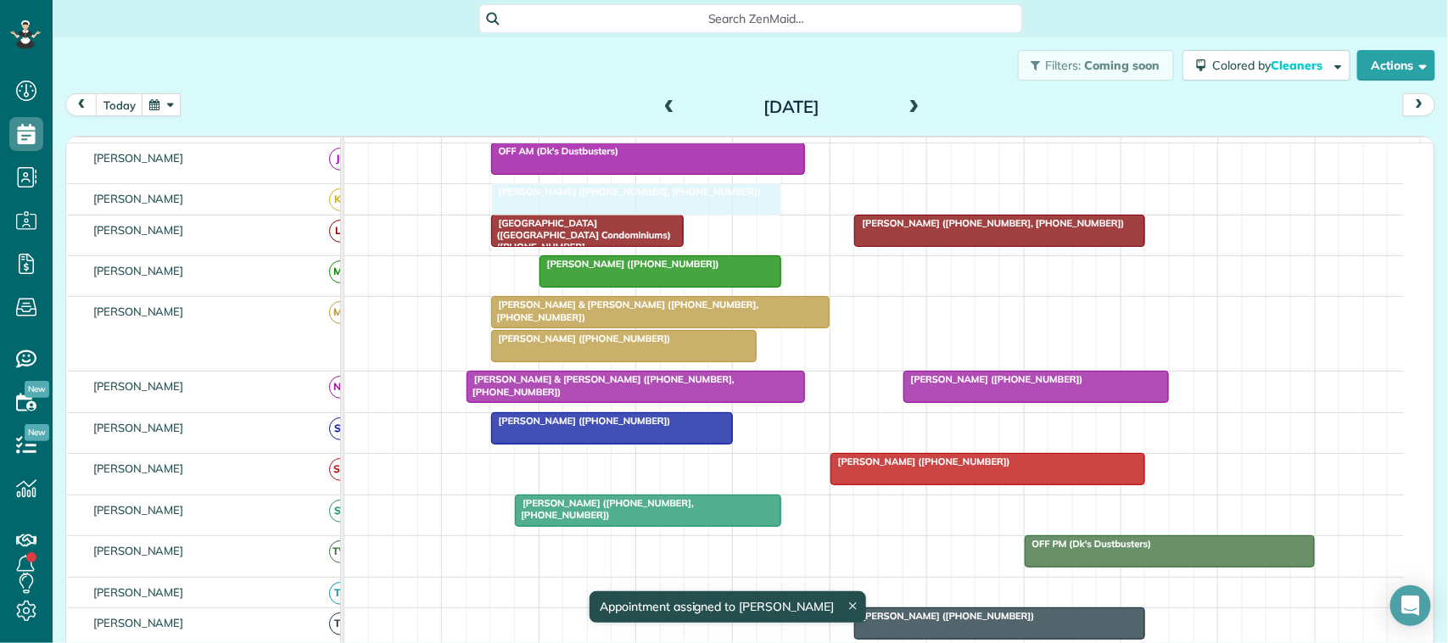
drag, startPoint x: 596, startPoint y: 308, endPoint x: 607, endPoint y: 217, distance: 91.6
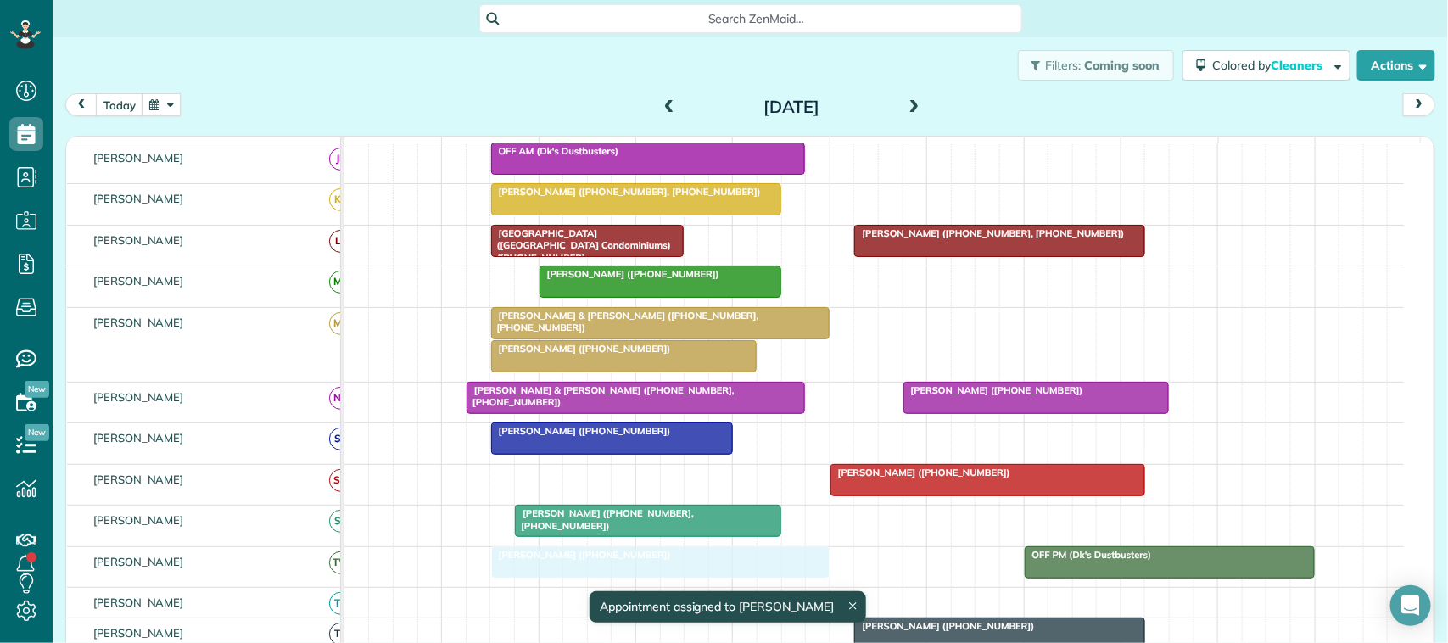
drag, startPoint x: 613, startPoint y: 242, endPoint x: 625, endPoint y: 570, distance: 328.6
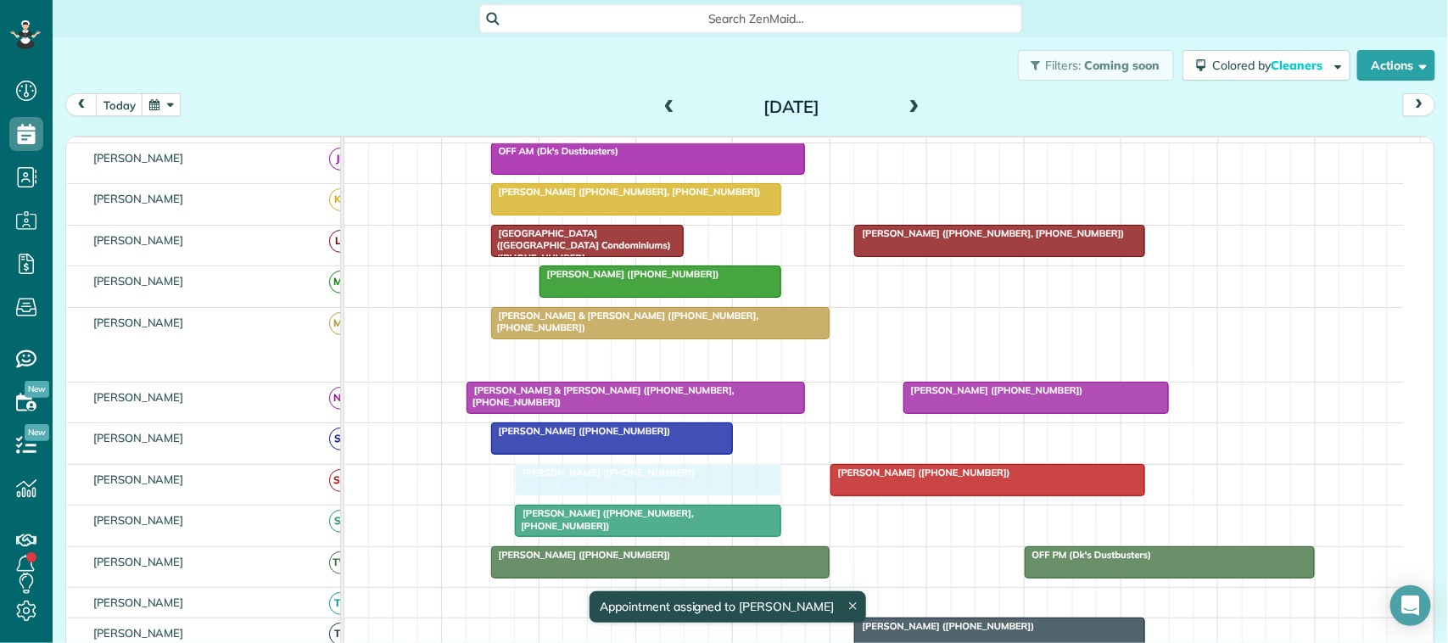
drag, startPoint x: 607, startPoint y: 370, endPoint x: 624, endPoint y: 479, distance: 110.8
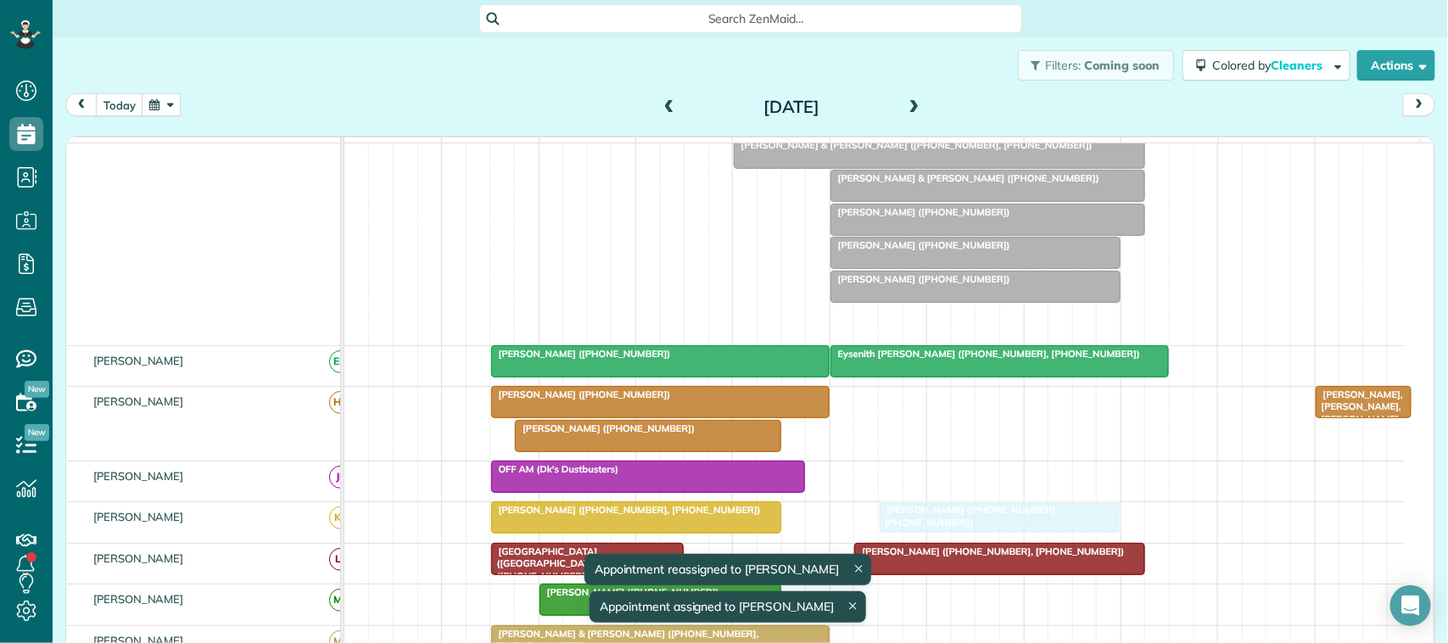
drag, startPoint x: 917, startPoint y: 339, endPoint x: 917, endPoint y: 527, distance: 187.5
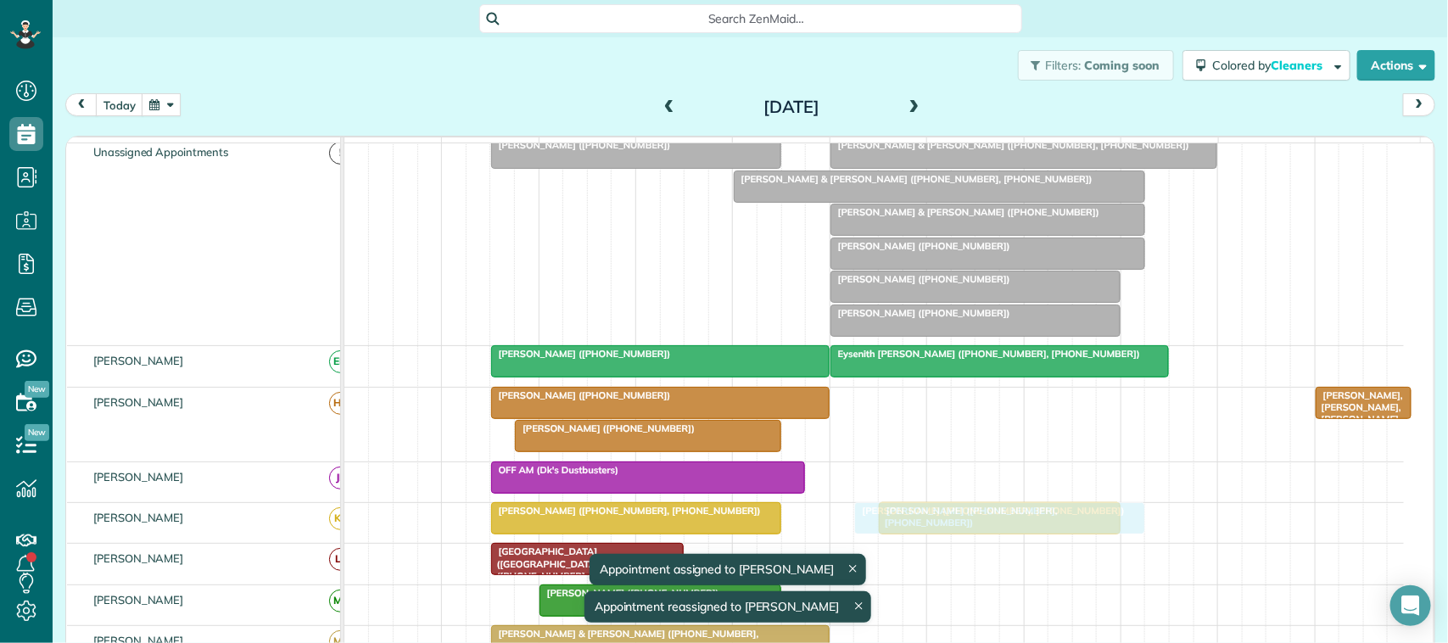
drag, startPoint x: 912, startPoint y: 579, endPoint x: 912, endPoint y: 533, distance: 45.8
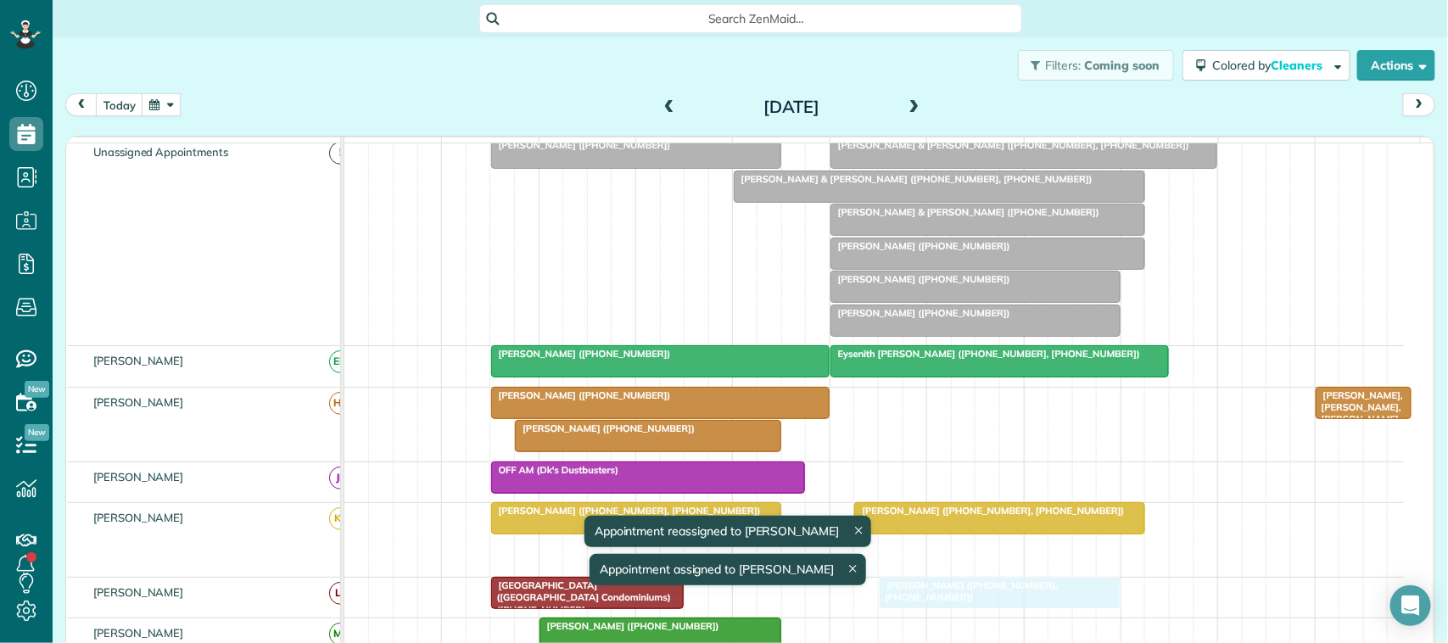
drag, startPoint x: 913, startPoint y: 570, endPoint x: 910, endPoint y: 605, distance: 34.9
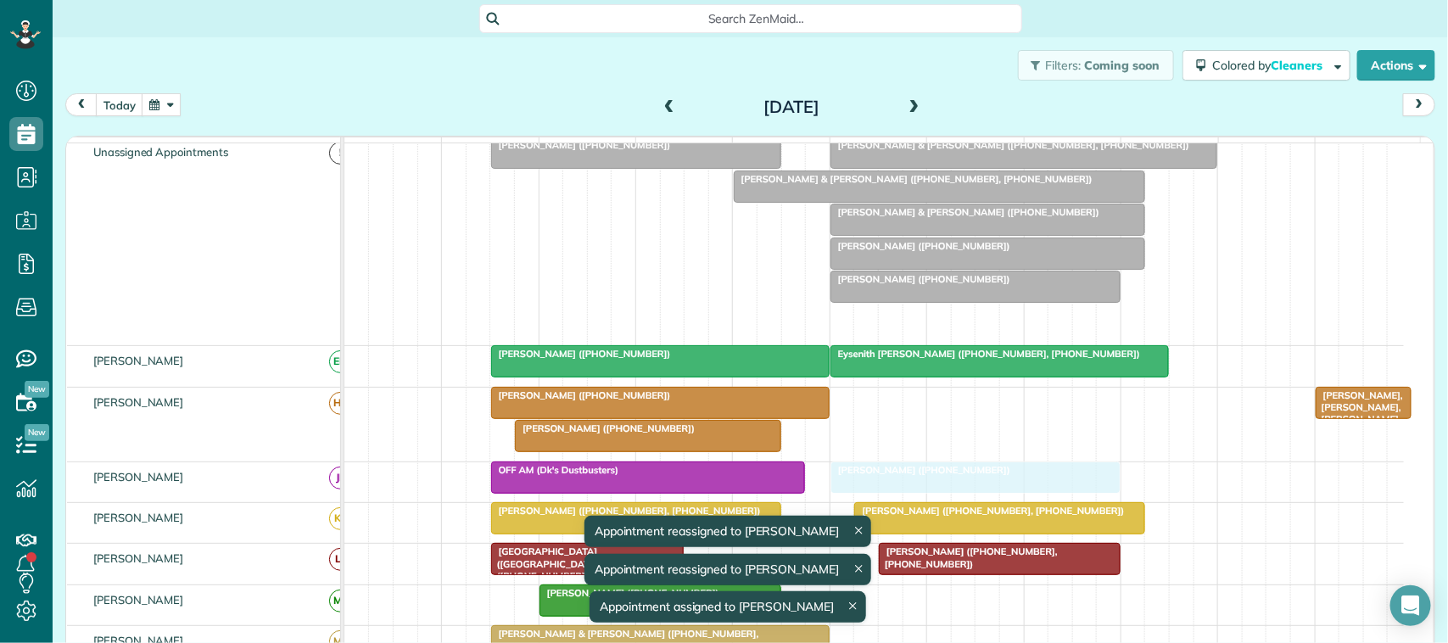
drag, startPoint x: 868, startPoint y: 332, endPoint x: 871, endPoint y: 507, distance: 175.6
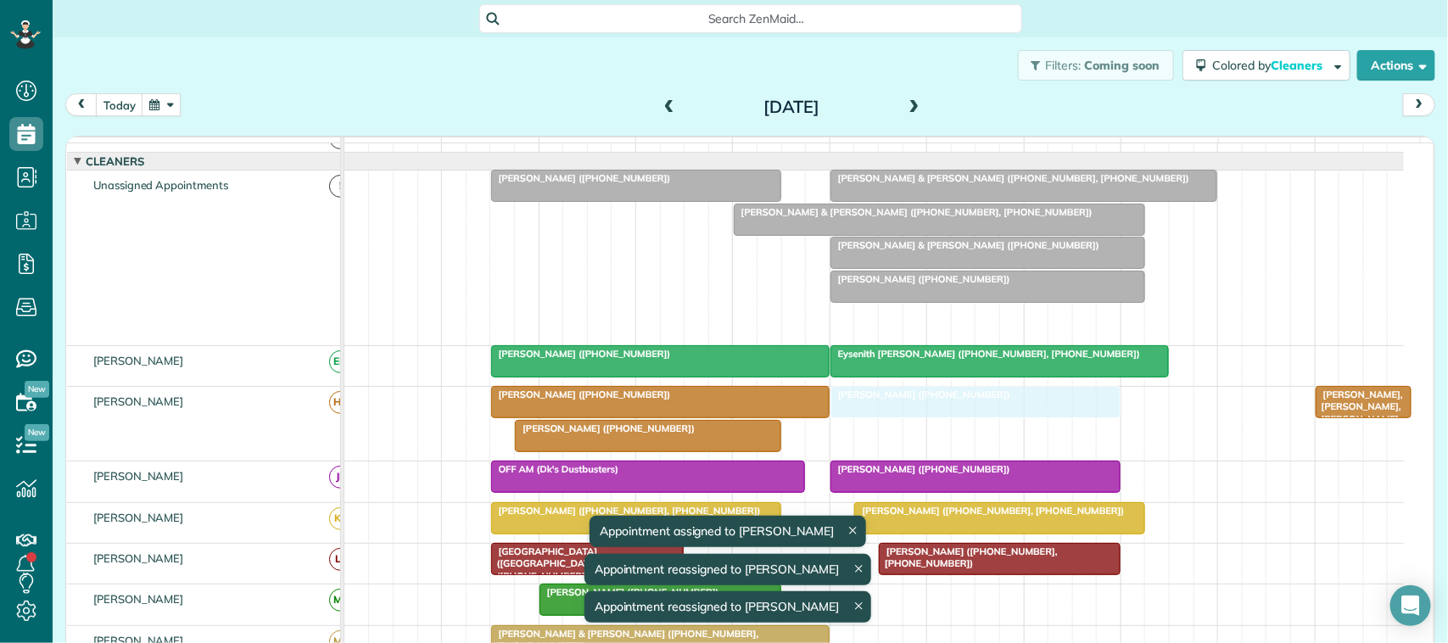
drag, startPoint x: 891, startPoint y: 333, endPoint x: 891, endPoint y: 400, distance: 67.0
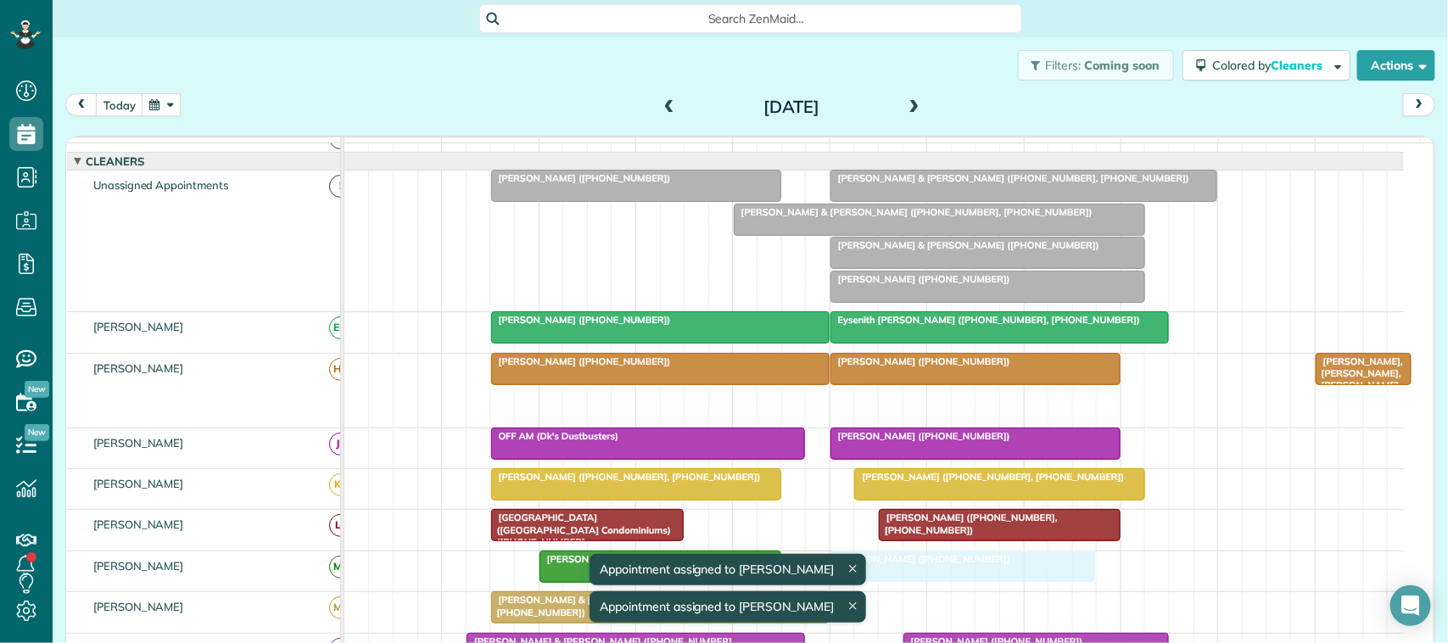
drag, startPoint x: 604, startPoint y: 420, endPoint x: 909, endPoint y: 599, distance: 353.3
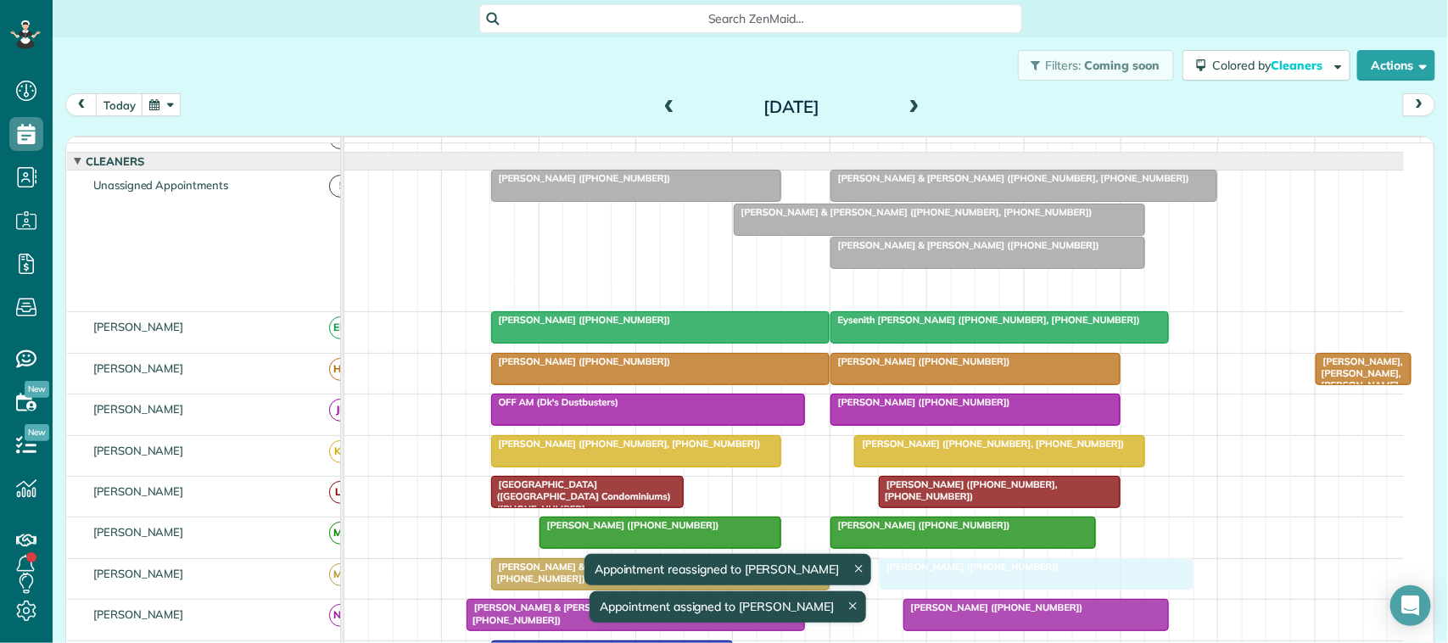
drag, startPoint x: 876, startPoint y: 300, endPoint x: 934, endPoint y: 574, distance: 281.1
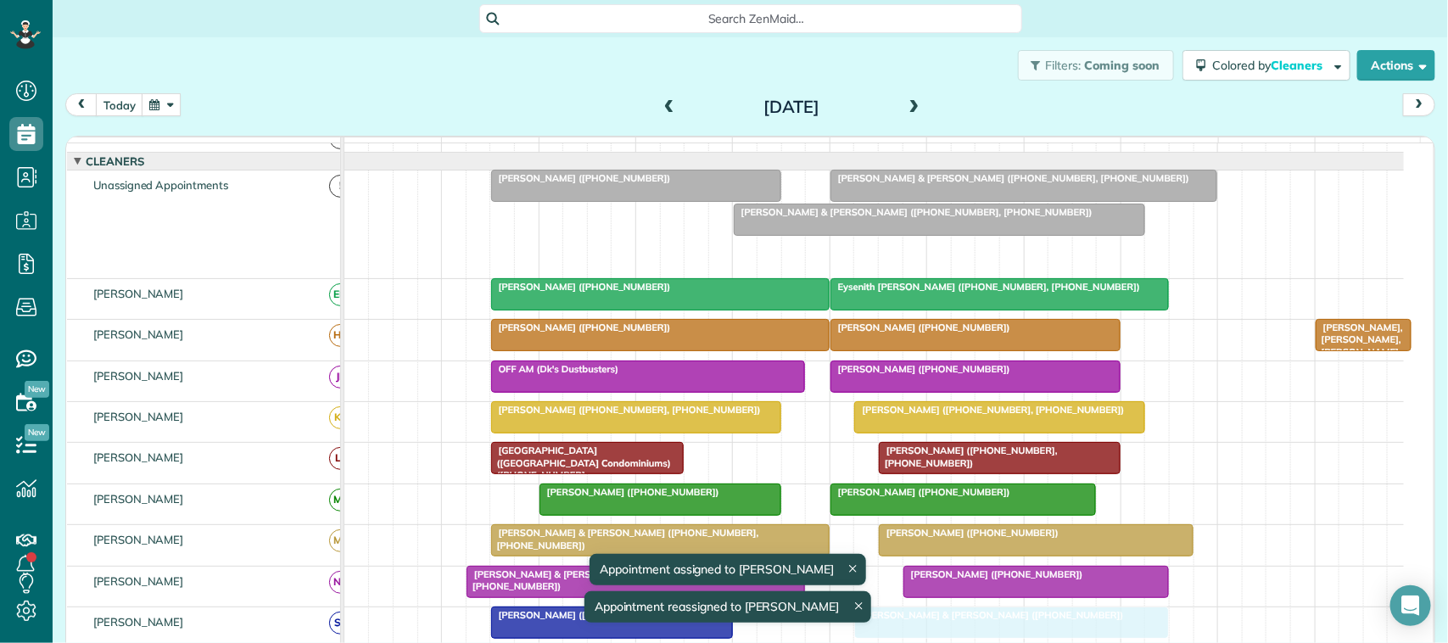
drag, startPoint x: 895, startPoint y: 266, endPoint x: 922, endPoint y: 632, distance: 367.5
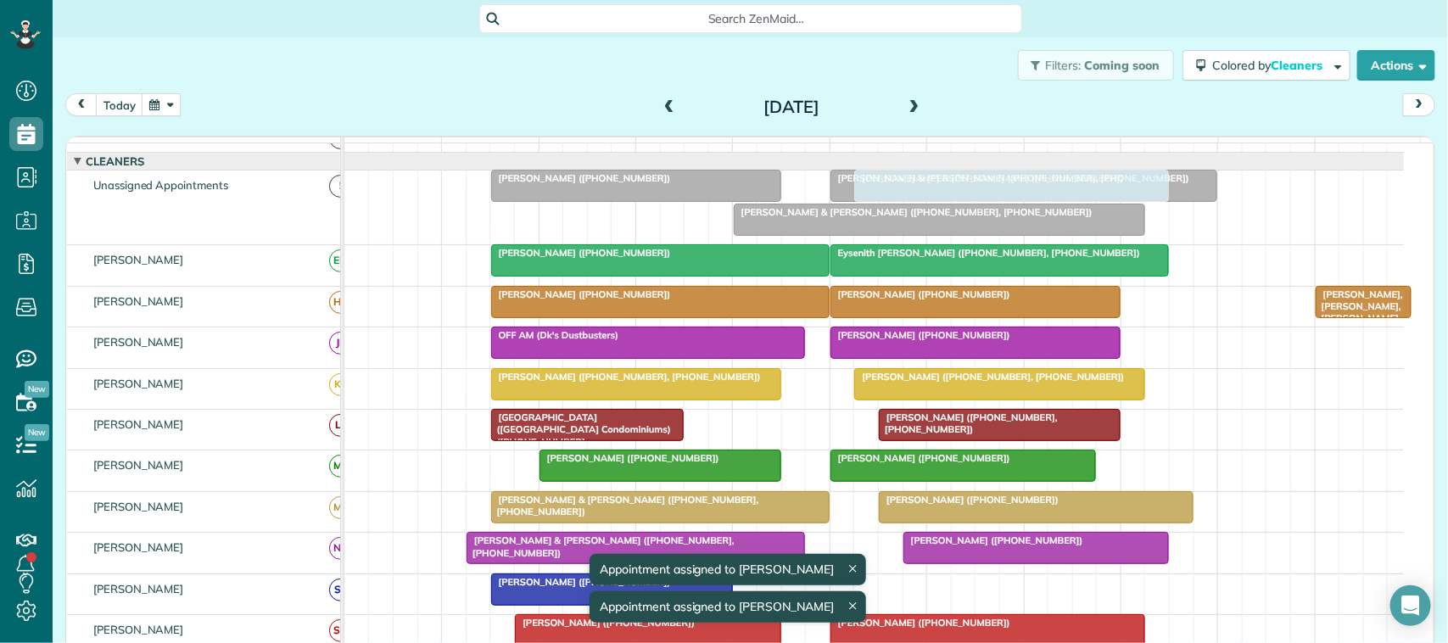
drag, startPoint x: 946, startPoint y: 609, endPoint x: 955, endPoint y: 256, distance: 353.1
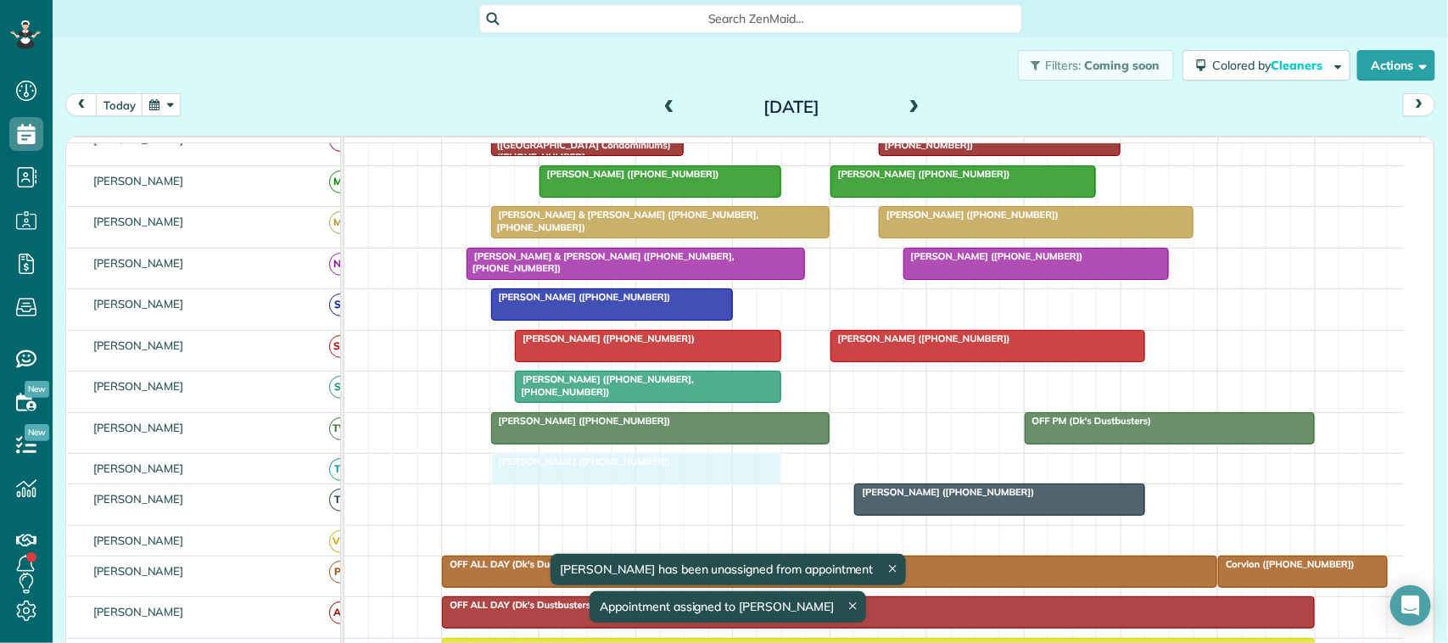
drag, startPoint x: 607, startPoint y: 208, endPoint x: 618, endPoint y: 484, distance: 276.0
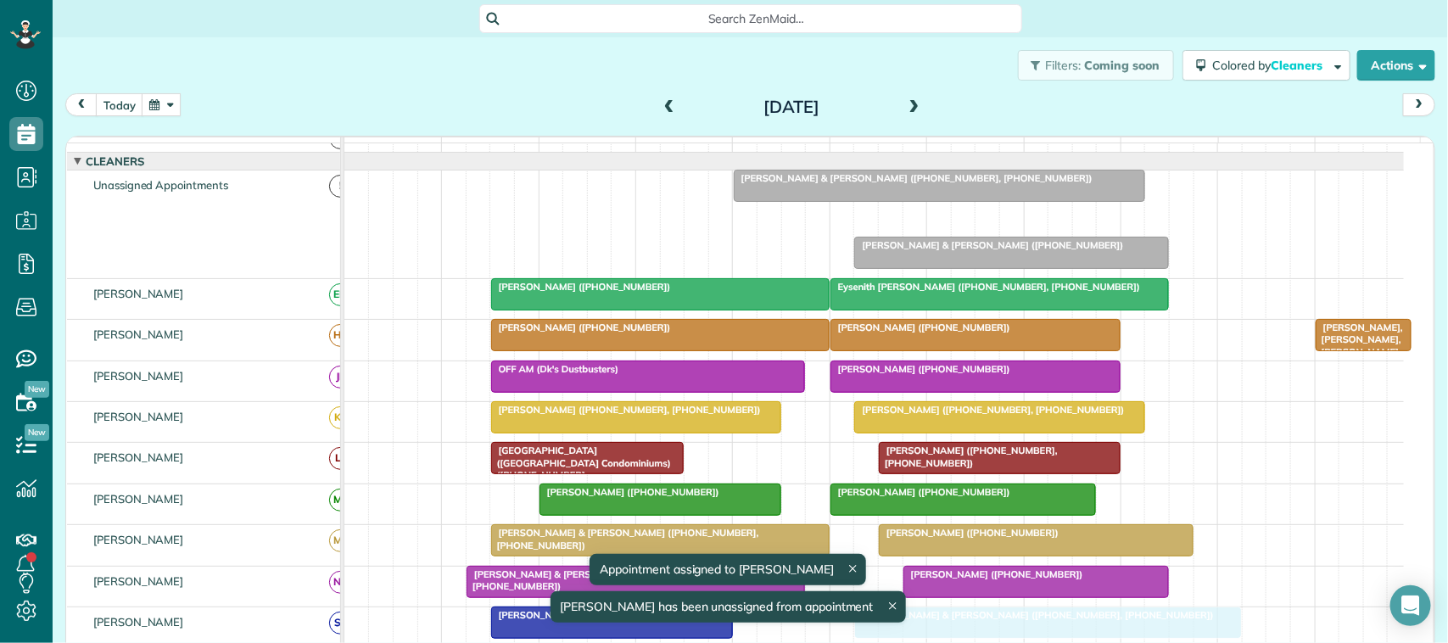
drag, startPoint x: 883, startPoint y: 229, endPoint x: 898, endPoint y: 645, distance: 416.0
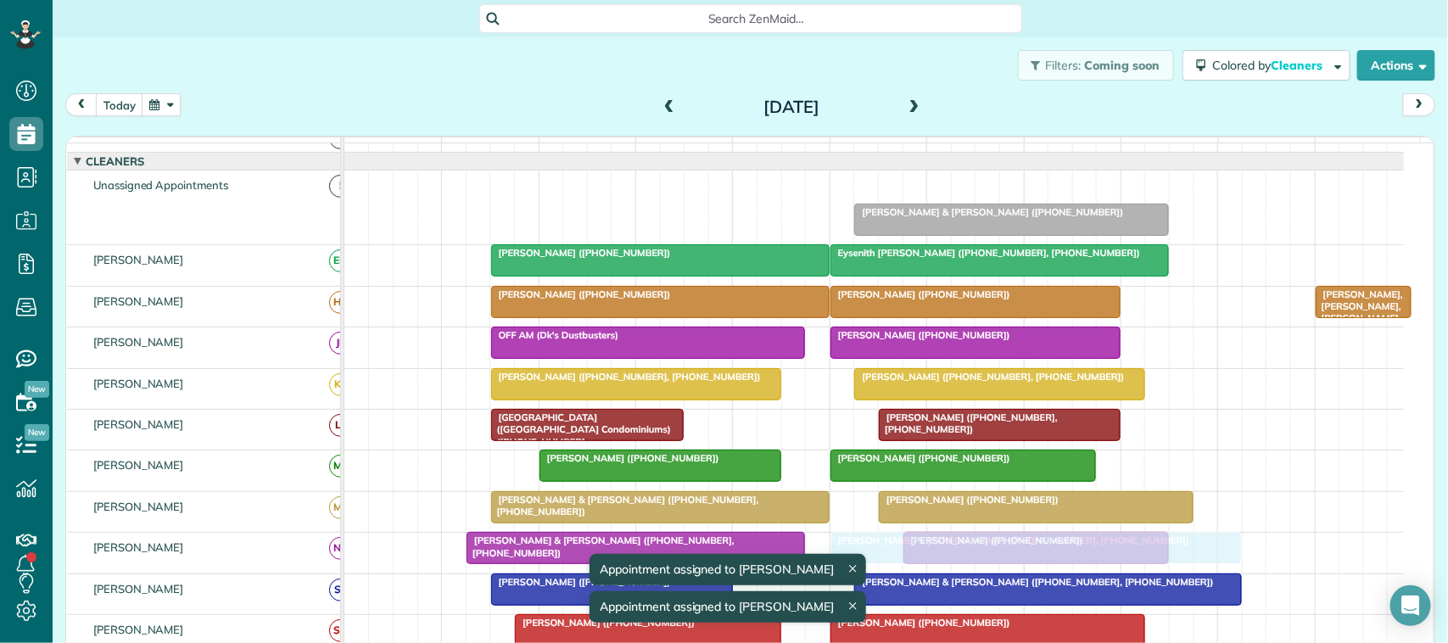
drag, startPoint x: 842, startPoint y: 197, endPoint x: 949, endPoint y: 577, distance: 394.9
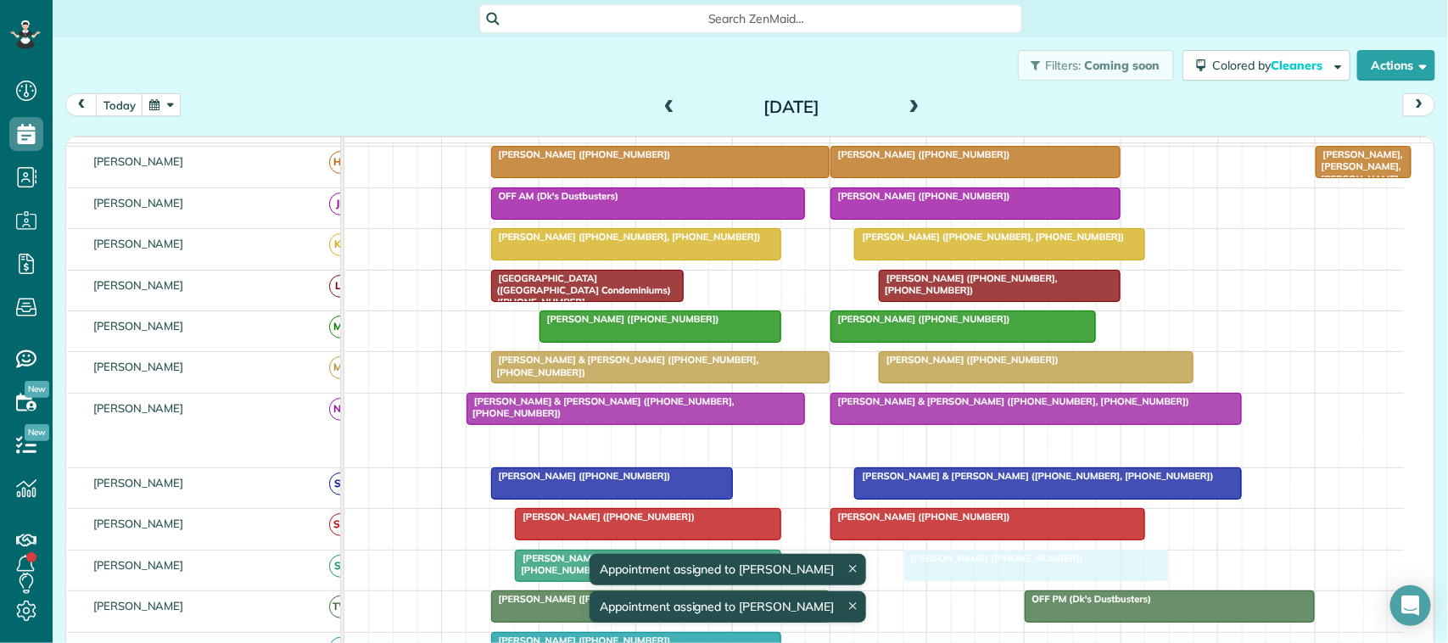
drag, startPoint x: 943, startPoint y: 456, endPoint x: 949, endPoint y: 578, distance: 121.4
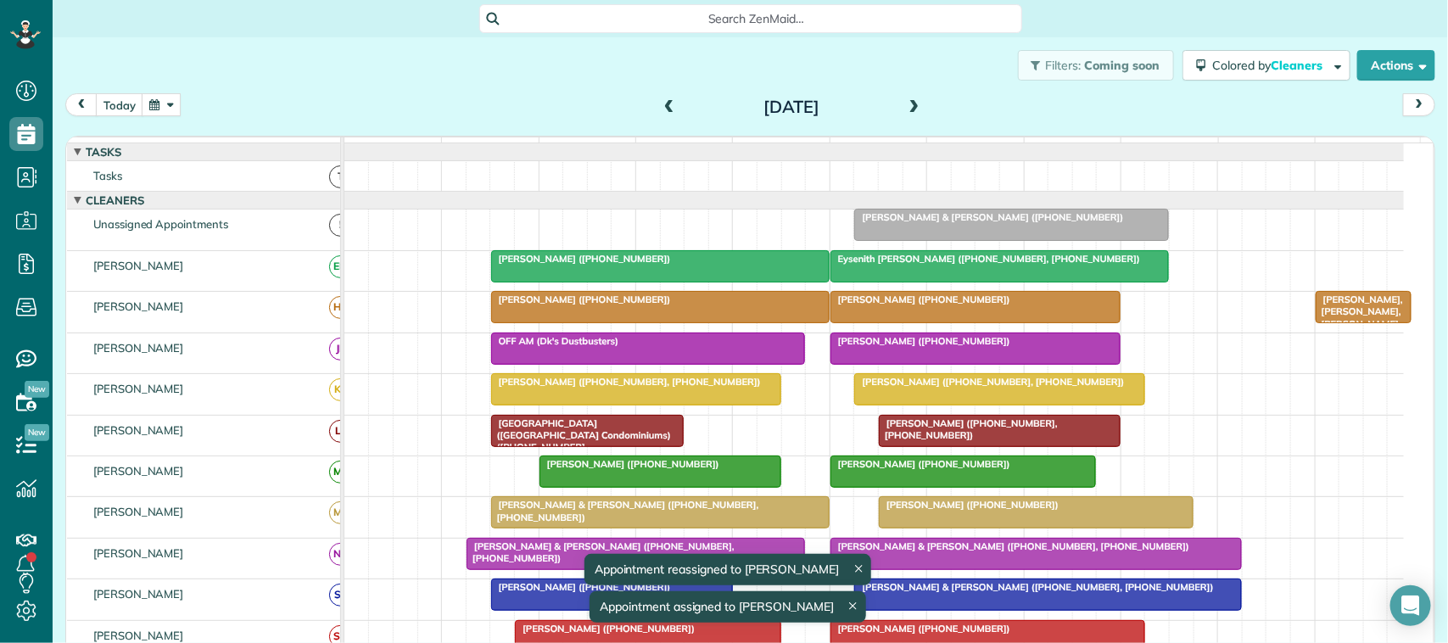
click at [910, 106] on span at bounding box center [914, 107] width 19 height 15
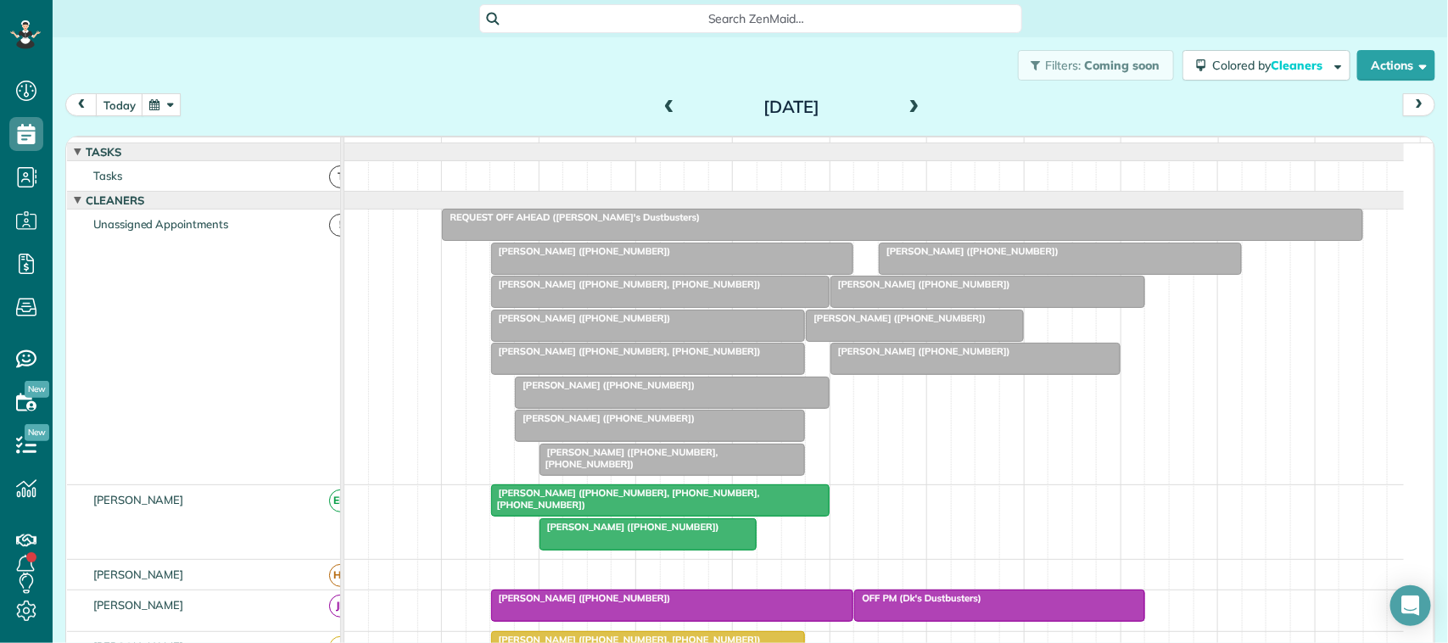
click at [560, 223] on div "REQUEST OFF AHEAD ([PERSON_NAME]'s Dustbusters)" at bounding box center [902, 217] width 911 height 12
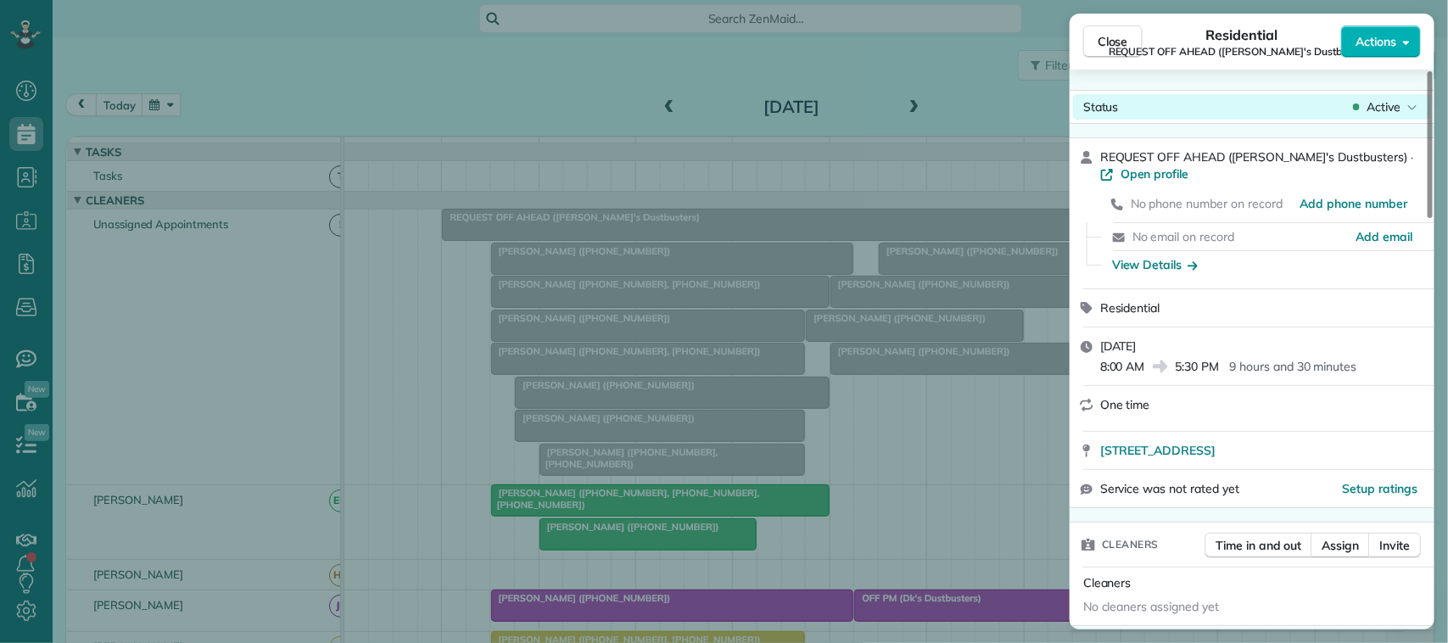
click at [1391, 94] on div "Status Active" at bounding box center [1252, 106] width 358 height 25
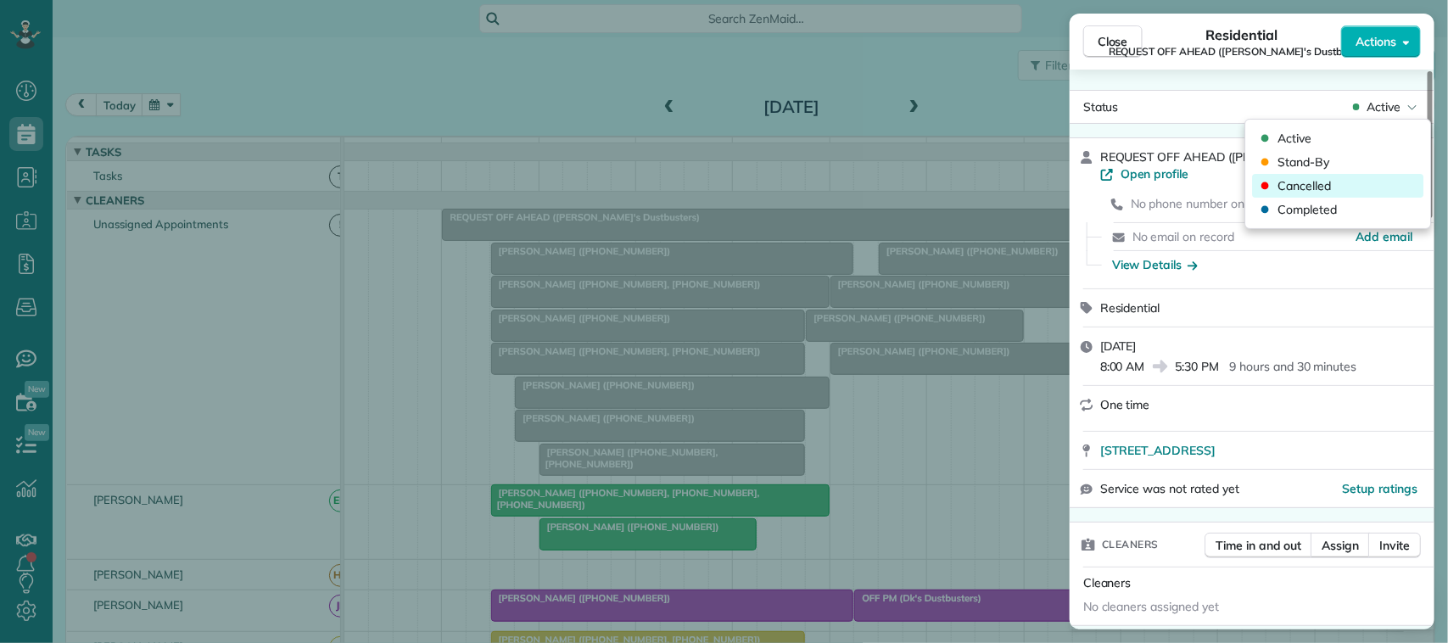
click at [1371, 193] on div "Cancelled" at bounding box center [1338, 186] width 171 height 24
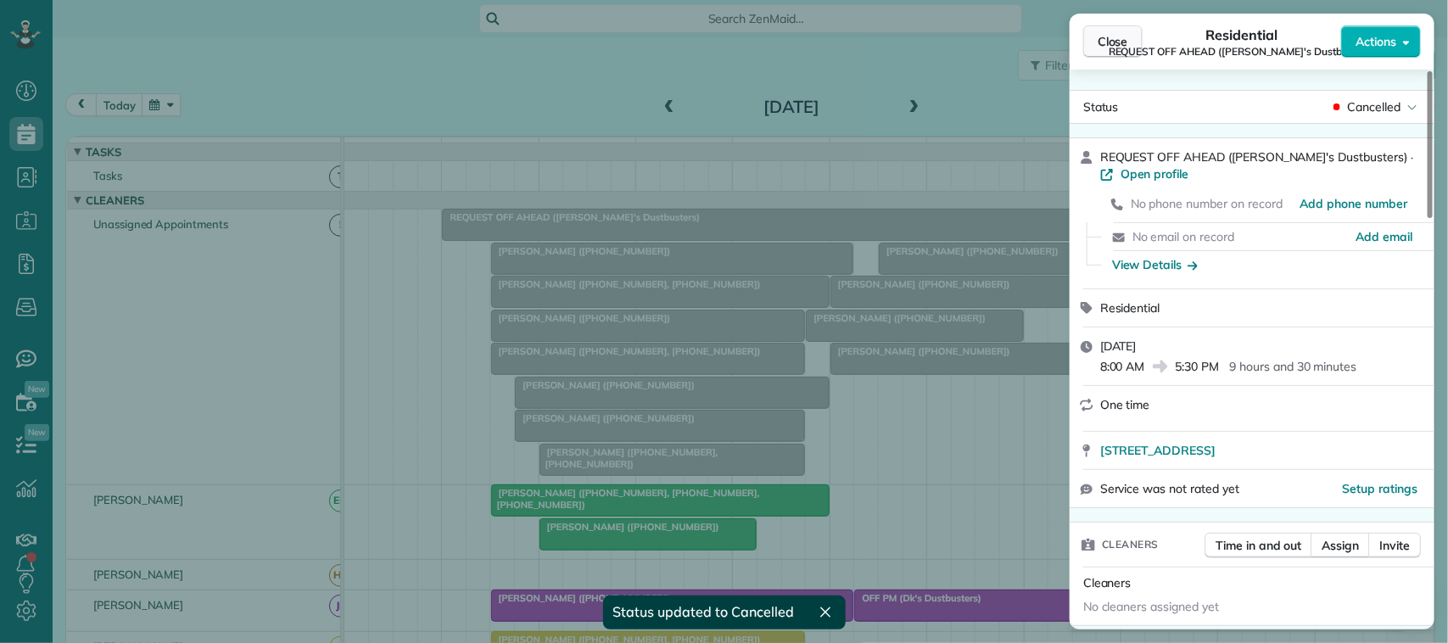
click at [1112, 33] on span "Close" at bounding box center [1113, 41] width 31 height 17
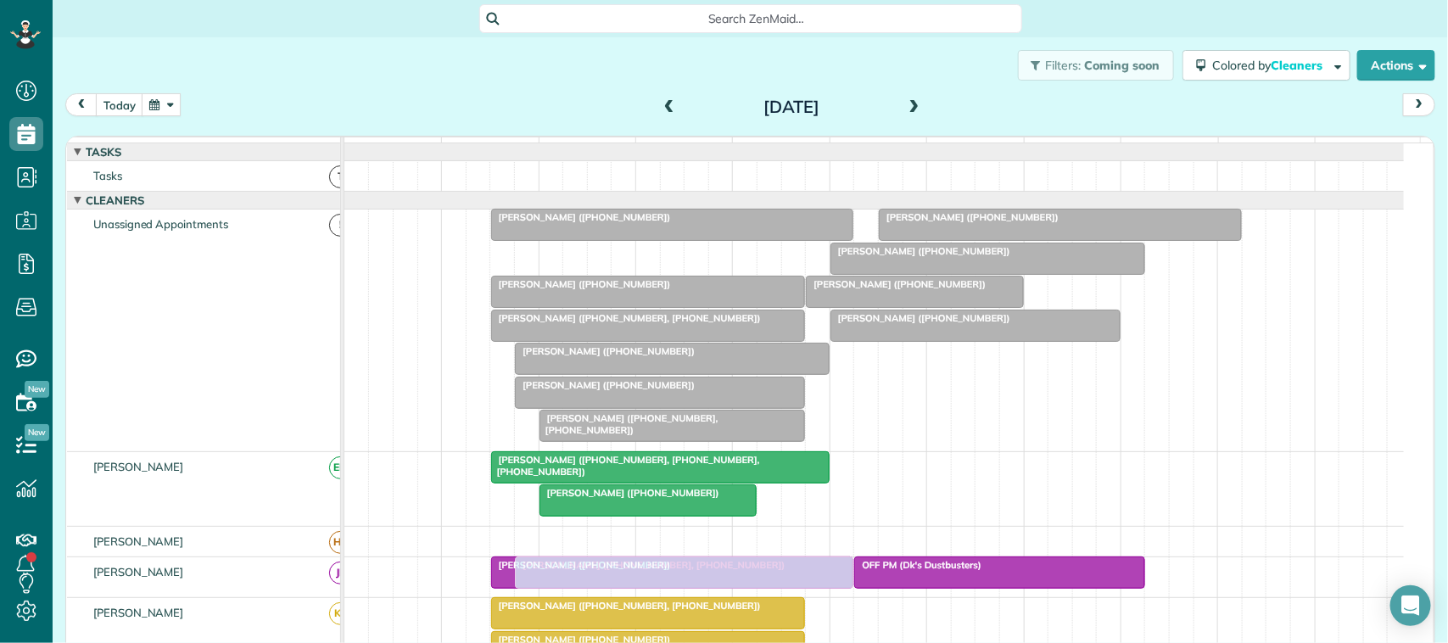
drag, startPoint x: 574, startPoint y: 267, endPoint x: 598, endPoint y: 570, distance: 303.9
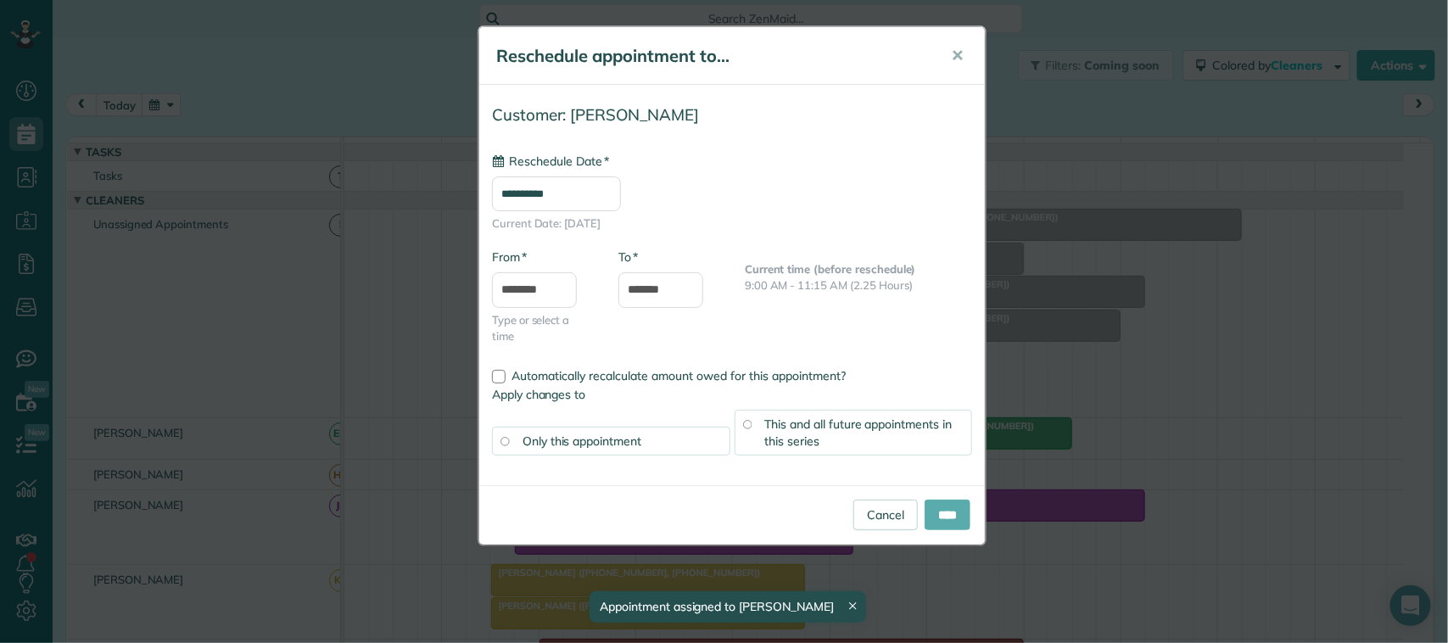
type input "**********"
click at [949, 520] on input "****" at bounding box center [948, 515] width 46 height 31
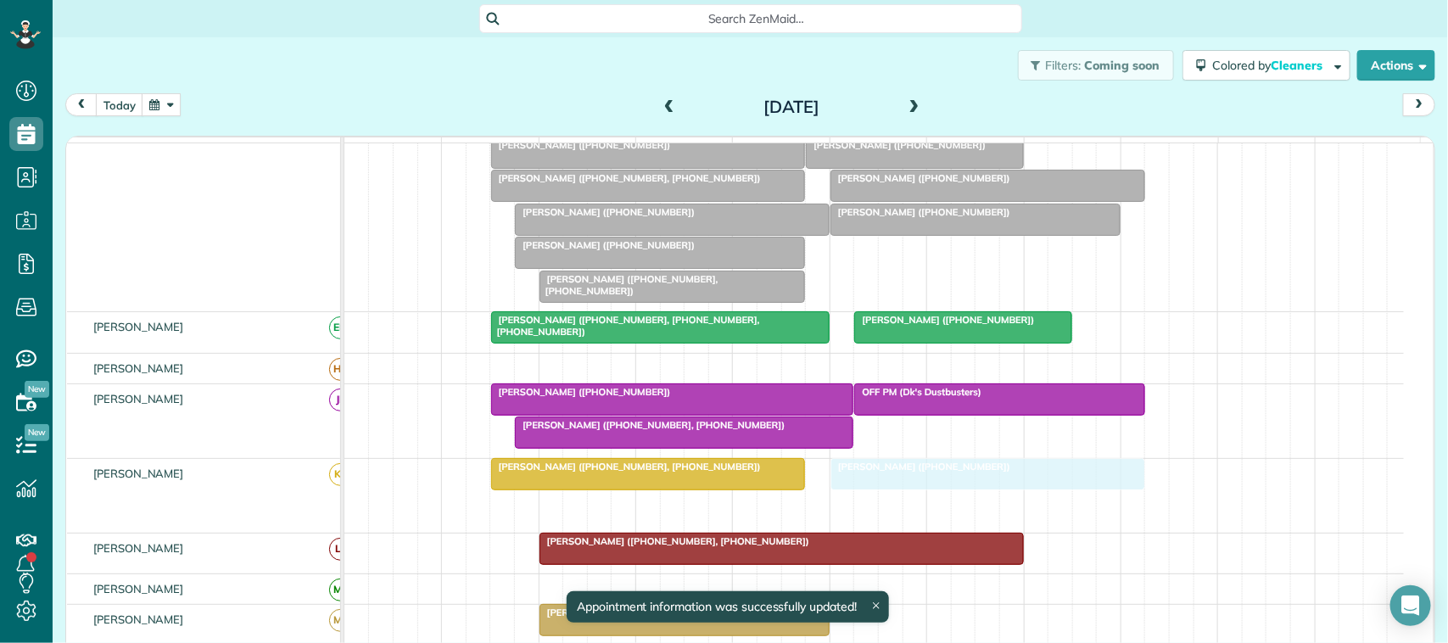
drag, startPoint x: 571, startPoint y: 501, endPoint x: 910, endPoint y: 505, distance: 339.4
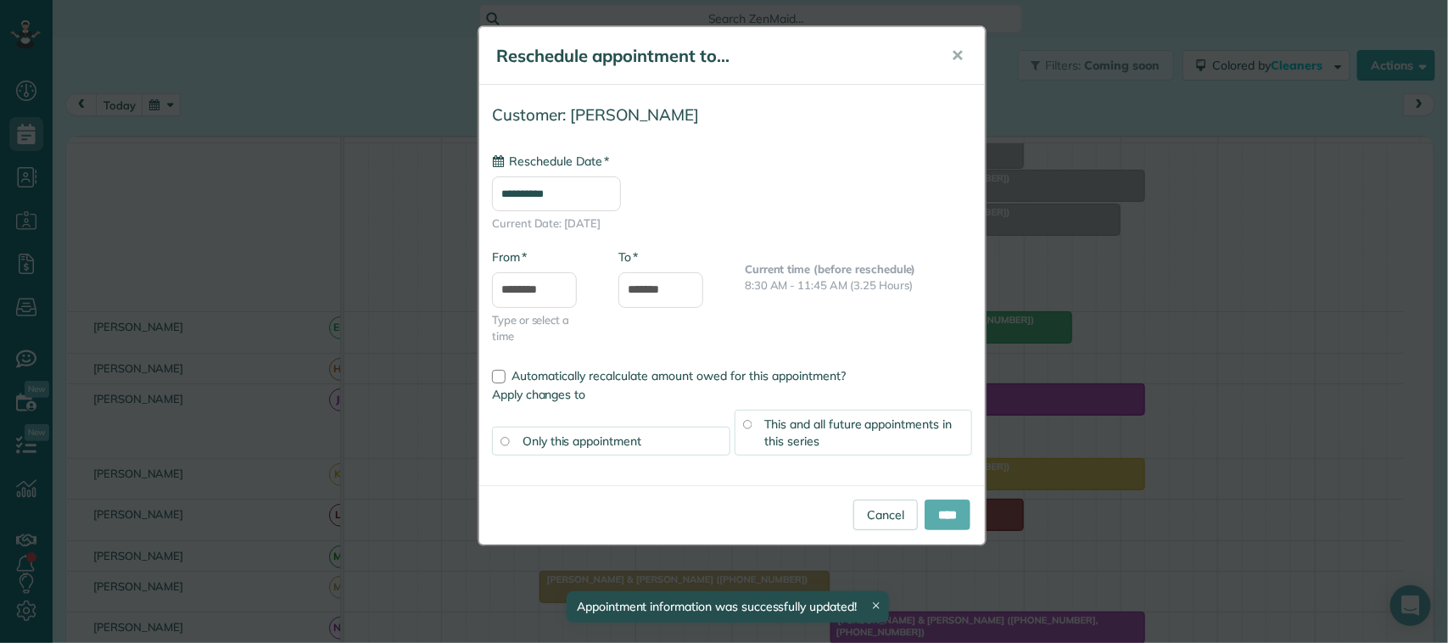
type input "**********"
click at [939, 522] on input "****" at bounding box center [948, 515] width 46 height 31
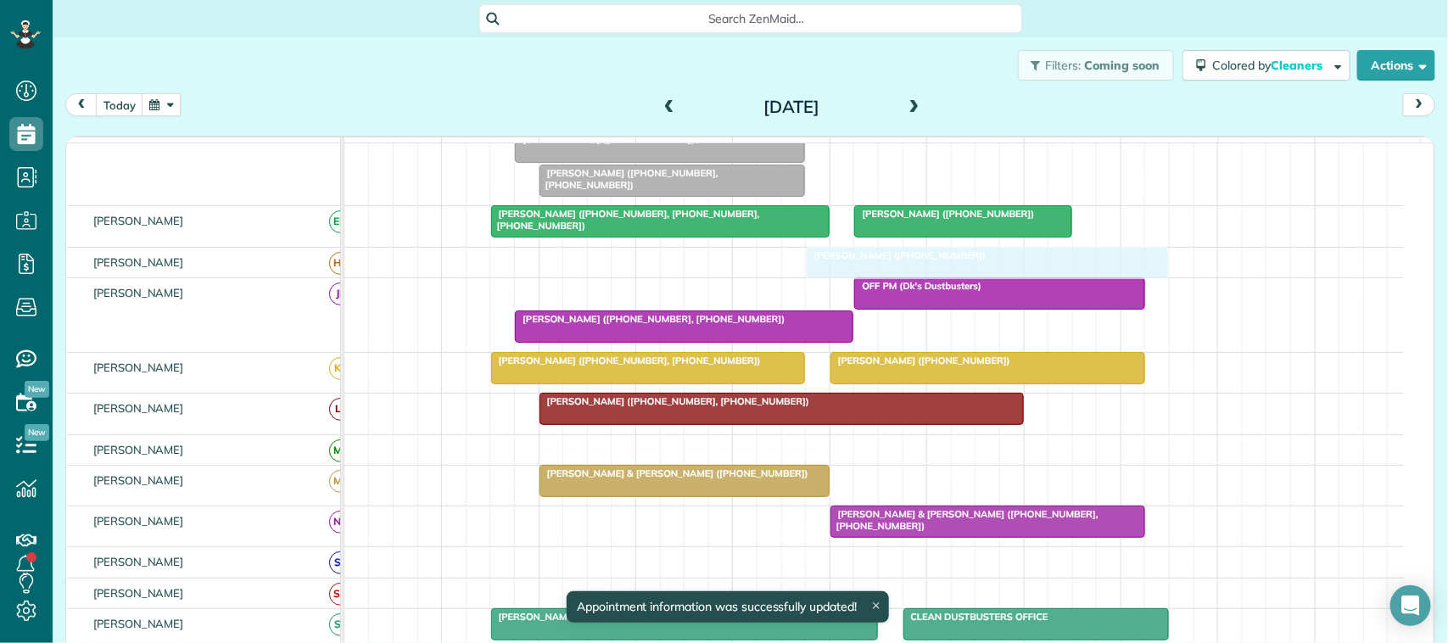
drag, startPoint x: 651, startPoint y: 412, endPoint x: 955, endPoint y: 278, distance: 332.0
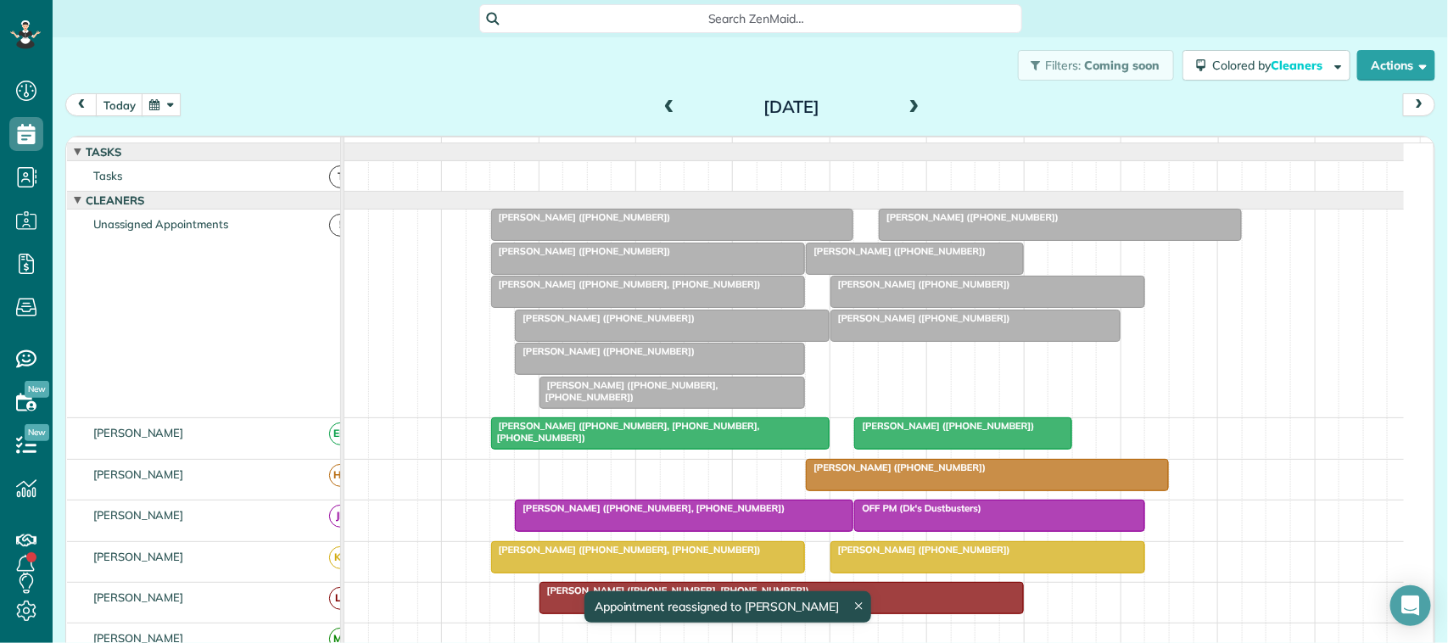
drag, startPoint x: 626, startPoint y: 246, endPoint x: 620, endPoint y: 497, distance: 251.2
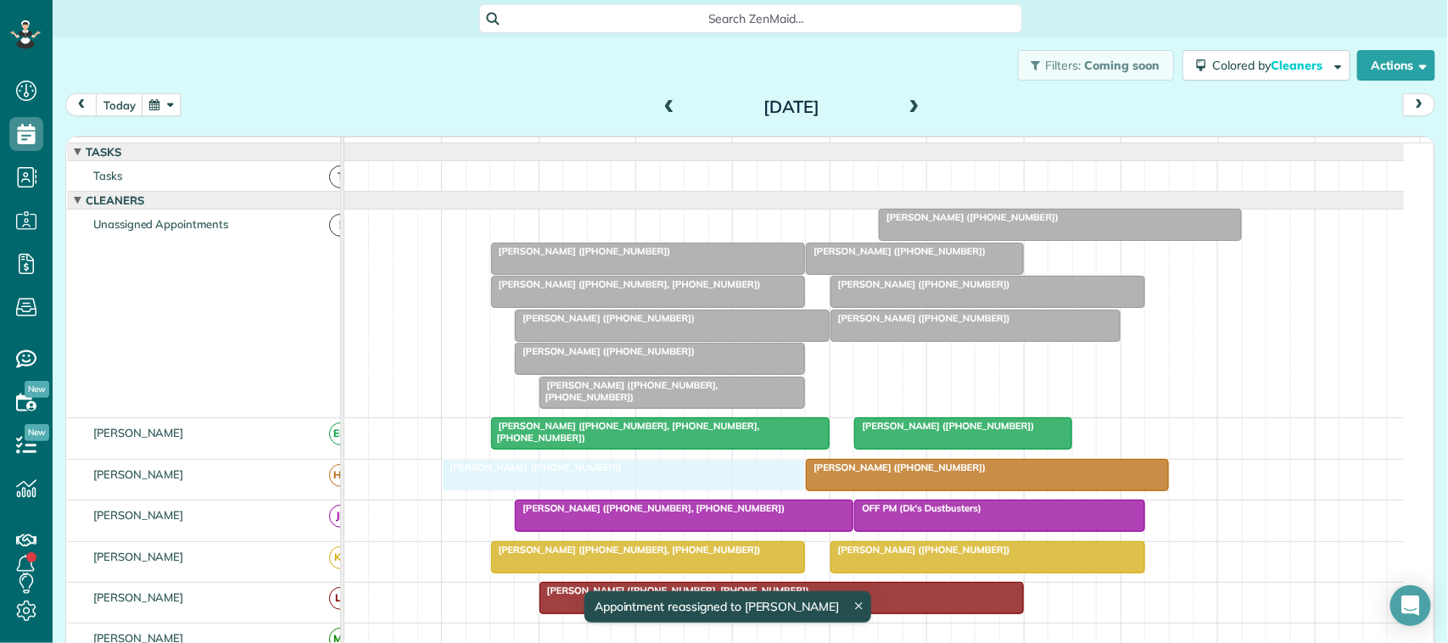
drag, startPoint x: 613, startPoint y: 283, endPoint x: 585, endPoint y: 484, distance: 203.0
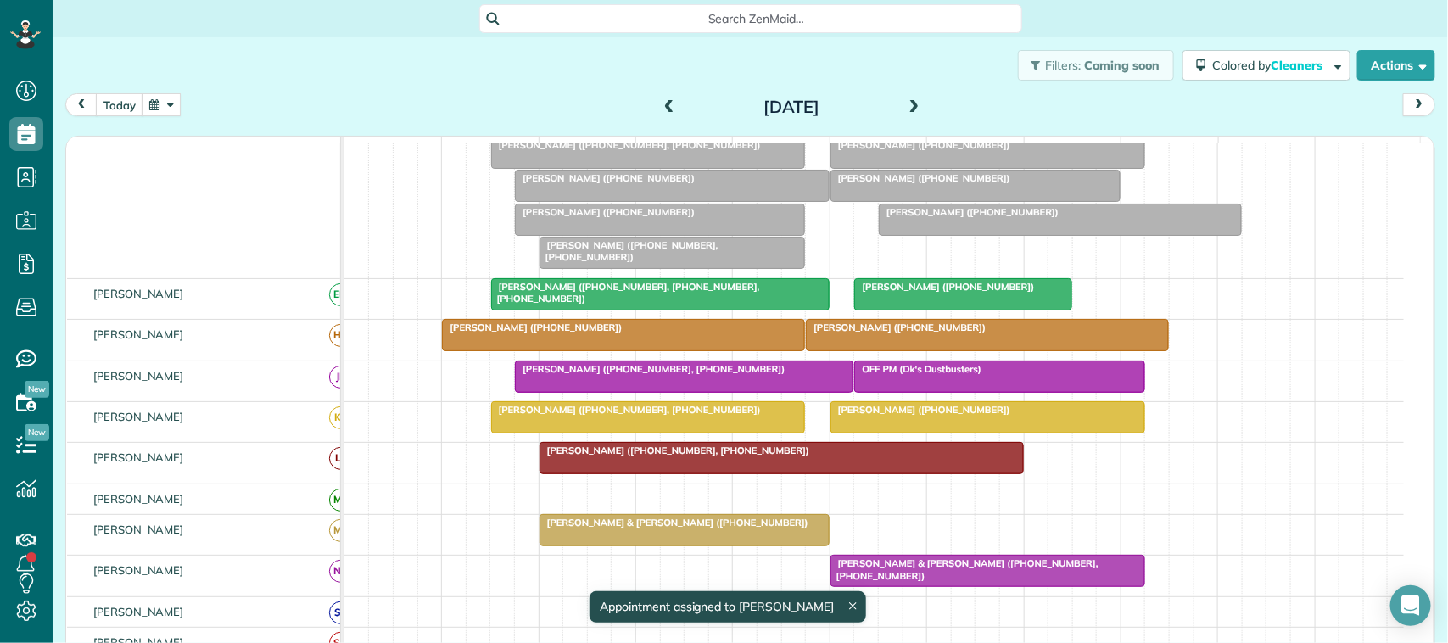
drag, startPoint x: 940, startPoint y: 339, endPoint x: 905, endPoint y: 556, distance: 219.1
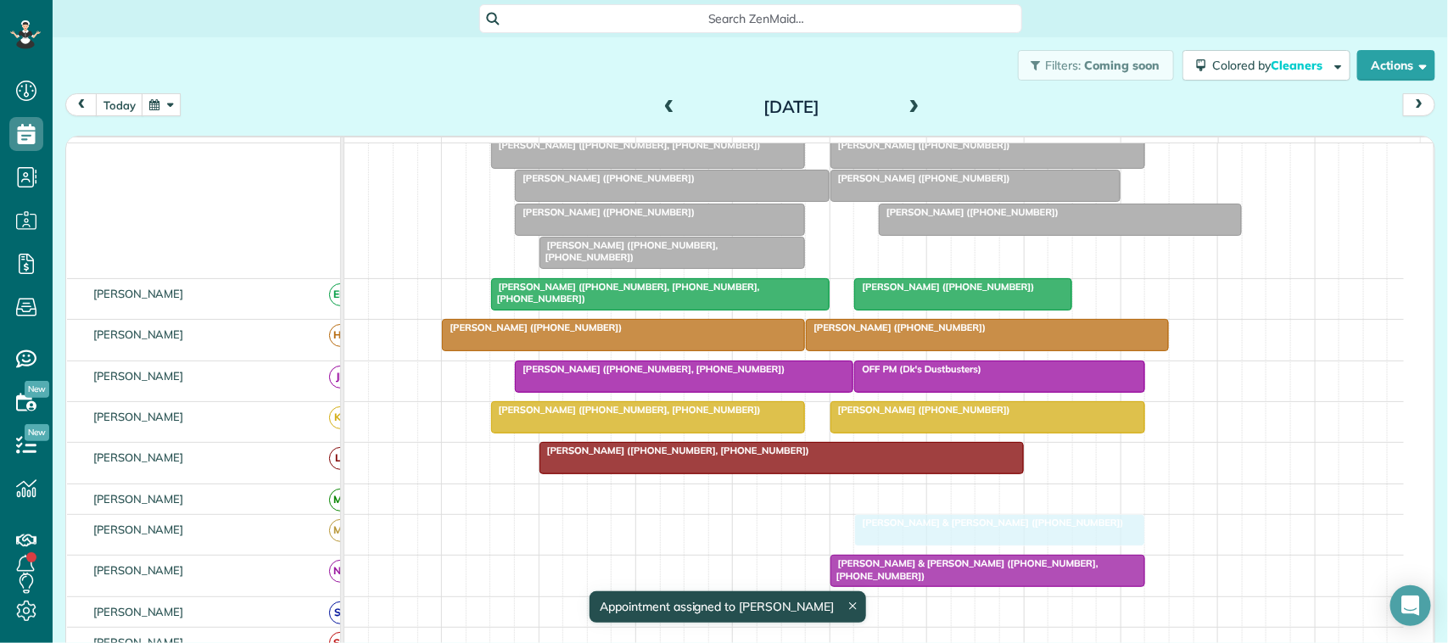
drag, startPoint x: 724, startPoint y: 546, endPoint x: 983, endPoint y: 549, distance: 258.8
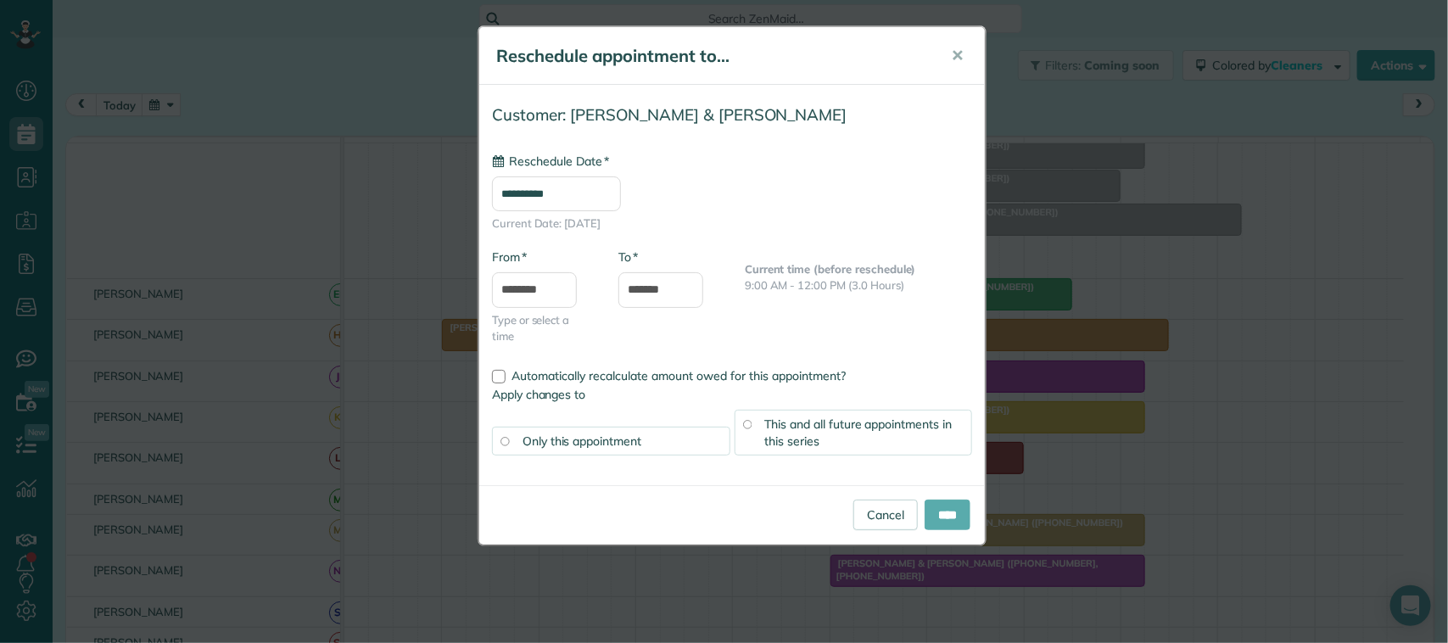
type input "**********"
click at [936, 510] on input "****" at bounding box center [948, 515] width 46 height 31
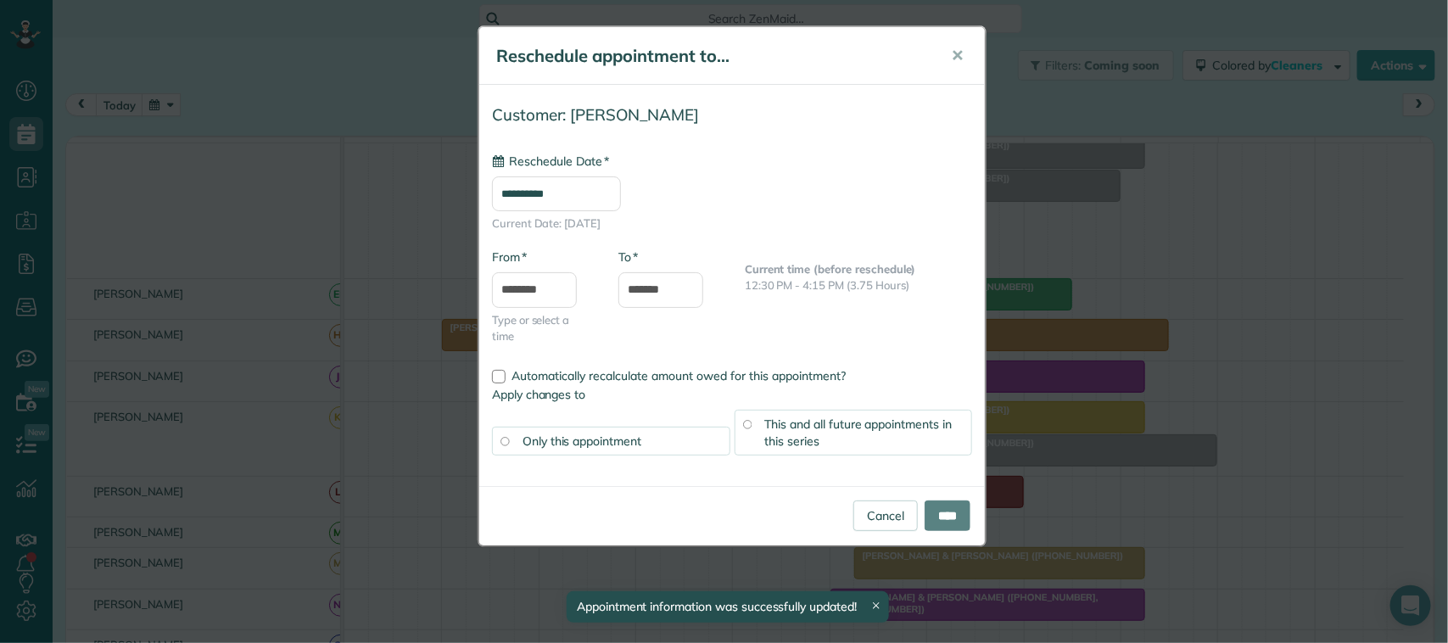
drag, startPoint x: 939, startPoint y: 239, endPoint x: 916, endPoint y: 423, distance: 184.7
type input "**********"
click at [959, 58] on span "✕" at bounding box center [957, 56] width 13 height 20
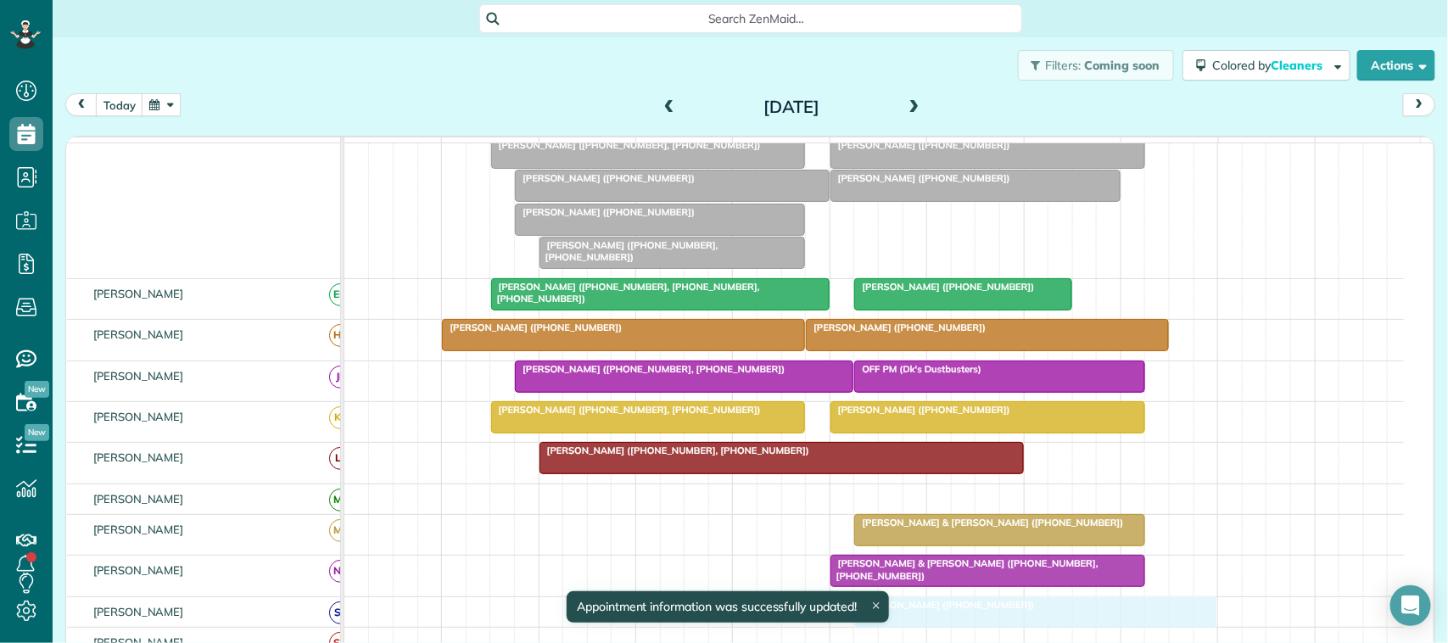
drag, startPoint x: 923, startPoint y: 233, endPoint x: 908, endPoint y: 624, distance: 390.6
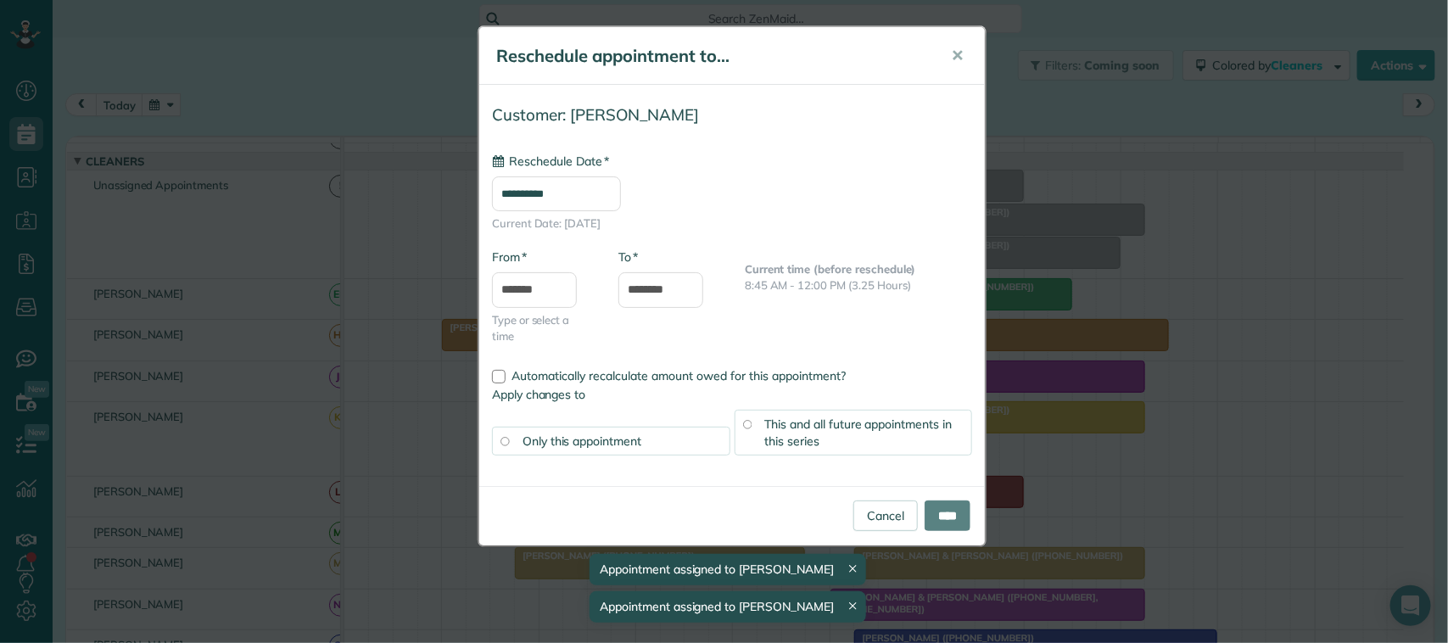
drag, startPoint x: 617, startPoint y: 269, endPoint x: 654, endPoint y: 446, distance: 181.2
type input "**********"
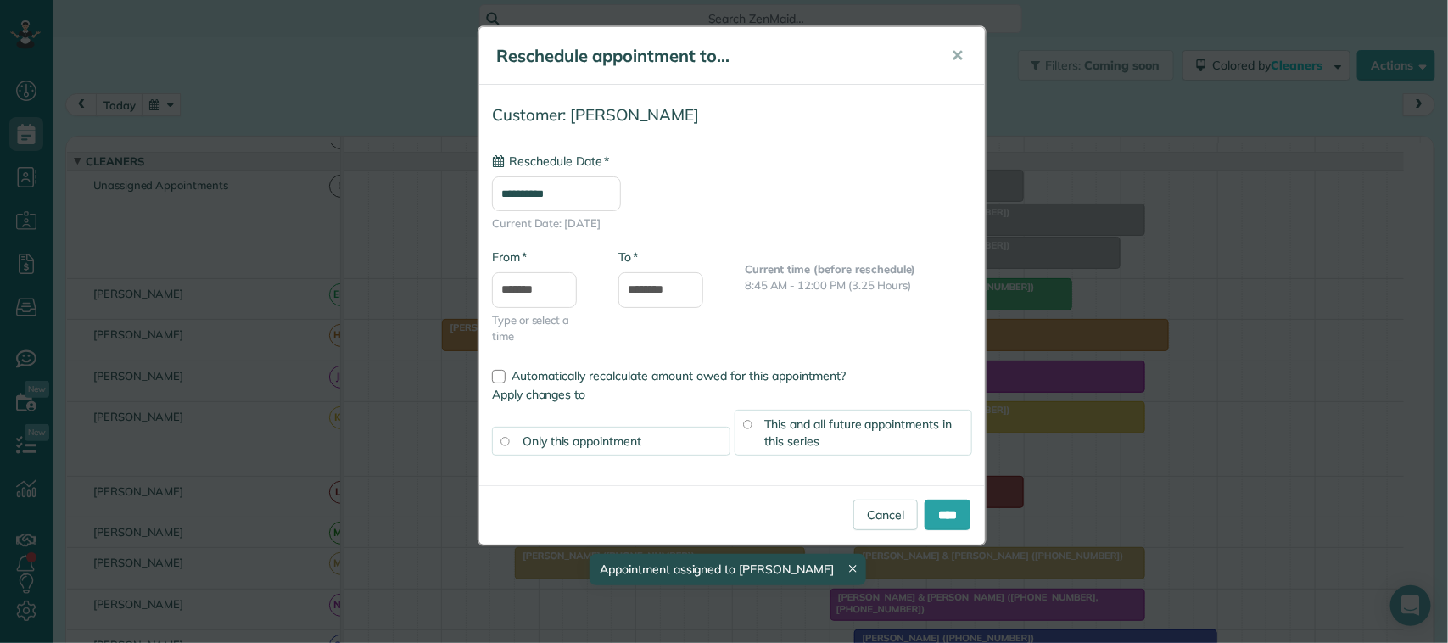
click at [960, 62] on span "✕" at bounding box center [957, 56] width 13 height 20
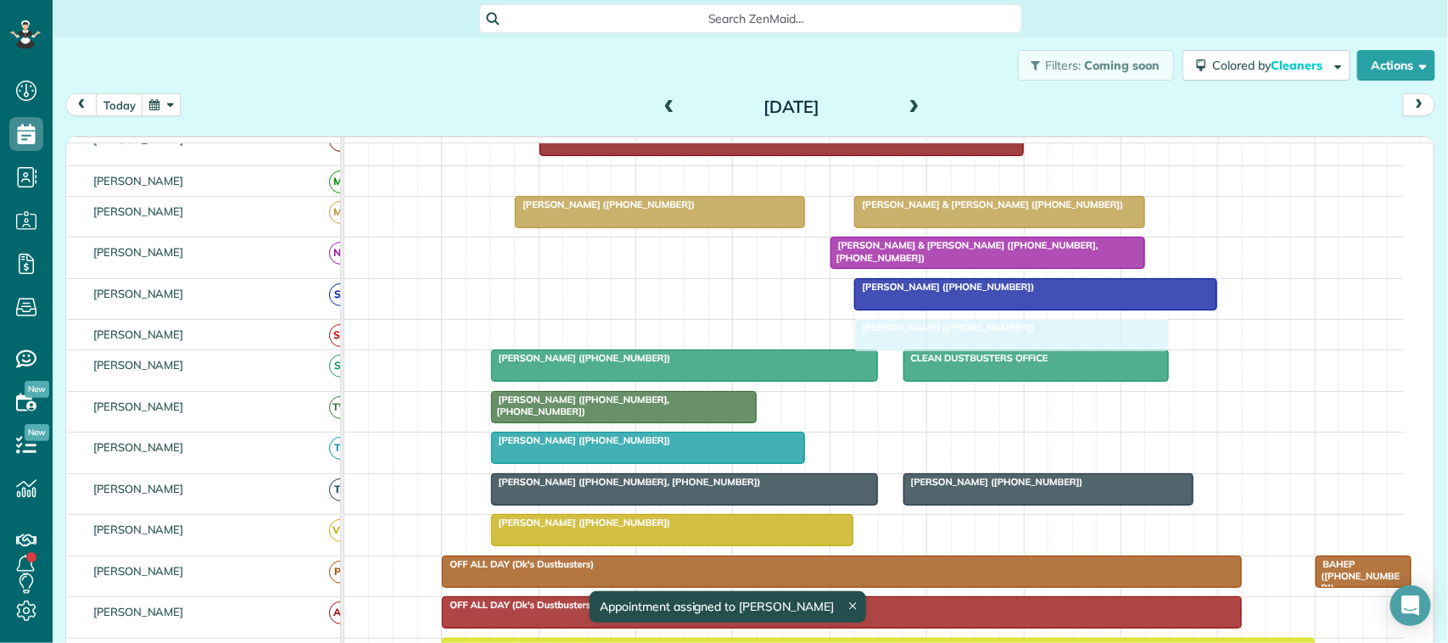
drag, startPoint x: 621, startPoint y: 268, endPoint x: 955, endPoint y: 356, distance: 344.9
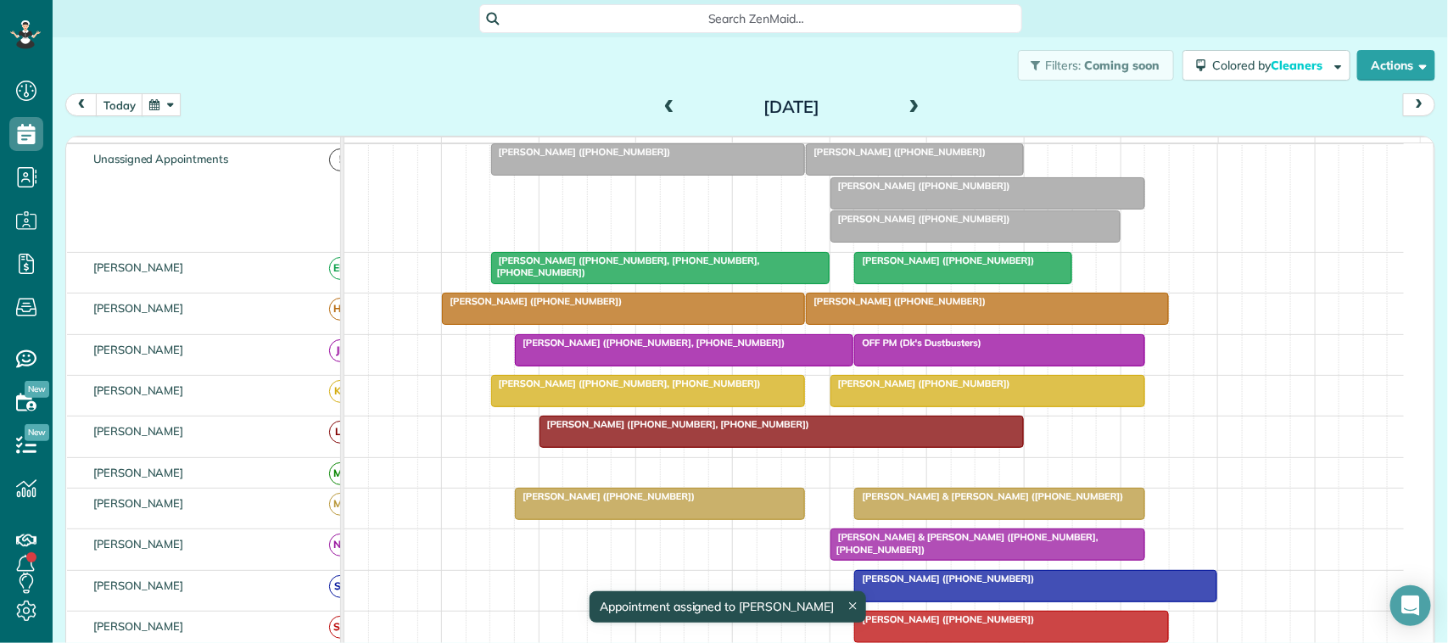
drag, startPoint x: 658, startPoint y: 238, endPoint x: 683, endPoint y: 663, distance: 425.0
click at [683, 642] on html "Dashboard Scheduling Calendar View List View Dispatch View - Weekly scheduling …" at bounding box center [724, 321] width 1448 height 643
drag, startPoint x: 658, startPoint y: 218, endPoint x: 680, endPoint y: 609, distance: 391.7
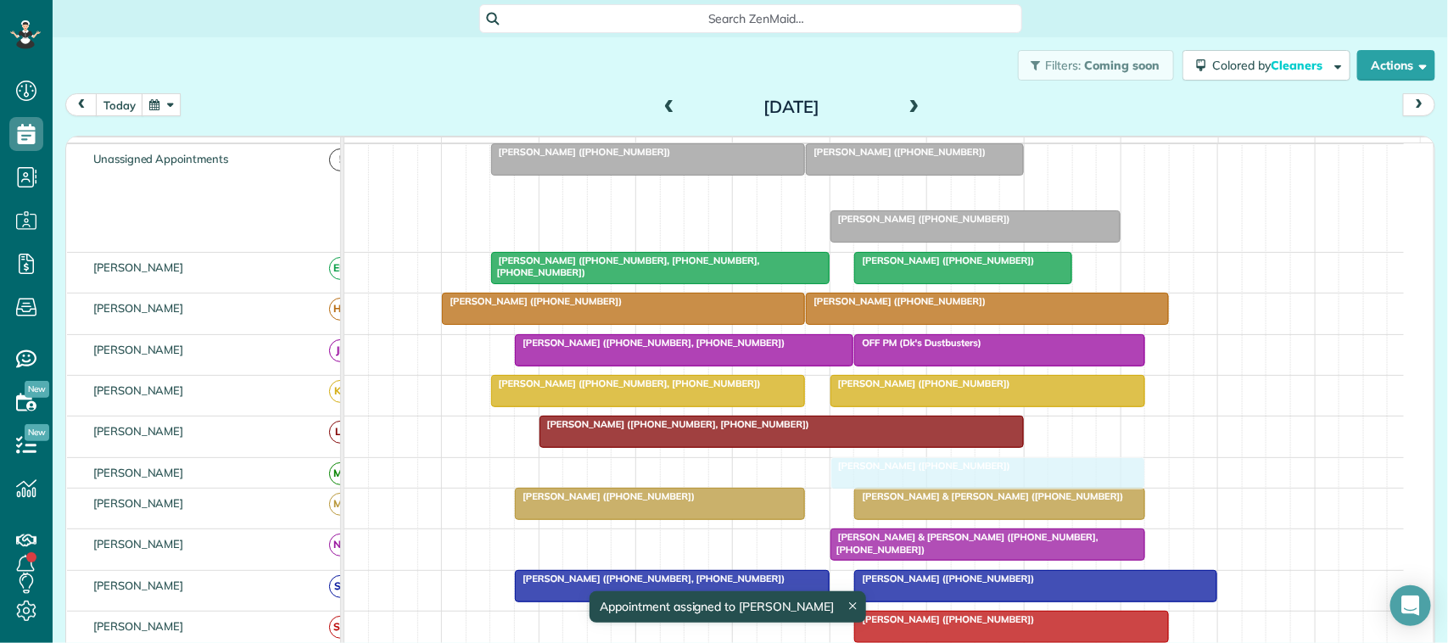
drag, startPoint x: 904, startPoint y: 209, endPoint x: 910, endPoint y: 502, distance: 293.6
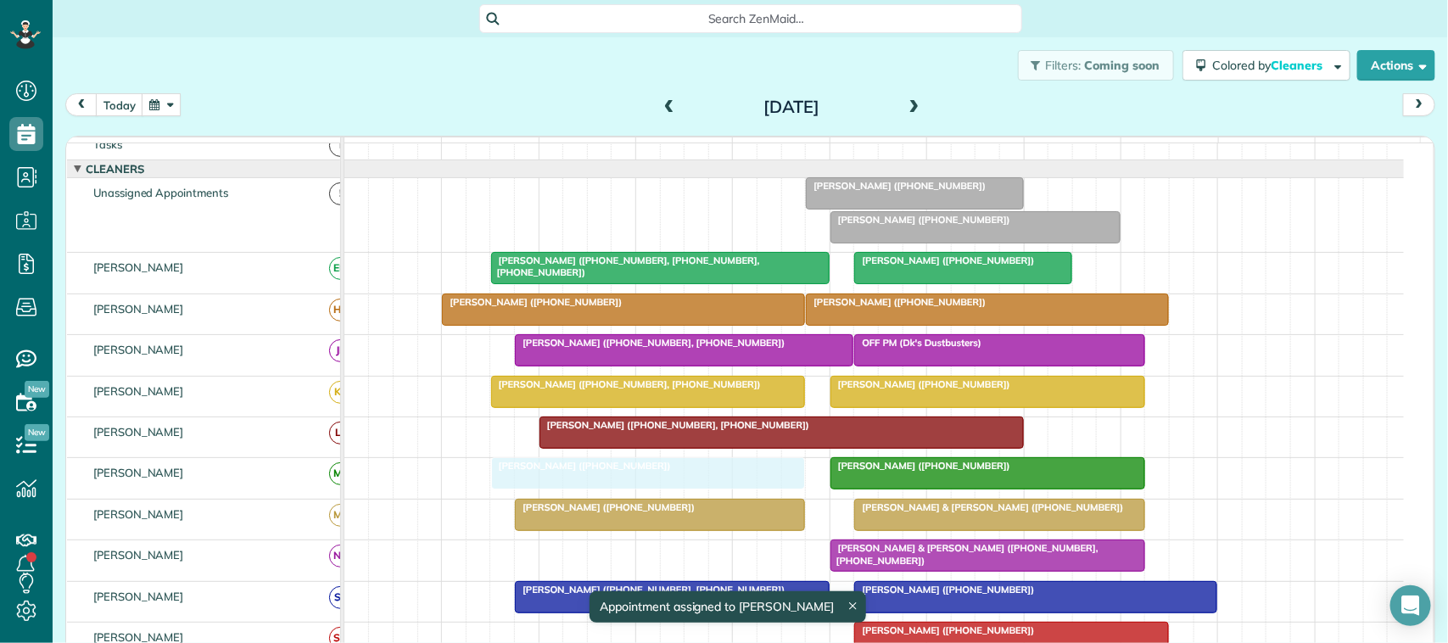
drag, startPoint x: 693, startPoint y: 204, endPoint x: 688, endPoint y: 485, distance: 281.7
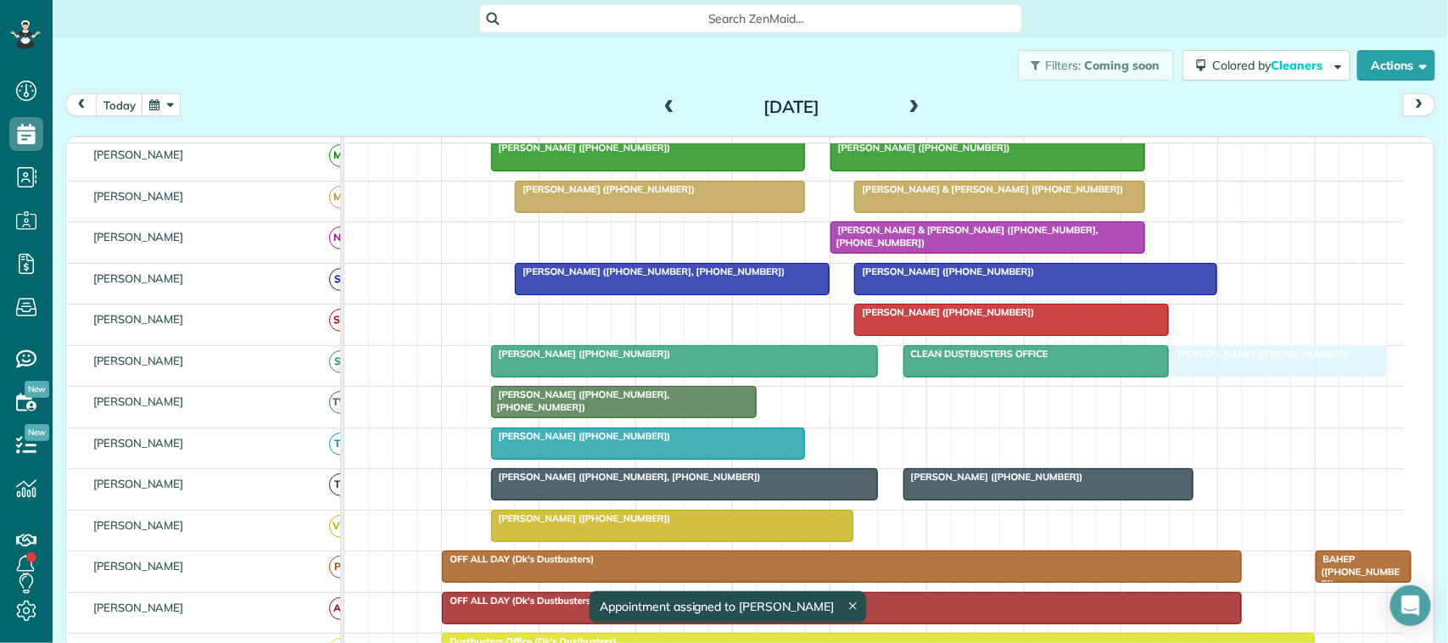
drag, startPoint x: 896, startPoint y: 210, endPoint x: 1268, endPoint y: 397, distance: 417.0
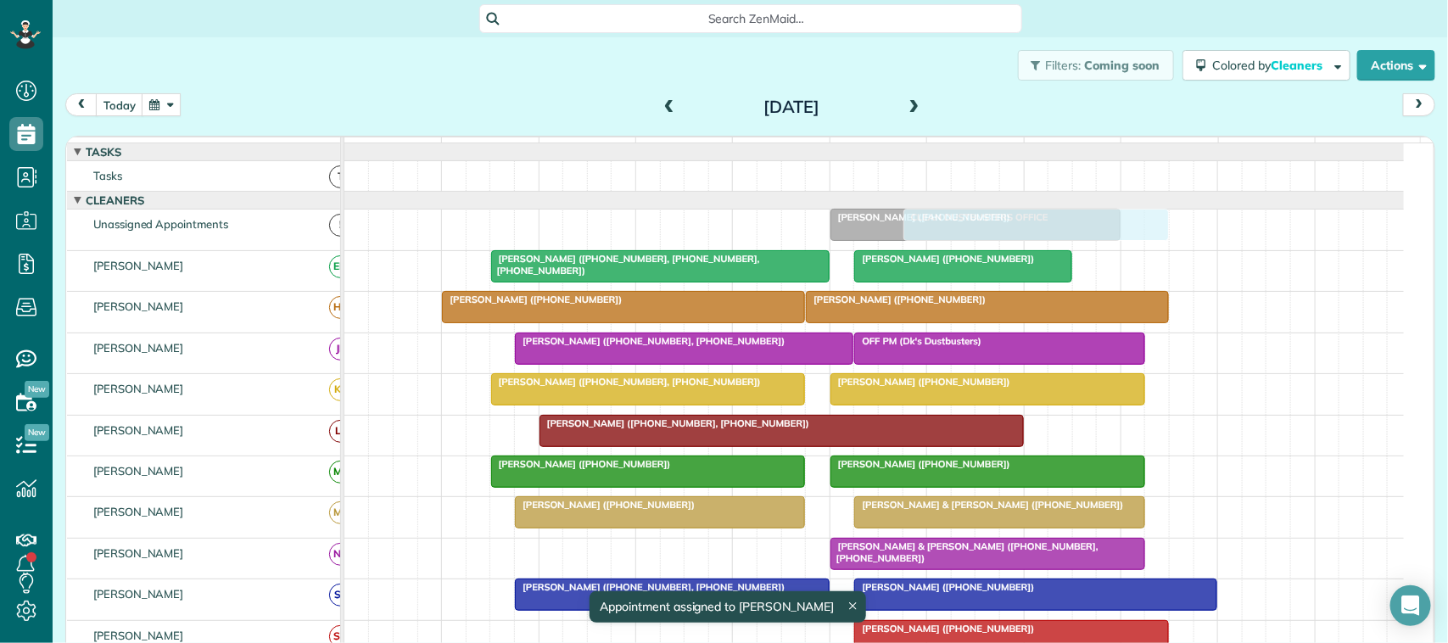
drag, startPoint x: 956, startPoint y: 389, endPoint x: 964, endPoint y: 236, distance: 152.9
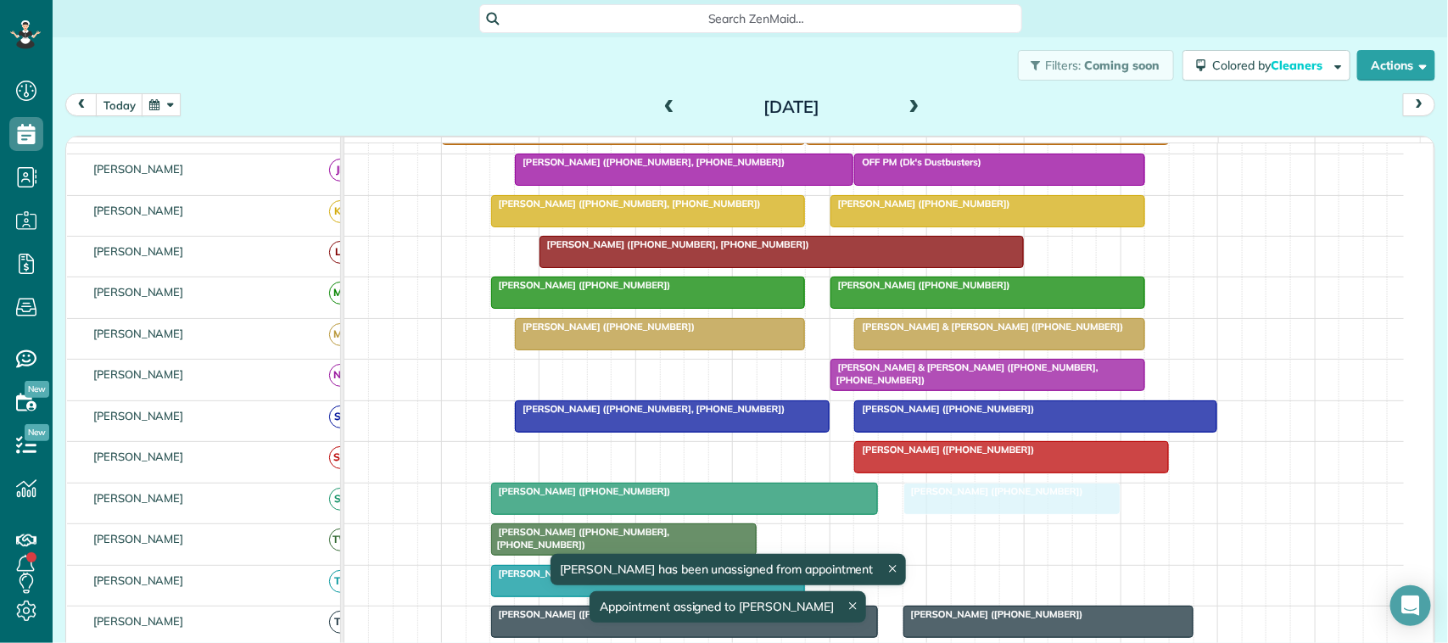
drag, startPoint x: 1234, startPoint y: 514, endPoint x: 960, endPoint y: 523, distance: 275.1
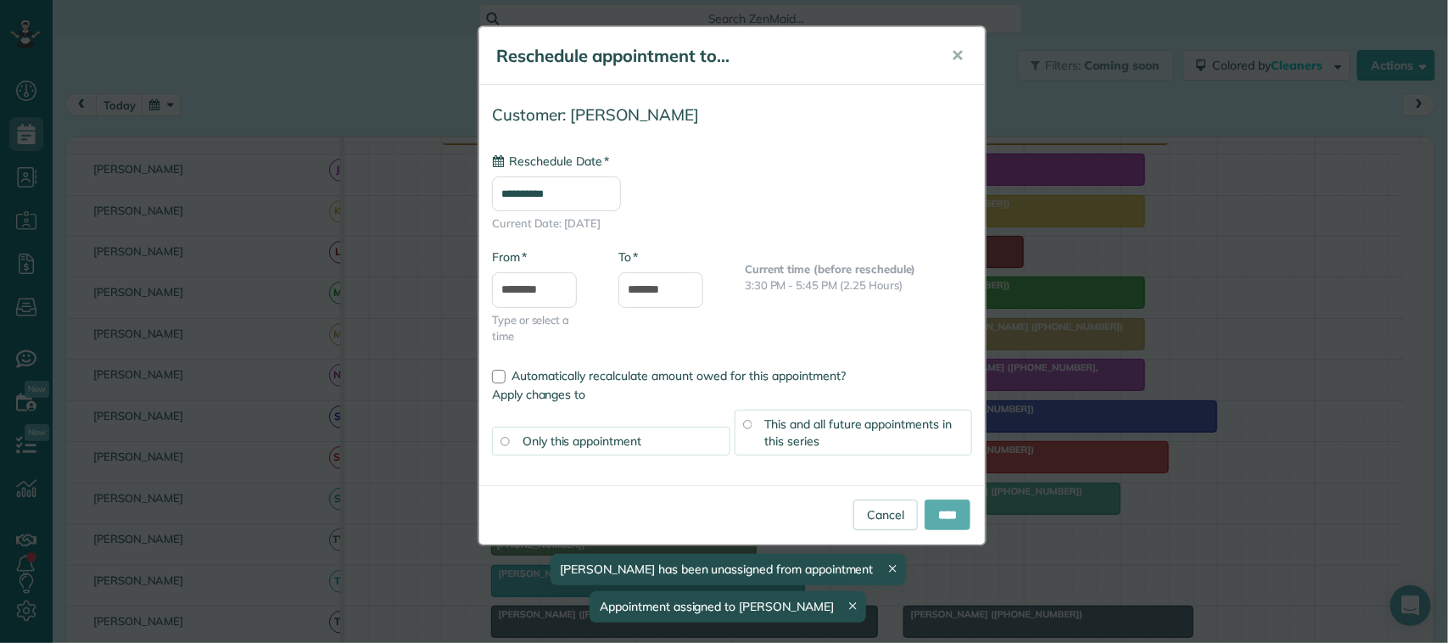
type input "**********"
click at [931, 510] on input "****" at bounding box center [948, 515] width 46 height 31
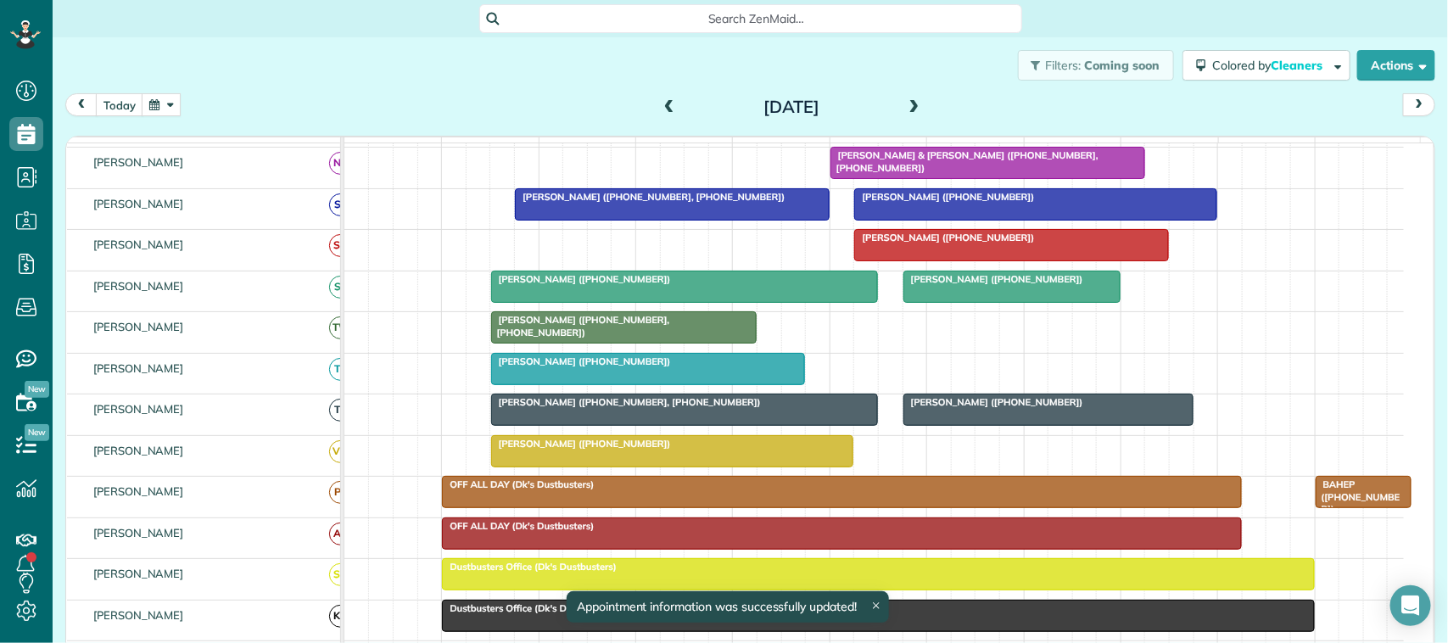
click at [563, 367] on span "[PERSON_NAME] ([PHONE_NUMBER])" at bounding box center [581, 361] width 182 height 12
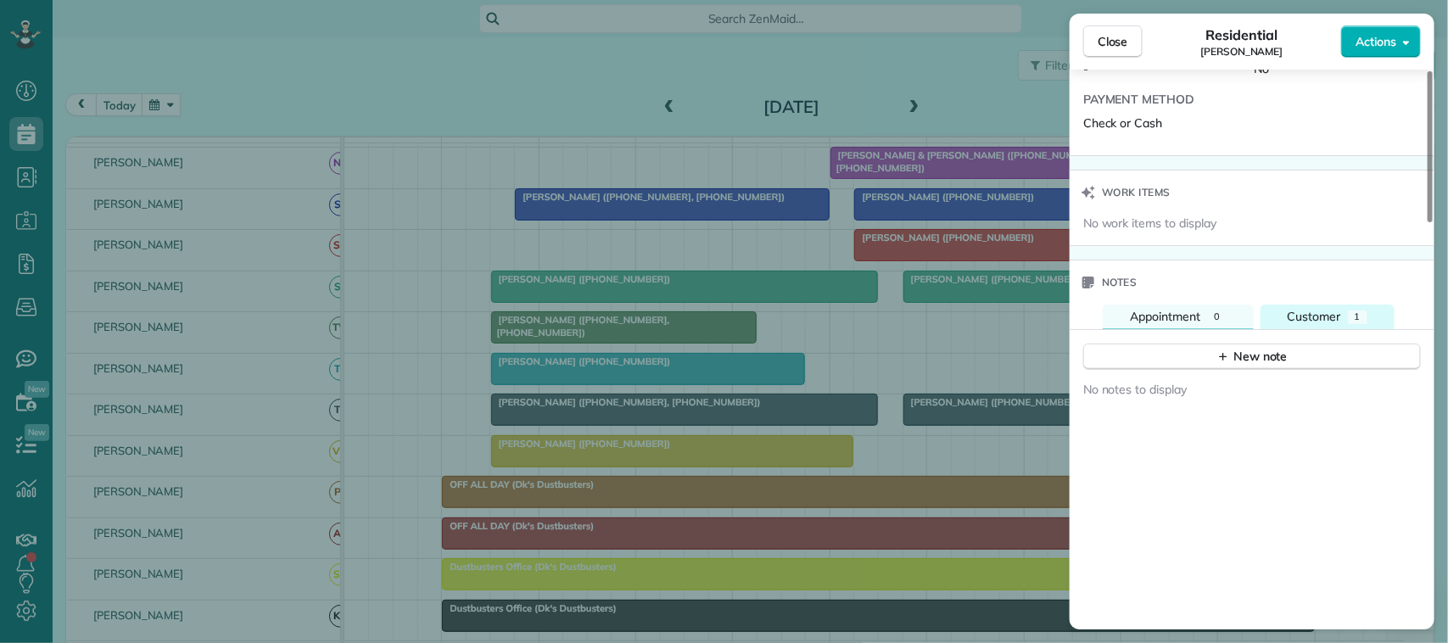
click at [1333, 324] on span "Customer" at bounding box center [1314, 316] width 53 height 15
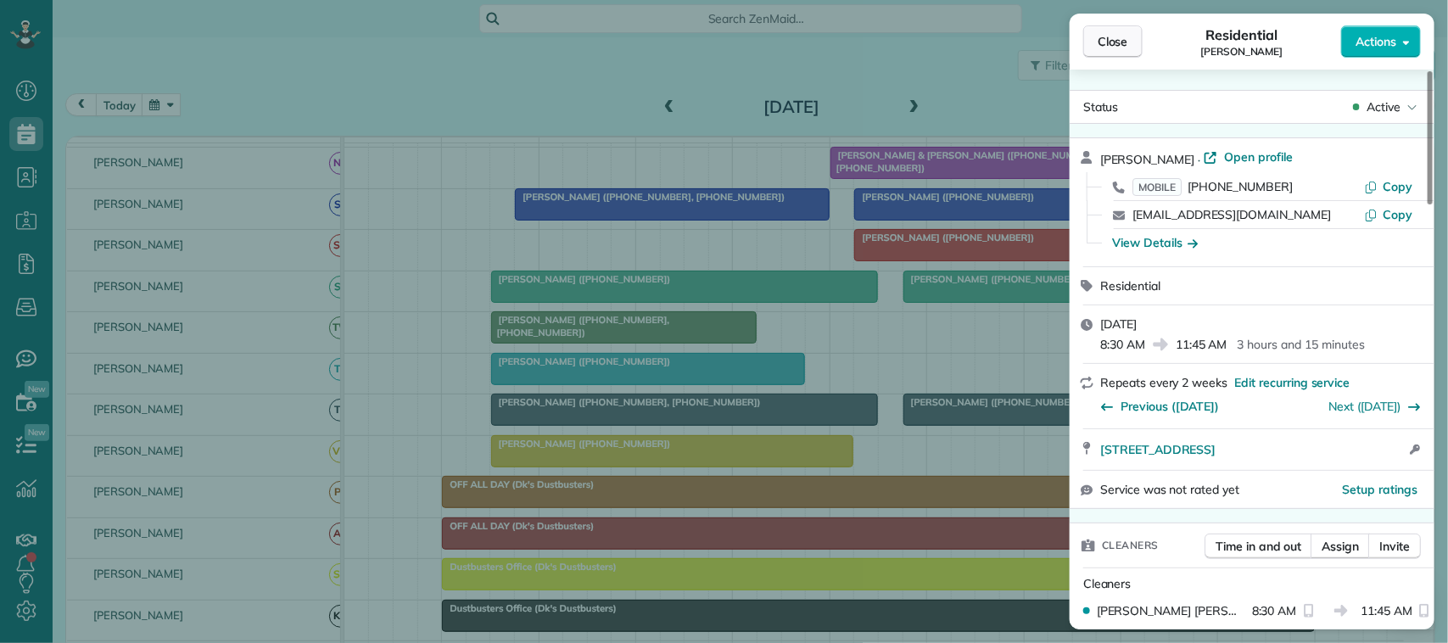
click at [1122, 51] on button "Close" at bounding box center [1112, 41] width 59 height 32
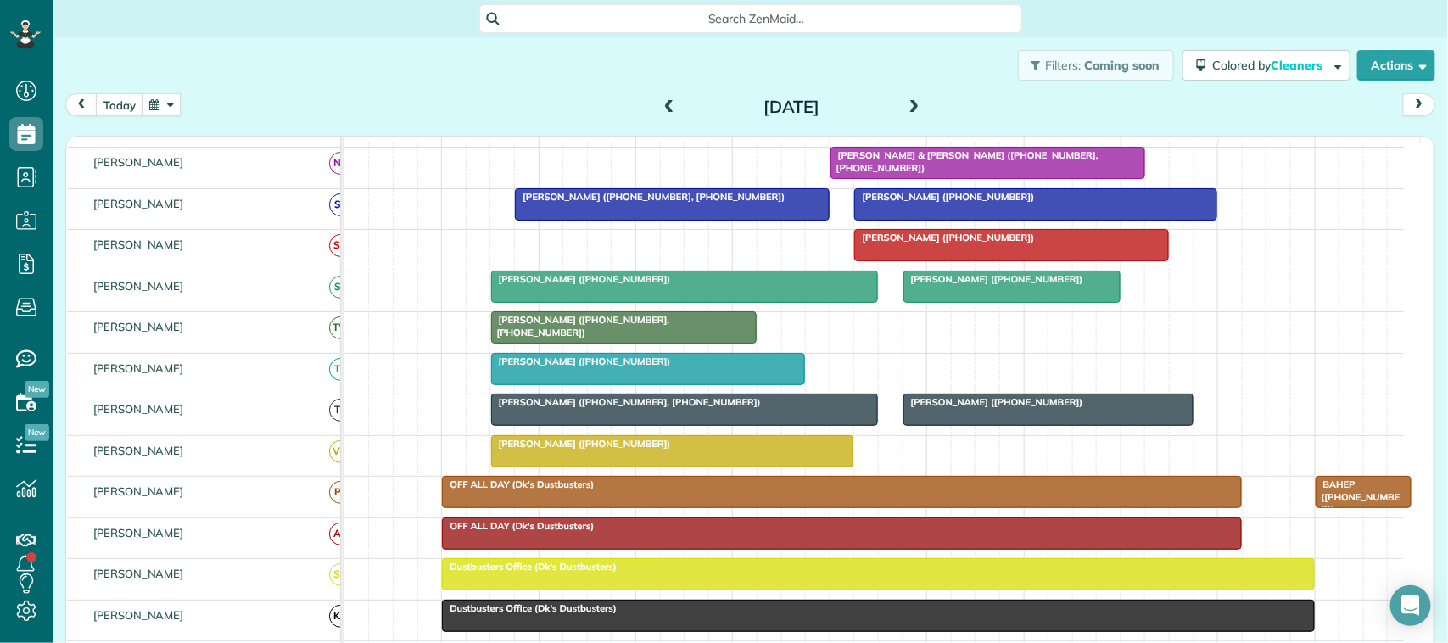
click at [905, 104] on span at bounding box center [914, 107] width 19 height 15
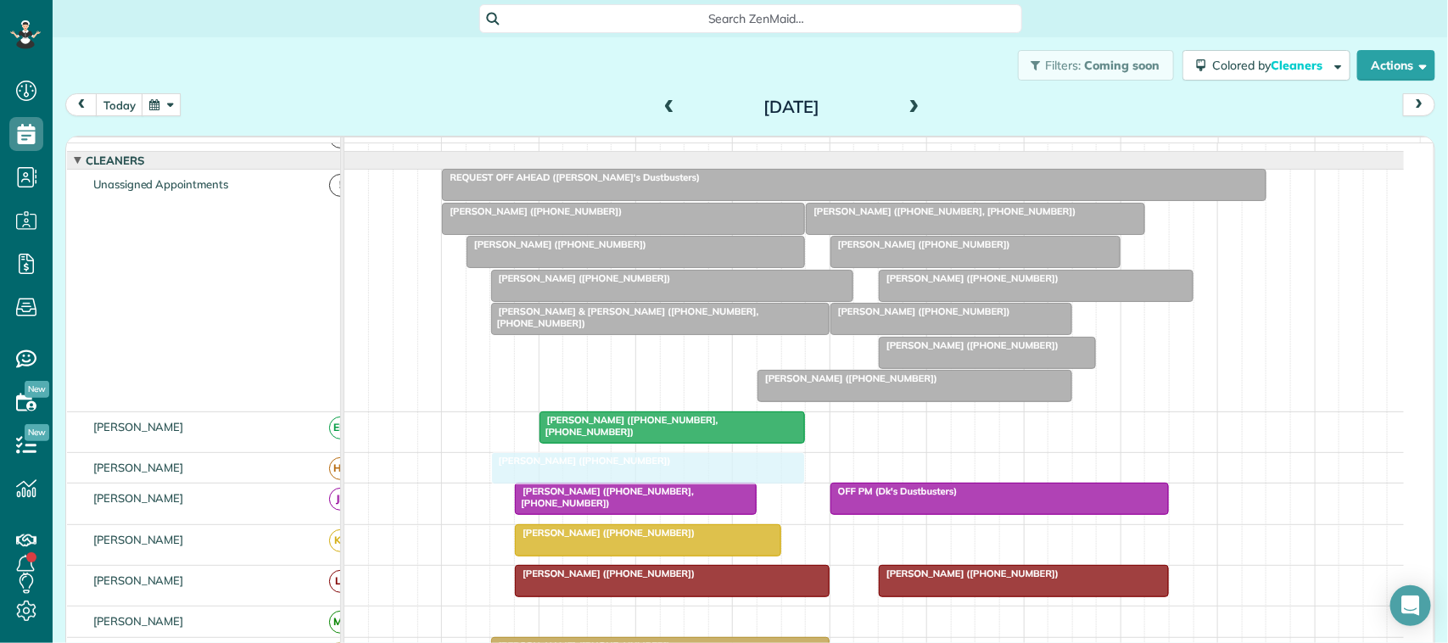
drag, startPoint x: 585, startPoint y: 367, endPoint x: 587, endPoint y: 467, distance: 101.0
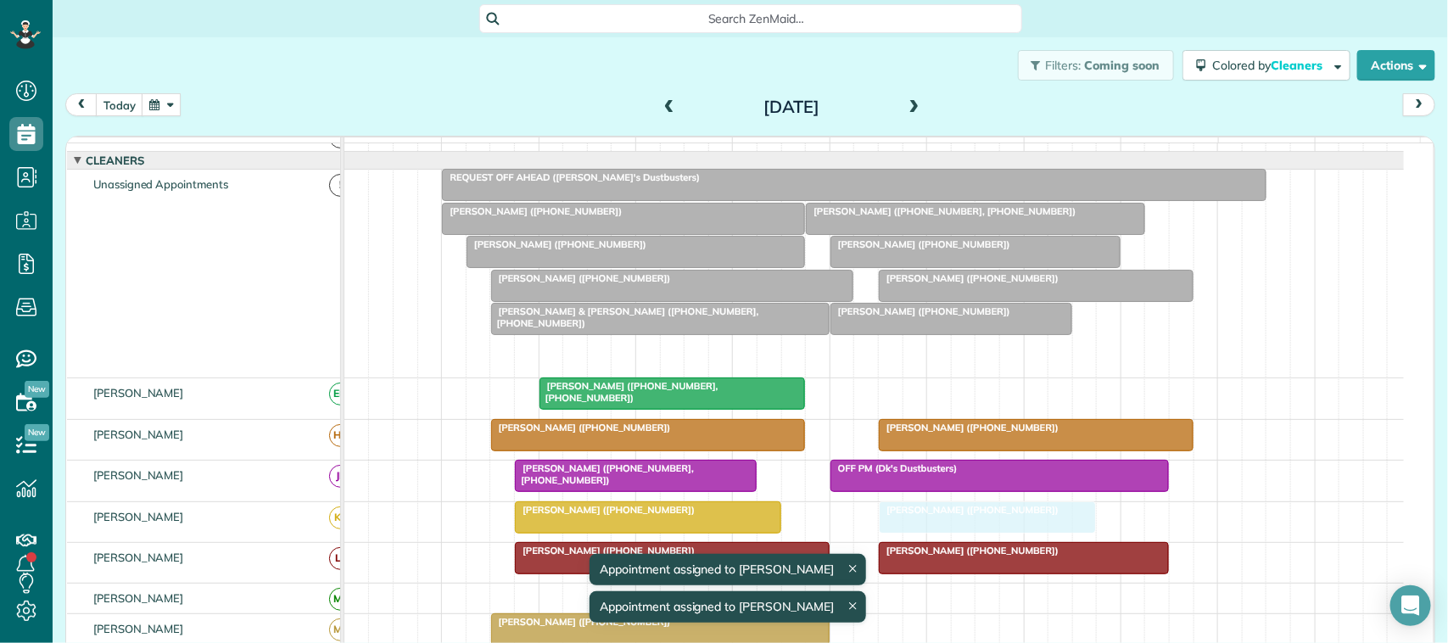
drag, startPoint x: 926, startPoint y: 366, endPoint x: 930, endPoint y: 532, distance: 166.3
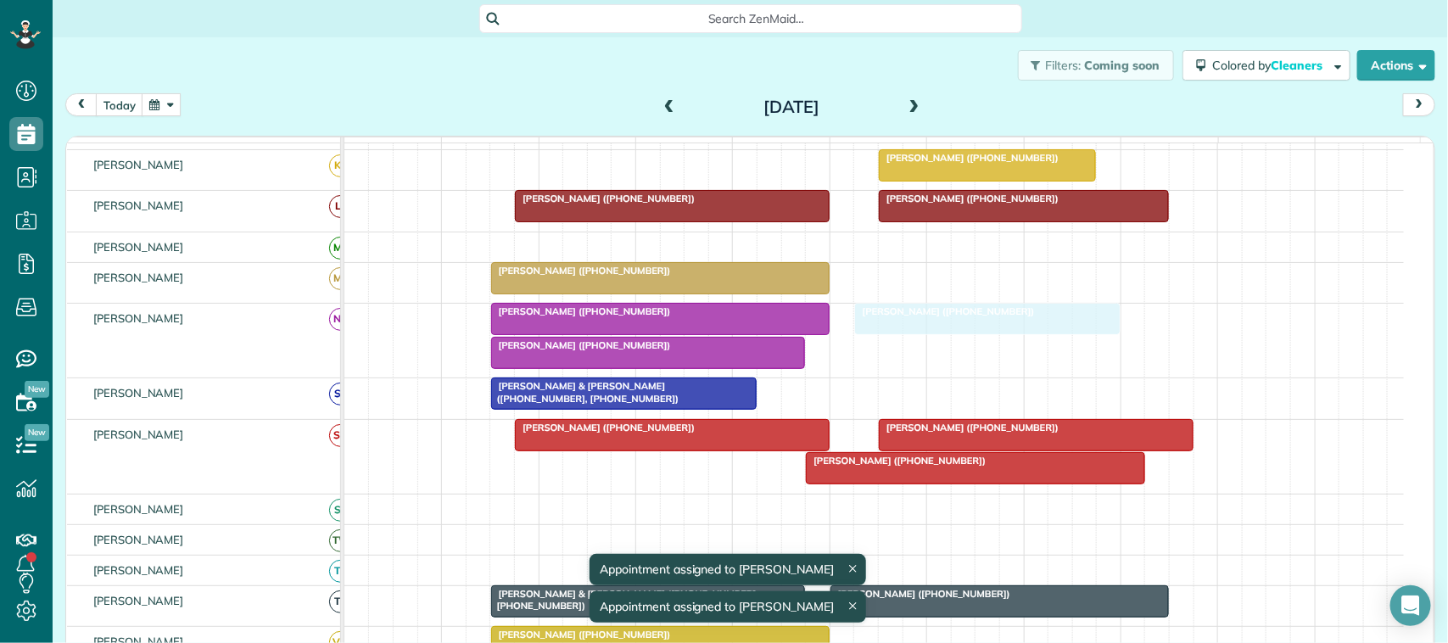
drag, startPoint x: 608, startPoint y: 501, endPoint x: 947, endPoint y: 361, distance: 366.3
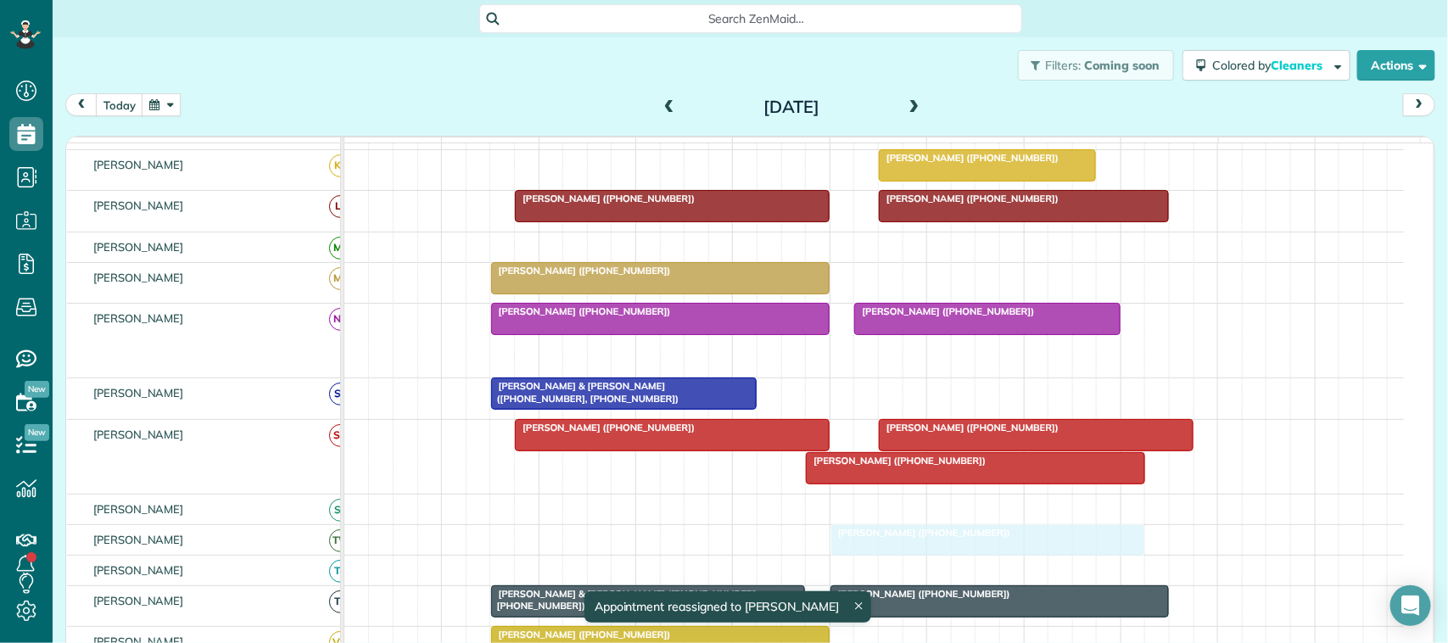
drag, startPoint x: 616, startPoint y: 366, endPoint x: 967, endPoint y: 568, distance: 405.6
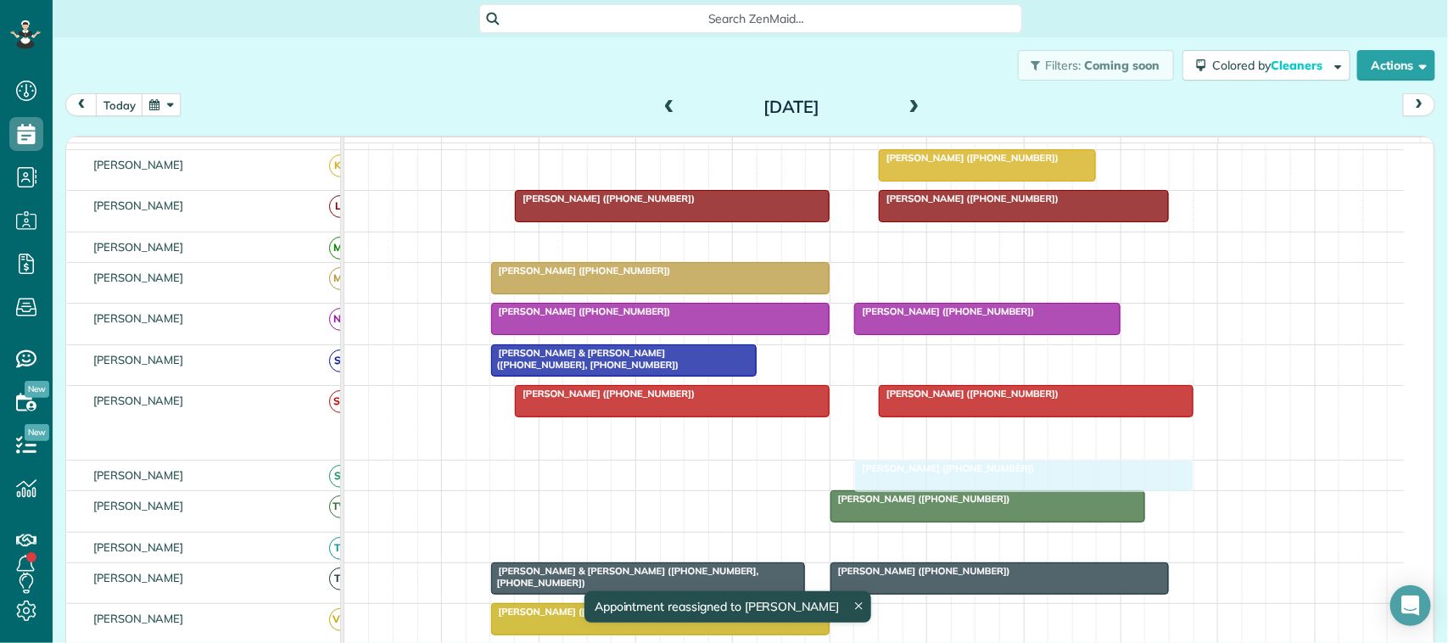
drag, startPoint x: 889, startPoint y: 450, endPoint x: 866, endPoint y: 490, distance: 46.7
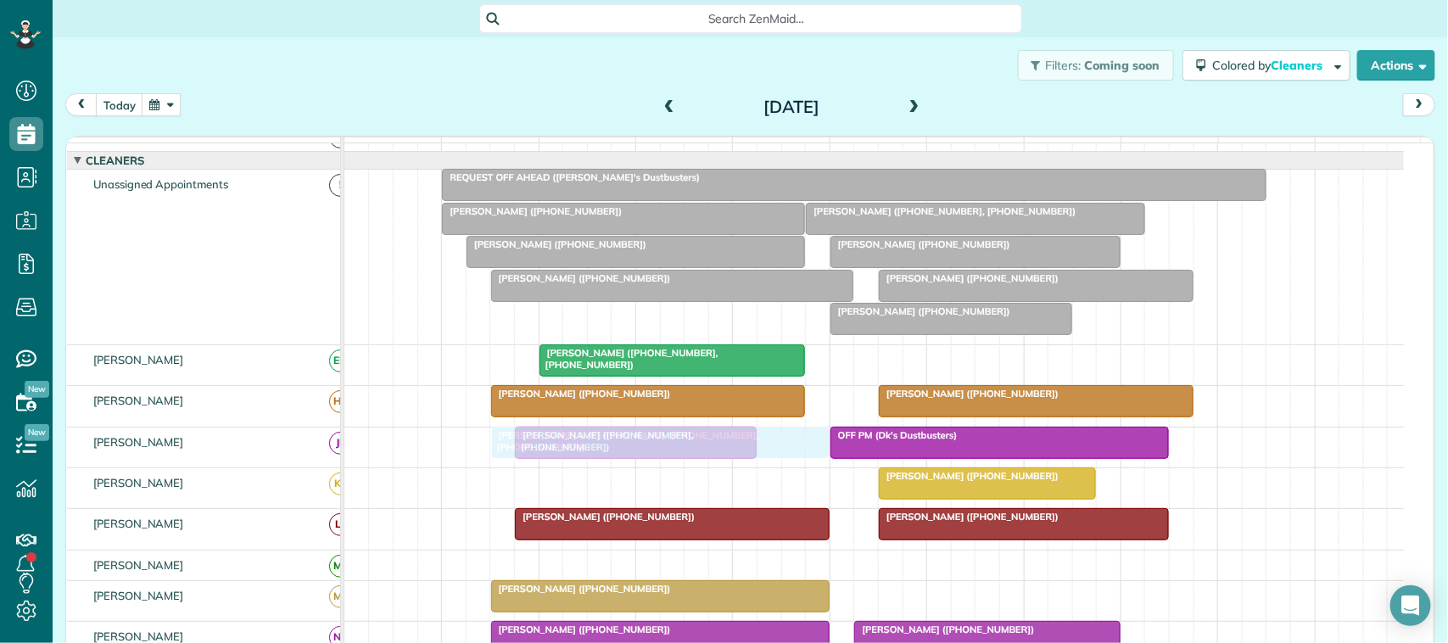
drag, startPoint x: 638, startPoint y: 338, endPoint x: 630, endPoint y: 465, distance: 127.5
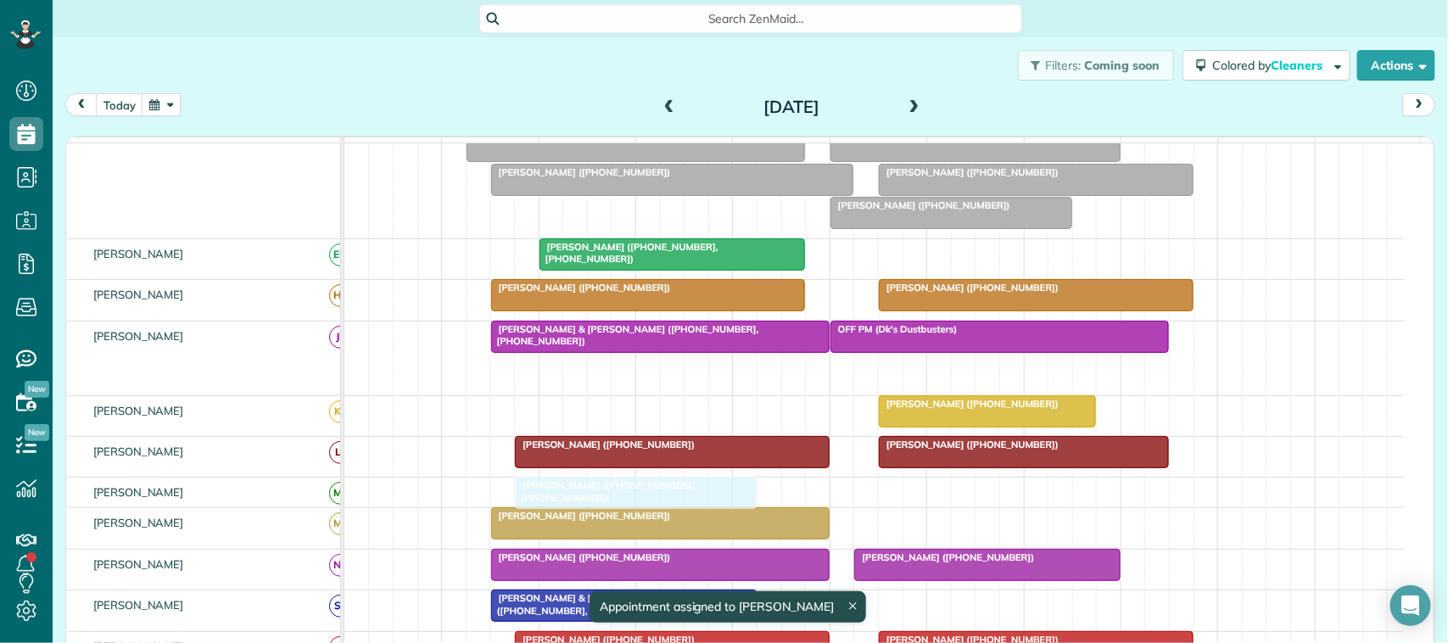
drag, startPoint x: 612, startPoint y: 379, endPoint x: 609, endPoint y: 498, distance: 118.8
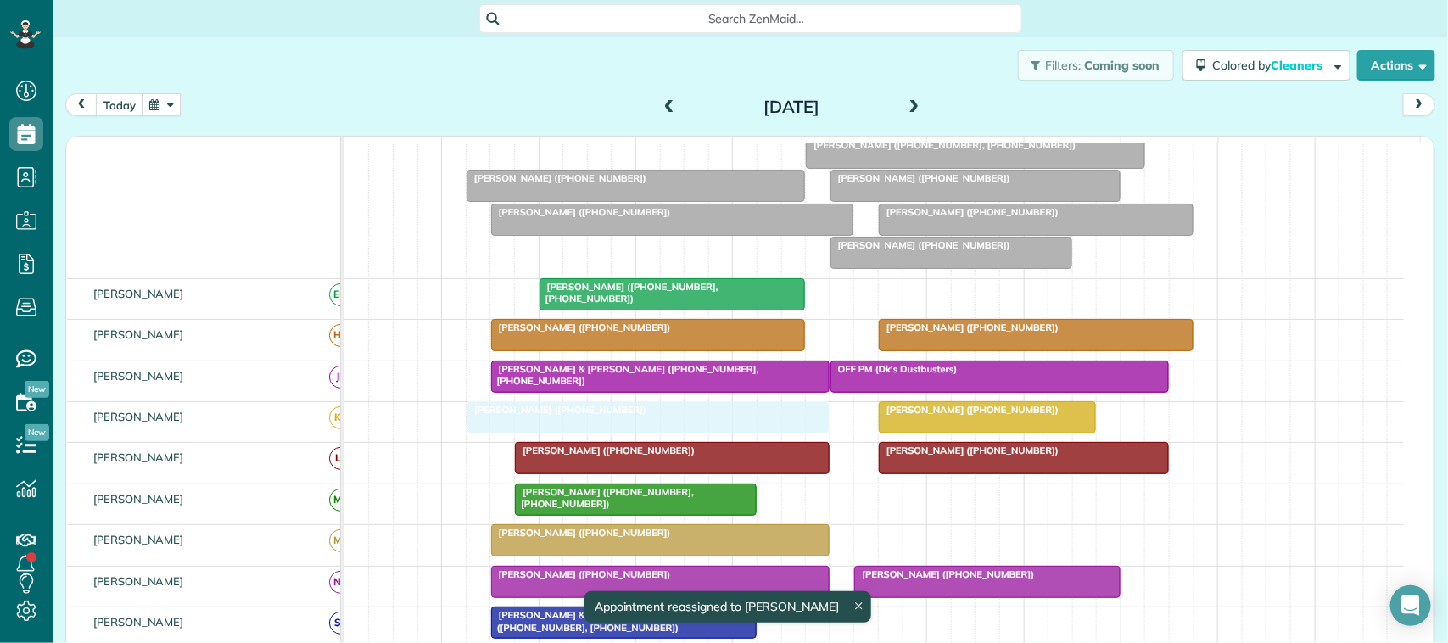
drag, startPoint x: 617, startPoint y: 165, endPoint x: 629, endPoint y: 417, distance: 251.4
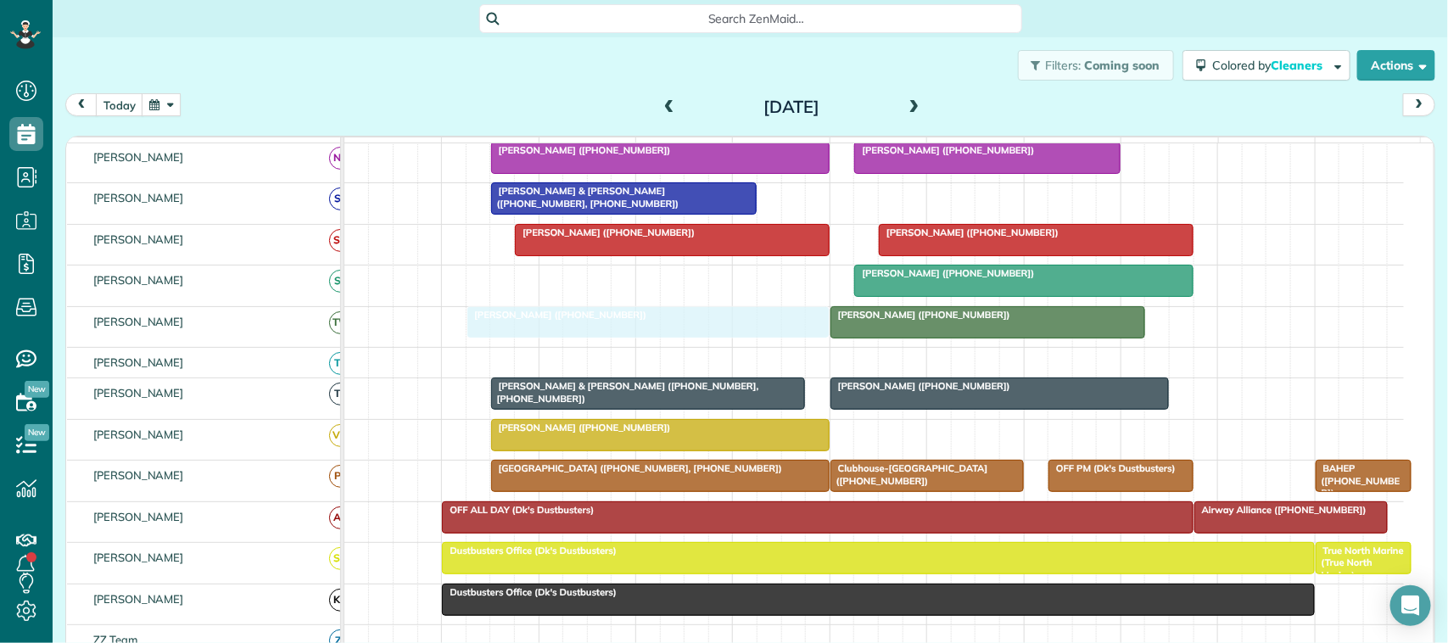
drag, startPoint x: 586, startPoint y: 200, endPoint x: 571, endPoint y: 338, distance: 138.3
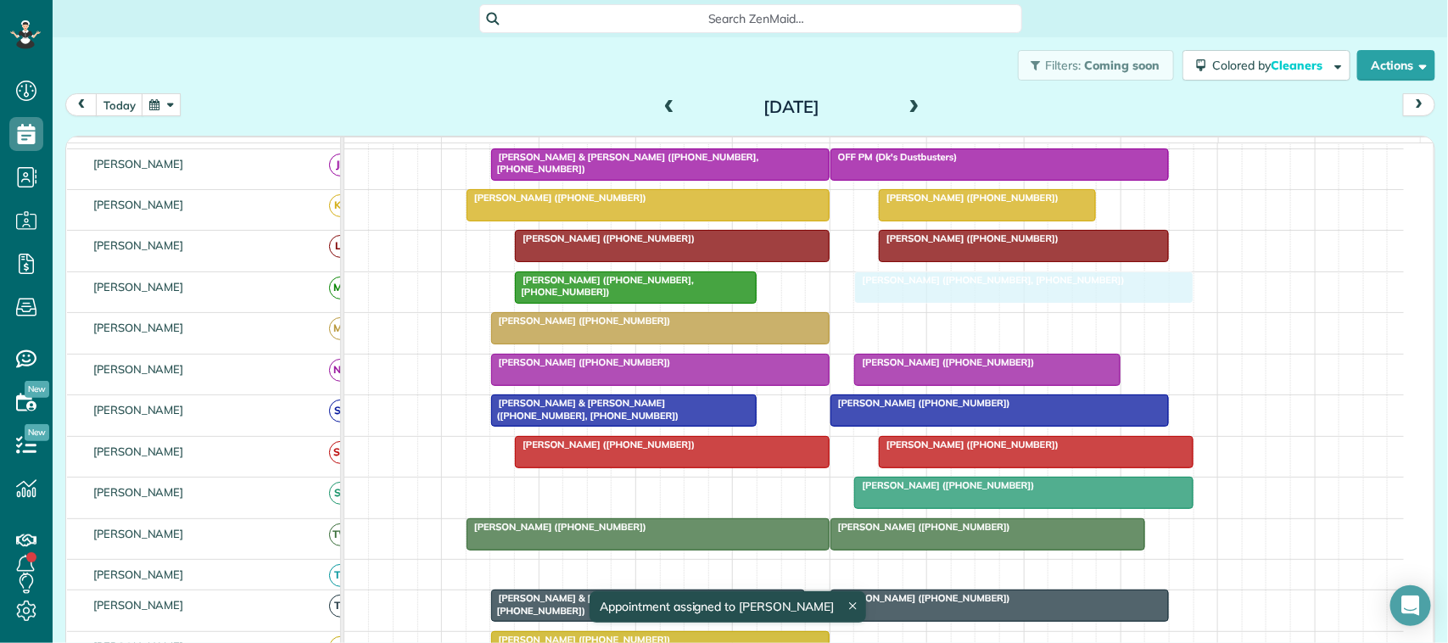
drag, startPoint x: 891, startPoint y: 277, endPoint x: 938, endPoint y: 324, distance: 66.0
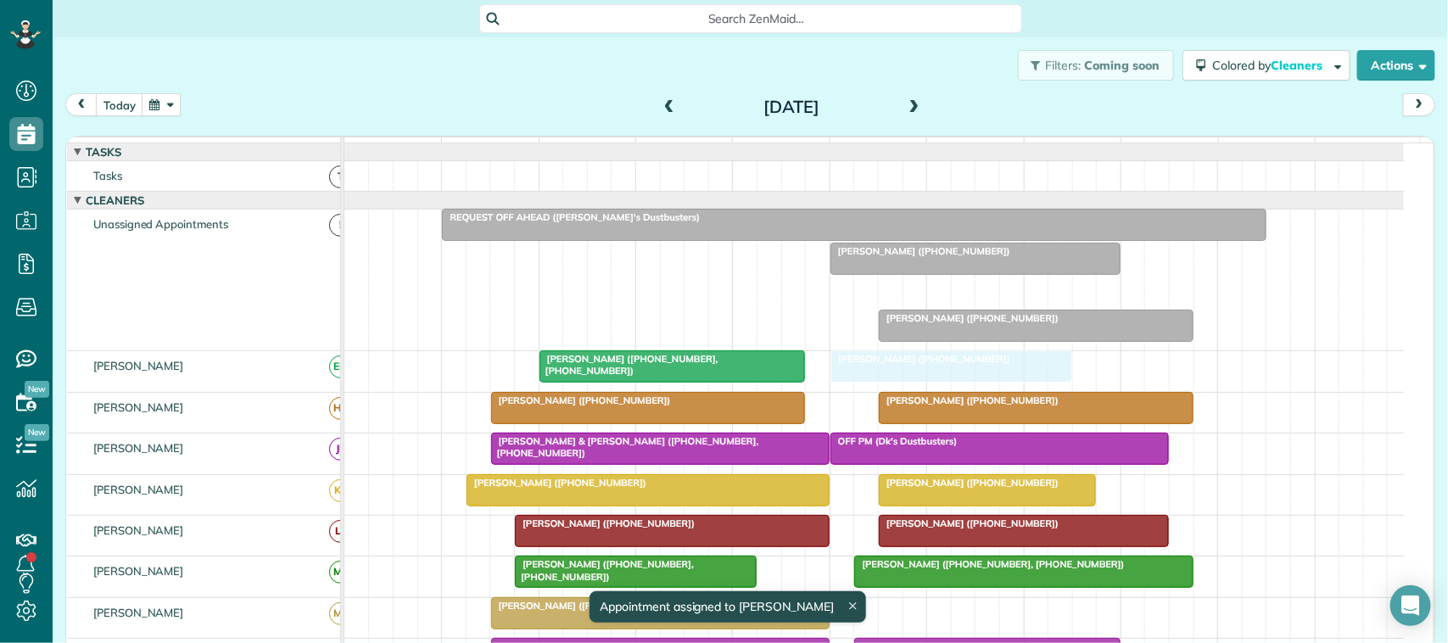
drag, startPoint x: 885, startPoint y: 307, endPoint x: 888, endPoint y: 372, distance: 64.6
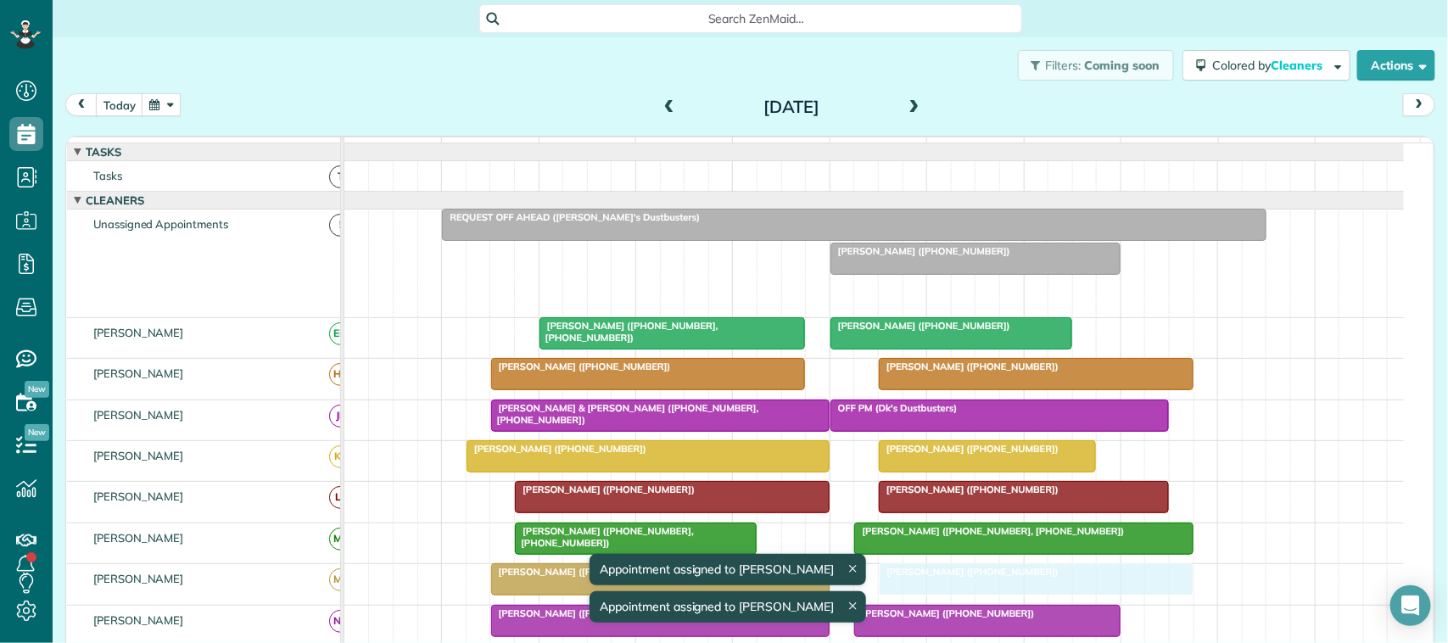
drag, startPoint x: 912, startPoint y: 306, endPoint x: 919, endPoint y: 607, distance: 300.4
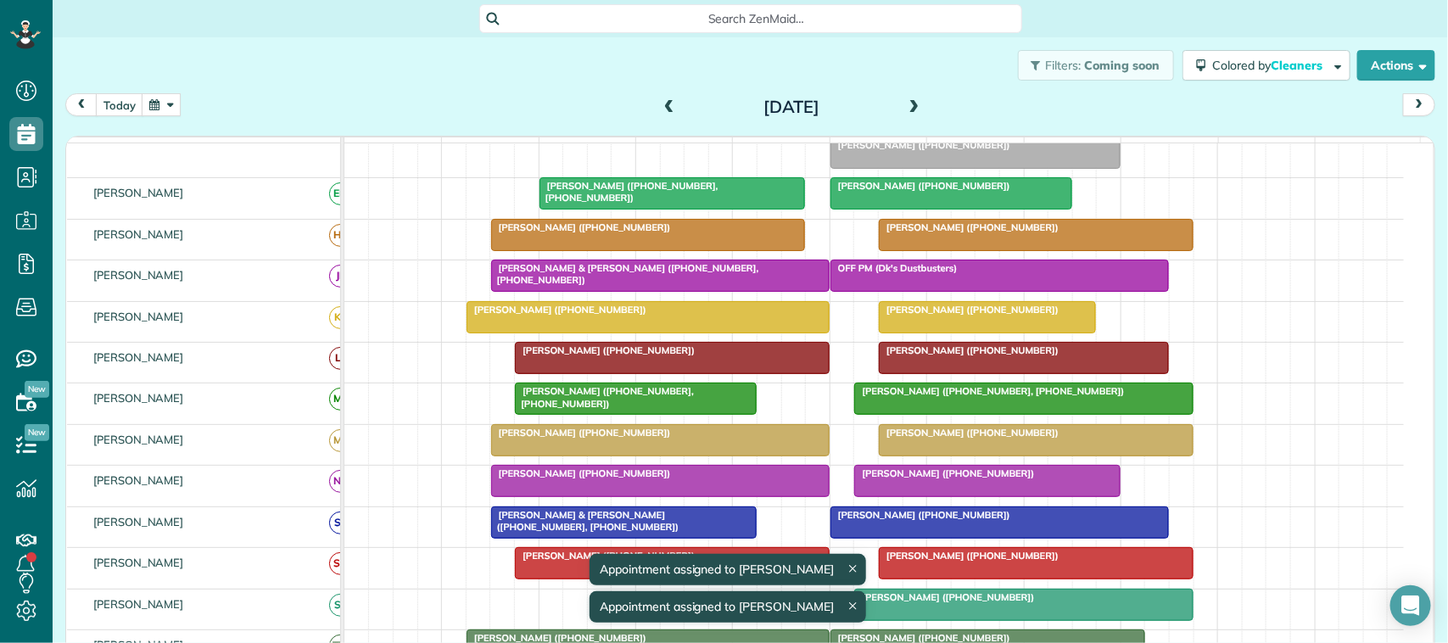
click at [906, 100] on span at bounding box center [914, 107] width 19 height 15
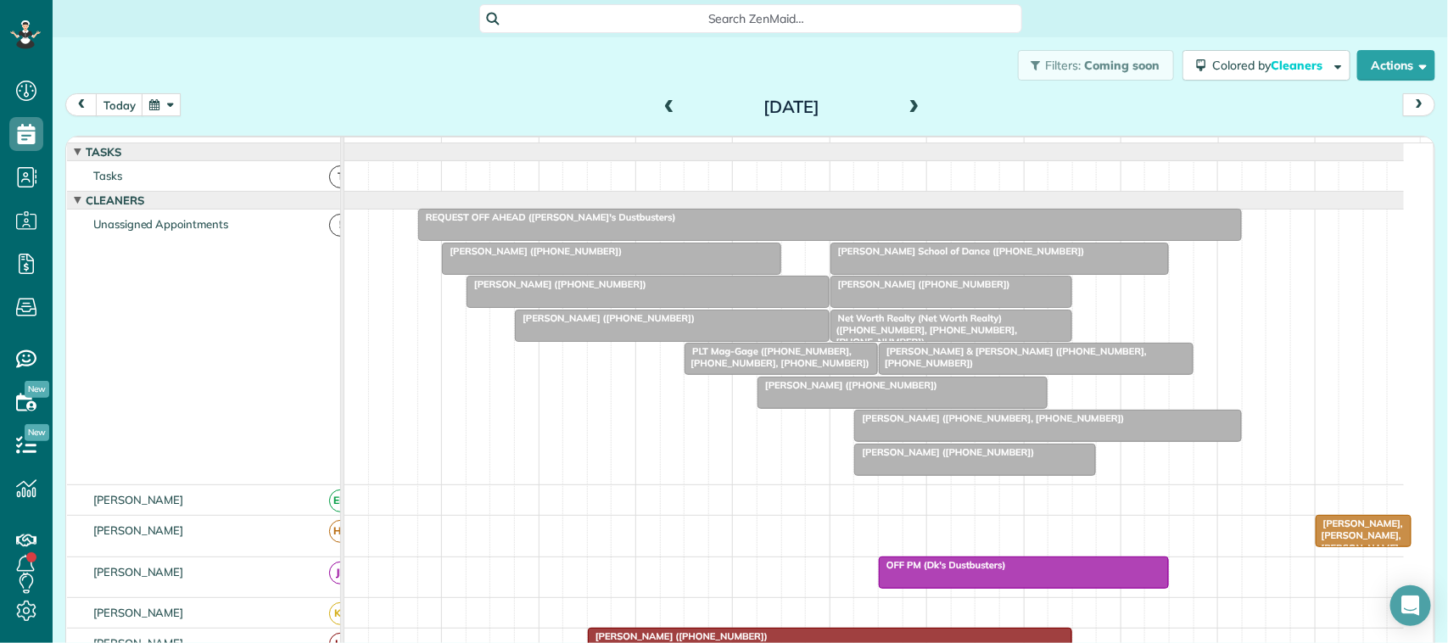
click at [635, 223] on div "REQUEST OFF AHEAD ([PERSON_NAME]'s Dustbusters)" at bounding box center [830, 217] width 814 height 12
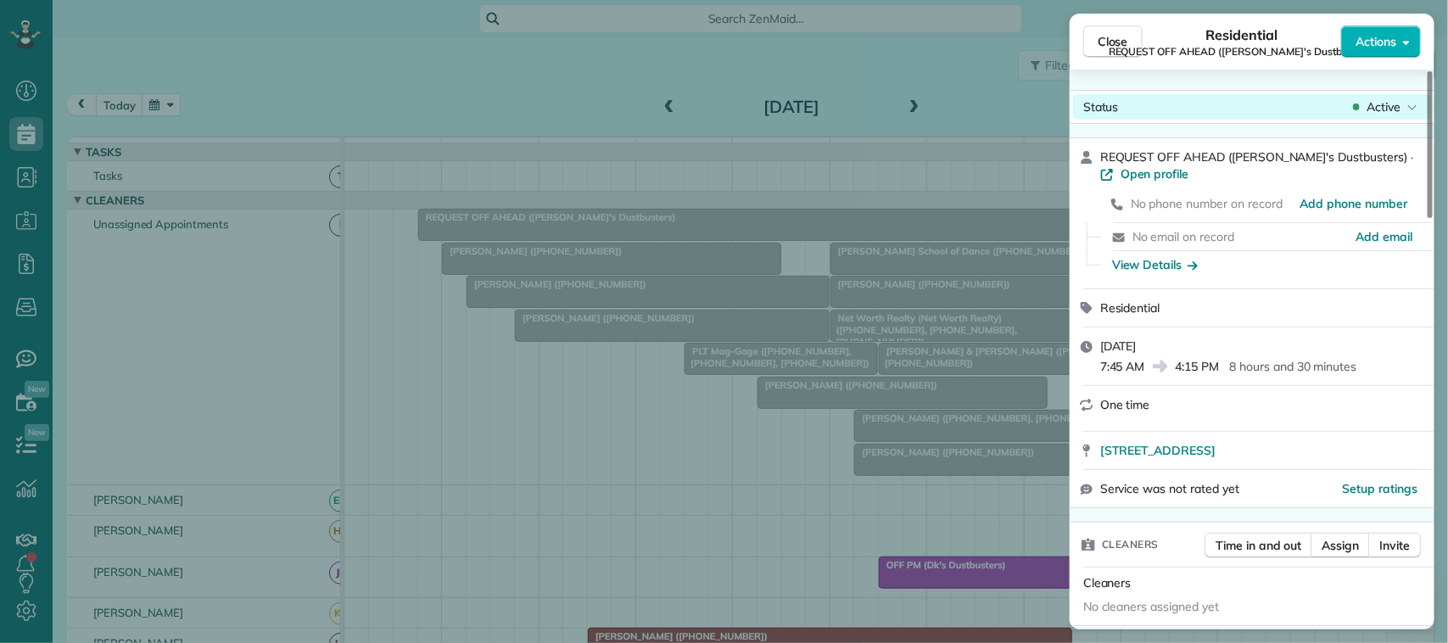
click at [1389, 102] on span "Active" at bounding box center [1384, 106] width 34 height 17
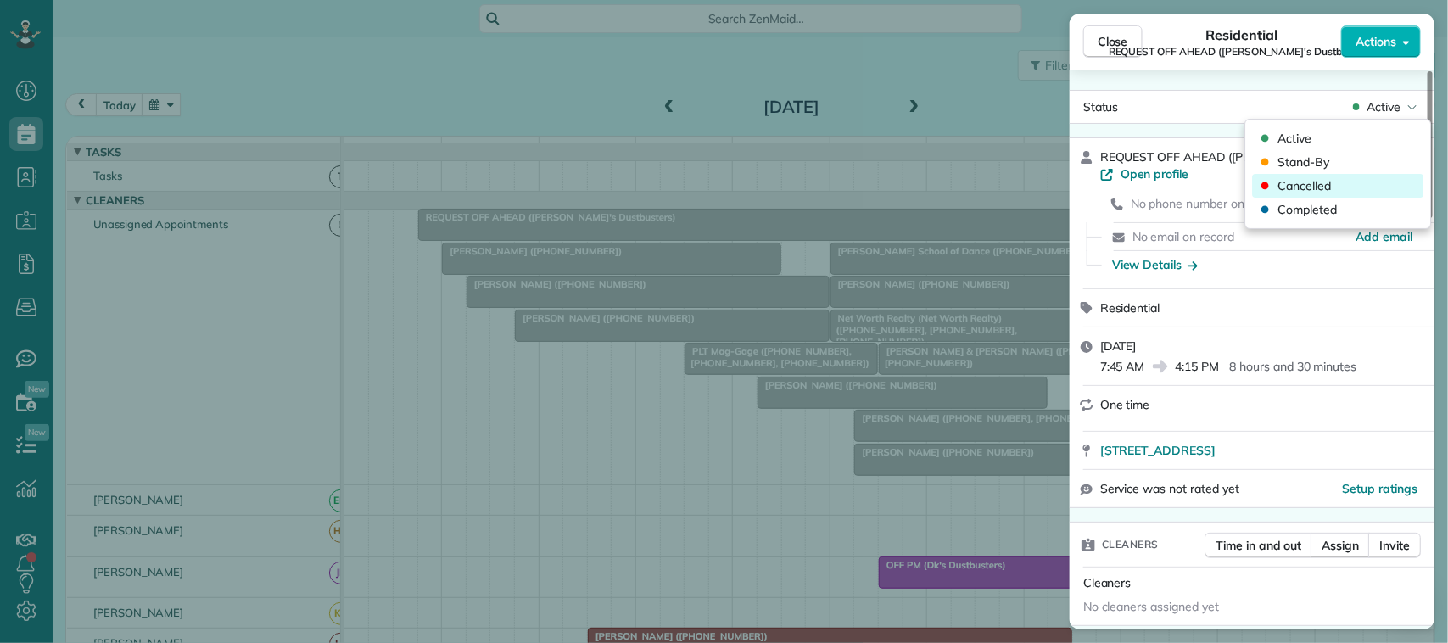
click at [1317, 188] on span "Cancelled" at bounding box center [1305, 185] width 53 height 17
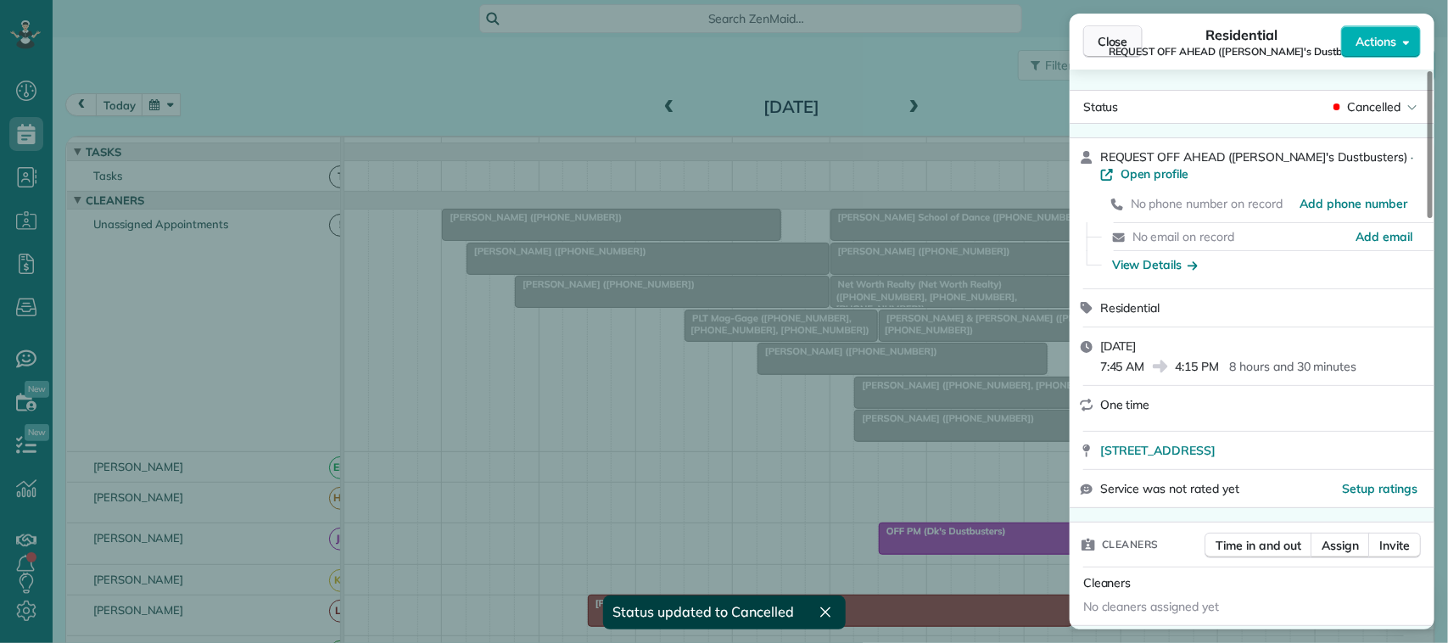
click at [1106, 40] on span "Close" at bounding box center [1113, 41] width 31 height 17
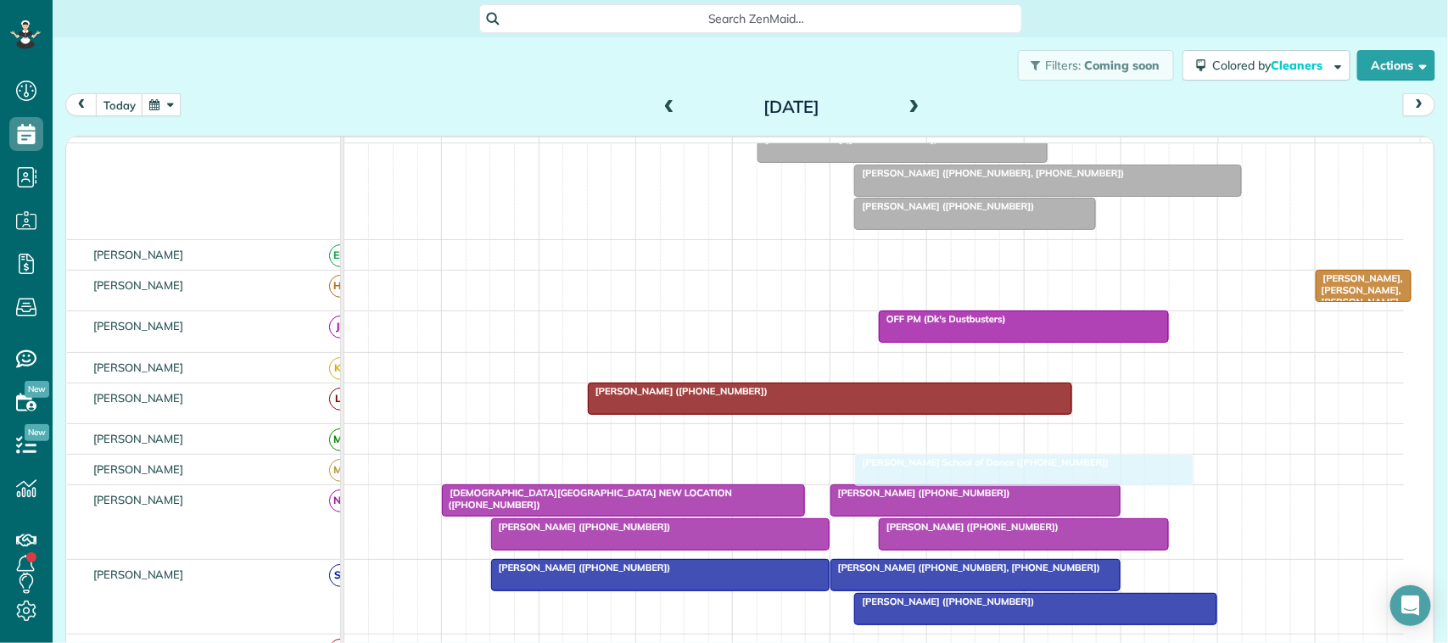
drag, startPoint x: 927, startPoint y: 239, endPoint x: 960, endPoint y: 489, distance: 251.7
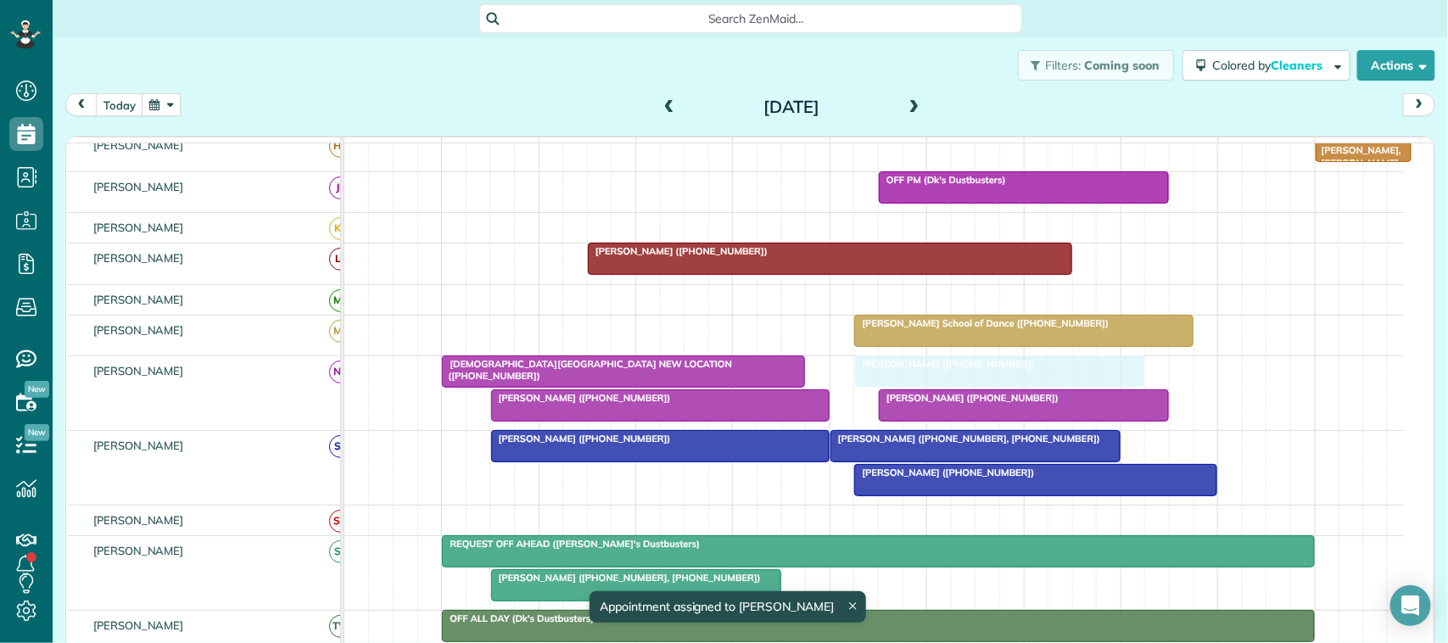
drag, startPoint x: 910, startPoint y: 390, endPoint x: 943, endPoint y: 408, distance: 37.6
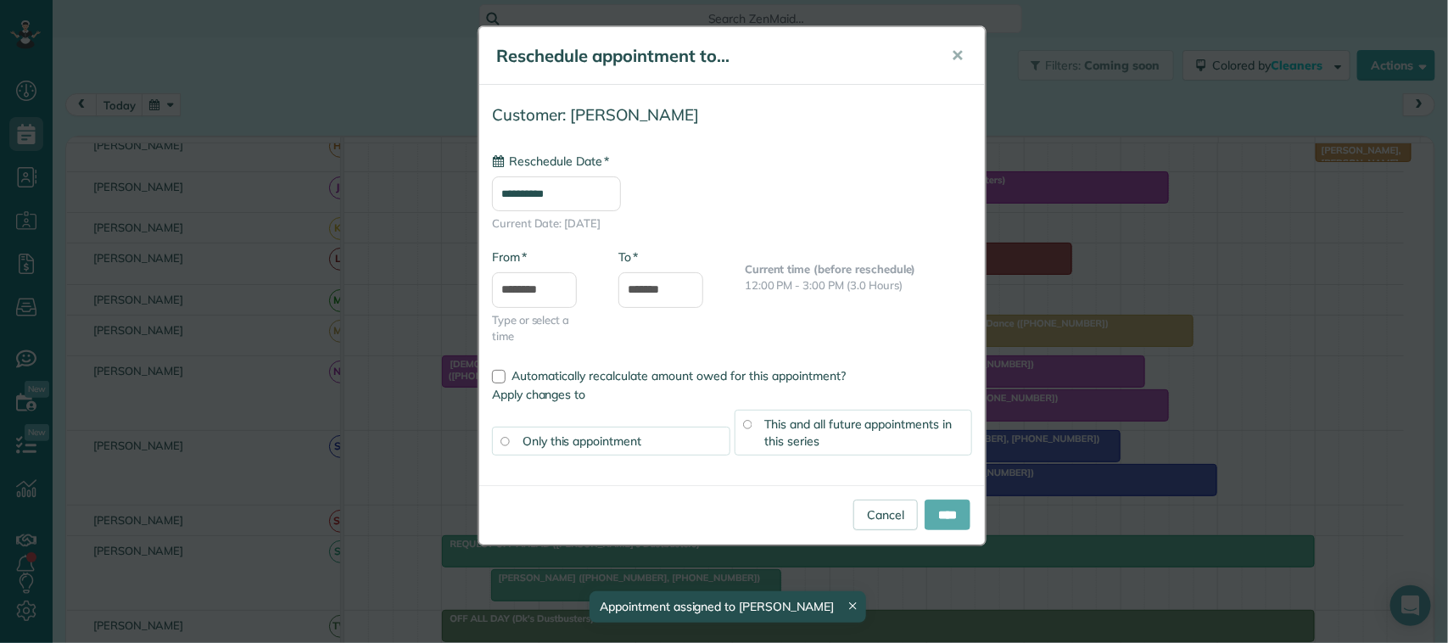
type input "**********"
click at [942, 530] on input "****" at bounding box center [948, 515] width 46 height 31
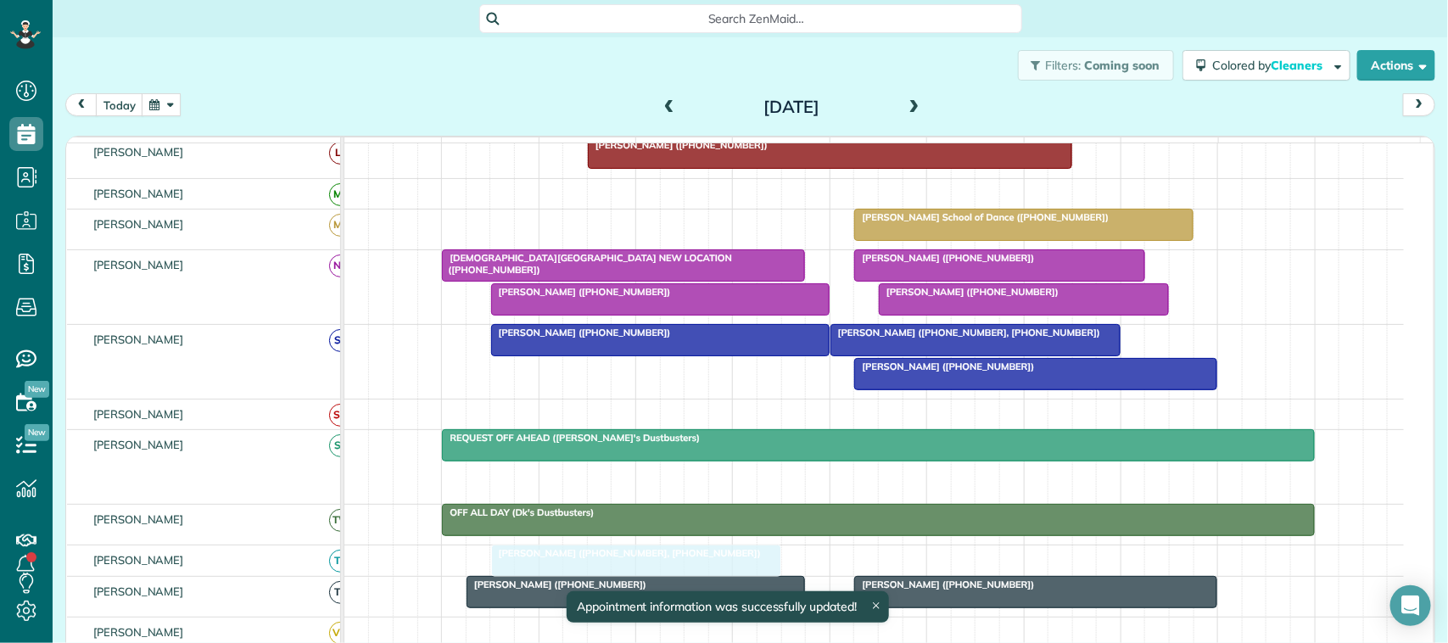
drag, startPoint x: 677, startPoint y: 492, endPoint x: 684, endPoint y: 564, distance: 72.4
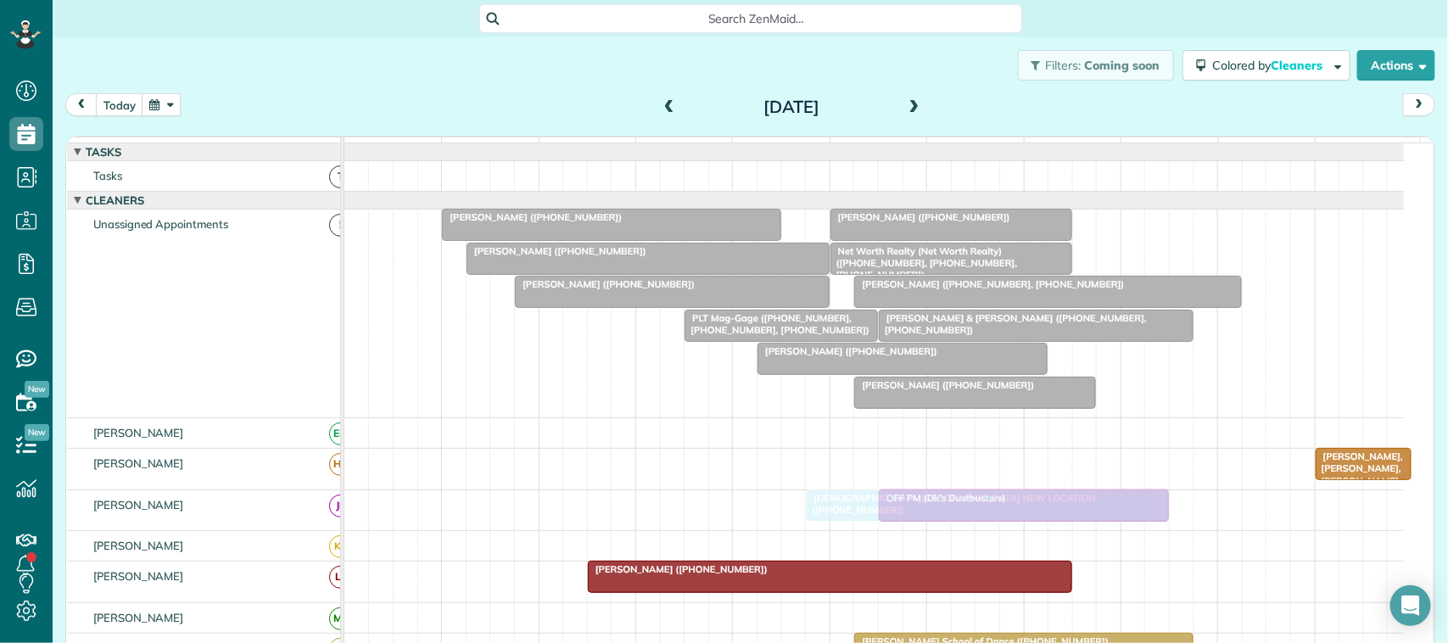
drag, startPoint x: 669, startPoint y: 387, endPoint x: 1042, endPoint y: 506, distance: 391.8
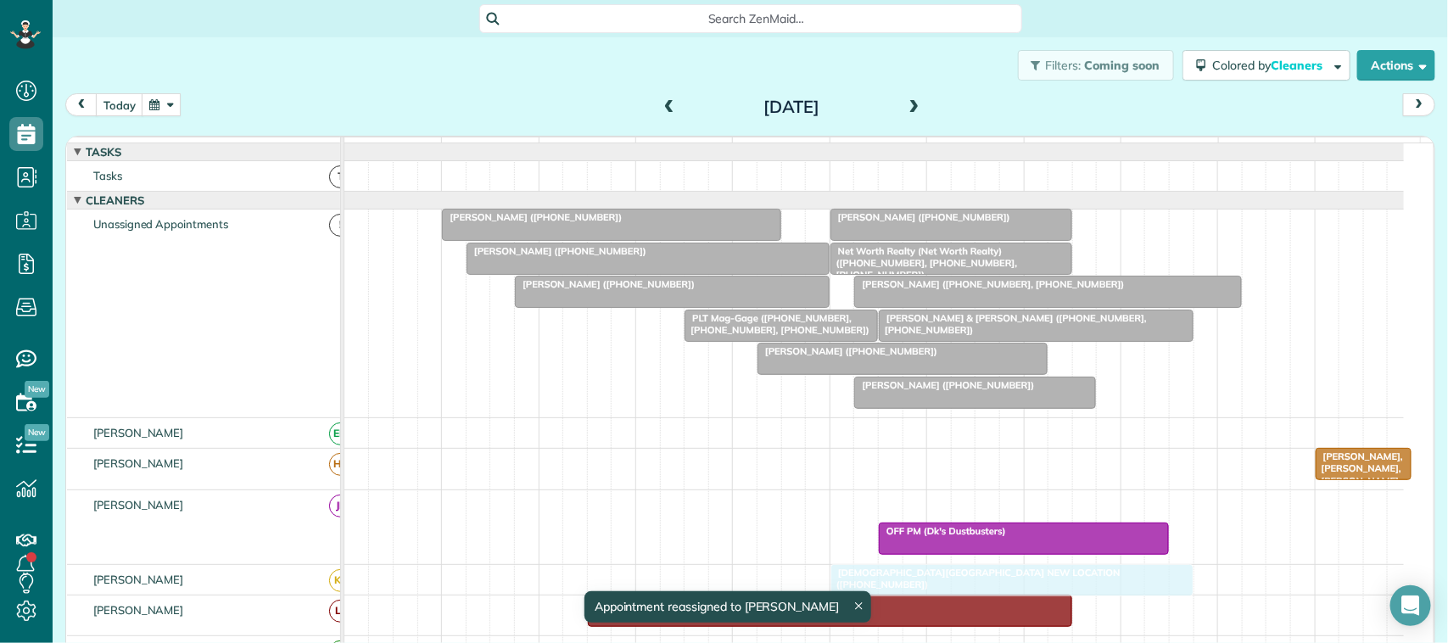
drag, startPoint x: 961, startPoint y: 511, endPoint x: 978, endPoint y: 579, distance: 70.8
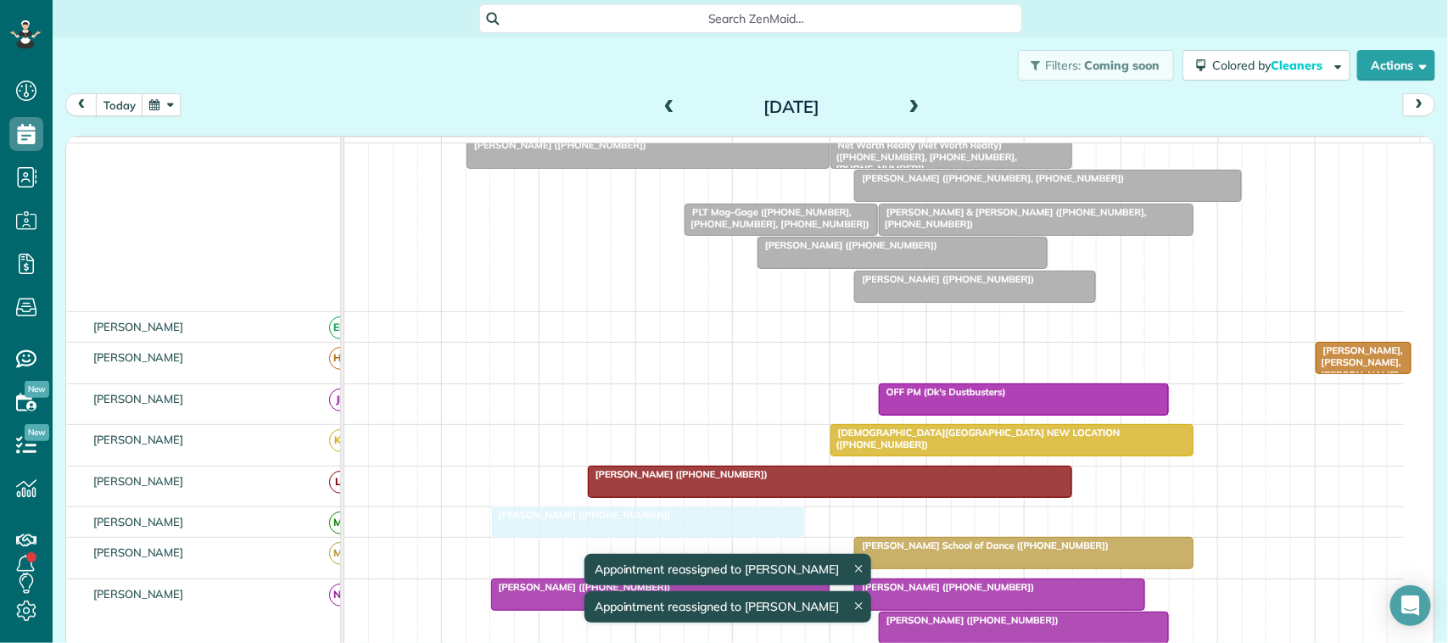
drag, startPoint x: 647, startPoint y: 311, endPoint x: 625, endPoint y: 528, distance: 217.5
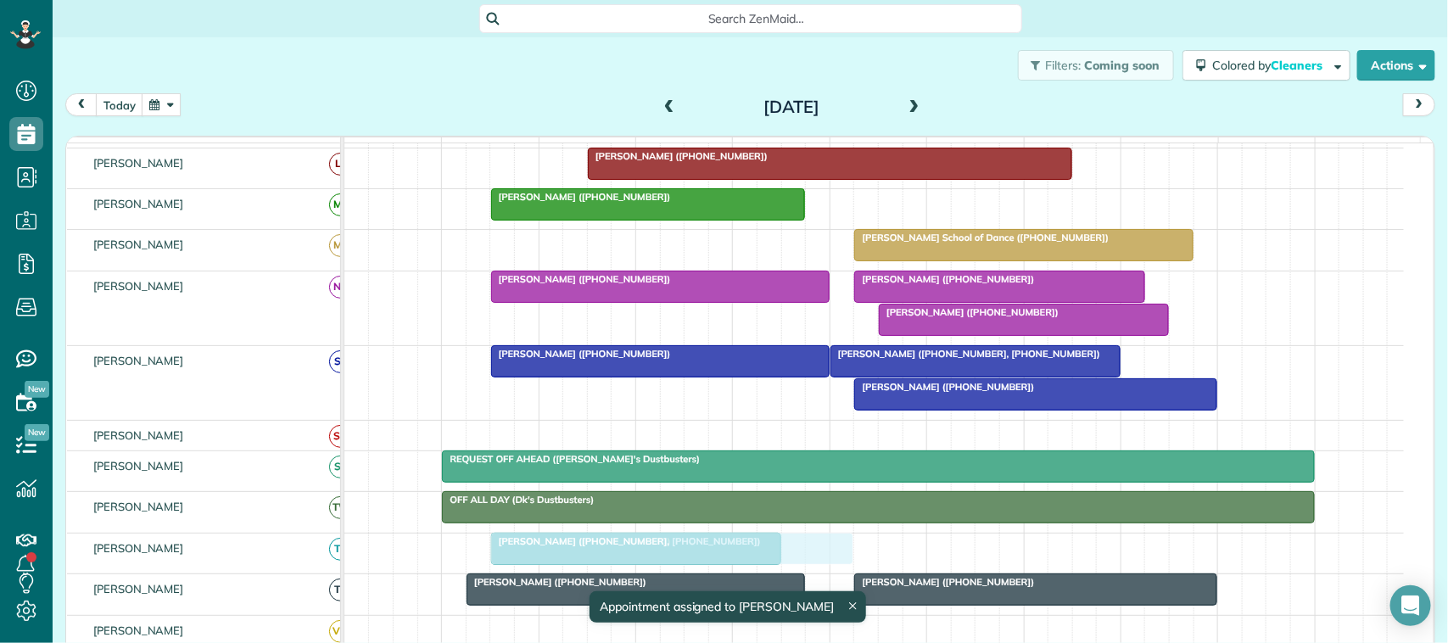
drag, startPoint x: 584, startPoint y: 276, endPoint x: 598, endPoint y: 570, distance: 294.8
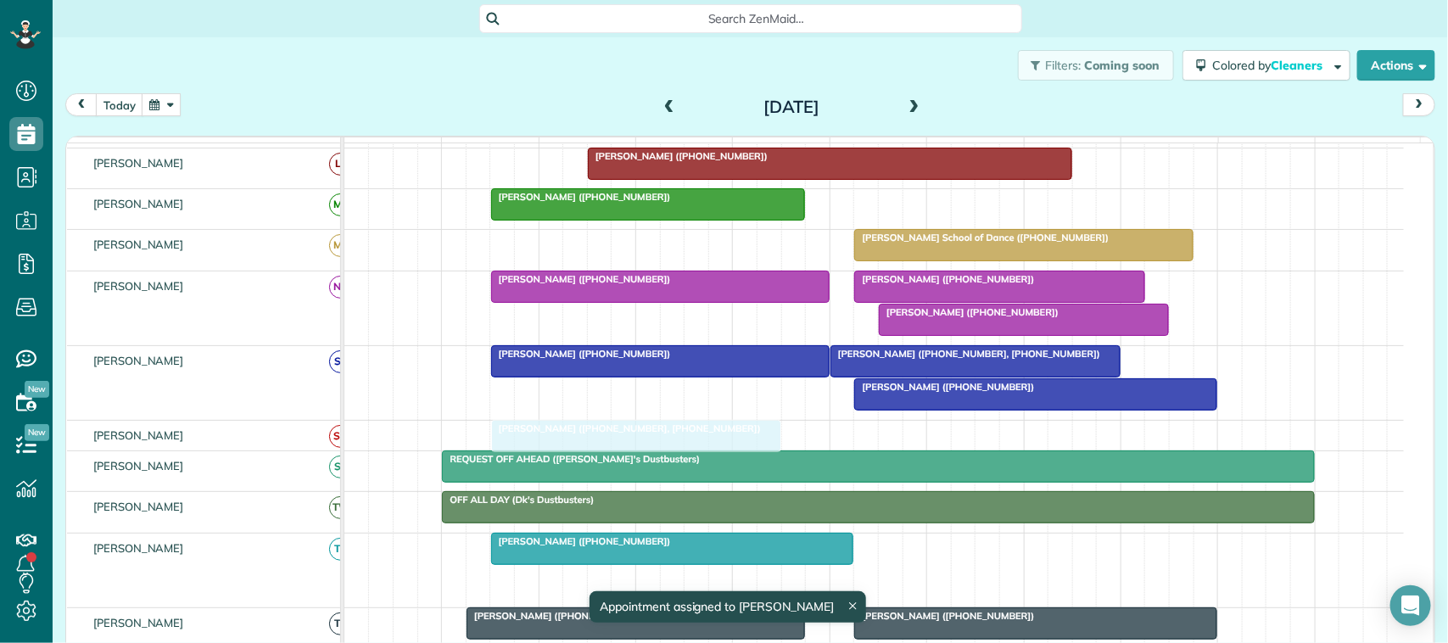
drag, startPoint x: 571, startPoint y: 598, endPoint x: 560, endPoint y: 461, distance: 137.9
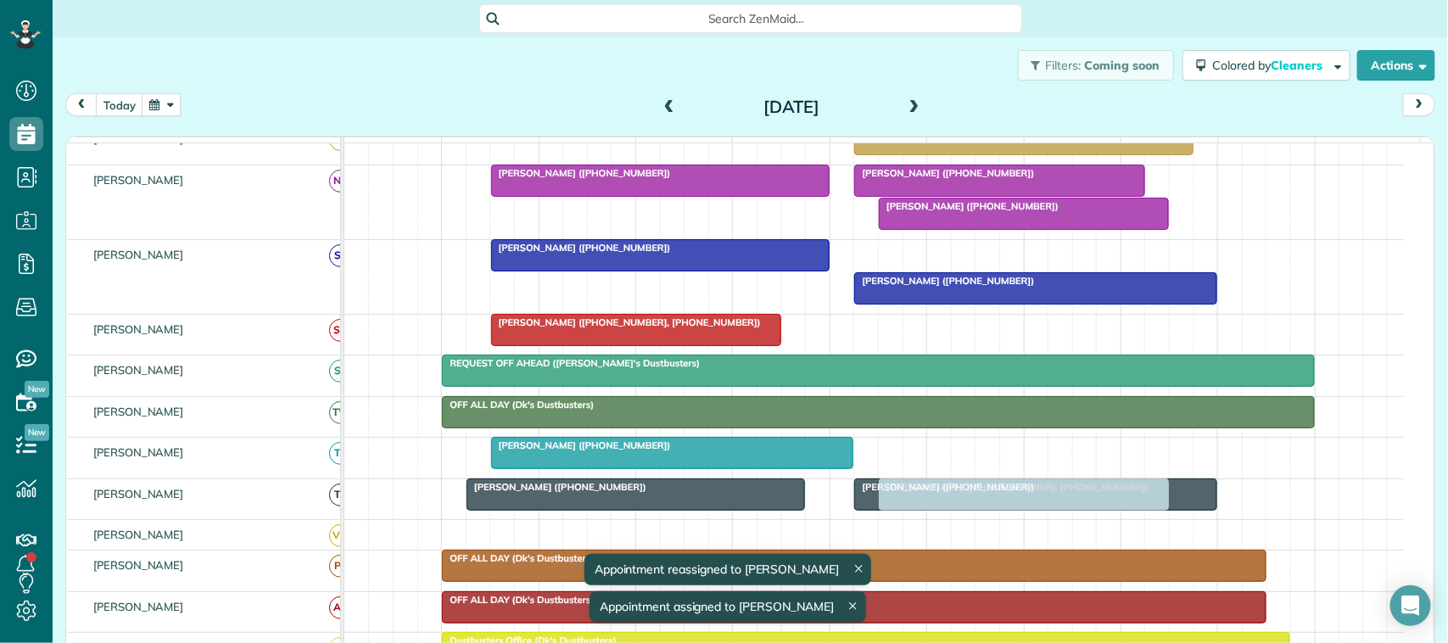
drag, startPoint x: 888, startPoint y: 484, endPoint x: 938, endPoint y: 532, distance: 69.0
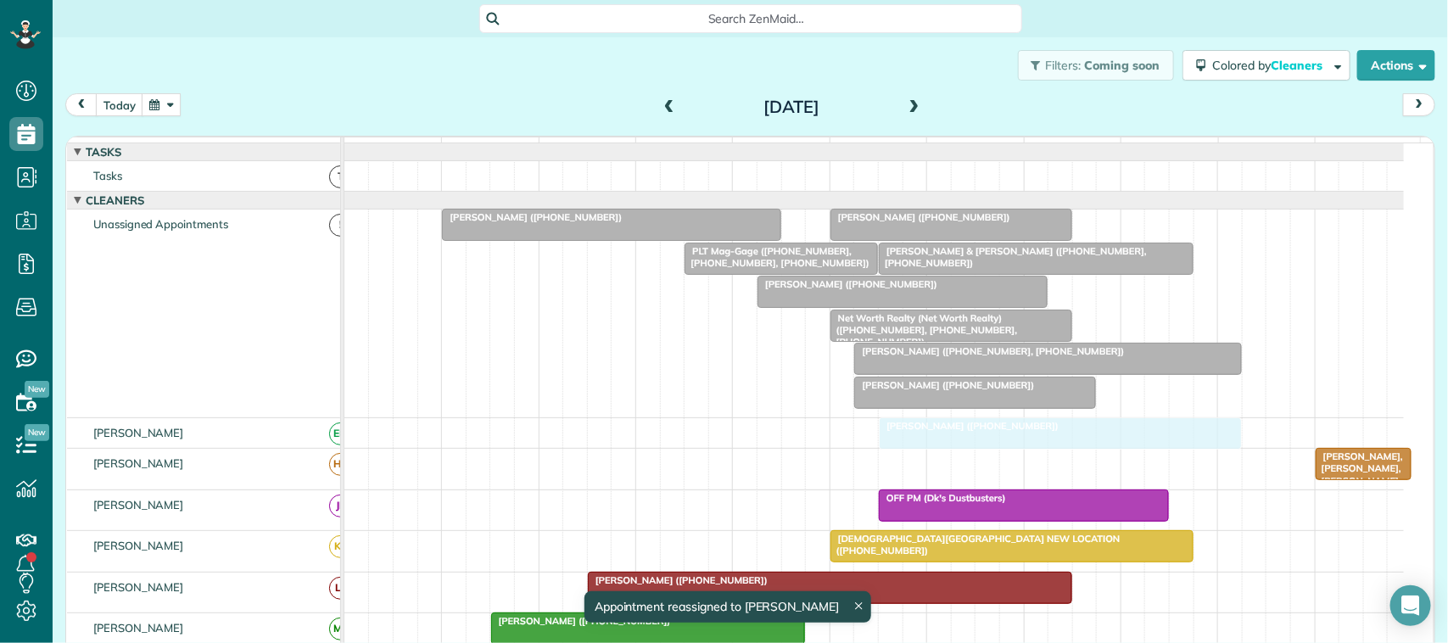
drag, startPoint x: 915, startPoint y: 482, endPoint x: 930, endPoint y: 452, distance: 33.4
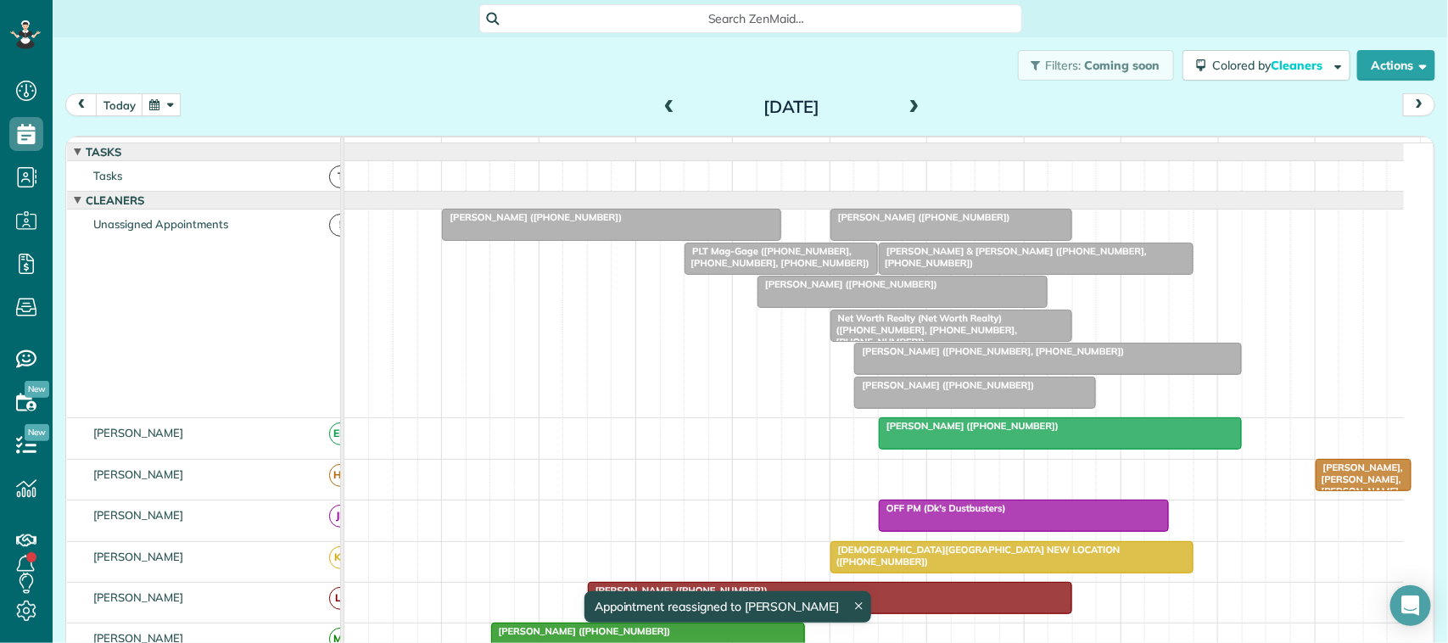
drag, startPoint x: 921, startPoint y: 372, endPoint x: 573, endPoint y: 505, distance: 373.3
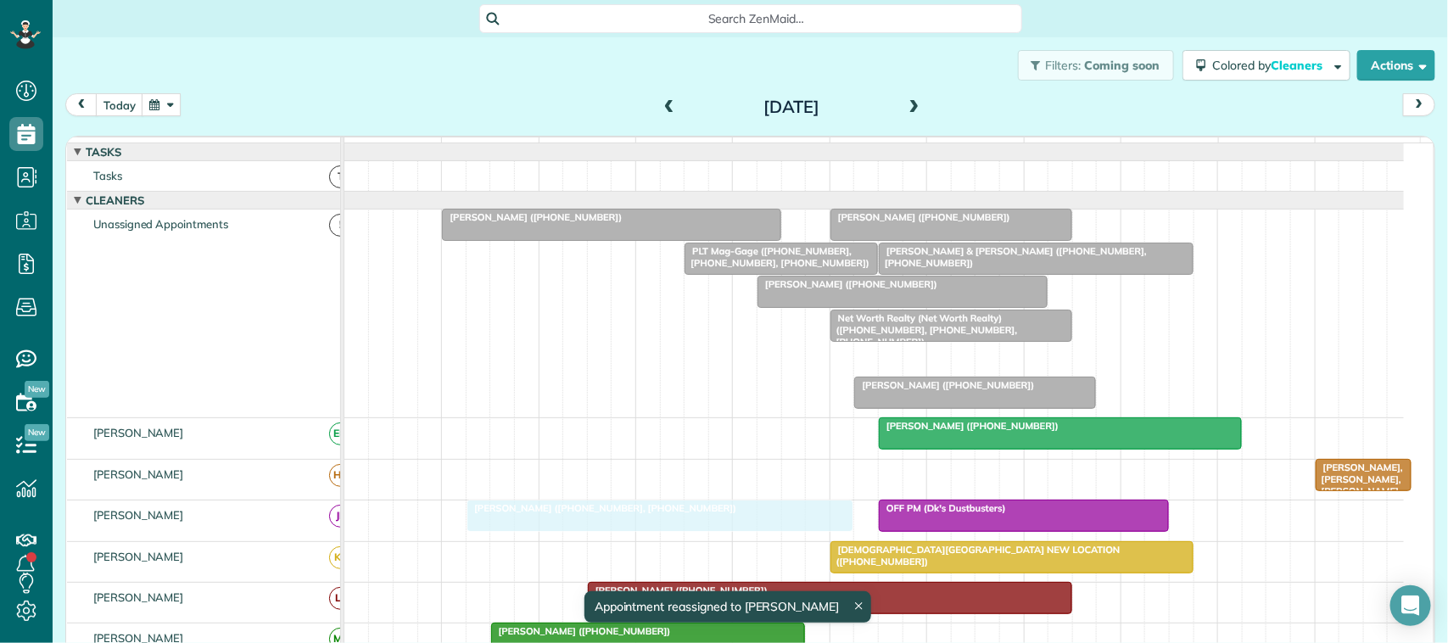
drag, startPoint x: 964, startPoint y: 378, endPoint x: 585, endPoint y: 522, distance: 404.7
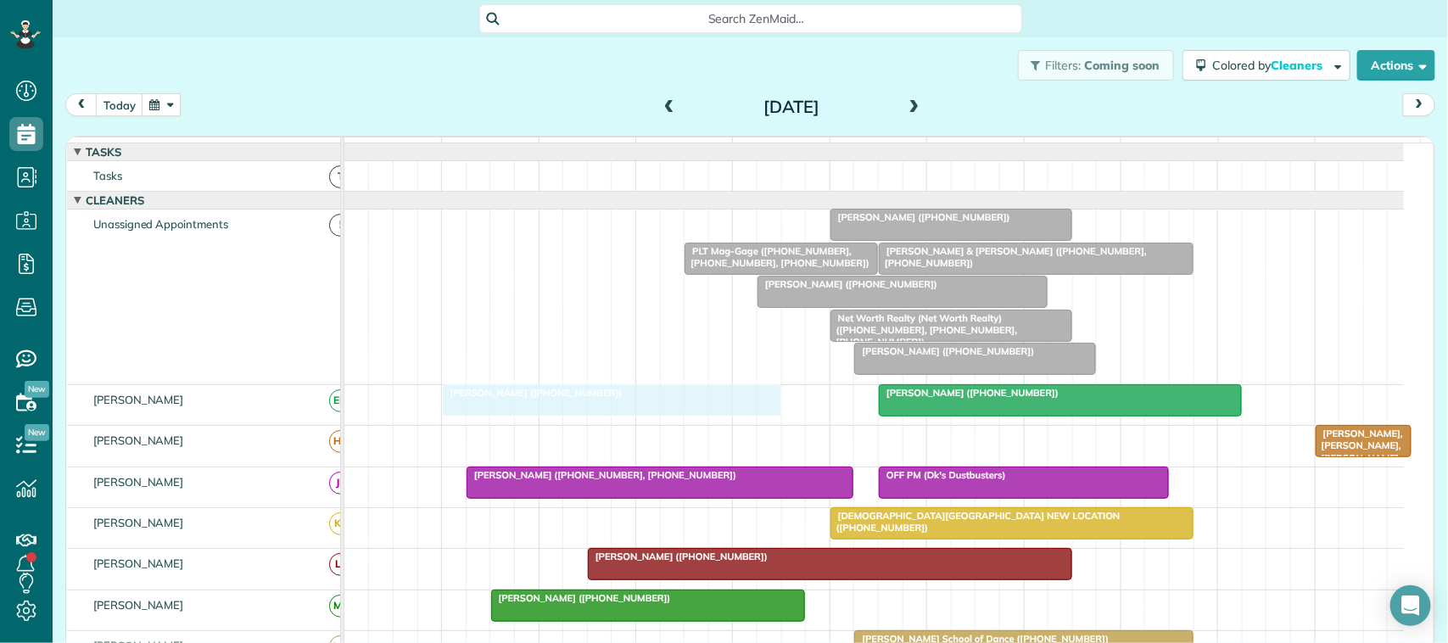
drag, startPoint x: 523, startPoint y: 244, endPoint x: 523, endPoint y: 404, distance: 159.5
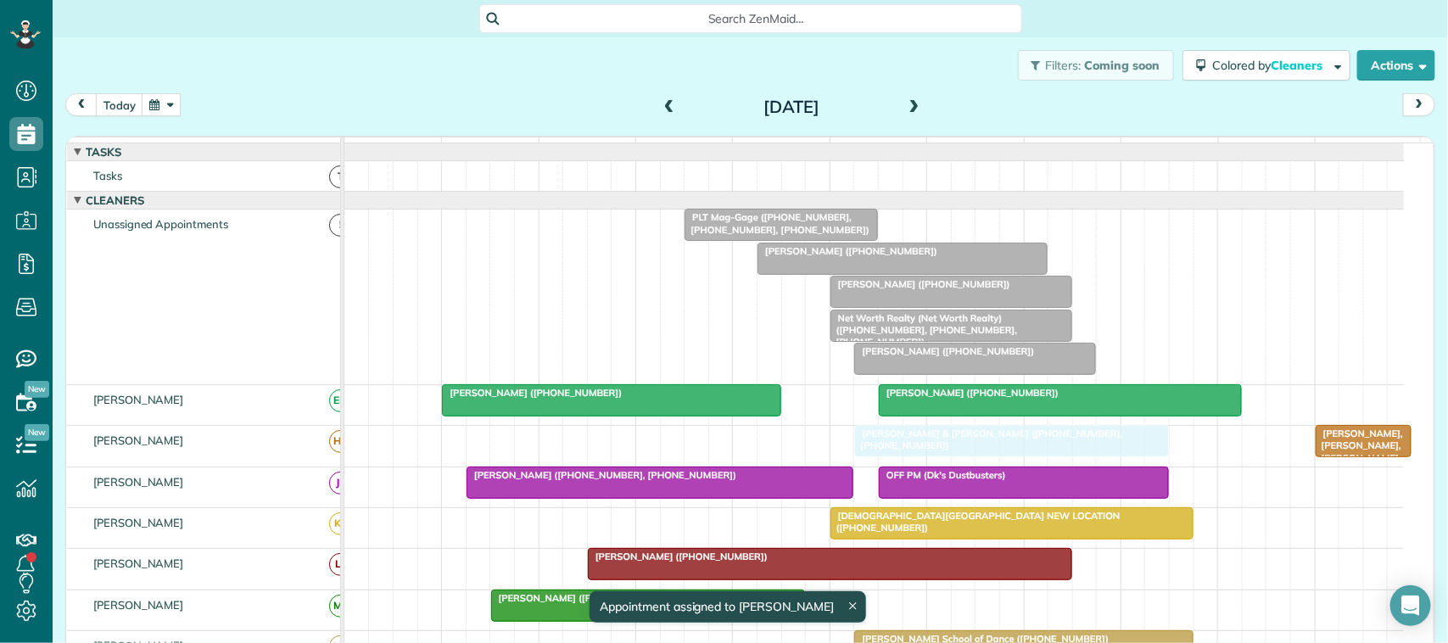
drag, startPoint x: 950, startPoint y: 240, endPoint x: 925, endPoint y: 442, distance: 203.5
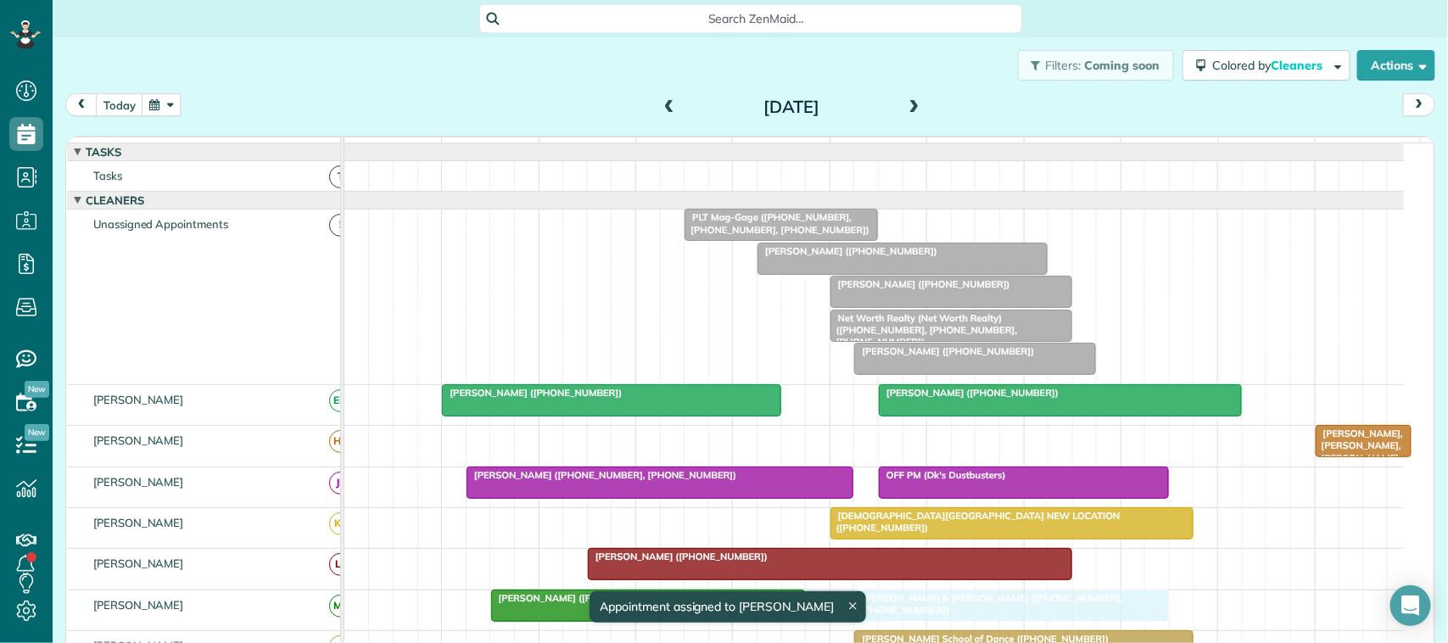
drag, startPoint x: 927, startPoint y: 459, endPoint x: 936, endPoint y: 630, distance: 170.7
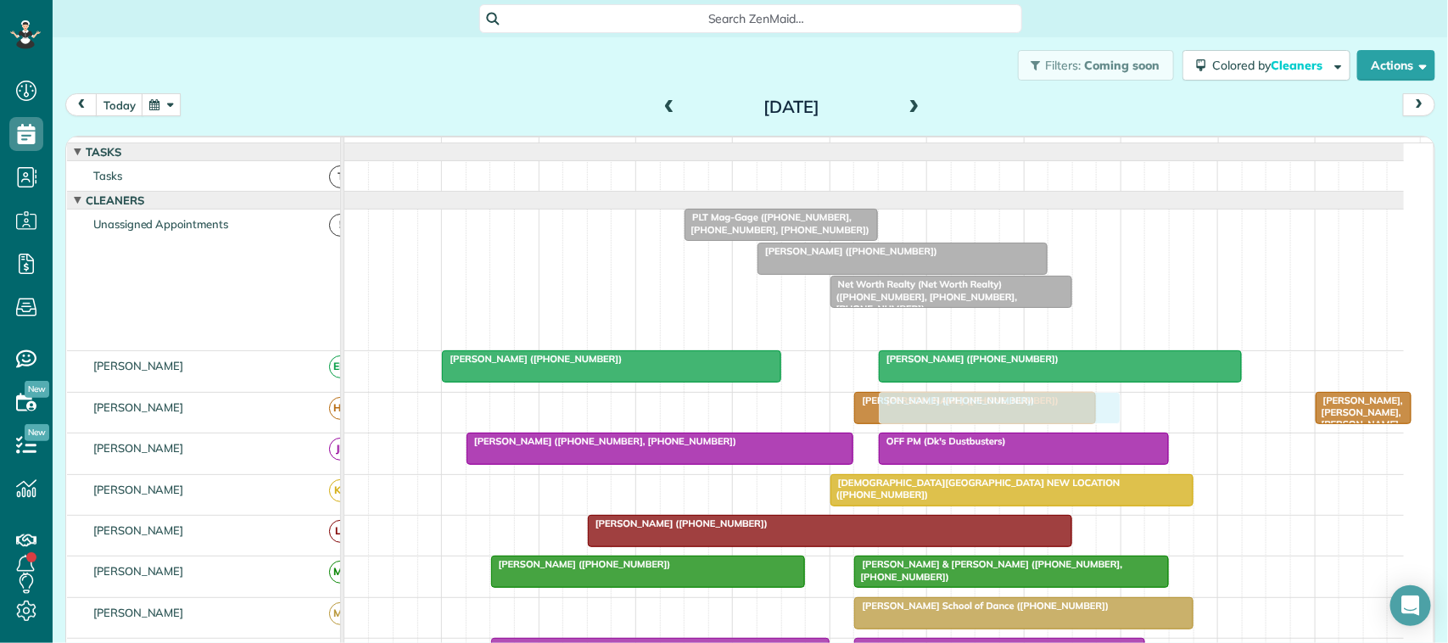
scroll to position [106, 0]
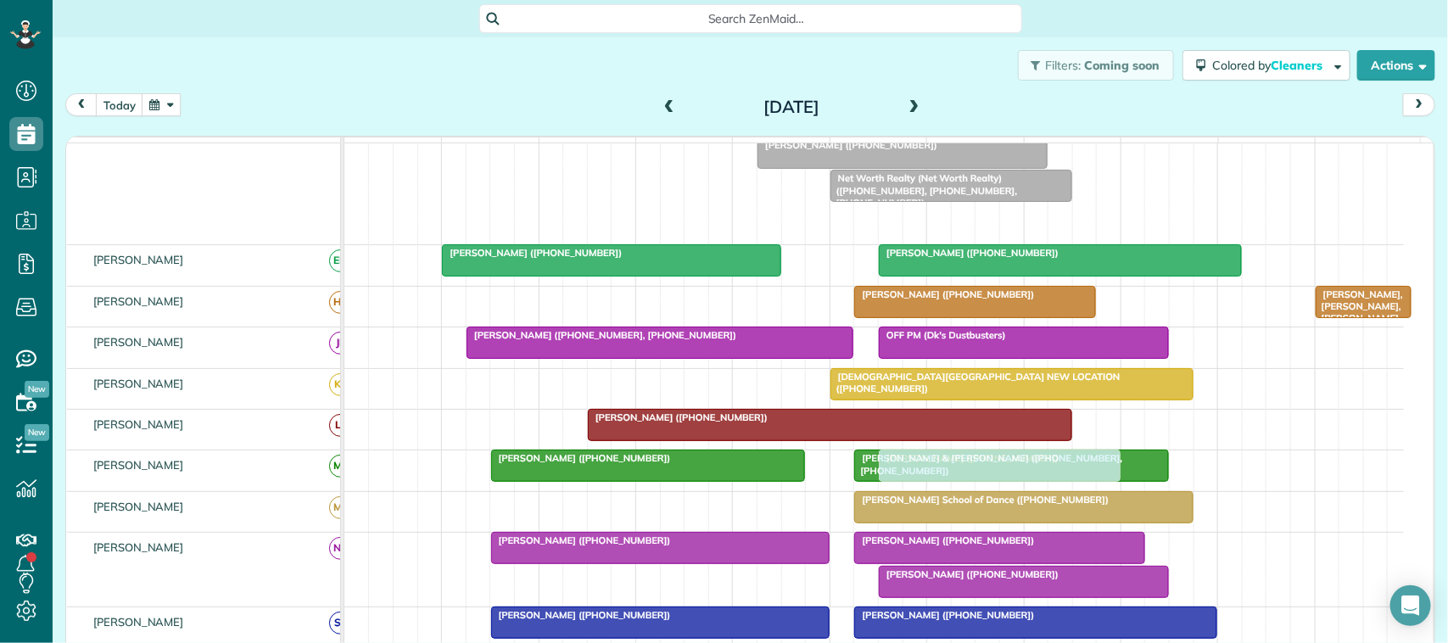
drag, startPoint x: 923, startPoint y: 346, endPoint x: 952, endPoint y: 481, distance: 138.0
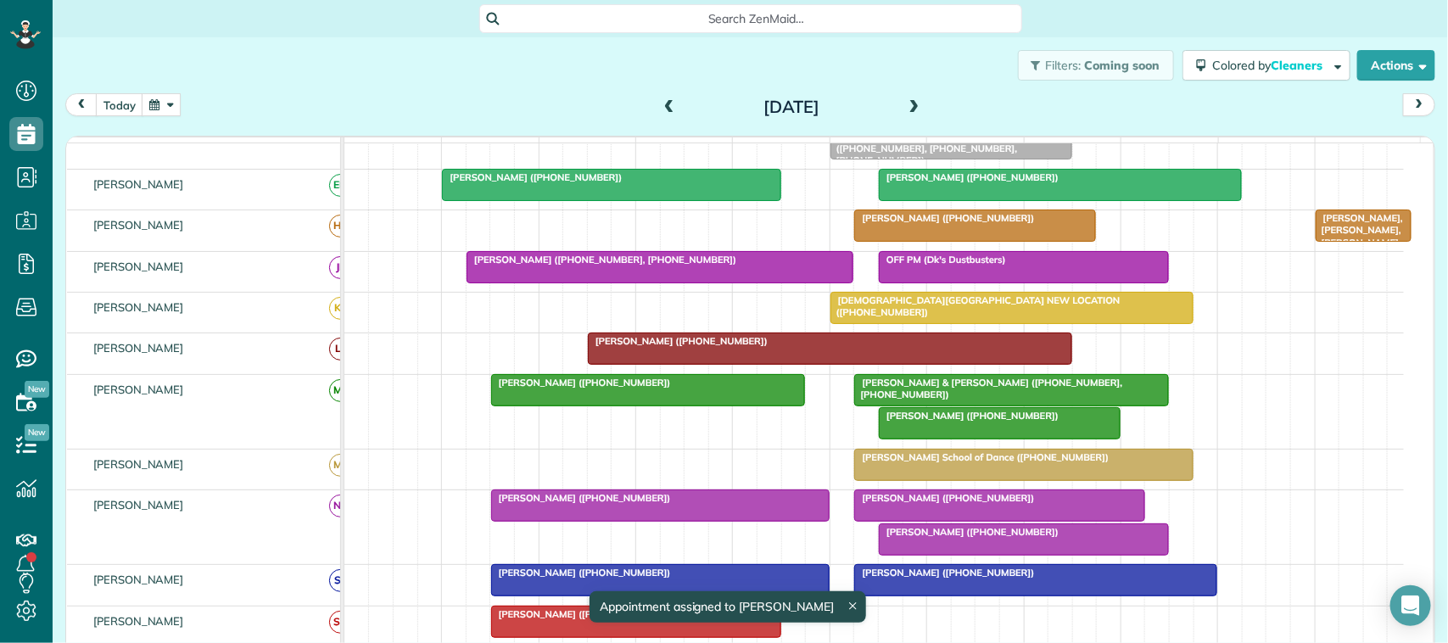
scroll to position [179, 0]
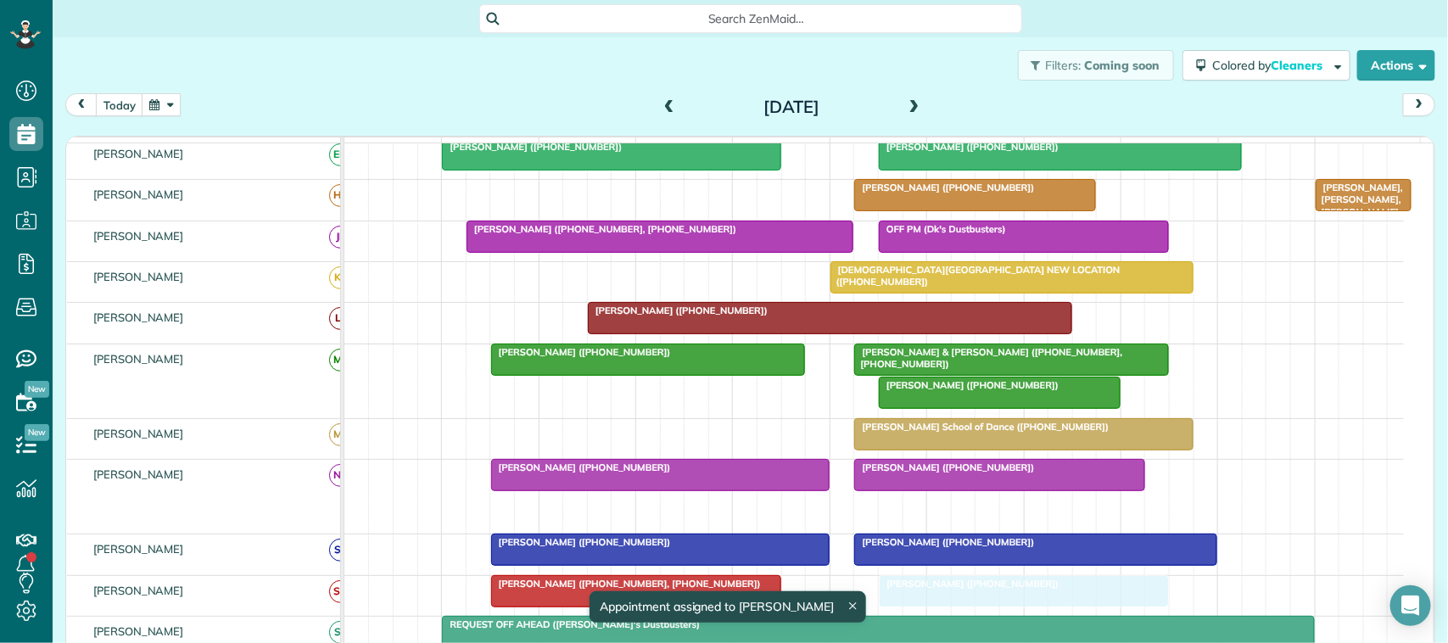
drag, startPoint x: 986, startPoint y: 520, endPoint x: 985, endPoint y: 613, distance: 93.3
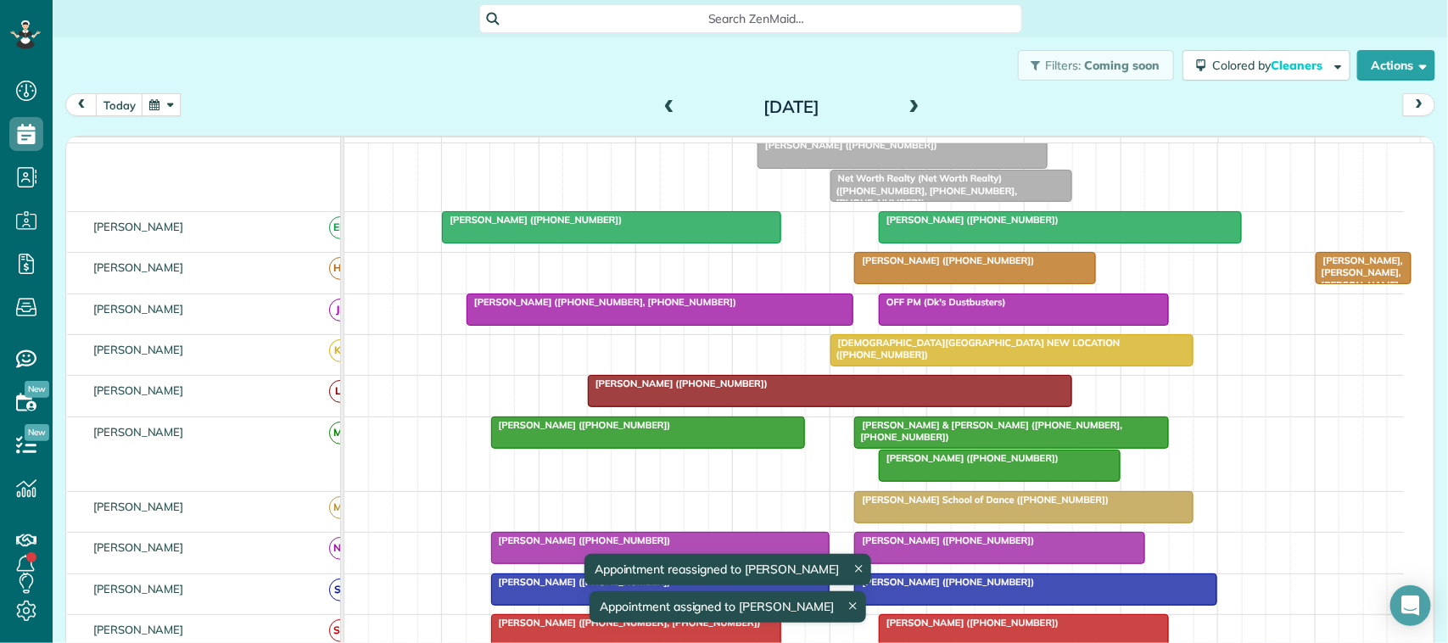
scroll to position [73, 0]
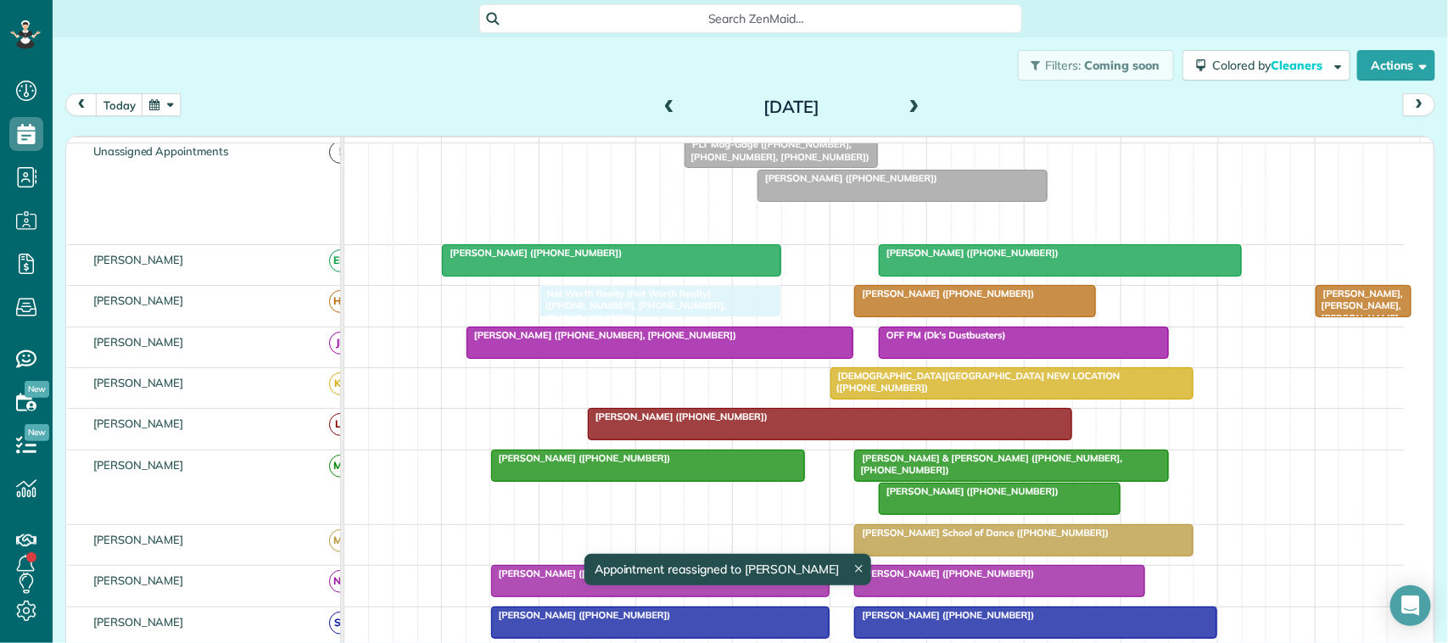
drag, startPoint x: 959, startPoint y: 233, endPoint x: 659, endPoint y: 324, distance: 313.0
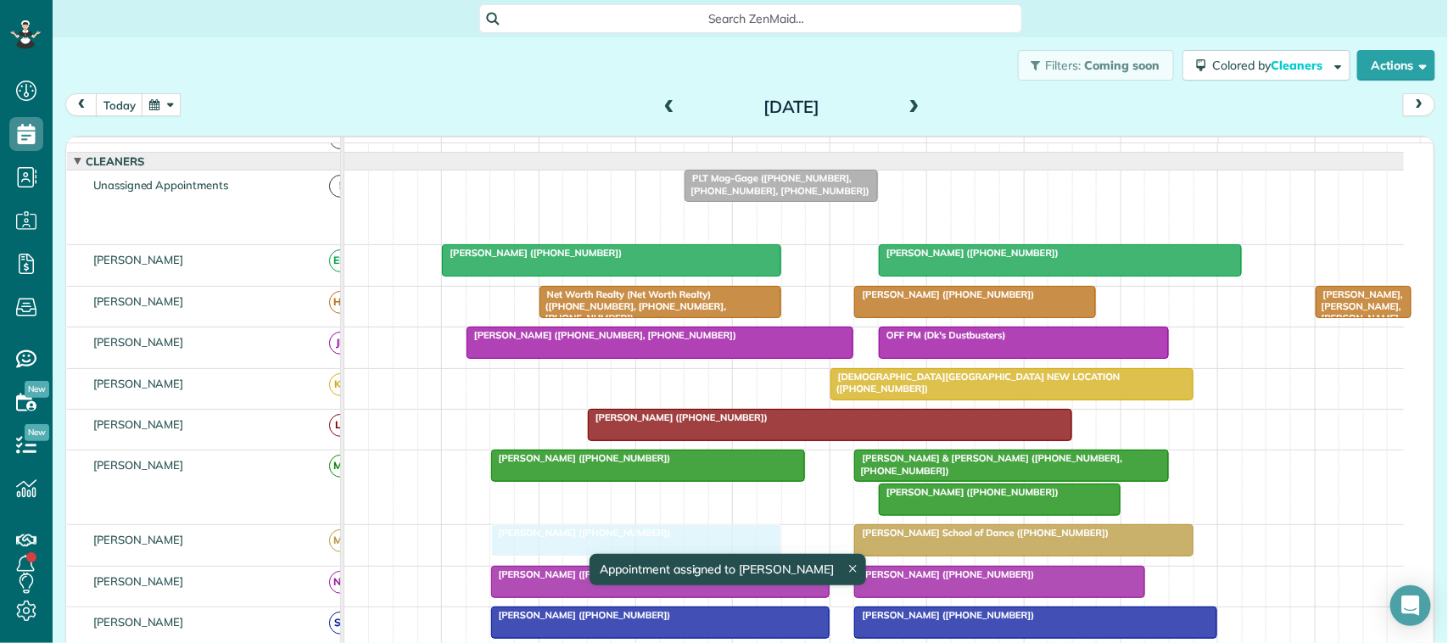
drag, startPoint x: 838, startPoint y: 238, endPoint x: 583, endPoint y: 566, distance: 416.0
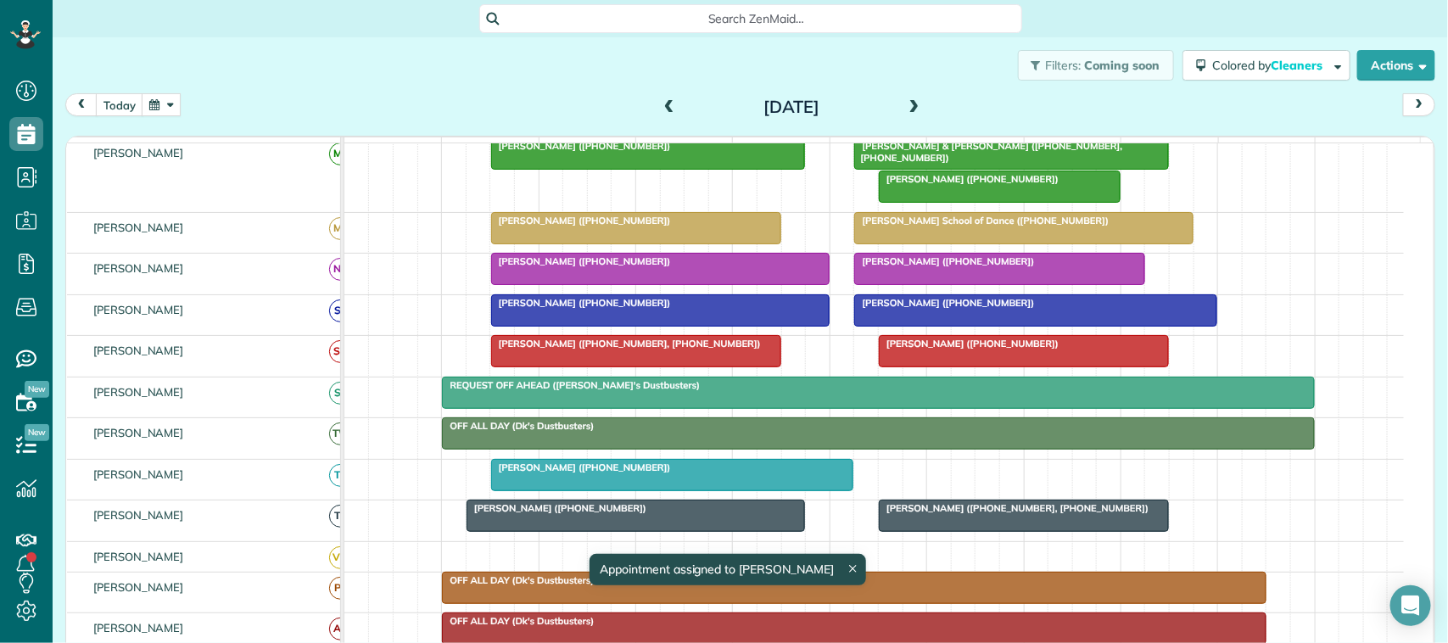
scroll to position [357, 0]
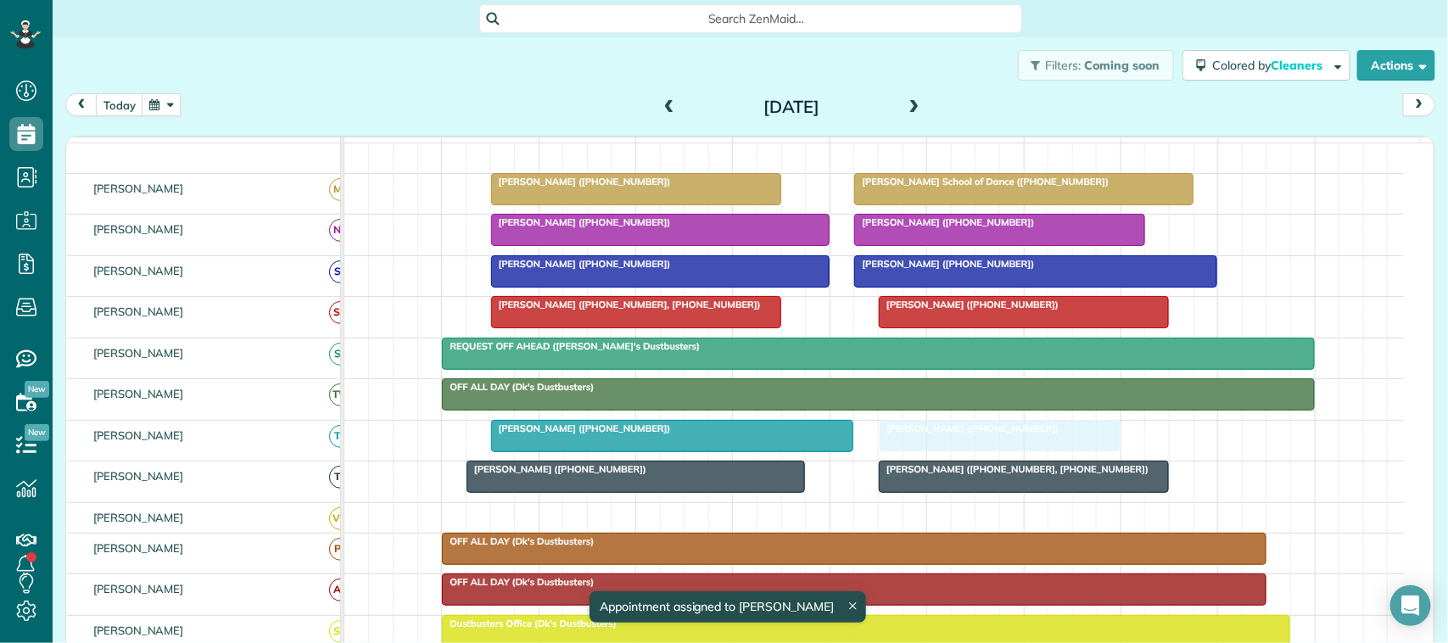
drag, startPoint x: 961, startPoint y: 162, endPoint x: 969, endPoint y: 472, distance: 309.8
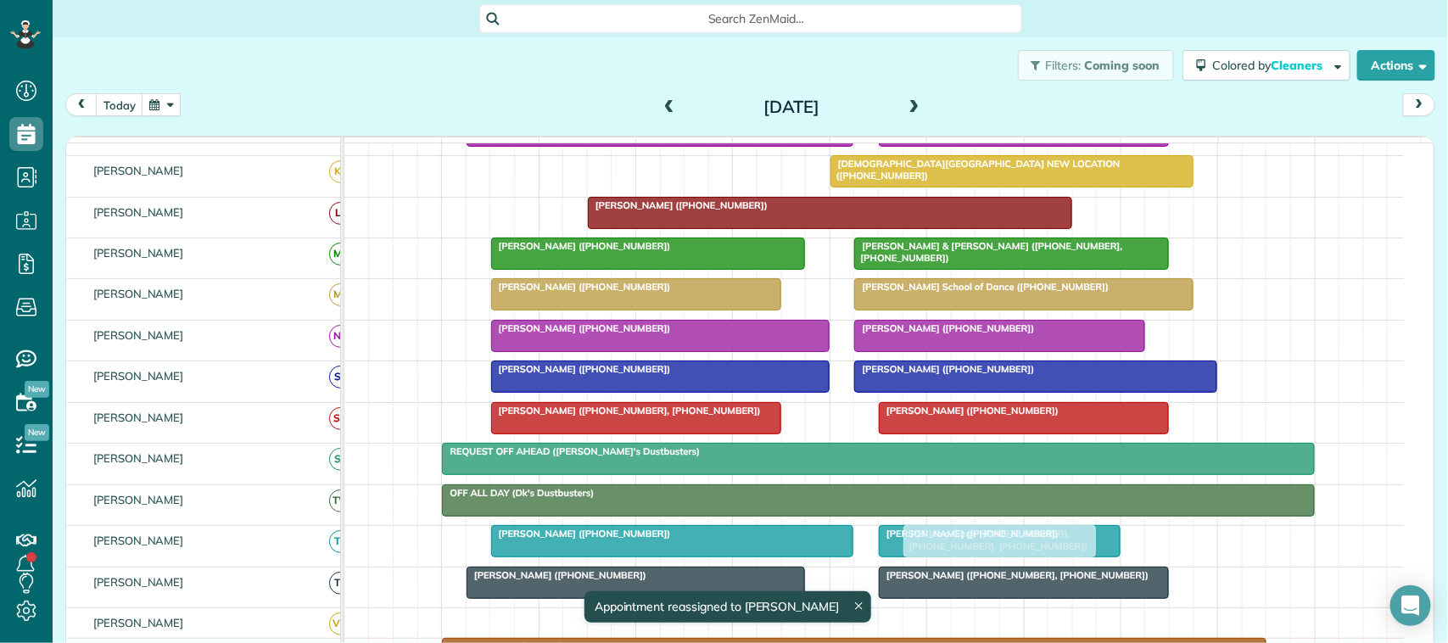
drag, startPoint x: 757, startPoint y: 238, endPoint x: 972, endPoint y: 563, distance: 389.9
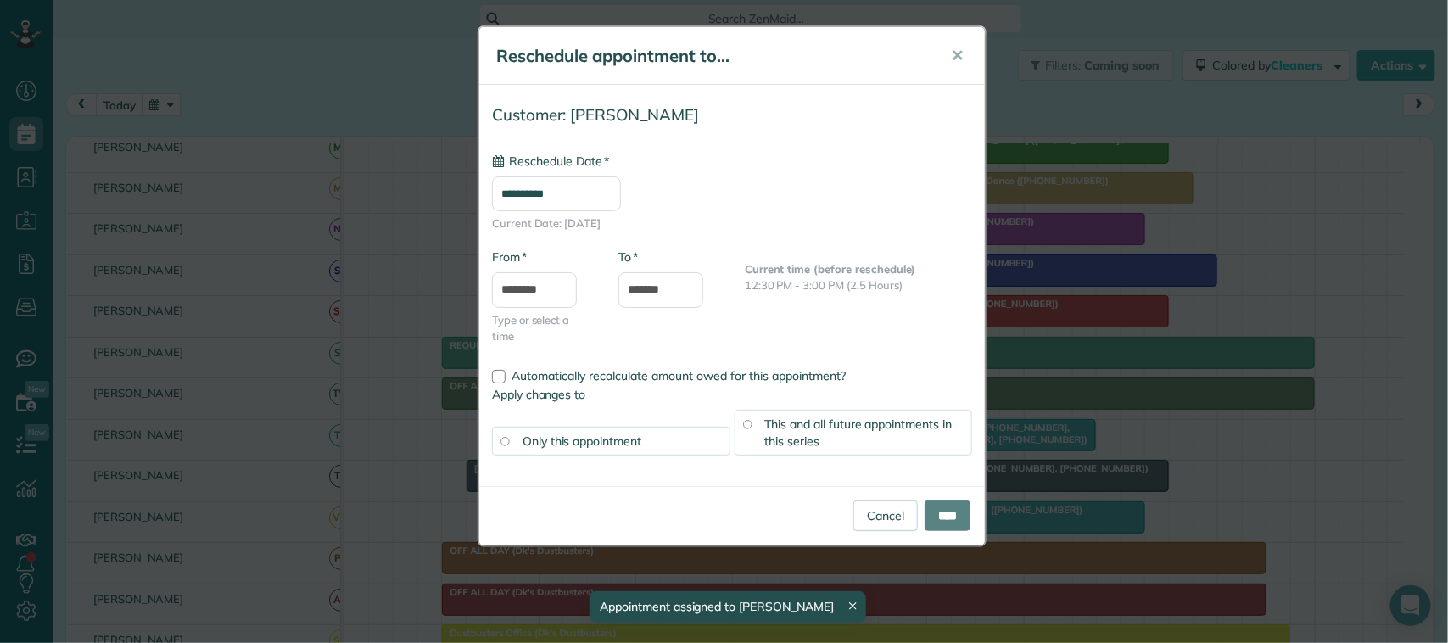
drag, startPoint x: 965, startPoint y: 501, endPoint x: 974, endPoint y: 571, distance: 70.2
type input "**********"
click at [951, 507] on input "****" at bounding box center [948, 515] width 46 height 31
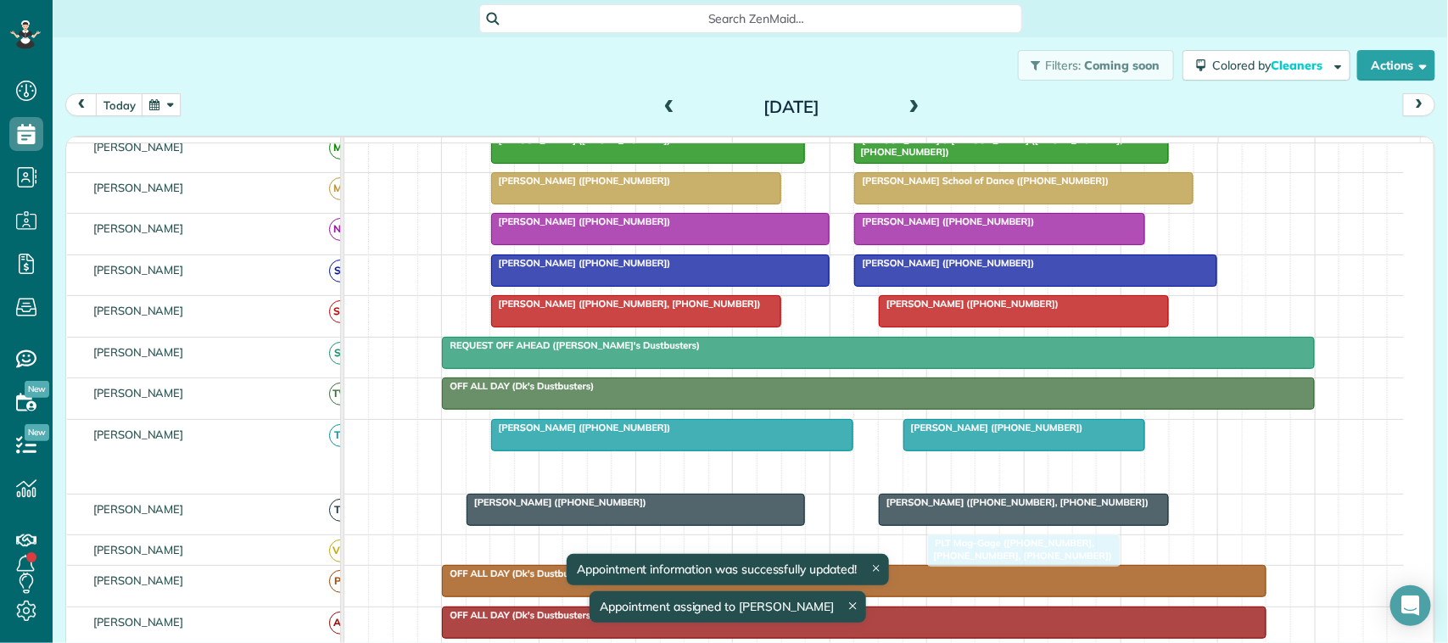
drag, startPoint x: 959, startPoint y: 488, endPoint x: 974, endPoint y: 561, distance: 74.5
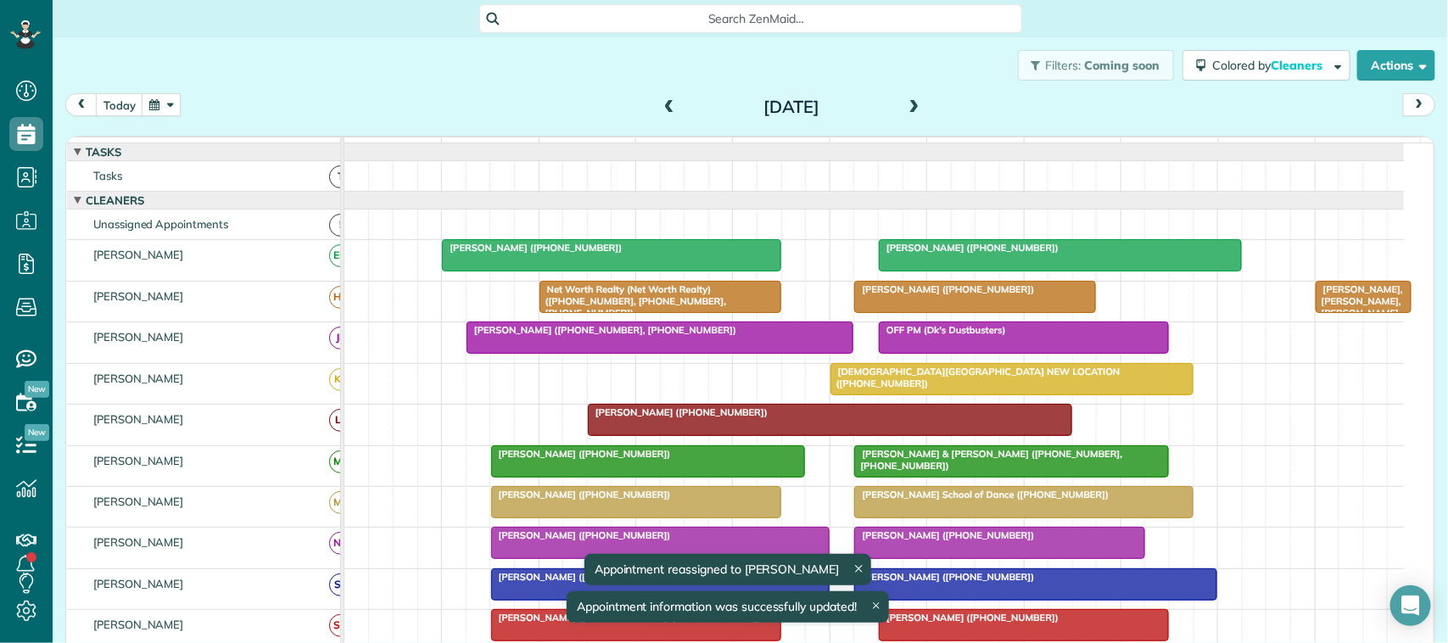
click at [660, 103] on span at bounding box center [669, 107] width 19 height 15
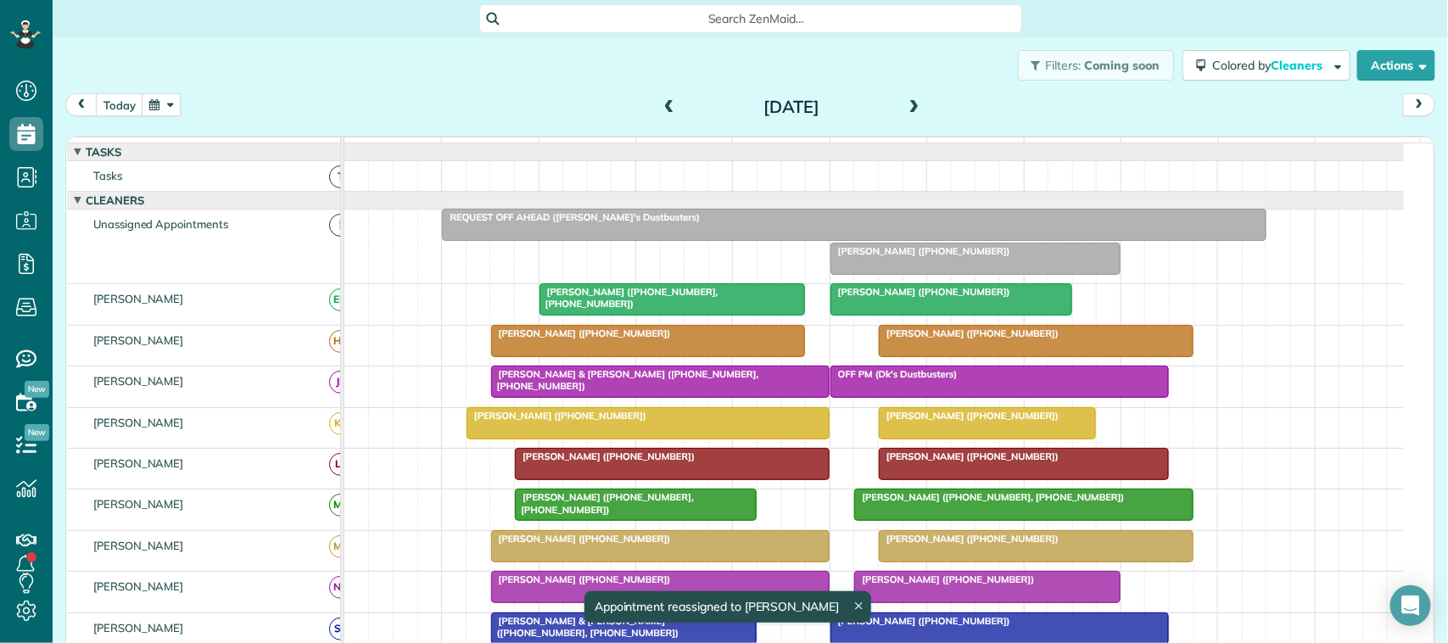
click at [598, 240] on div at bounding box center [854, 225] width 822 height 31
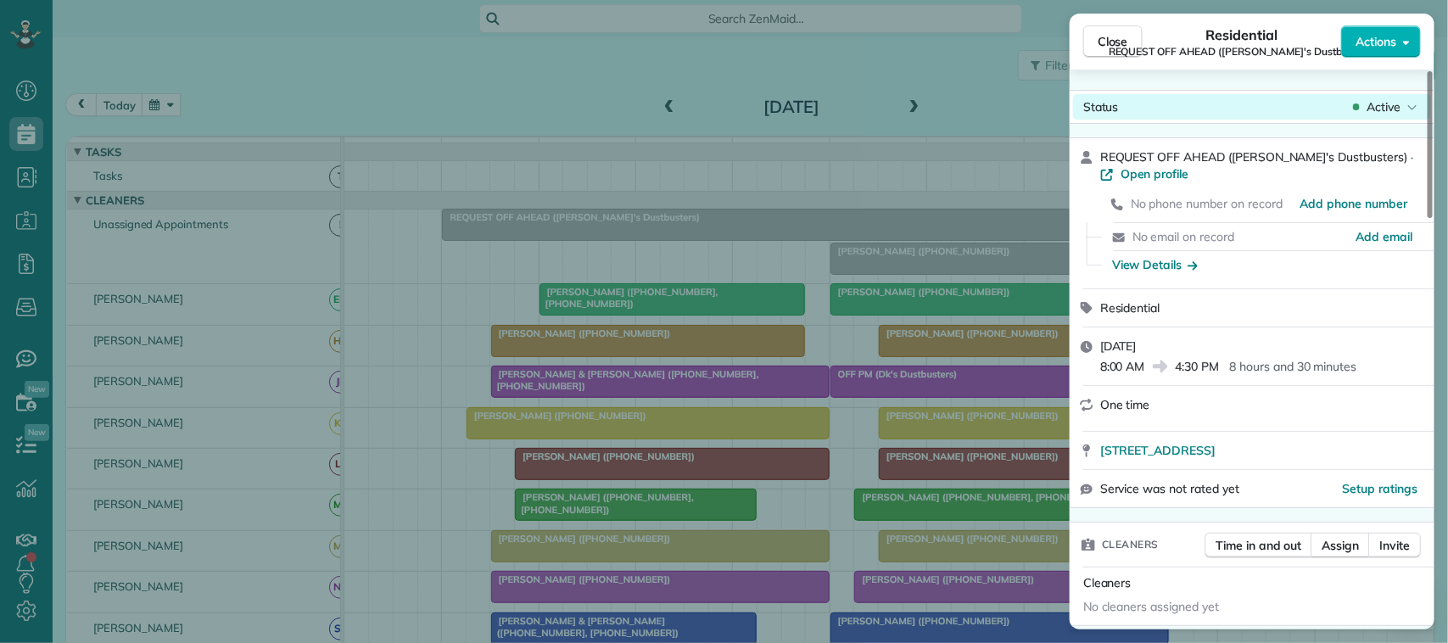
click at [1411, 100] on icon at bounding box center [1413, 106] width 10 height 17
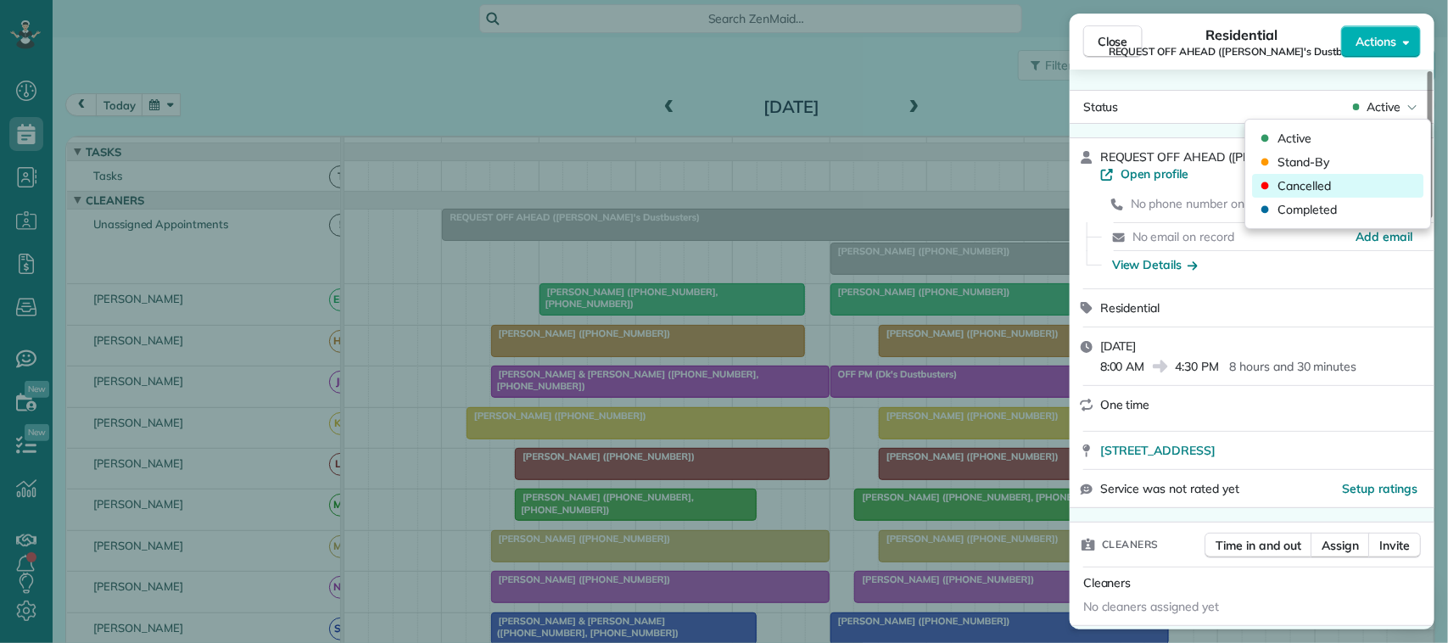
click at [1368, 183] on div "Cancelled" at bounding box center [1338, 186] width 171 height 24
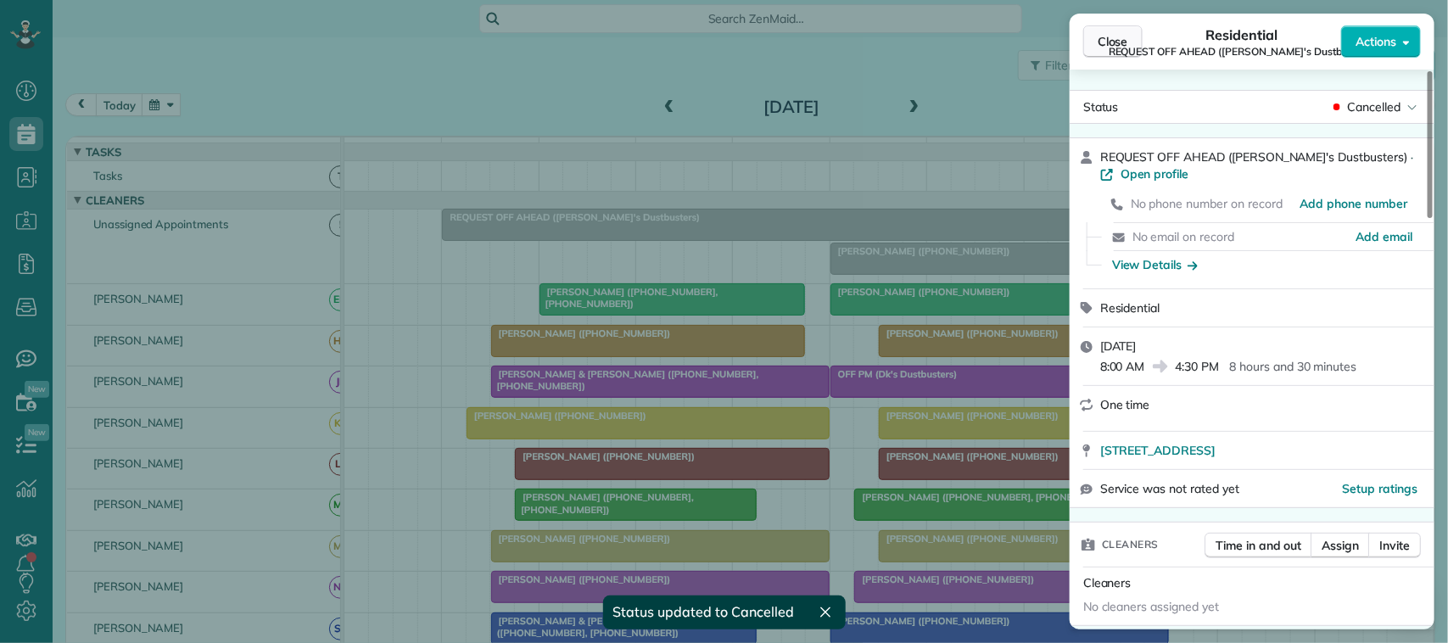
click at [1121, 44] on span "Close" at bounding box center [1113, 41] width 31 height 17
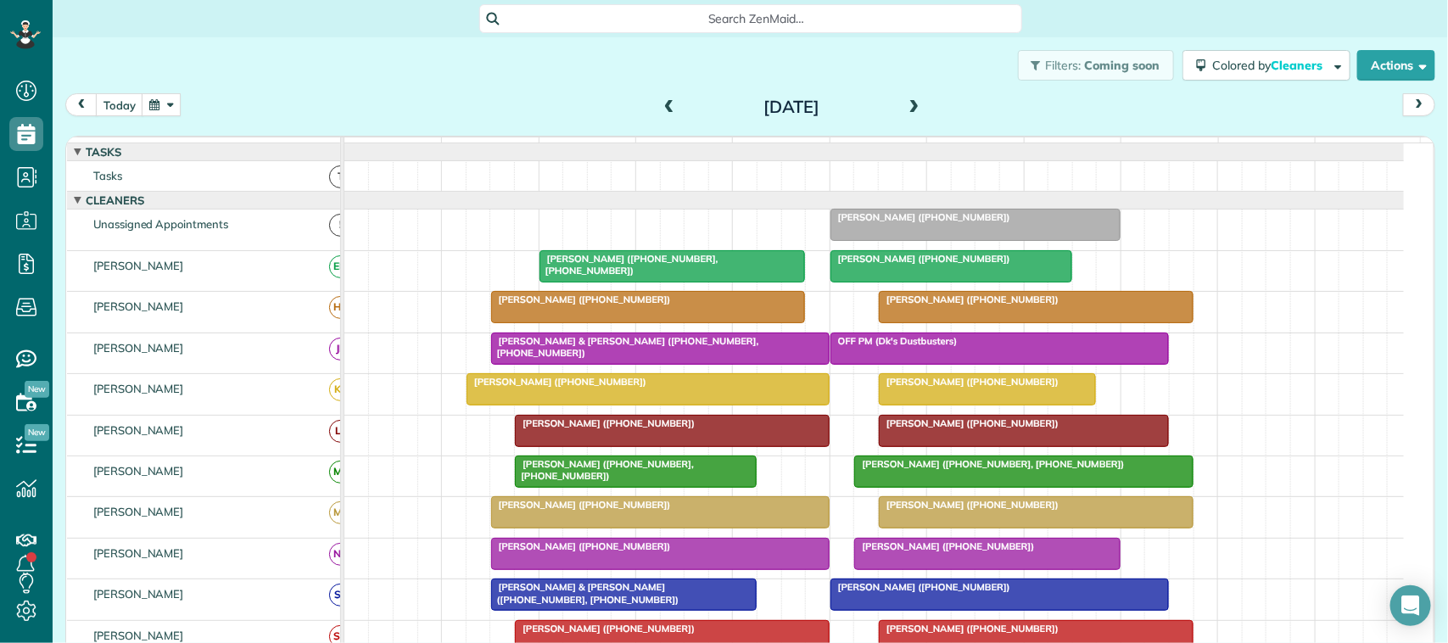
click at [660, 102] on span at bounding box center [669, 107] width 19 height 15
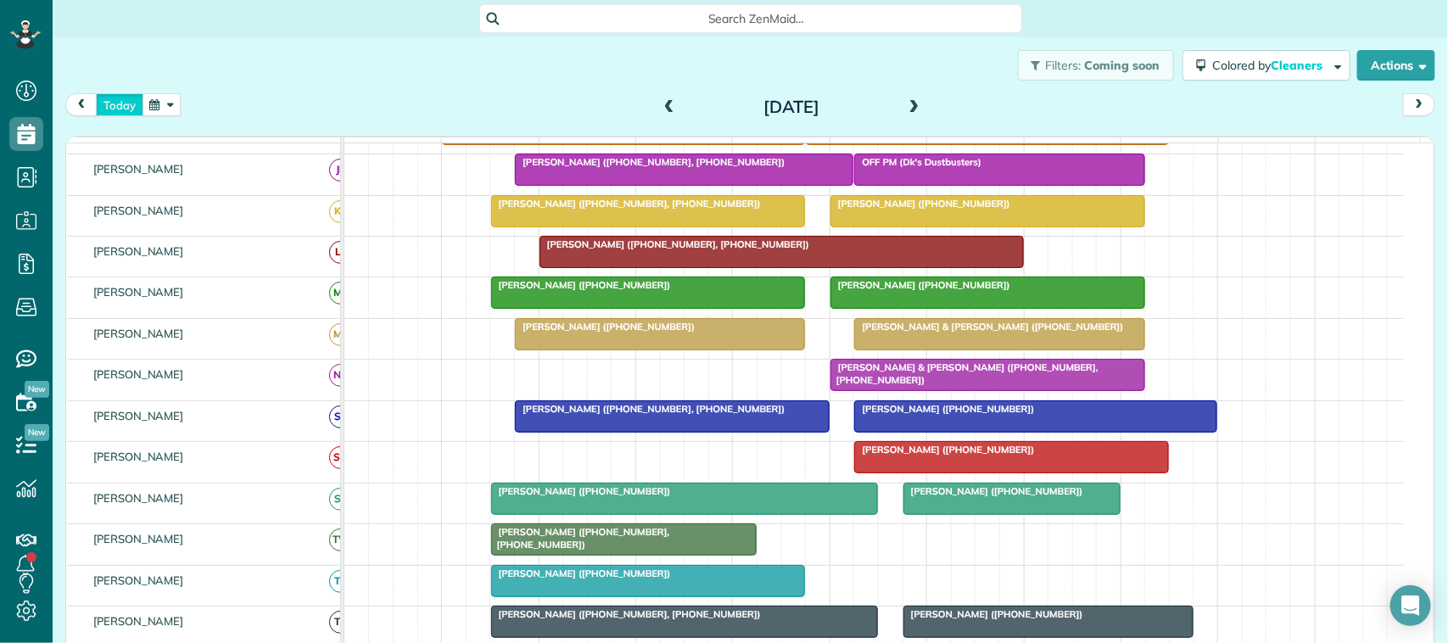
click at [127, 115] on button "today" at bounding box center [120, 104] width 48 height 23
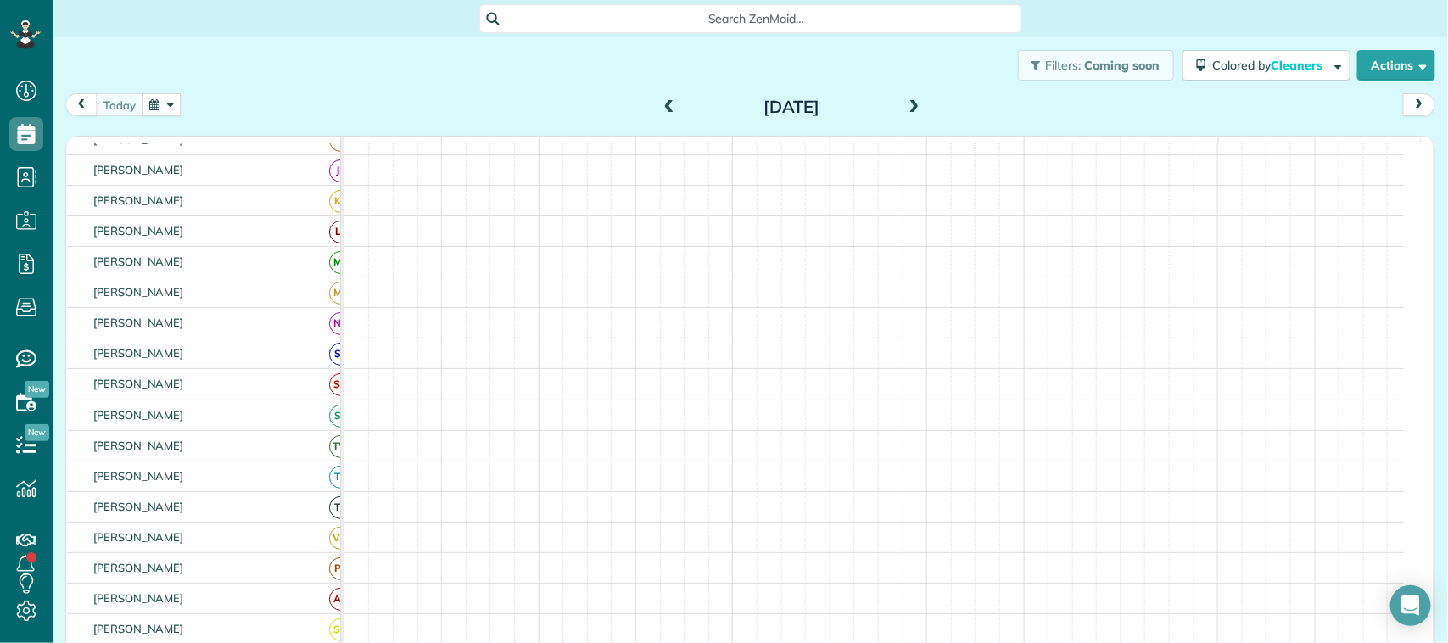
click at [153, 120] on div "[DATE] [DATE]" at bounding box center [750, 108] width 1370 height 31
click at [154, 100] on button "button" at bounding box center [161, 104] width 39 height 23
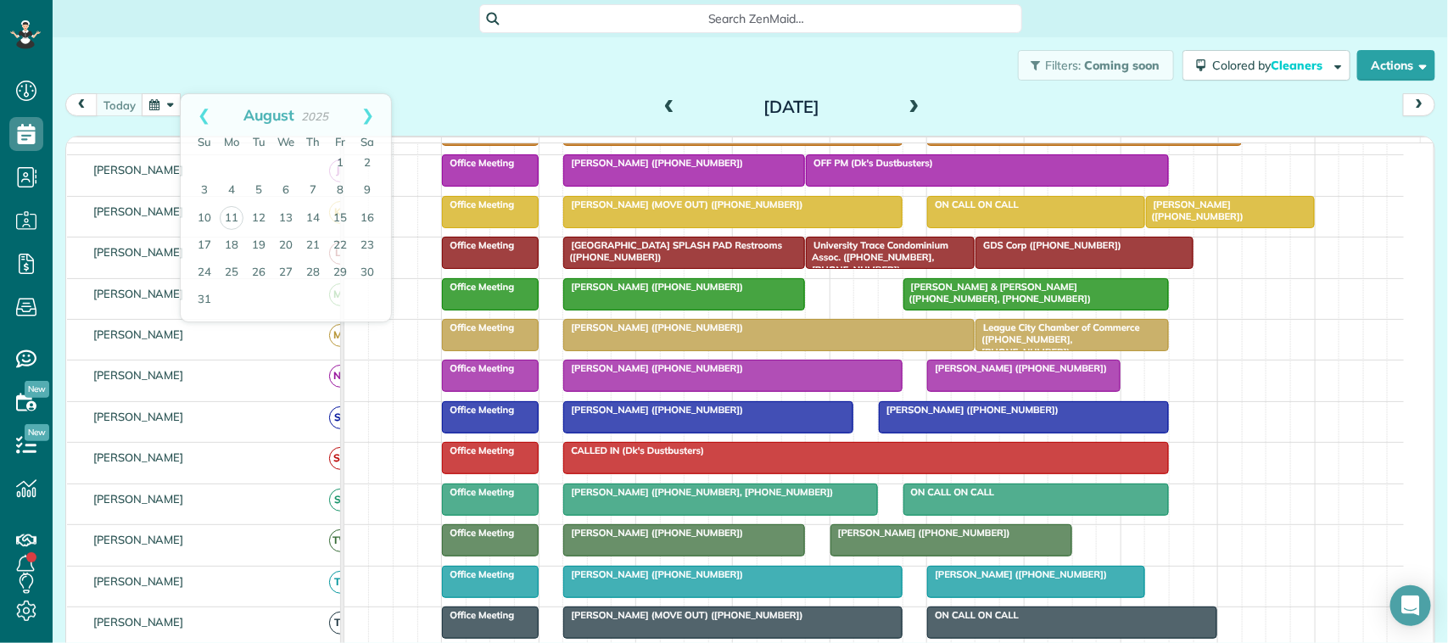
click at [260, 60] on div "Filters: Coming soon Colored by Cleaners Color by Cleaner Color by Team Color b…" at bounding box center [751, 65] width 1396 height 56
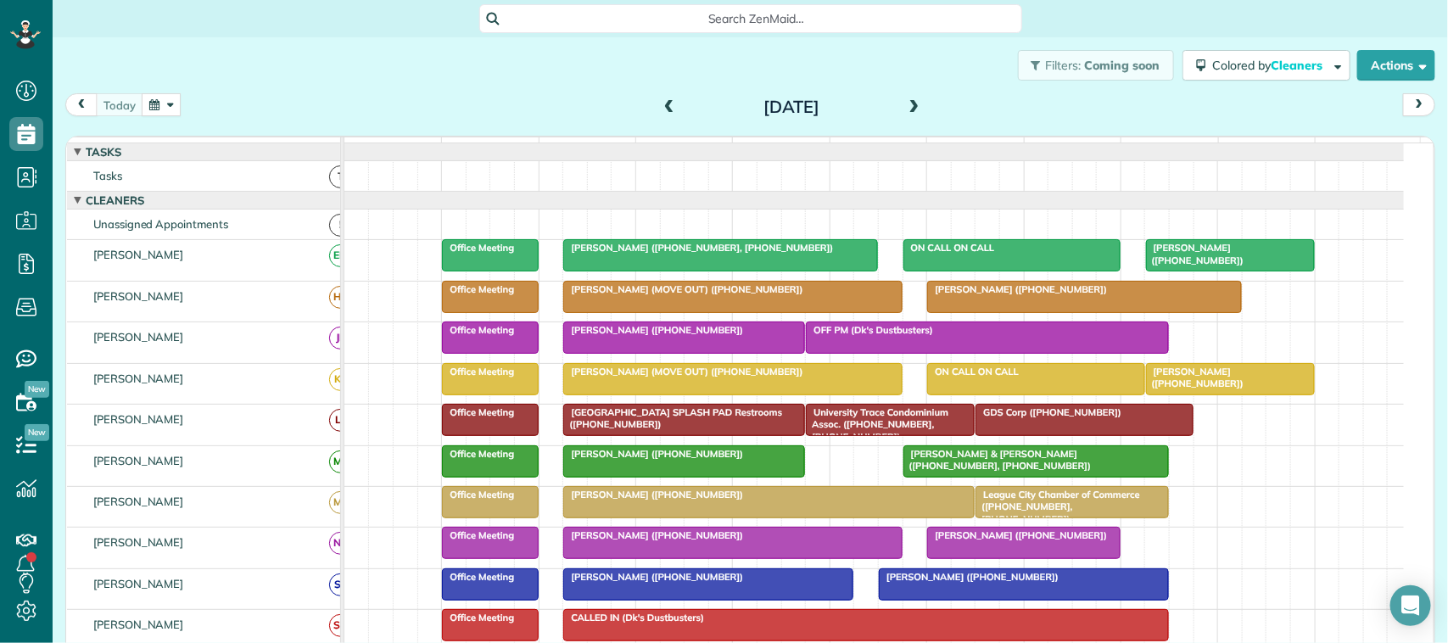
click at [552, 137] on div "9am" at bounding box center [588, 147] width 96 height 21
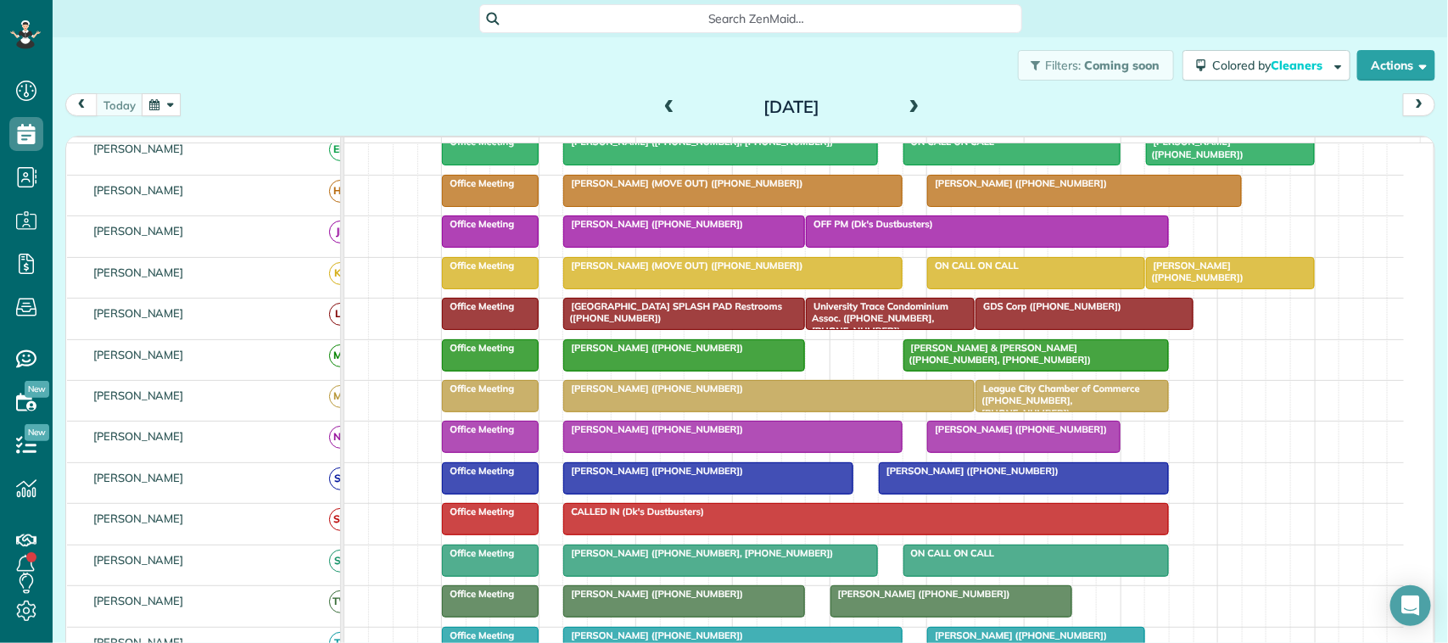
scroll to position [184, 0]
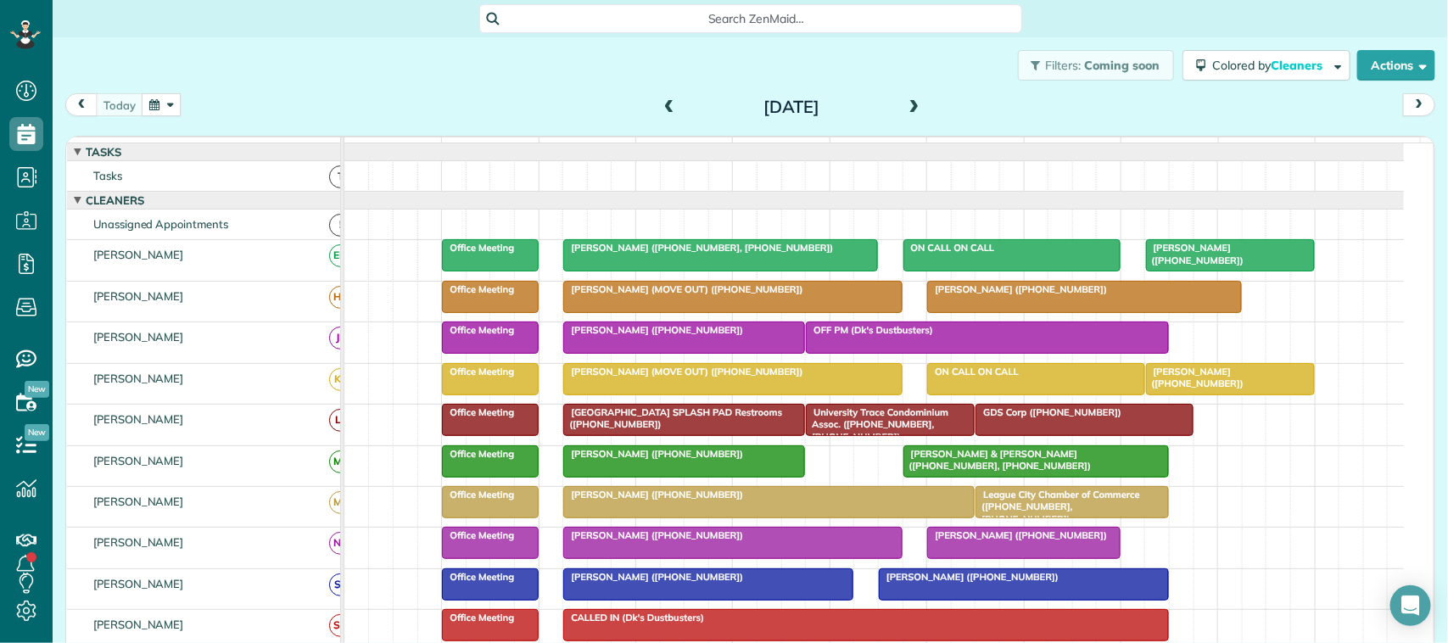
click at [905, 106] on span at bounding box center [914, 107] width 19 height 15
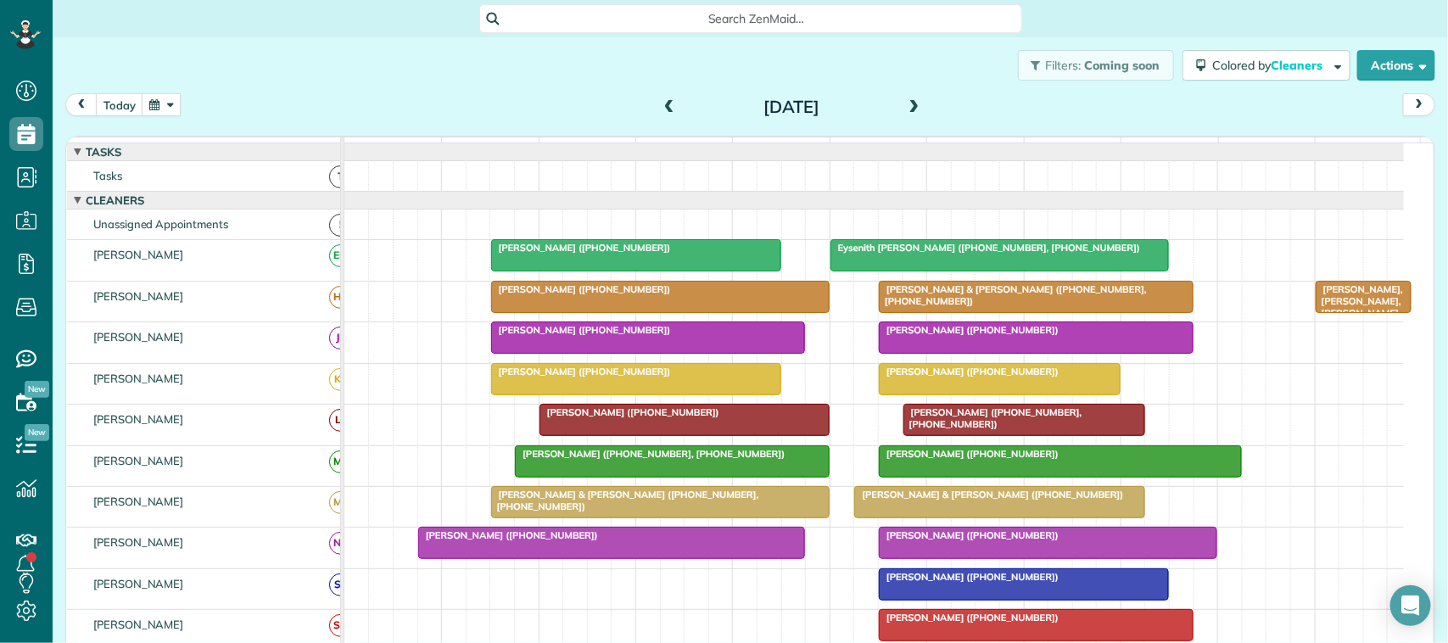
scroll to position [212, 0]
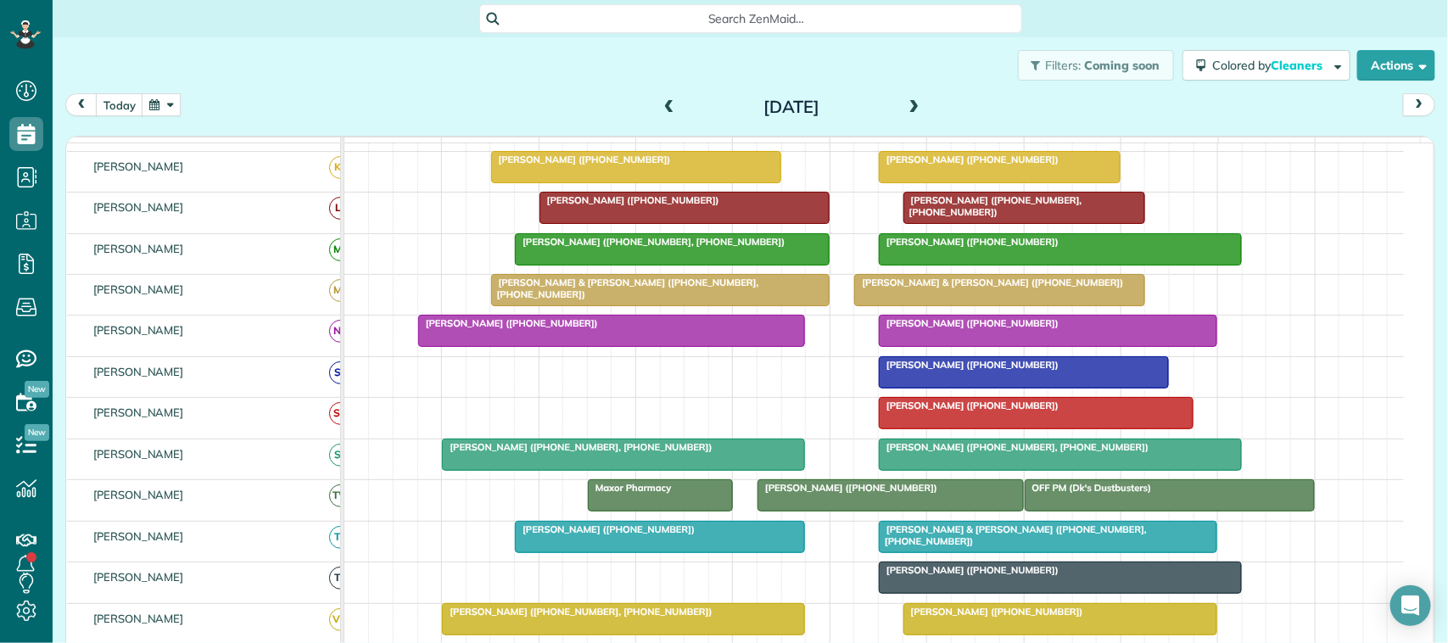
click at [955, 411] on div "[PERSON_NAME] ([PHONE_NUMBER])" at bounding box center [1036, 406] width 305 height 12
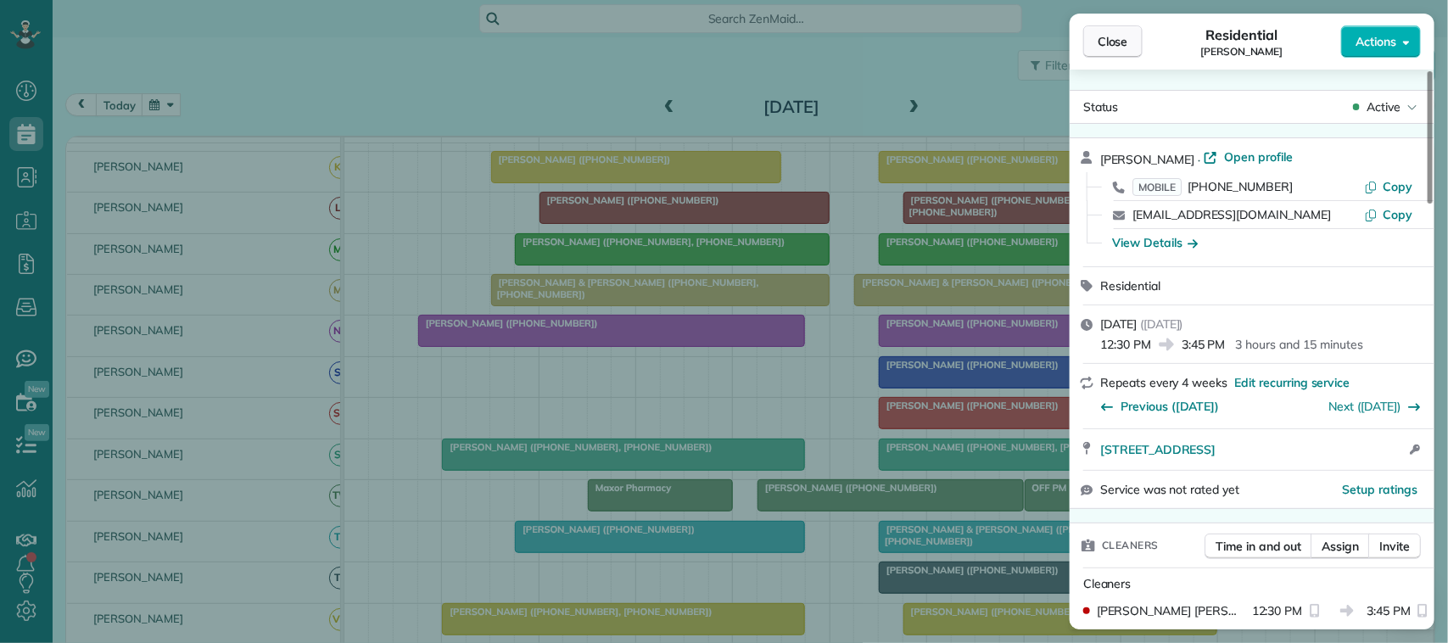
click at [1126, 35] on span "Close" at bounding box center [1113, 41] width 31 height 17
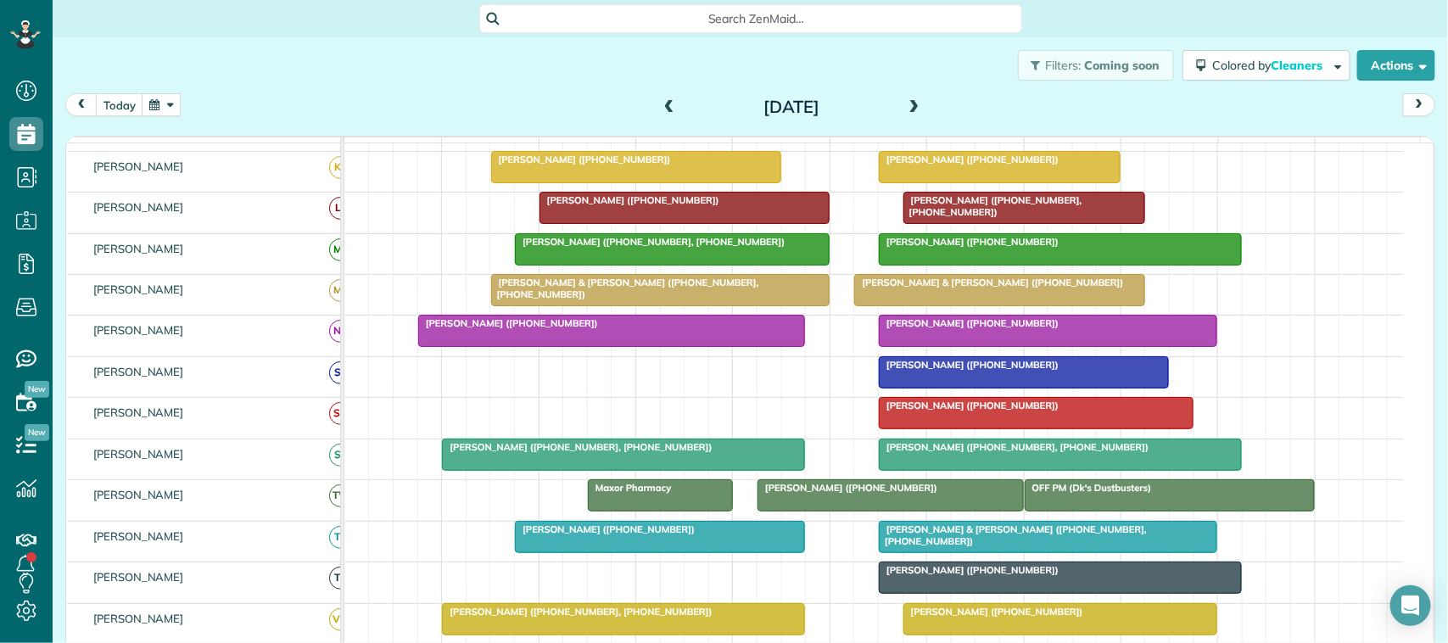
click at [144, 104] on button "button" at bounding box center [161, 104] width 39 height 23
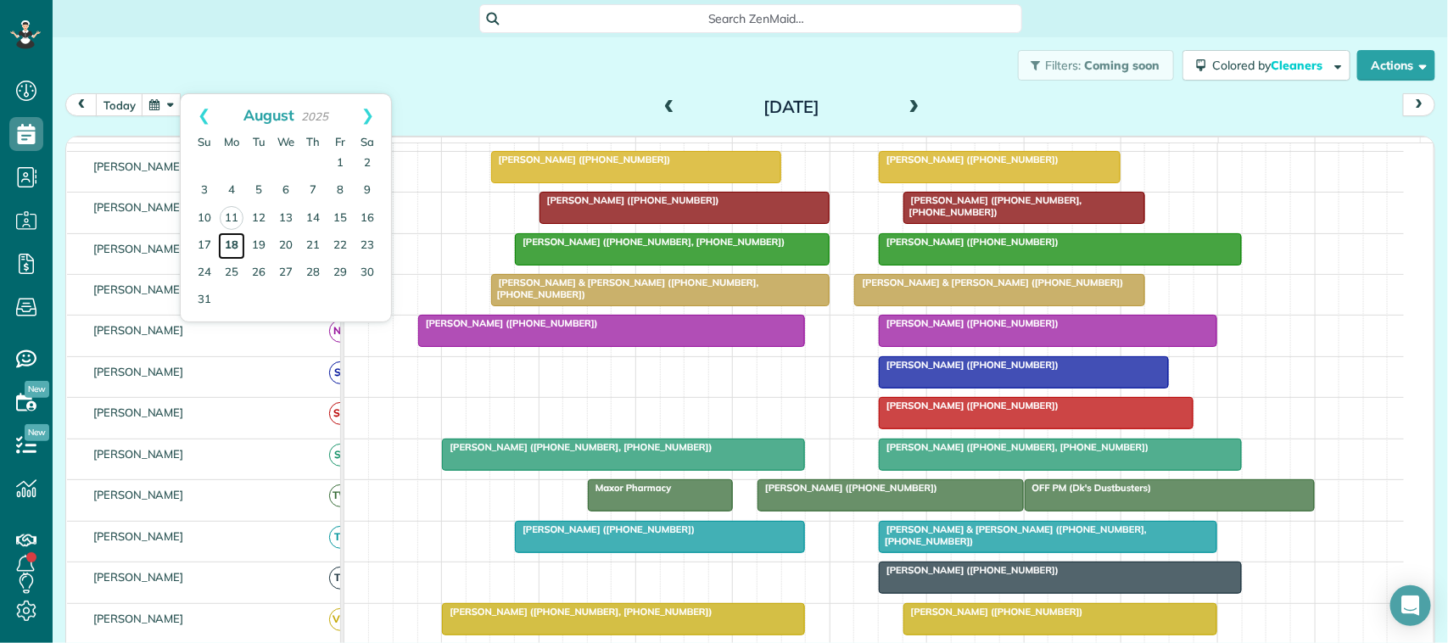
click at [239, 249] on link "18" at bounding box center [231, 245] width 27 height 27
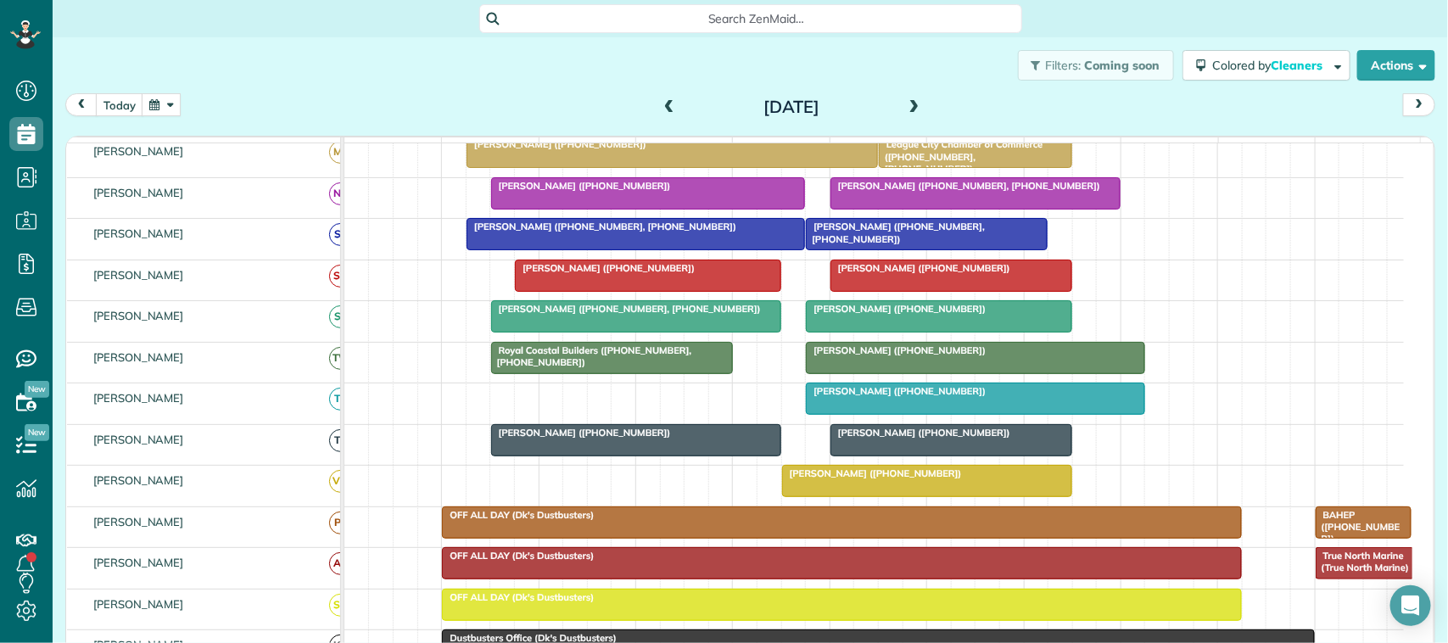
scroll to position [328, 0]
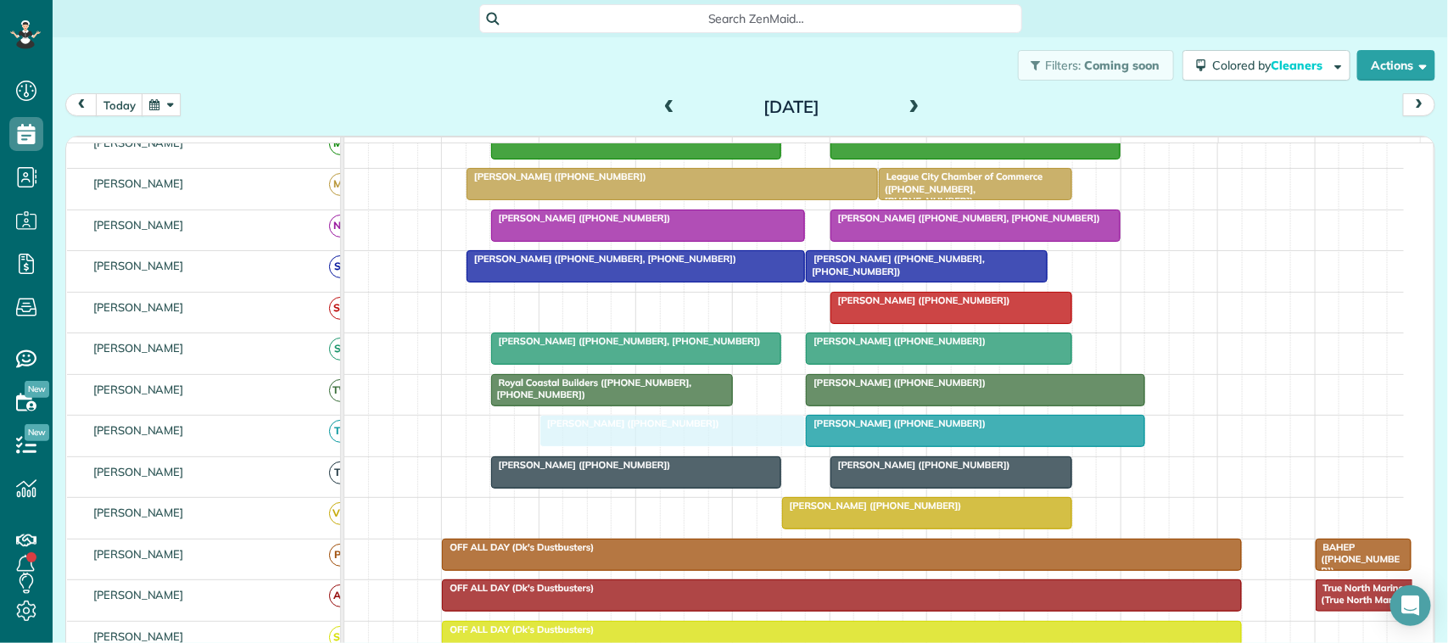
drag, startPoint x: 570, startPoint y: 325, endPoint x: 588, endPoint y: 462, distance: 138.6
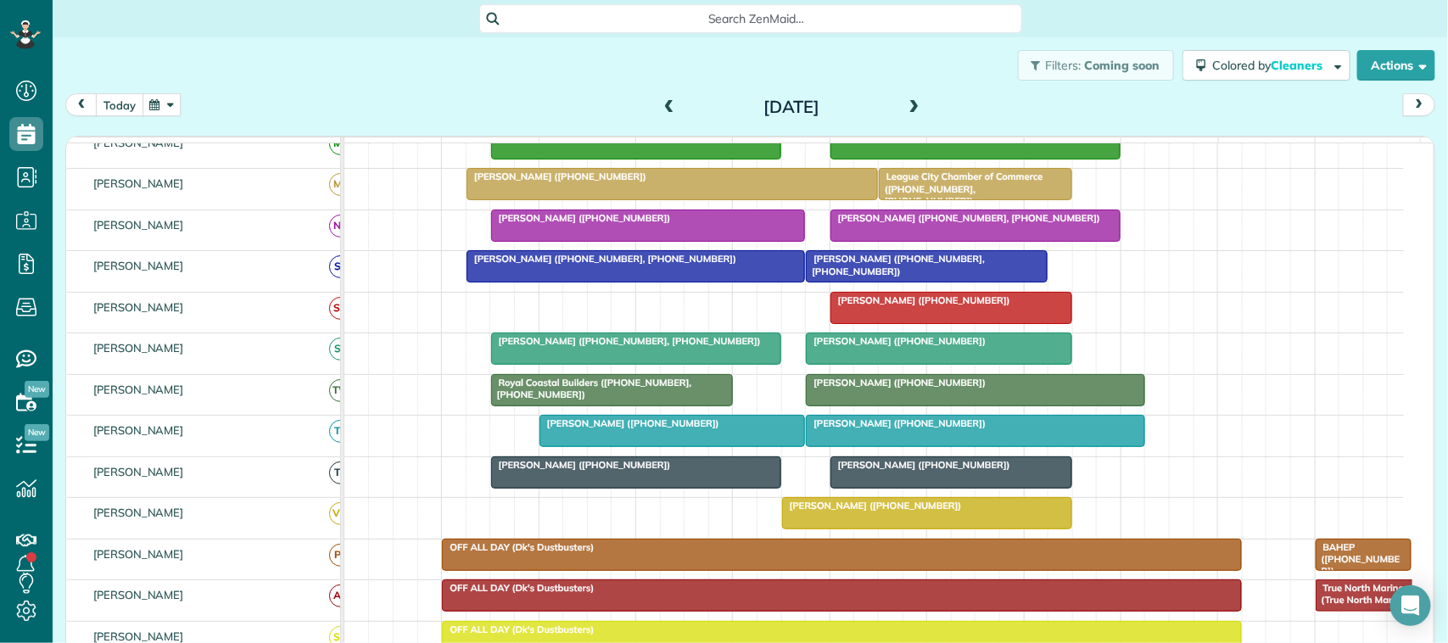
click at [119, 104] on button "today" at bounding box center [120, 104] width 48 height 23
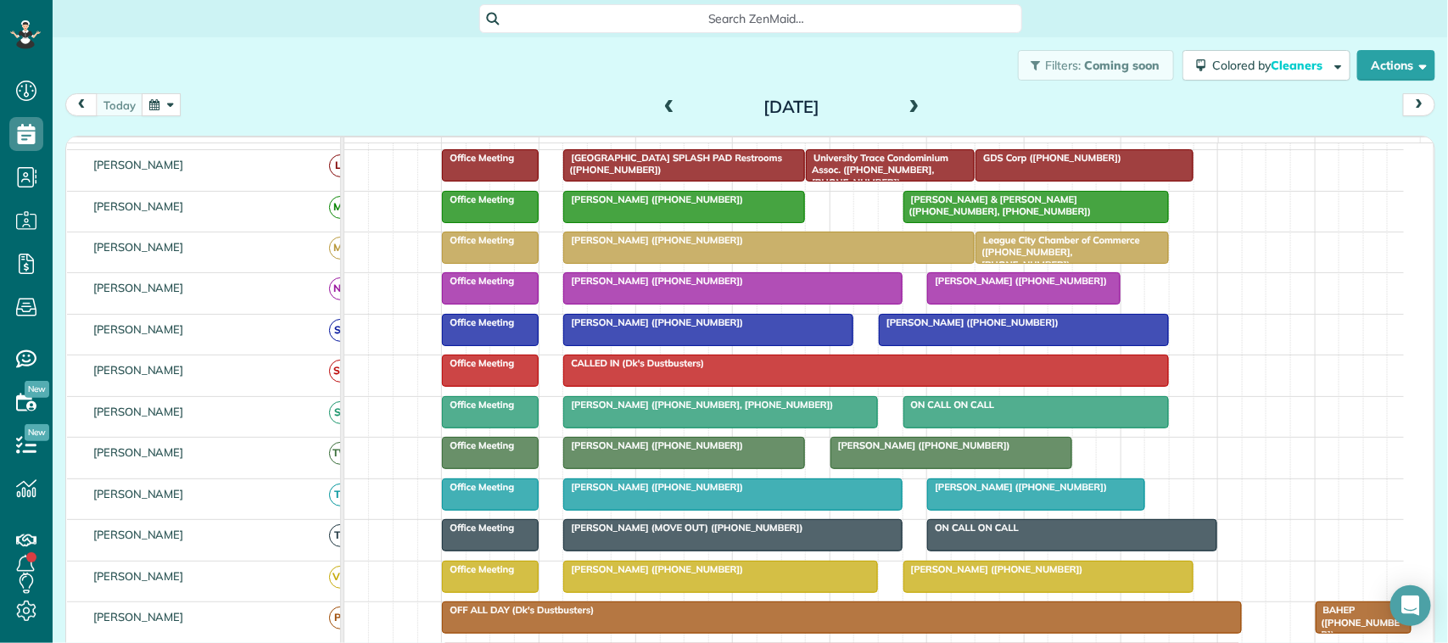
scroll to position [318, 0]
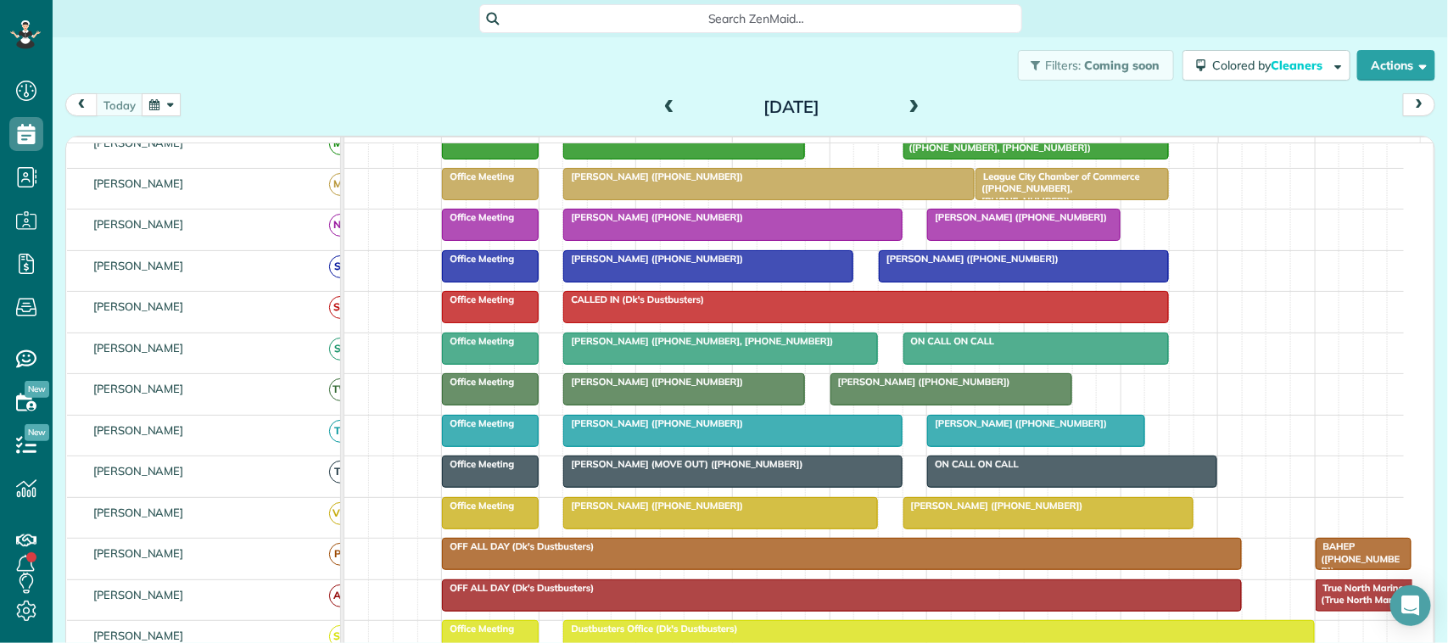
click at [910, 111] on span at bounding box center [914, 107] width 19 height 15
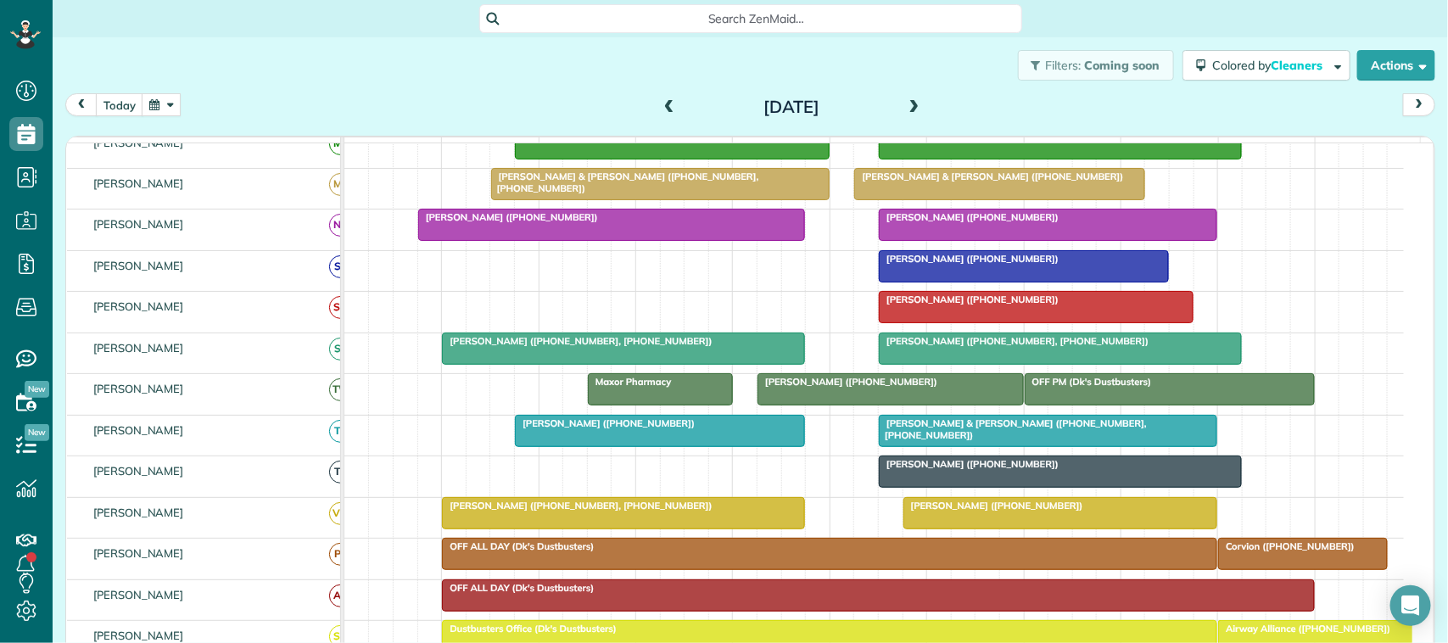
click at [964, 322] on div at bounding box center [1036, 307] width 313 height 31
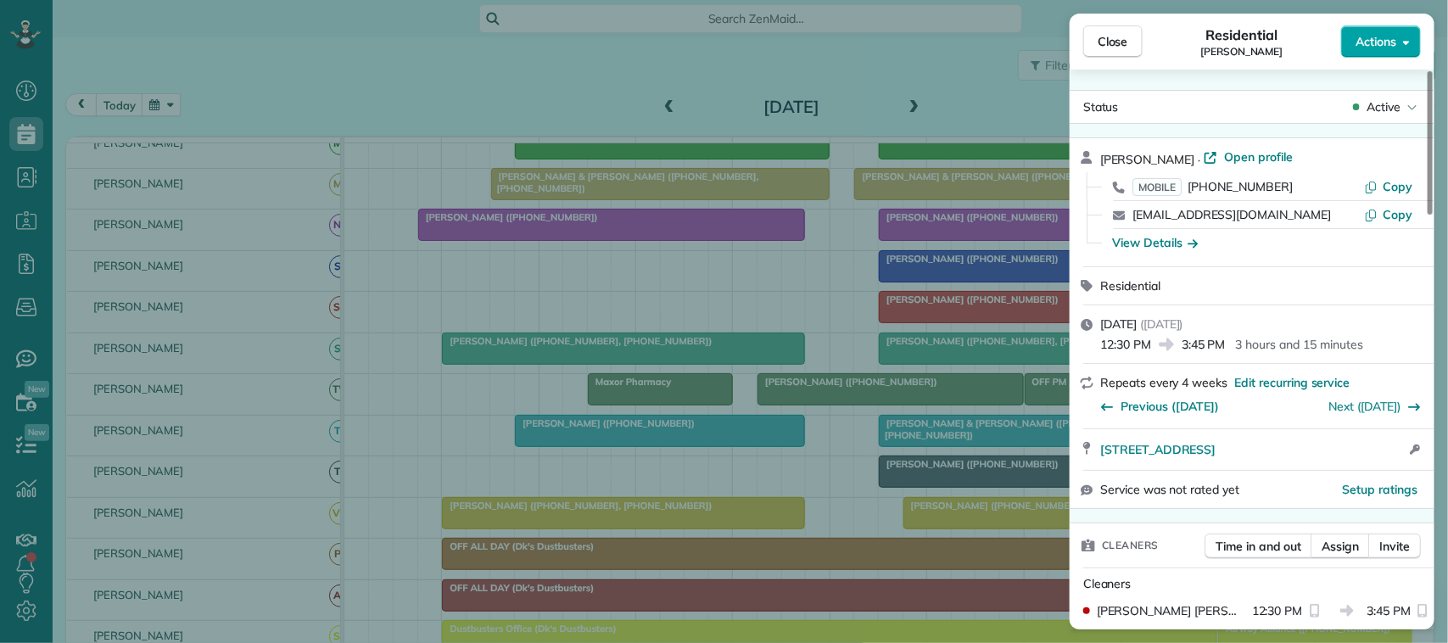
click at [1373, 45] on span "Actions" at bounding box center [1376, 41] width 41 height 17
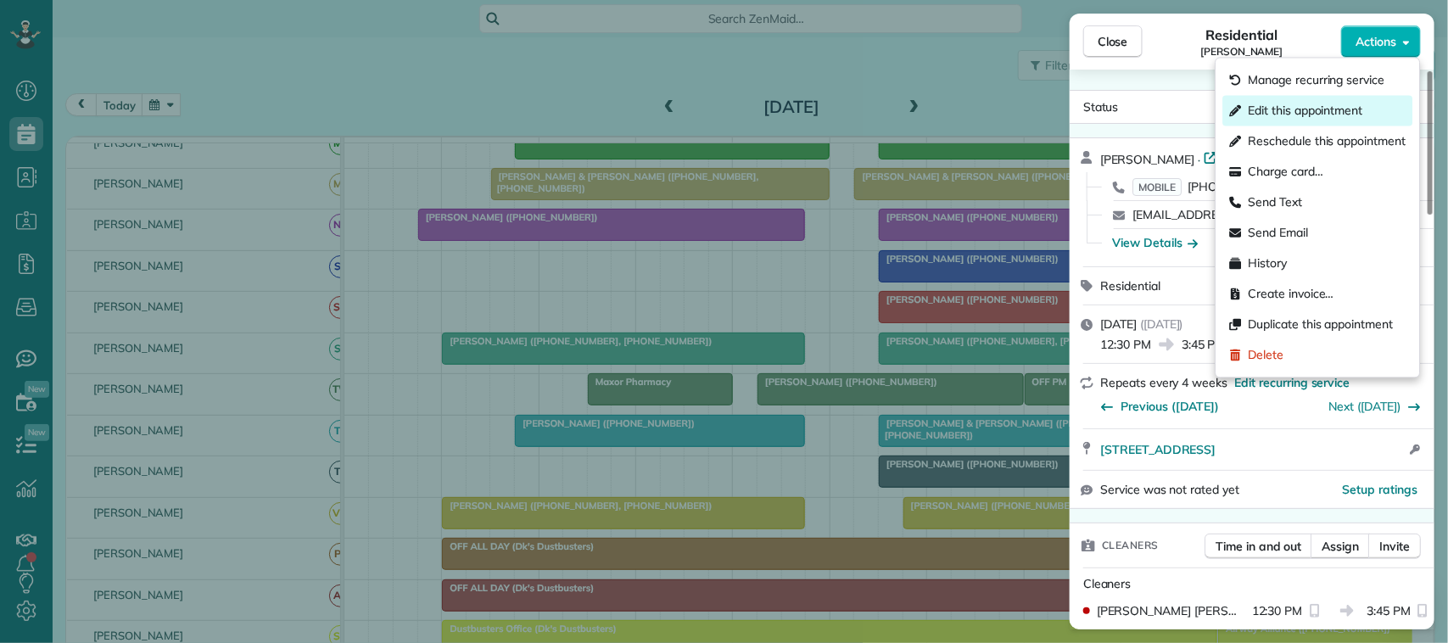
click at [1339, 115] on span "Edit this appointment" at bounding box center [1306, 111] width 115 height 17
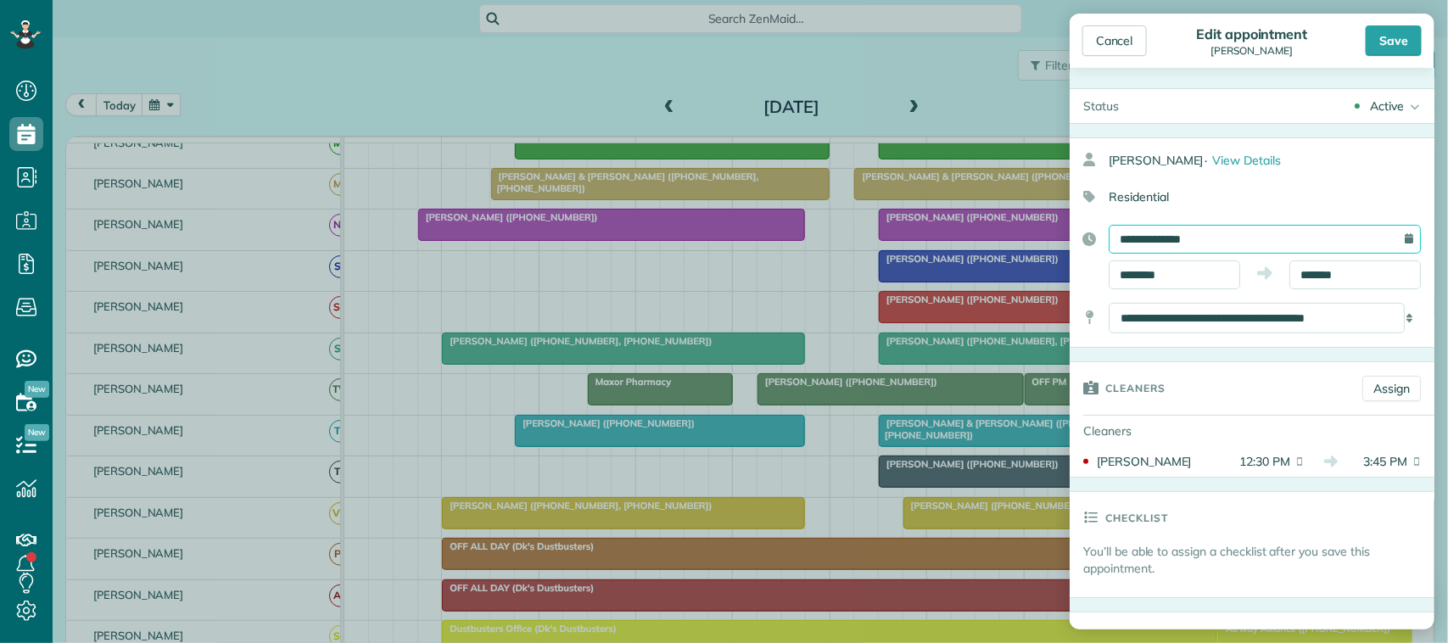
click at [1243, 238] on input "**********" at bounding box center [1265, 239] width 312 height 29
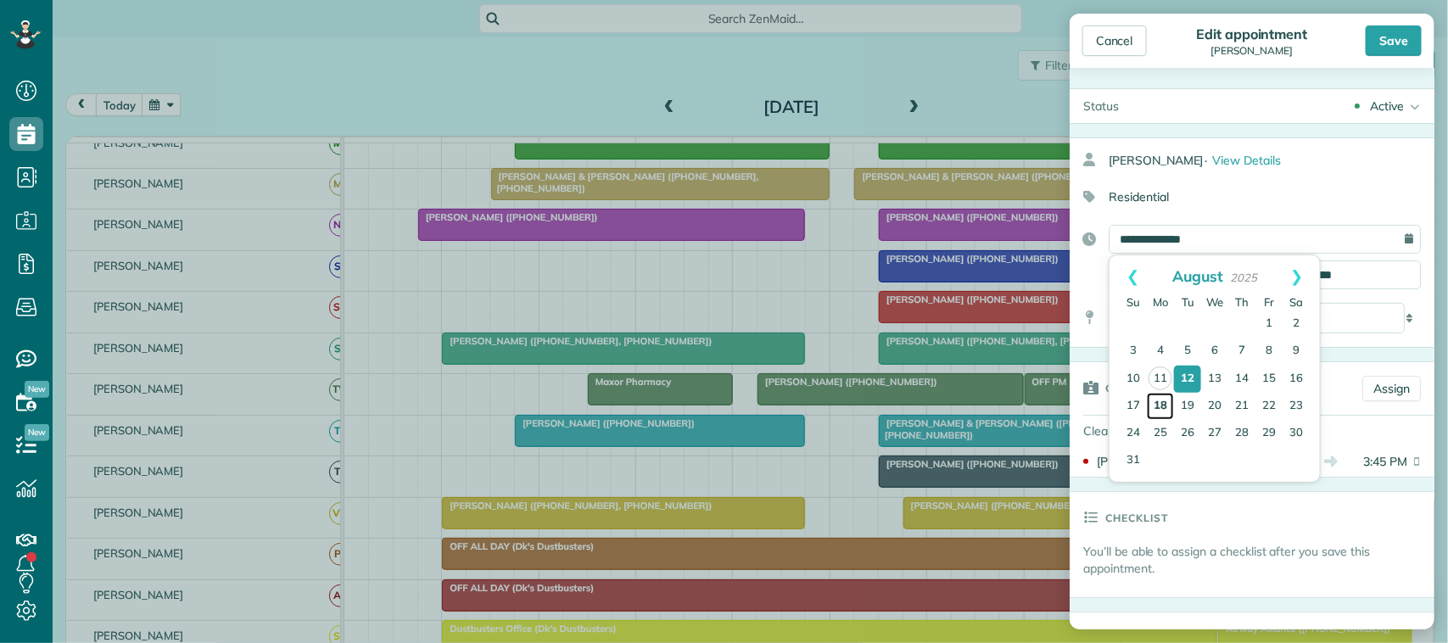
click at [1156, 401] on link "18" at bounding box center [1160, 406] width 27 height 27
type input "**********"
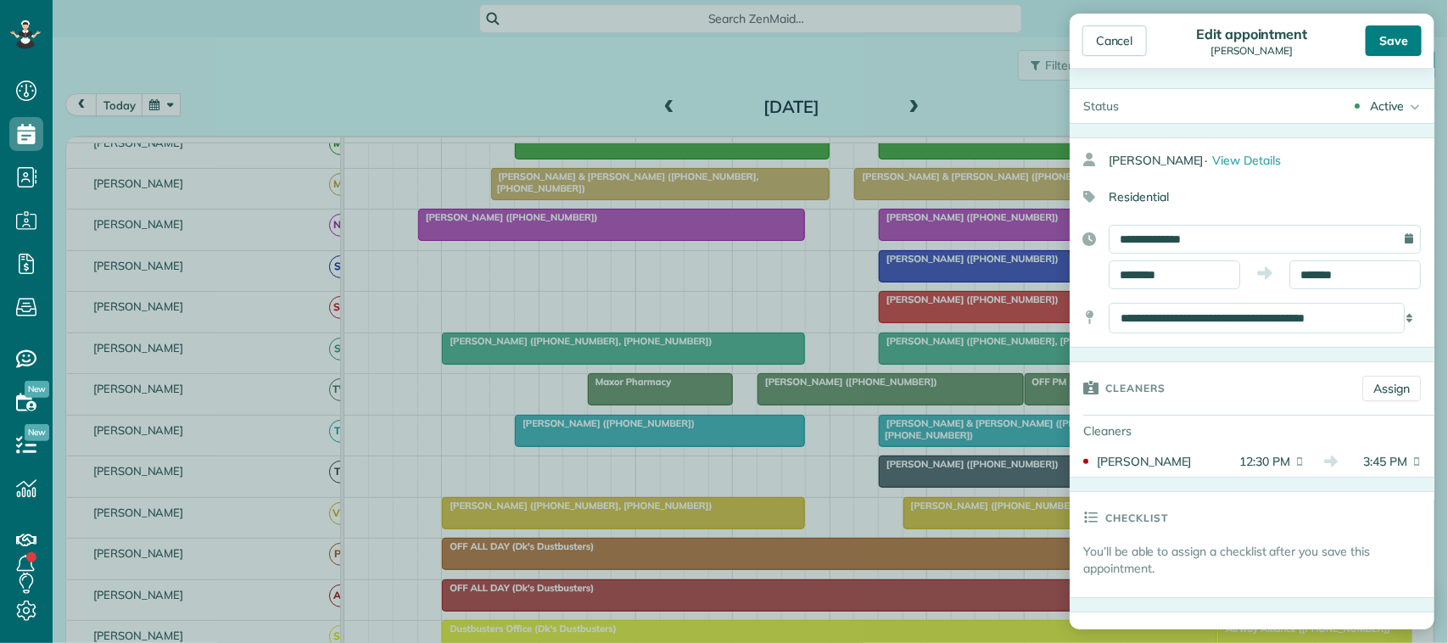
click at [1409, 38] on div "Save" at bounding box center [1394, 40] width 56 height 31
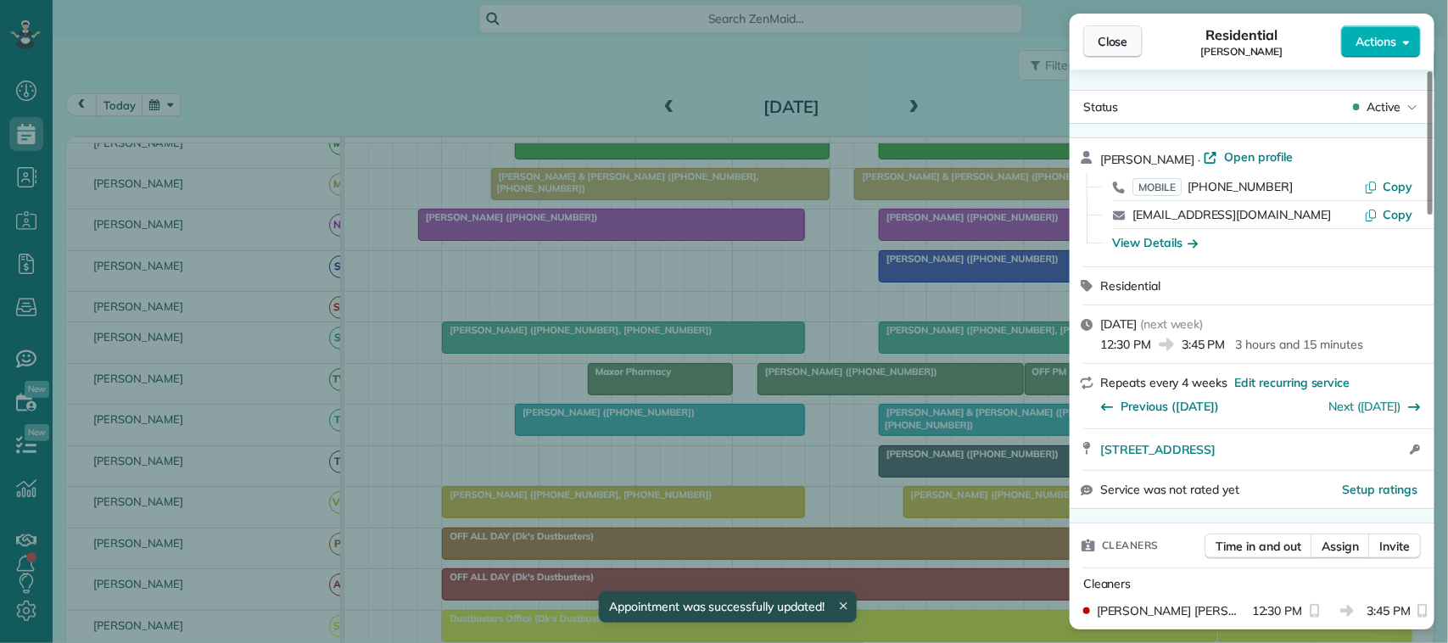
click at [1137, 40] on button "Close" at bounding box center [1112, 41] width 59 height 32
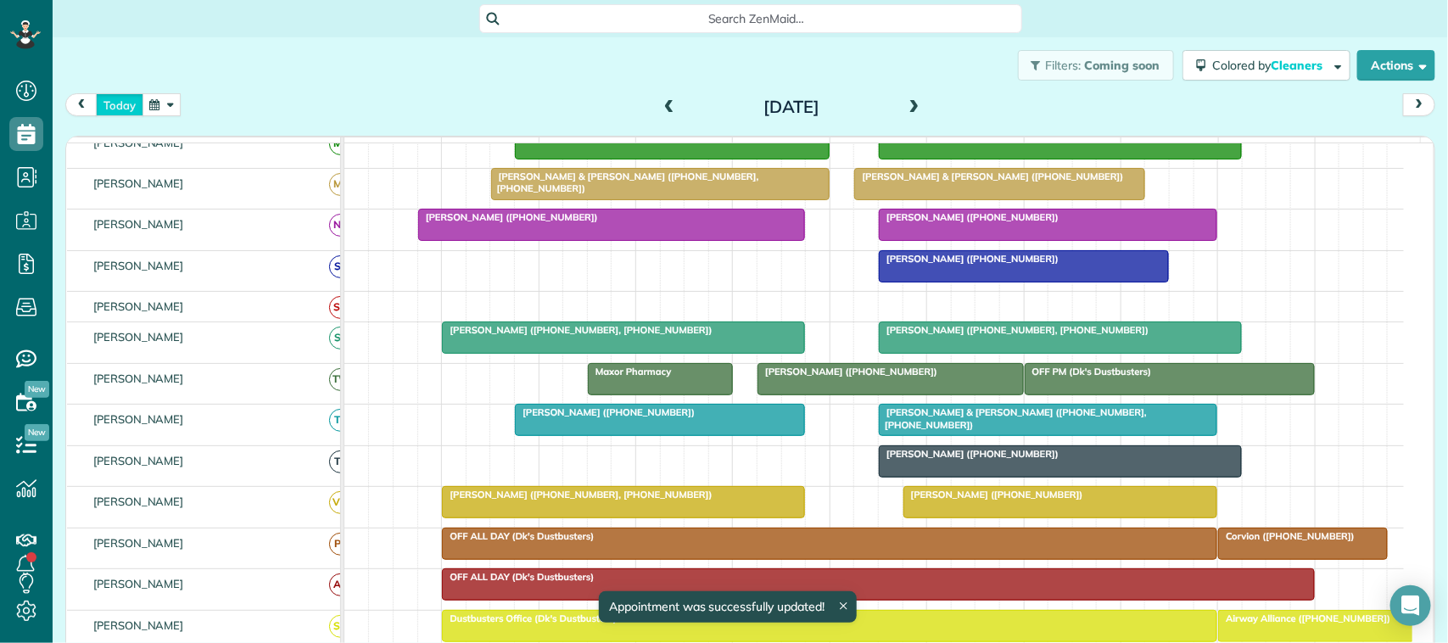
drag, startPoint x: 137, startPoint y: 96, endPoint x: 149, endPoint y: 103, distance: 14.4
click at [138, 96] on button "today" at bounding box center [120, 104] width 48 height 23
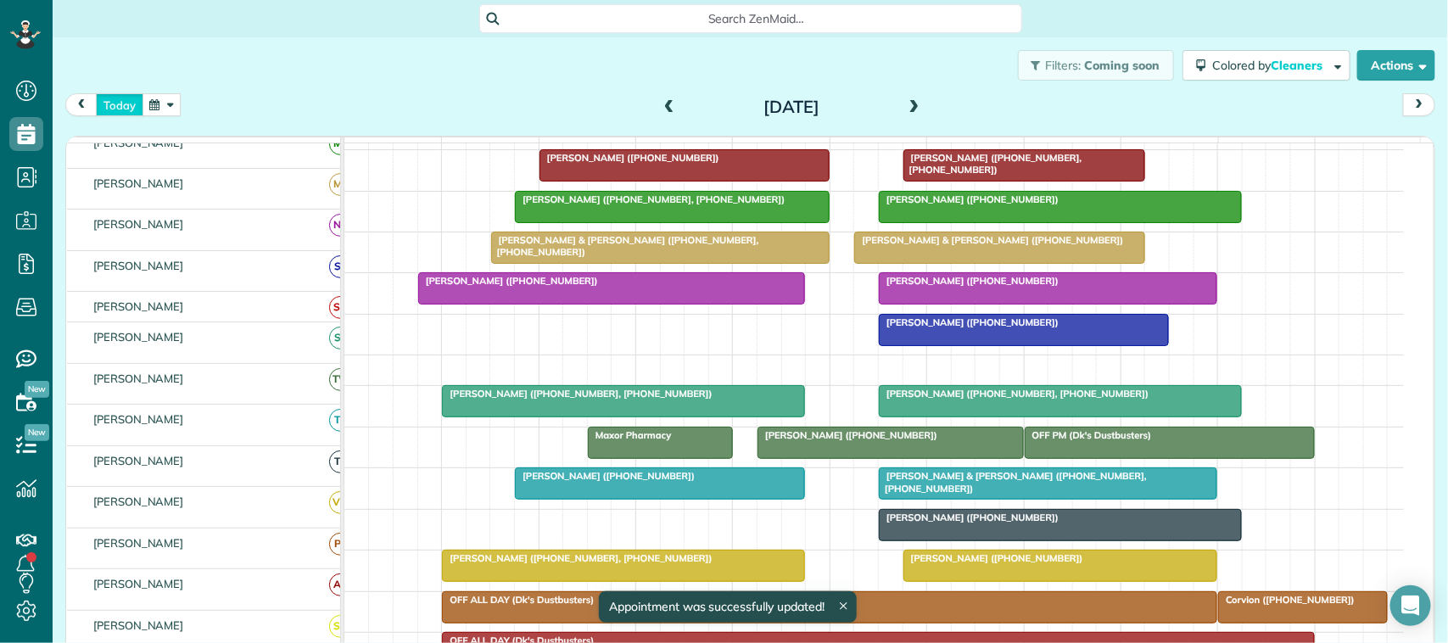
scroll to position [255, 0]
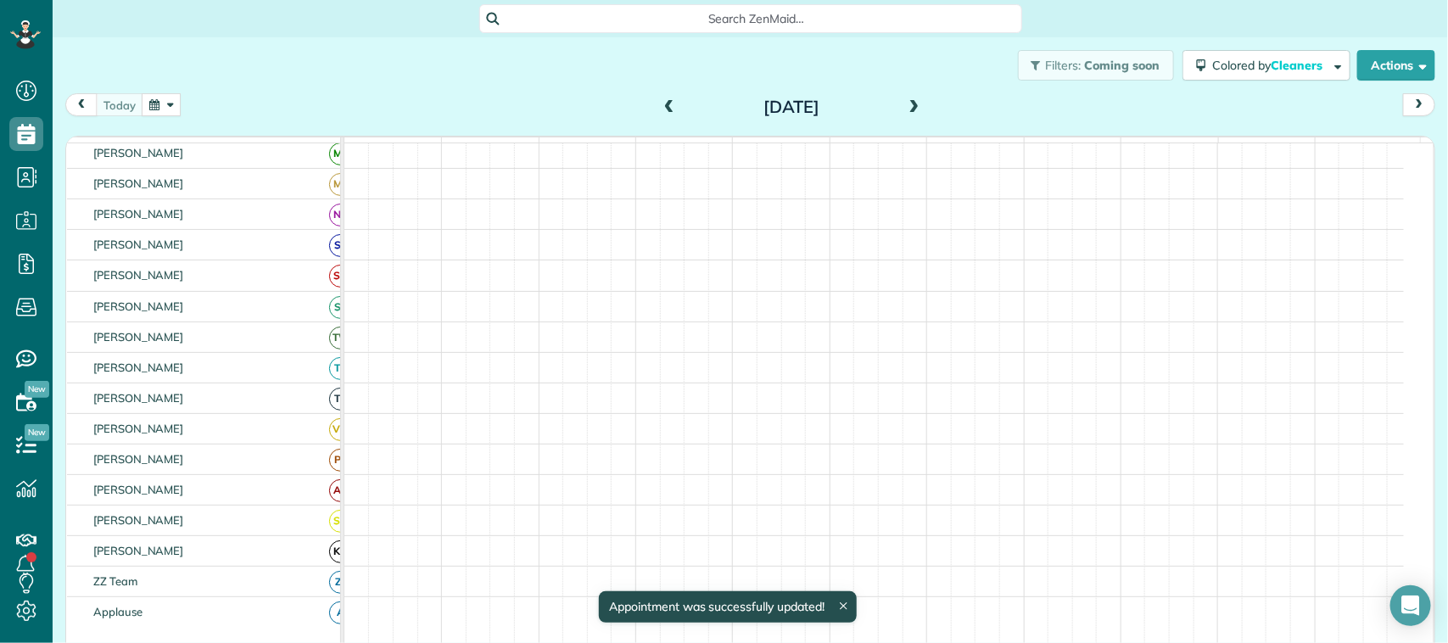
click at [161, 102] on button "button" at bounding box center [161, 104] width 39 height 23
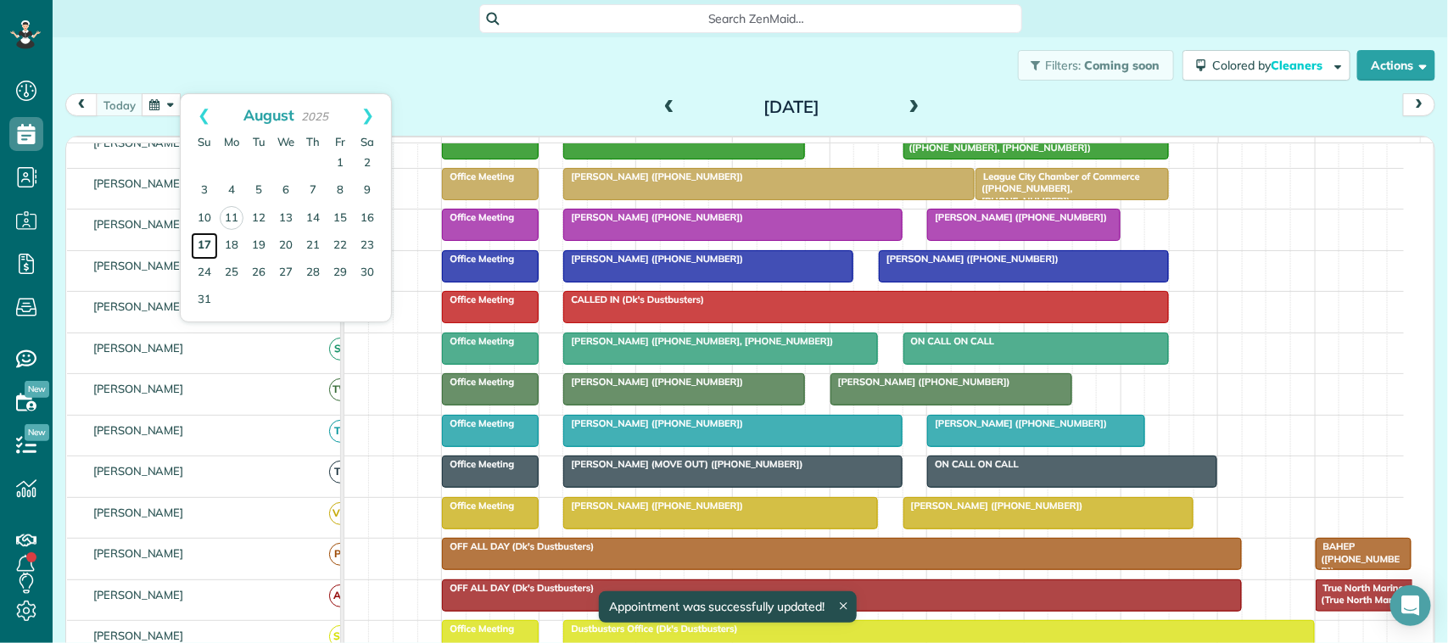
click at [214, 240] on link "17" at bounding box center [204, 245] width 27 height 27
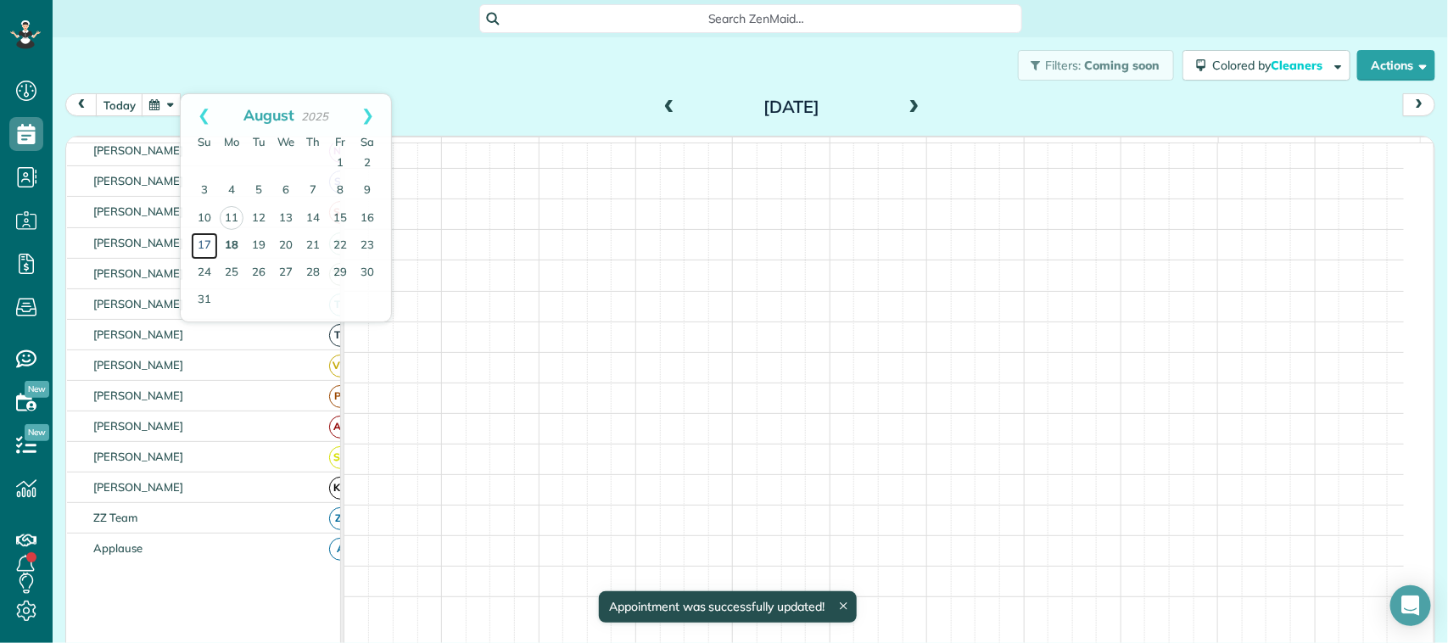
scroll to position [255, 0]
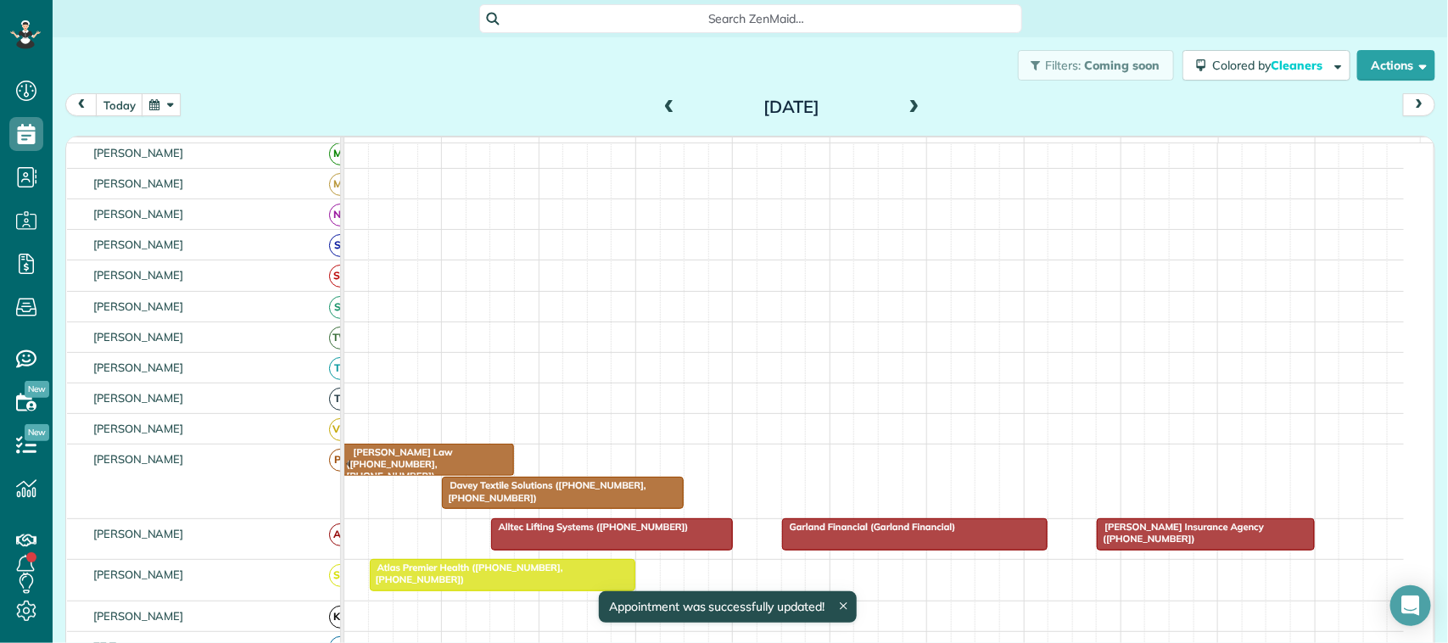
click at [168, 98] on button "button" at bounding box center [161, 104] width 39 height 23
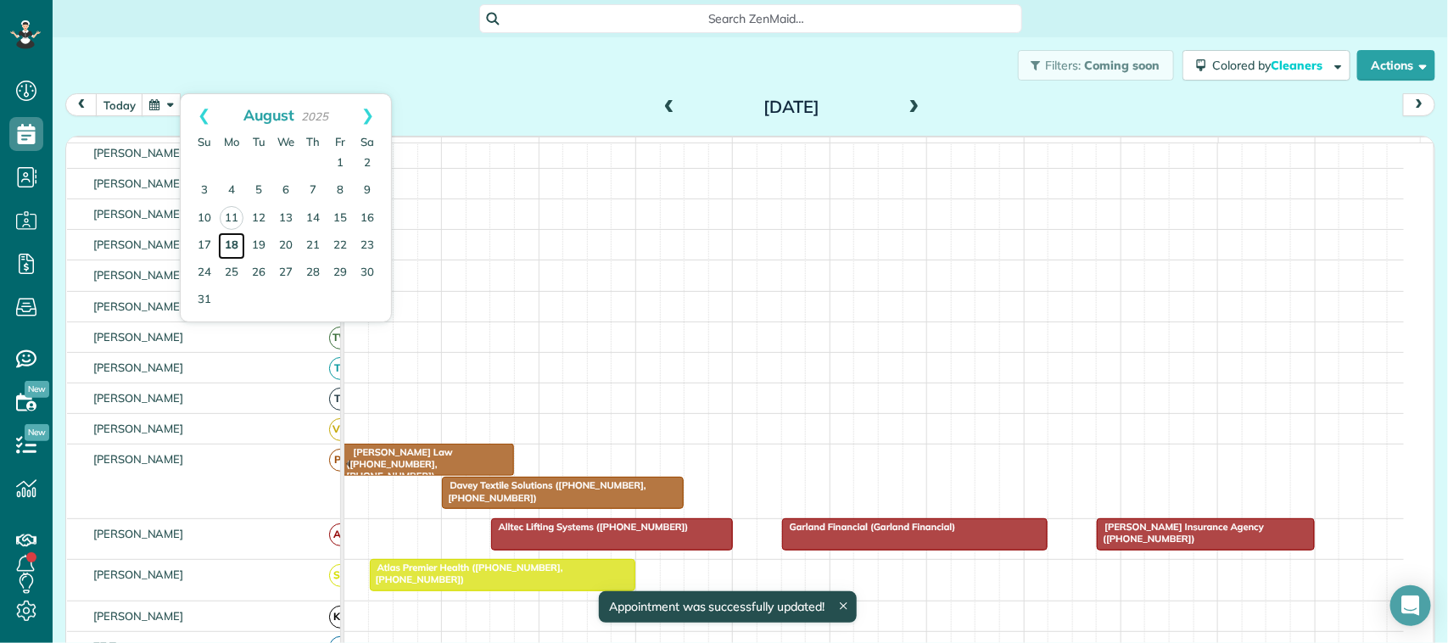
click at [236, 243] on link "18" at bounding box center [231, 245] width 27 height 27
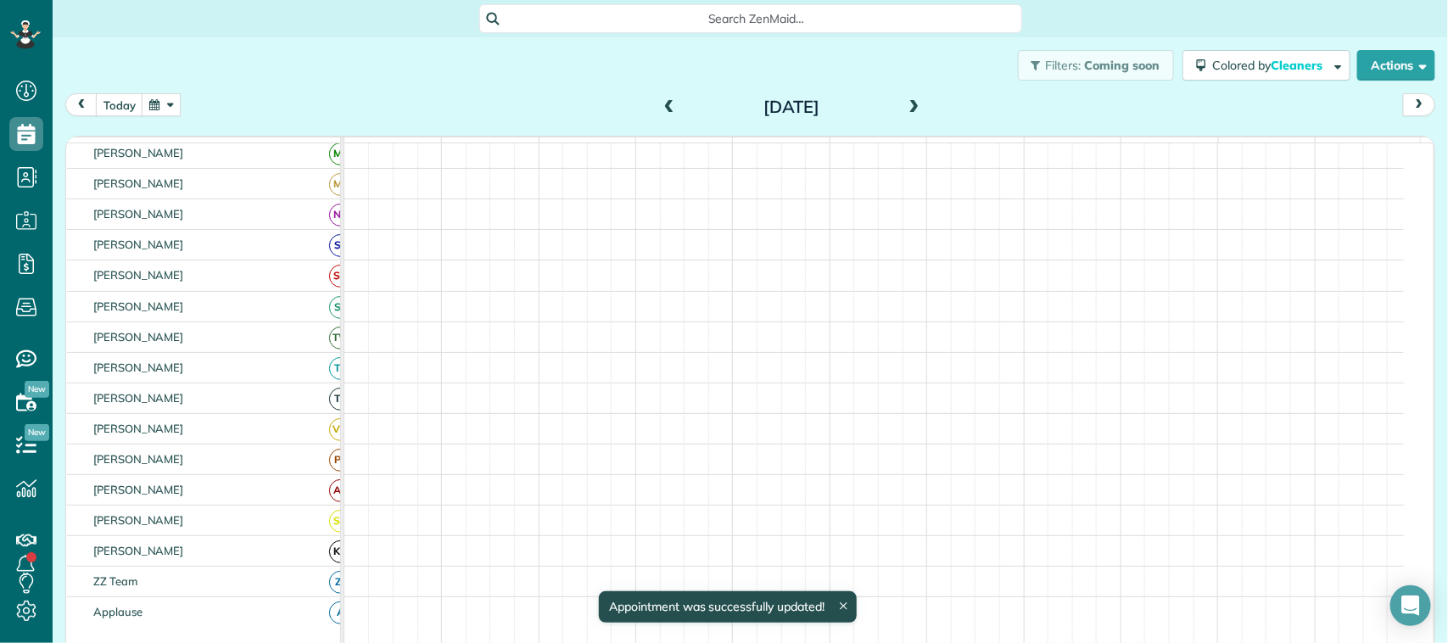
scroll to position [328, 0]
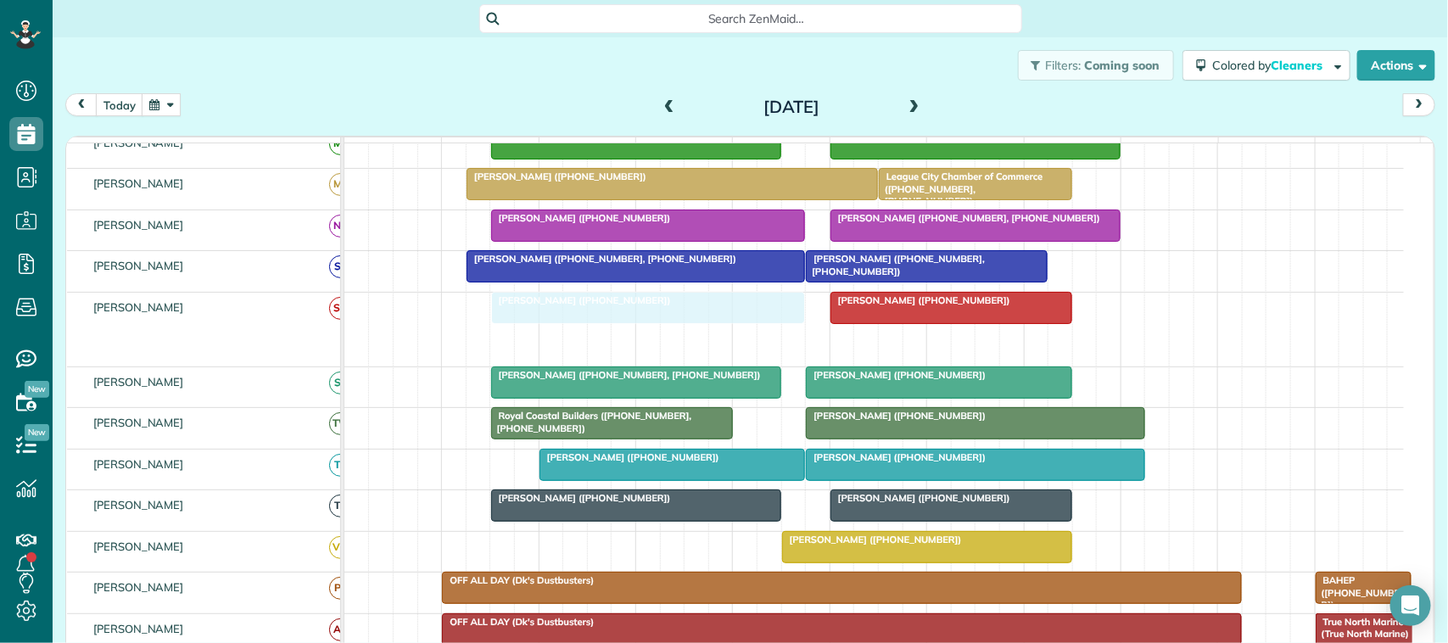
drag, startPoint x: 951, startPoint y: 363, endPoint x: 556, endPoint y: 350, distance: 395.6
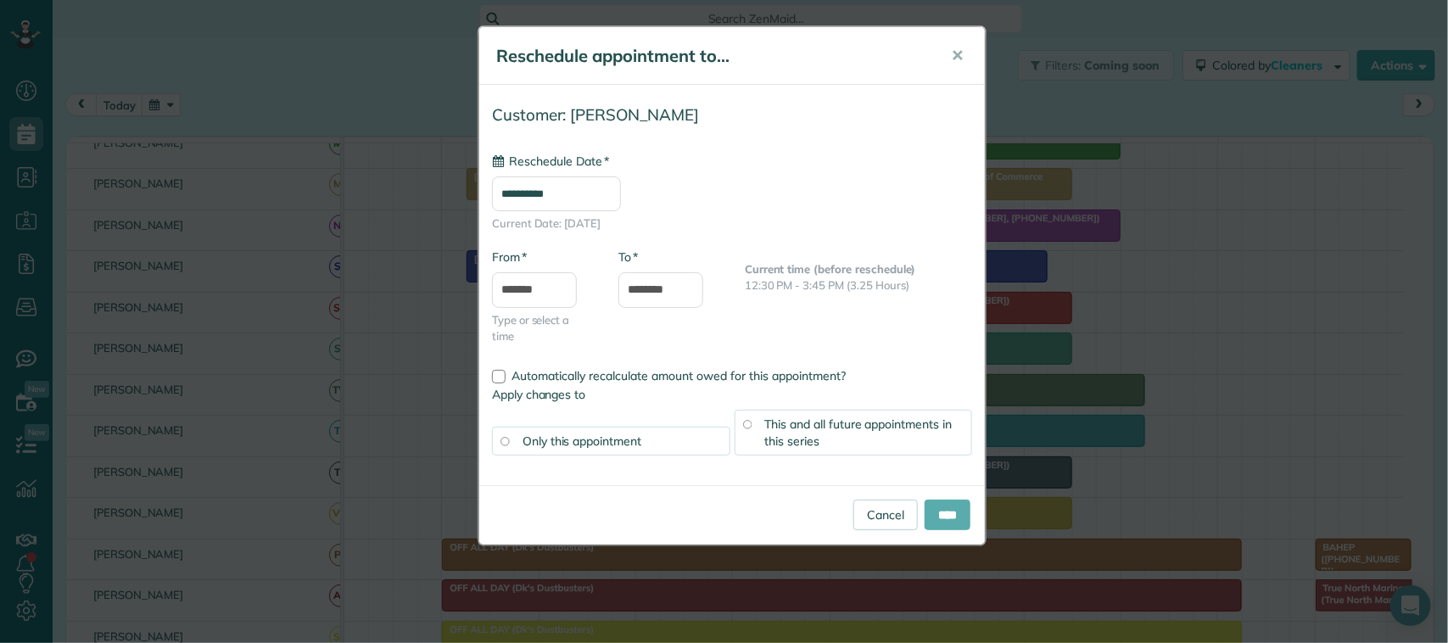
type input "**********"
click at [947, 506] on input "****" at bounding box center [948, 515] width 46 height 31
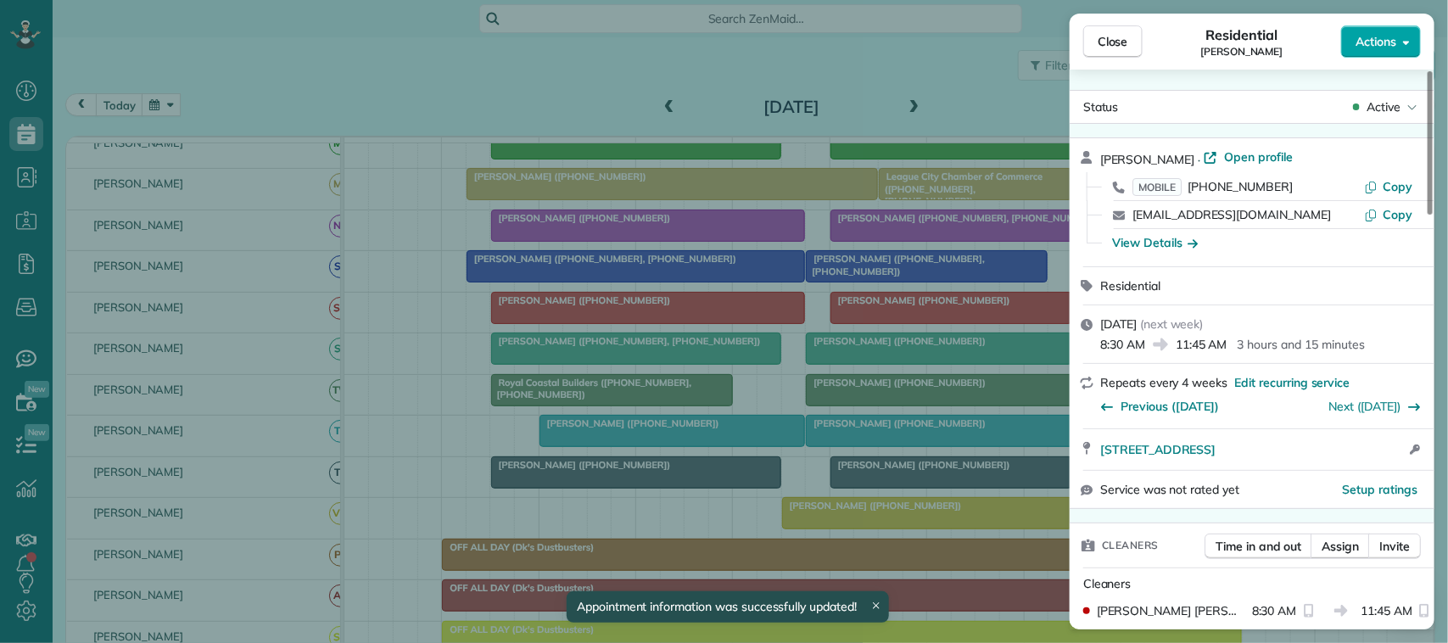
click at [1380, 43] on span "Actions" at bounding box center [1376, 41] width 41 height 17
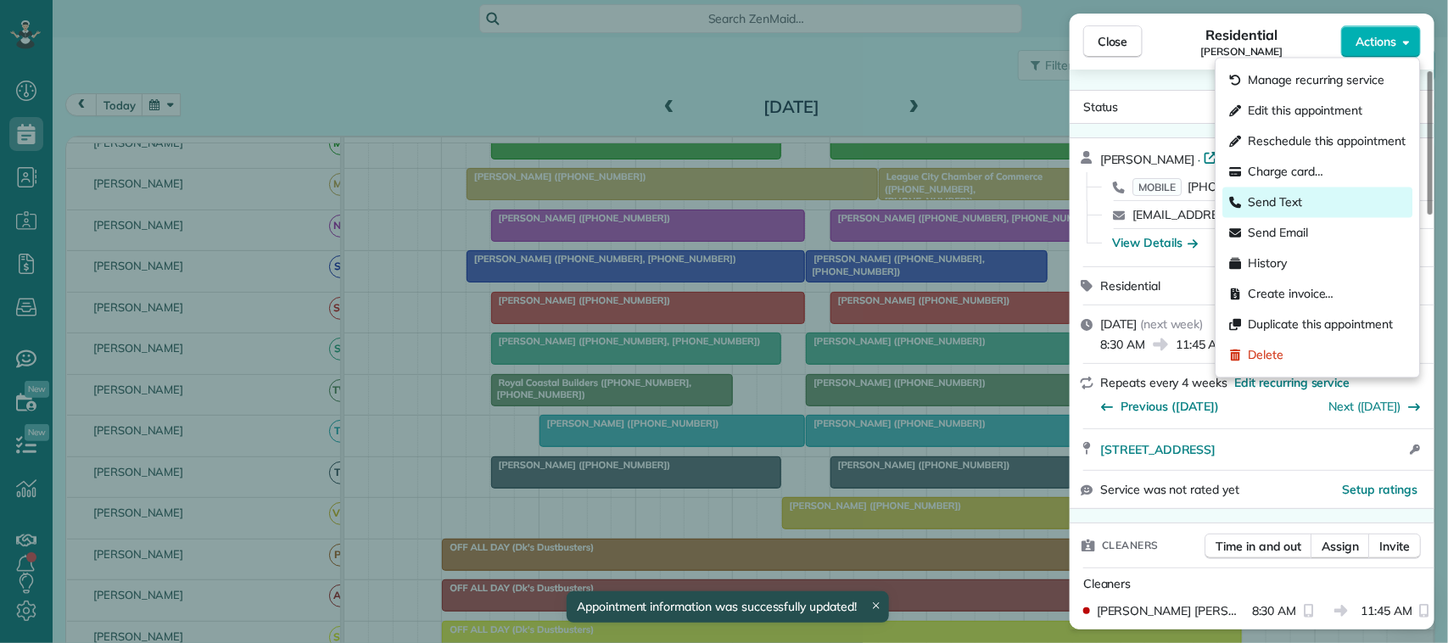
click at [1324, 205] on div "Send Text" at bounding box center [1318, 203] width 190 height 31
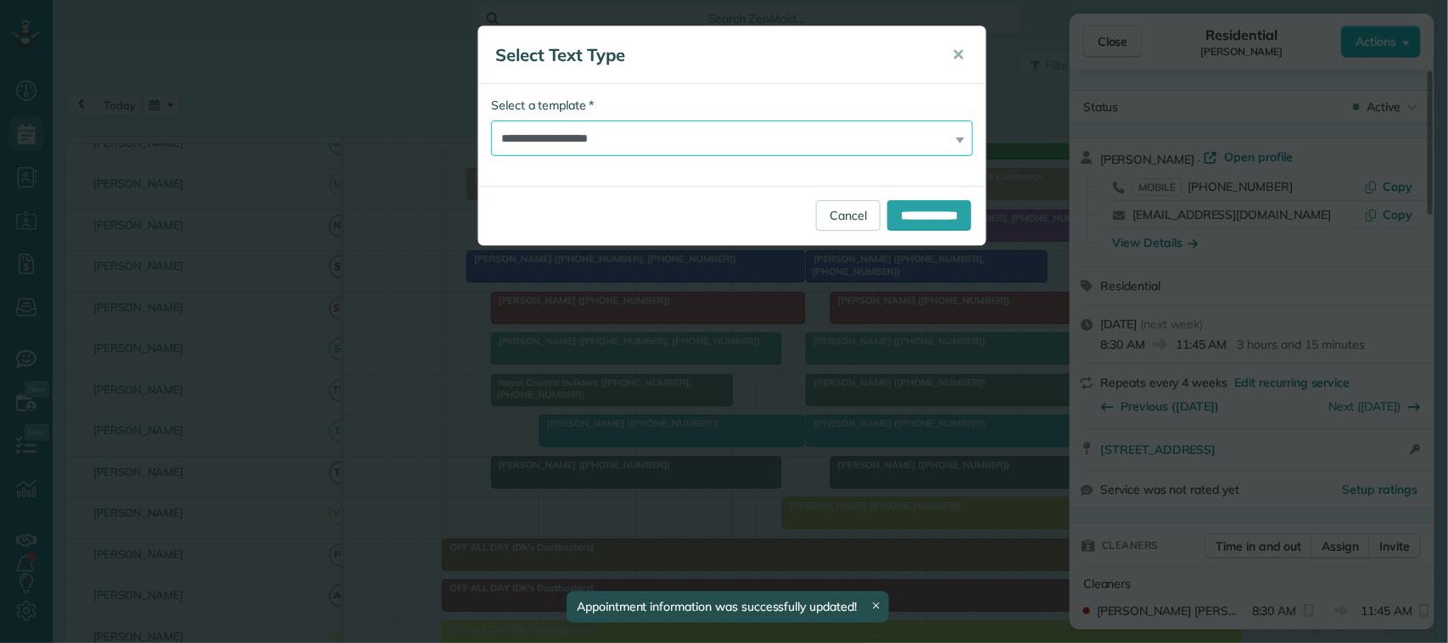
click at [756, 133] on select "**********" at bounding box center [732, 138] width 482 height 36
click at [491, 120] on select "**********" at bounding box center [732, 138] width 482 height 36
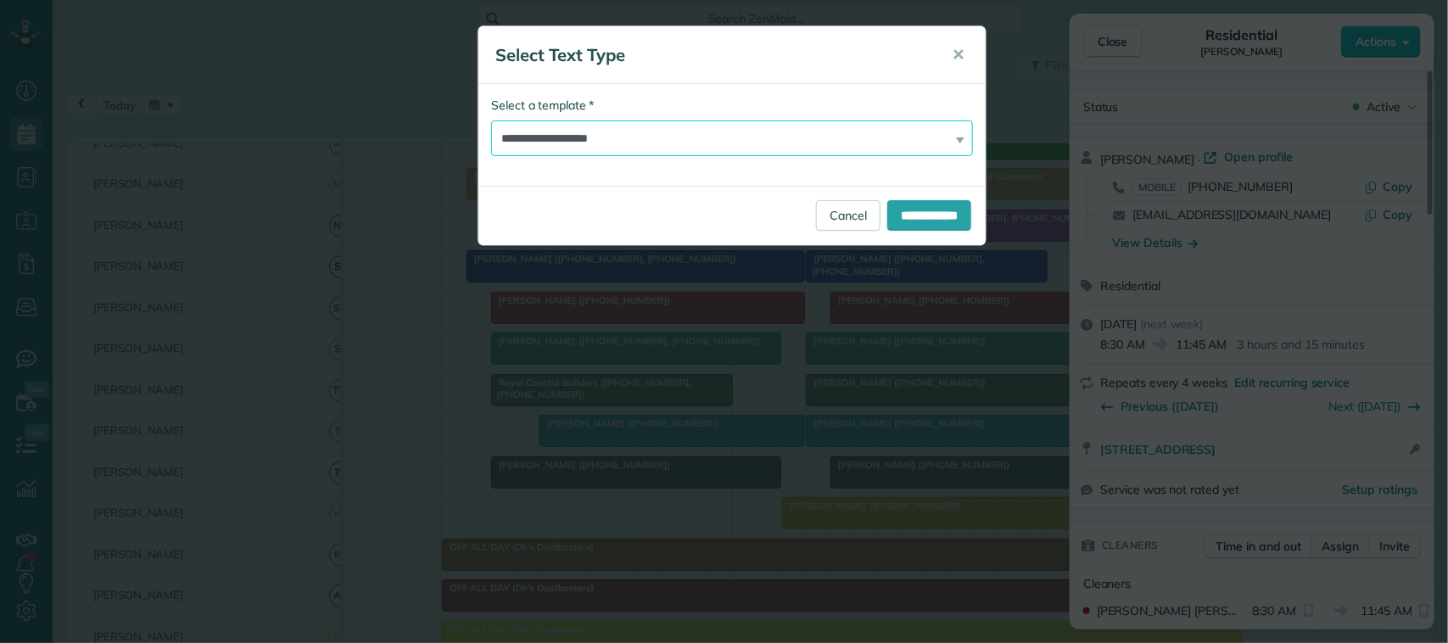
click at [847, 154] on select "**********" at bounding box center [732, 138] width 482 height 36
select select "****"
click at [491, 120] on select "**********" at bounding box center [732, 138] width 482 height 36
click at [952, 205] on input "**********" at bounding box center [929, 215] width 84 height 31
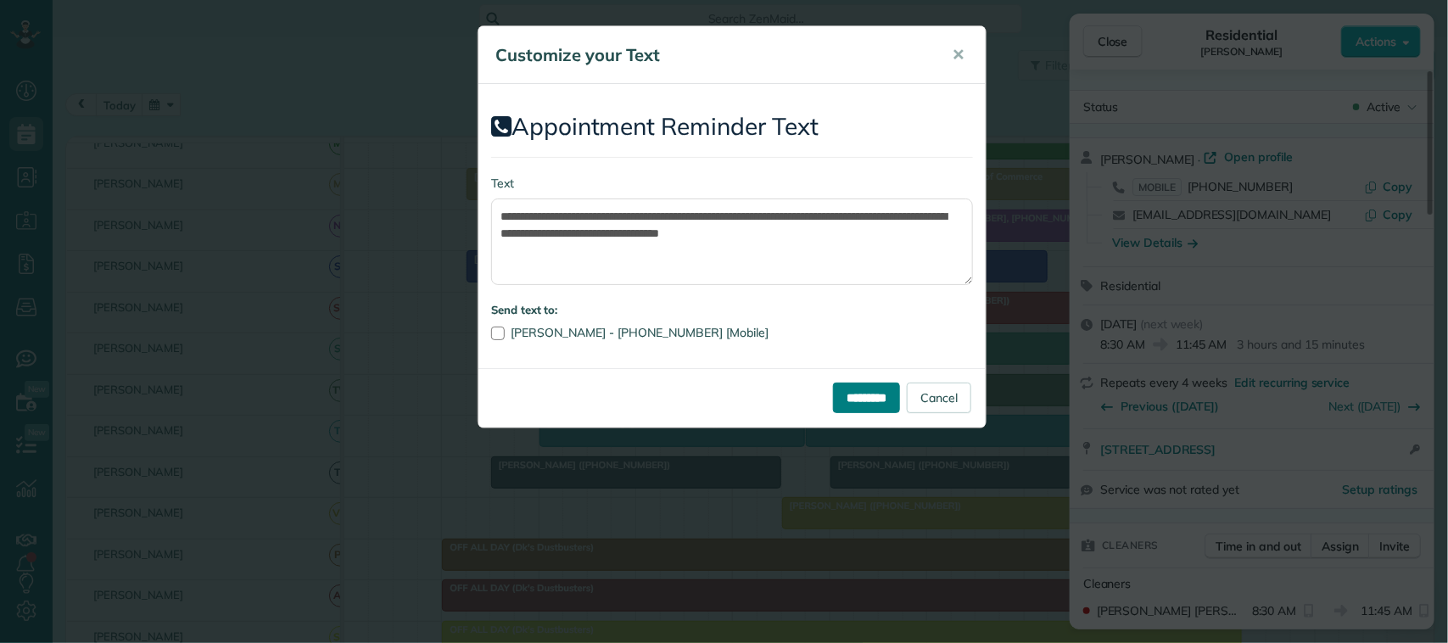
click at [837, 395] on input "*********" at bounding box center [866, 398] width 67 height 31
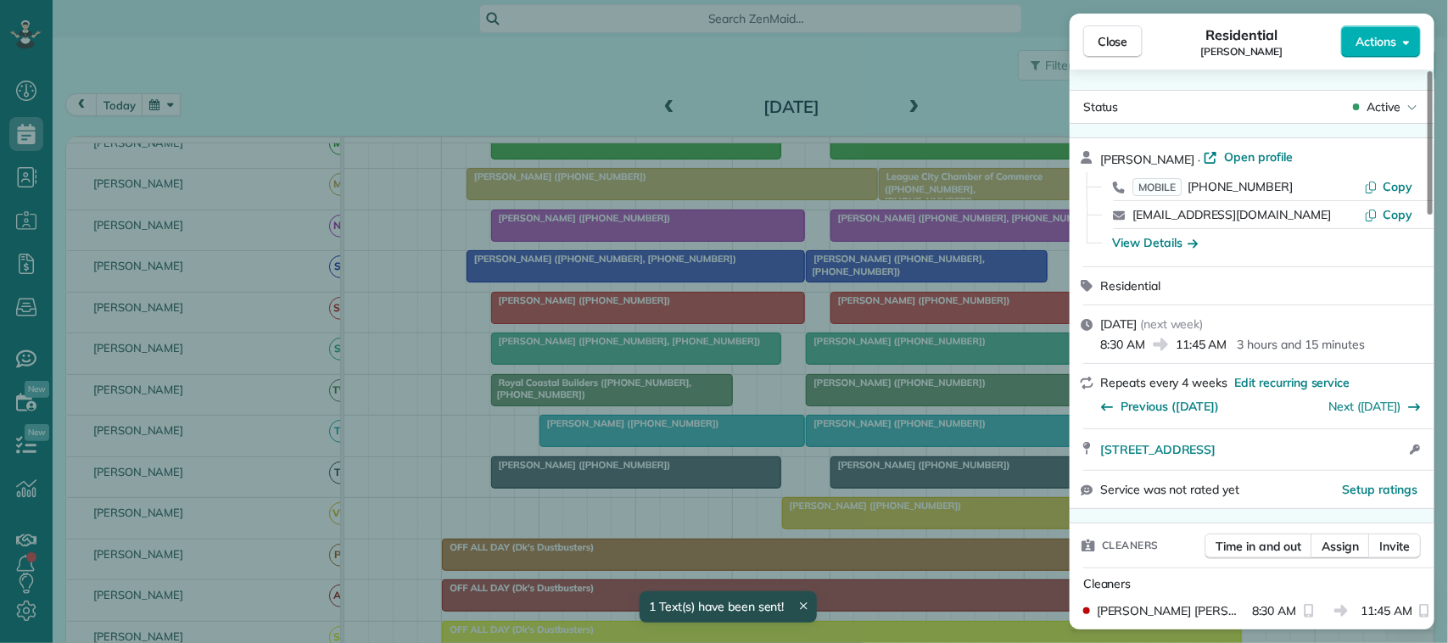
click at [1120, 43] on span "Close" at bounding box center [1113, 41] width 31 height 17
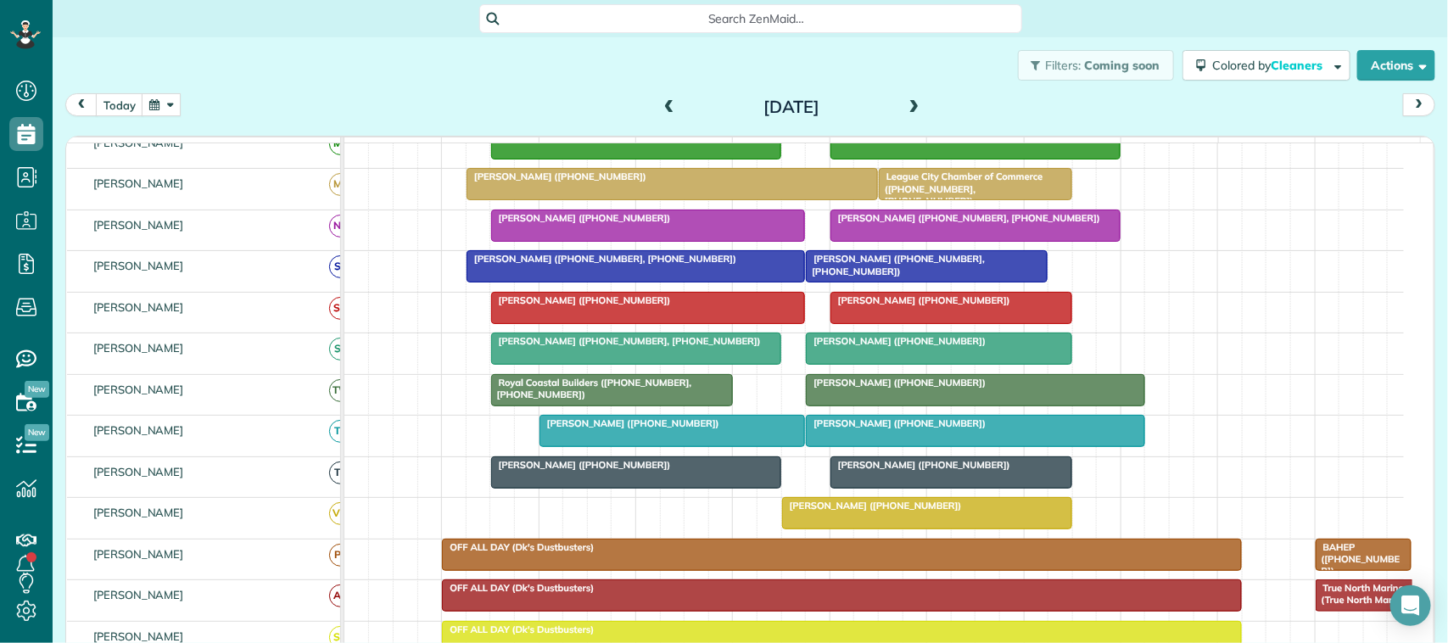
click at [124, 120] on div "[DATE] [DATE]" at bounding box center [750, 108] width 1370 height 31
click at [129, 107] on button "today" at bounding box center [120, 104] width 48 height 23
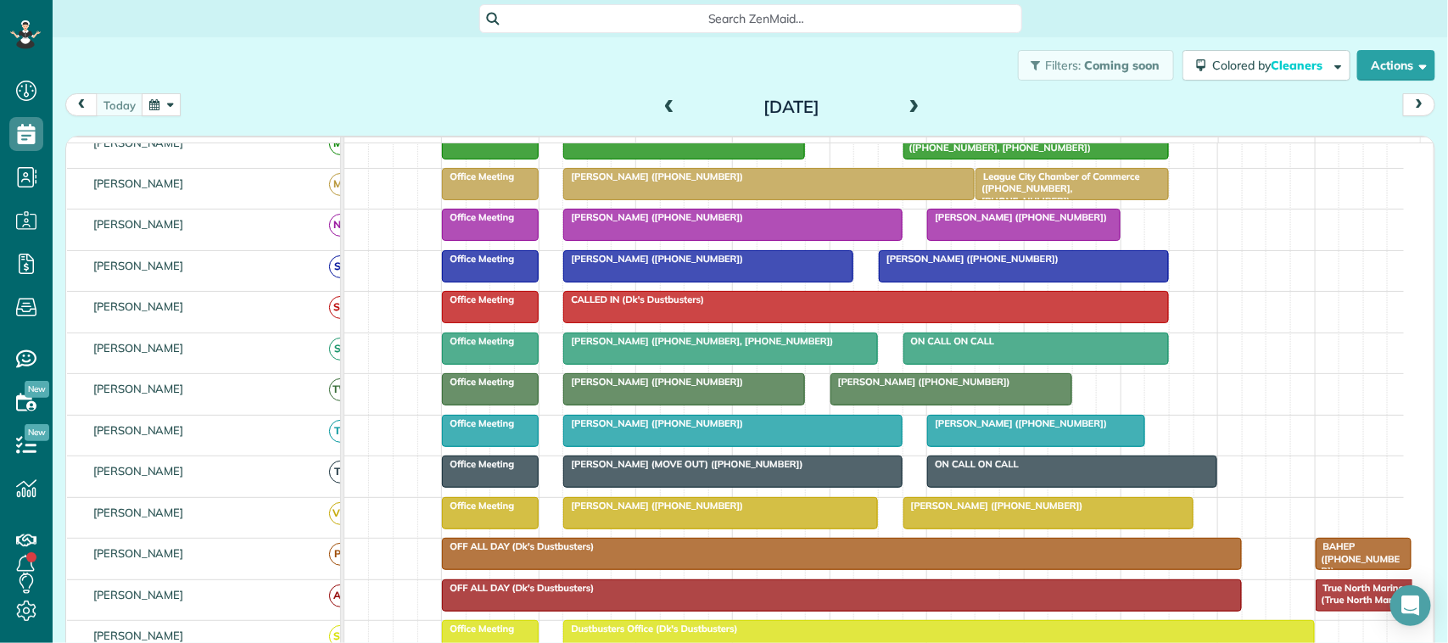
click at [915, 100] on span at bounding box center [914, 107] width 19 height 15
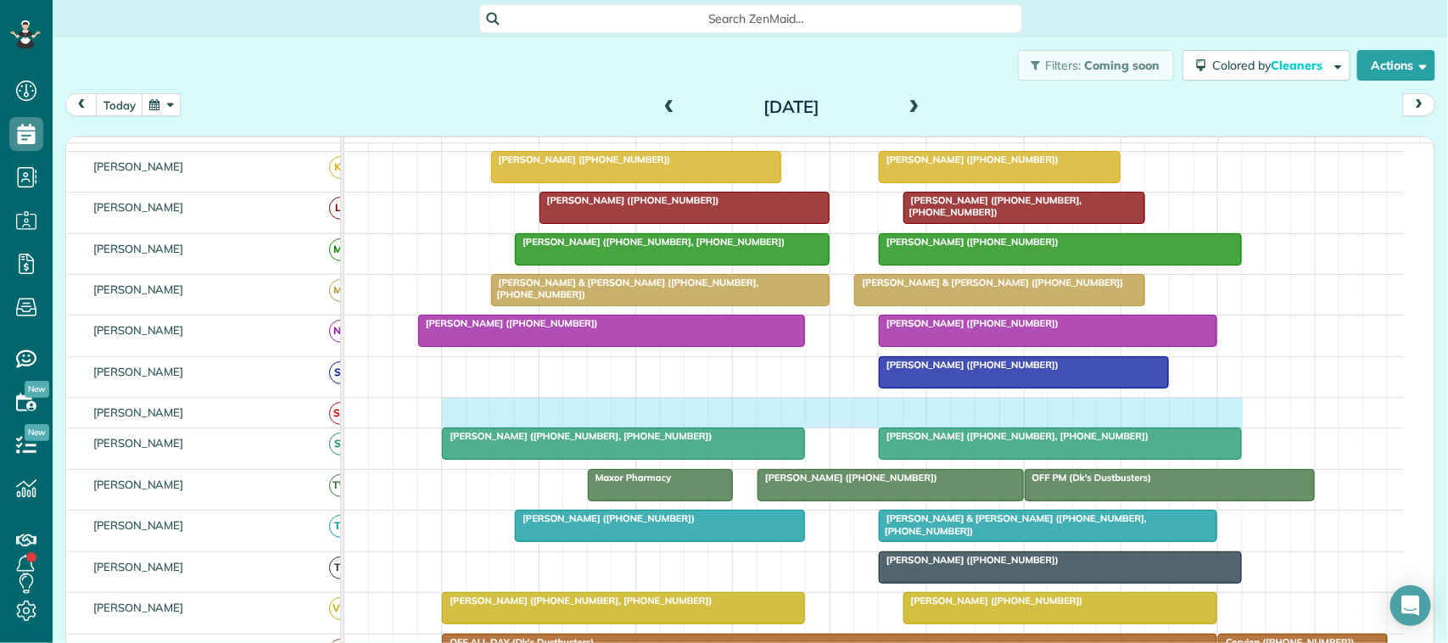
drag, startPoint x: 454, startPoint y: 434, endPoint x: 1231, endPoint y: 437, distance: 777.2
click at [1231, 428] on div at bounding box center [874, 413] width 1060 height 30
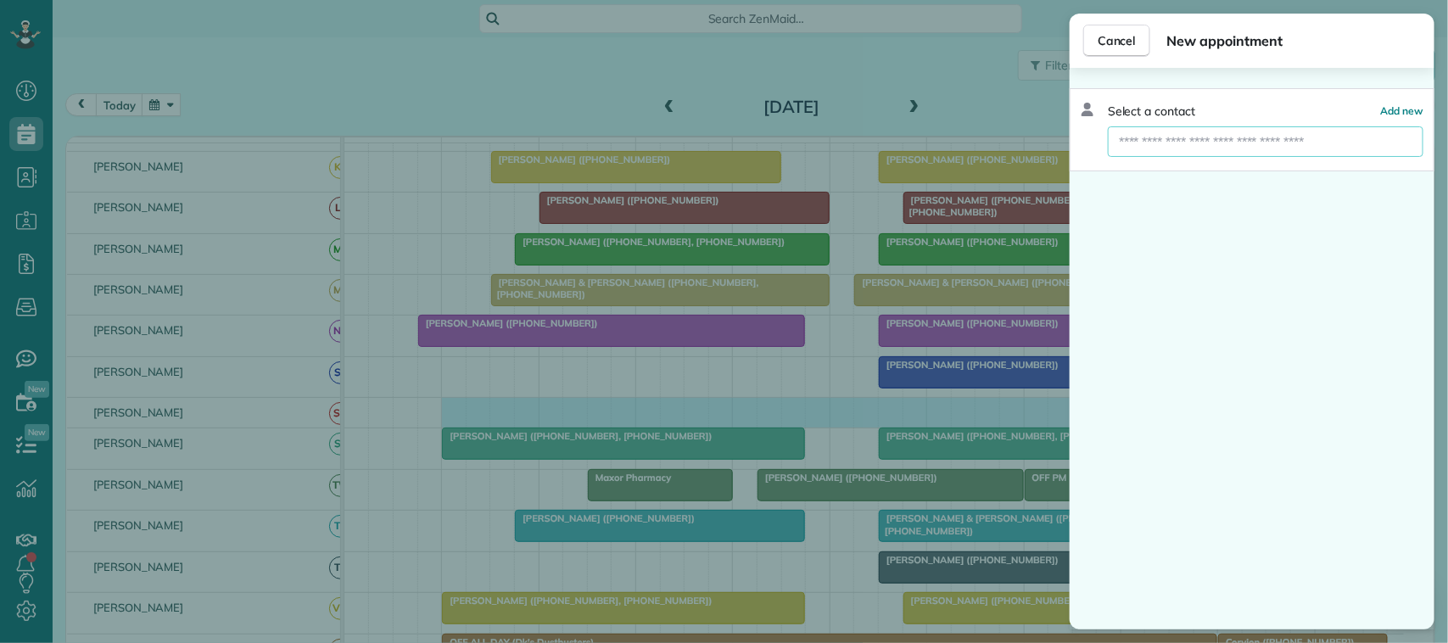
click at [1244, 138] on input "text" at bounding box center [1266, 141] width 316 height 31
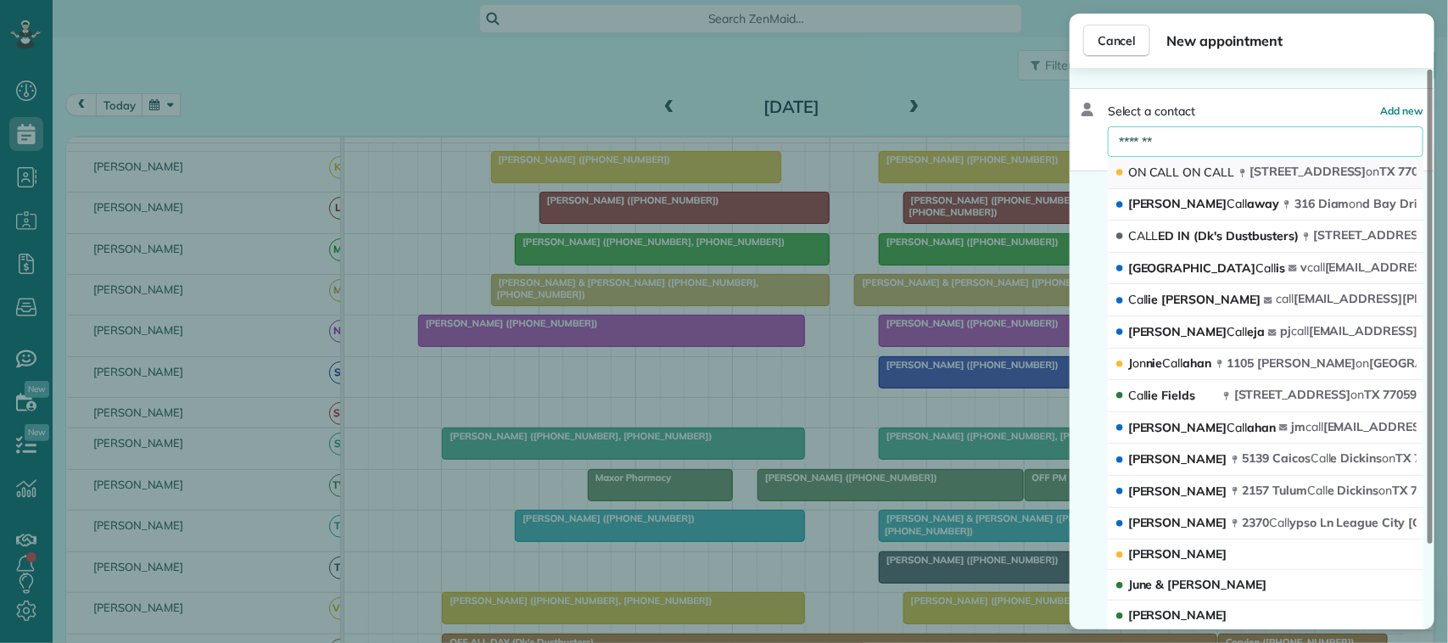
type input "*******"
click at [1235, 172] on div "ON CALL ON CALL" at bounding box center [1177, 173] width 124 height 18
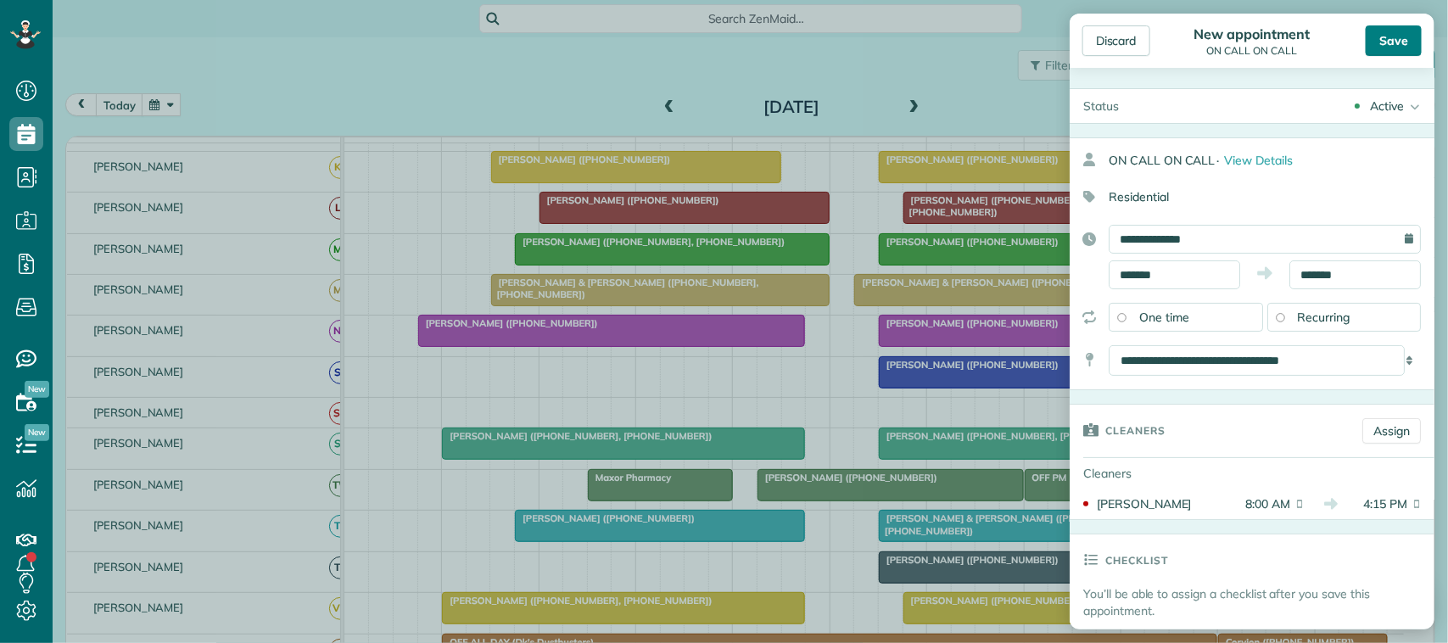
click at [1379, 52] on div "Save" at bounding box center [1394, 40] width 56 height 31
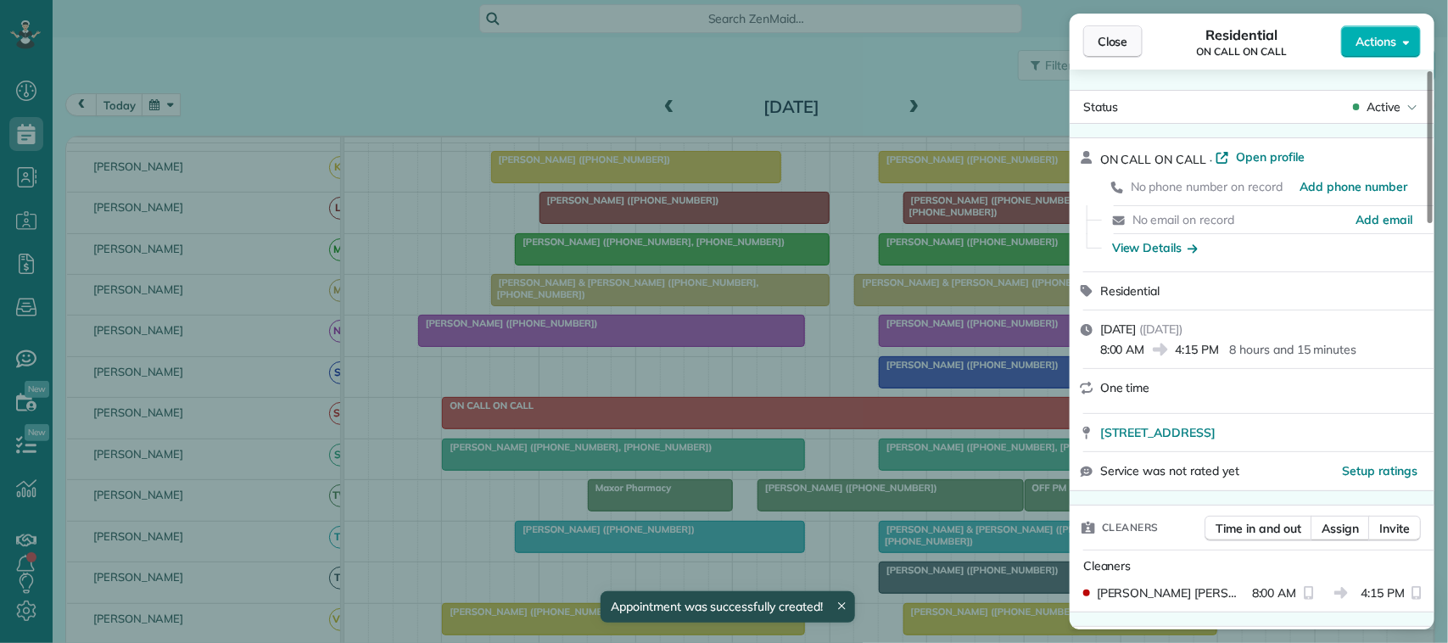
click at [1109, 44] on span "Close" at bounding box center [1113, 41] width 31 height 17
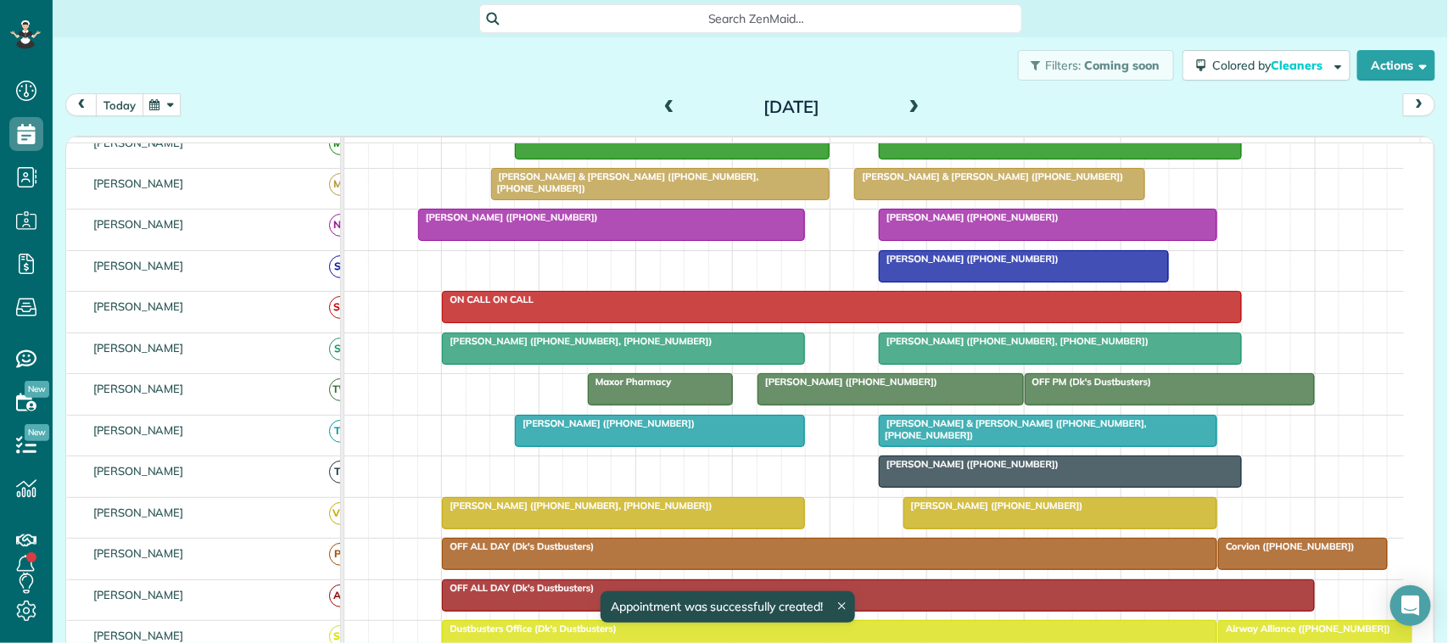
click at [120, 104] on button "today" at bounding box center [120, 104] width 48 height 23
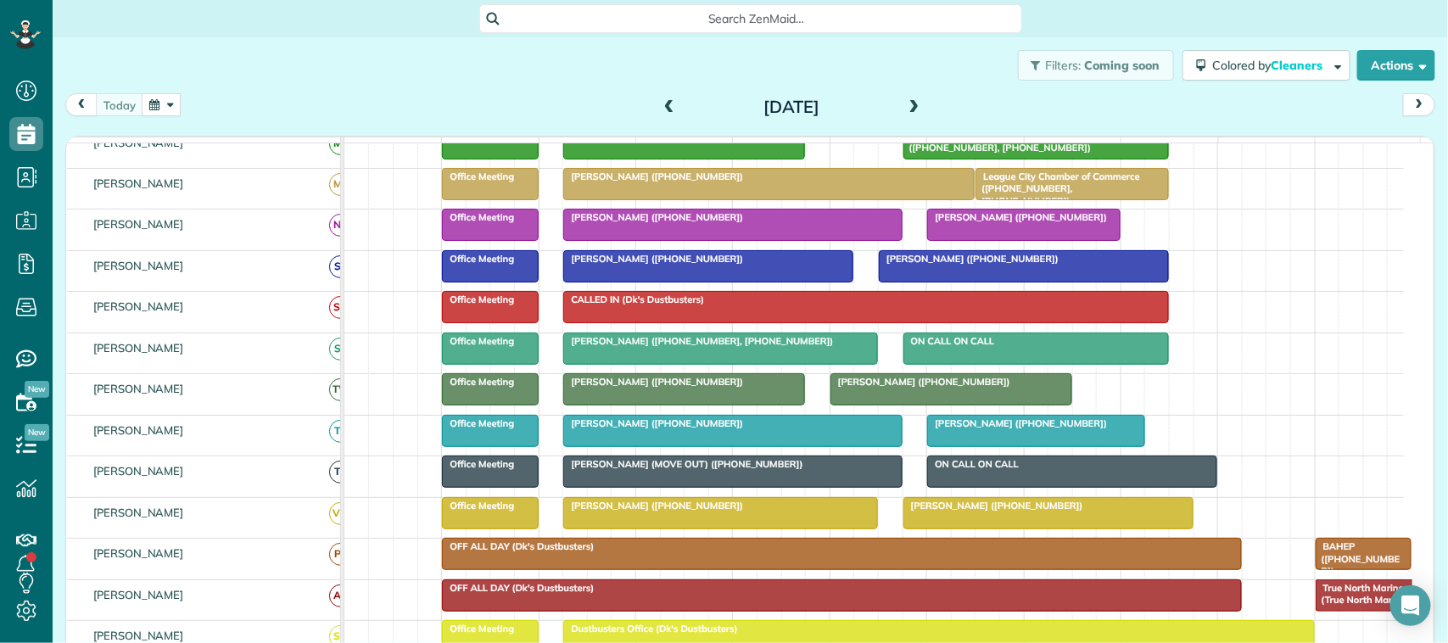
click at [908, 110] on span at bounding box center [914, 107] width 19 height 15
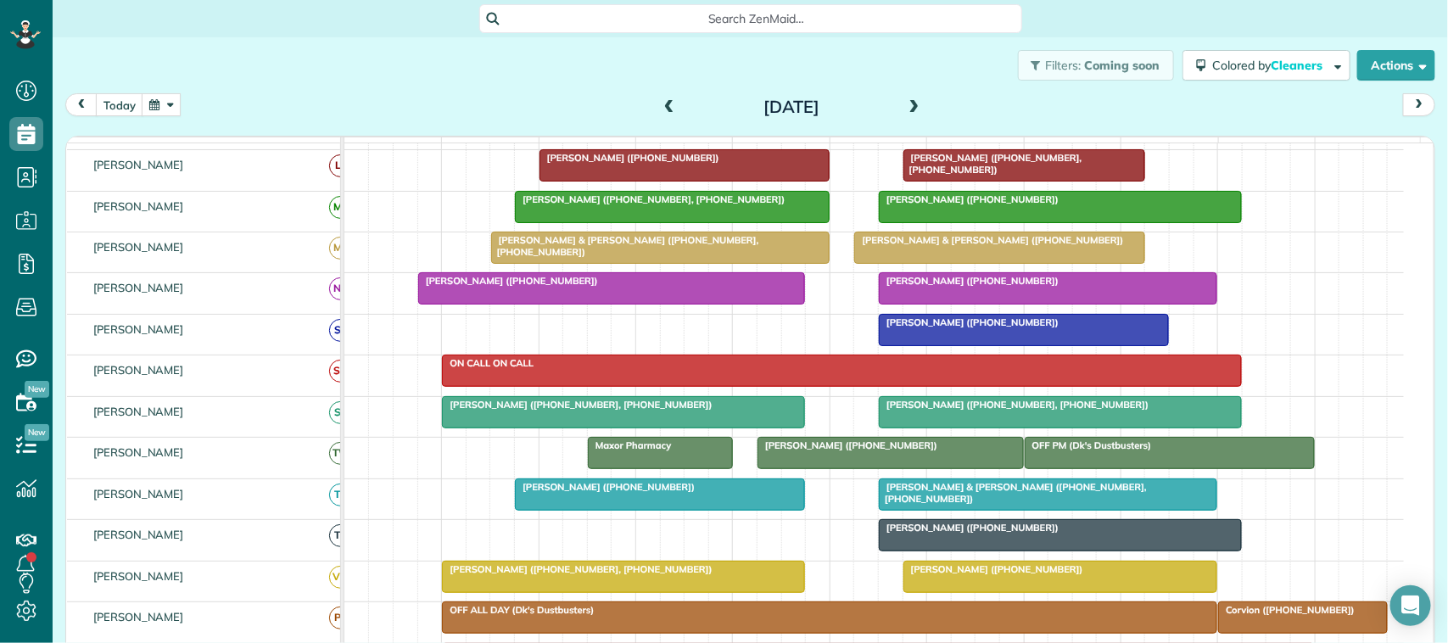
scroll to position [318, 0]
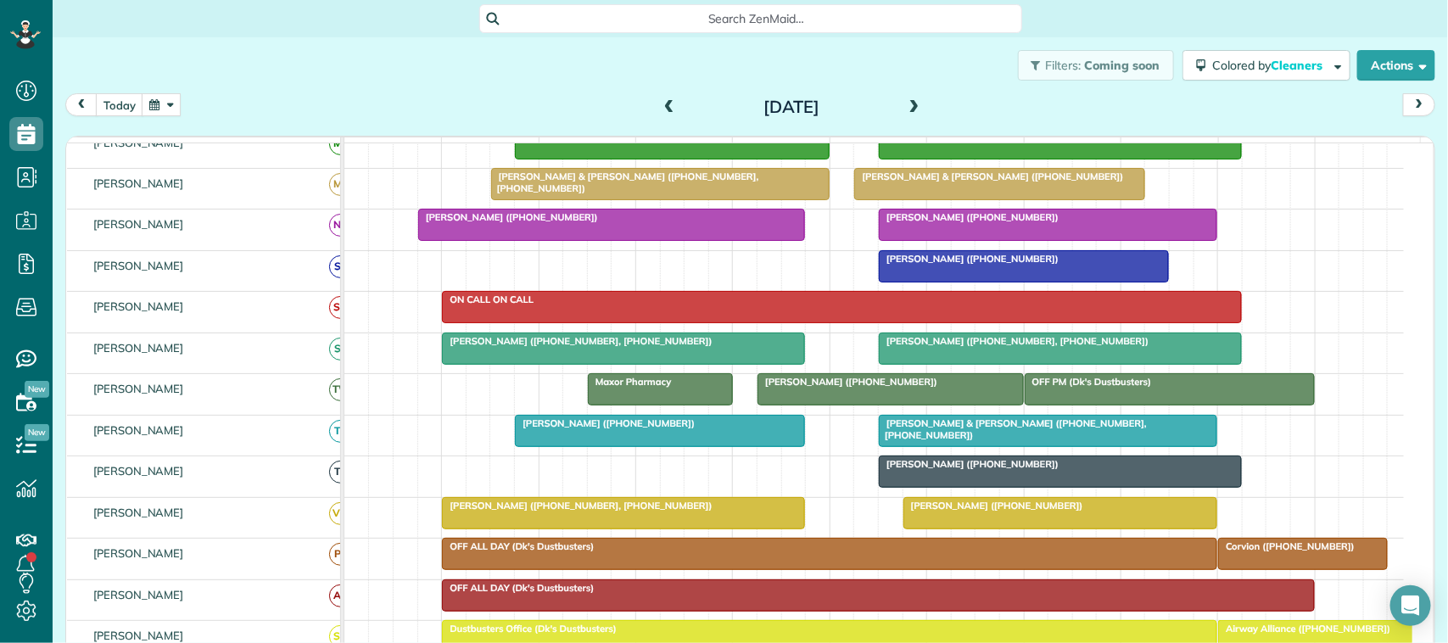
click at [932, 282] on div at bounding box center [1024, 266] width 288 height 31
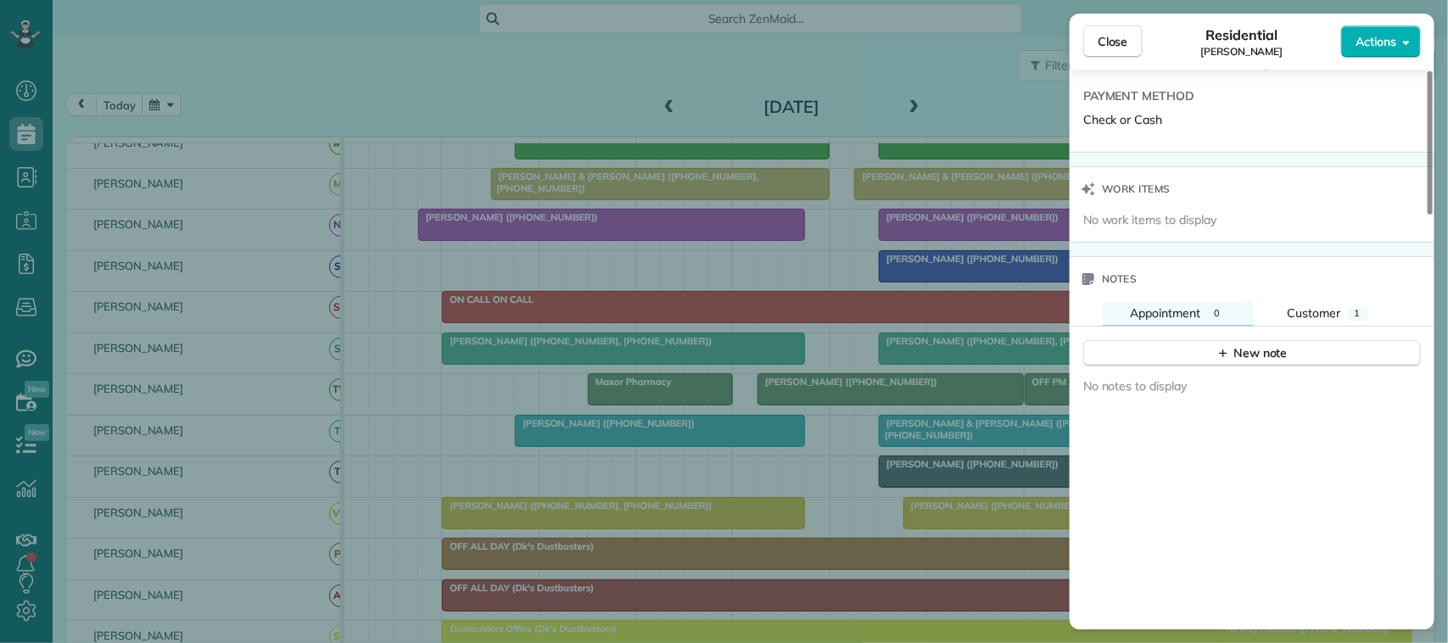
scroll to position [1294, 0]
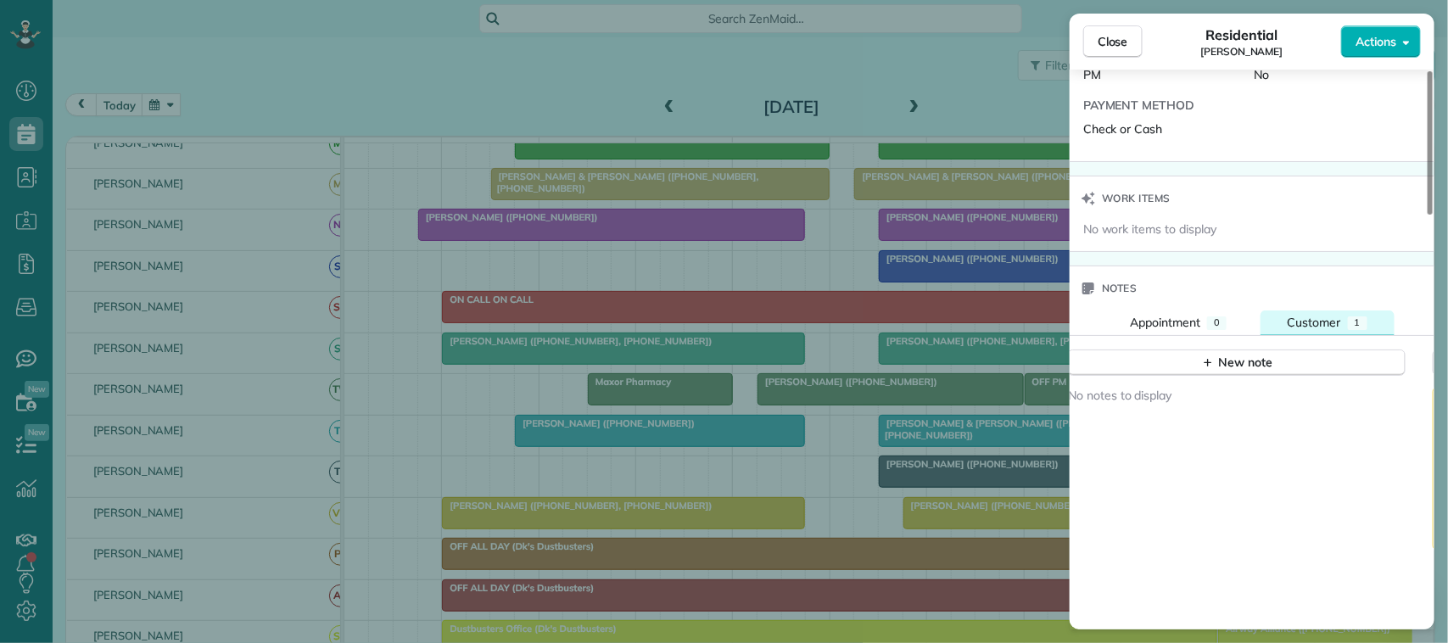
click at [1338, 322] on span "Customer" at bounding box center [1314, 322] width 53 height 15
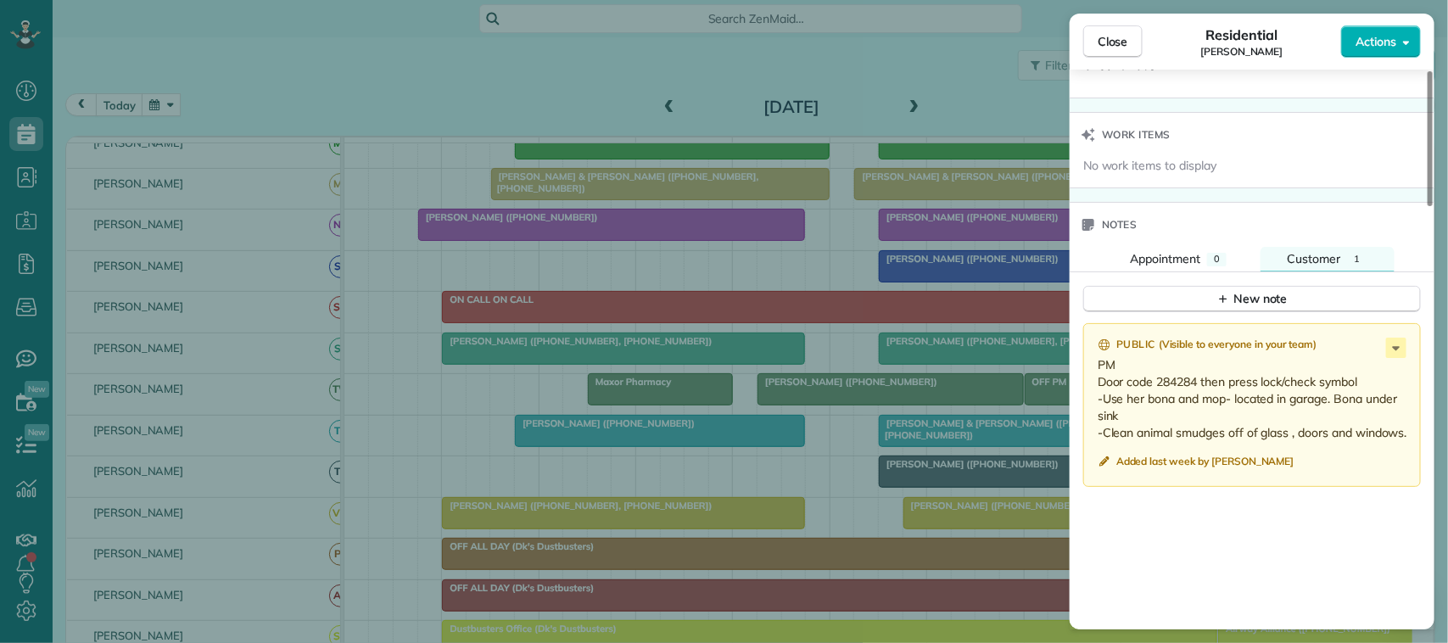
scroll to position [1400, 0]
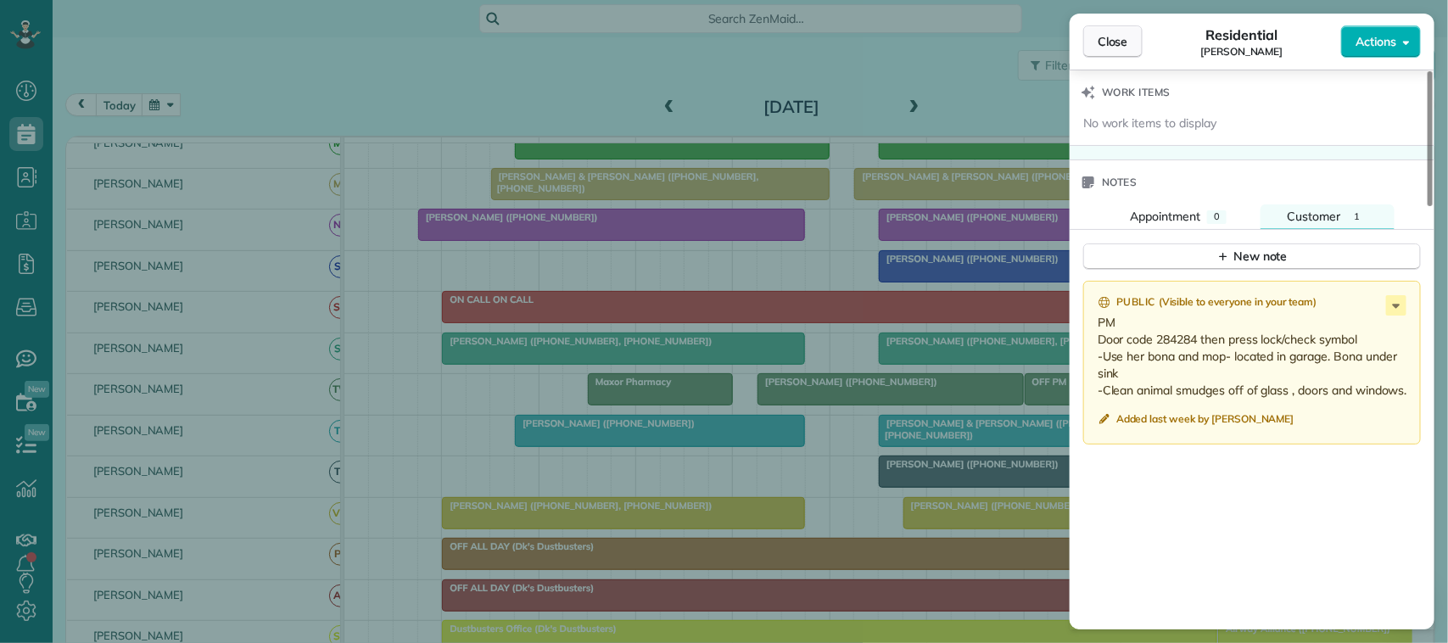
click at [1098, 33] on span "Close" at bounding box center [1113, 41] width 31 height 17
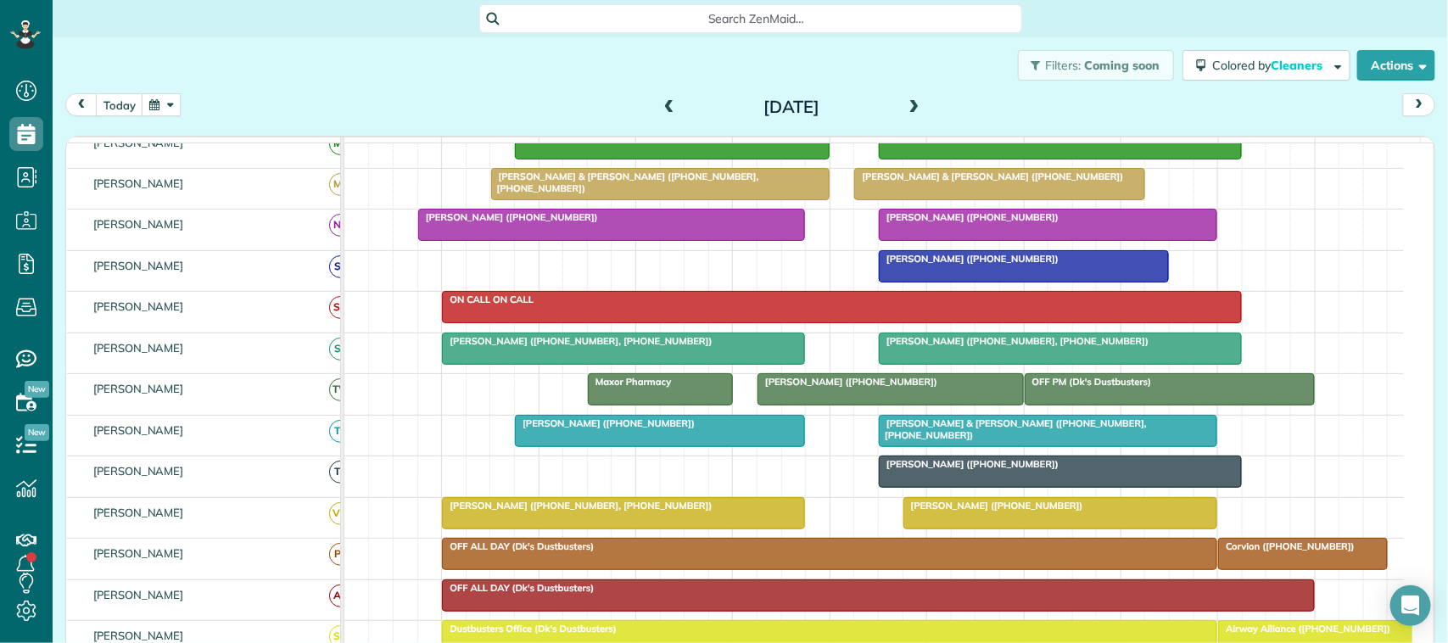
click at [189, 104] on div "[DATE] [DATE]" at bounding box center [750, 108] width 1370 height 31
click at [172, 103] on button "button" at bounding box center [161, 104] width 39 height 23
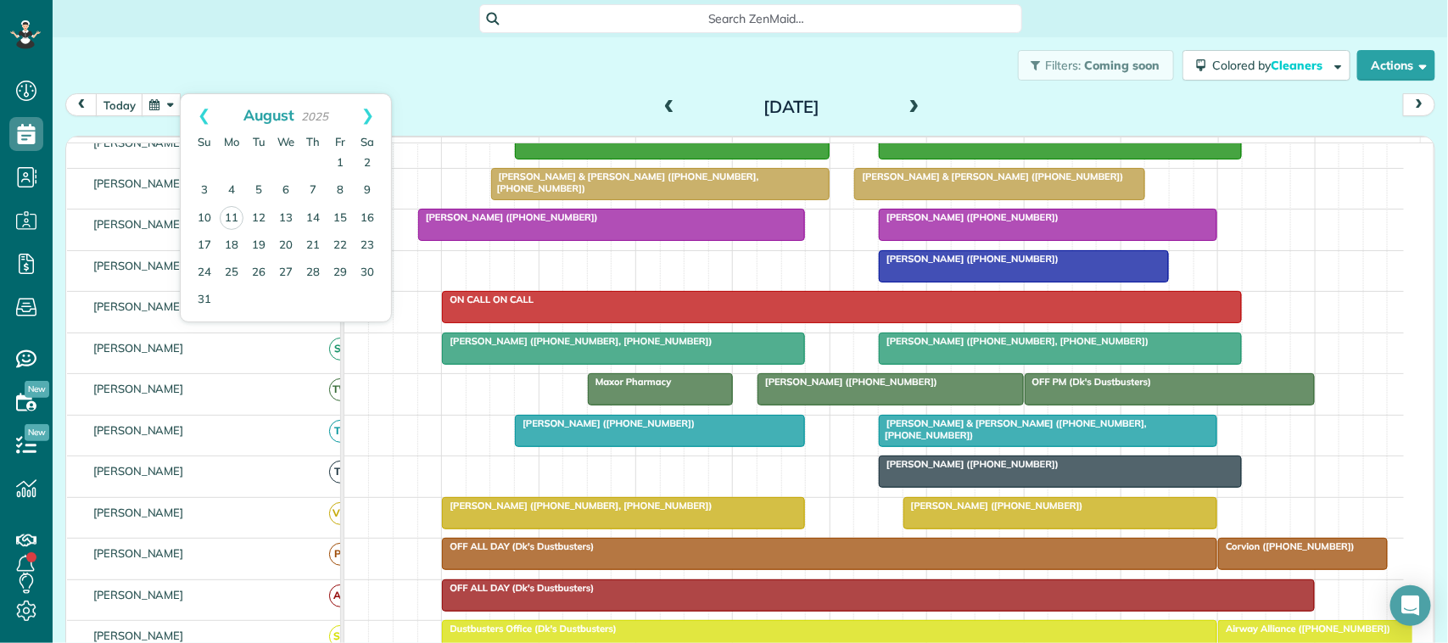
click at [459, 116] on div "[DATE] [DATE]" at bounding box center [750, 108] width 1370 height 31
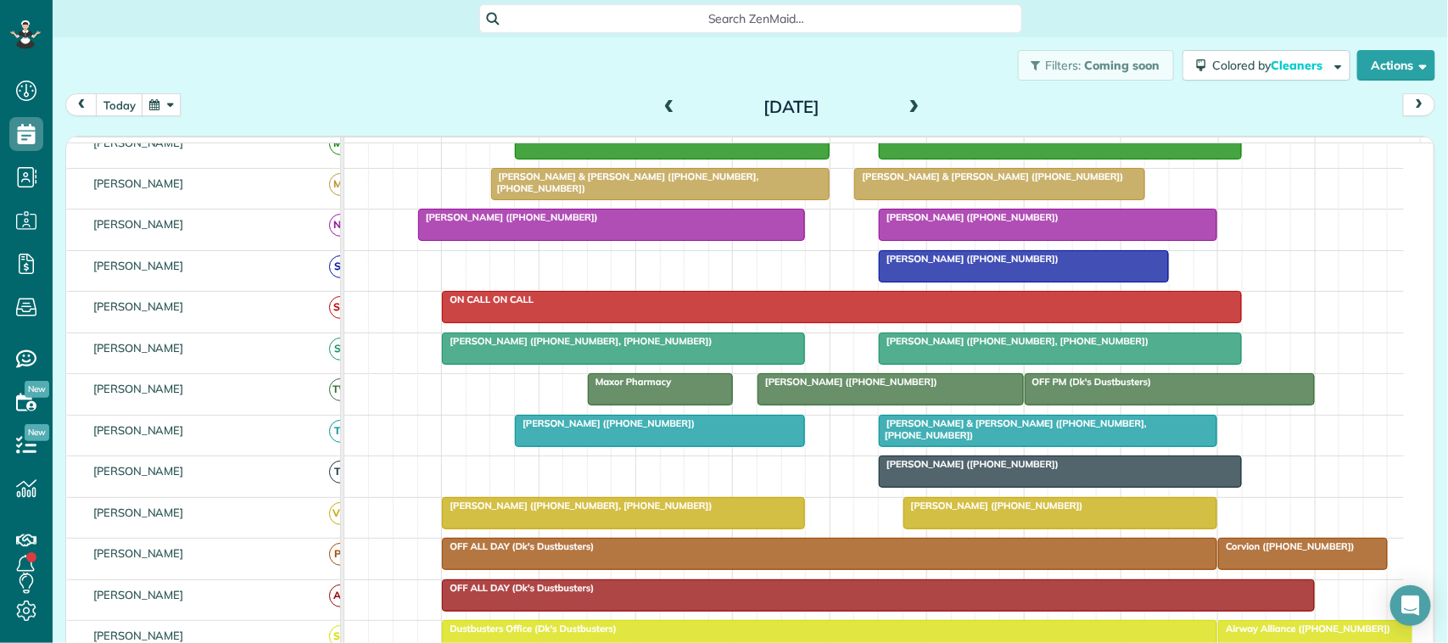
click at [166, 100] on button "button" at bounding box center [161, 104] width 39 height 23
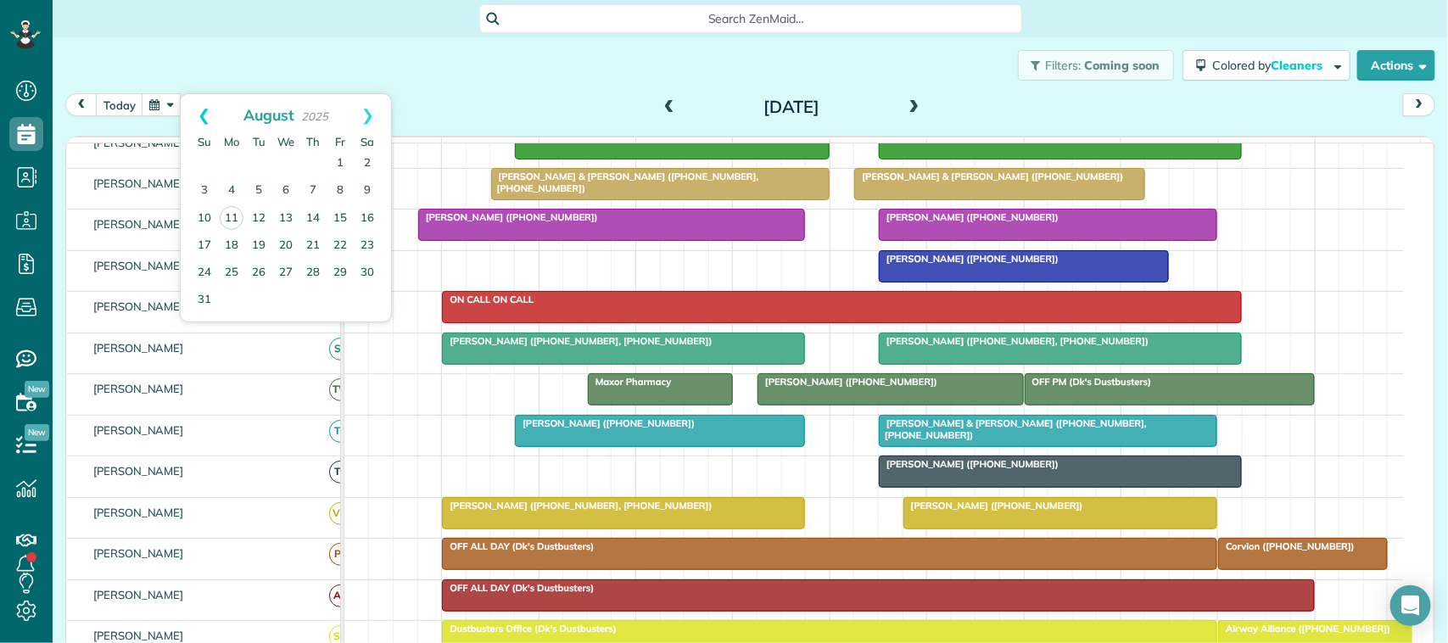
click at [196, 109] on link "Prev" at bounding box center [204, 115] width 47 height 42
click at [312, 215] on link "17" at bounding box center [313, 217] width 27 height 27
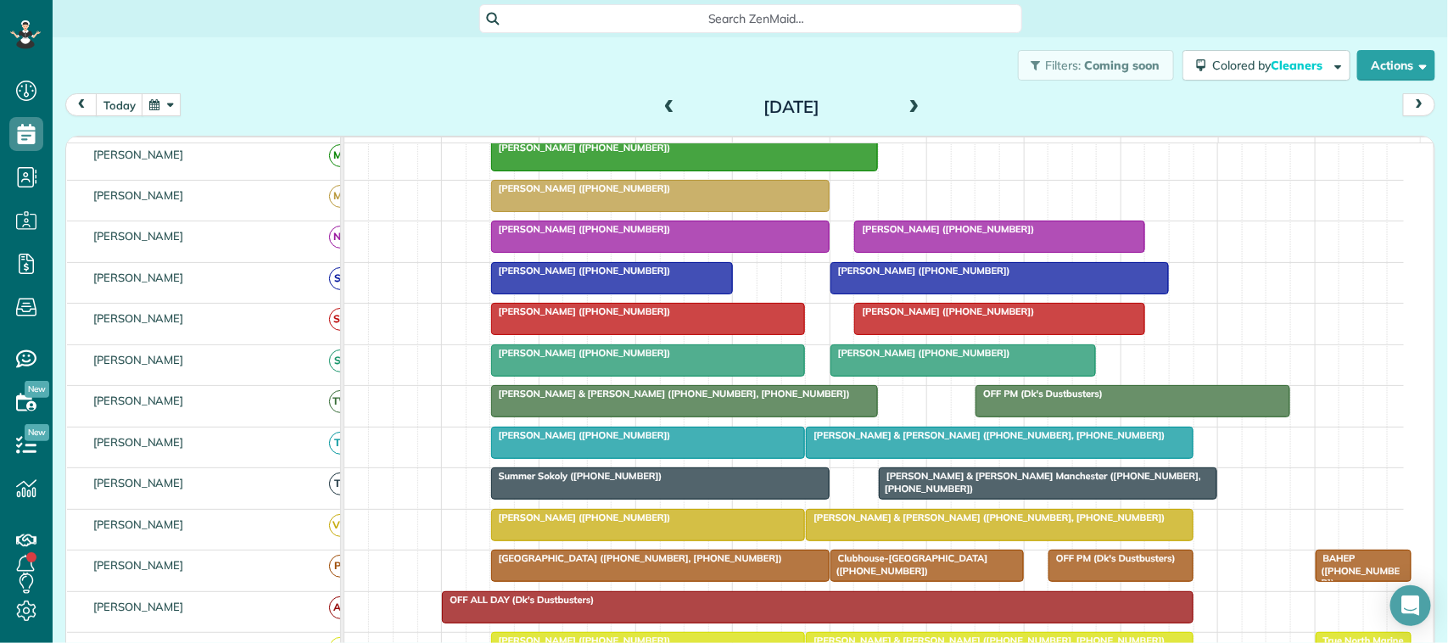
scroll to position [307, 0]
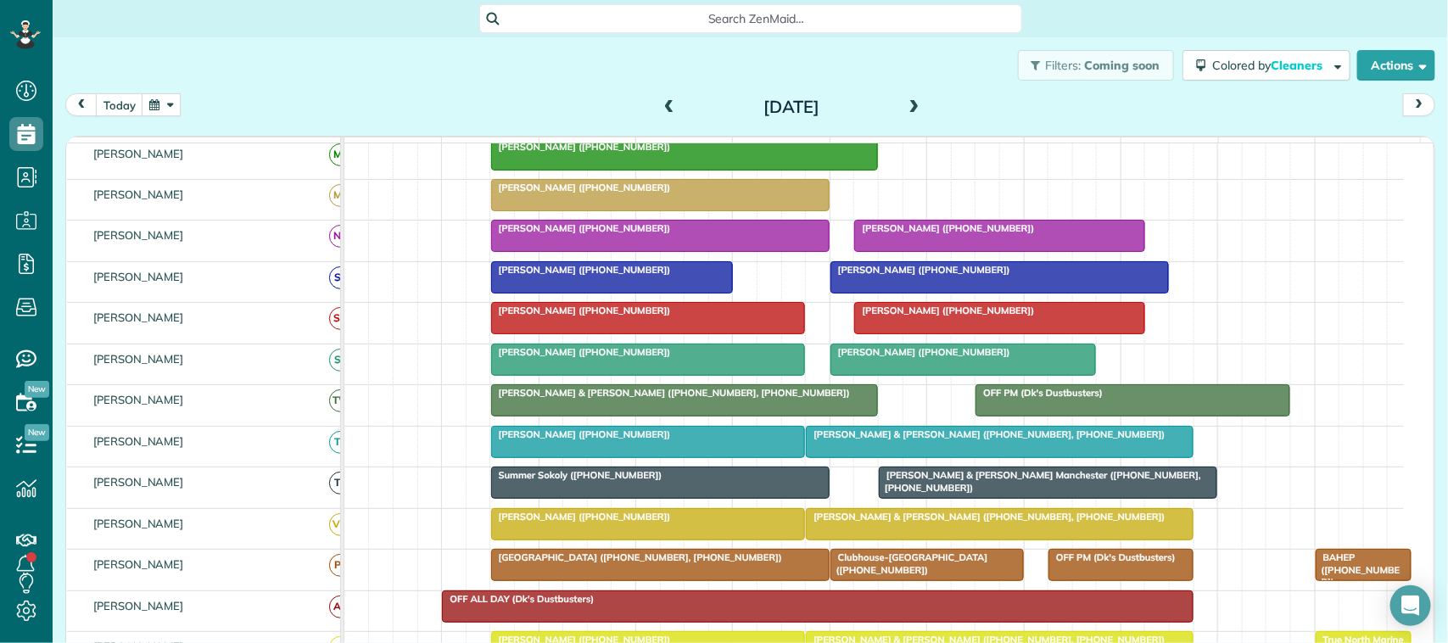
click at [596, 316] on div "[PERSON_NAME] ([PHONE_NUMBER])" at bounding box center [648, 311] width 305 height 12
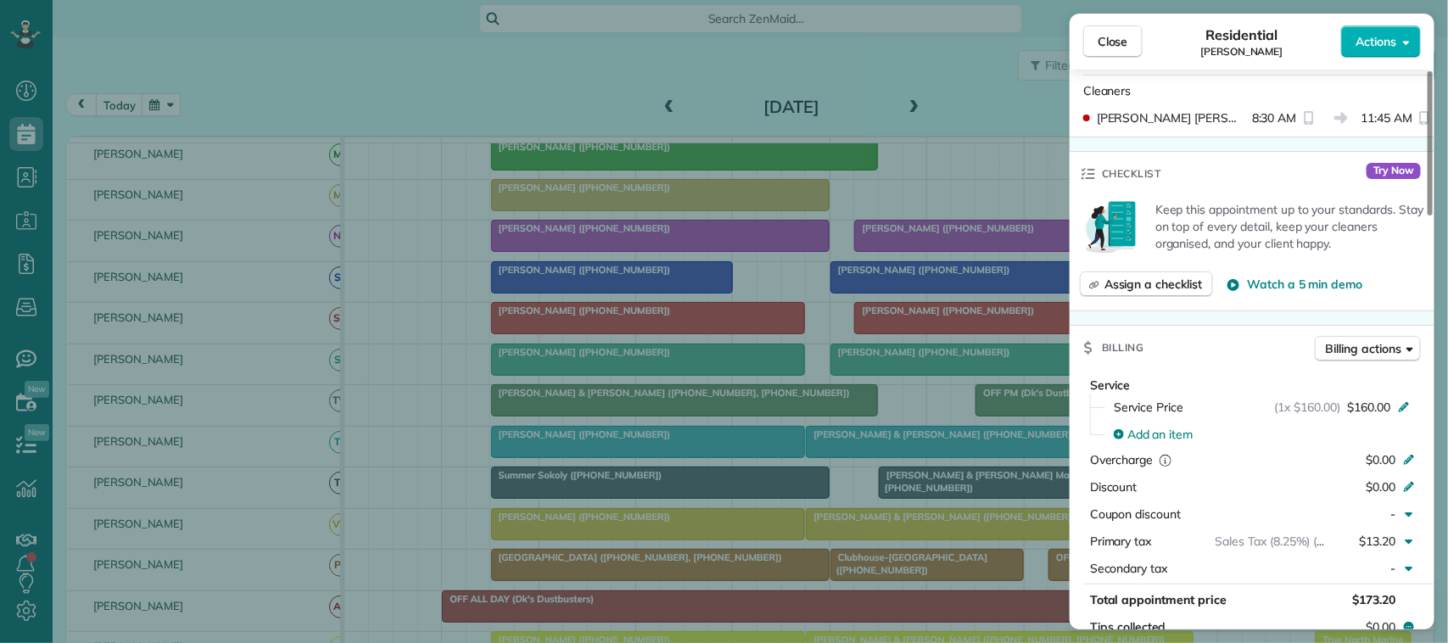
scroll to position [530, 0]
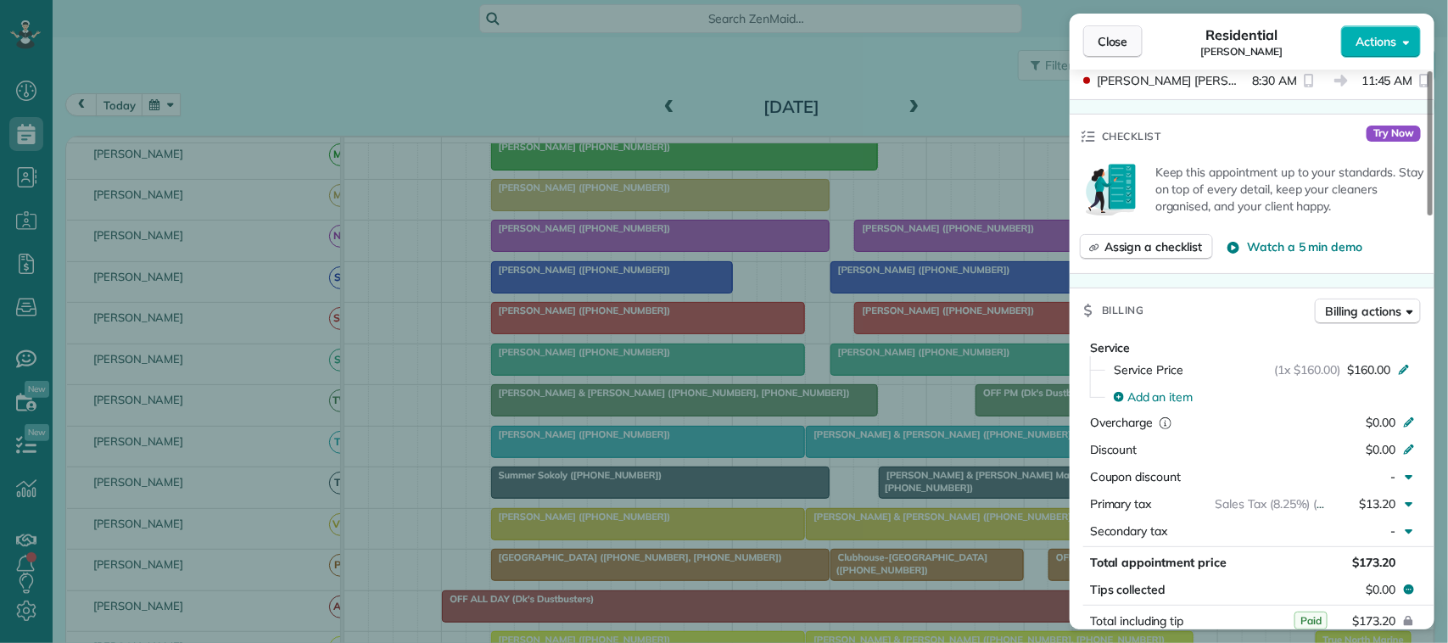
click at [1126, 53] on button "Close" at bounding box center [1112, 41] width 59 height 32
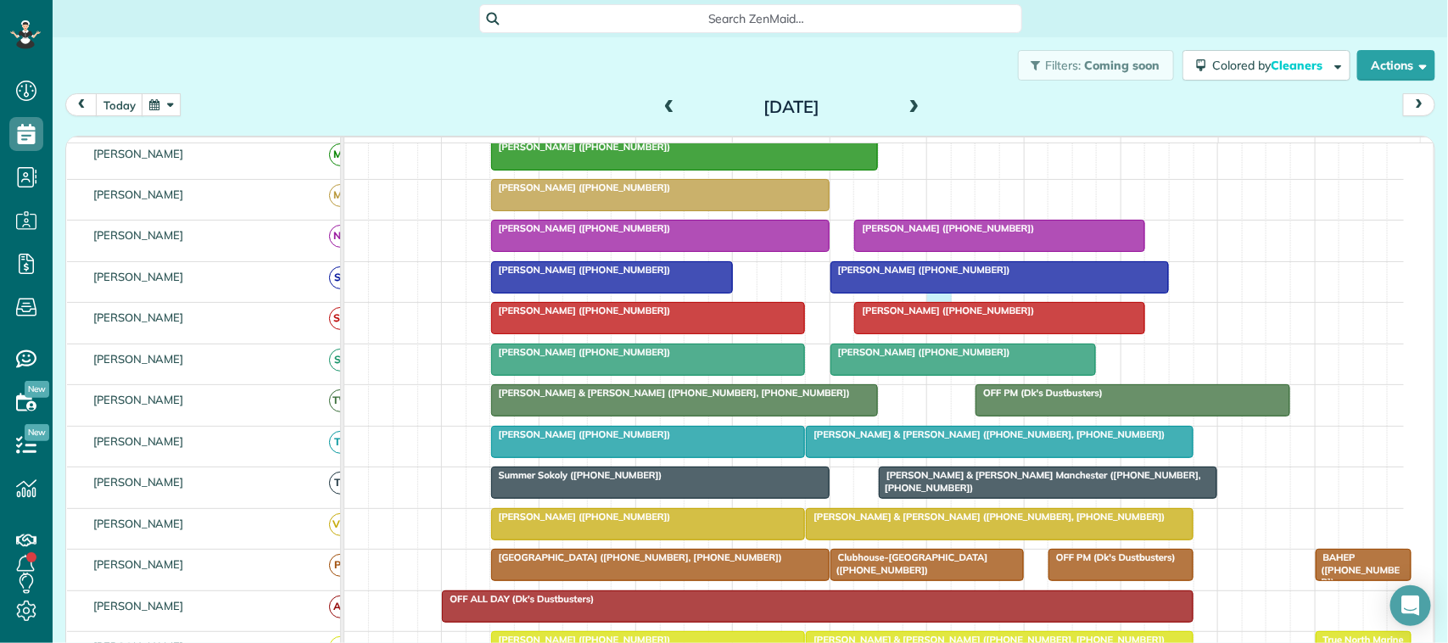
click at [931, 302] on div "[PERSON_NAME] ([PHONE_NUMBER]) [PERSON_NAME] ([PHONE_NUMBER])" at bounding box center [874, 282] width 1060 height 40
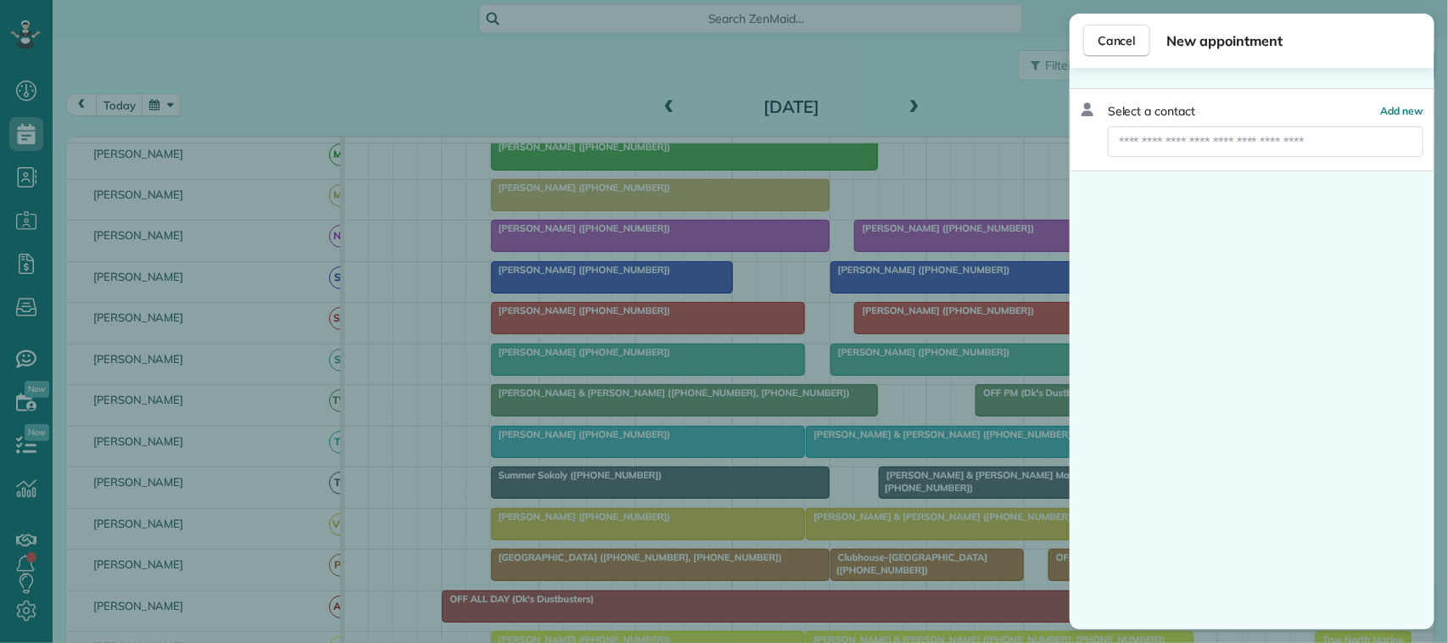
click at [938, 336] on div "Cancel New appointment Select a contact Add new" at bounding box center [724, 321] width 1448 height 643
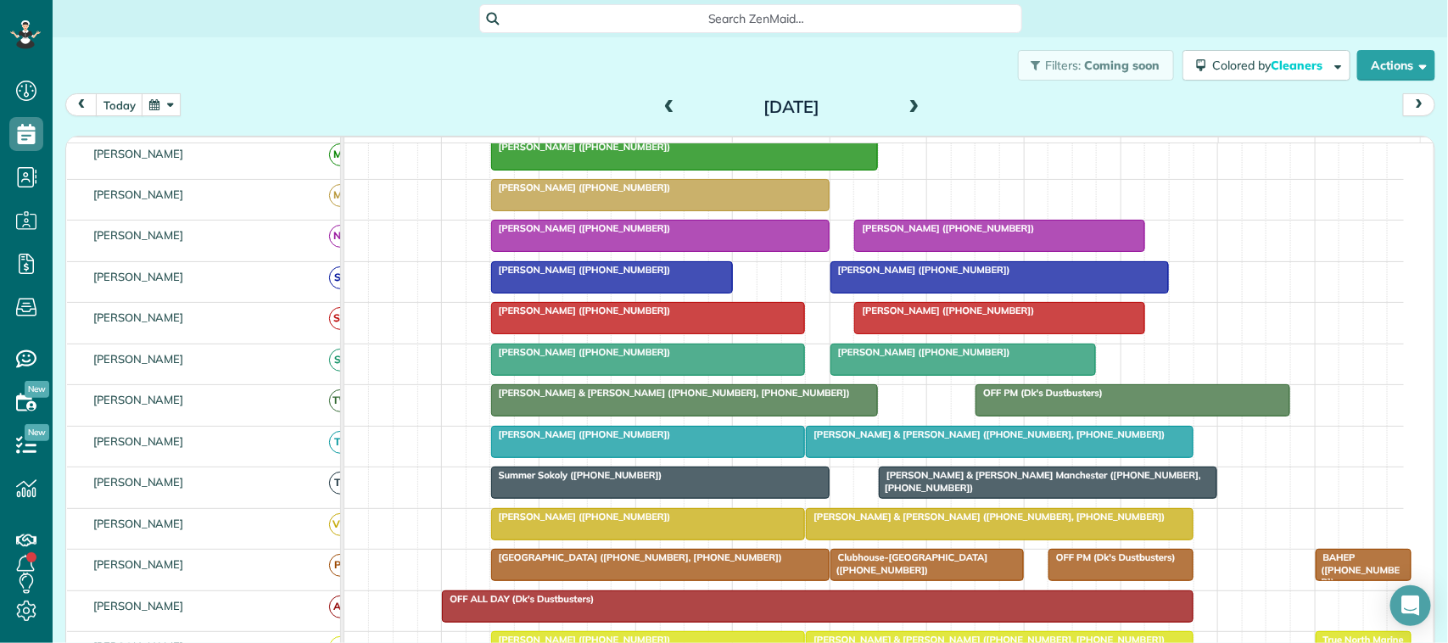
click at [947, 333] on div at bounding box center [999, 318] width 288 height 31
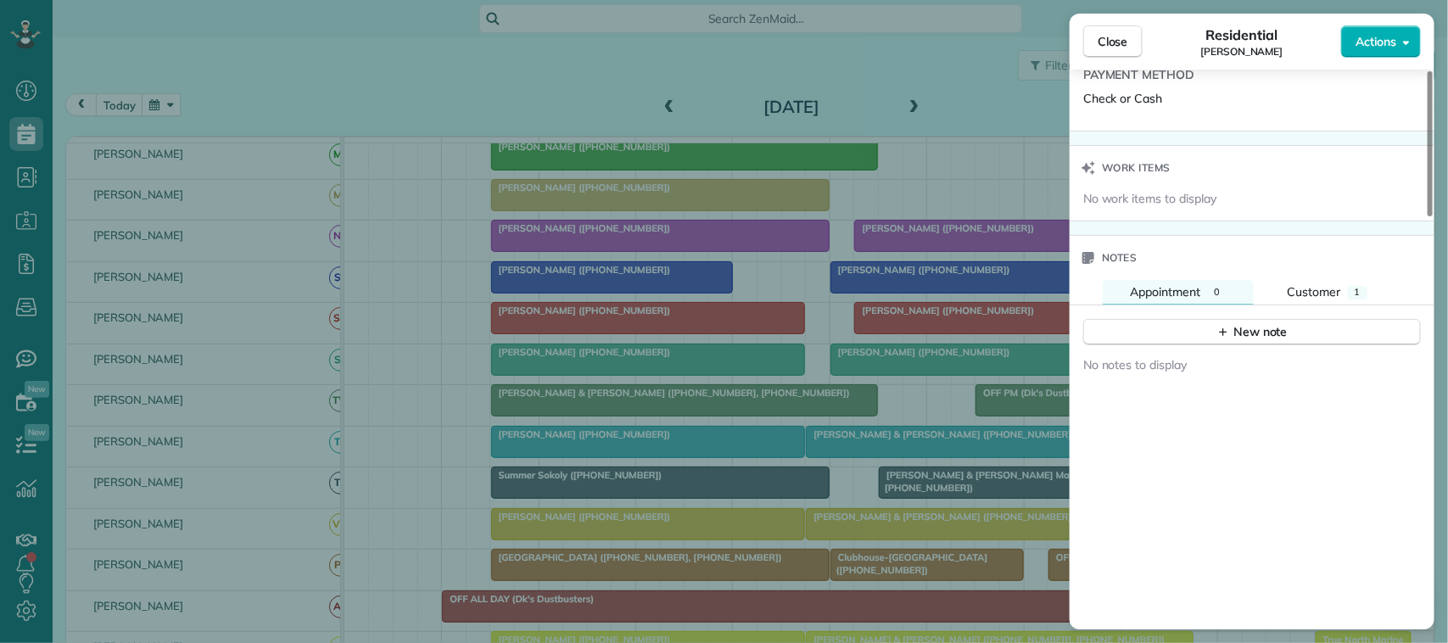
scroll to position [1273, 0]
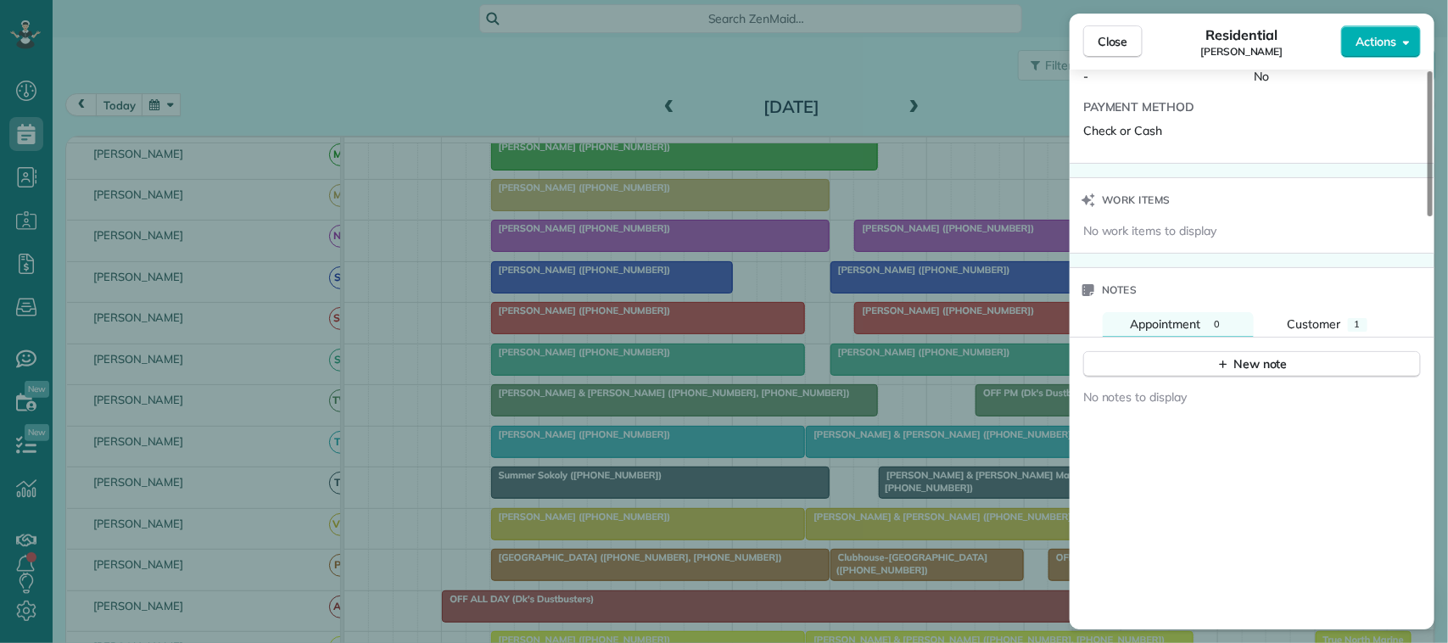
click at [1303, 231] on div "No work items to display" at bounding box center [1253, 230] width 341 height 17
click at [1319, 329] on span "Customer" at bounding box center [1314, 323] width 53 height 15
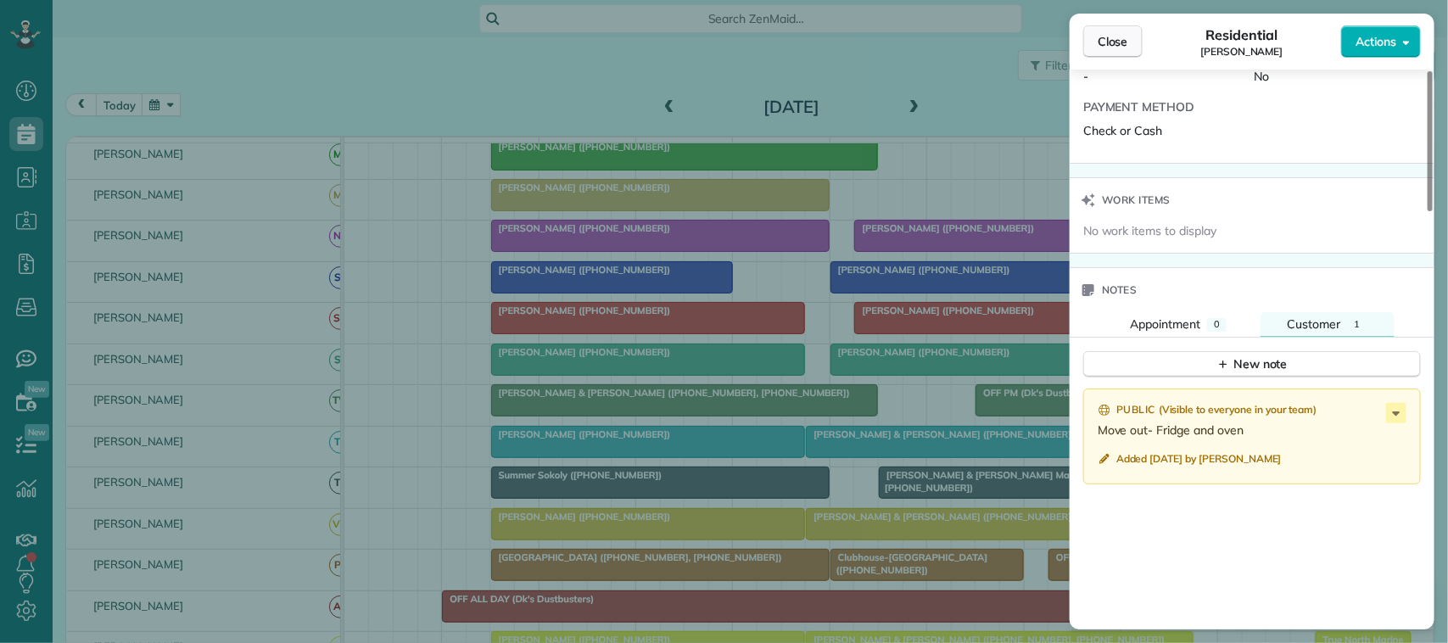
click at [1116, 25] on button "Close" at bounding box center [1112, 41] width 59 height 32
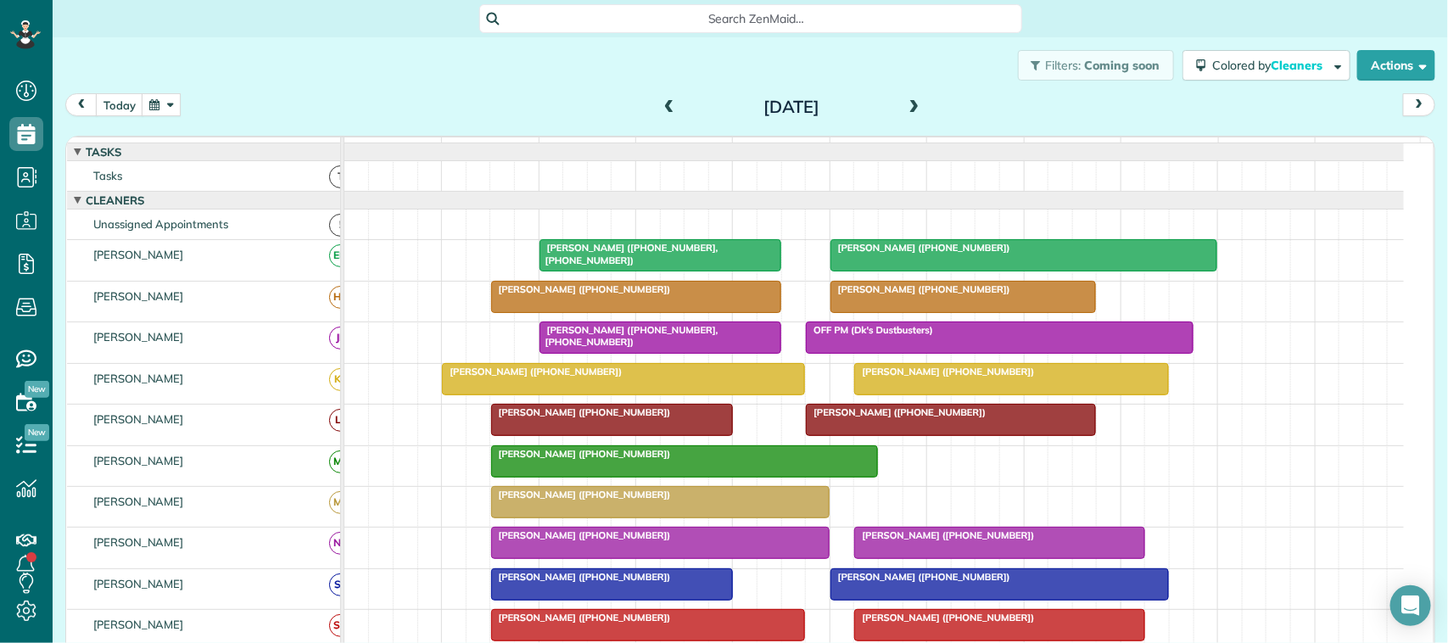
click at [902, 295] on div "[PERSON_NAME] ([PHONE_NUMBER])" at bounding box center [964, 289] width 256 height 12
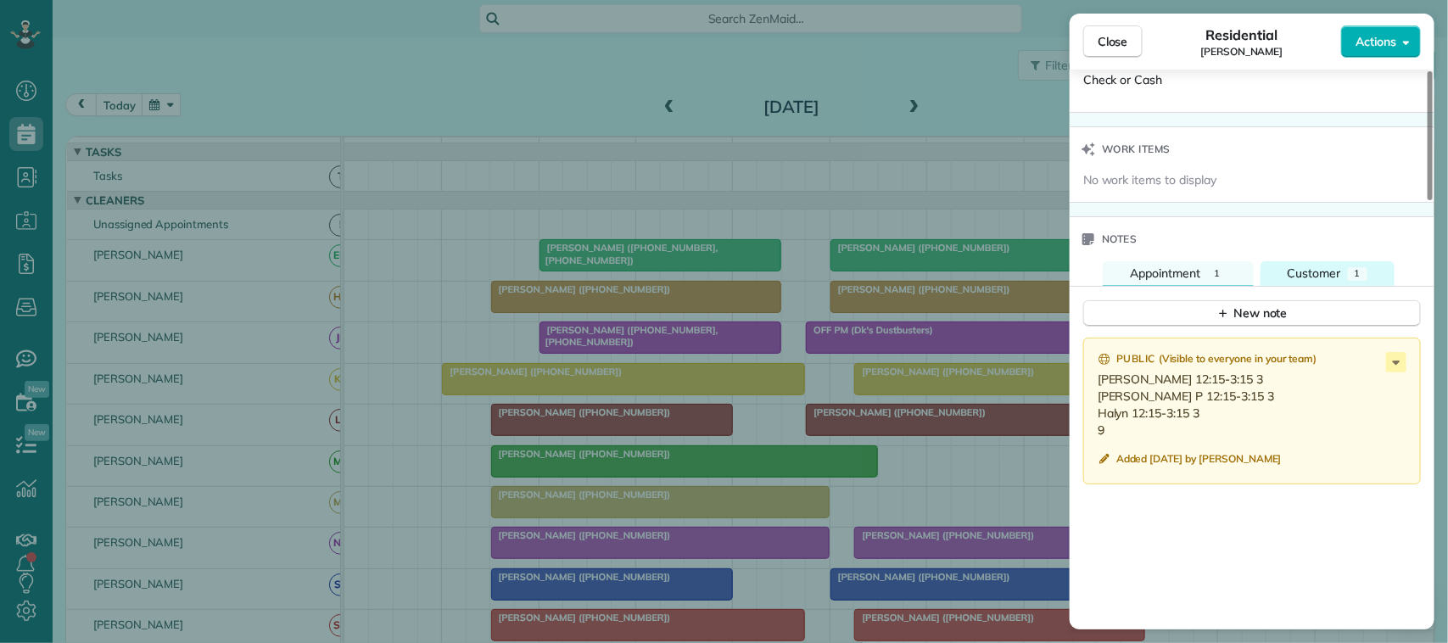
scroll to position [1379, 0]
click at [1118, 23] on div "Close Residential [PERSON_NAME] Actions" at bounding box center [1252, 42] width 365 height 56
click at [1095, 47] on button "Close" at bounding box center [1112, 41] width 59 height 32
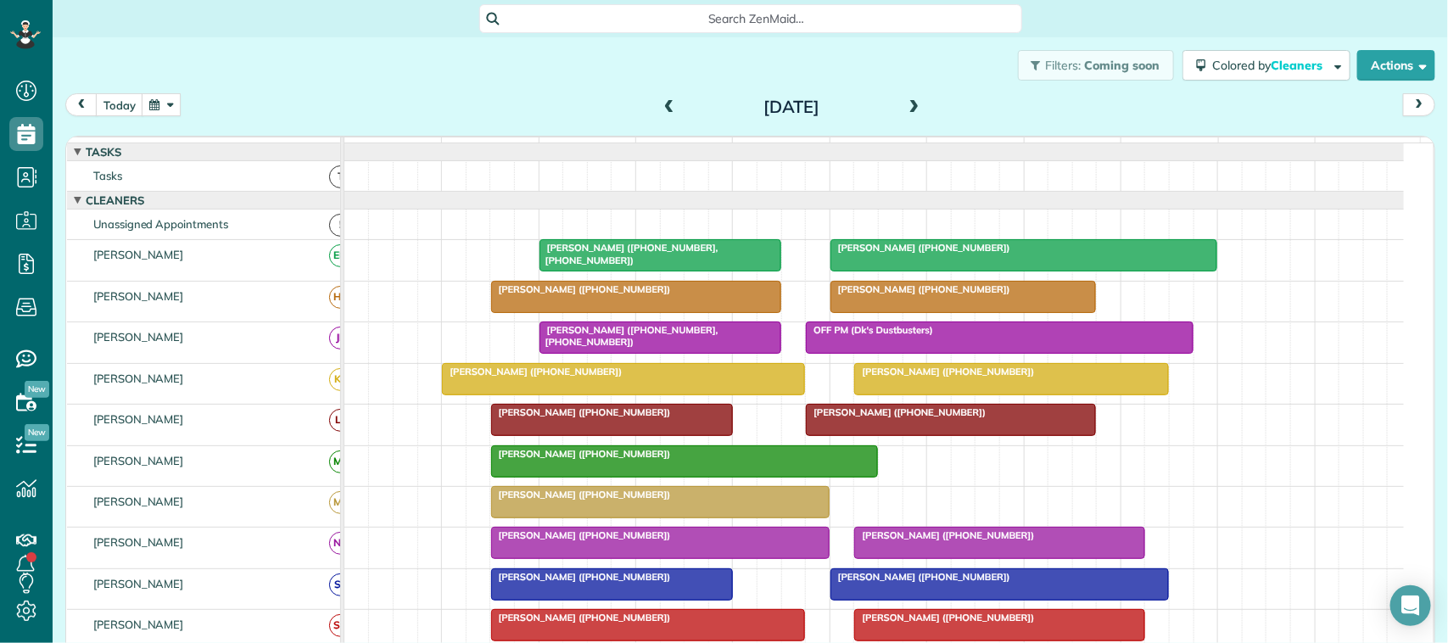
click at [905, 109] on span at bounding box center [914, 107] width 19 height 15
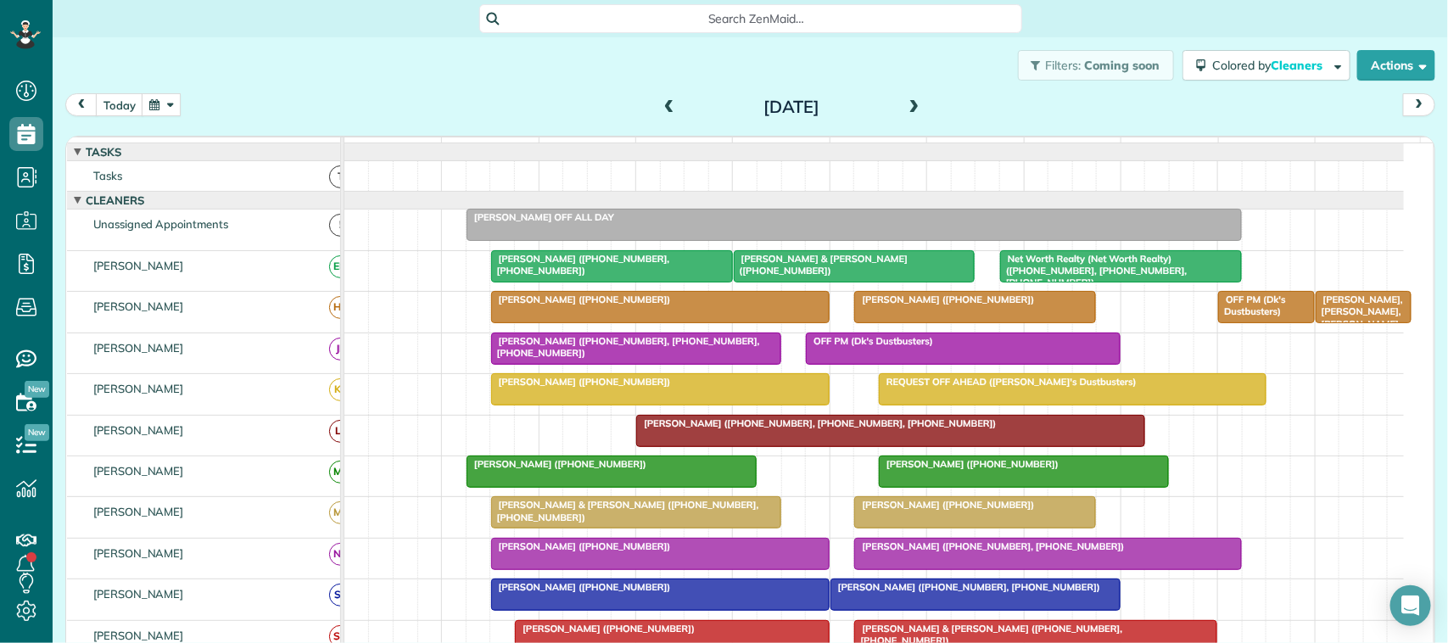
click at [905, 109] on span at bounding box center [914, 107] width 19 height 15
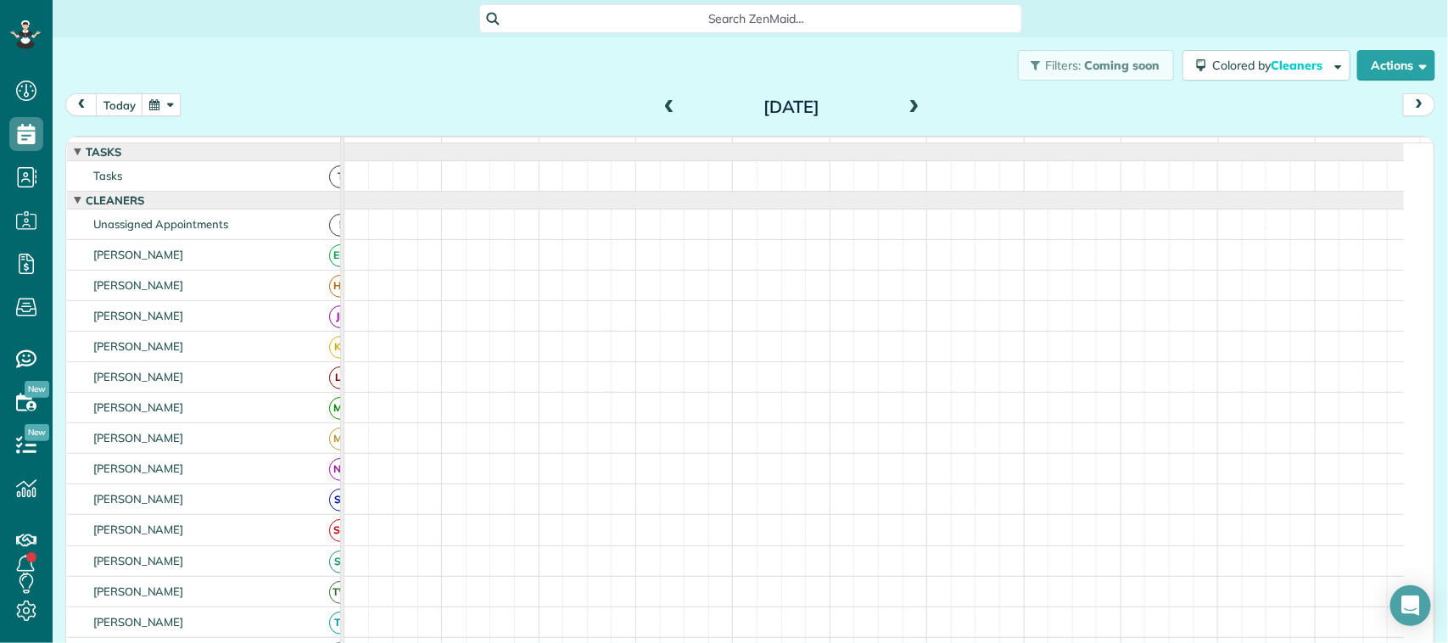
click at [905, 109] on span at bounding box center [914, 107] width 19 height 15
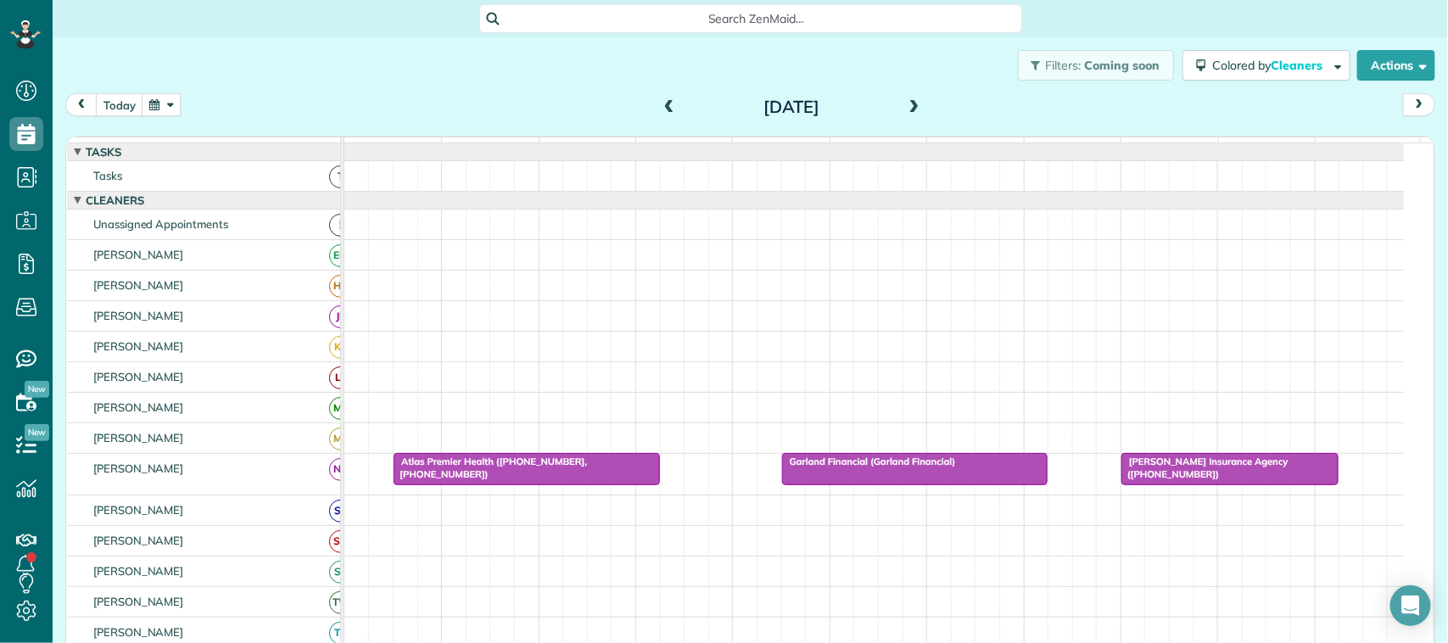
click at [905, 109] on span at bounding box center [914, 107] width 19 height 15
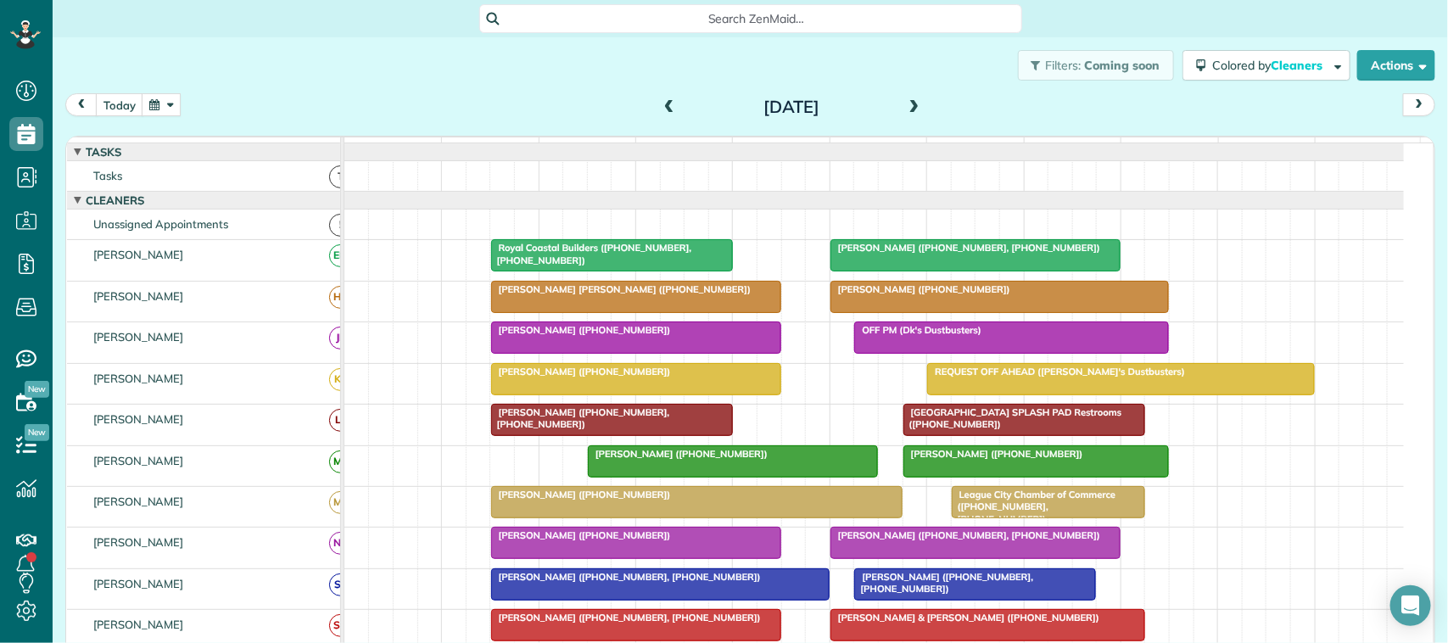
scroll to position [121, 0]
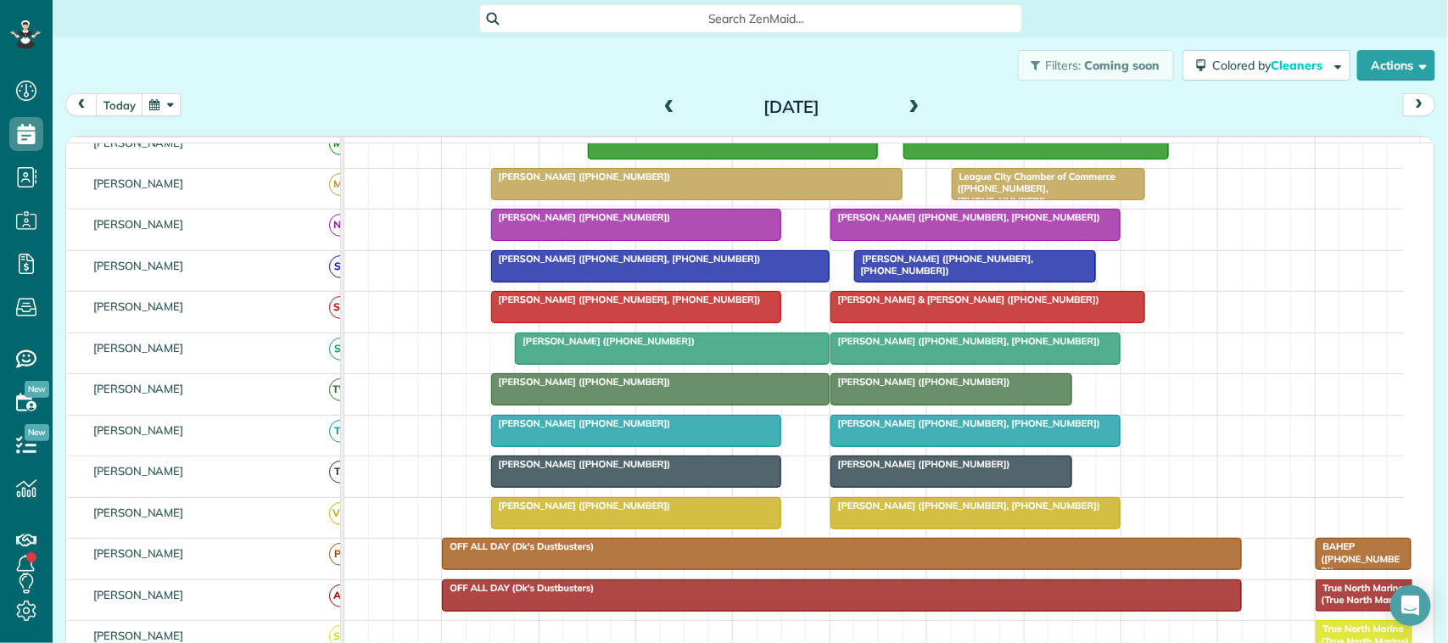
click at [574, 322] on div at bounding box center [636, 307] width 288 height 31
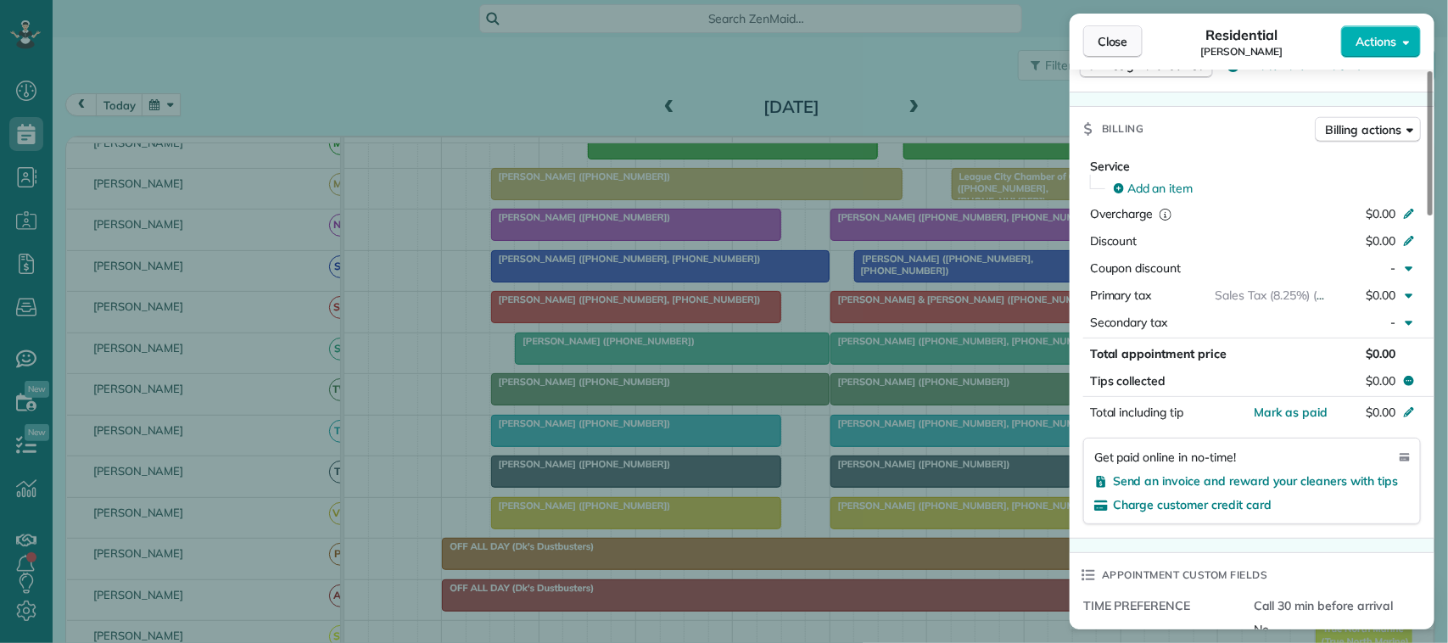
click at [1121, 40] on span "Close" at bounding box center [1113, 41] width 31 height 17
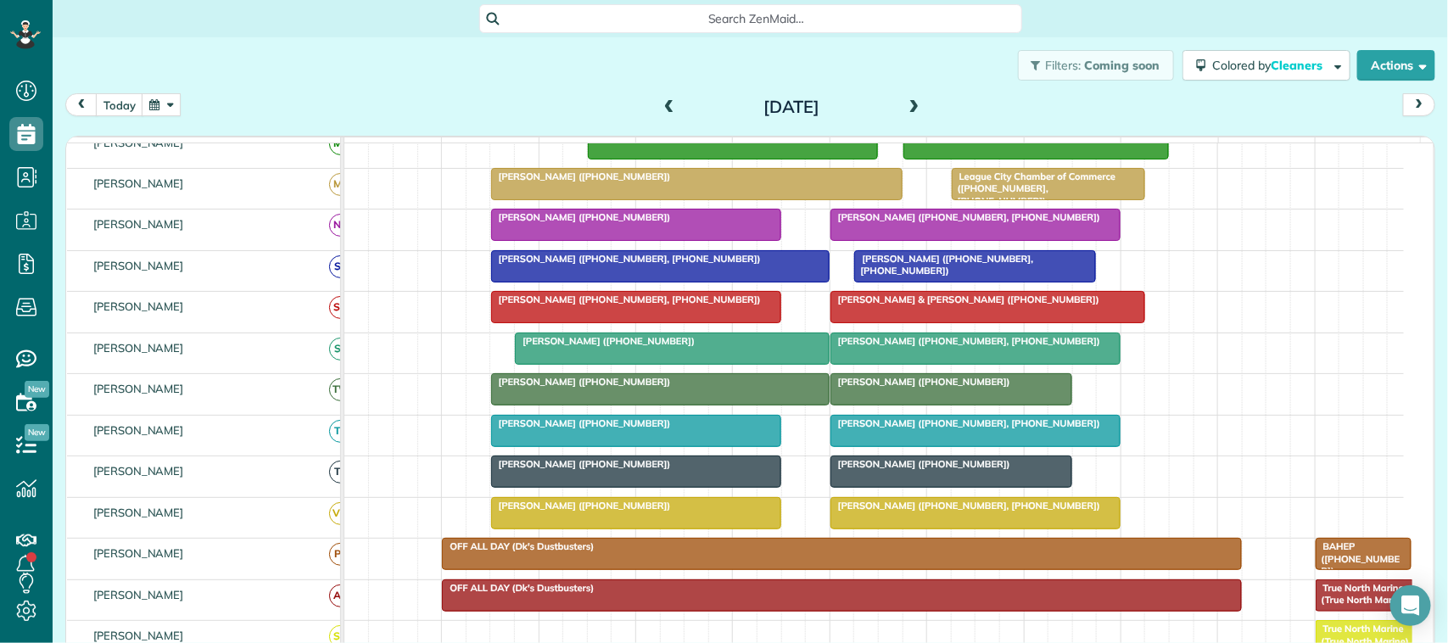
click at [948, 322] on div at bounding box center [987, 307] width 313 height 31
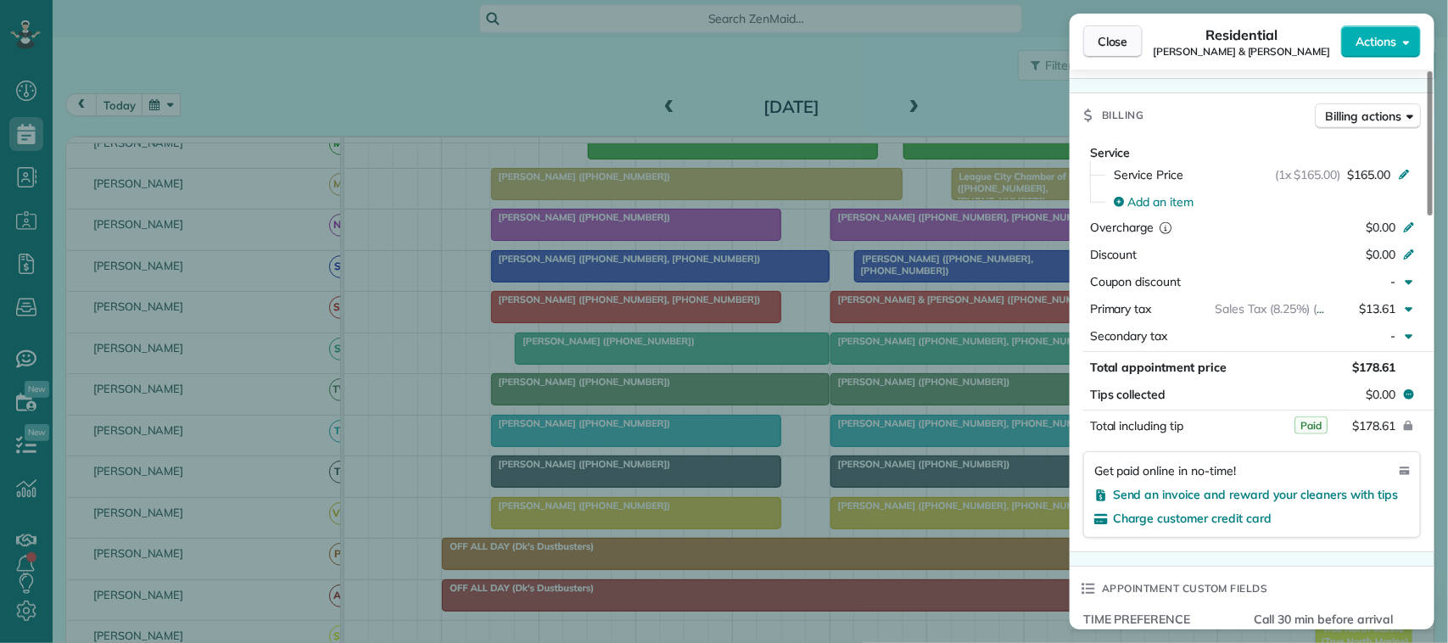
click at [1110, 35] on span "Close" at bounding box center [1113, 41] width 31 height 17
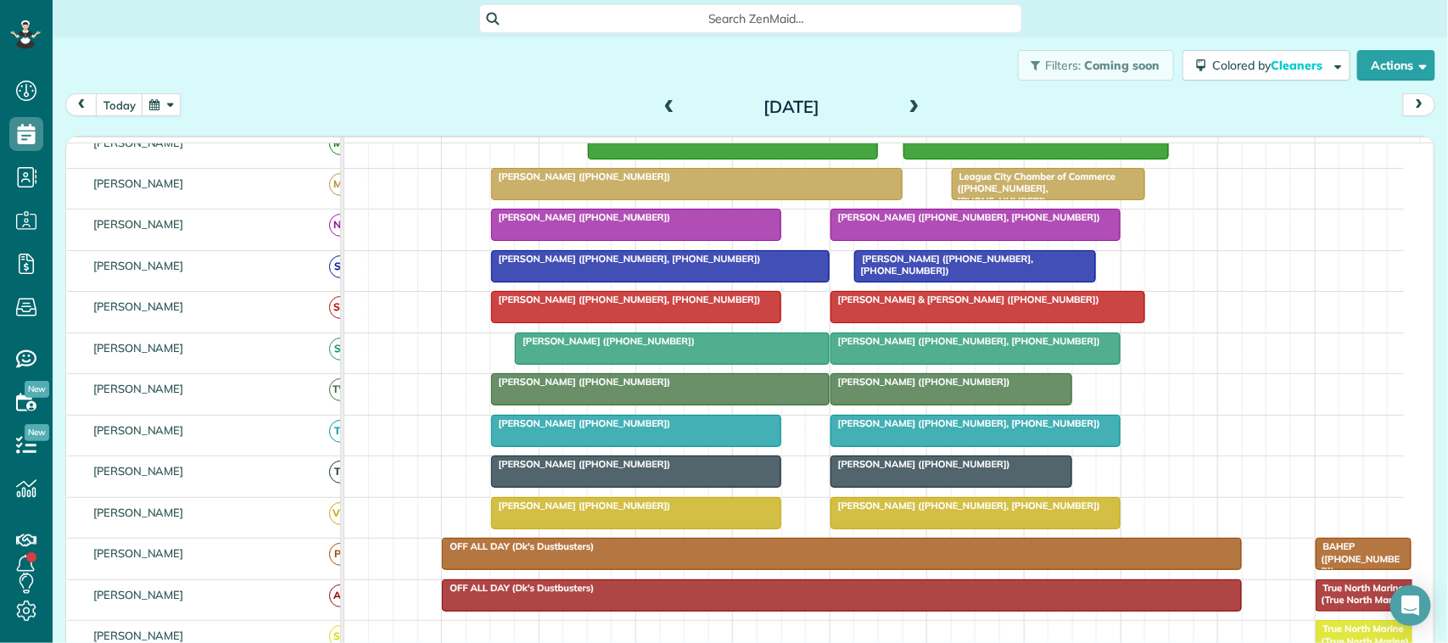
click at [905, 106] on span at bounding box center [914, 107] width 19 height 15
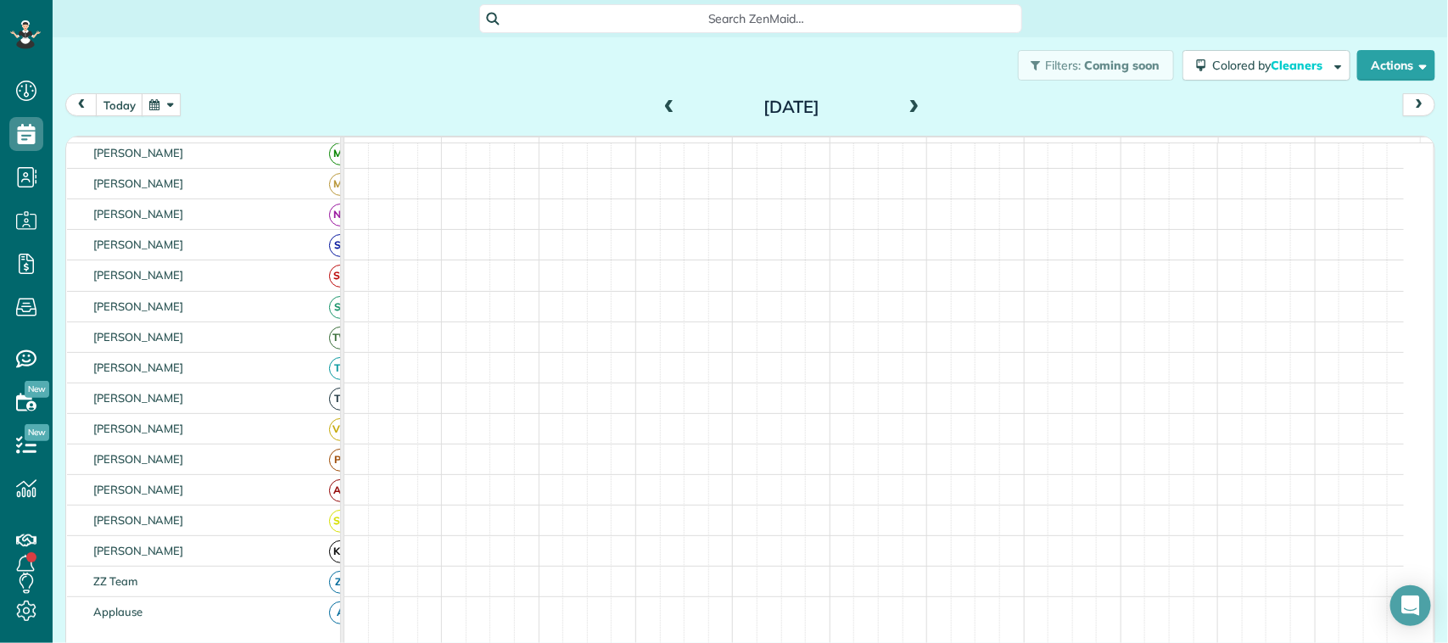
click at [905, 106] on span at bounding box center [914, 107] width 19 height 15
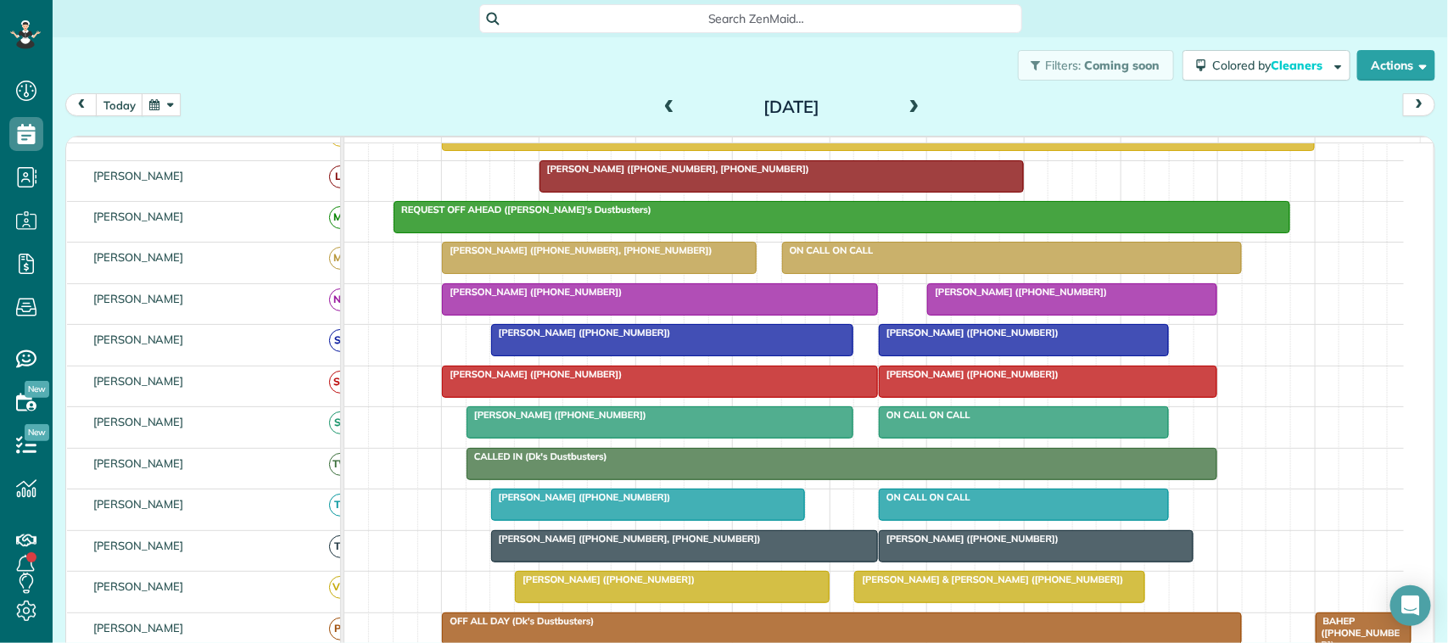
scroll to position [328, 0]
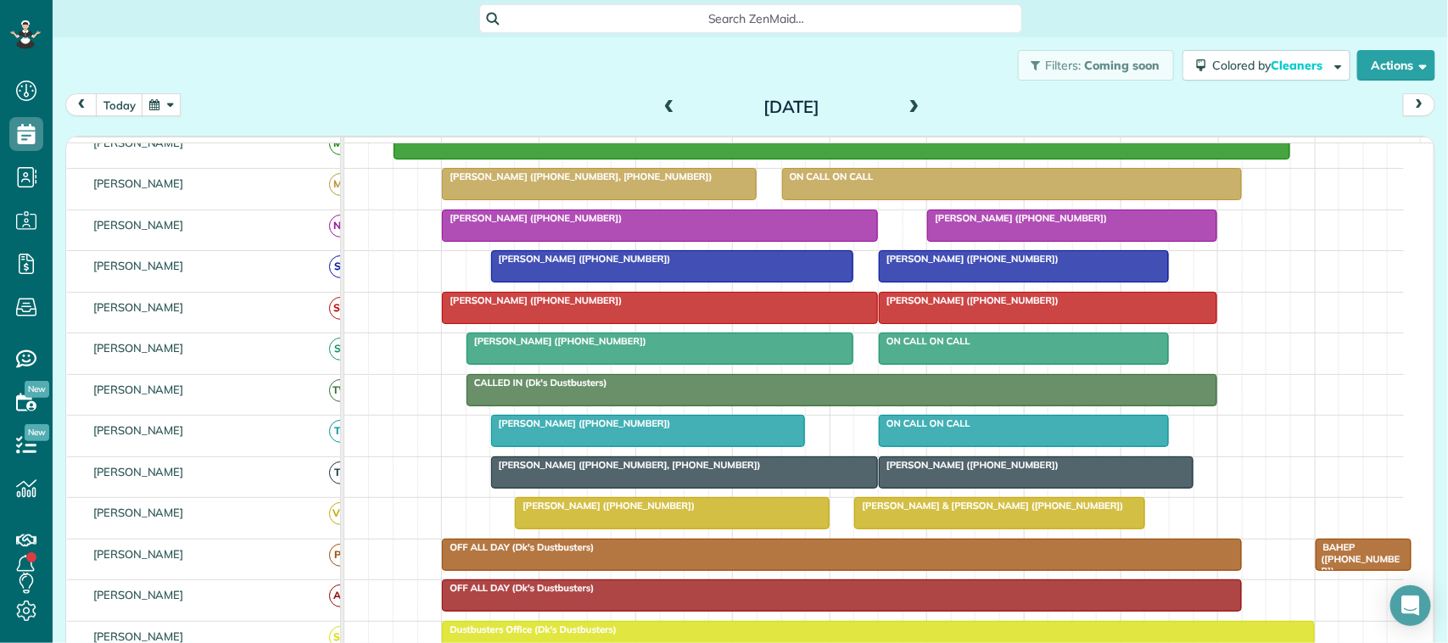
click at [591, 323] on div at bounding box center [660, 308] width 434 height 31
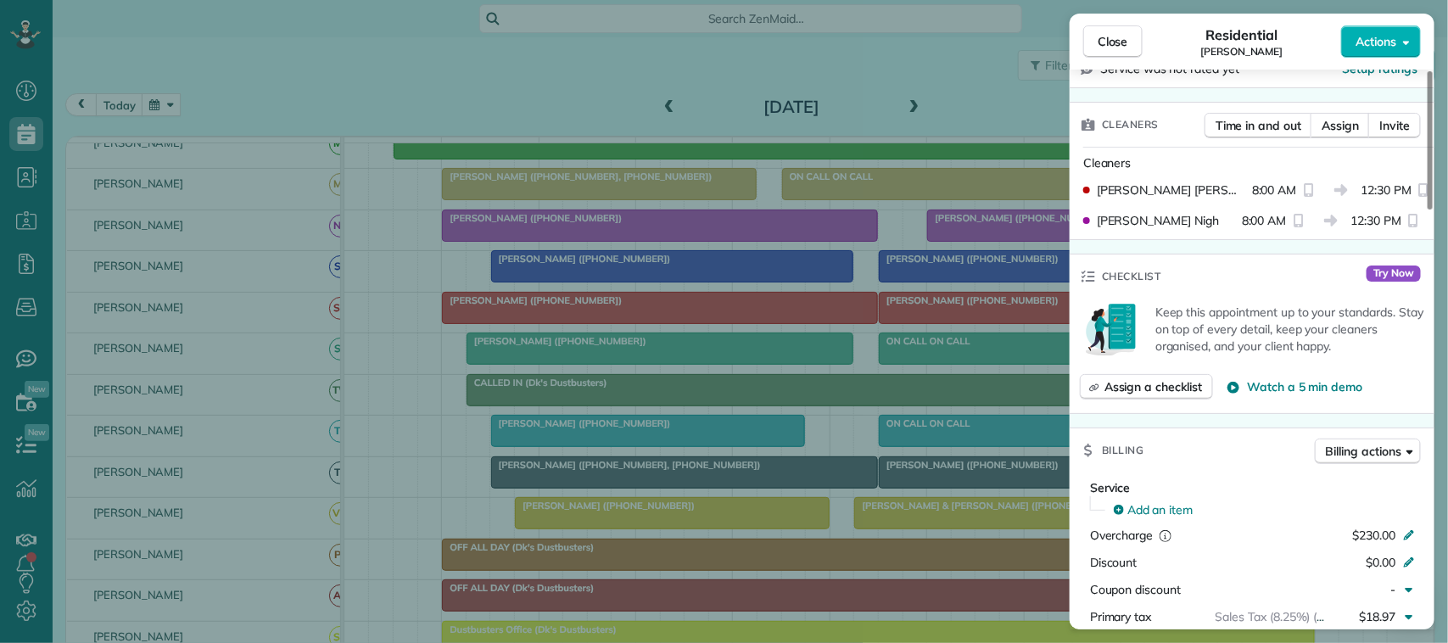
scroll to position [424, 0]
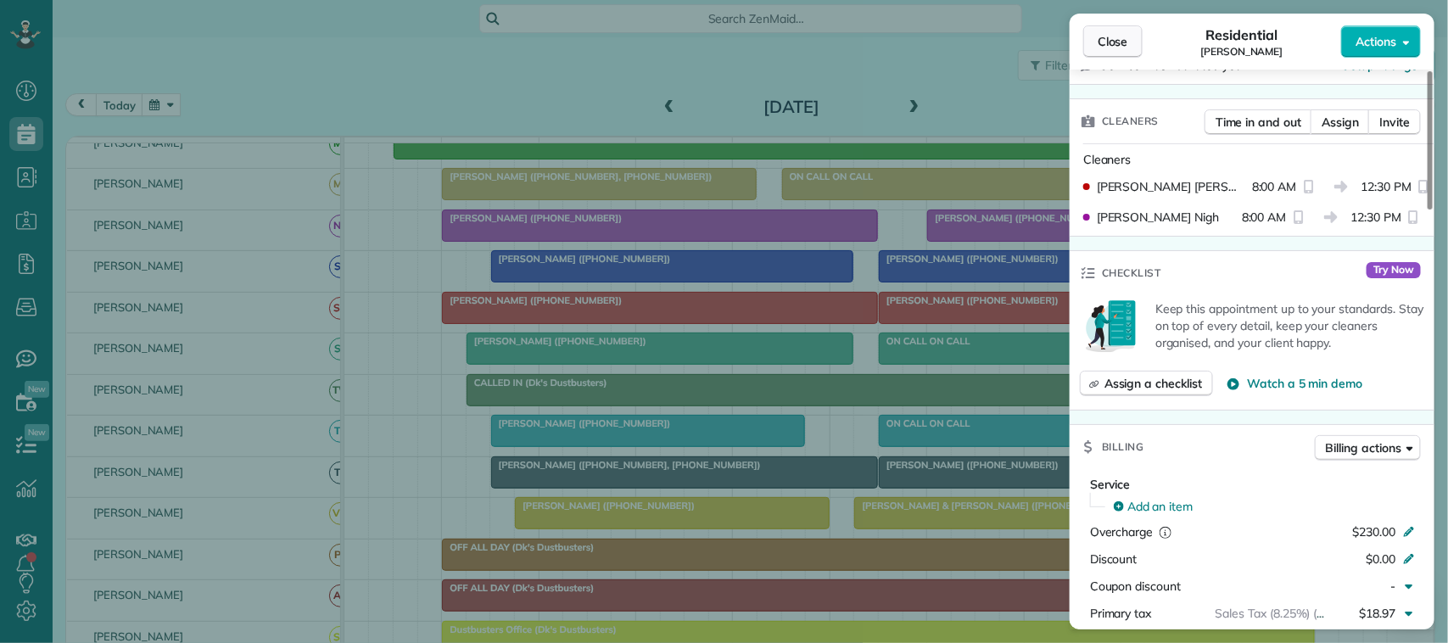
click at [1111, 48] on span "Close" at bounding box center [1113, 41] width 31 height 17
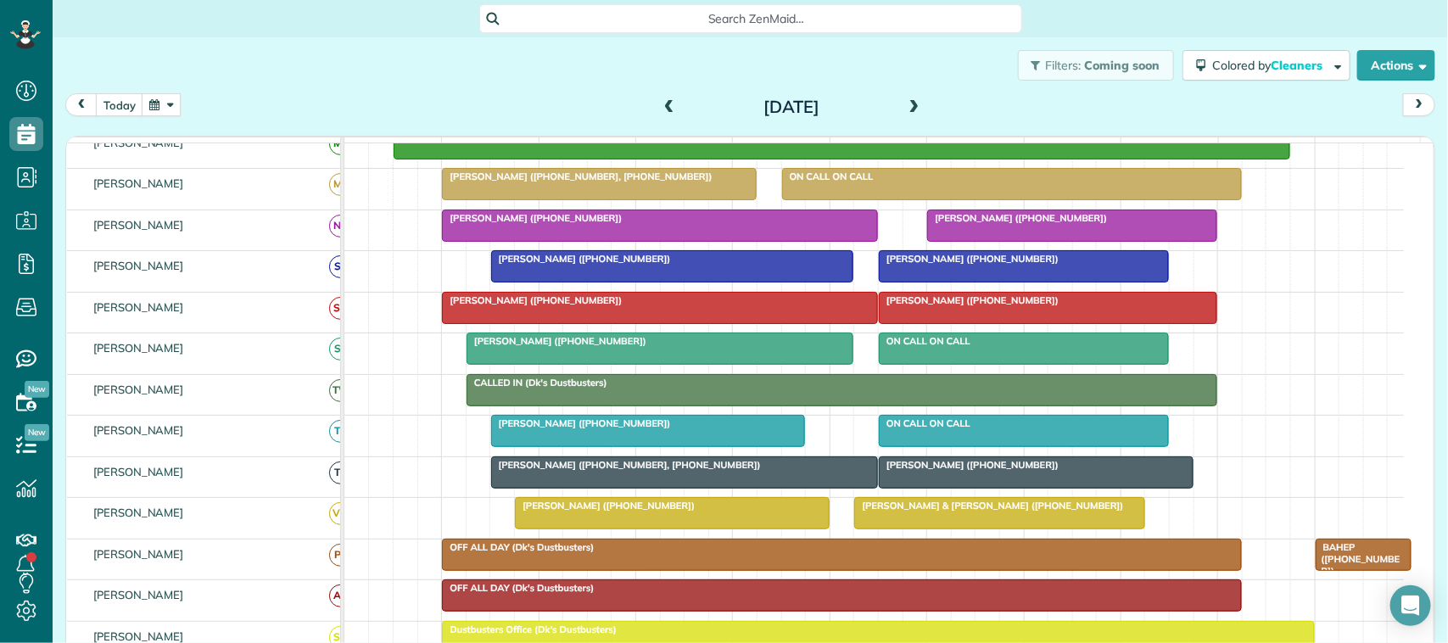
click at [994, 323] on div at bounding box center [1048, 308] width 337 height 31
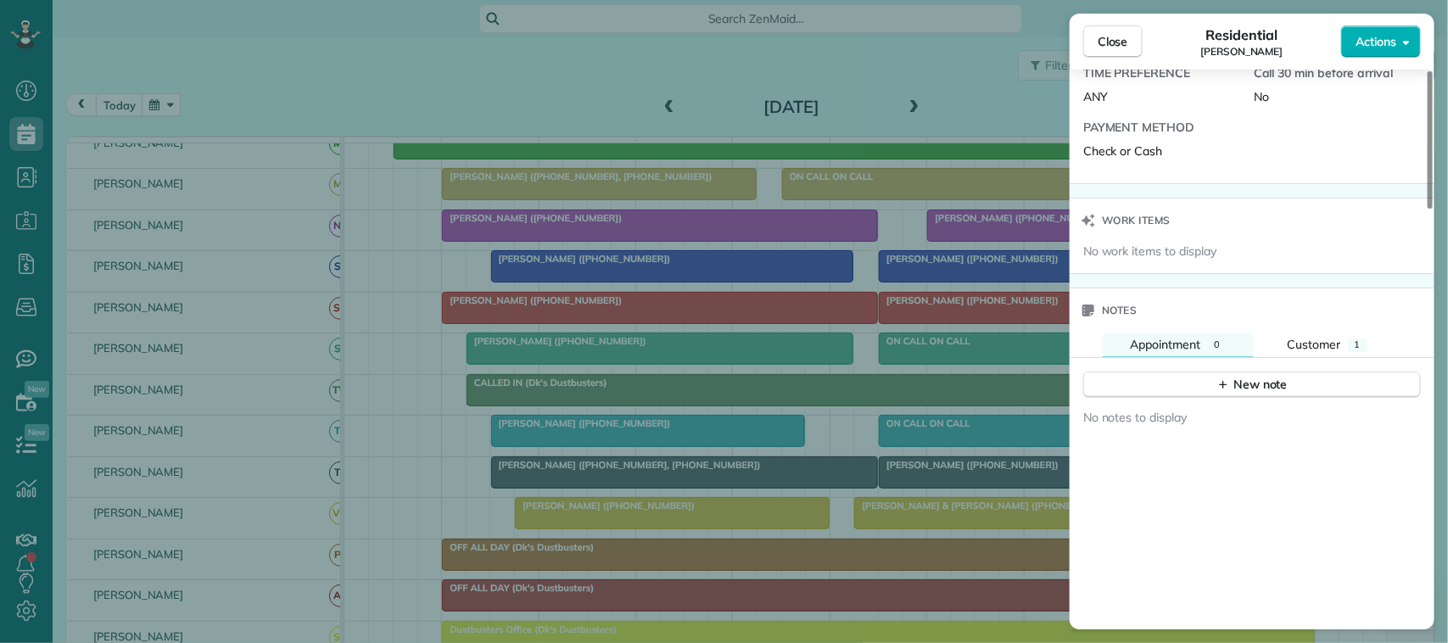
scroll to position [1379, 0]
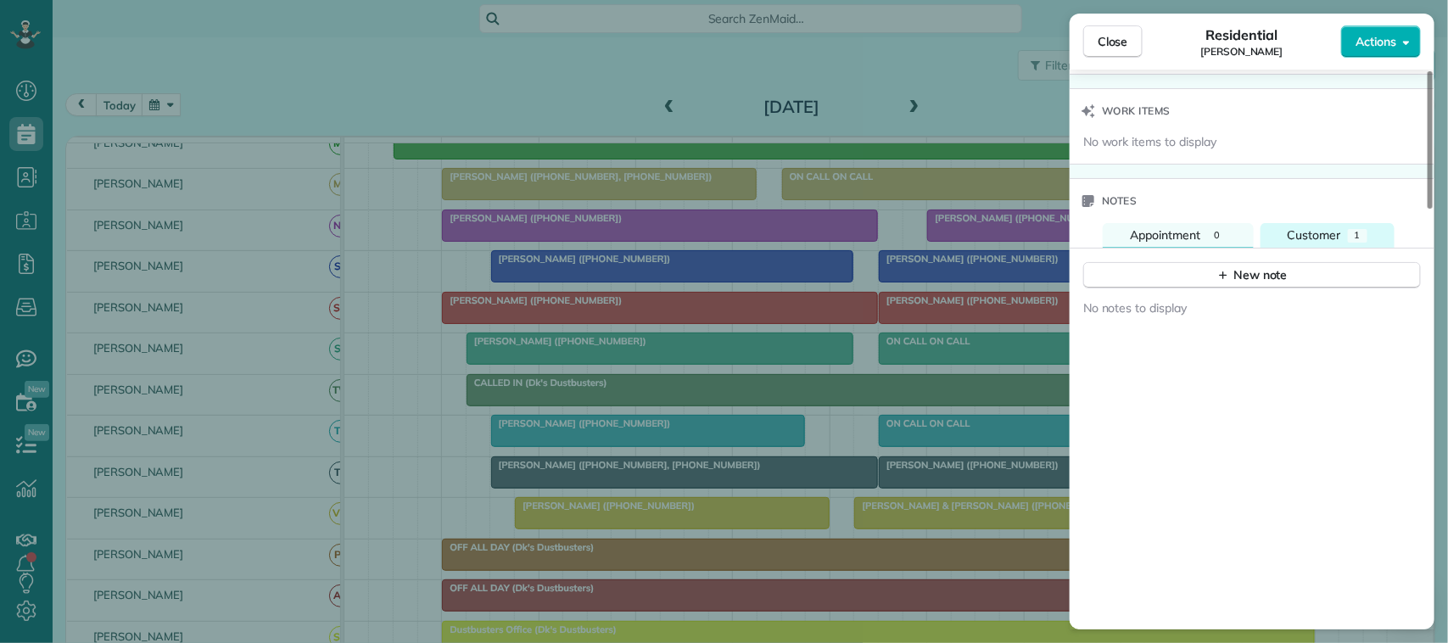
click at [1324, 243] on span "Customer" at bounding box center [1314, 234] width 53 height 15
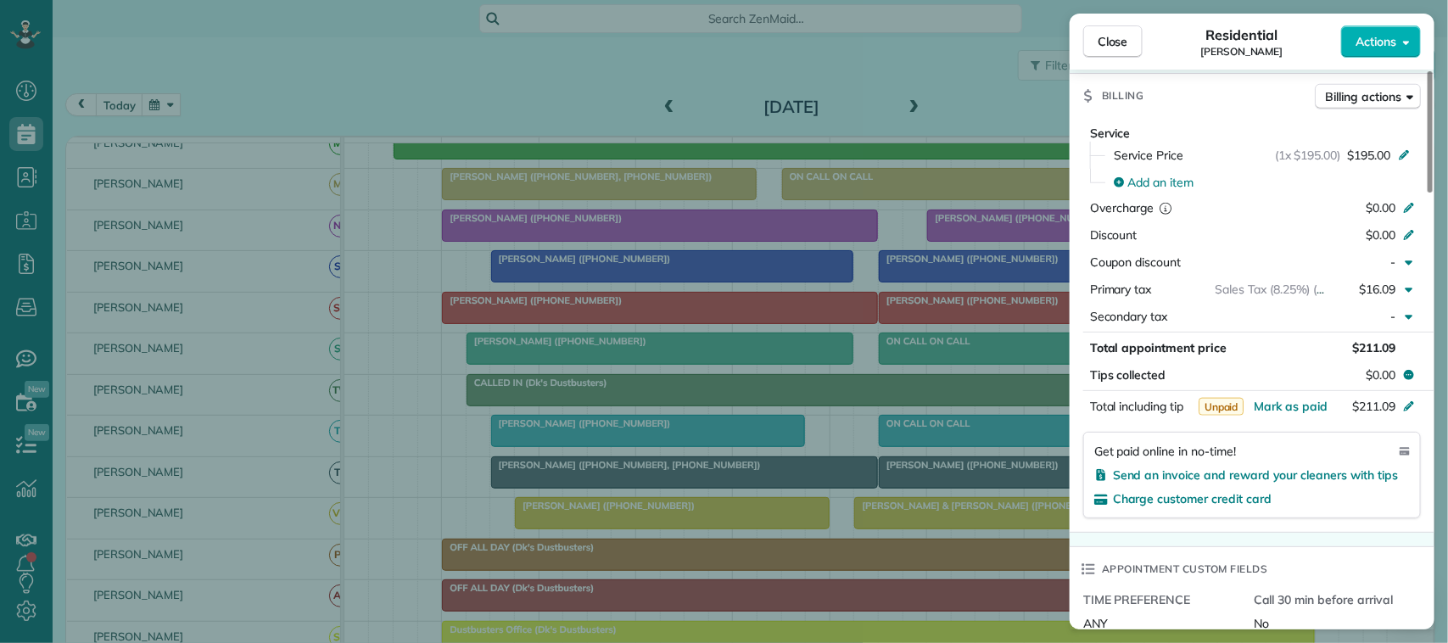
scroll to position [530, 0]
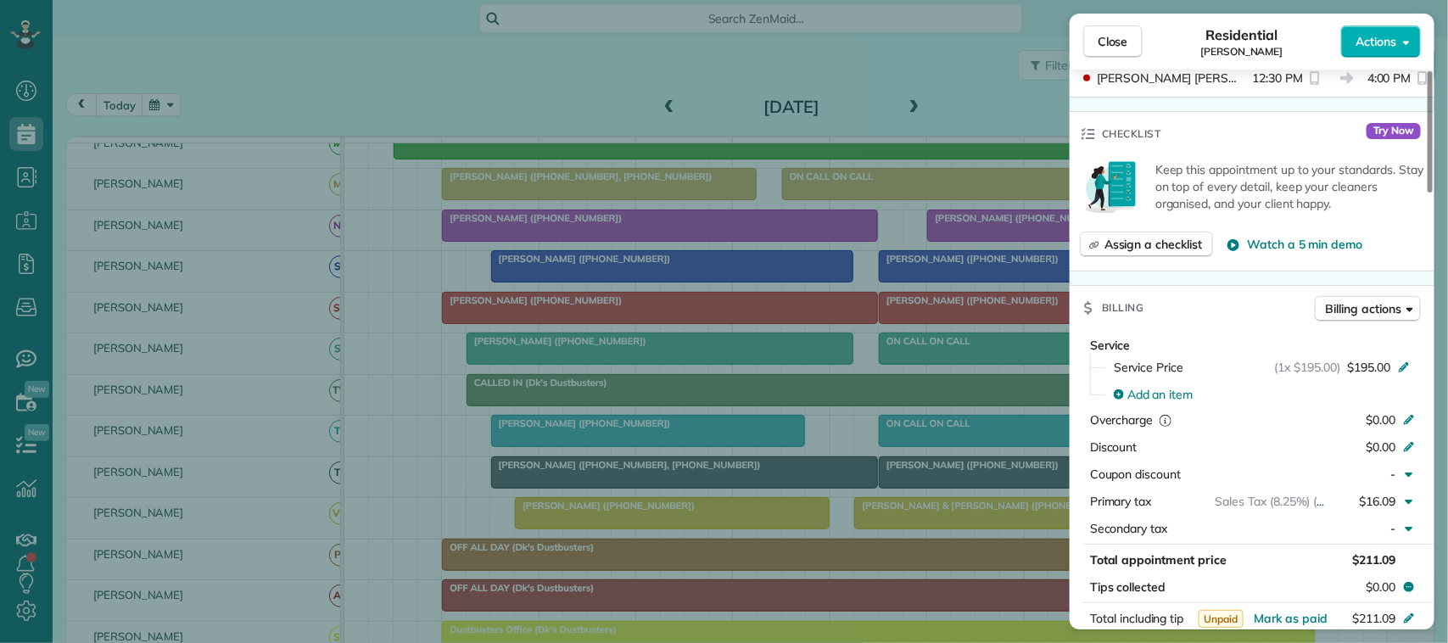
click at [1117, 39] on span "Close" at bounding box center [1113, 41] width 31 height 17
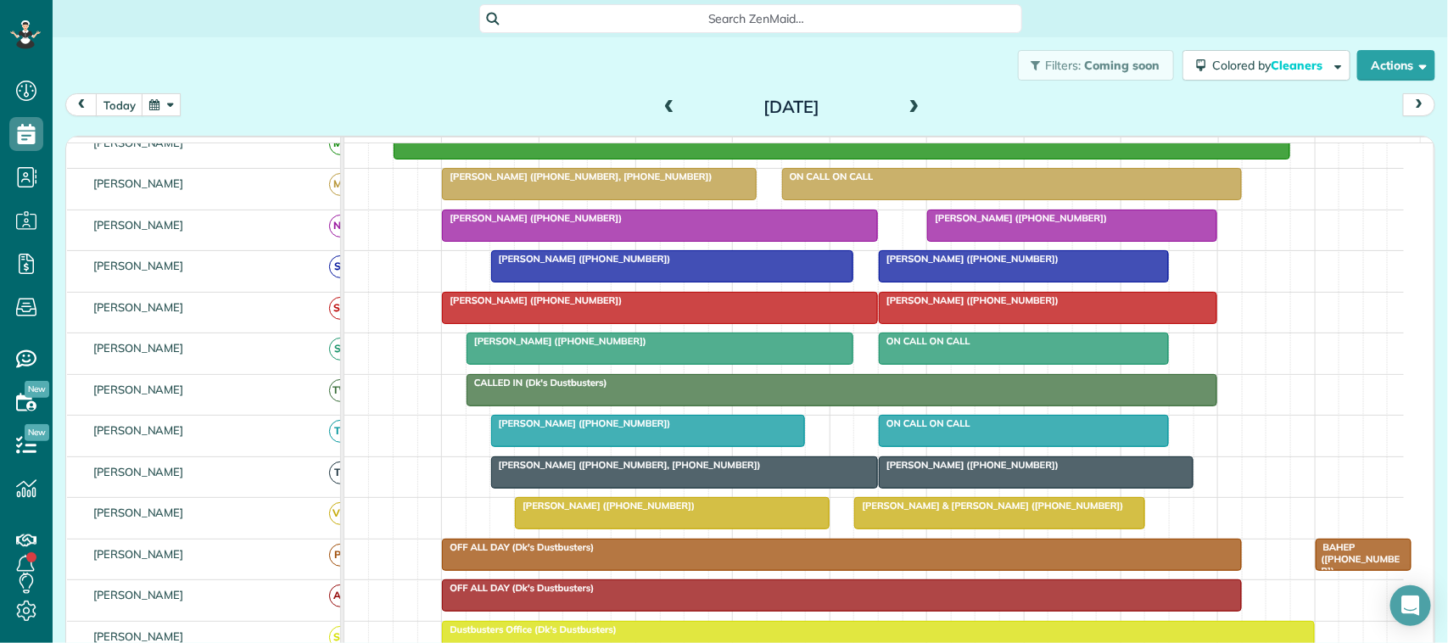
click at [906, 100] on span at bounding box center [914, 107] width 19 height 15
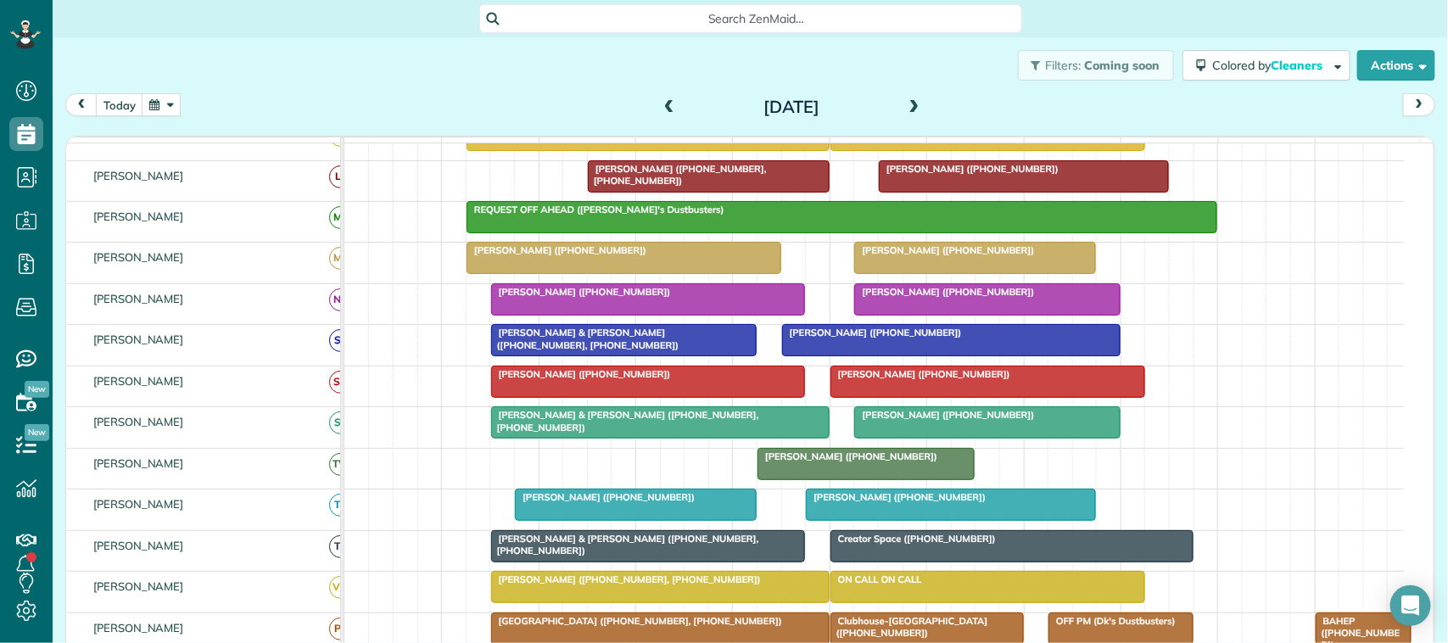
scroll to position [328, 0]
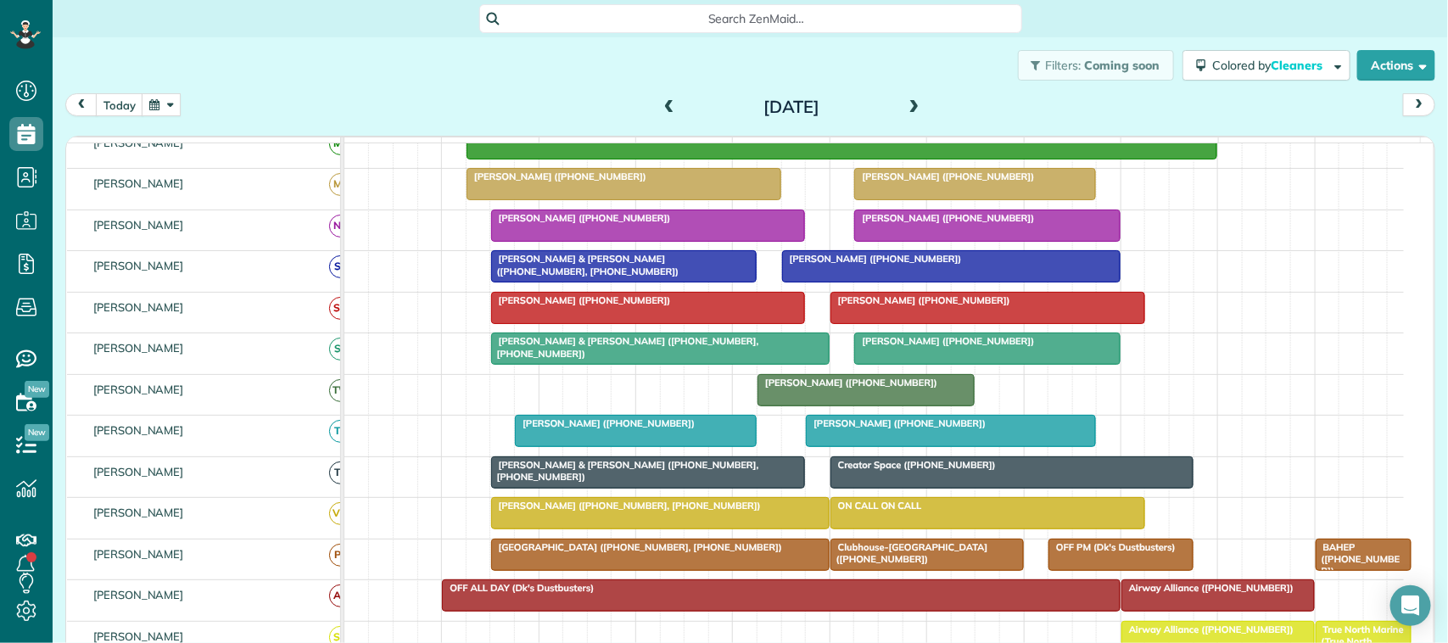
click at [594, 323] on div at bounding box center [648, 308] width 313 height 31
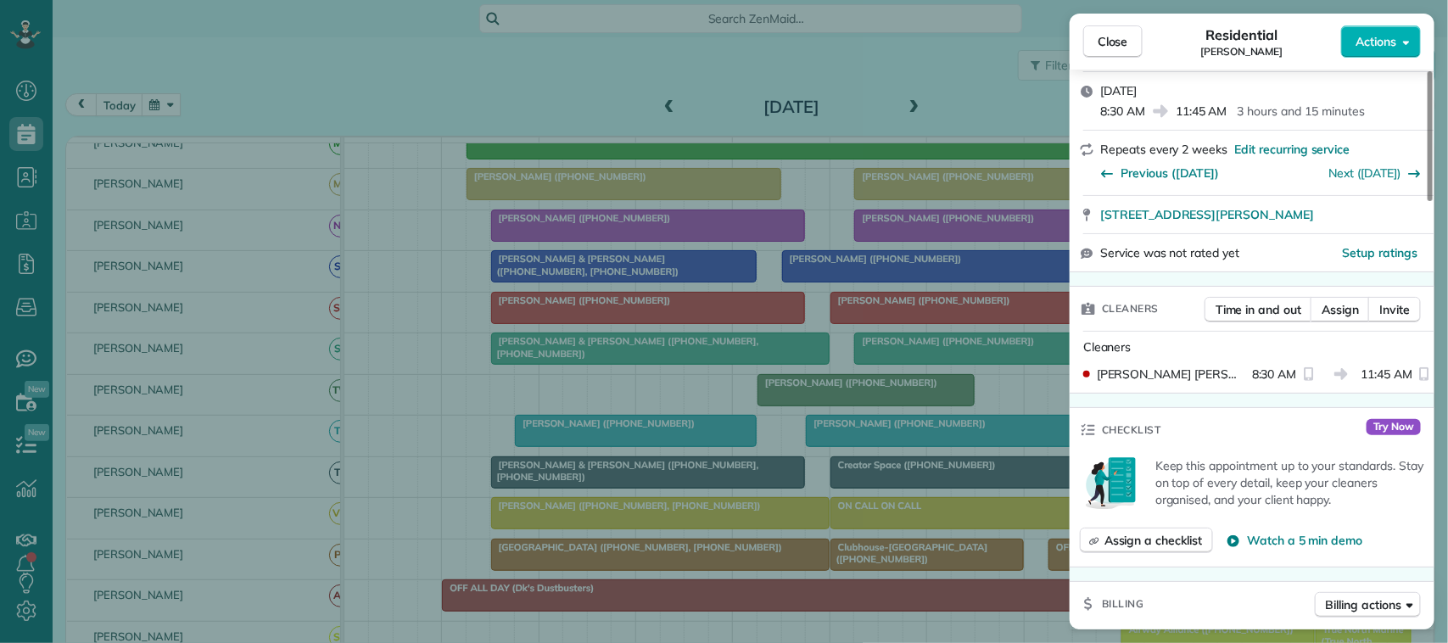
scroll to position [318, 0]
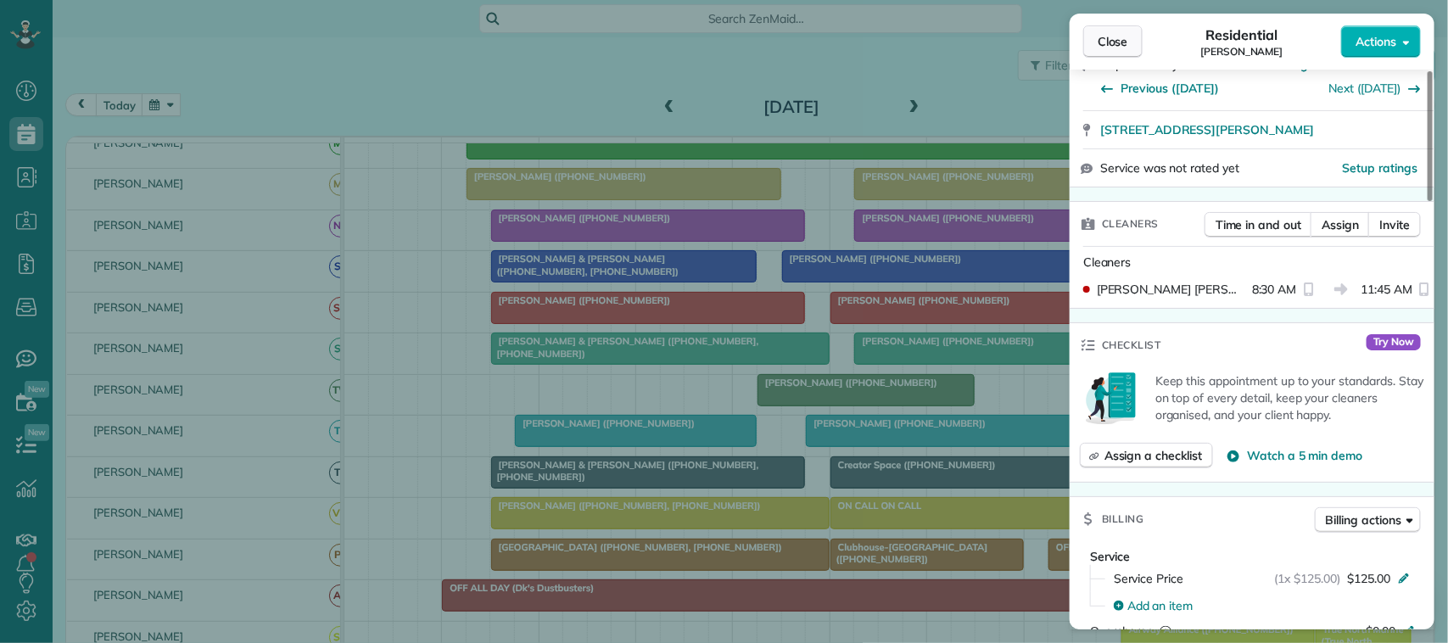
click at [1094, 42] on button "Close" at bounding box center [1112, 41] width 59 height 32
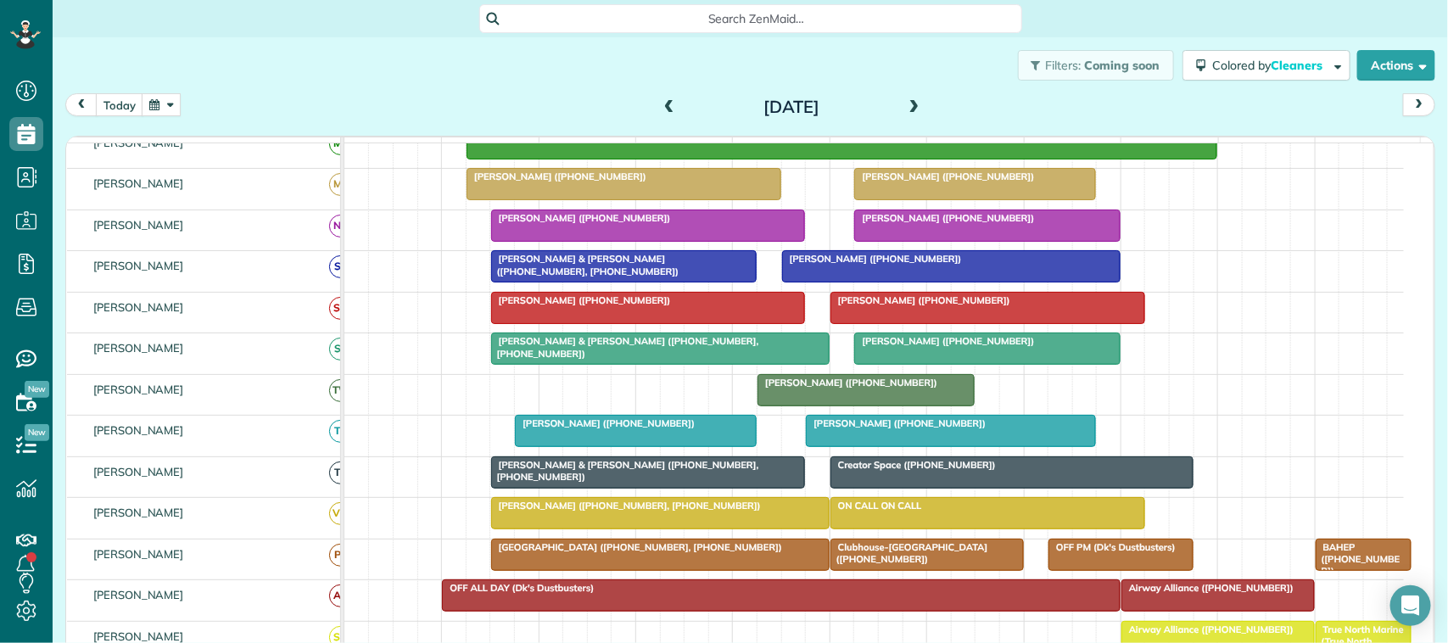
click at [925, 323] on div at bounding box center [987, 308] width 313 height 31
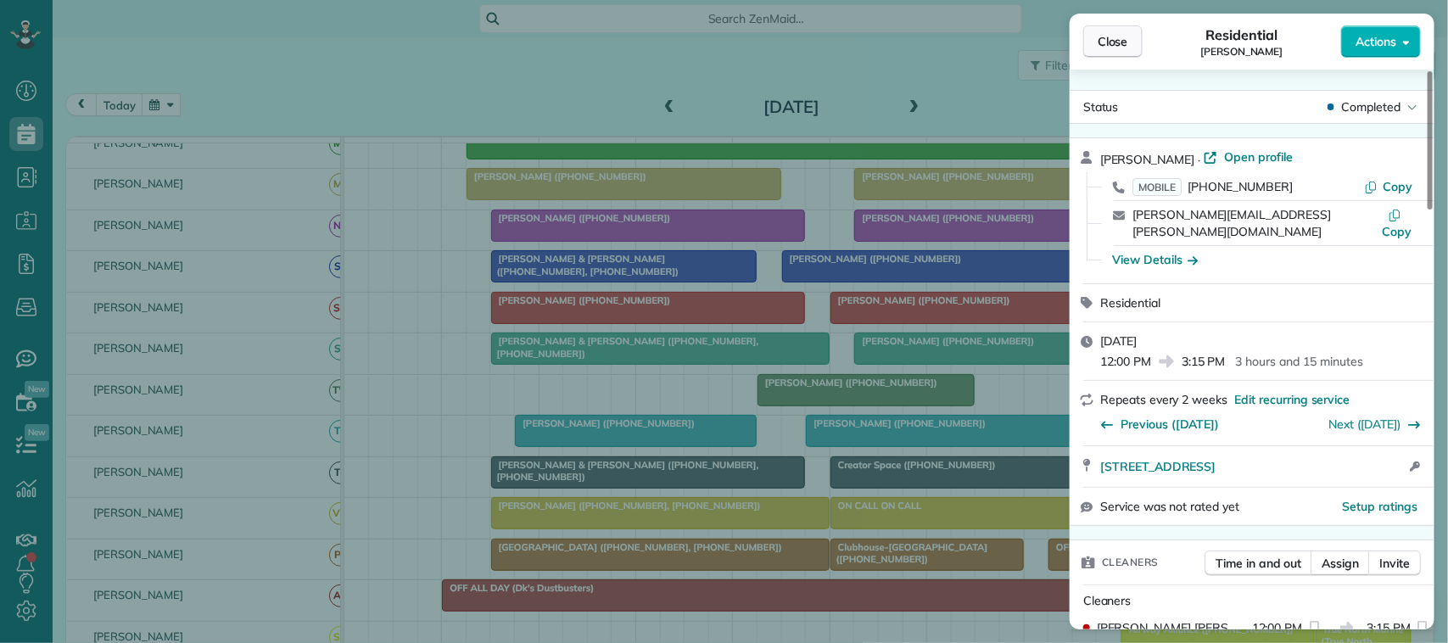
click at [1128, 38] on span "Close" at bounding box center [1113, 41] width 31 height 17
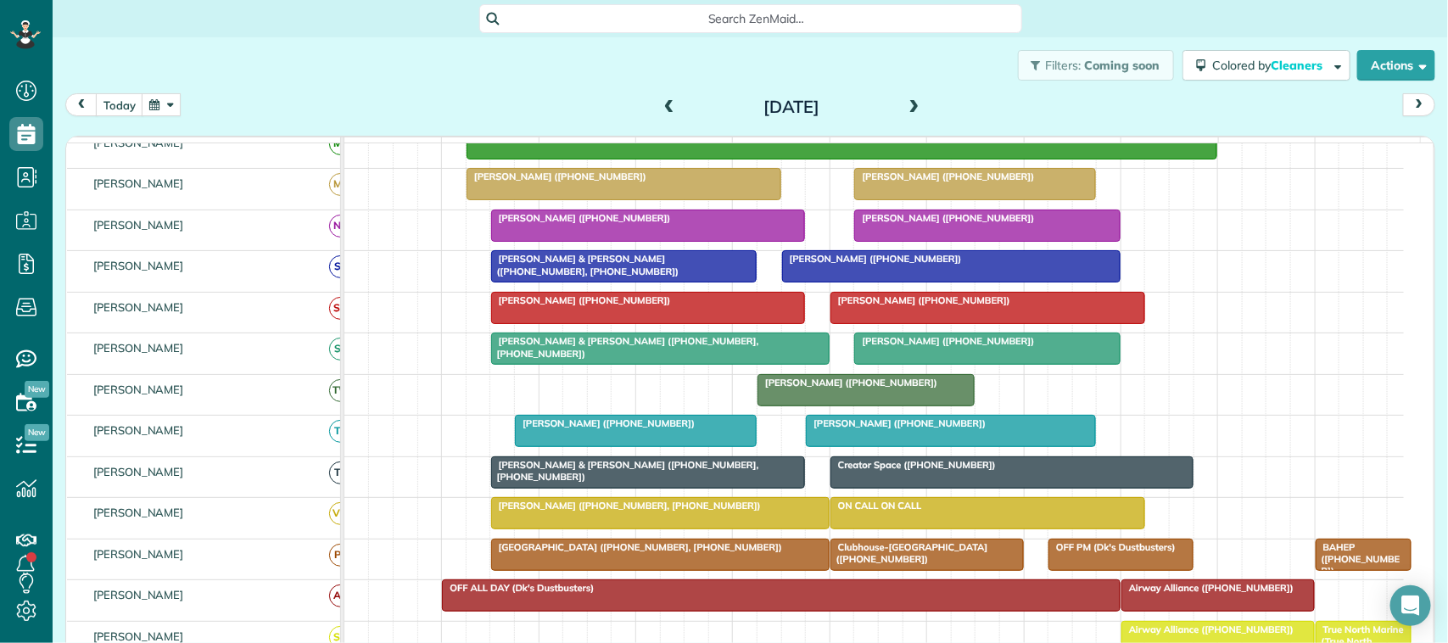
click at [905, 108] on span at bounding box center [914, 107] width 19 height 15
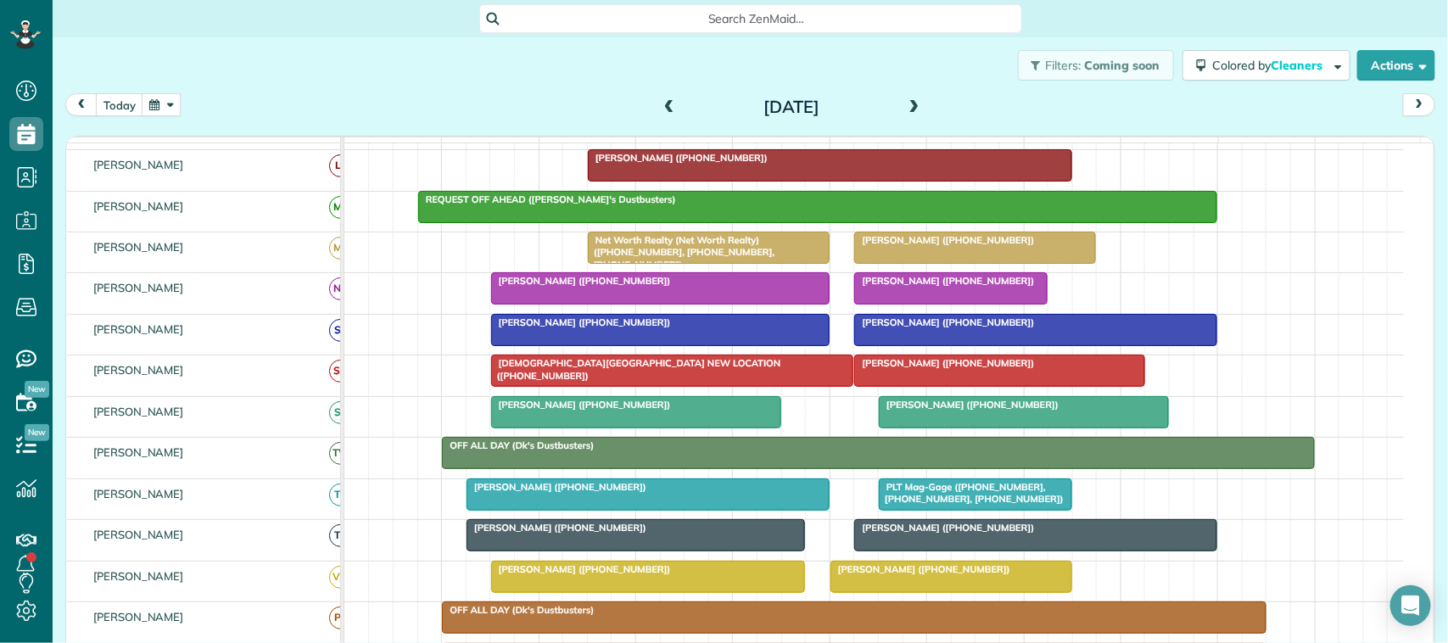
scroll to position [318, 0]
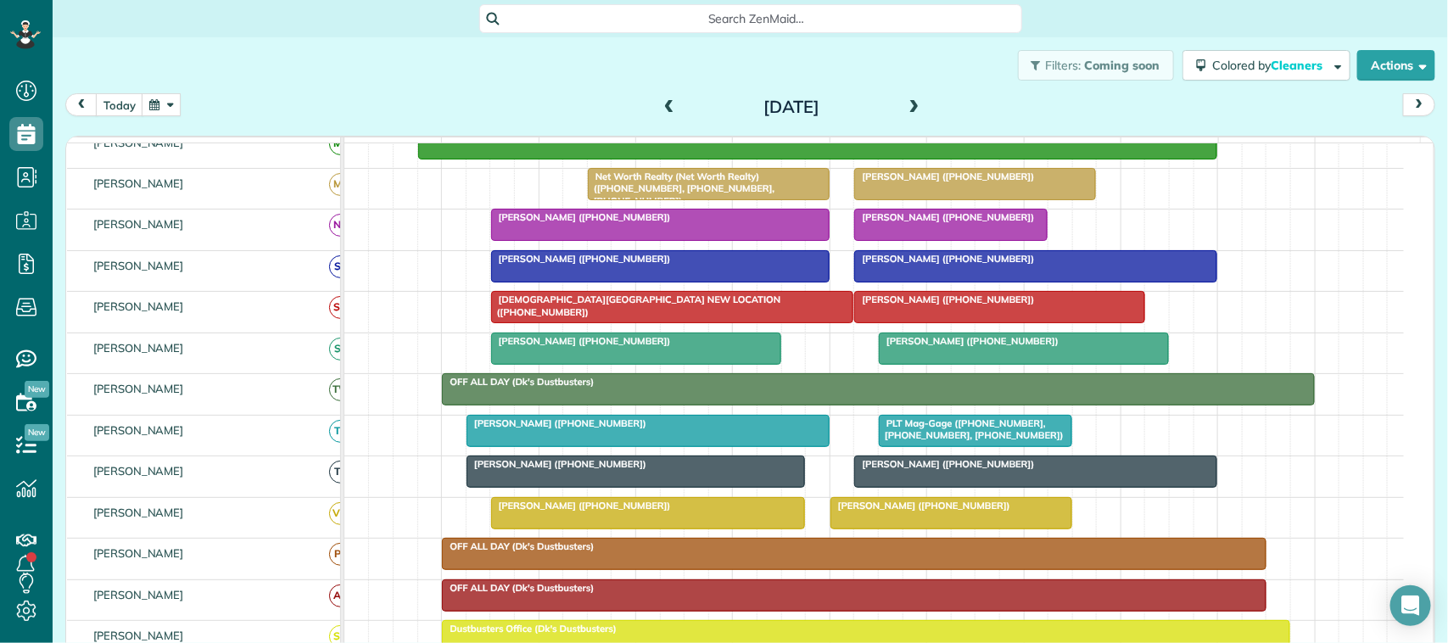
click at [571, 317] on span "[DEMOGRAPHIC_DATA][GEOGRAPHIC_DATA] NEW LOCATION ([PHONE_NUMBER])" at bounding box center [635, 306] width 291 height 24
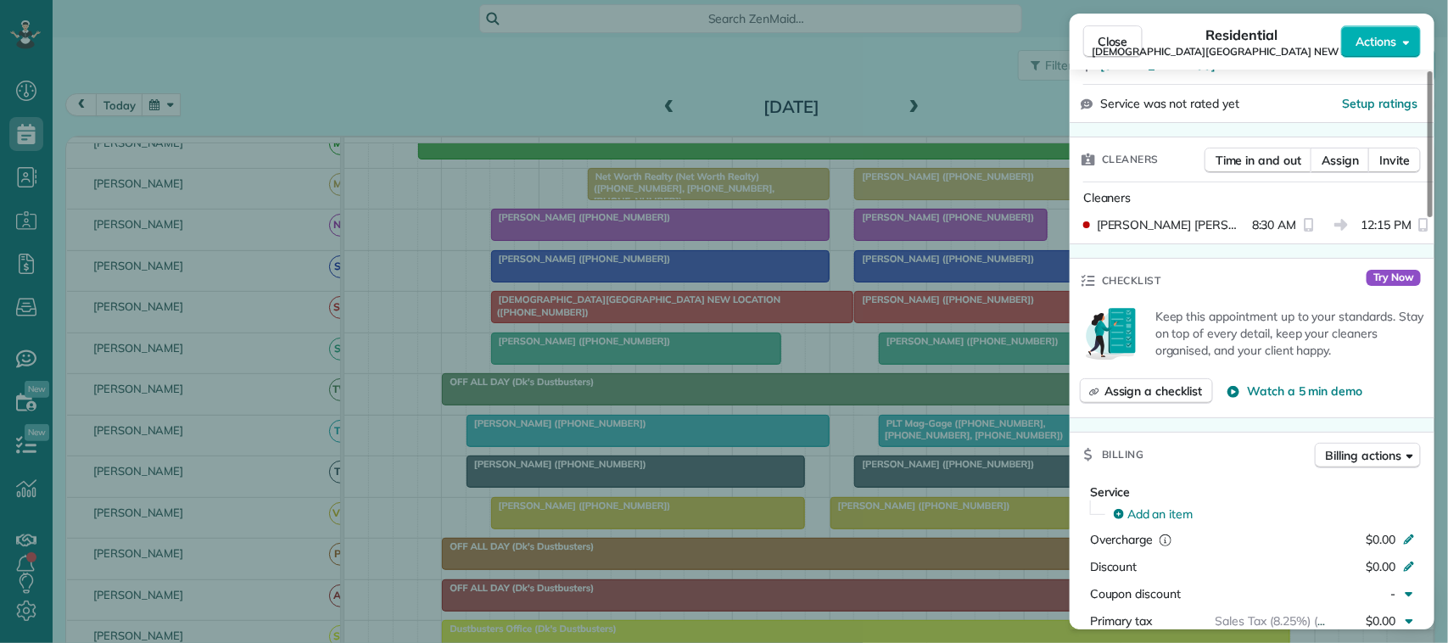
scroll to position [424, 0]
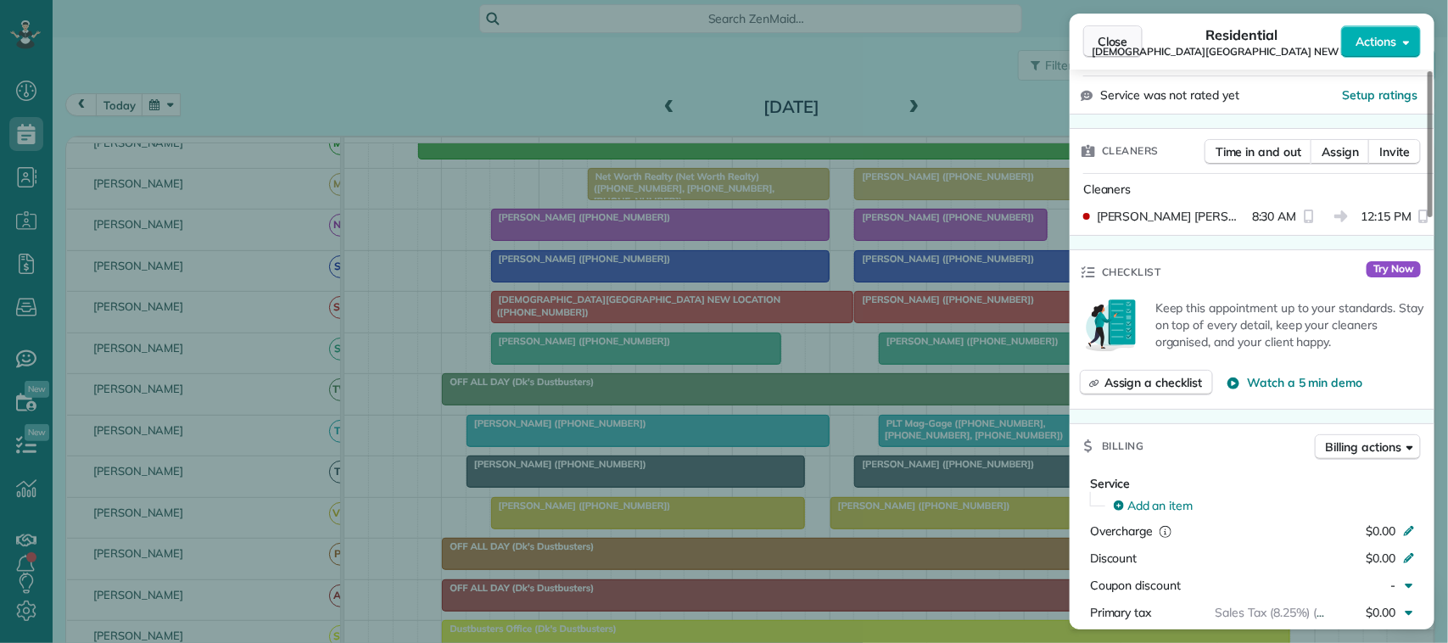
click at [1134, 36] on button "Close" at bounding box center [1112, 41] width 59 height 32
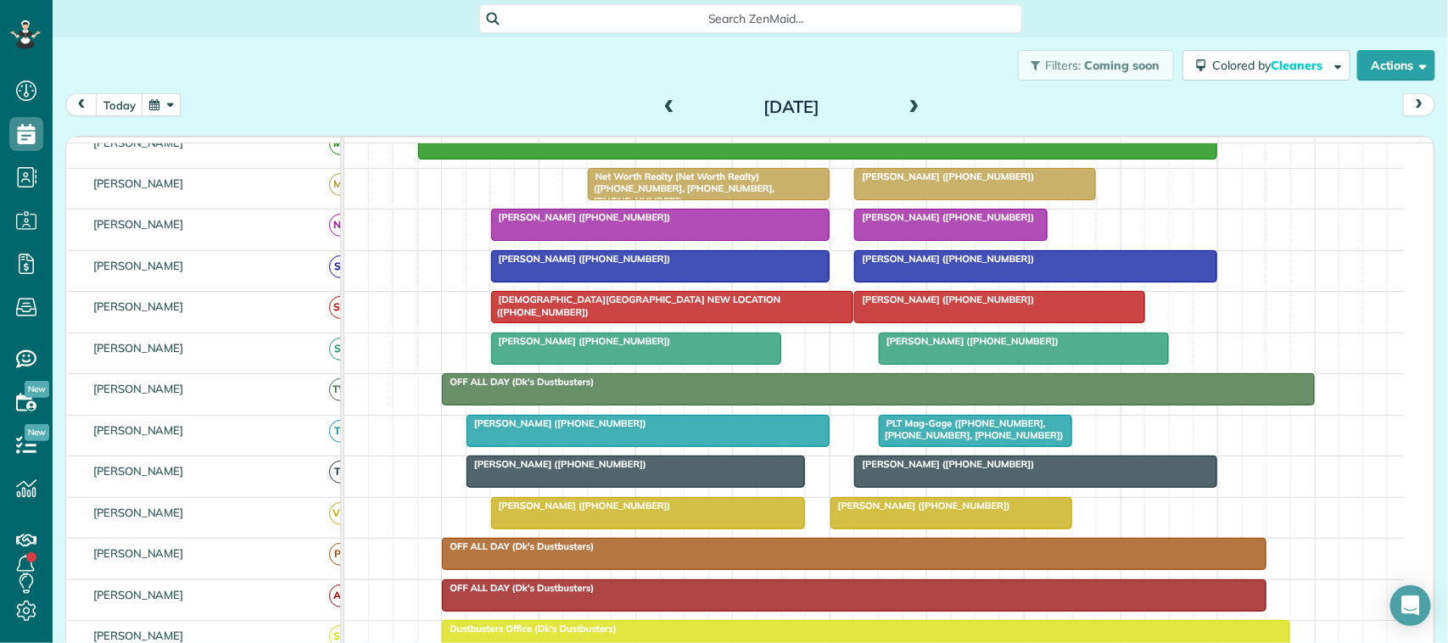
click at [951, 305] on span "[PERSON_NAME] ([PHONE_NUMBER])" at bounding box center [945, 300] width 182 height 12
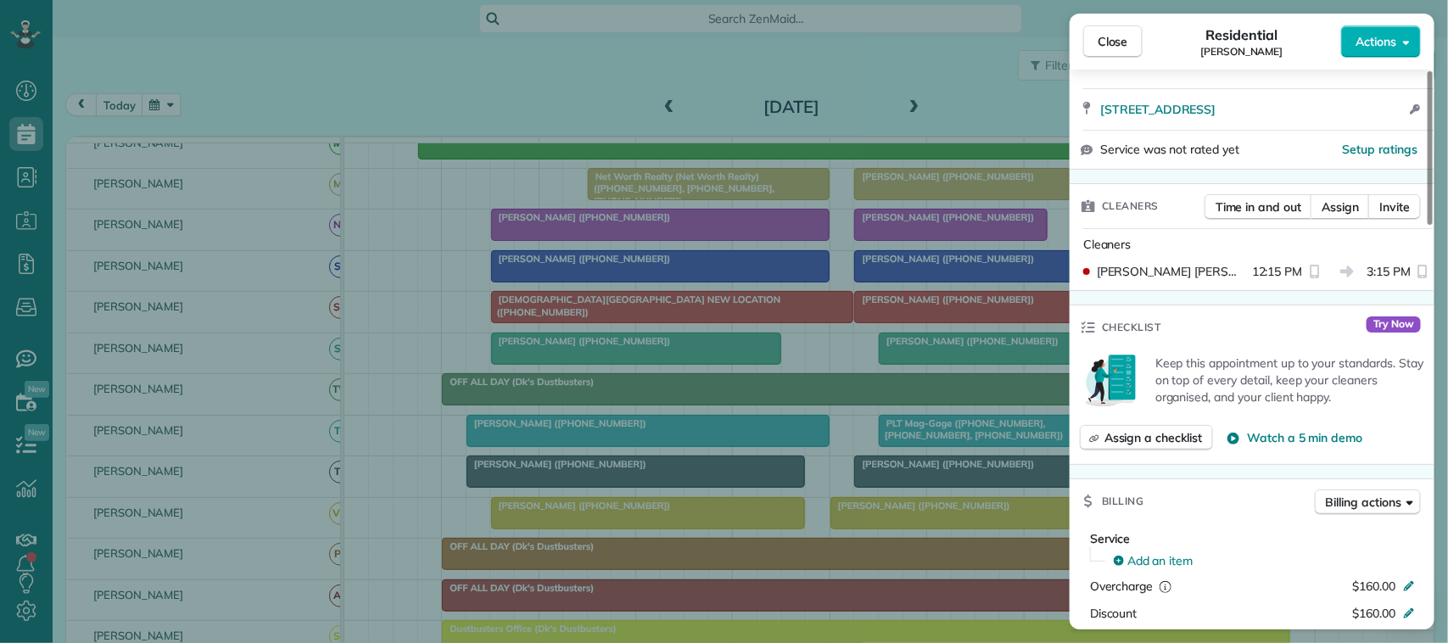
scroll to position [424, 0]
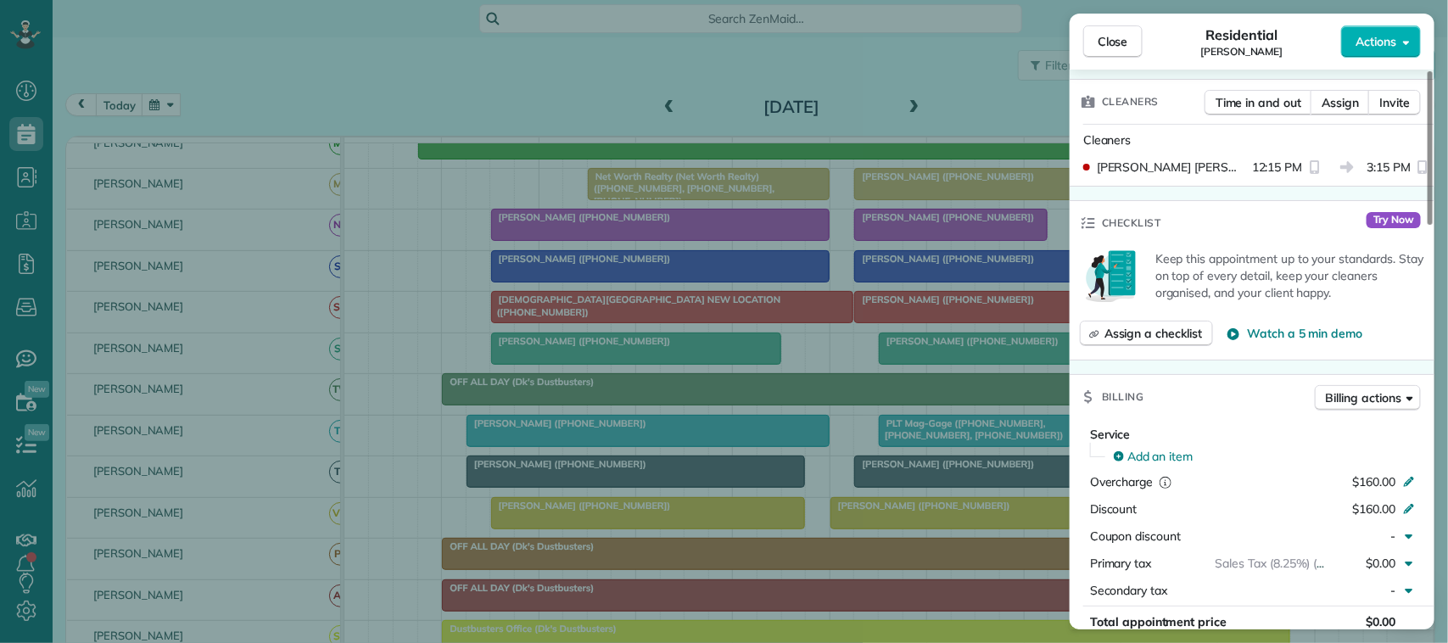
click at [1104, 65] on div "Close Residential [PERSON_NAME] Actions" at bounding box center [1252, 42] width 365 height 56
click at [1101, 43] on span "Close" at bounding box center [1113, 41] width 31 height 17
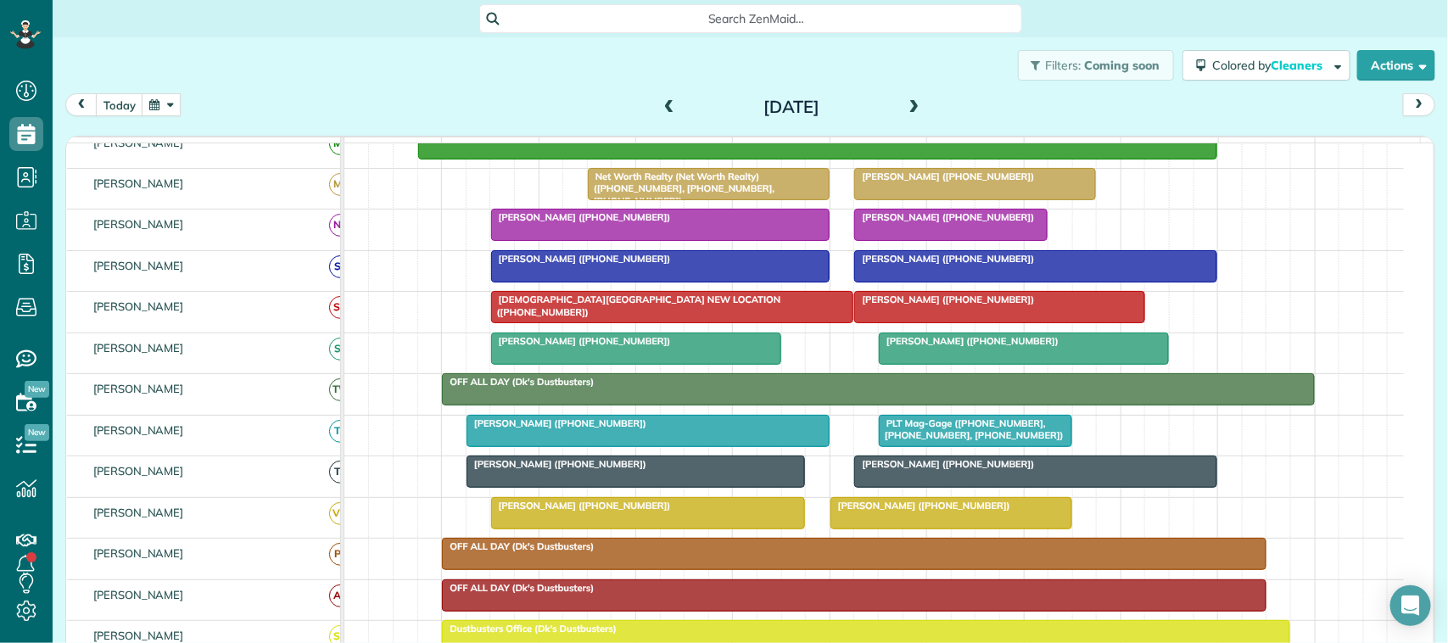
click at [909, 106] on span at bounding box center [914, 107] width 19 height 15
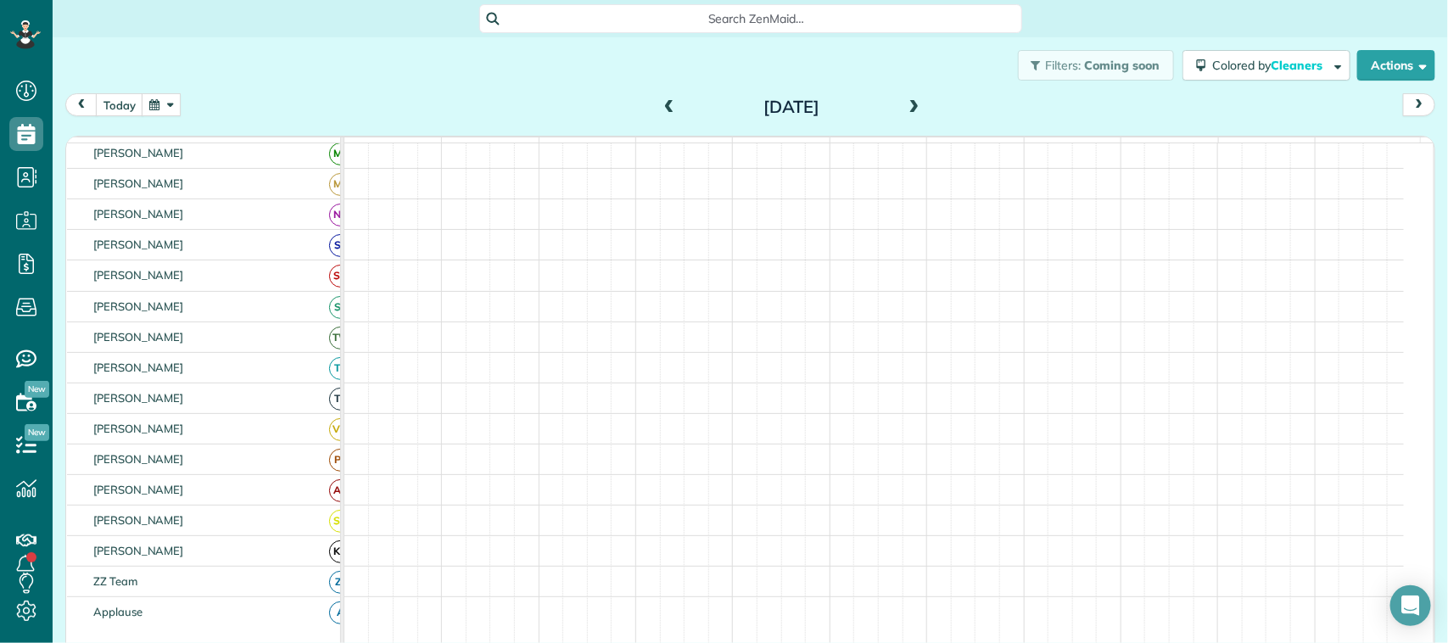
click at [909, 106] on span at bounding box center [914, 107] width 19 height 15
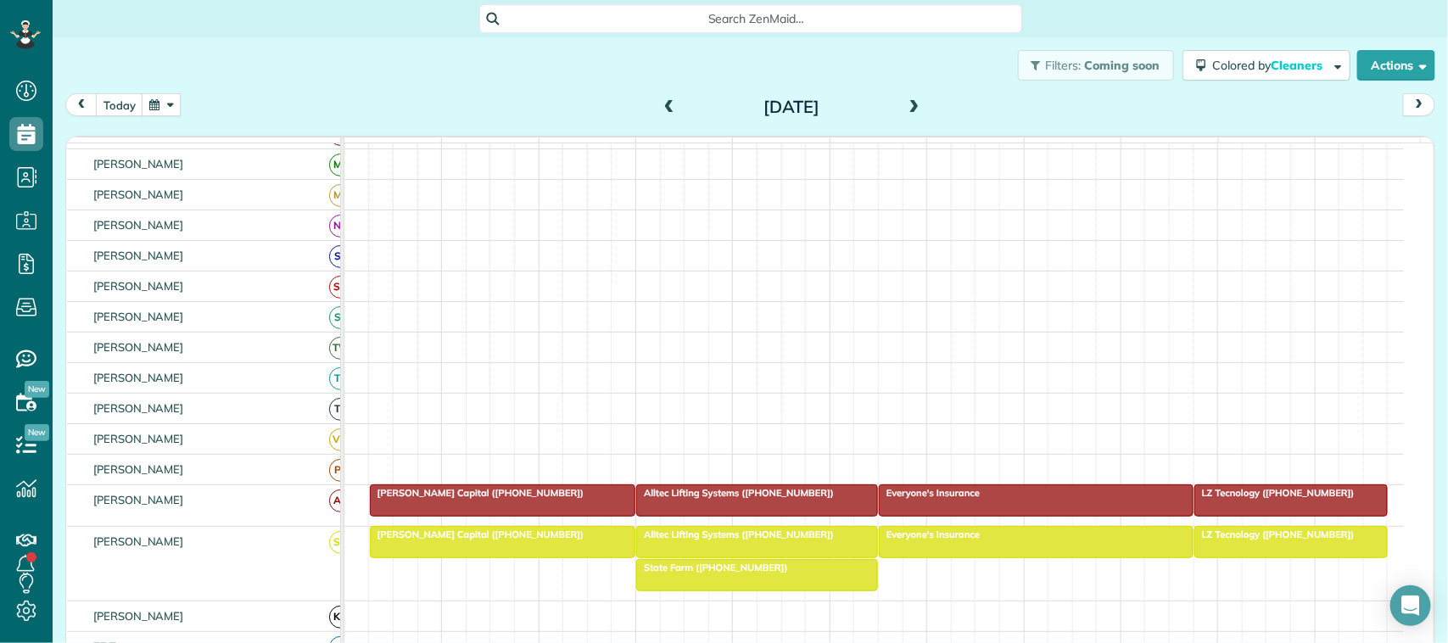
scroll to position [265, 0]
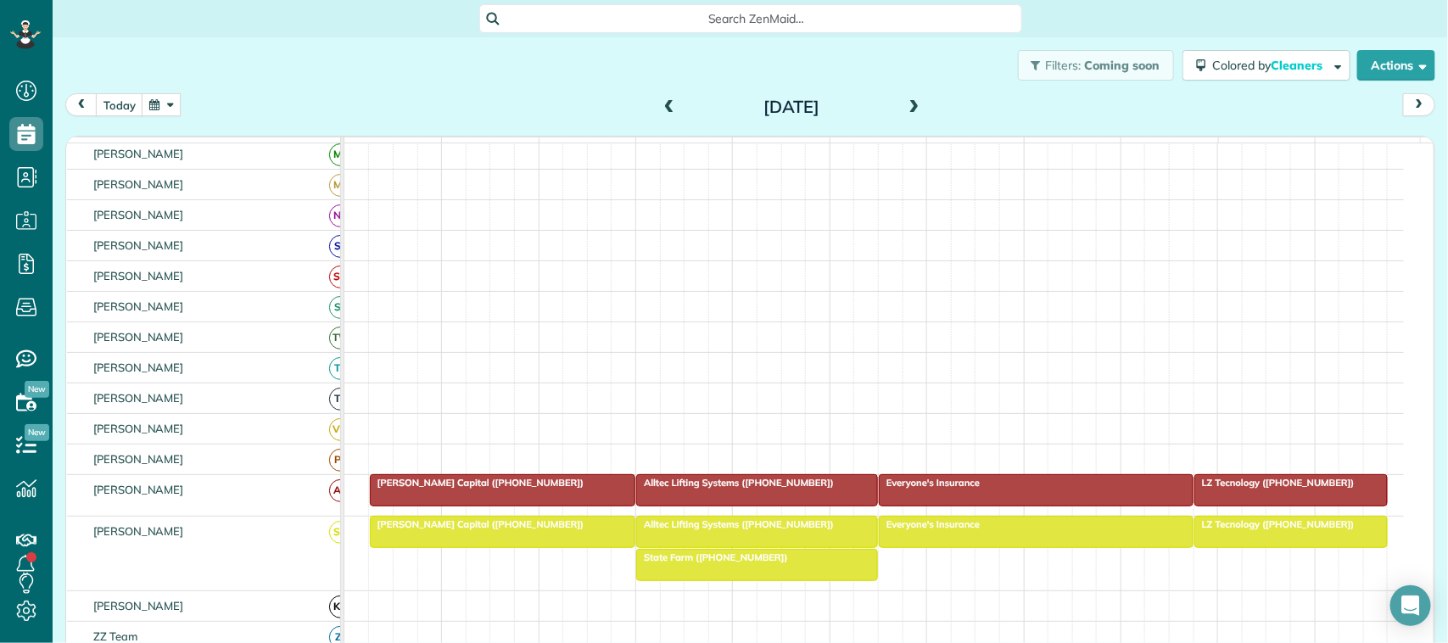
click at [909, 106] on span at bounding box center [914, 107] width 19 height 15
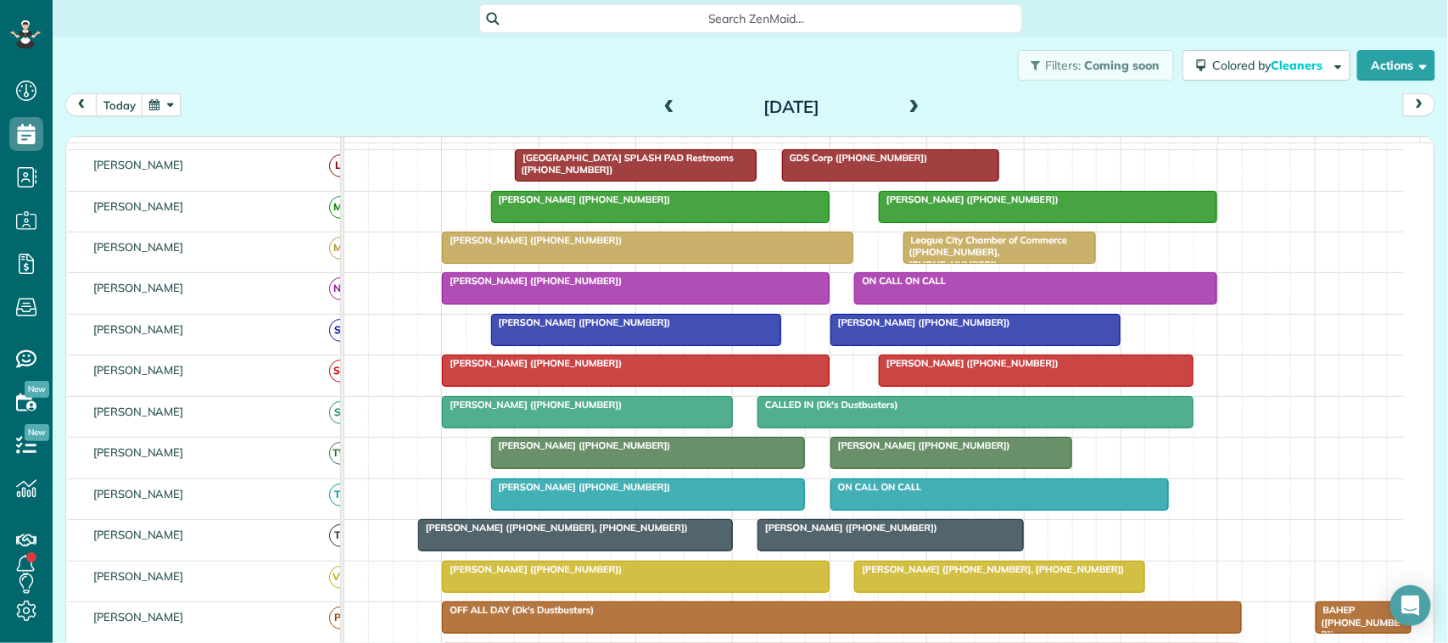
scroll to position [318, 0]
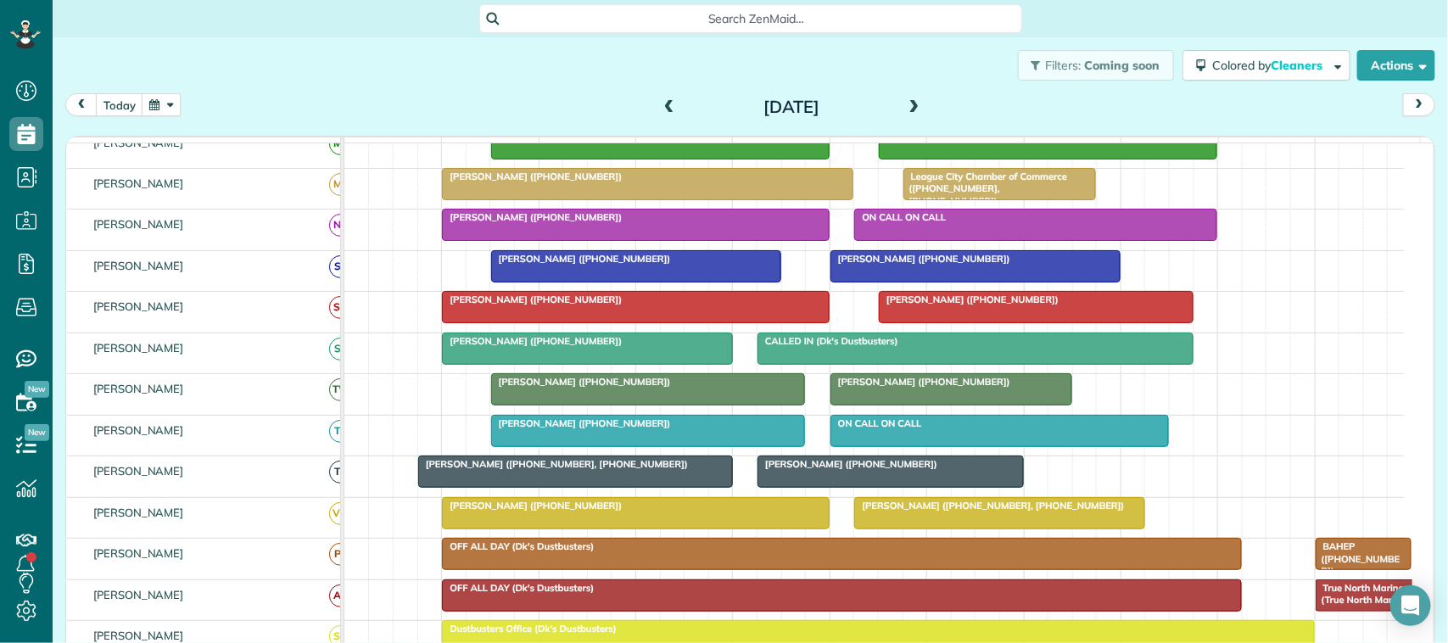
click at [587, 305] on div "[PERSON_NAME] ([PHONE_NUMBER])" at bounding box center [636, 300] width 378 height 12
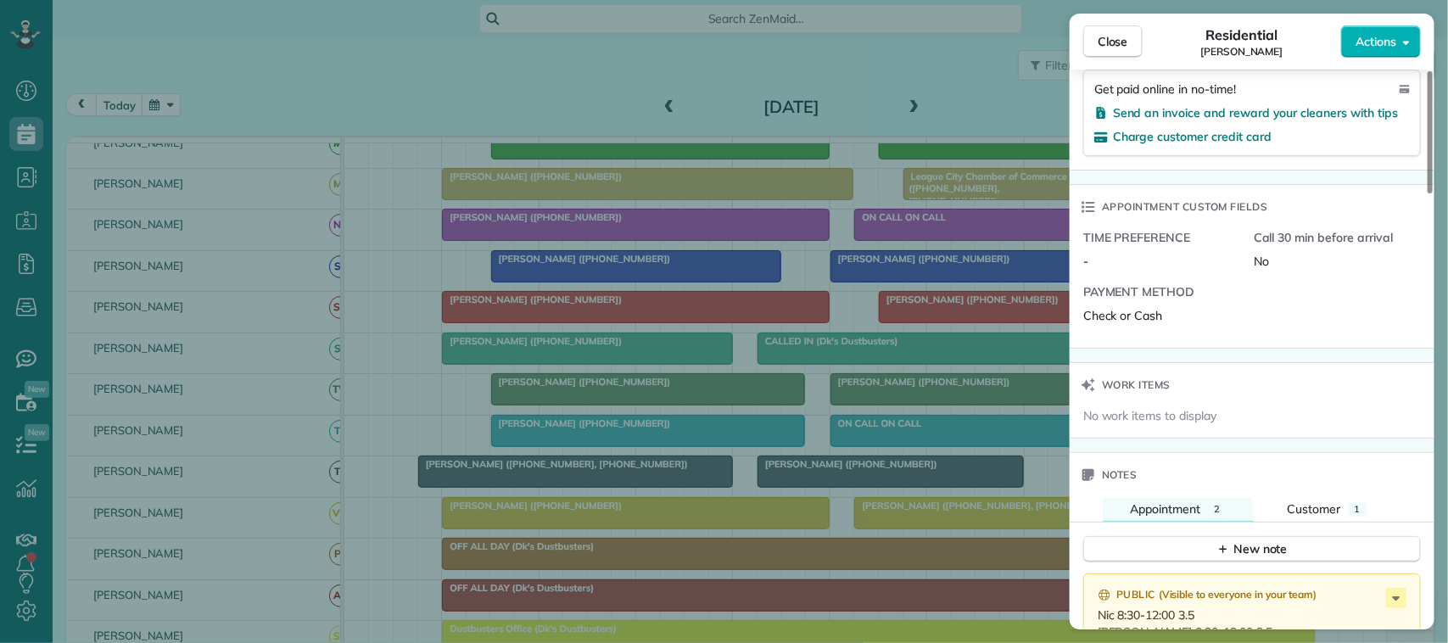
scroll to position [1383, 0]
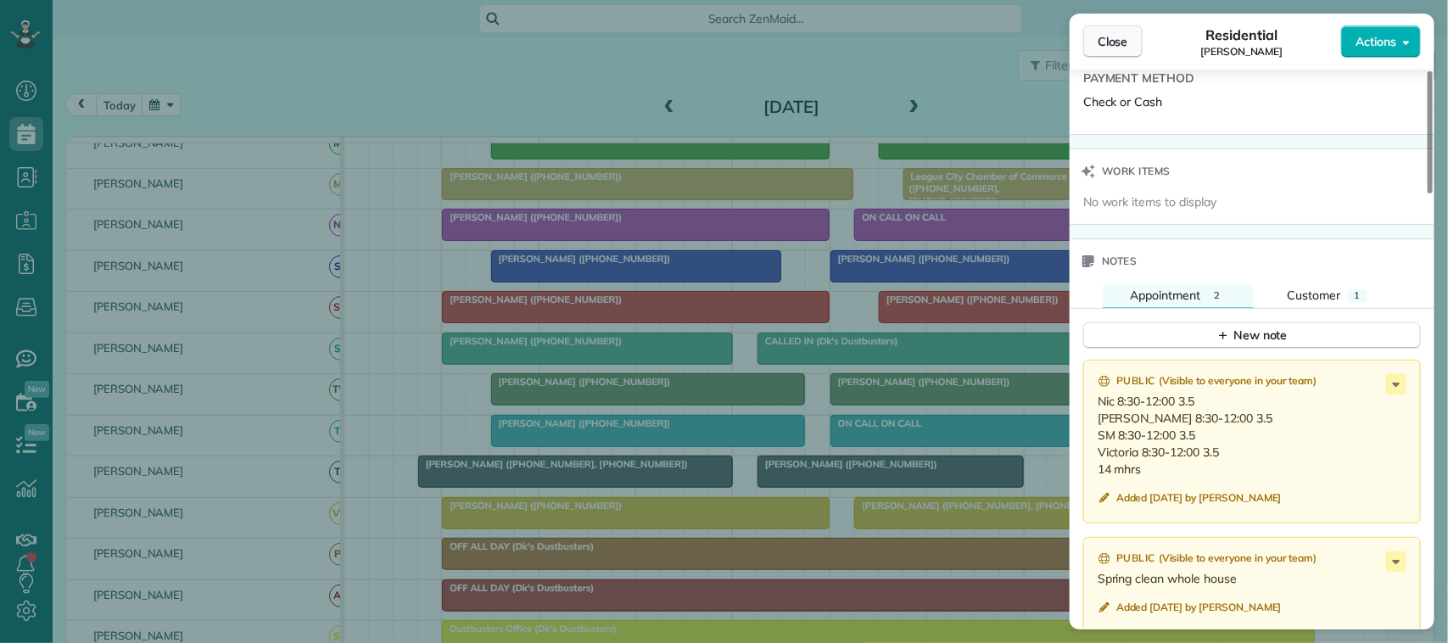
click at [1134, 39] on button "Close" at bounding box center [1112, 41] width 59 height 32
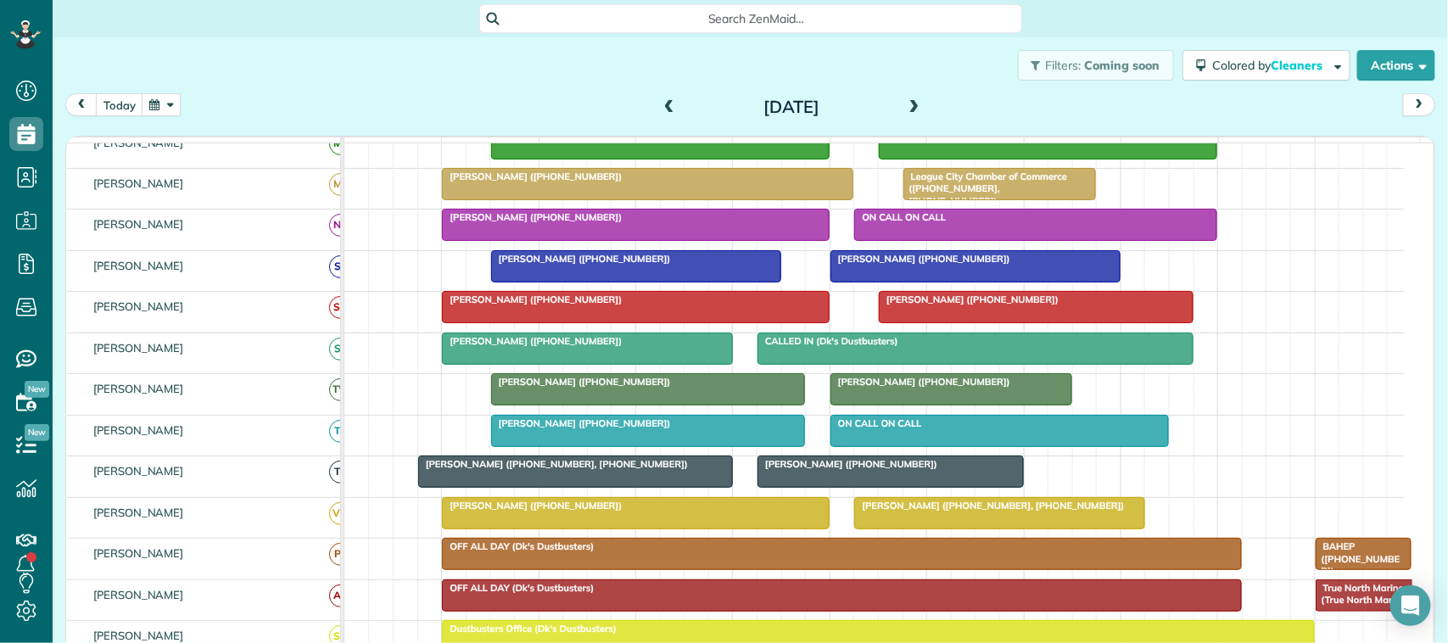
click at [910, 109] on span at bounding box center [914, 107] width 19 height 15
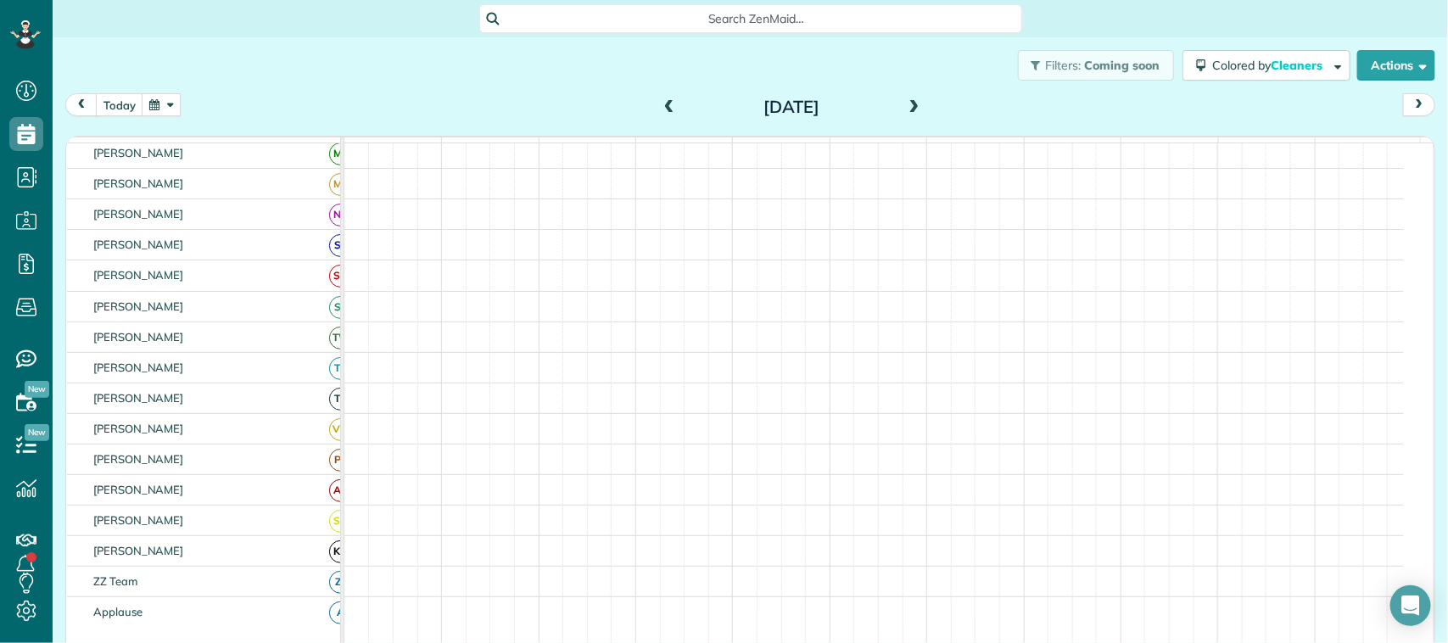
scroll to position [318, 0]
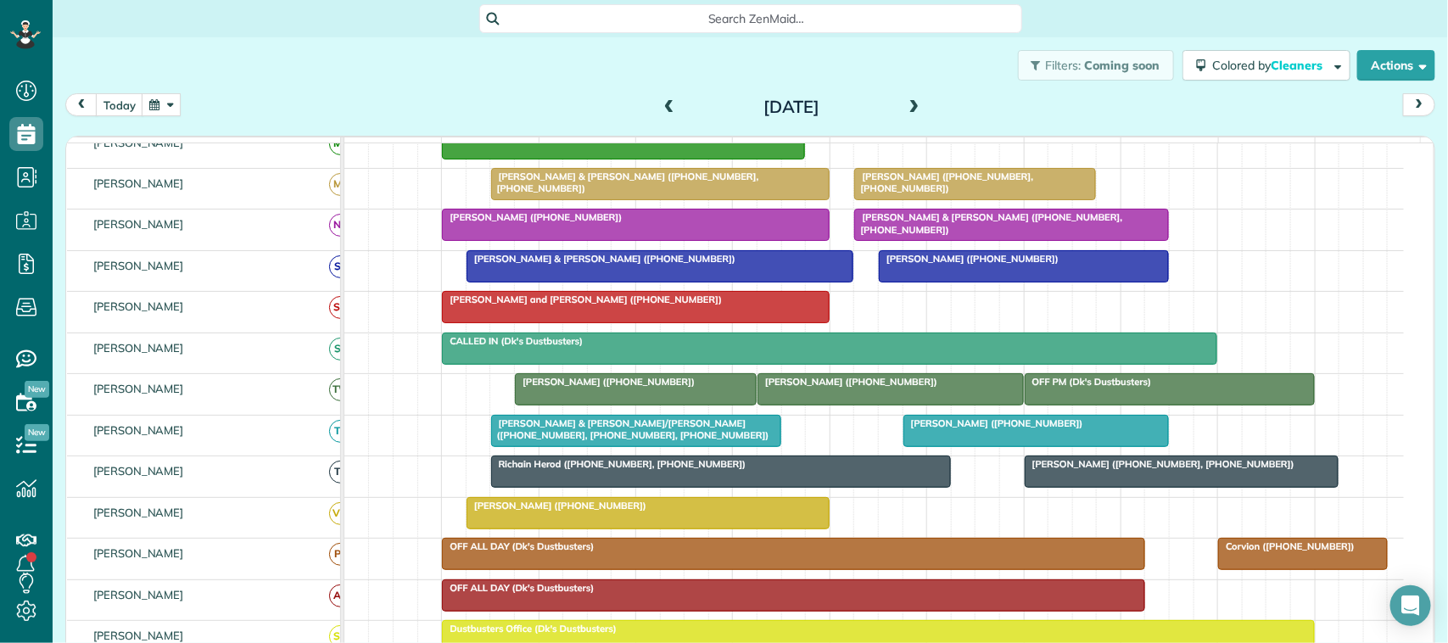
click at [910, 109] on span at bounding box center [914, 107] width 19 height 15
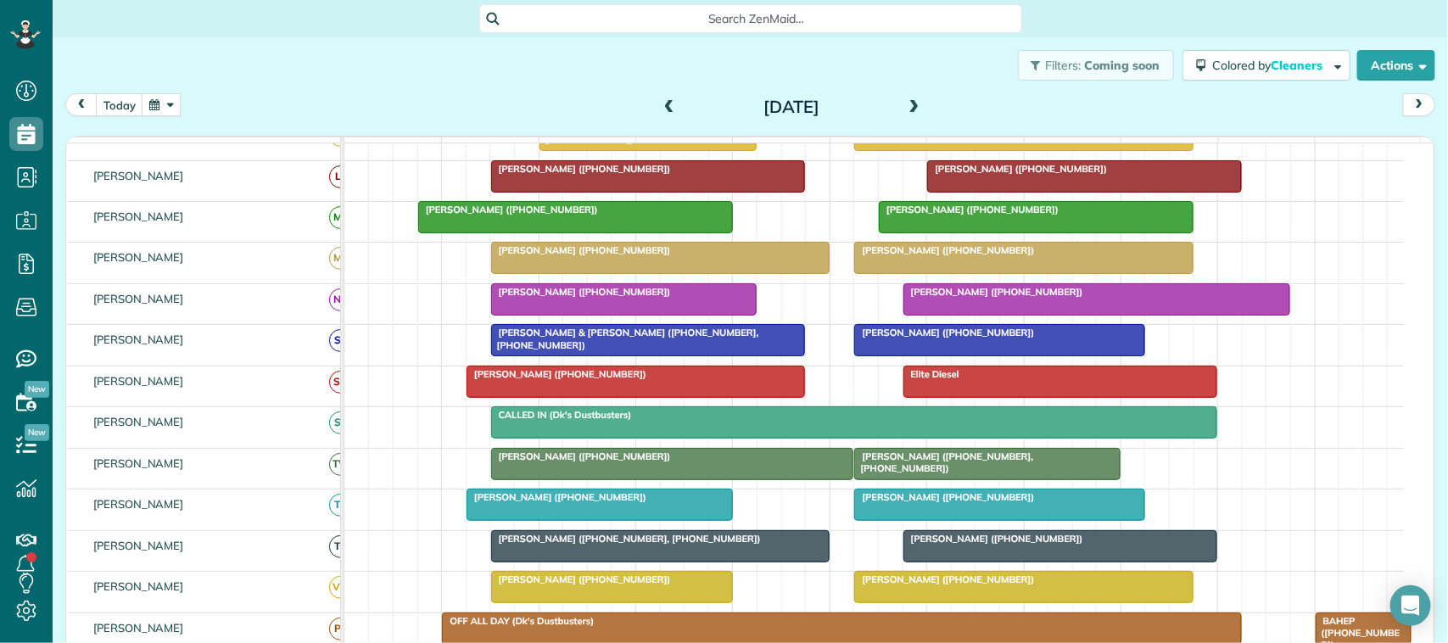
scroll to position [328, 0]
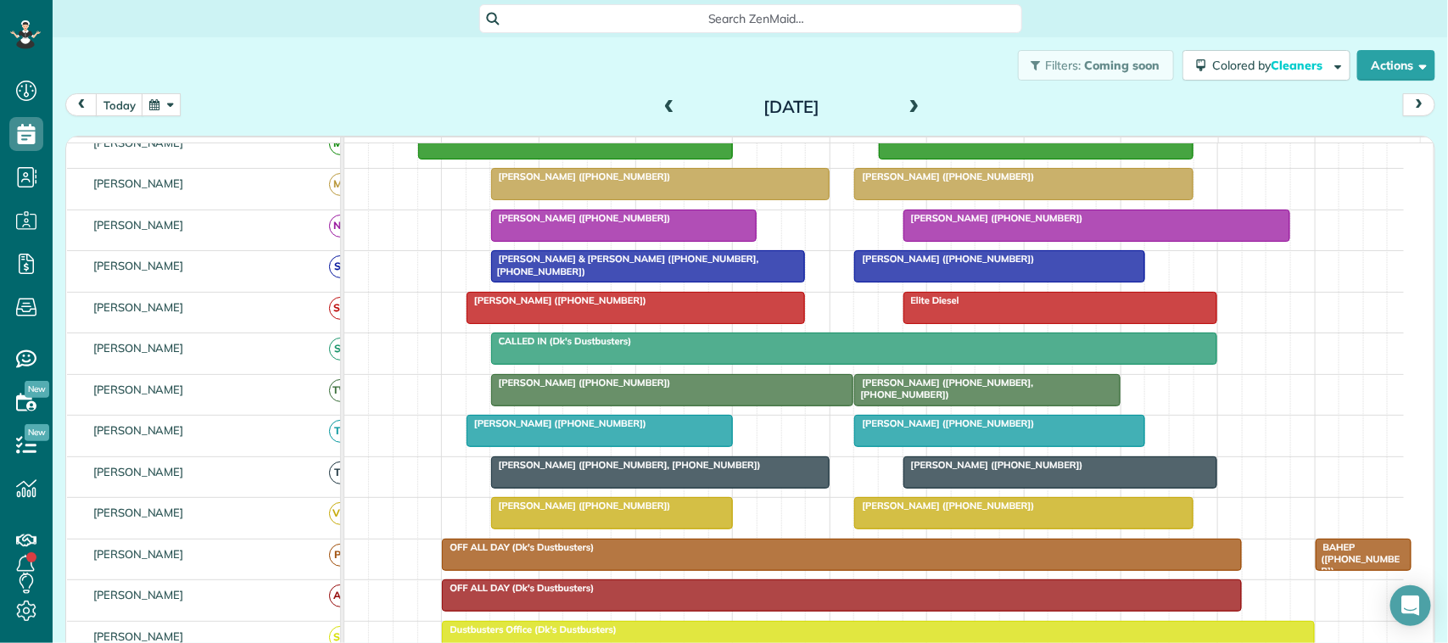
click at [596, 323] on div at bounding box center [635, 308] width 337 height 31
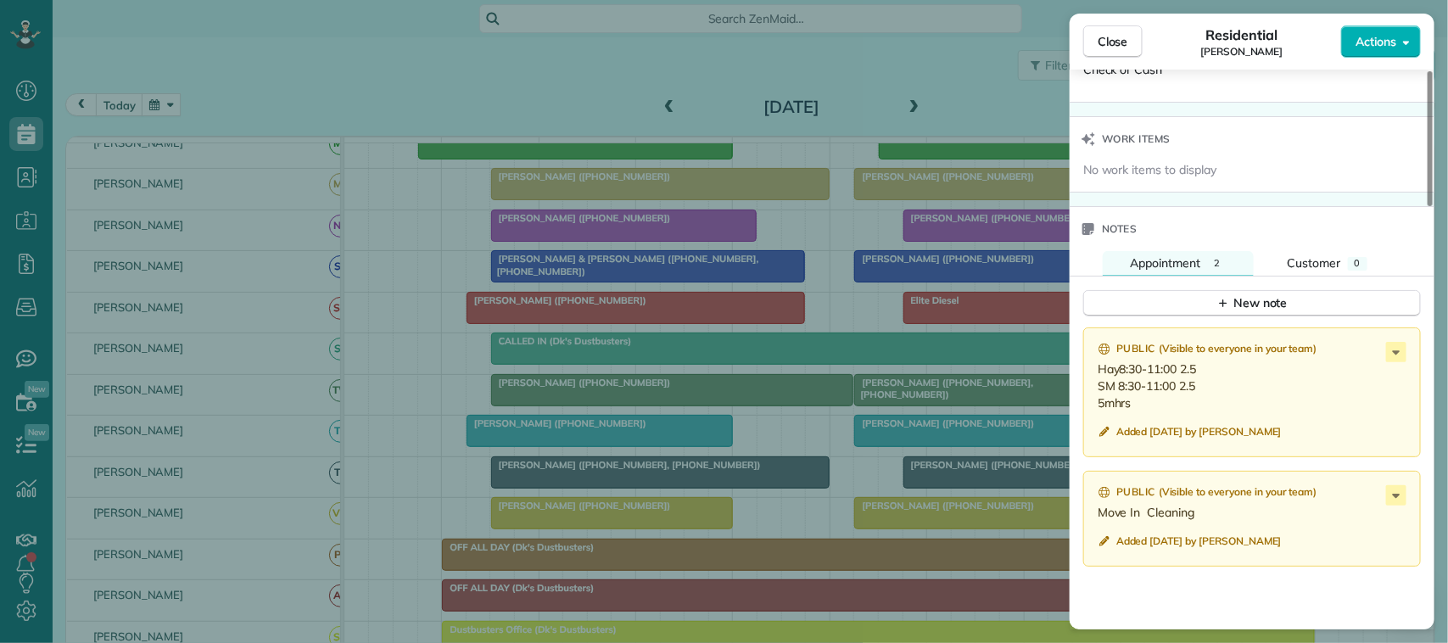
scroll to position [1379, 0]
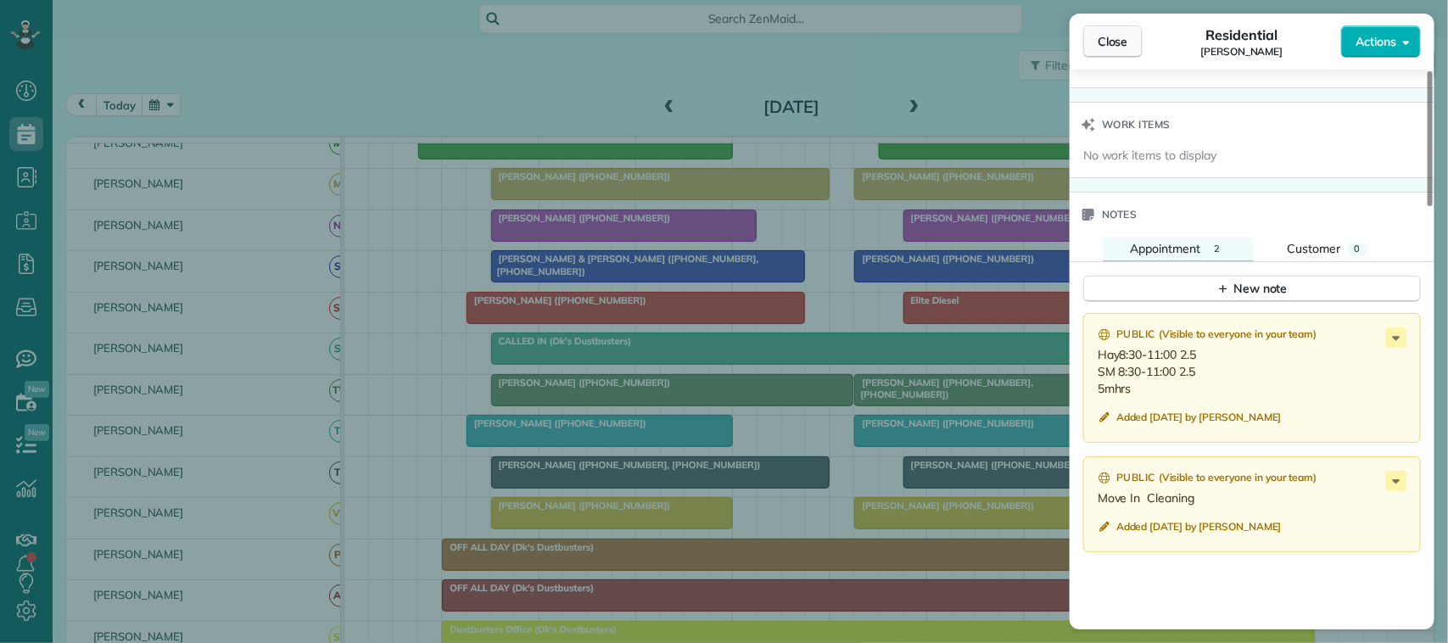
click at [1095, 31] on button "Close" at bounding box center [1112, 41] width 59 height 32
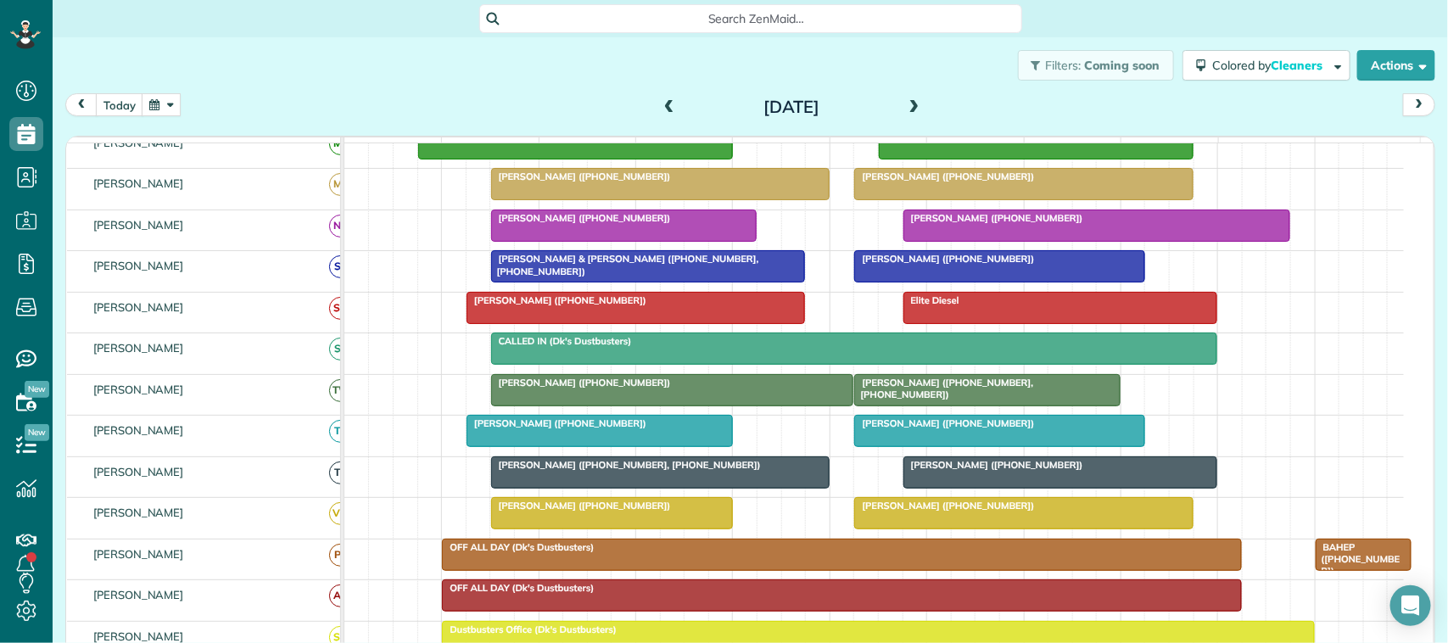
click at [154, 111] on button "button" at bounding box center [161, 104] width 39 height 23
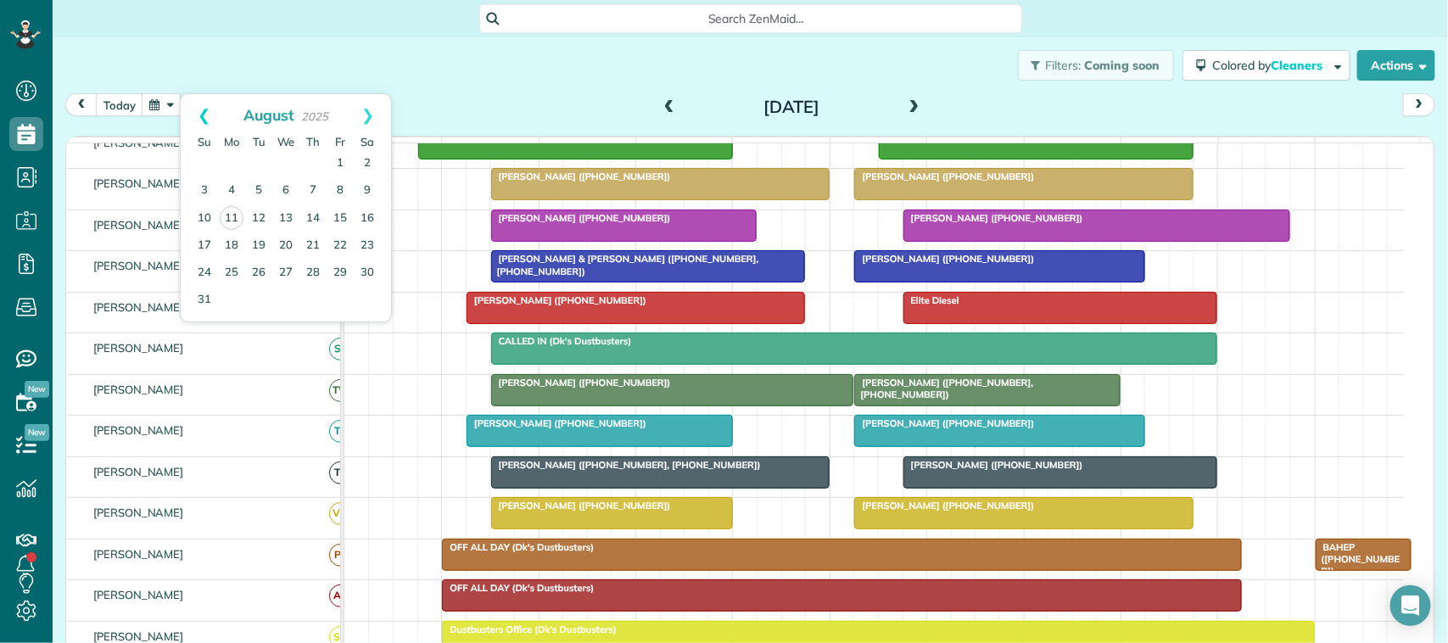
click at [202, 111] on link "Prev" at bounding box center [204, 115] width 47 height 42
click at [333, 215] on link "18" at bounding box center [340, 217] width 27 height 27
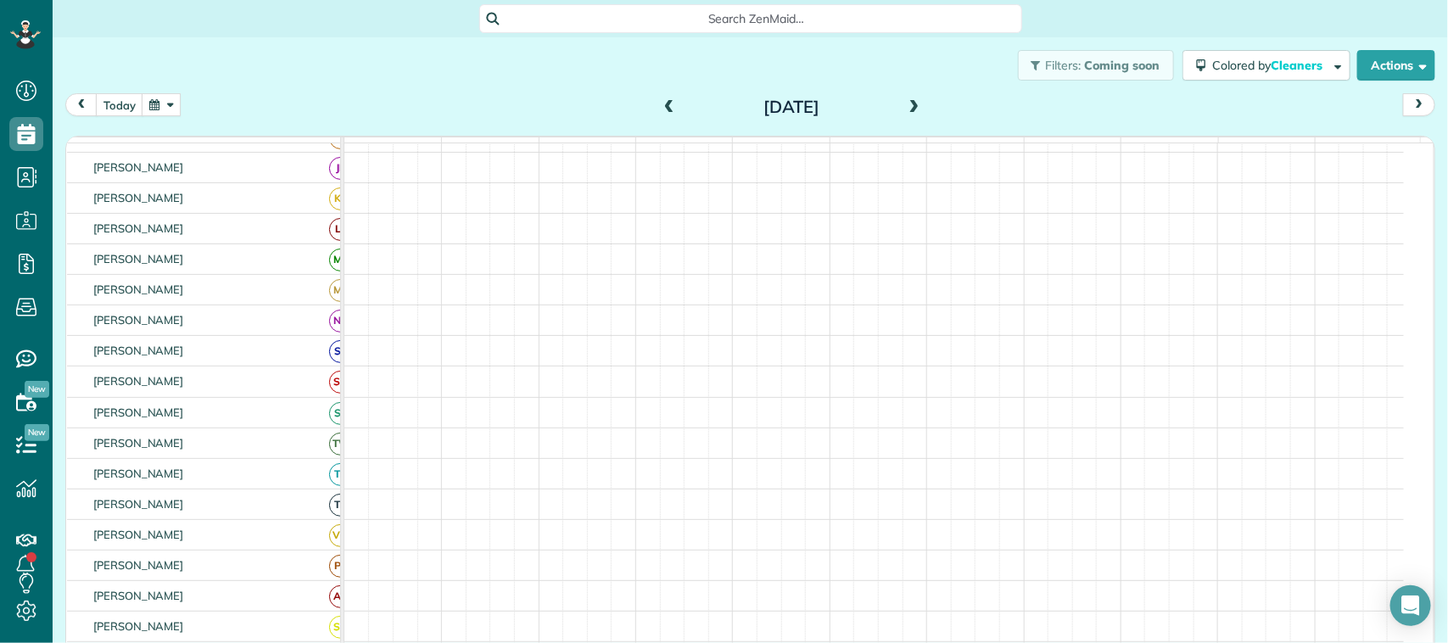
scroll to position [42, 0]
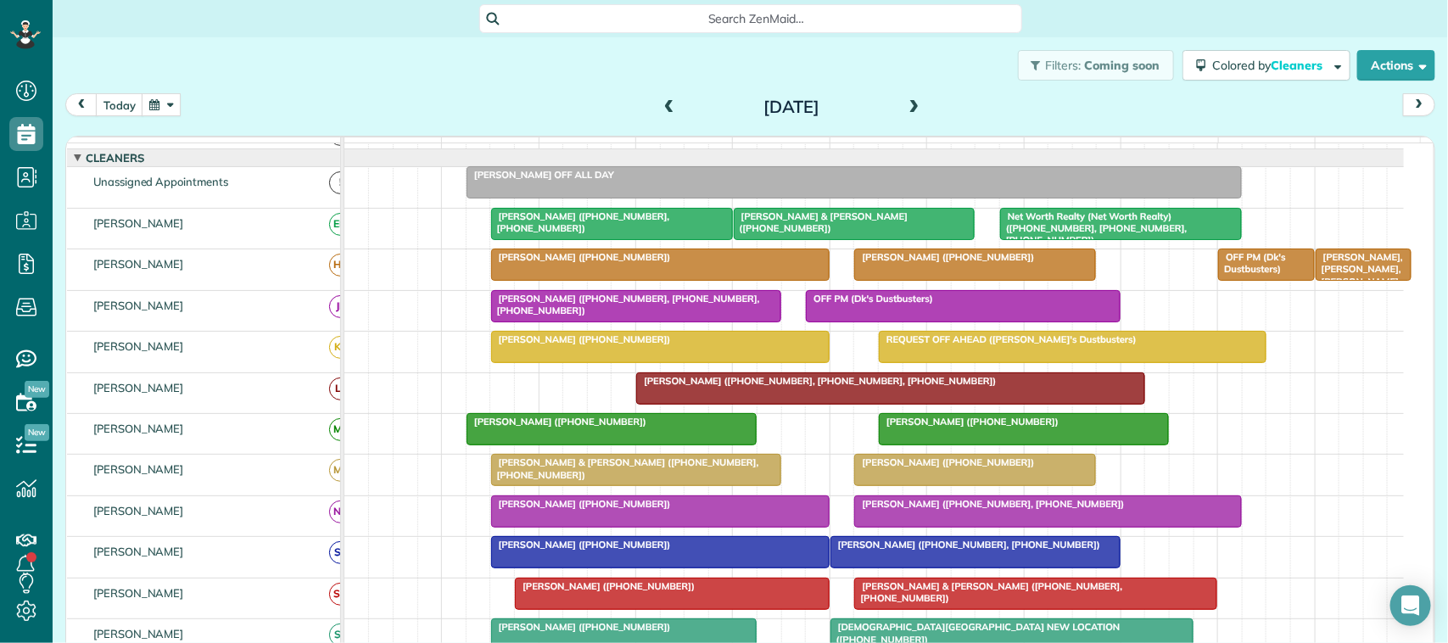
click at [579, 234] on span "[PERSON_NAME] ([PHONE_NUMBER], [PHONE_NUMBER])" at bounding box center [580, 222] width 180 height 24
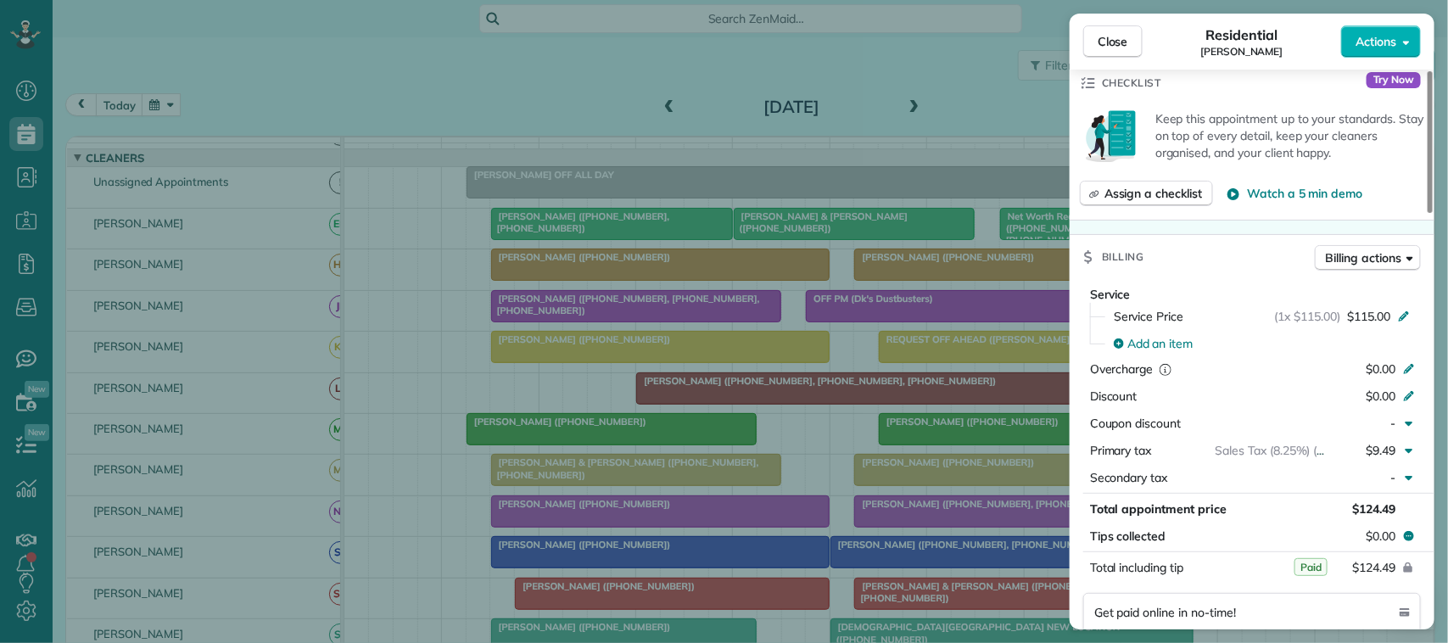
scroll to position [636, 0]
click at [1110, 47] on span "Close" at bounding box center [1113, 41] width 31 height 17
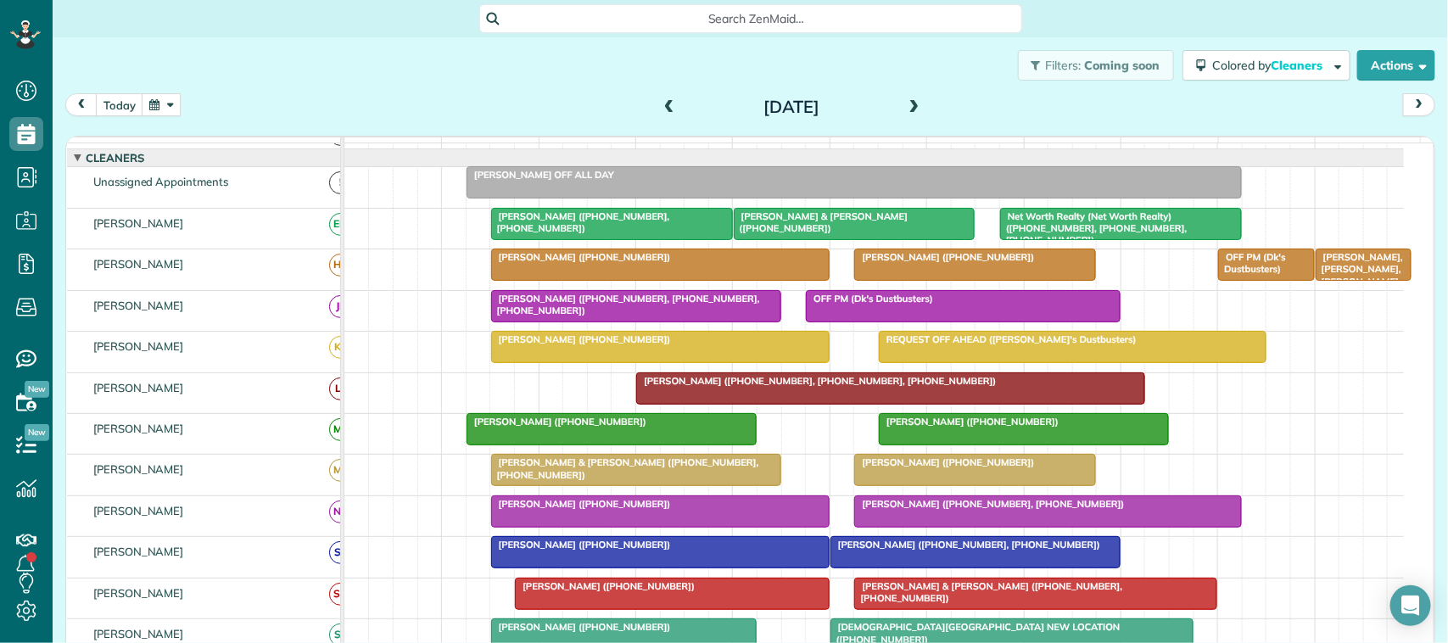
click at [162, 102] on button "button" at bounding box center [161, 104] width 39 height 23
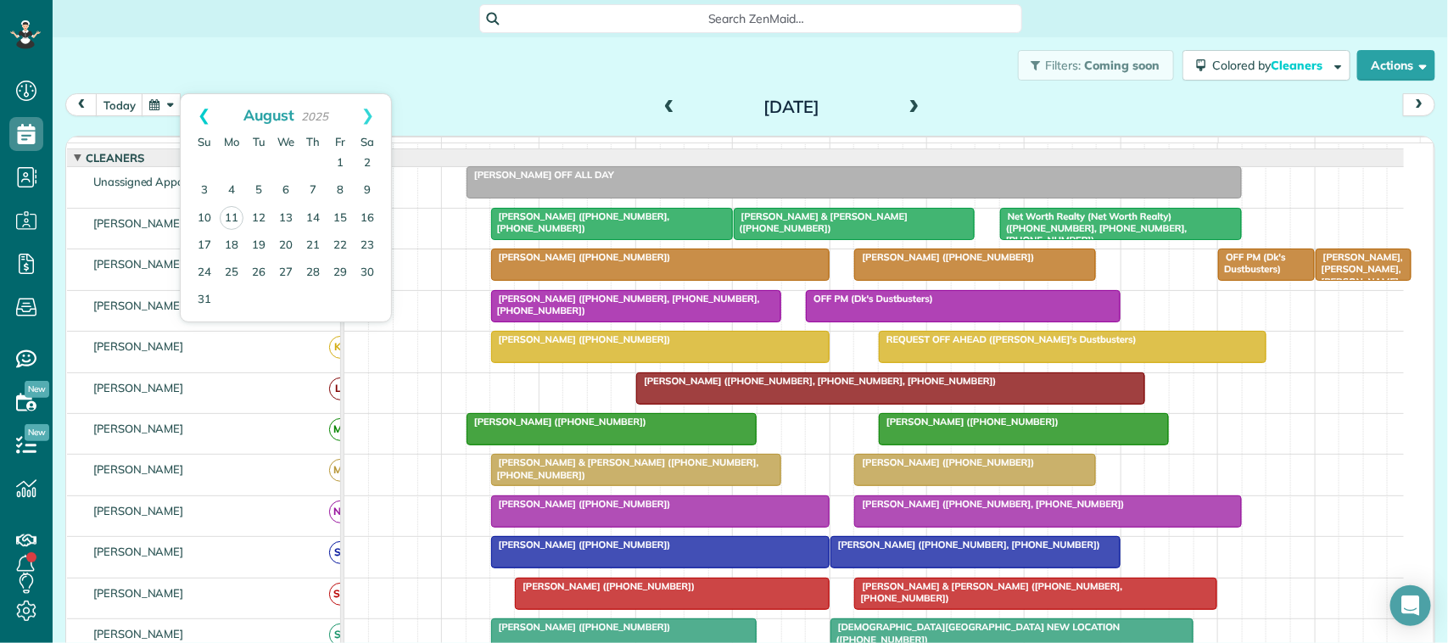
click at [217, 115] on link "Prev" at bounding box center [204, 115] width 47 height 42
click at [253, 272] on link "29" at bounding box center [258, 272] width 27 height 27
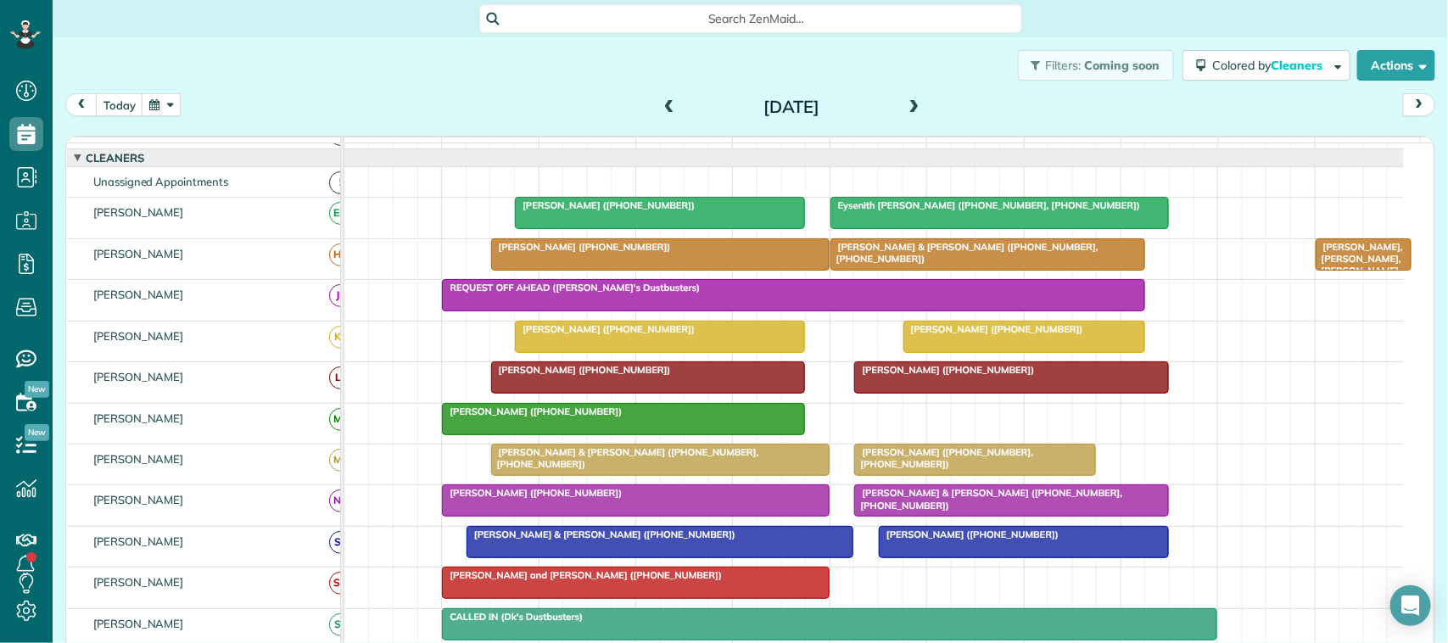
click at [176, 107] on button "button" at bounding box center [161, 104] width 39 height 23
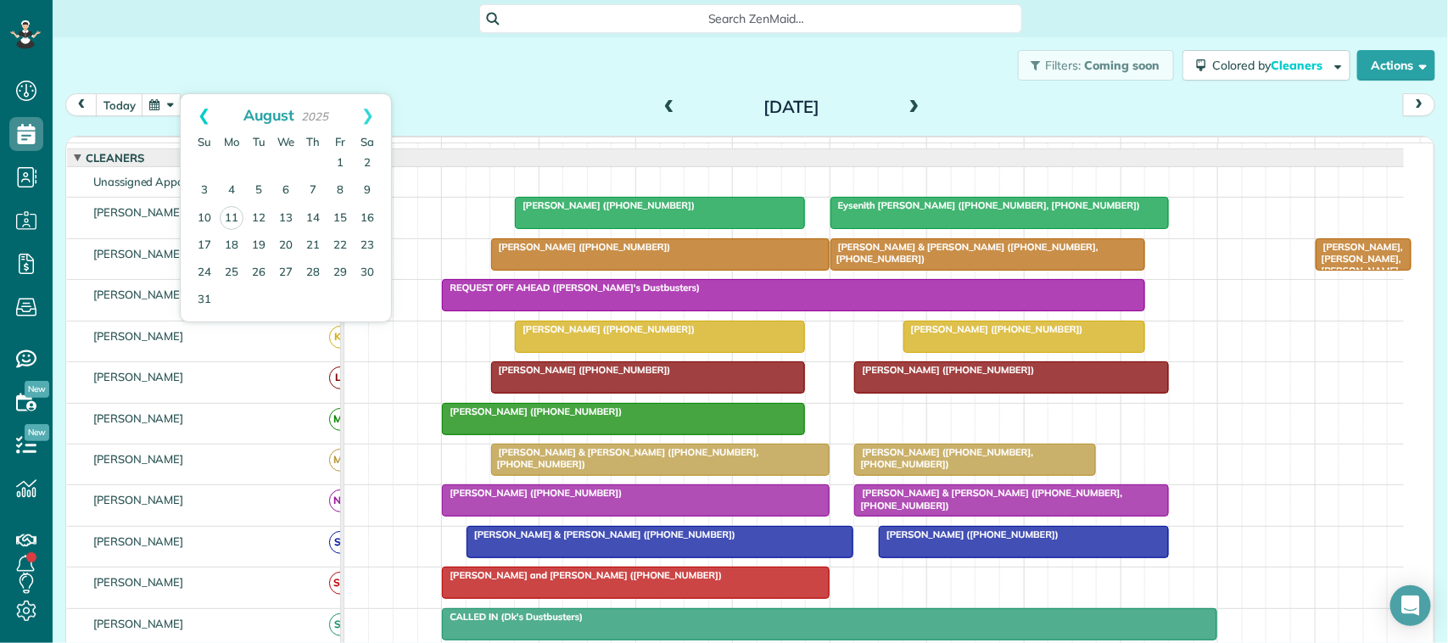
click at [204, 117] on link "Prev" at bounding box center [204, 115] width 47 height 42
click at [311, 246] on link "24" at bounding box center [313, 245] width 27 height 27
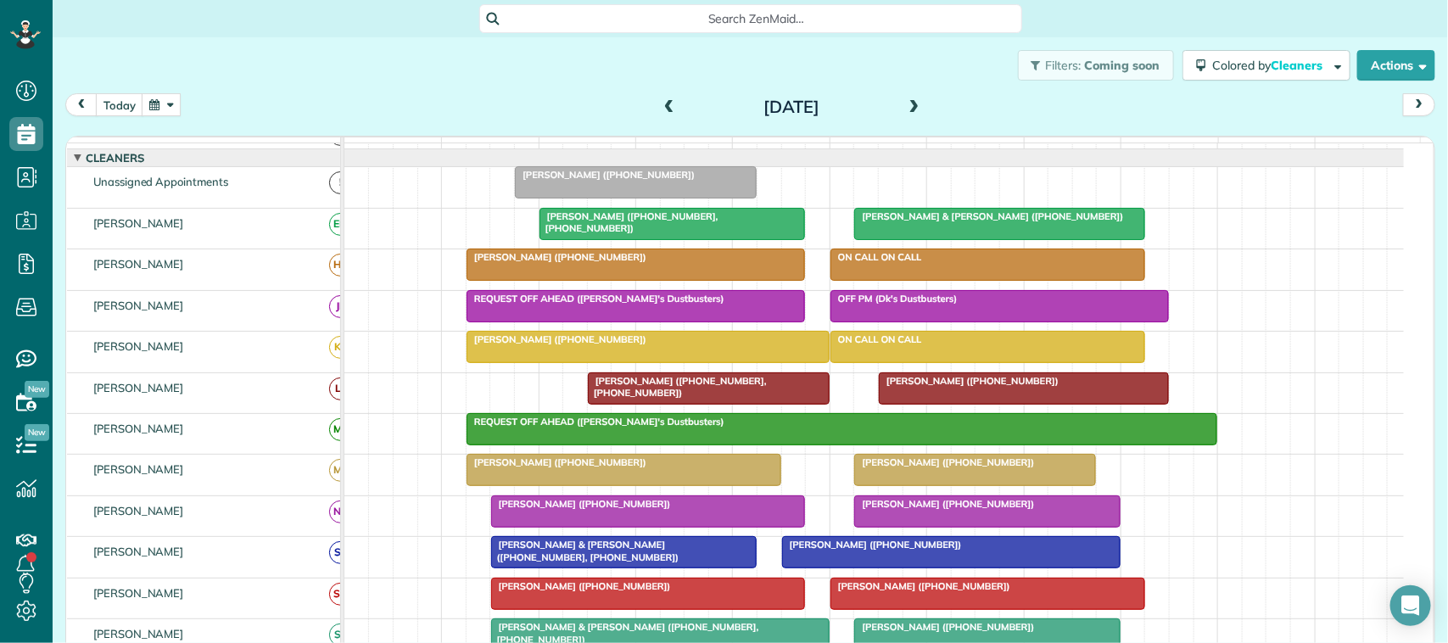
click at [557, 117] on div "[DATE] [DATE]" at bounding box center [750, 108] width 1370 height 31
click at [126, 104] on button "today" at bounding box center [120, 104] width 48 height 23
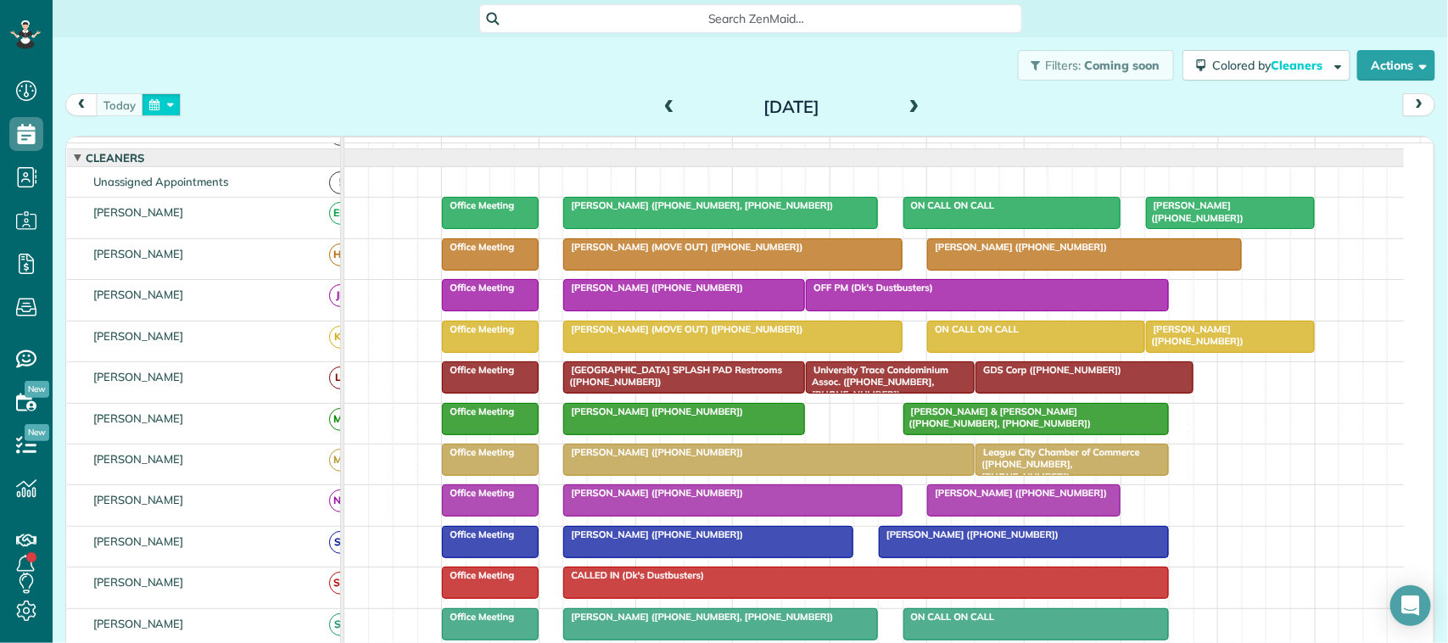
click at [174, 102] on button "button" at bounding box center [161, 104] width 39 height 23
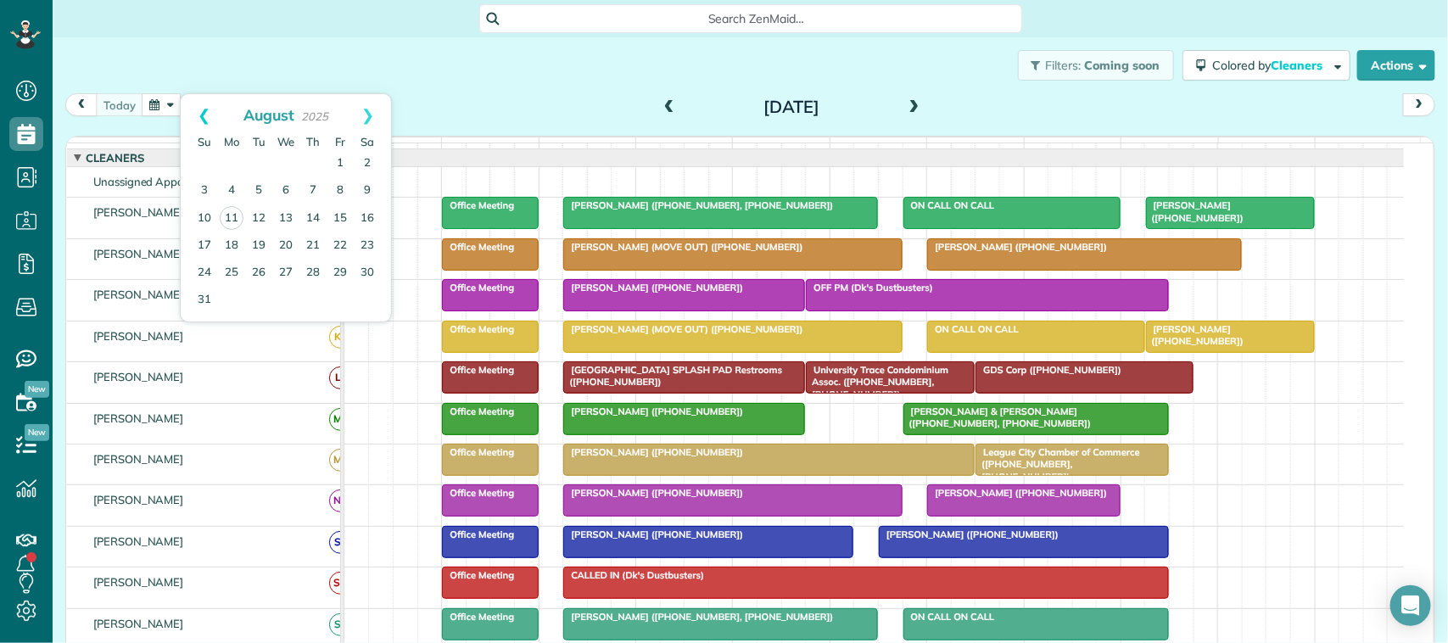
click at [202, 110] on link "Prev" at bounding box center [204, 115] width 47 height 42
click at [316, 215] on link "17" at bounding box center [313, 217] width 27 height 27
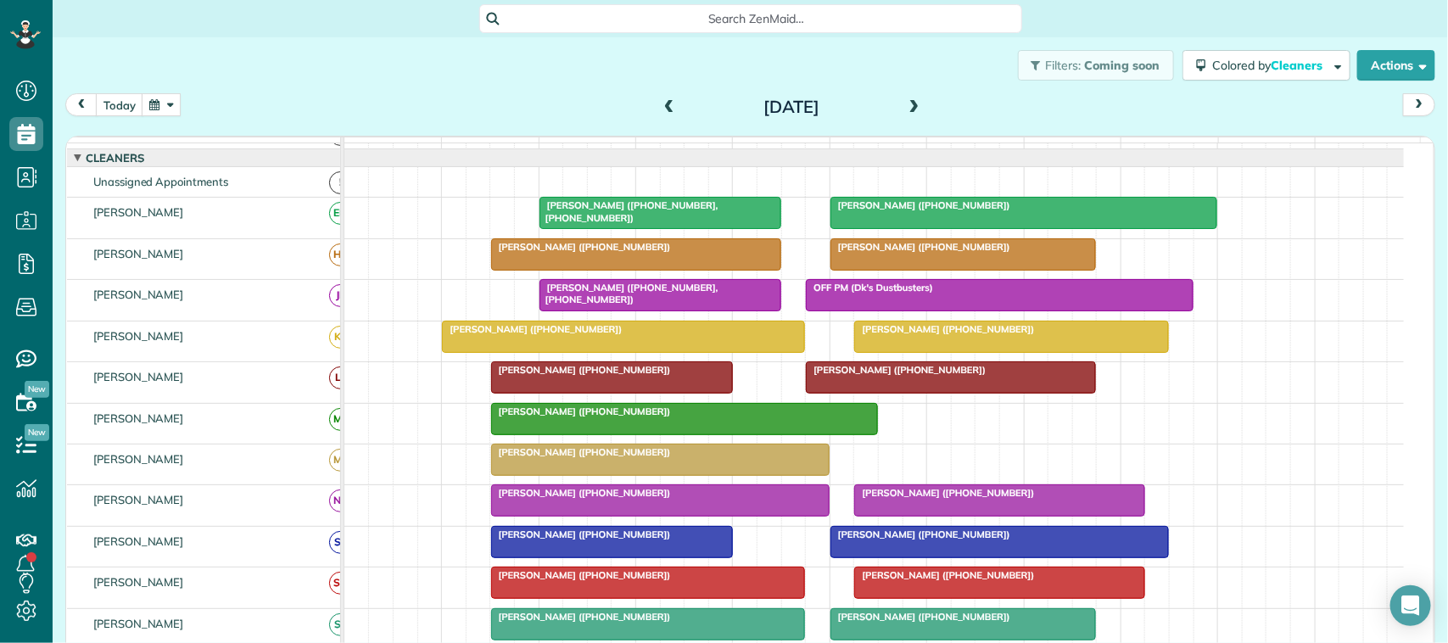
click at [654, 228] on div at bounding box center [660, 213] width 240 height 31
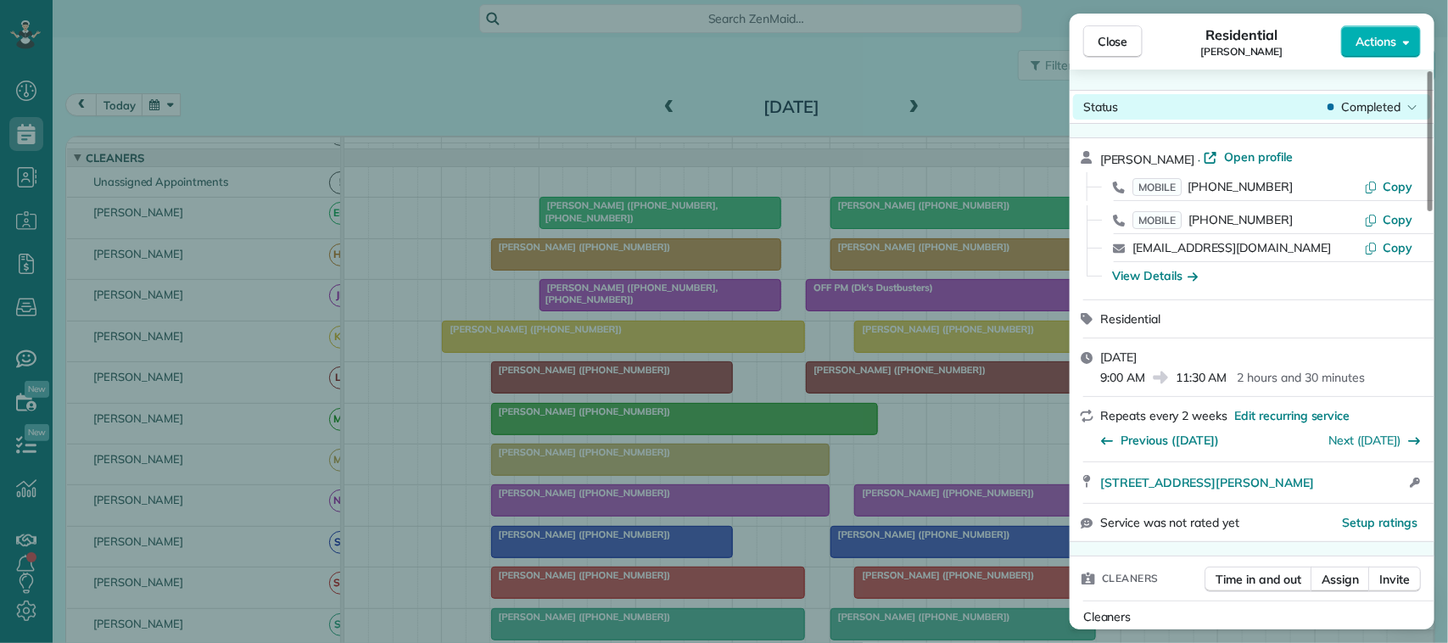
drag, startPoint x: 1092, startPoint y: 53, endPoint x: 1078, endPoint y: 103, distance: 51.0
click at [1094, 53] on button "Close" at bounding box center [1112, 41] width 59 height 32
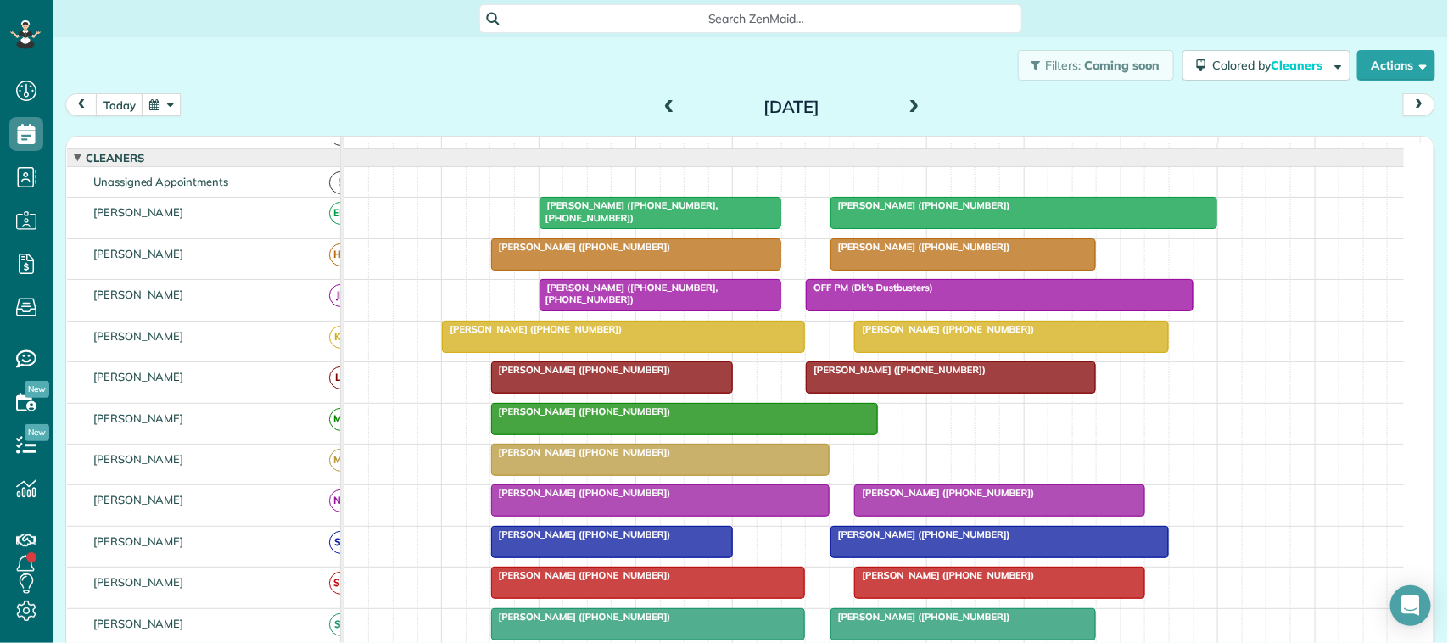
click at [988, 228] on div at bounding box center [1024, 213] width 386 height 31
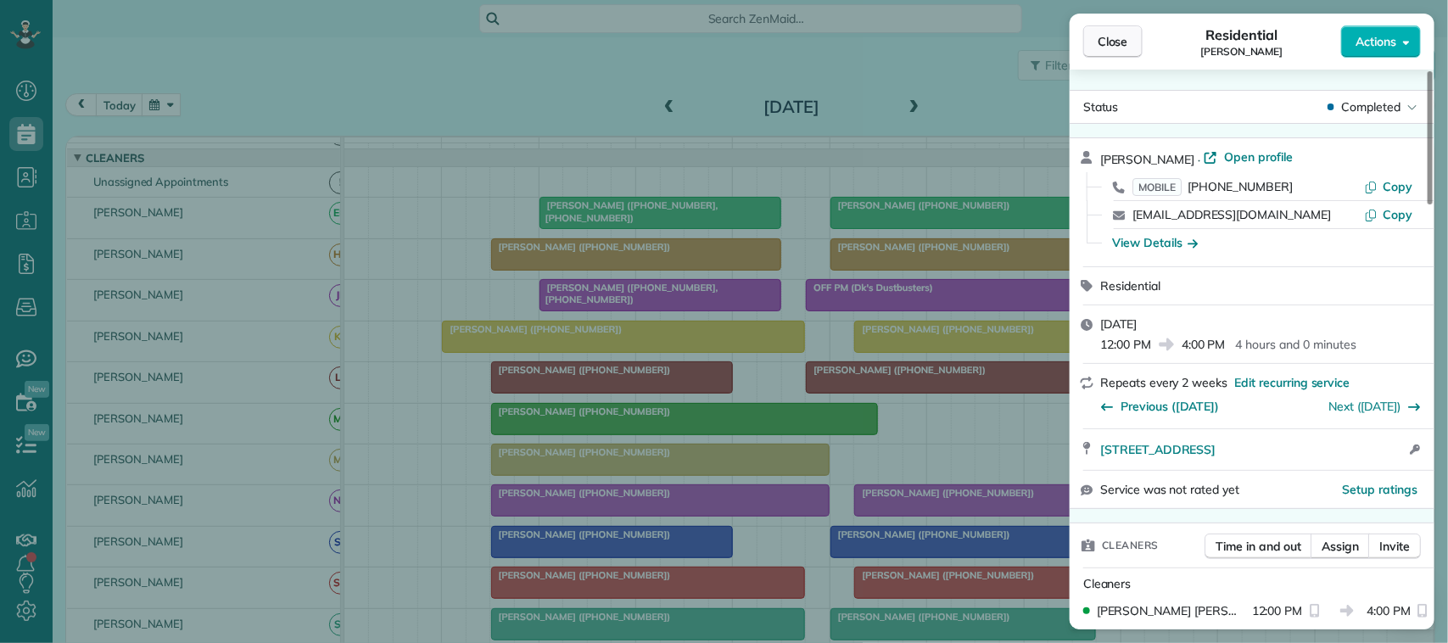
click at [1114, 31] on button "Close" at bounding box center [1112, 41] width 59 height 32
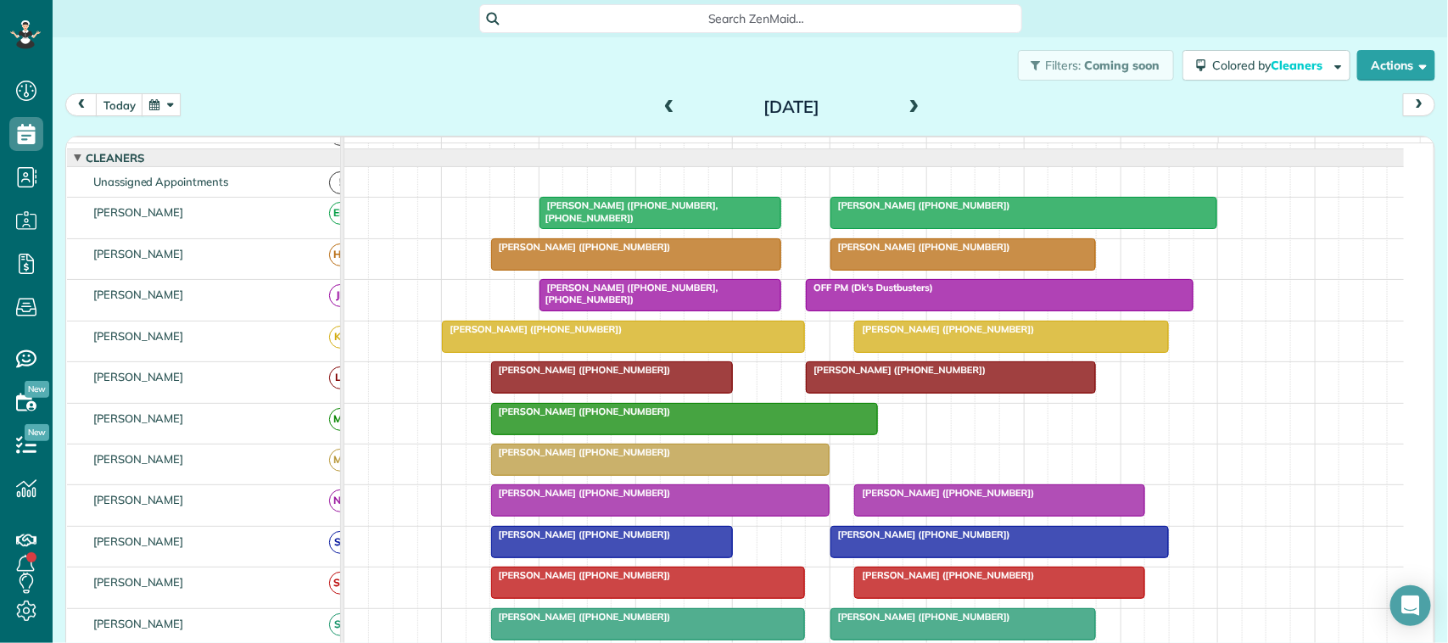
click at [912, 106] on span at bounding box center [914, 107] width 19 height 15
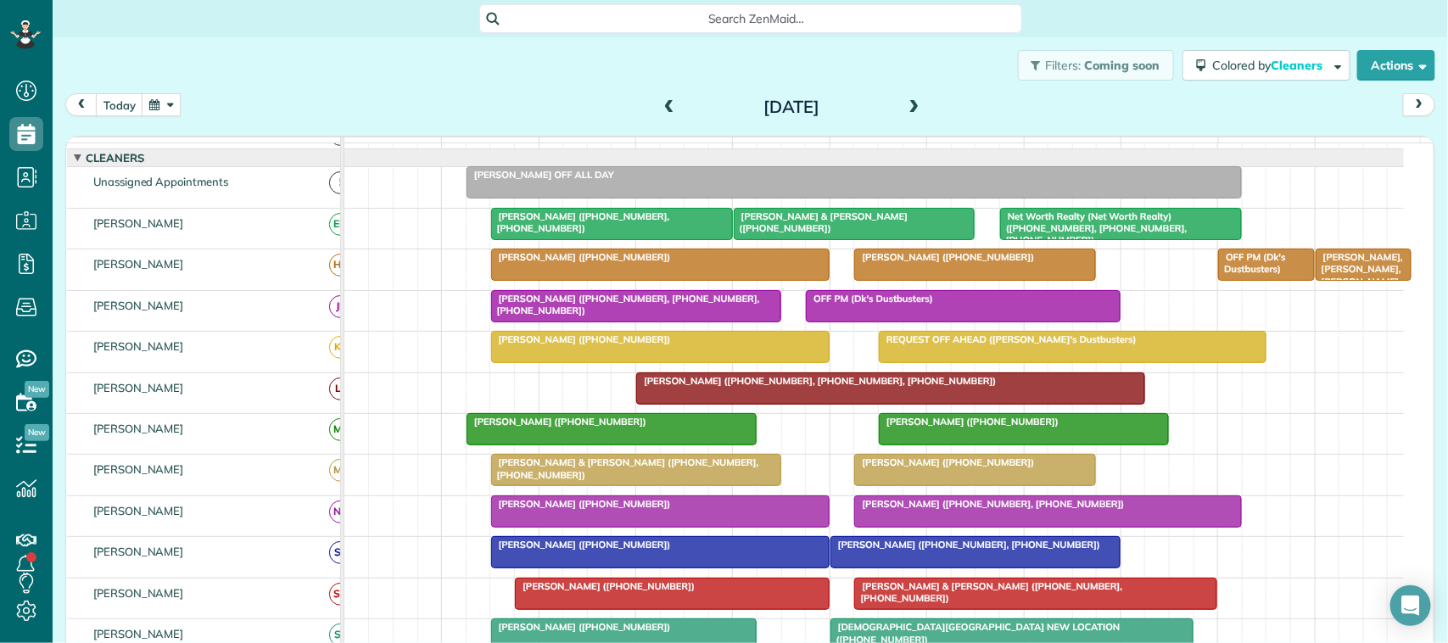
click at [620, 239] on div at bounding box center [612, 224] width 240 height 31
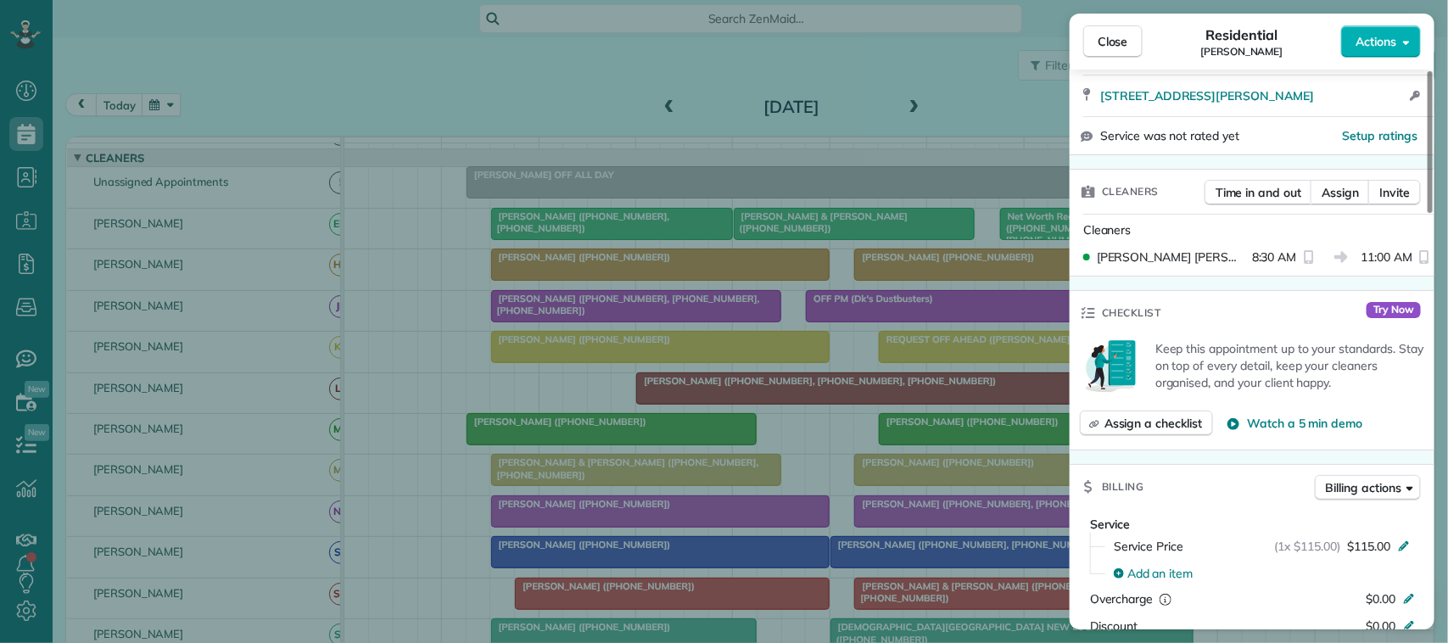
scroll to position [424, 0]
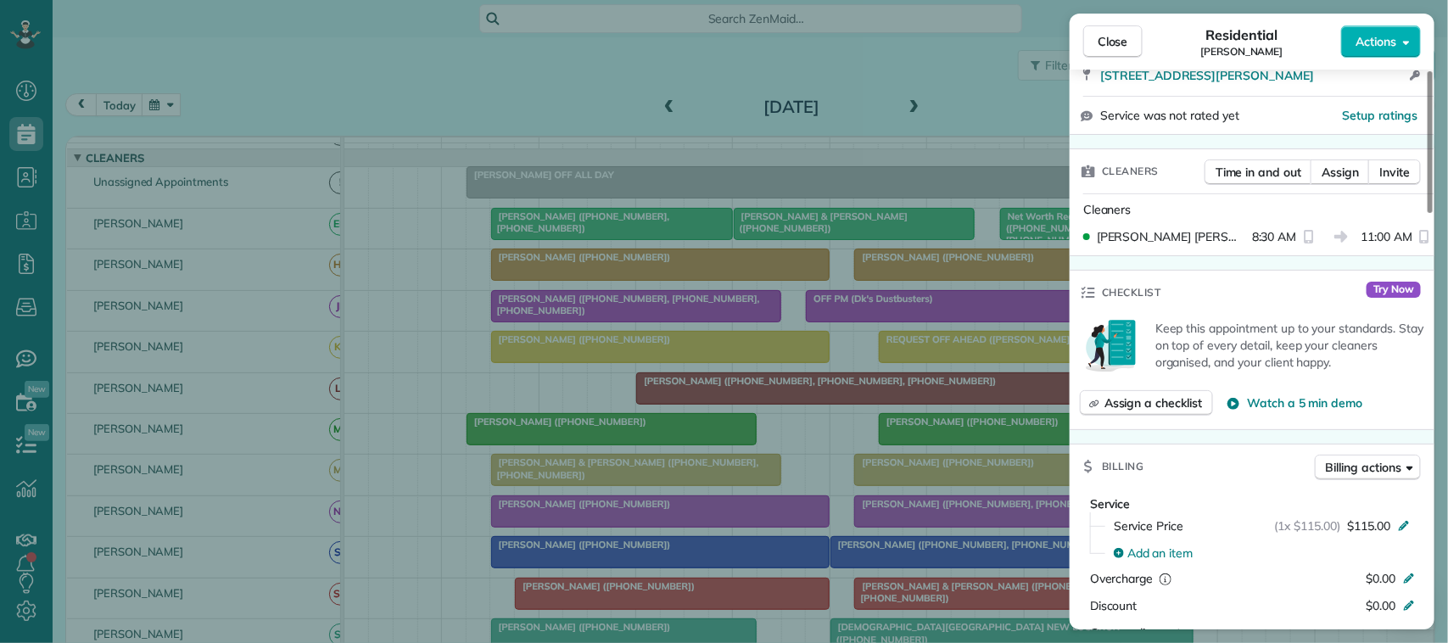
click at [1107, 41] on span "Close" at bounding box center [1113, 41] width 31 height 17
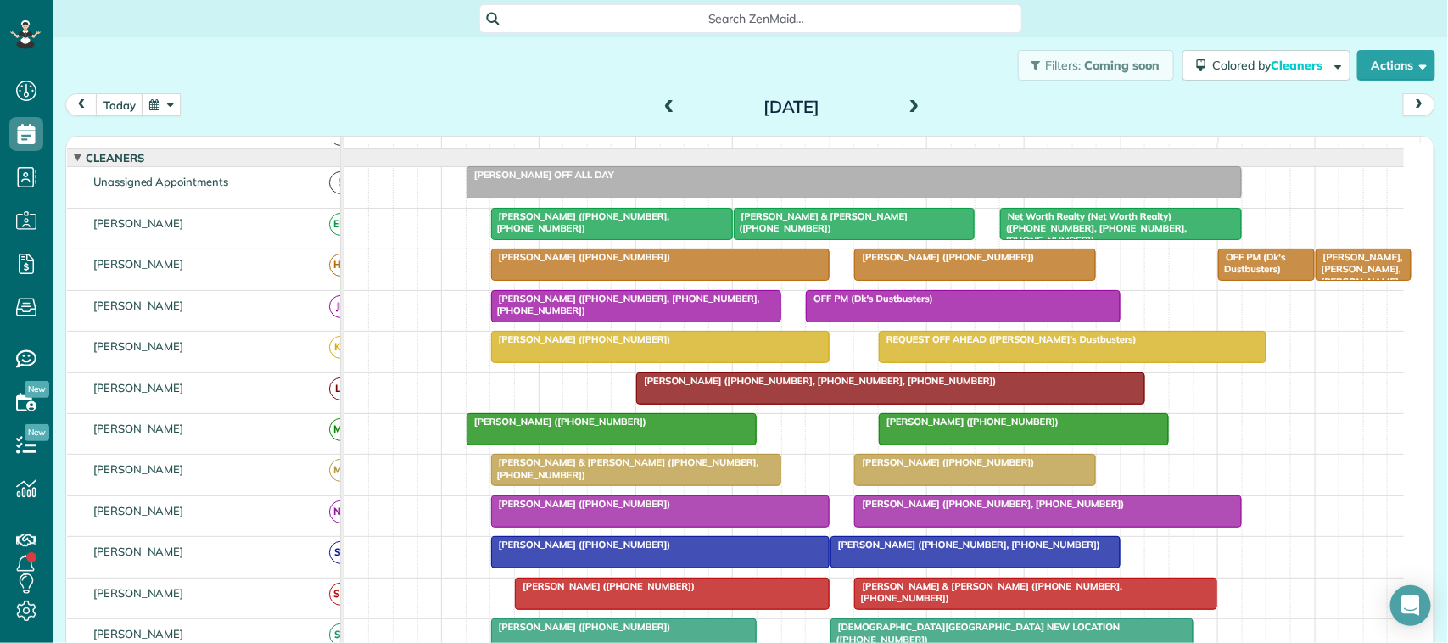
click at [841, 239] on div at bounding box center [855, 224] width 240 height 31
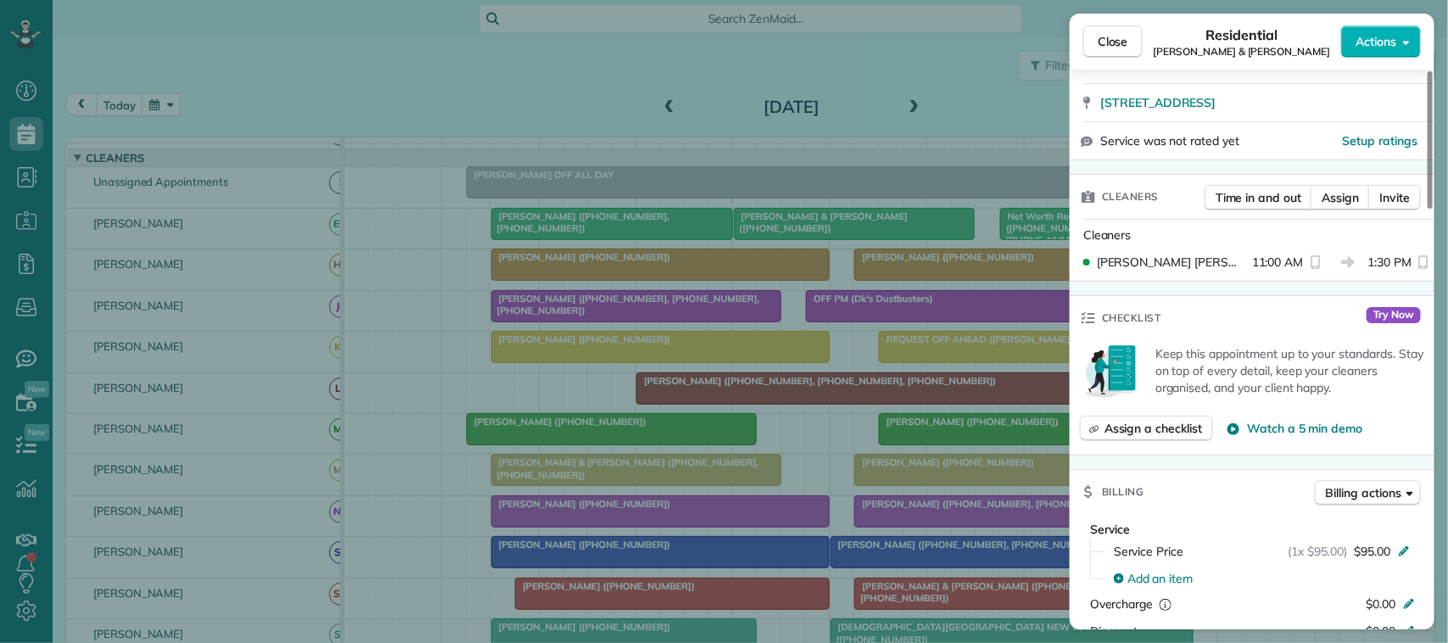
scroll to position [424, 0]
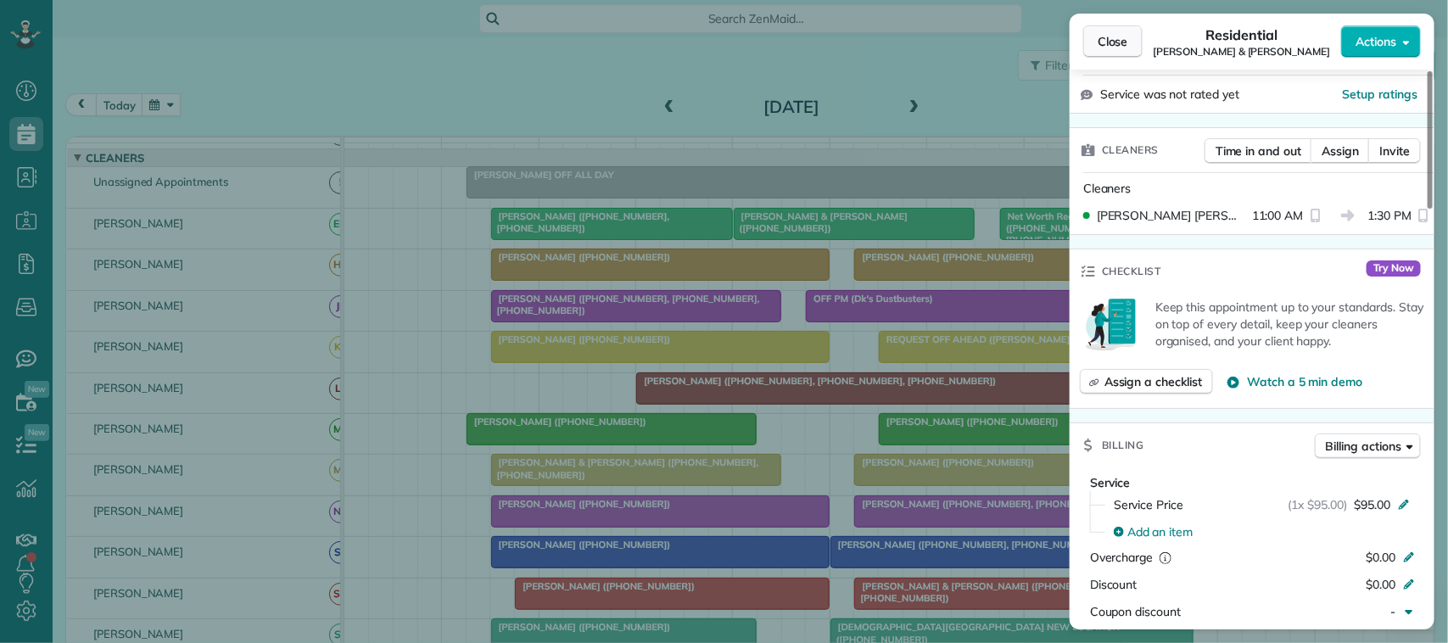
click at [1095, 48] on button "Close" at bounding box center [1112, 41] width 59 height 32
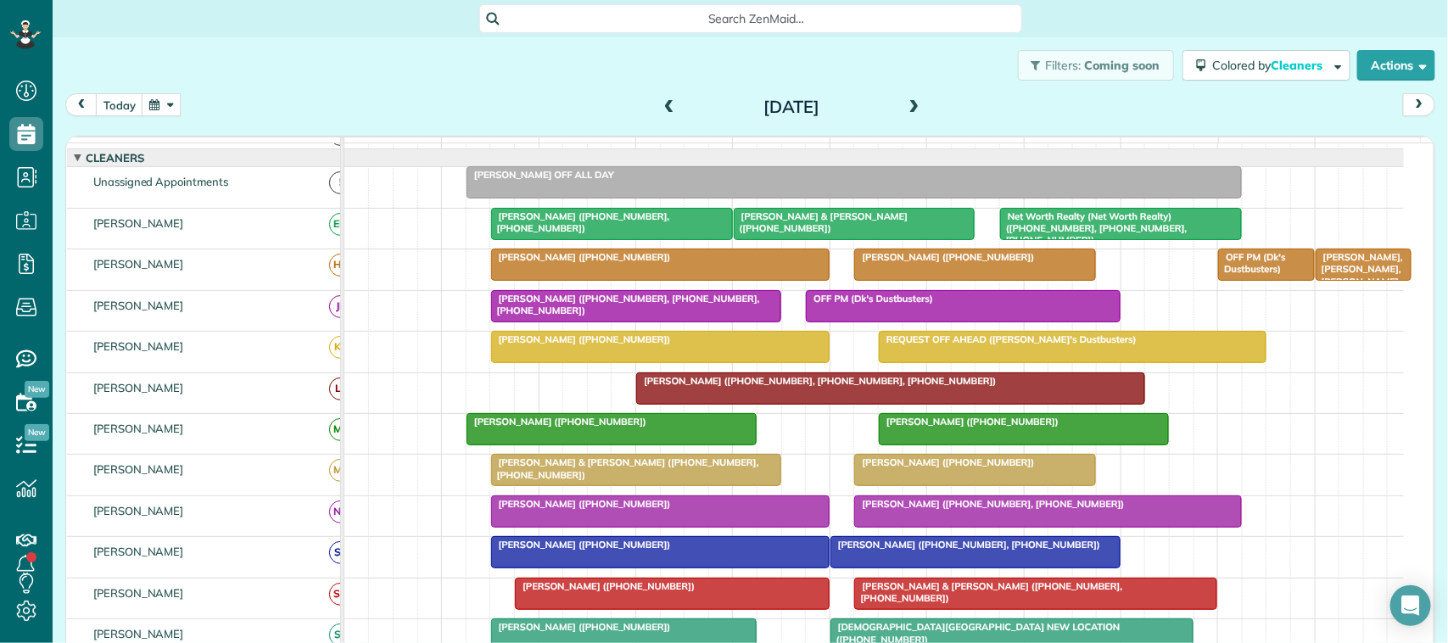
click at [1044, 238] on span "Net Worth Realty (Net Worth Realty) ([PHONE_NUMBER], [PHONE_NUMBER], [PHONE_NUM…" at bounding box center [1093, 228] width 188 height 36
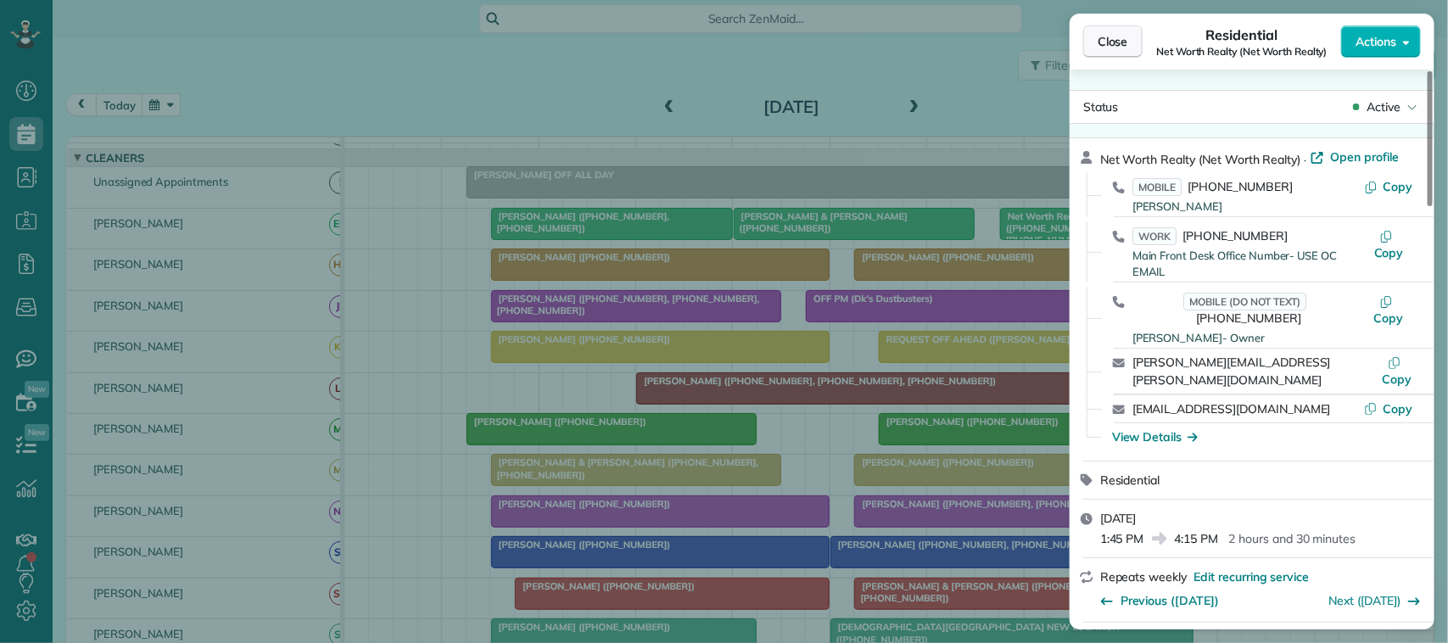
click at [1095, 41] on button "Close" at bounding box center [1112, 41] width 59 height 32
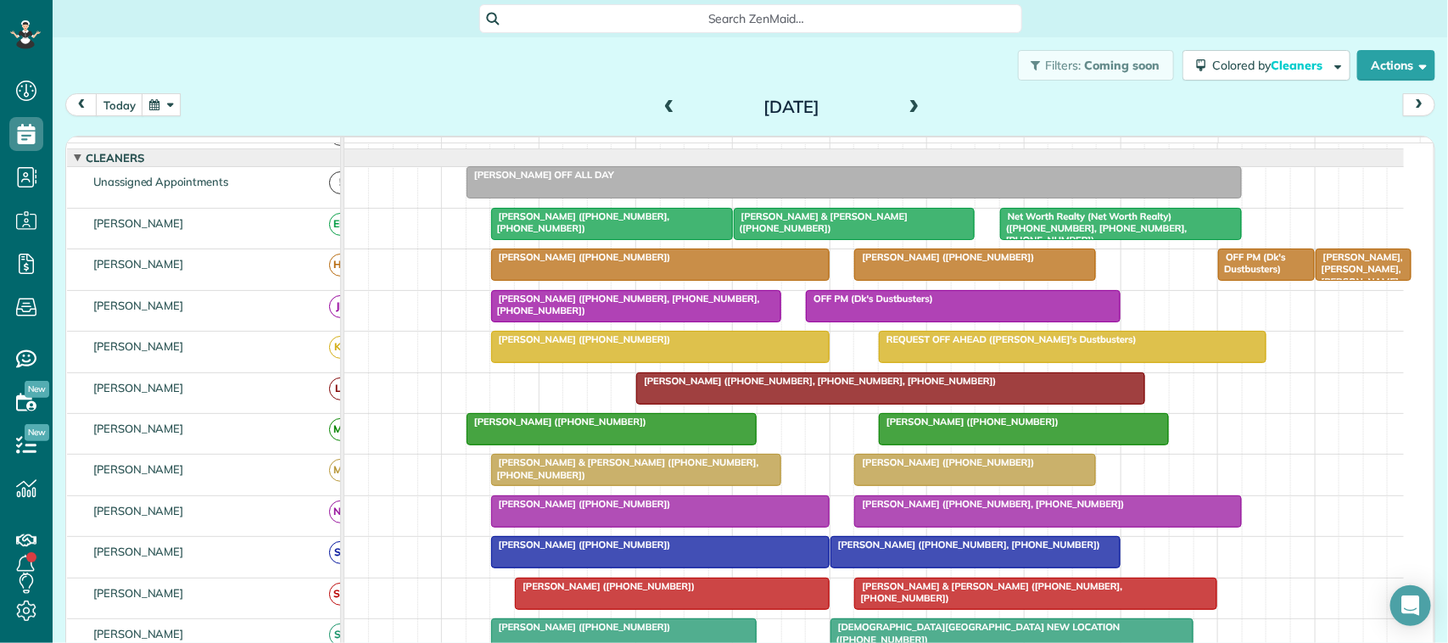
click at [905, 102] on span at bounding box center [914, 107] width 19 height 15
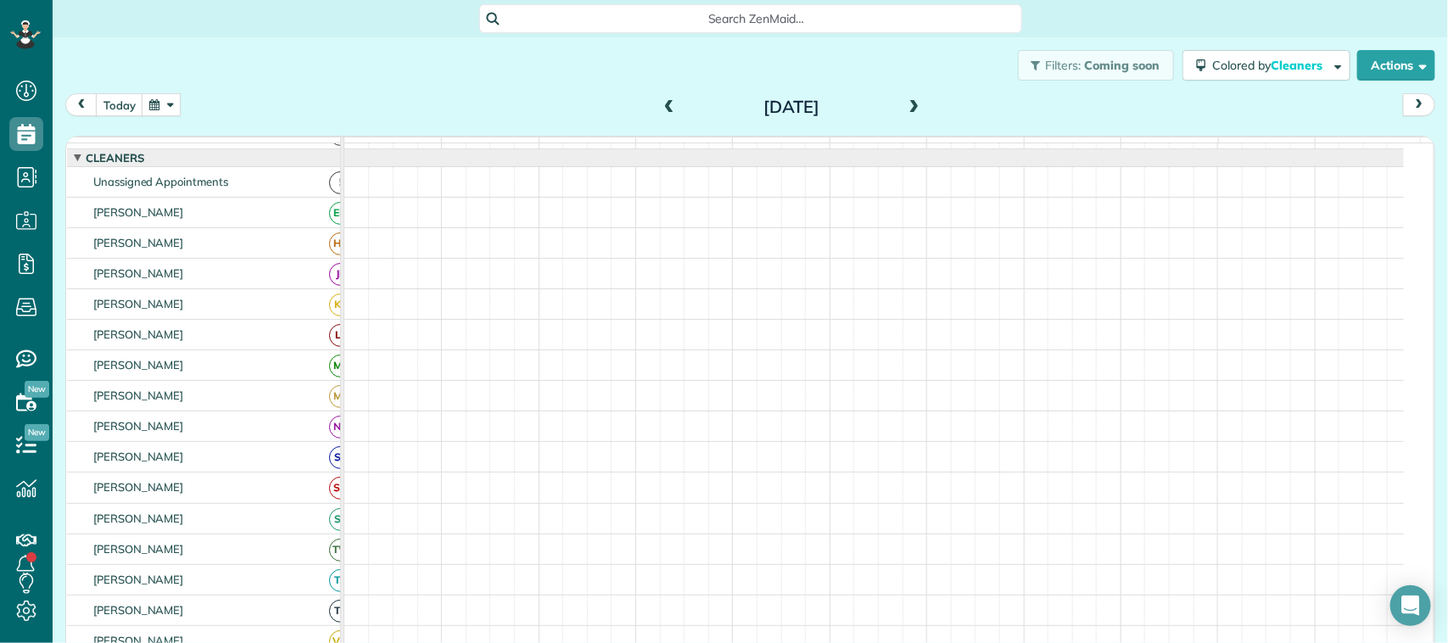
click at [905, 102] on span at bounding box center [914, 107] width 19 height 15
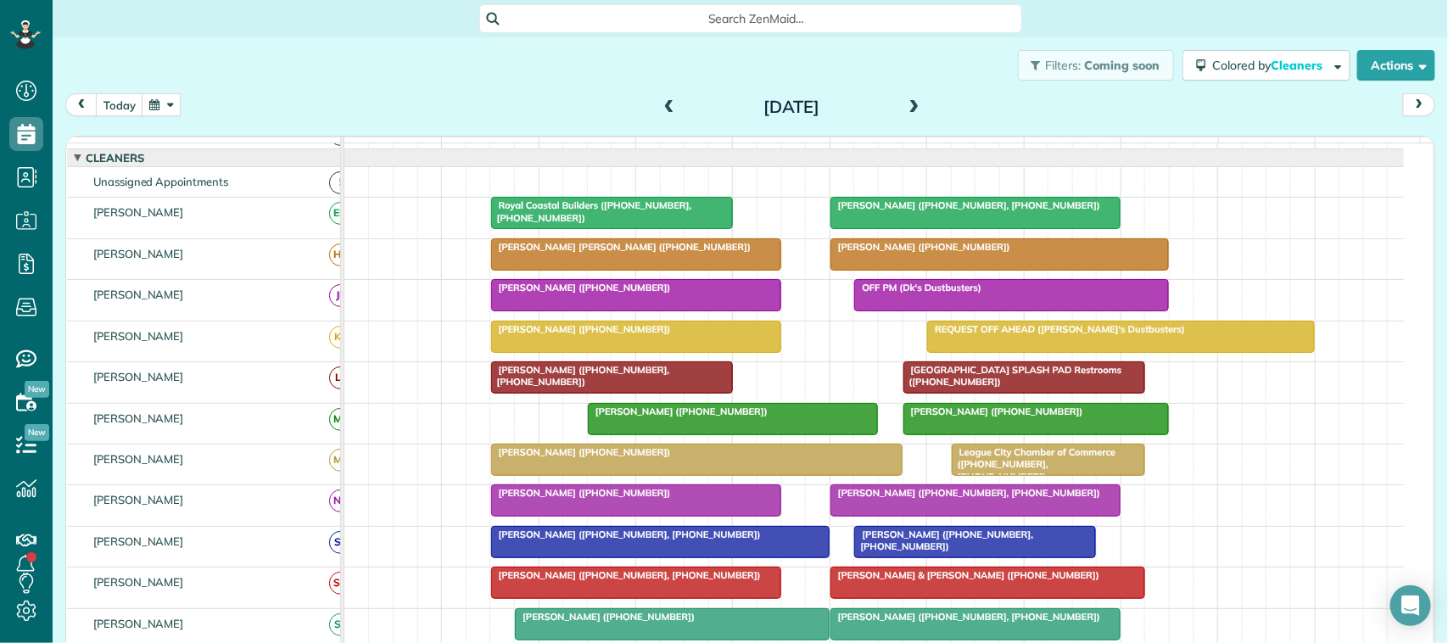
click at [571, 224] on div "Royal Coastal Builders ([PHONE_NUMBER], [PHONE_NUMBER])" at bounding box center [612, 211] width 232 height 25
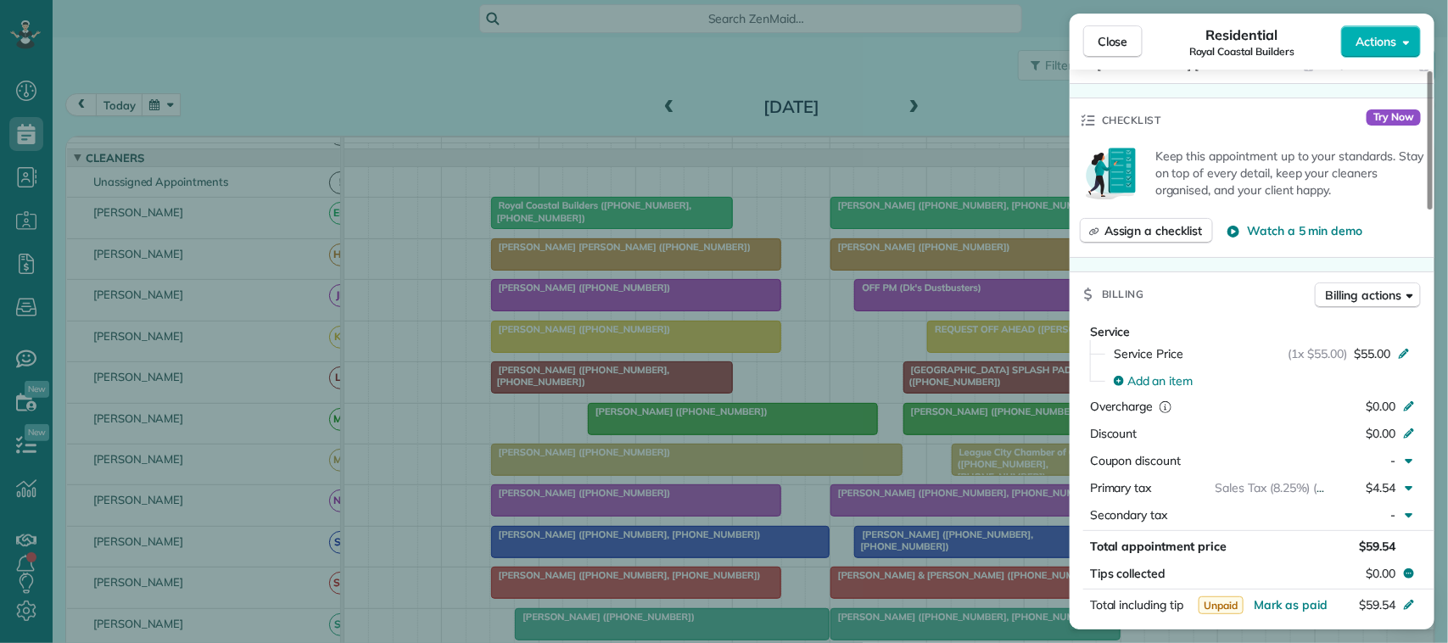
scroll to position [636, 0]
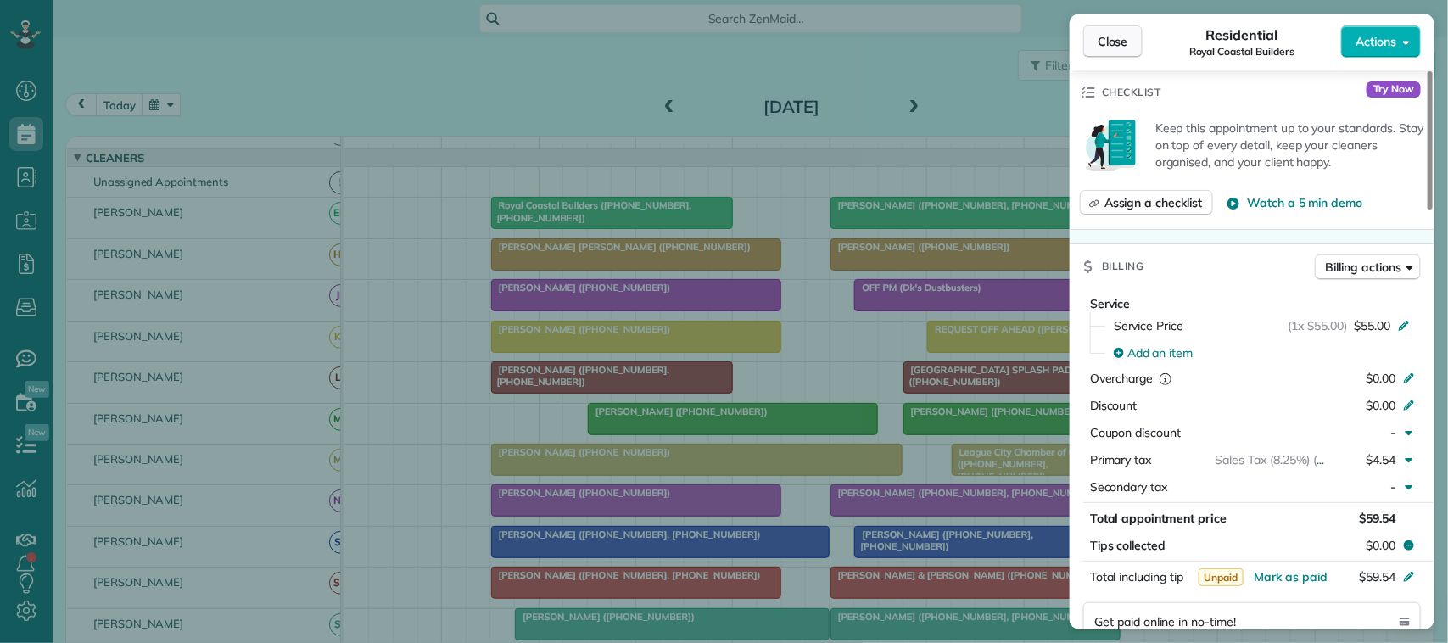
click at [1138, 39] on button "Close" at bounding box center [1112, 41] width 59 height 32
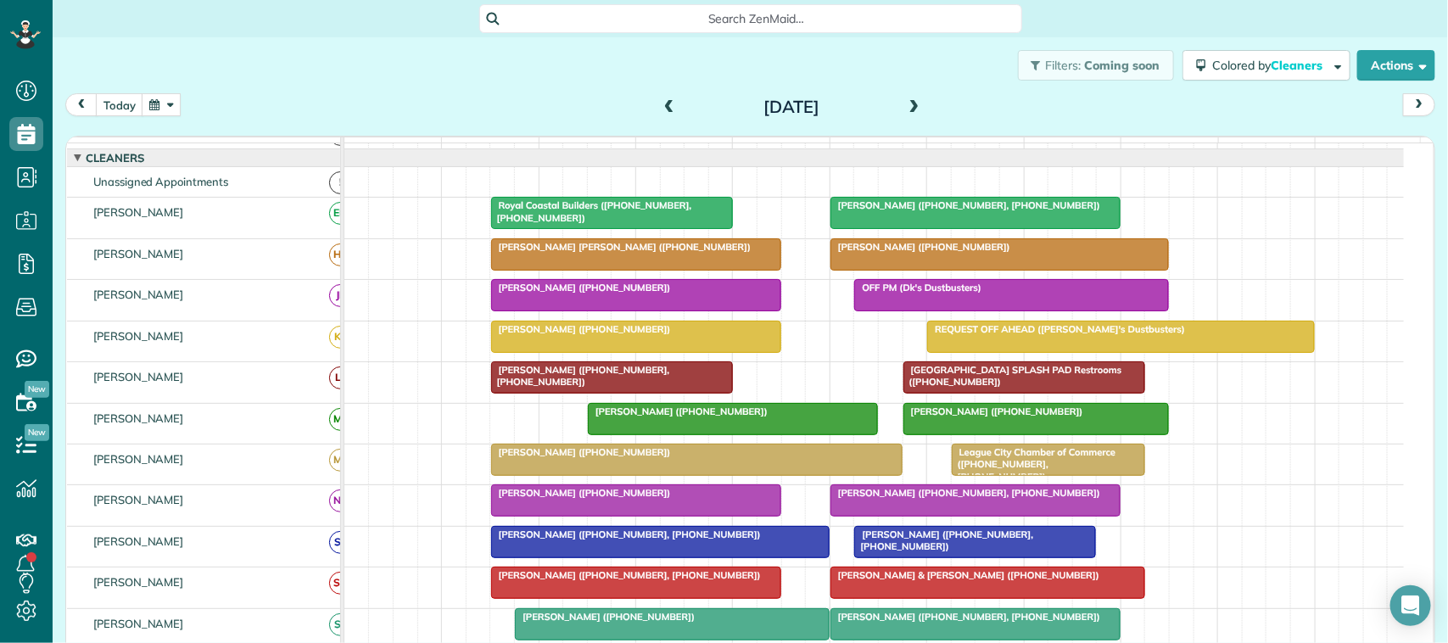
click at [952, 228] on div at bounding box center [975, 213] width 288 height 31
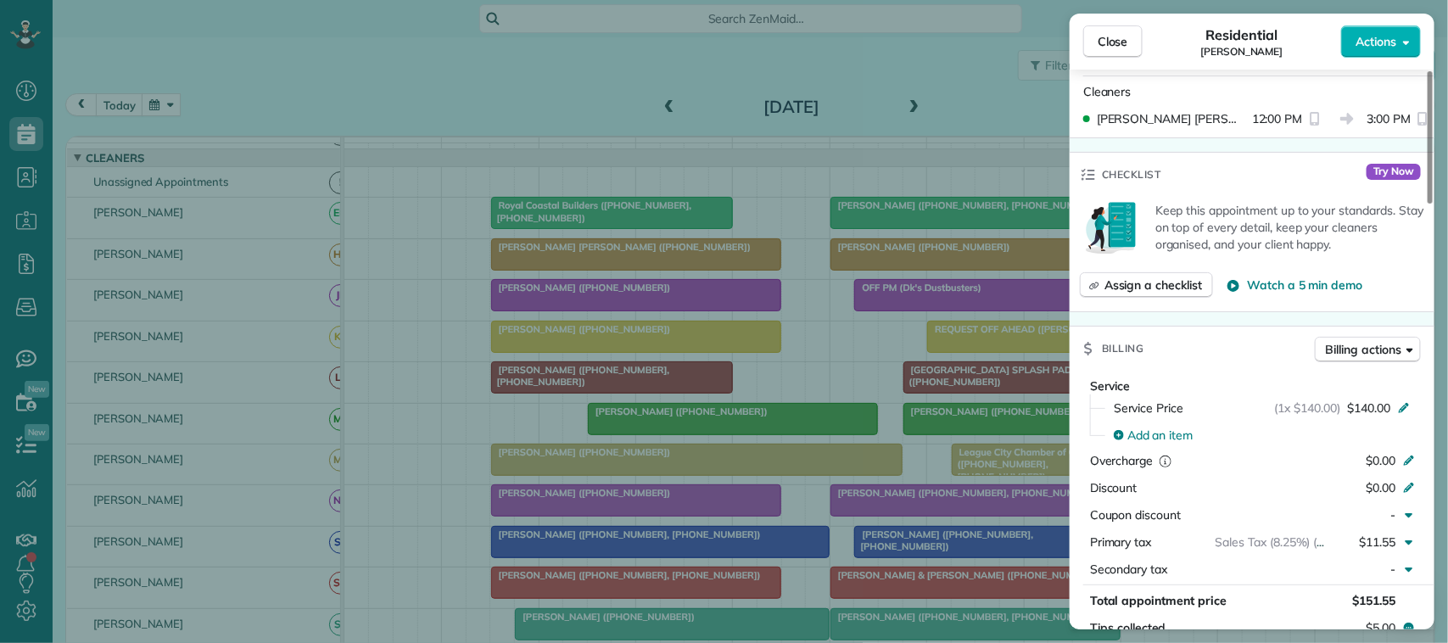
scroll to position [636, 0]
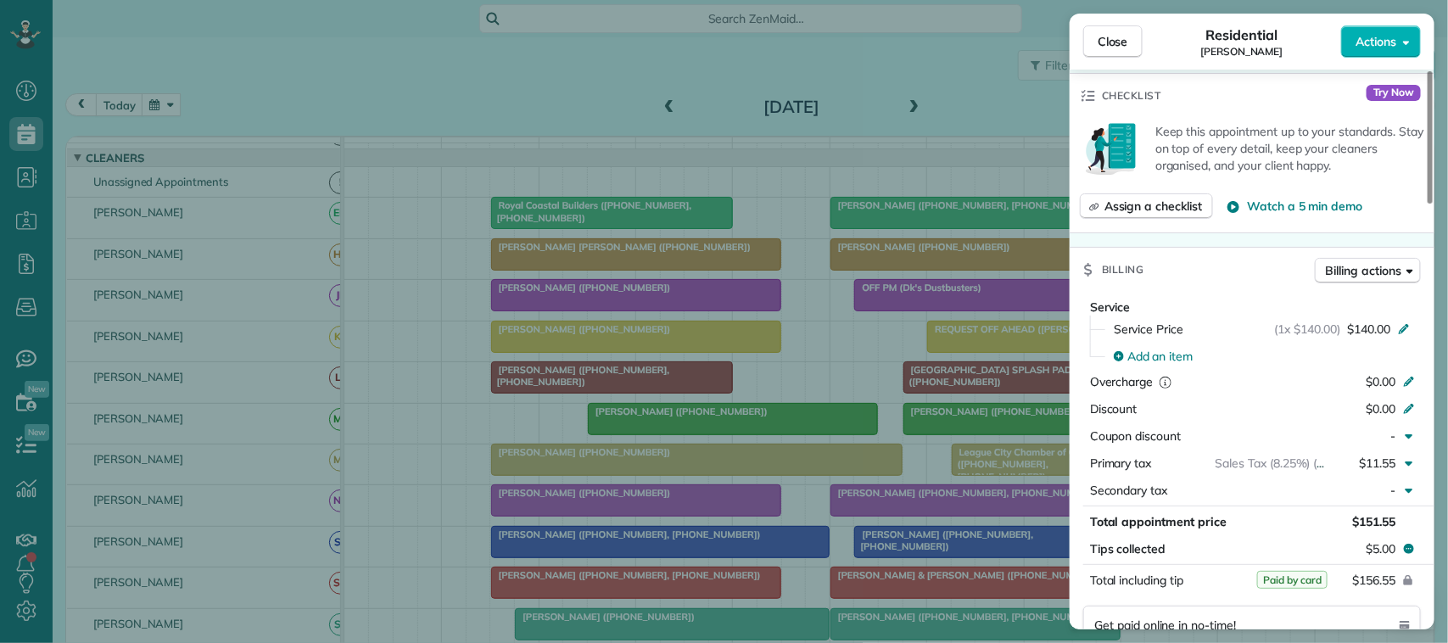
click at [1091, 20] on div "Close Residential [PERSON_NAME] Actions" at bounding box center [1252, 42] width 365 height 56
click at [1103, 31] on button "Close" at bounding box center [1112, 41] width 59 height 32
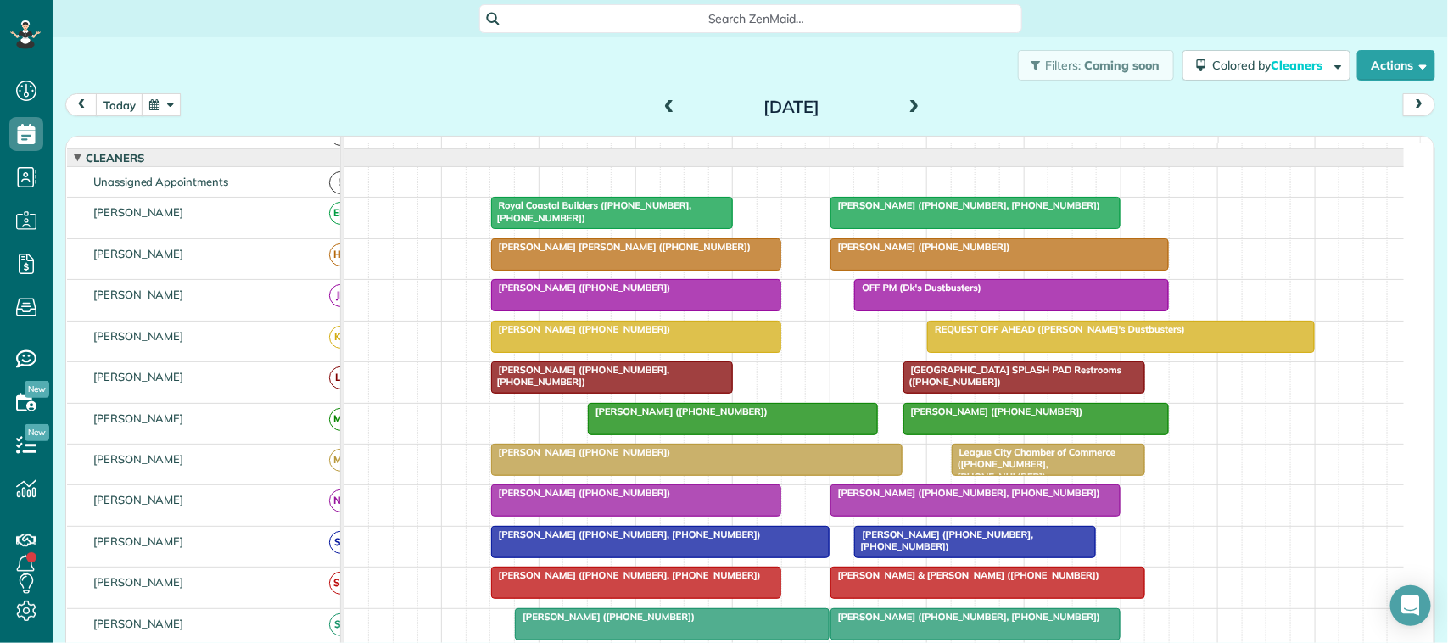
click at [905, 103] on span at bounding box center [914, 107] width 19 height 15
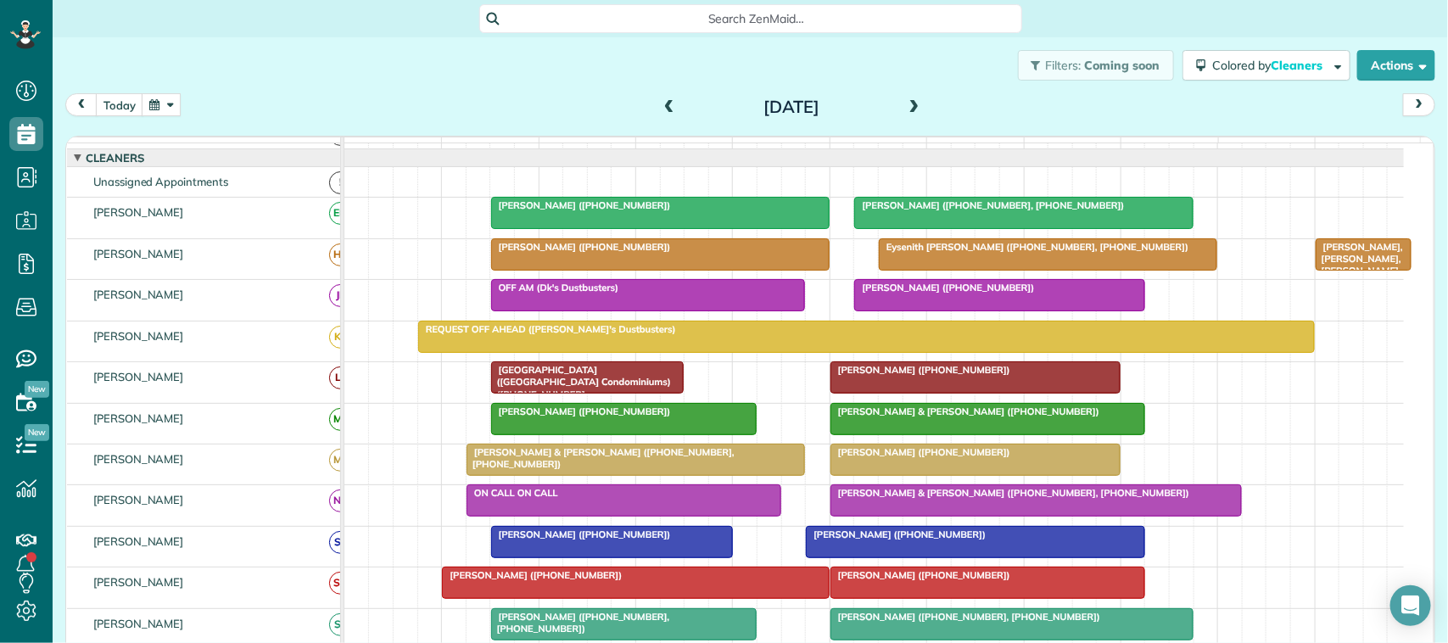
click at [594, 228] on div at bounding box center [660, 213] width 337 height 31
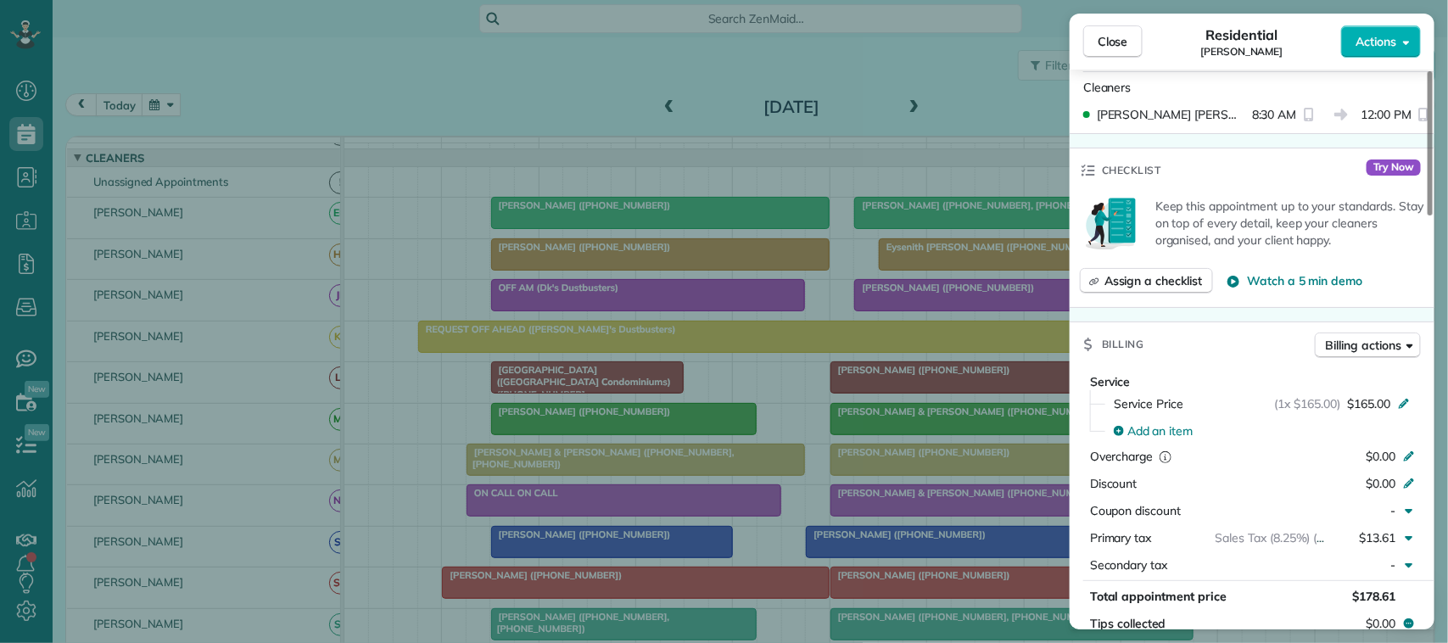
scroll to position [530, 0]
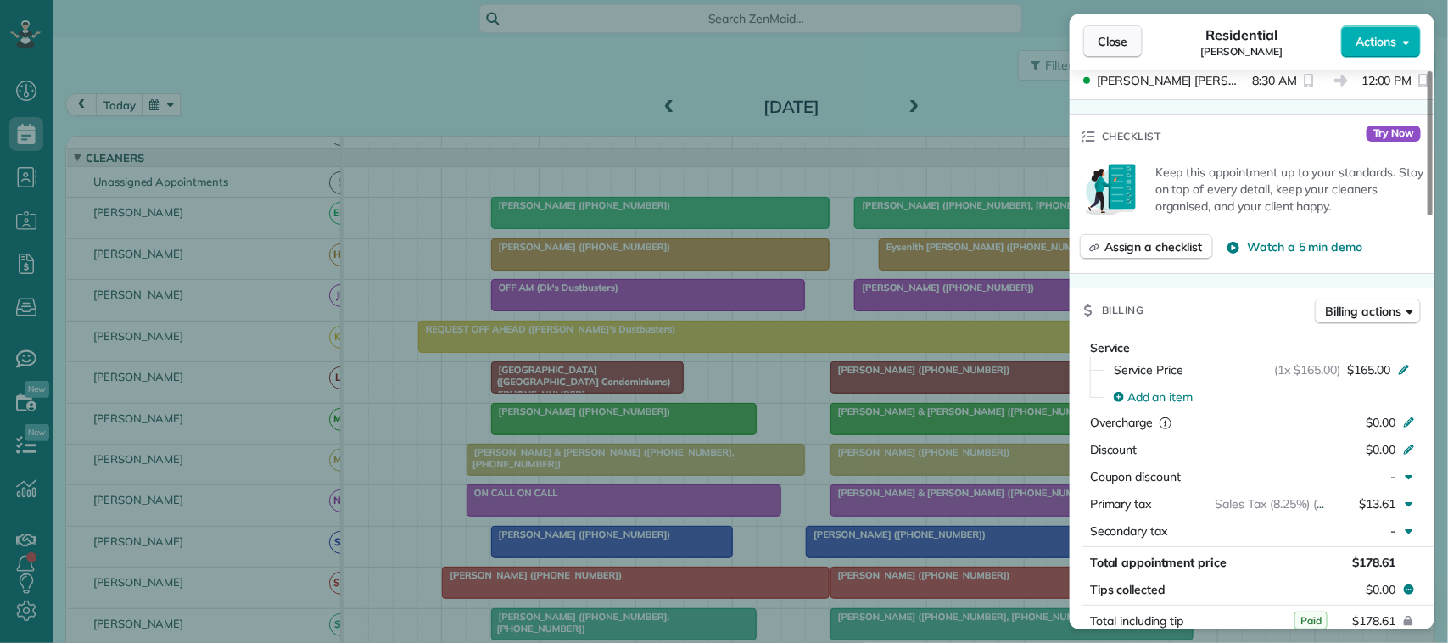
click at [1128, 52] on button "Close" at bounding box center [1112, 41] width 59 height 32
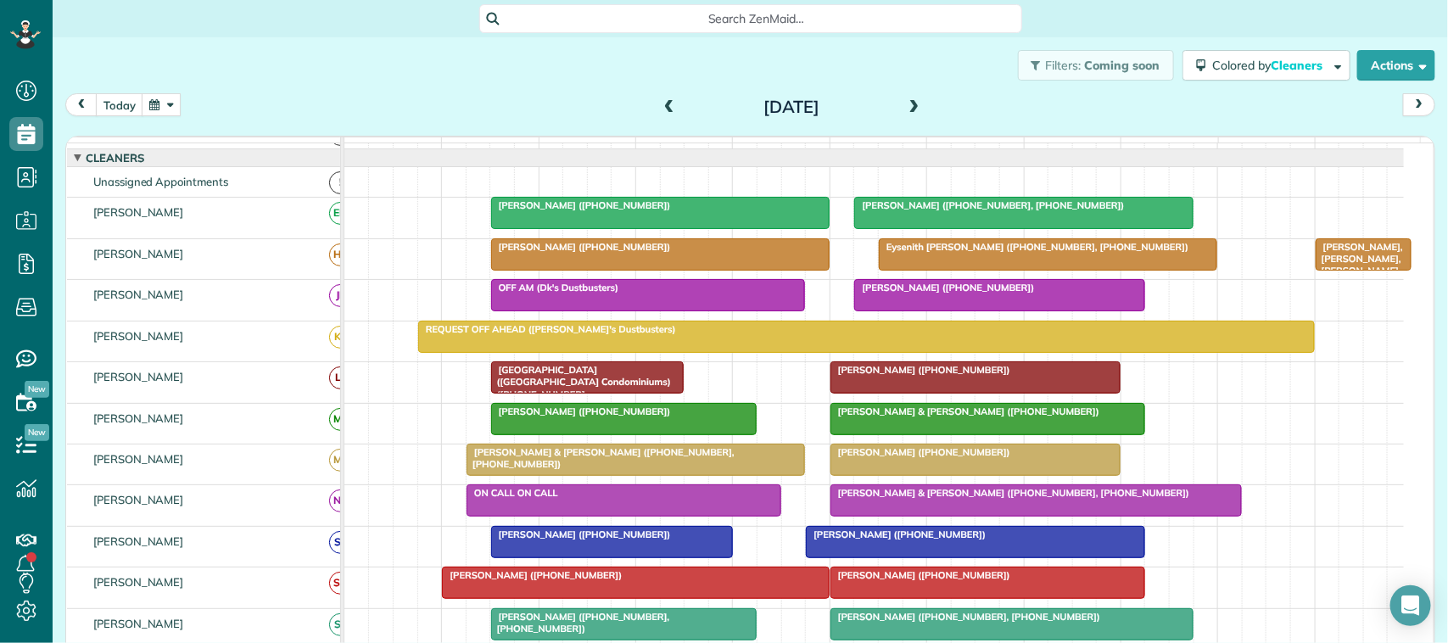
click at [955, 211] on div "[PERSON_NAME] ([PHONE_NUMBER], [PHONE_NUMBER])" at bounding box center [1023, 205] width 328 height 12
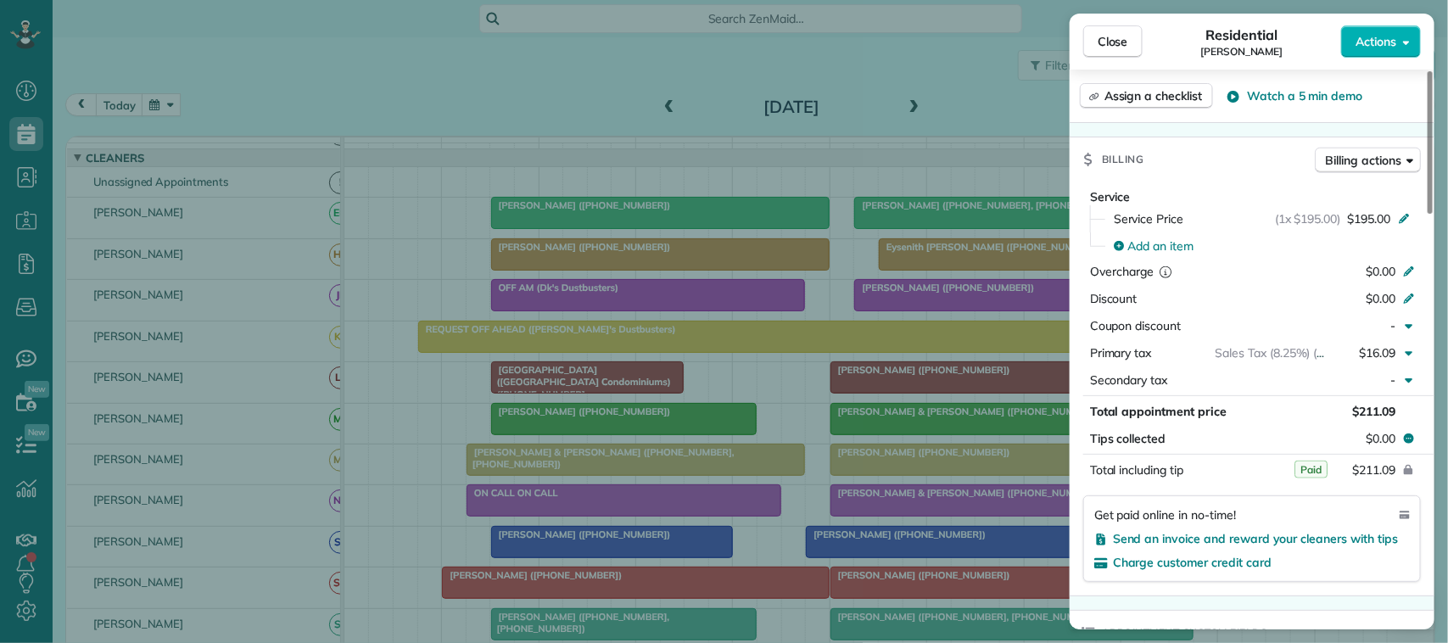
scroll to position [742, 0]
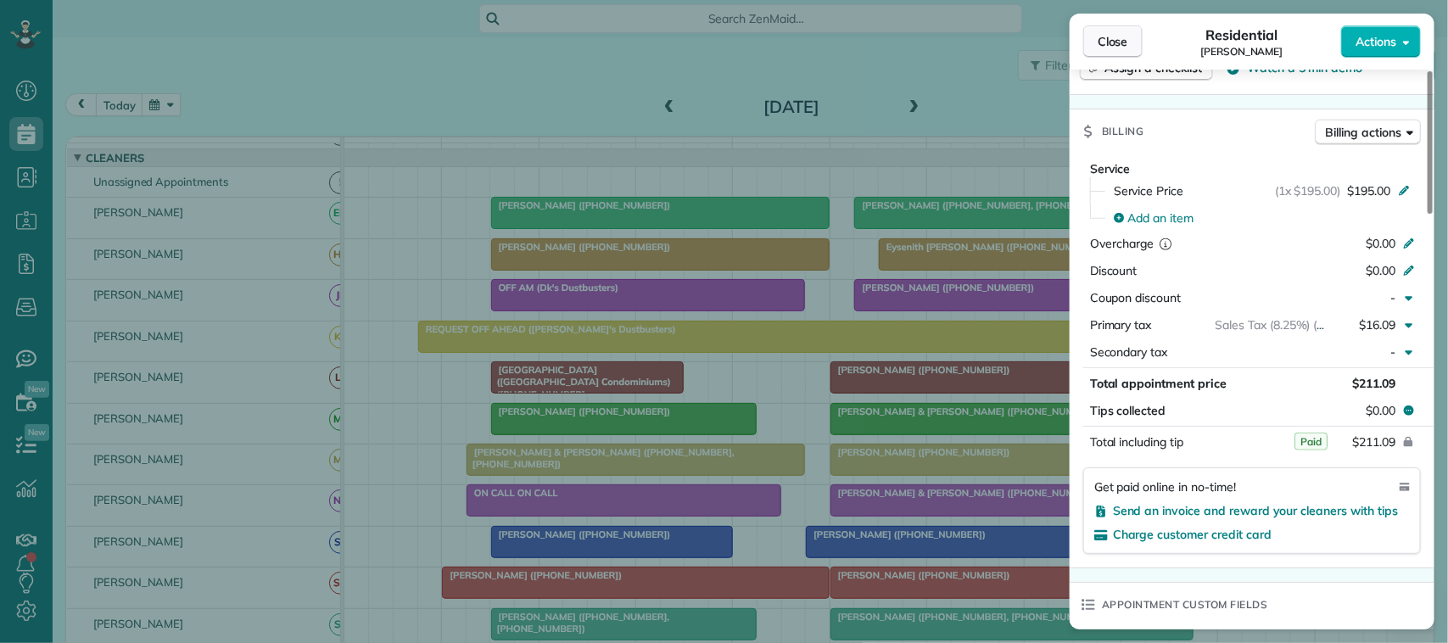
click at [1091, 35] on button "Close" at bounding box center [1112, 41] width 59 height 32
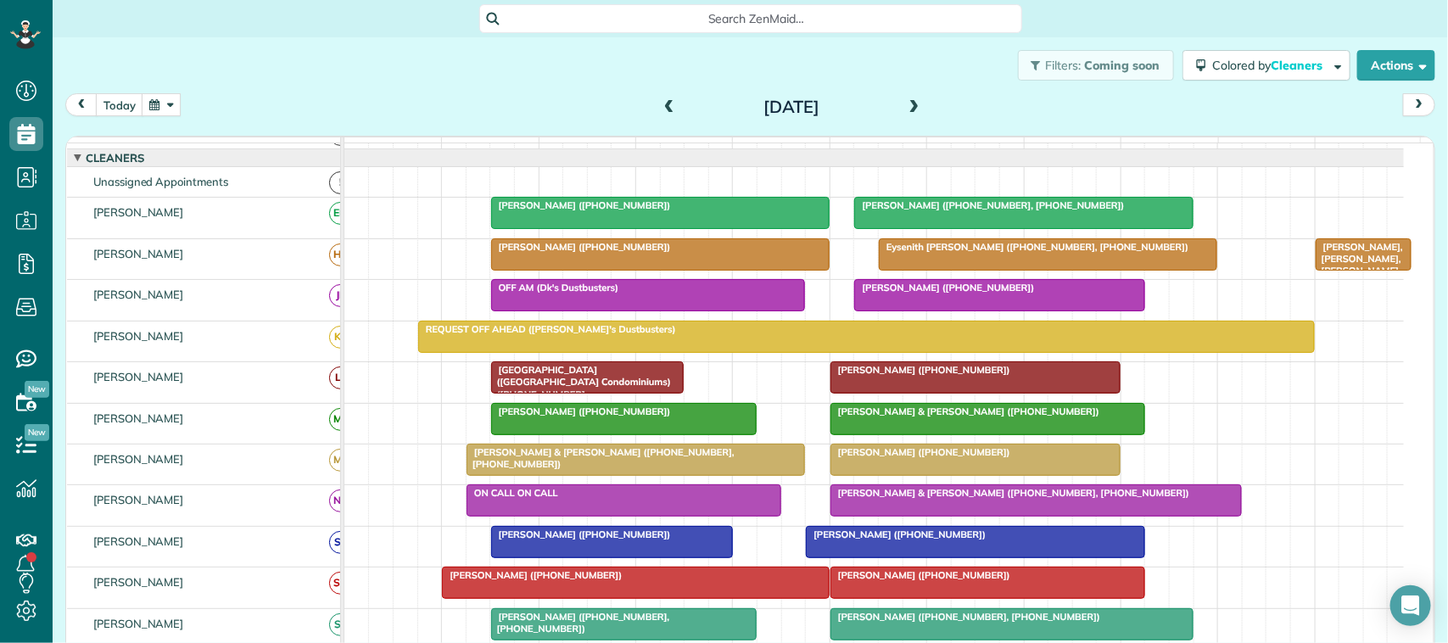
click at [912, 110] on span at bounding box center [914, 107] width 19 height 15
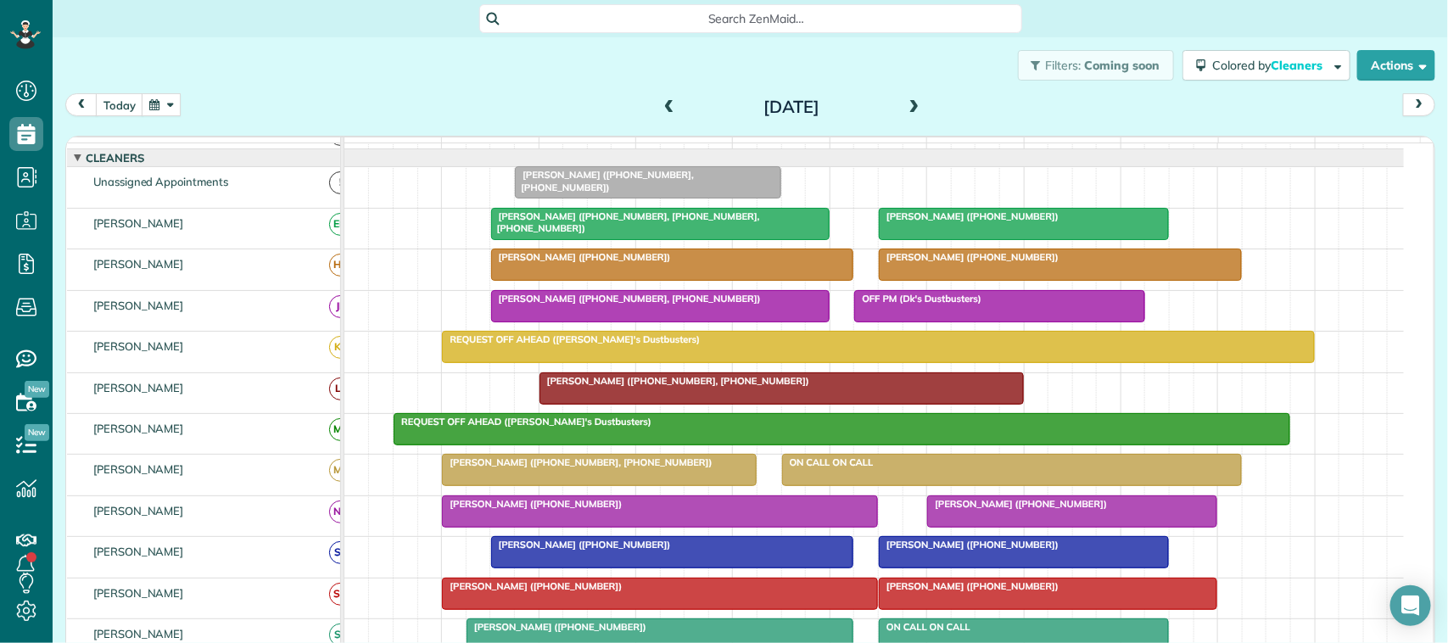
click at [609, 234] on span "[PERSON_NAME] ([PHONE_NUMBER], [PHONE_NUMBER], [PHONE_NUMBER])" at bounding box center [625, 222] width 270 height 24
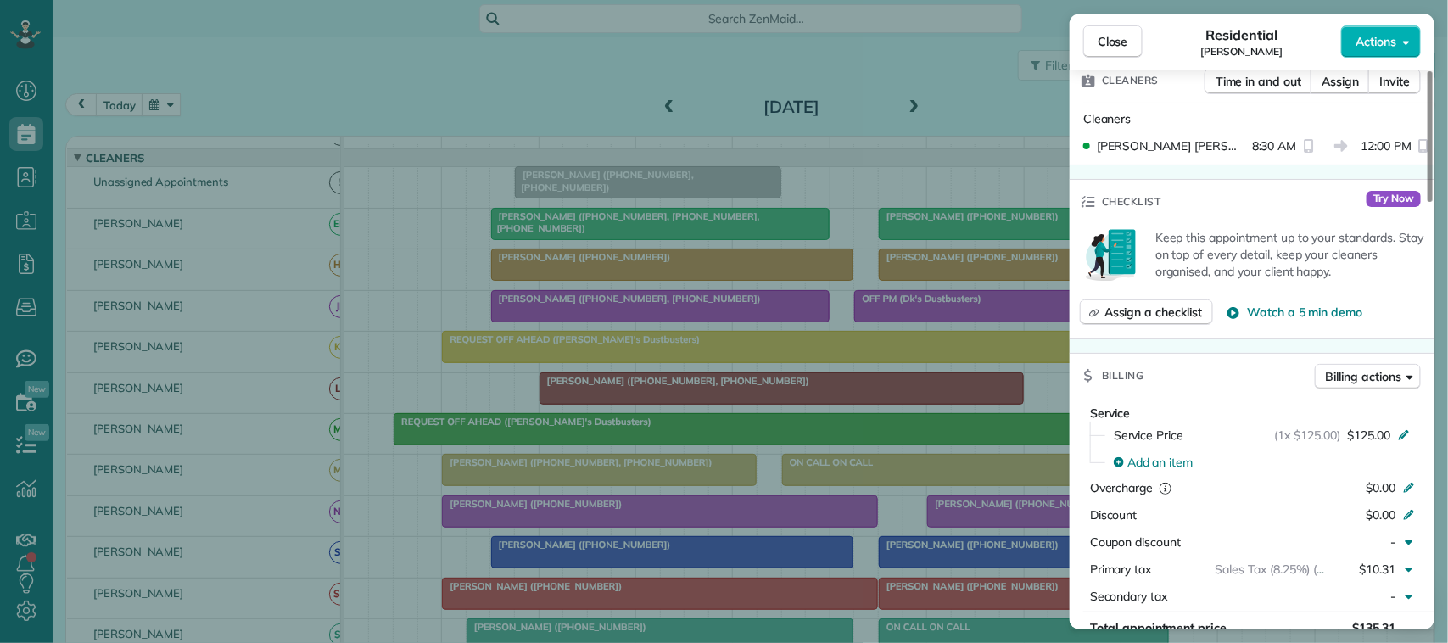
scroll to position [636, 0]
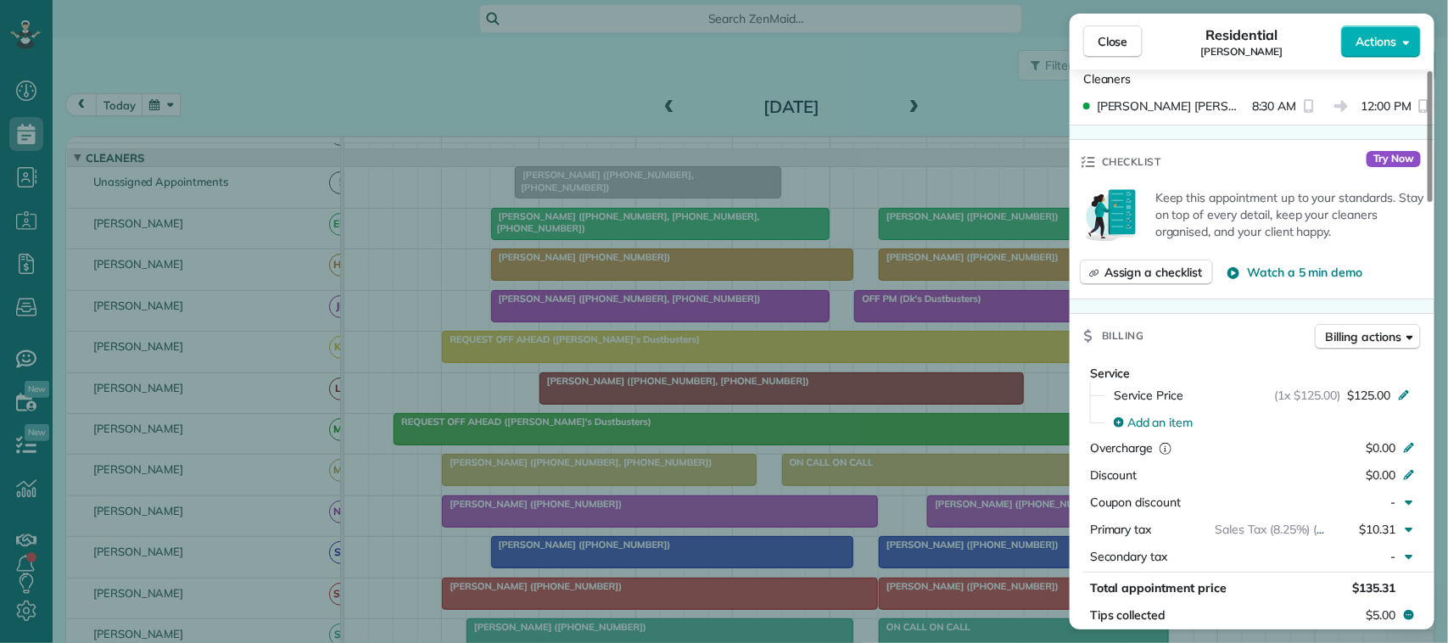
drag, startPoint x: 1094, startPoint y: 43, endPoint x: 1023, endPoint y: 90, distance: 85.2
click at [1094, 42] on button "Close" at bounding box center [1112, 41] width 59 height 32
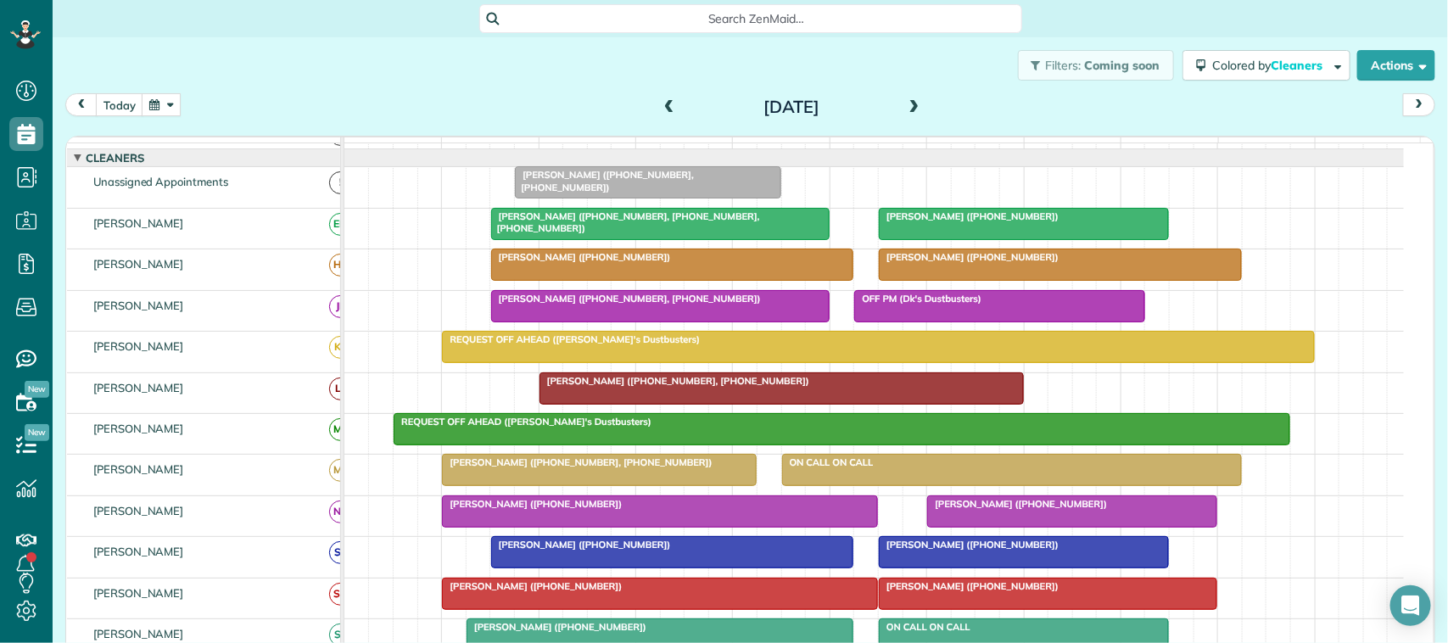
click at [988, 239] on div at bounding box center [1024, 224] width 288 height 31
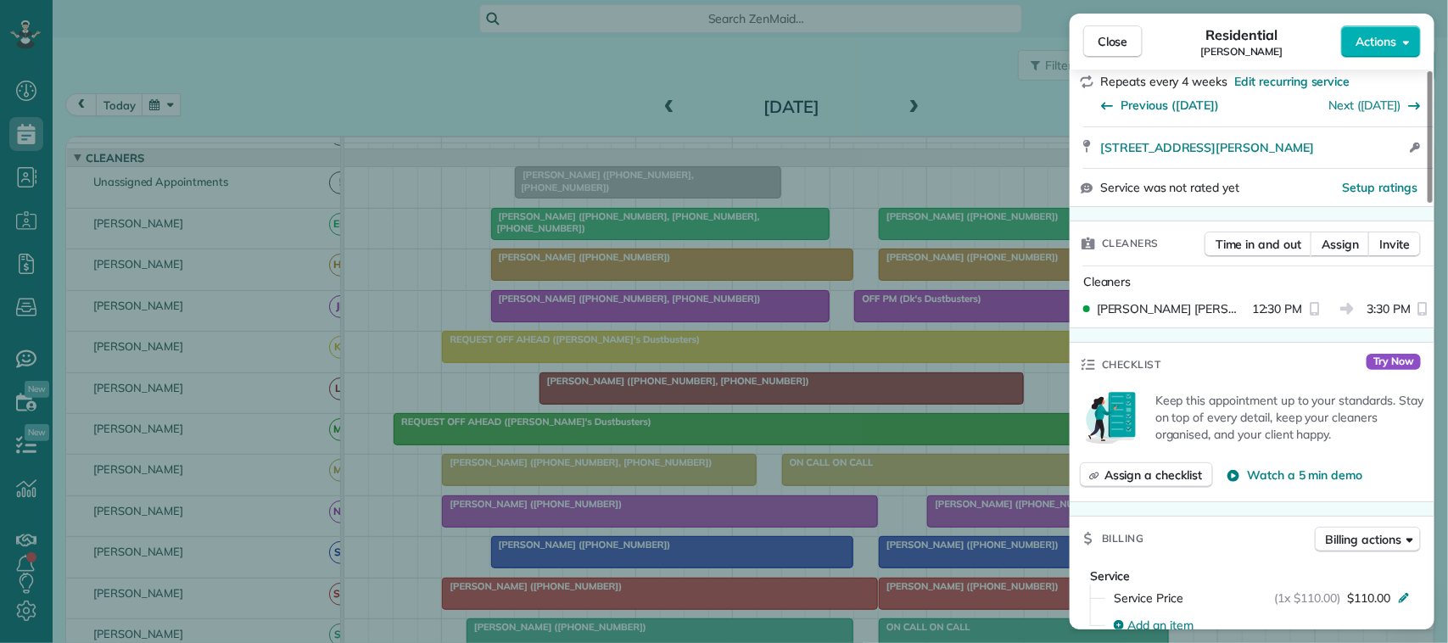
scroll to position [424, 0]
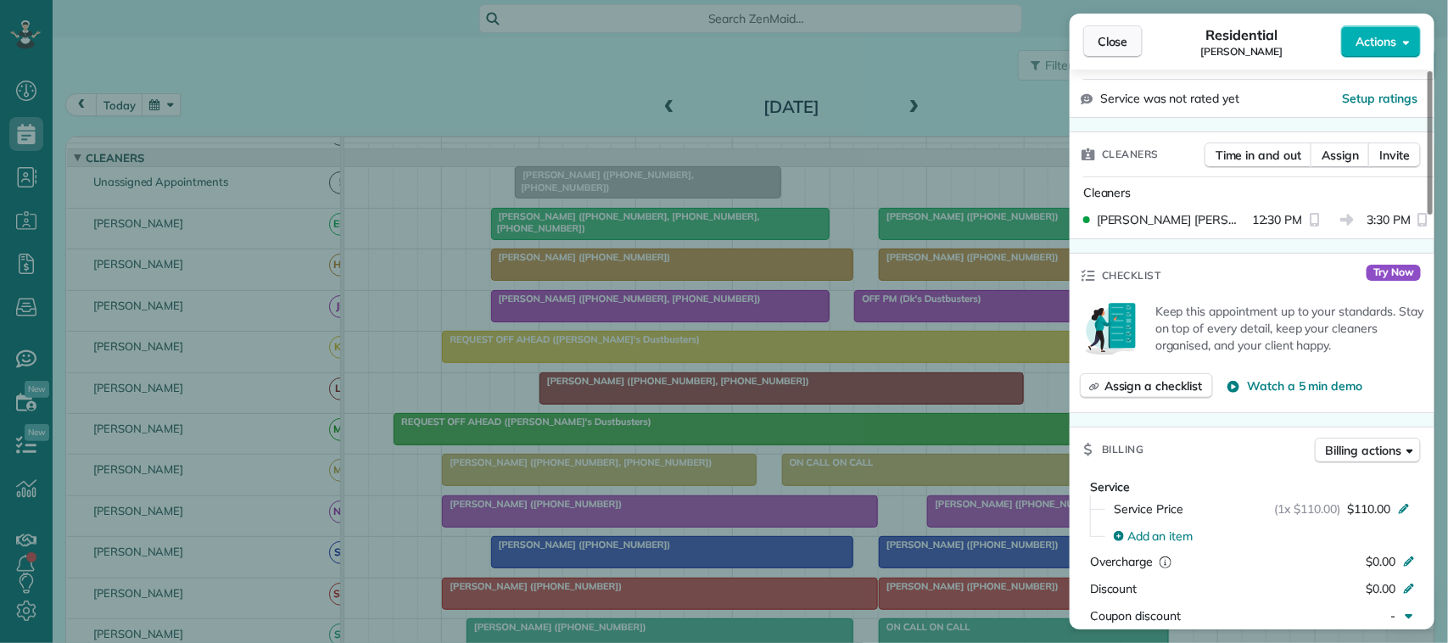
click at [1128, 33] on span "Close" at bounding box center [1113, 41] width 31 height 17
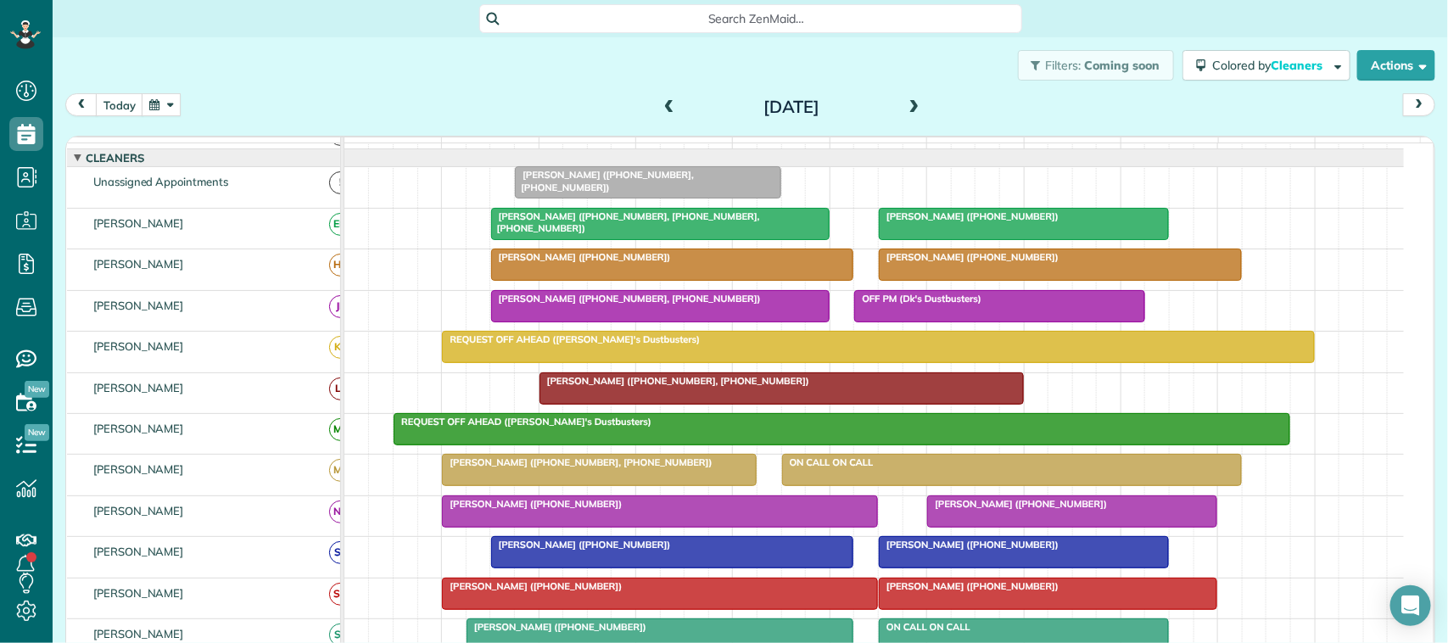
click at [905, 109] on span at bounding box center [914, 107] width 19 height 15
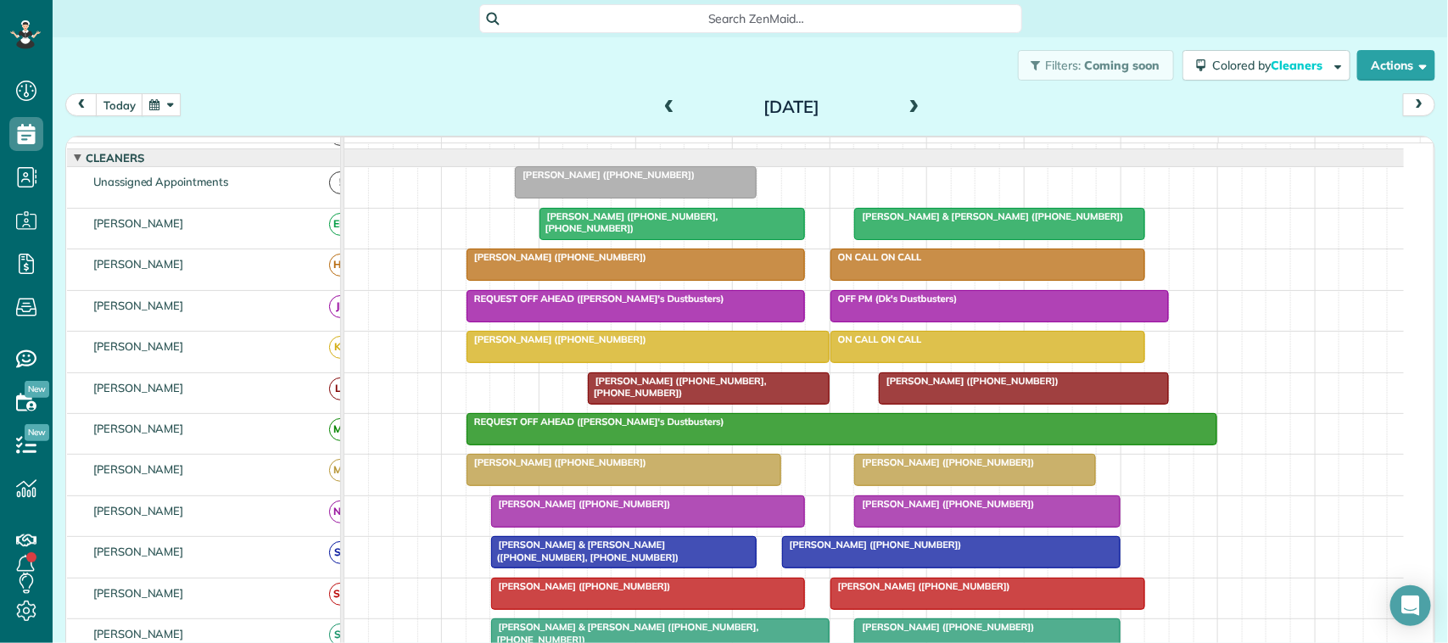
click at [617, 235] on div "[PERSON_NAME] ([PHONE_NUMBER], [PHONE_NUMBER])" at bounding box center [673, 222] width 256 height 25
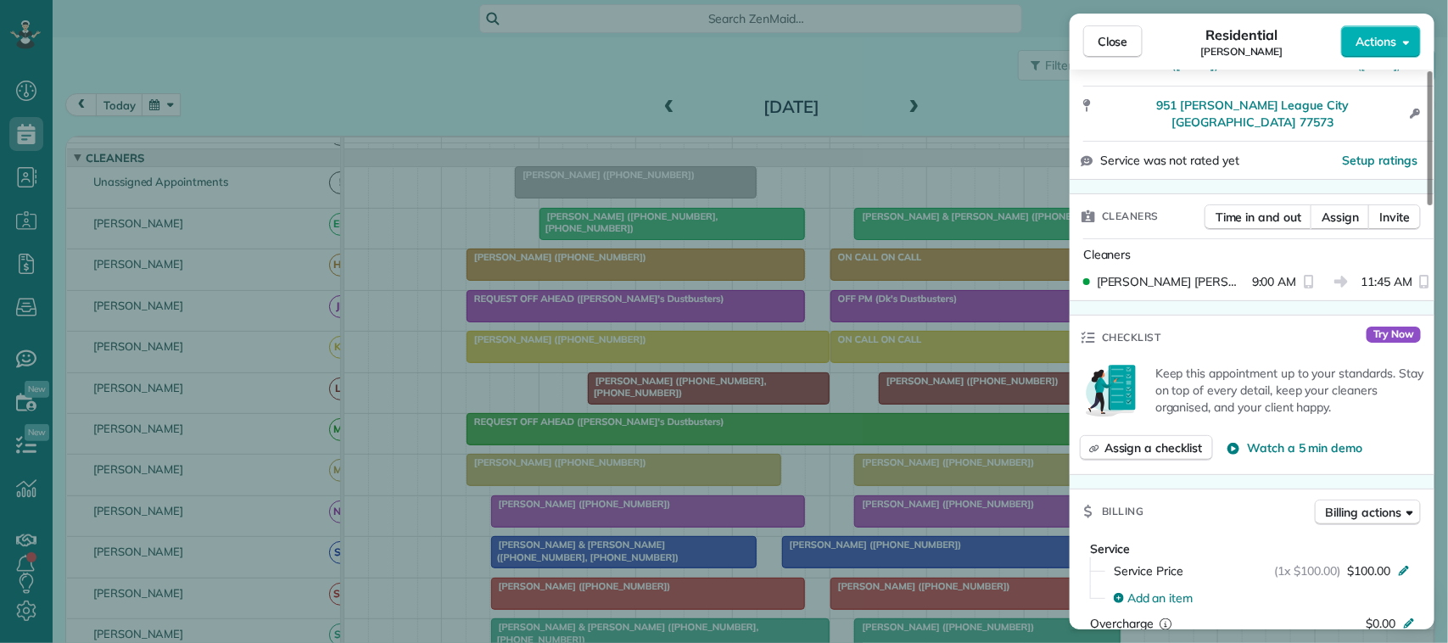
scroll to position [531, 0]
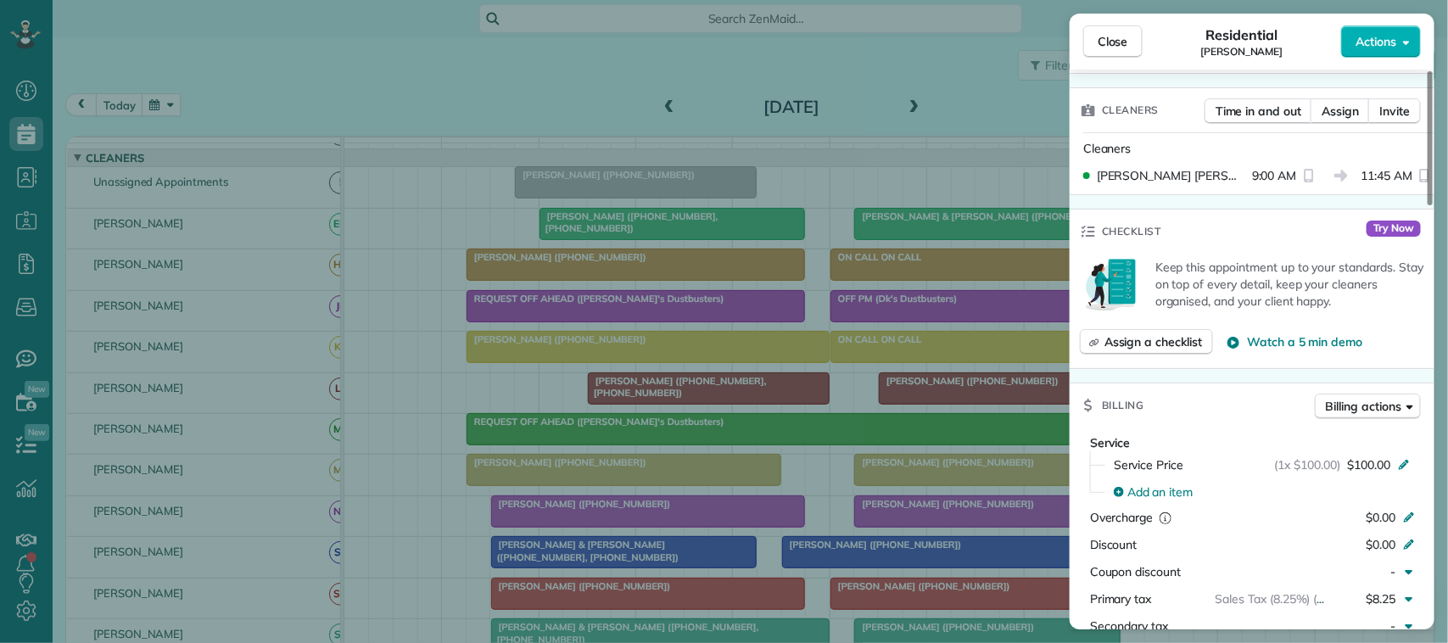
click at [1101, 40] on span "Close" at bounding box center [1113, 41] width 31 height 17
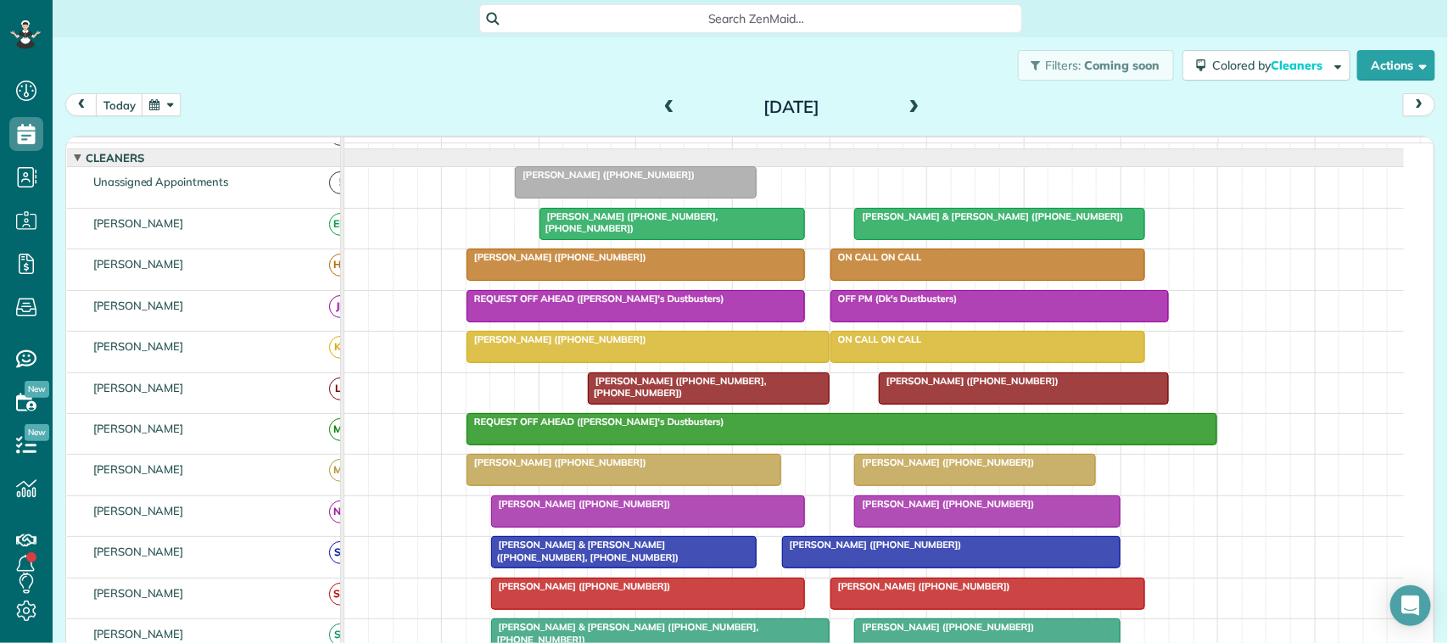
click at [952, 222] on span "[PERSON_NAME] & [PERSON_NAME] ([PHONE_NUMBER])" at bounding box center [989, 216] width 271 height 12
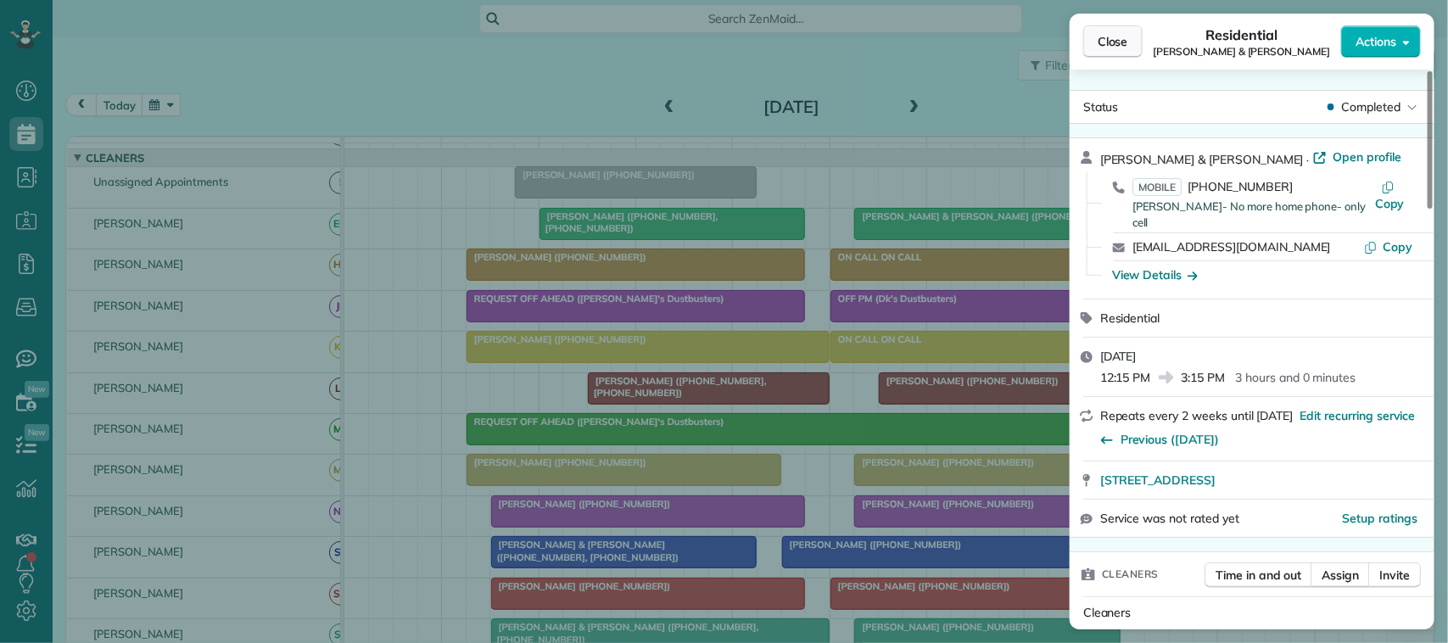
click at [1107, 39] on span "Close" at bounding box center [1113, 41] width 31 height 17
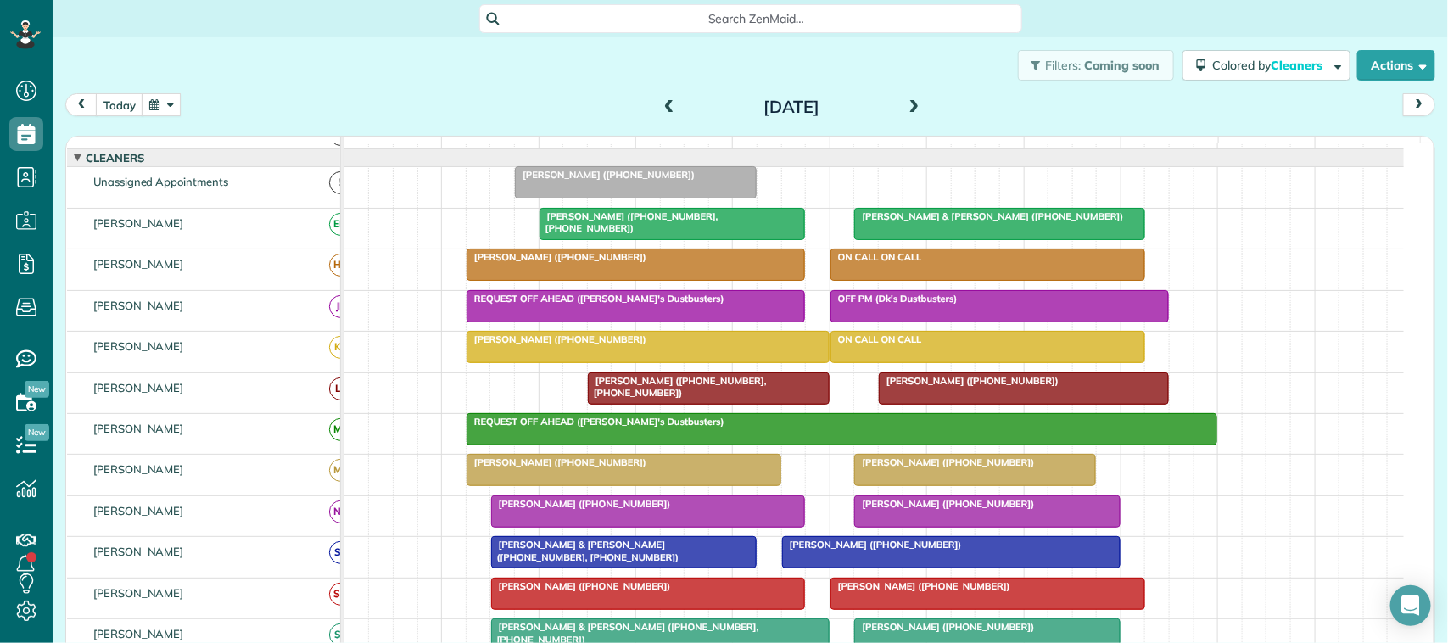
click at [908, 107] on span at bounding box center [914, 107] width 19 height 15
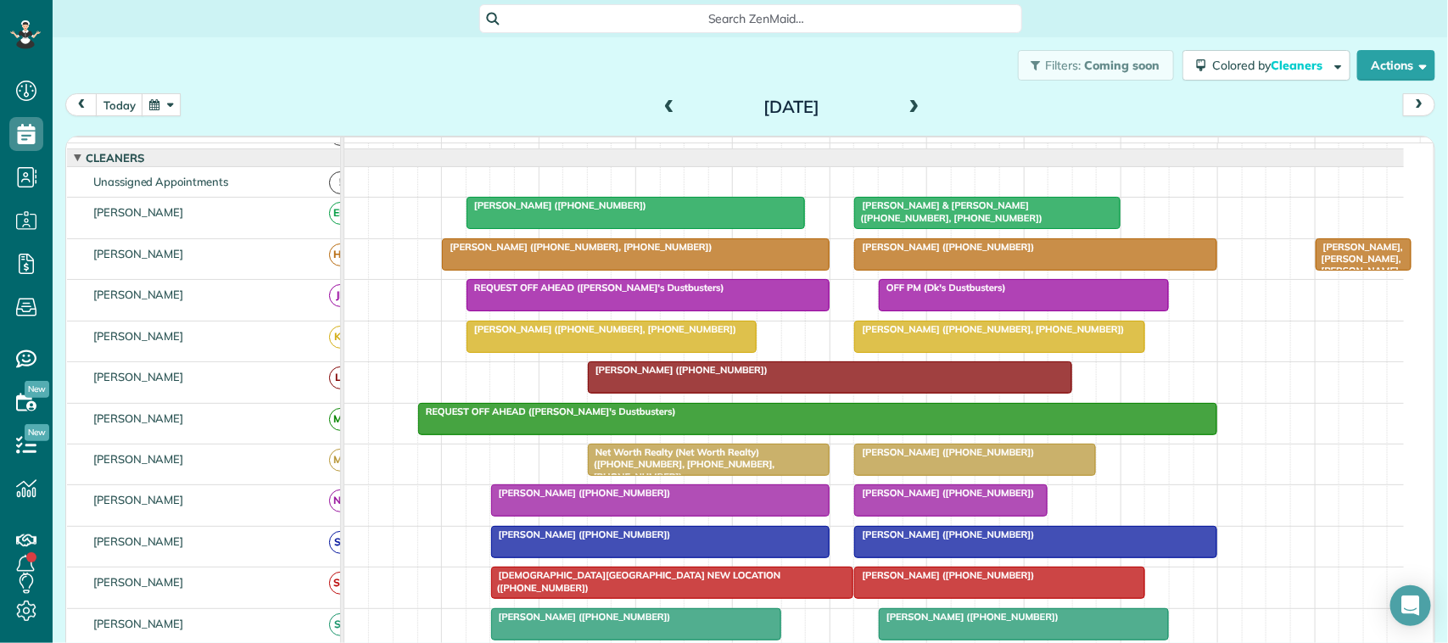
click at [641, 228] on div at bounding box center [635, 213] width 337 height 31
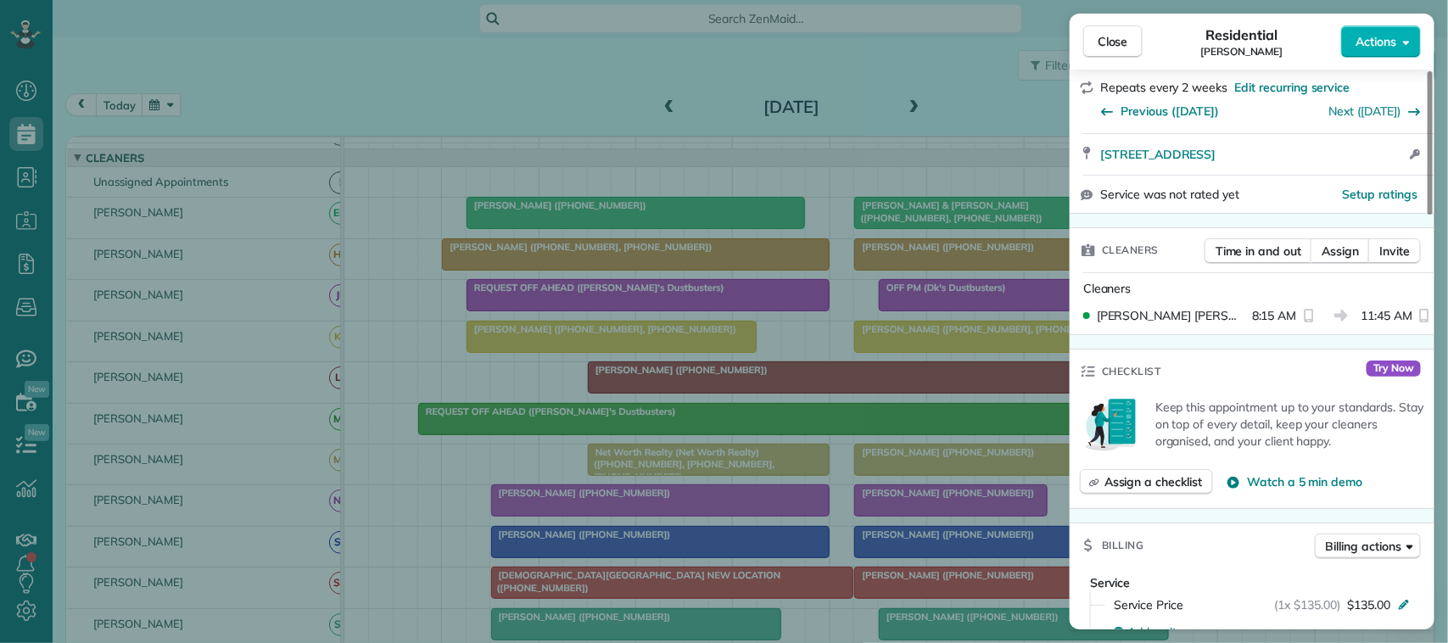
scroll to position [530, 0]
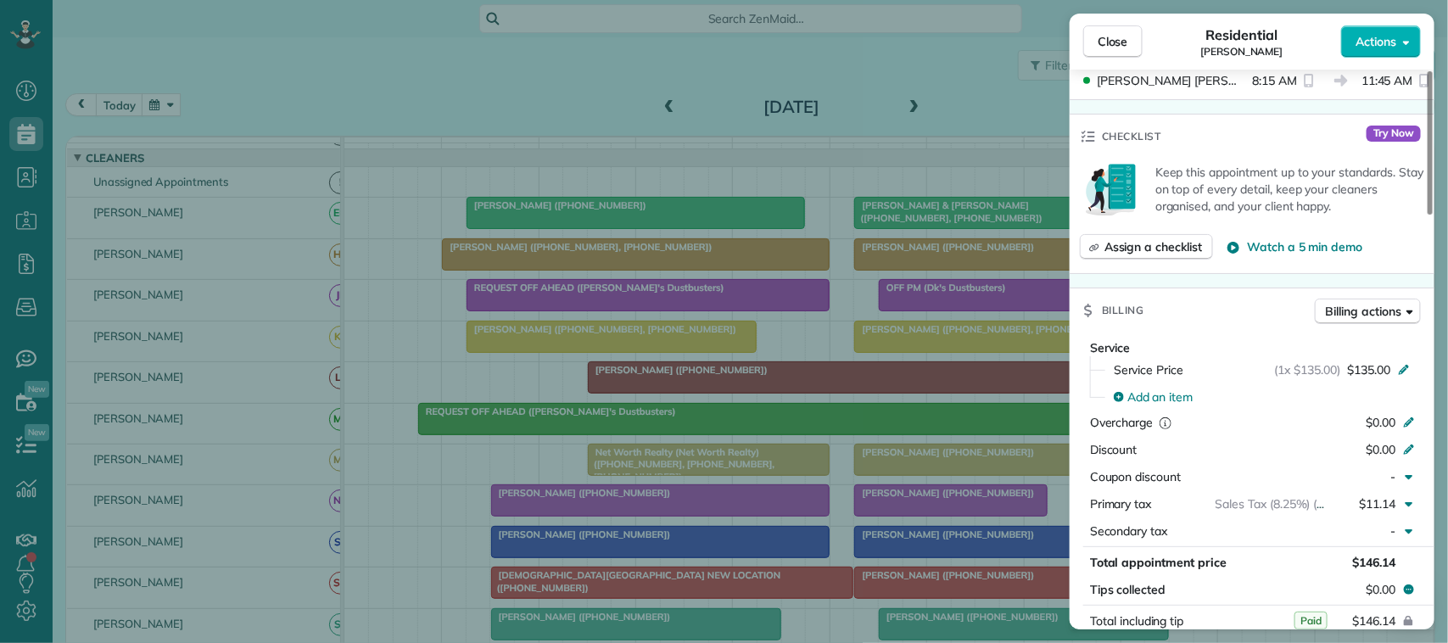
drag, startPoint x: 1126, startPoint y: 48, endPoint x: 1079, endPoint y: 82, distance: 58.2
click at [1126, 47] on span "Close" at bounding box center [1113, 41] width 31 height 17
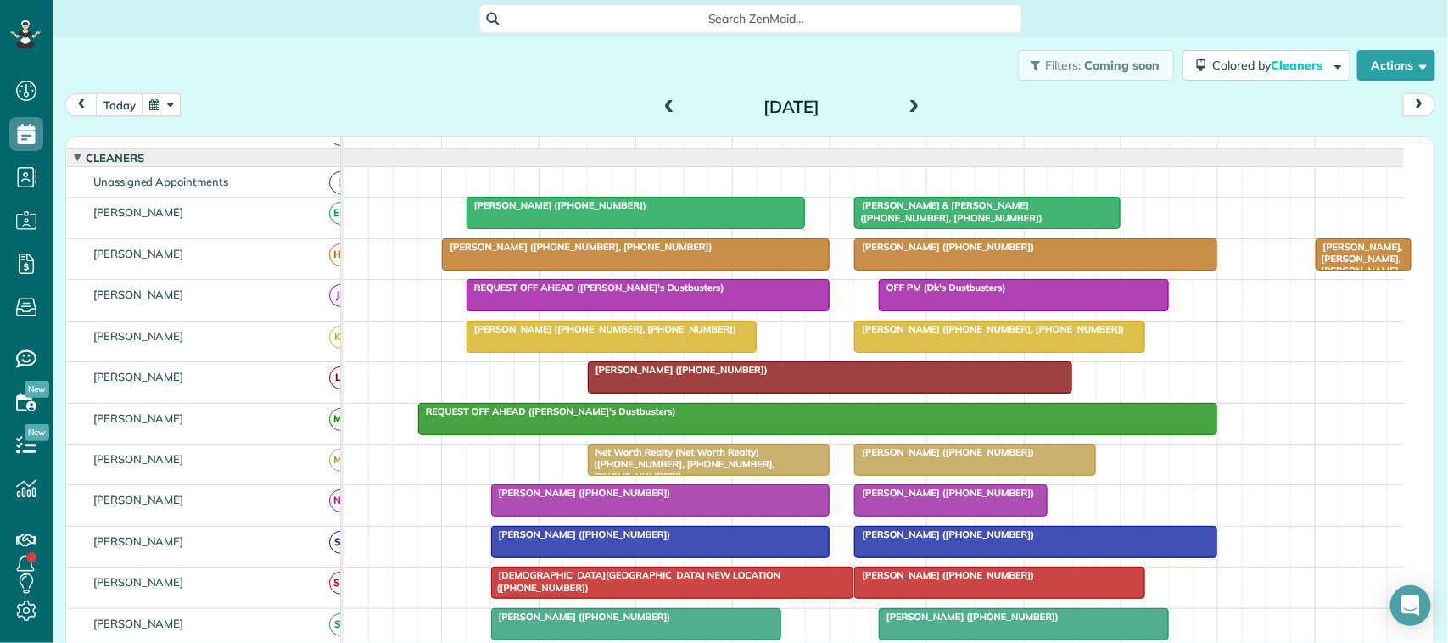
click at [994, 222] on span "[PERSON_NAME] & [PERSON_NAME] ([PHONE_NUMBER], [PHONE_NUMBER])" at bounding box center [949, 211] width 190 height 24
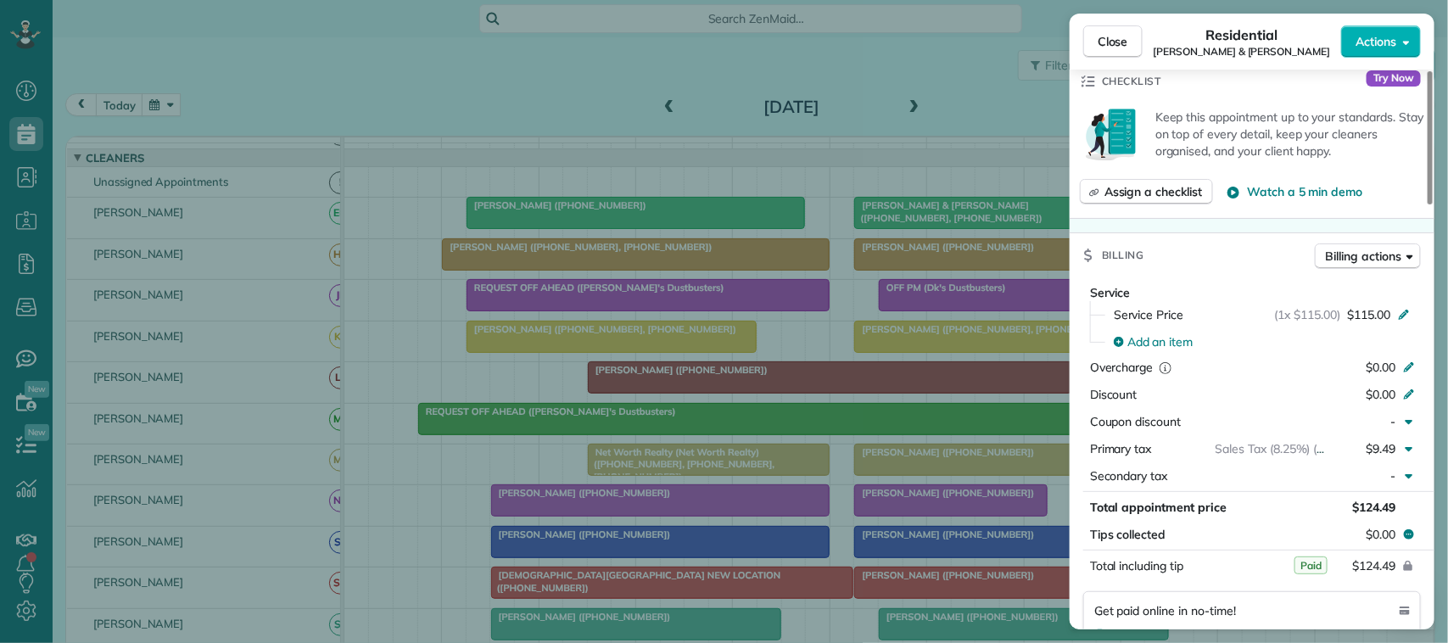
scroll to position [636, 0]
click at [1107, 25] on button "Close" at bounding box center [1112, 41] width 59 height 32
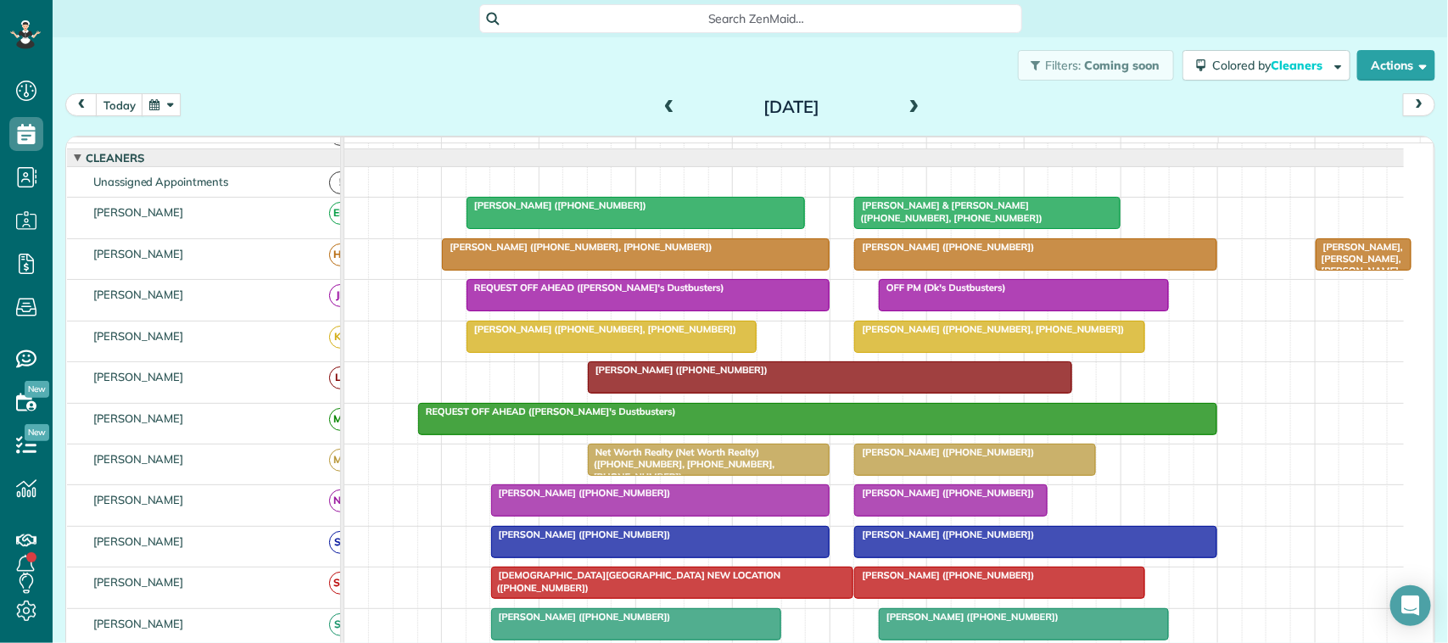
click at [913, 93] on div "[DATE]" at bounding box center [792, 106] width 272 height 27
click at [910, 98] on span at bounding box center [914, 107] width 19 height 25
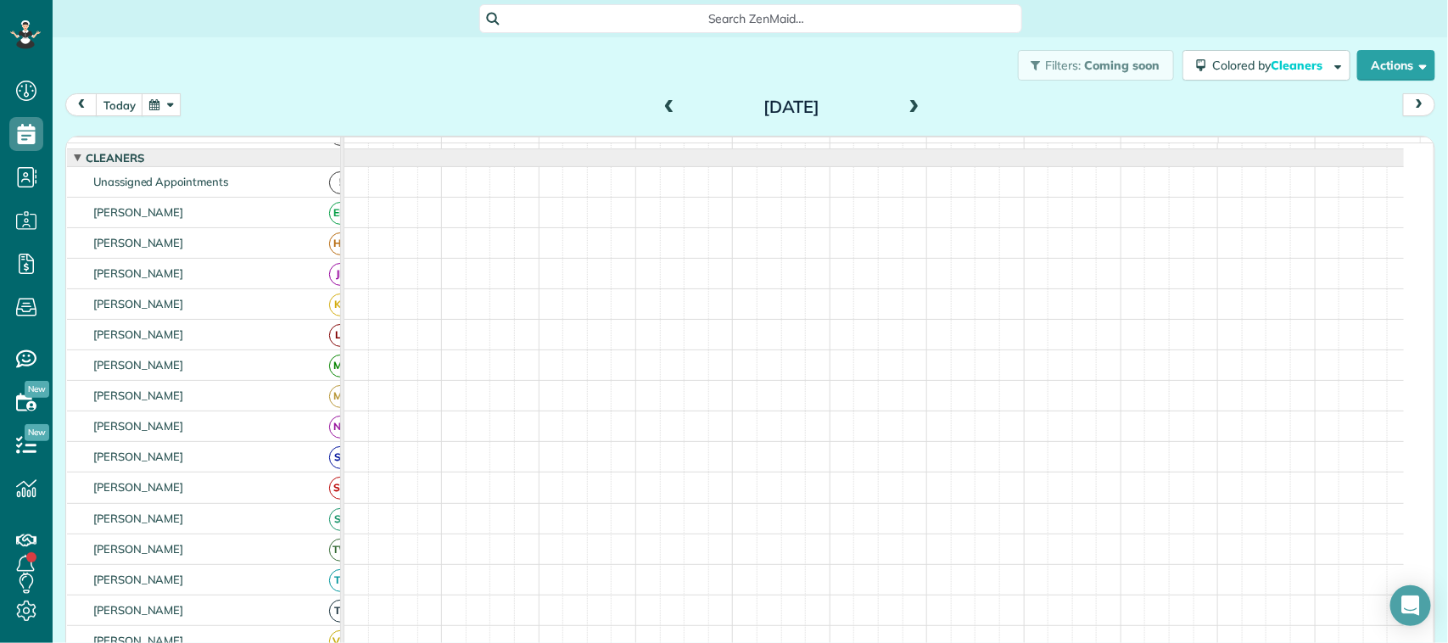
click at [910, 98] on span at bounding box center [914, 107] width 19 height 25
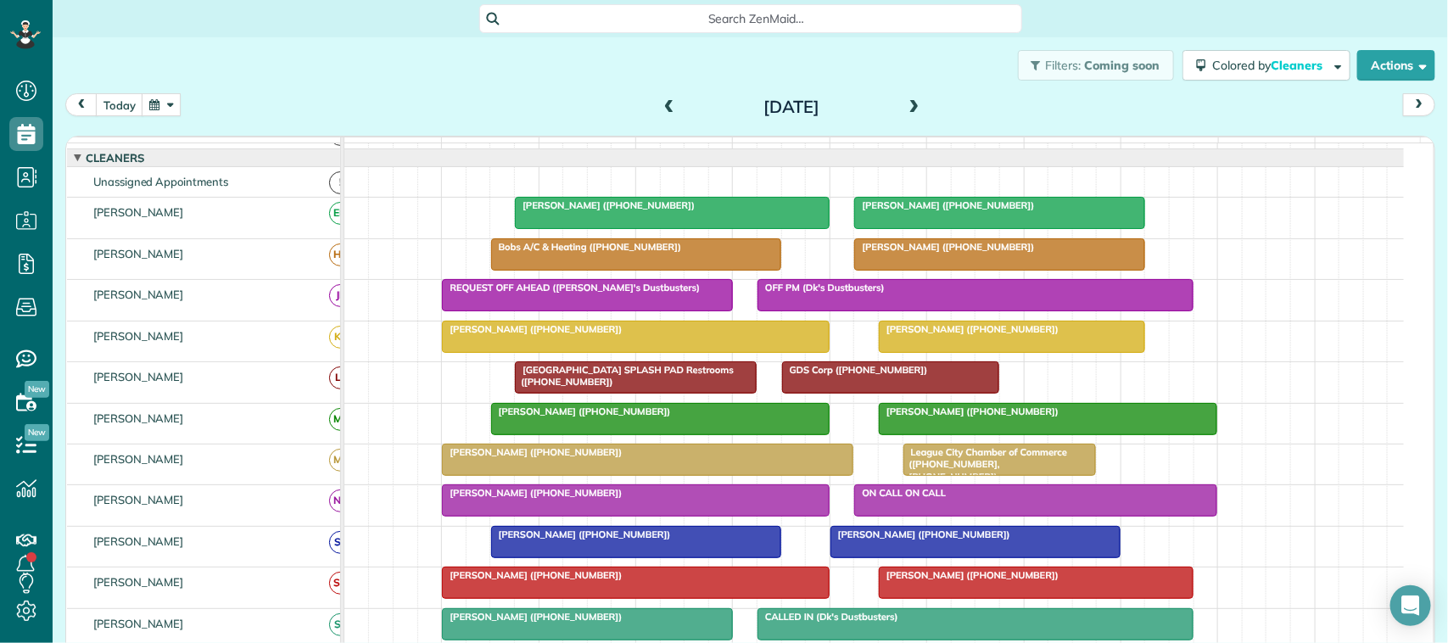
click at [630, 228] on div at bounding box center [672, 213] width 313 height 31
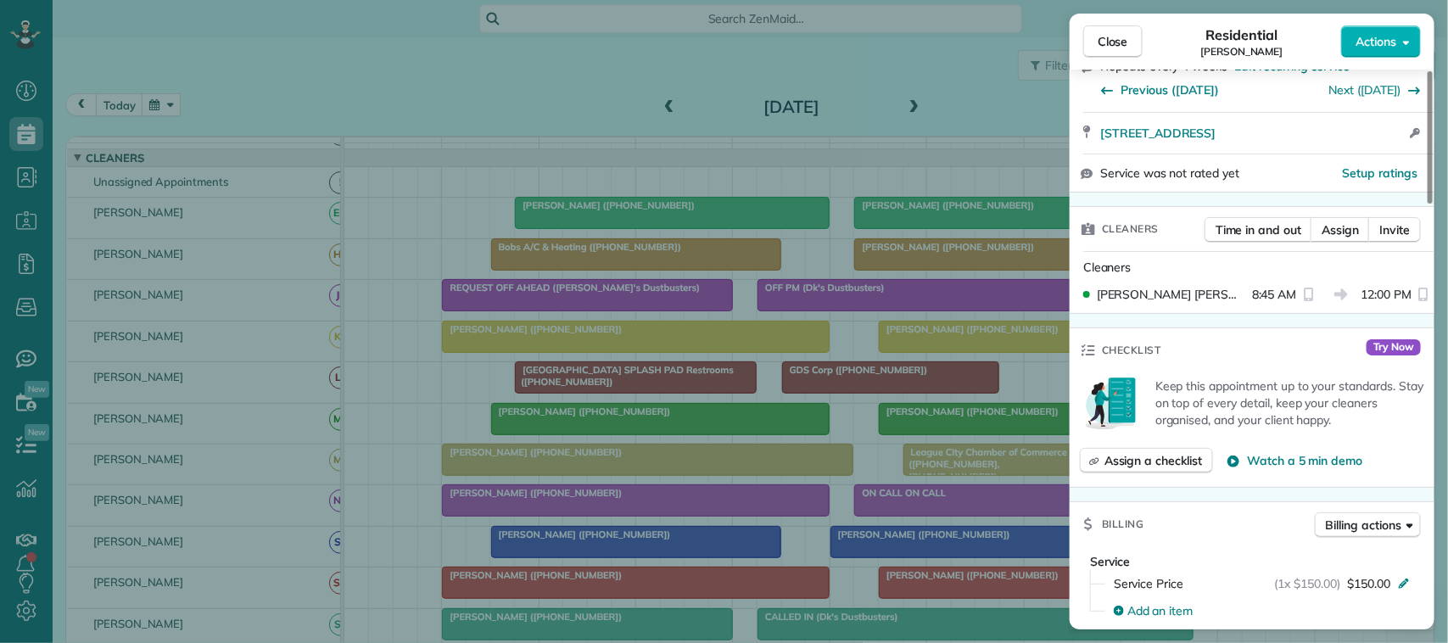
scroll to position [320, 0]
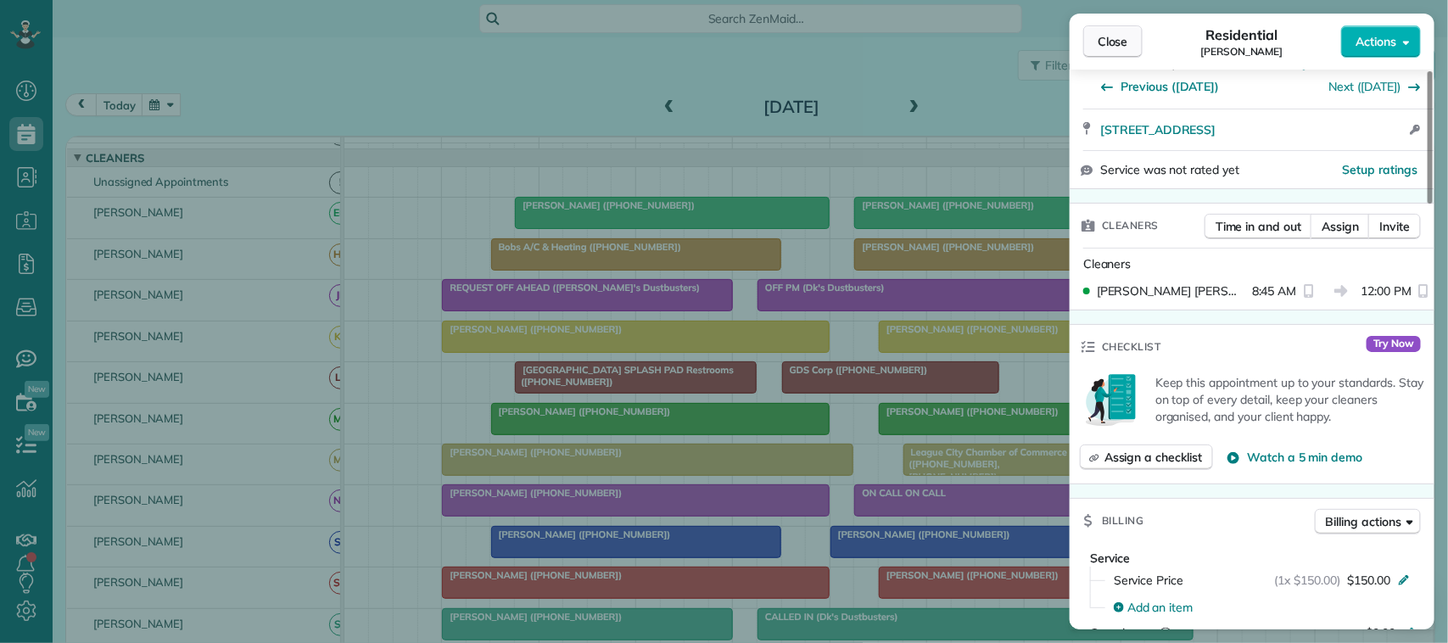
click at [1117, 48] on span "Close" at bounding box center [1113, 41] width 31 height 17
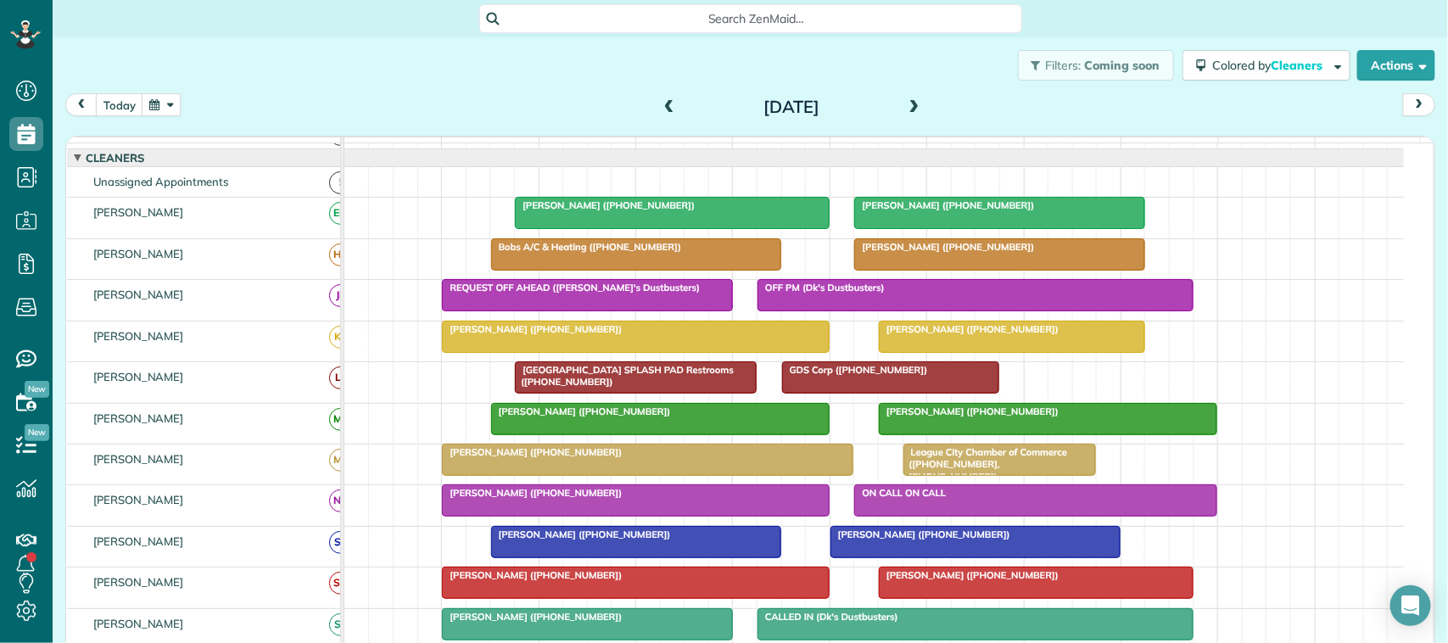
click at [956, 211] on div "[PERSON_NAME] ([PHONE_NUMBER])" at bounding box center [999, 205] width 280 height 12
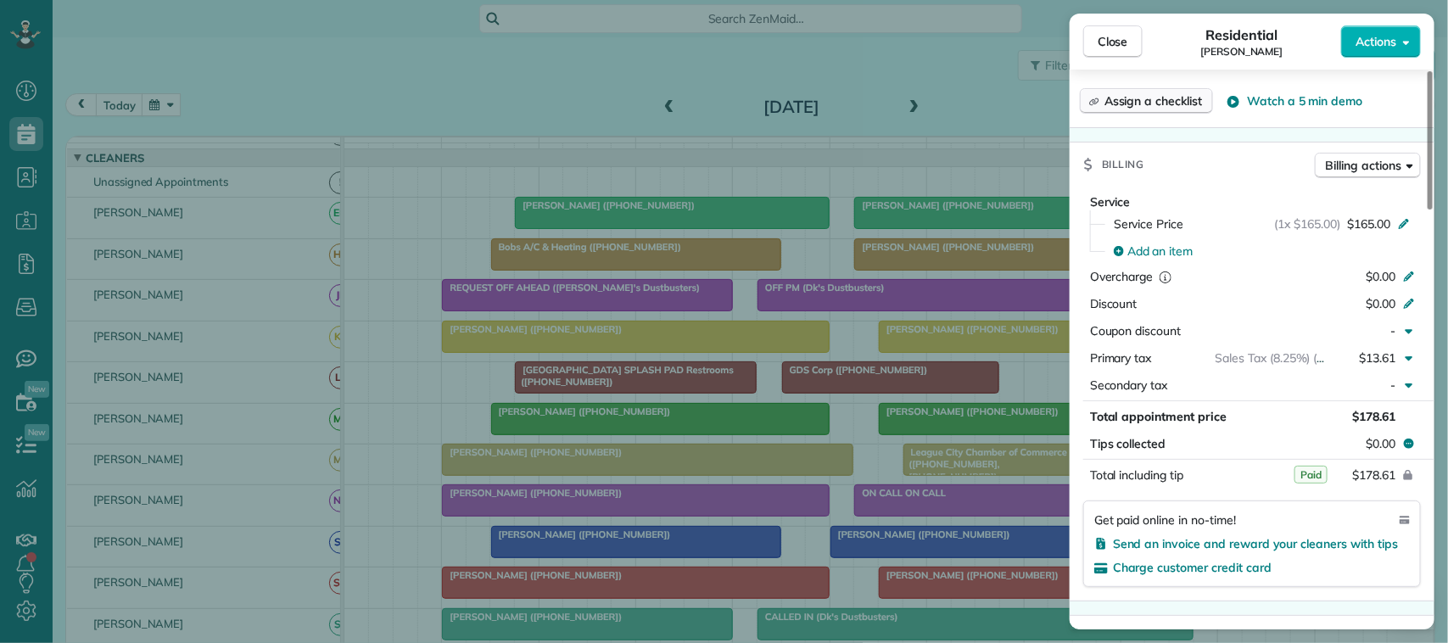
scroll to position [742, 0]
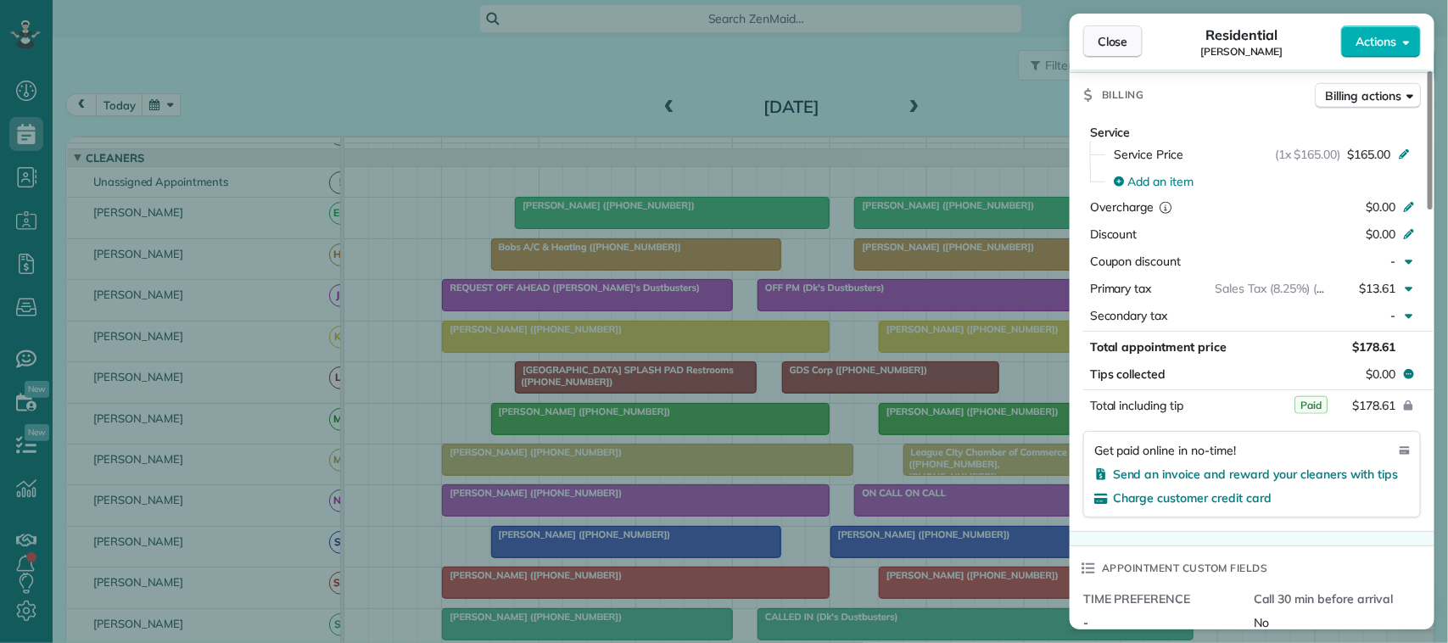
click at [1100, 43] on span "Close" at bounding box center [1113, 41] width 31 height 17
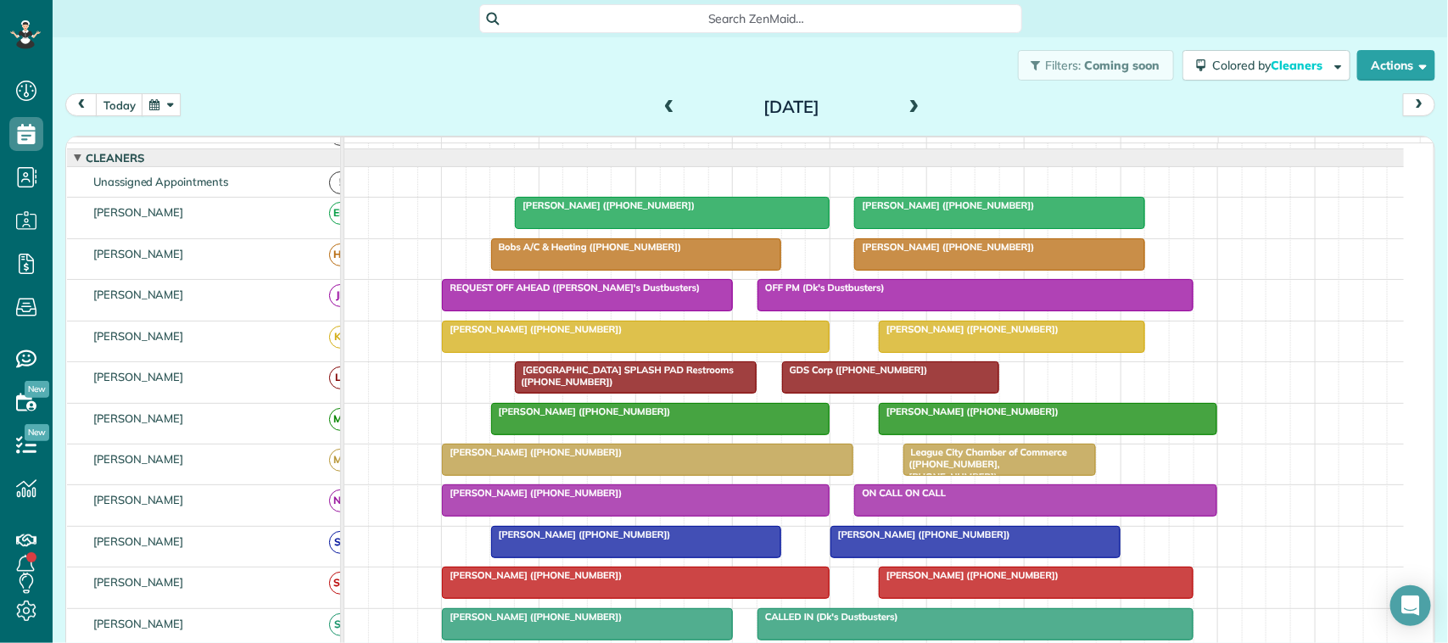
click at [905, 104] on span at bounding box center [914, 107] width 19 height 15
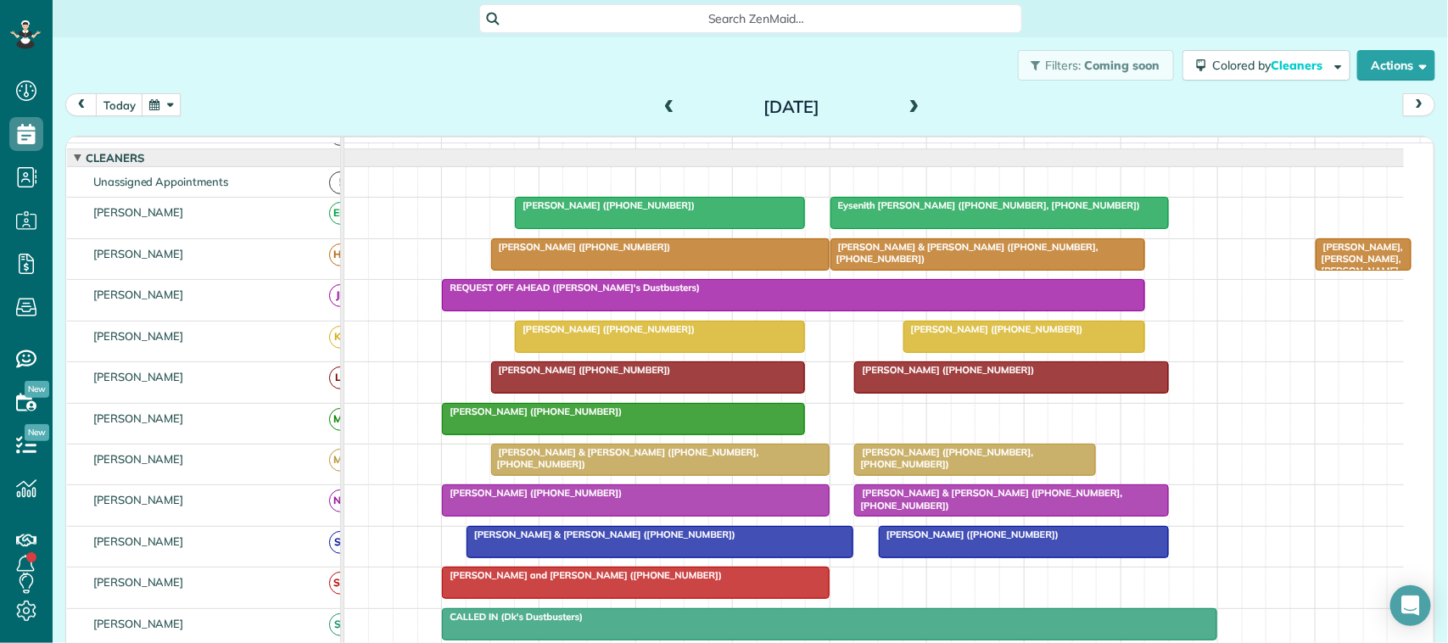
click at [639, 228] on div at bounding box center [660, 213] width 288 height 31
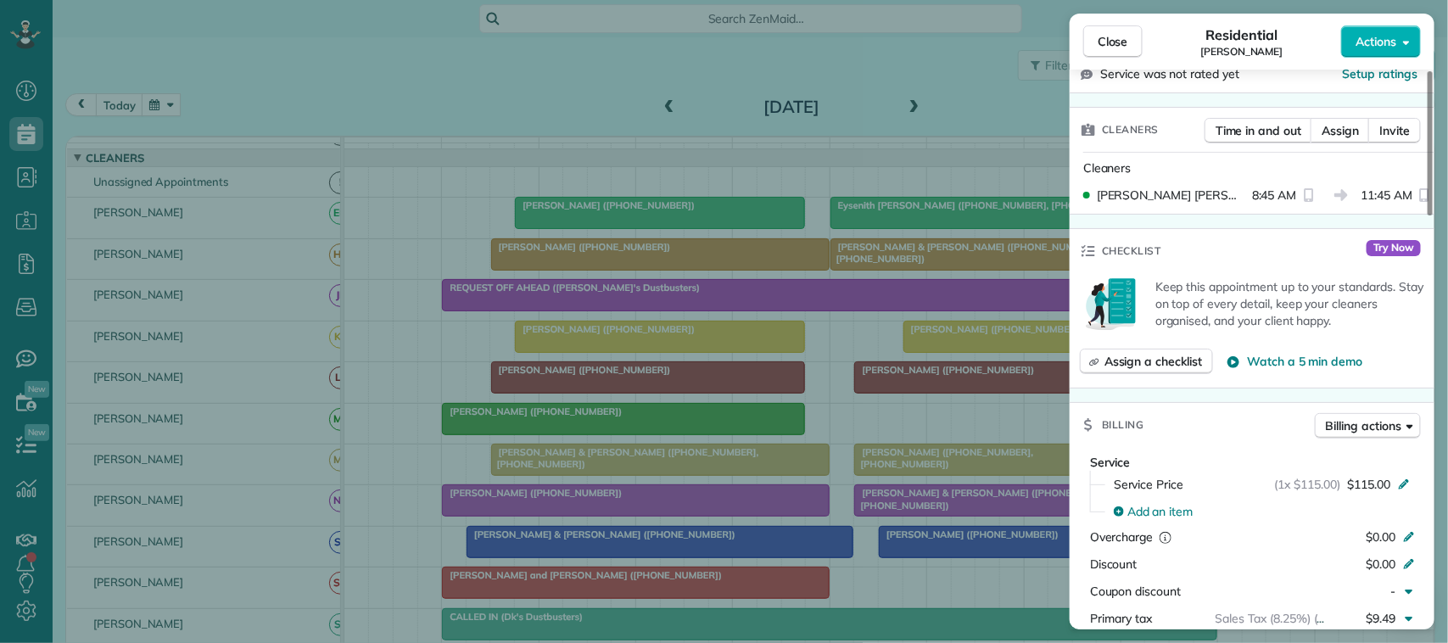
scroll to position [424, 0]
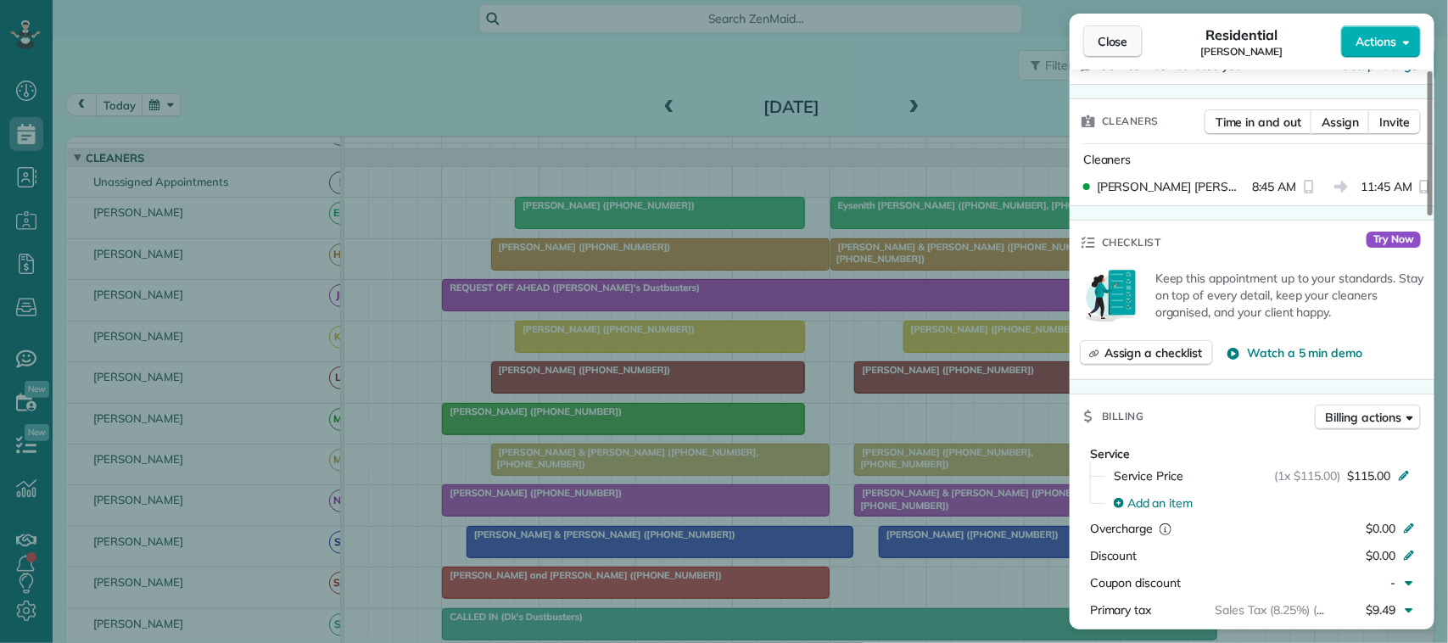
click at [1112, 35] on span "Close" at bounding box center [1113, 41] width 31 height 17
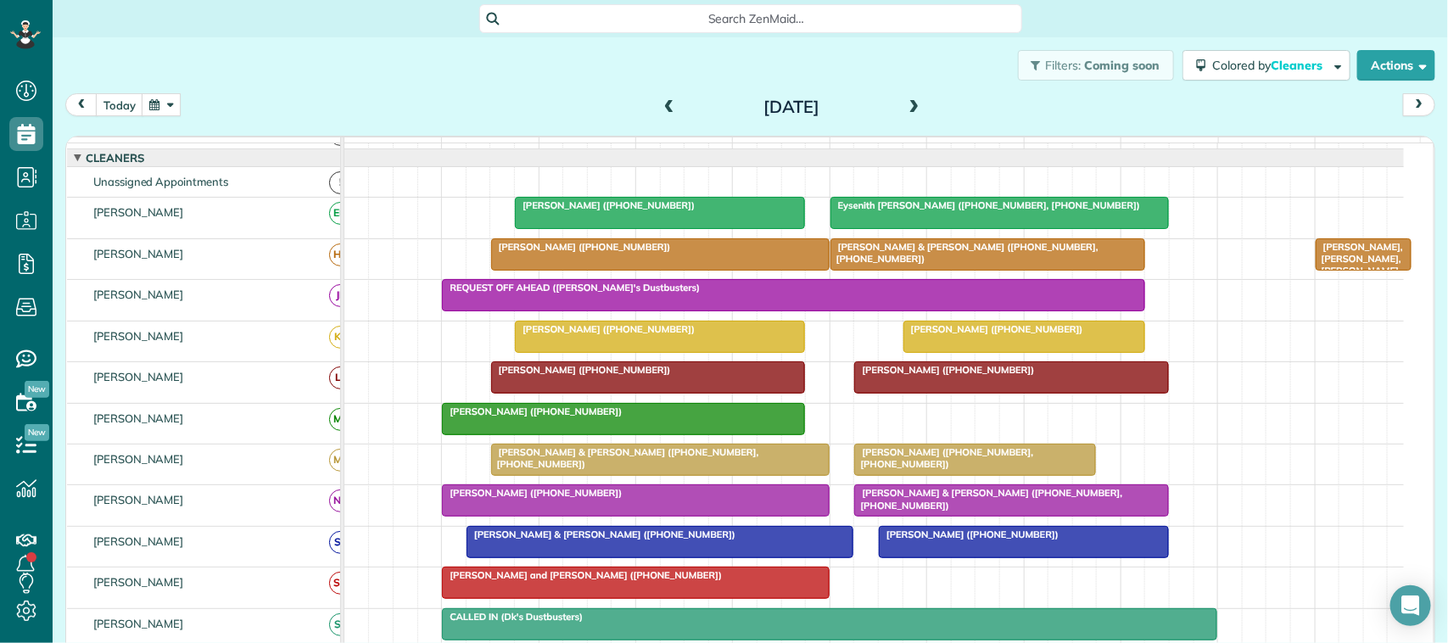
click at [985, 228] on div at bounding box center [999, 213] width 337 height 31
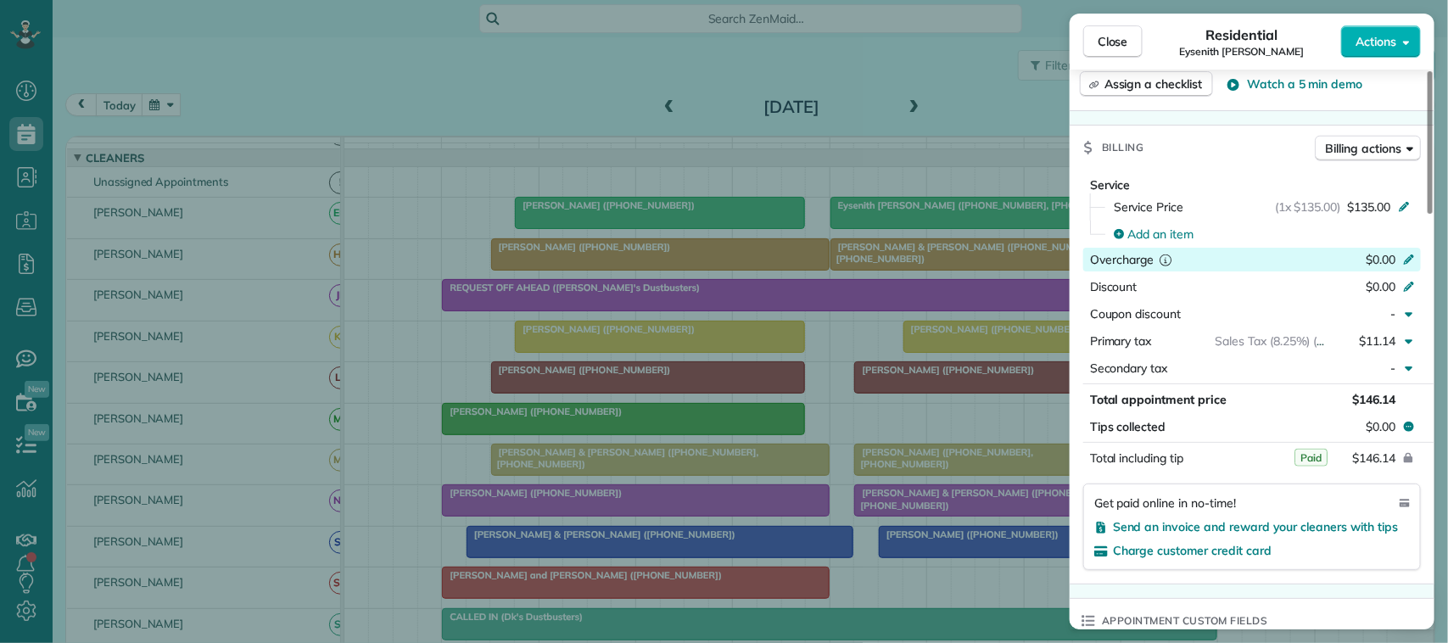
scroll to position [742, 0]
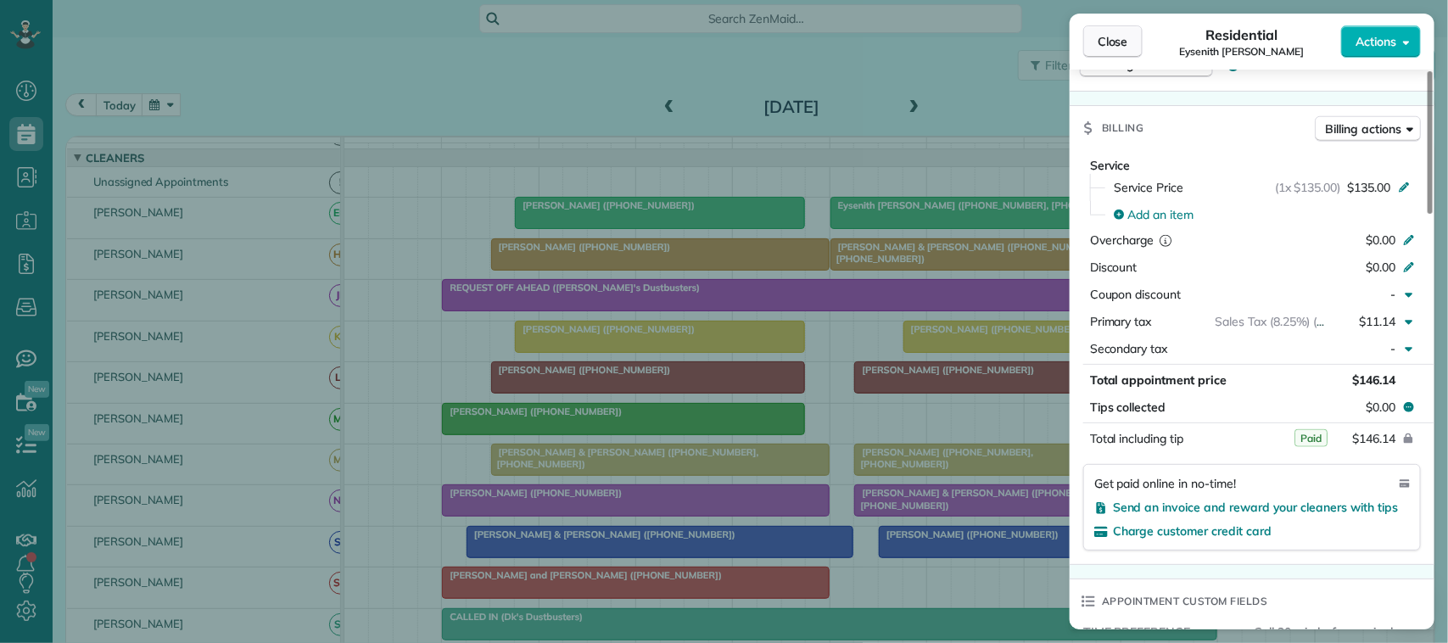
click at [1122, 38] on span "Close" at bounding box center [1113, 41] width 31 height 17
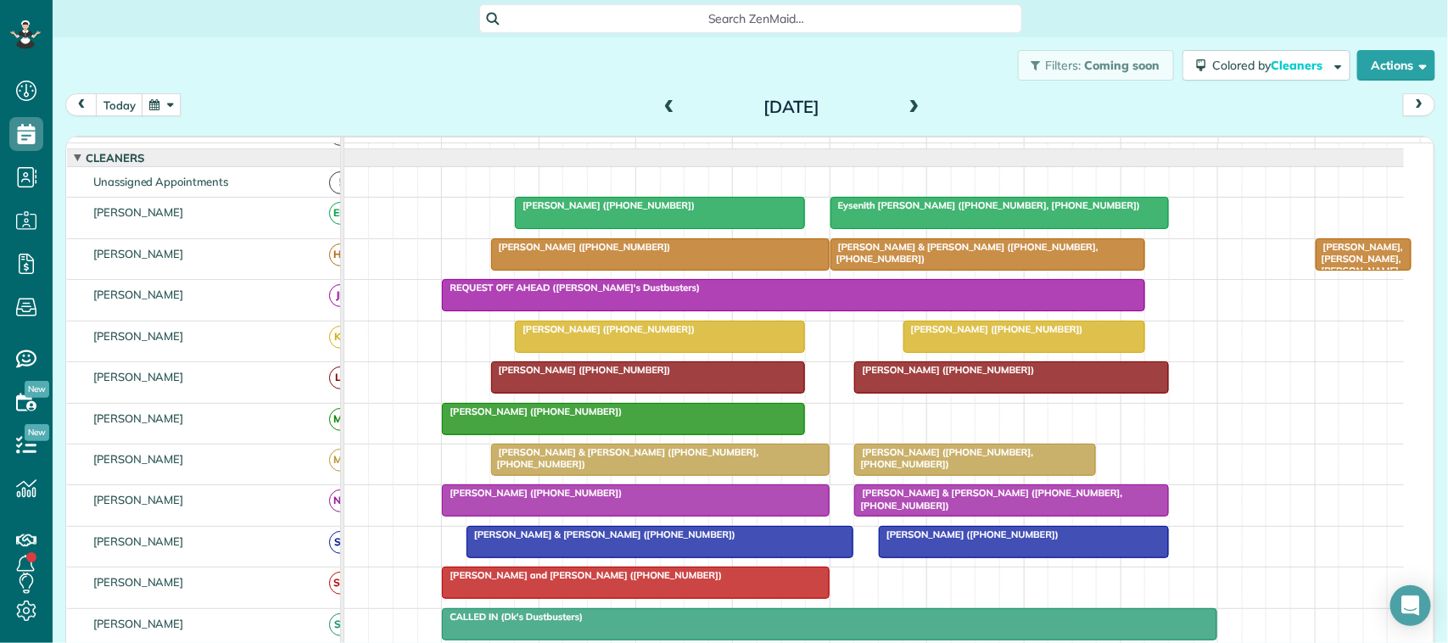
click at [905, 104] on span at bounding box center [914, 107] width 19 height 15
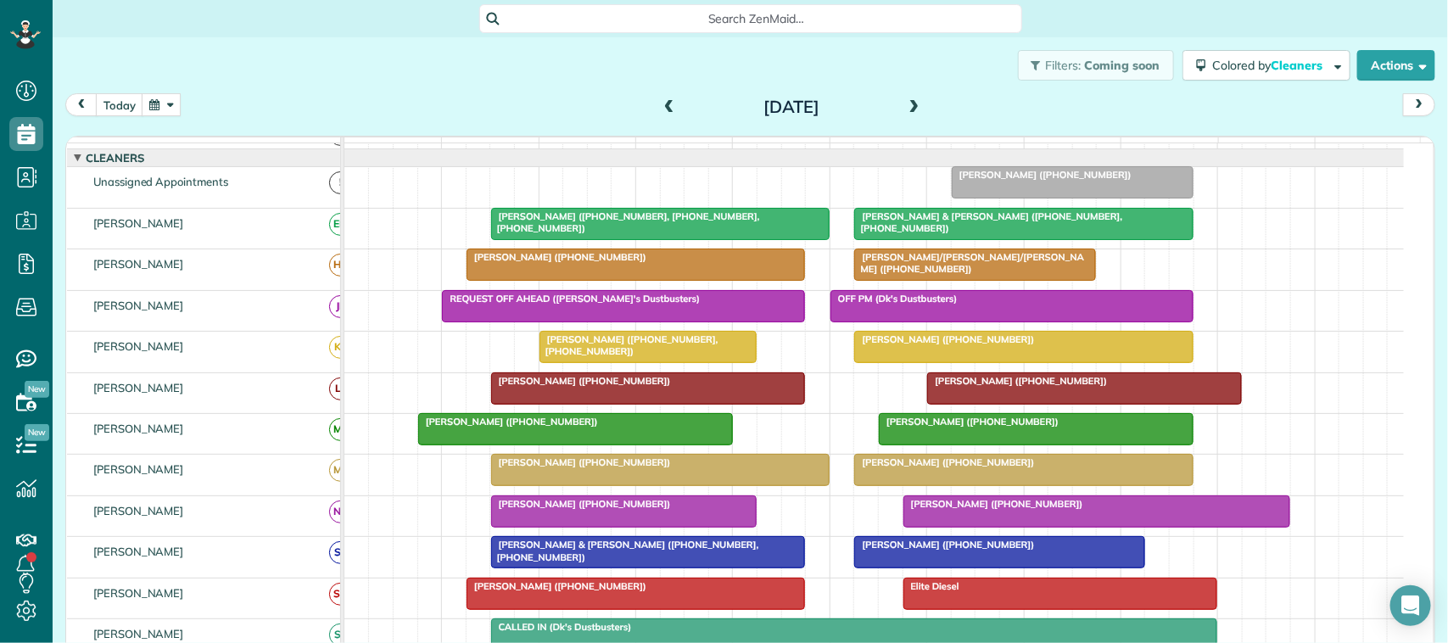
click at [628, 239] on div at bounding box center [660, 224] width 337 height 31
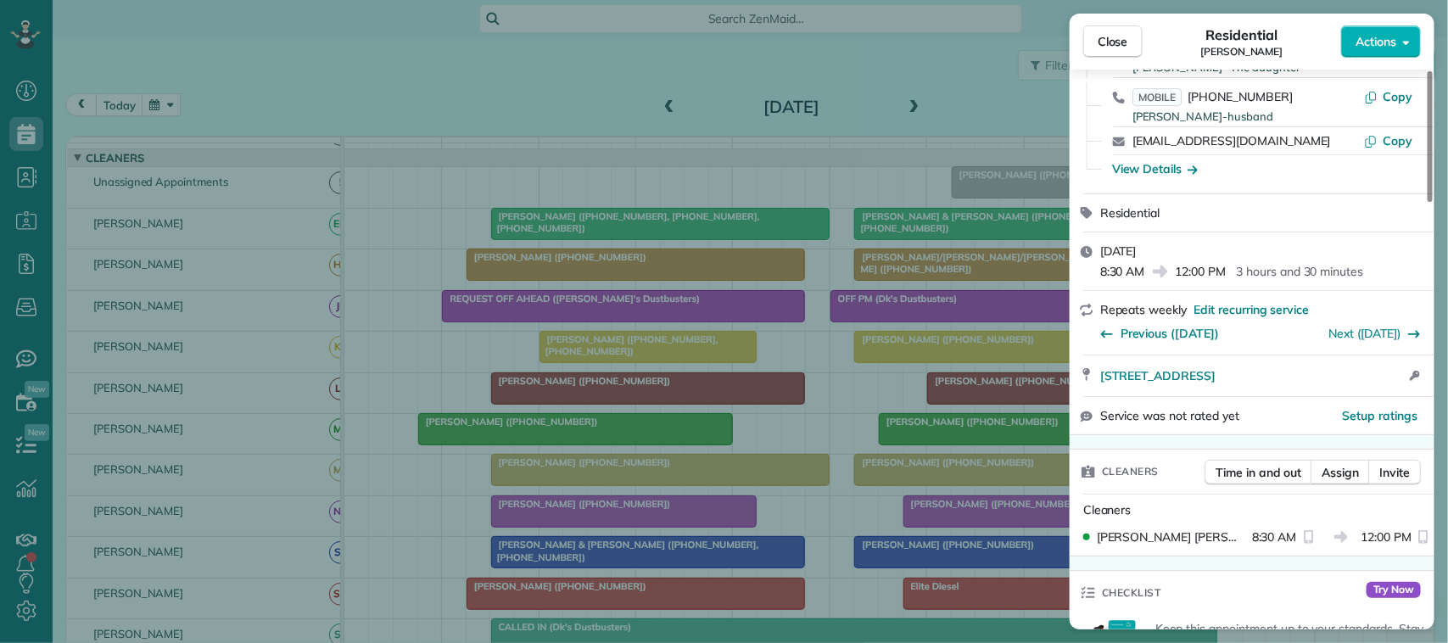
scroll to position [212, 0]
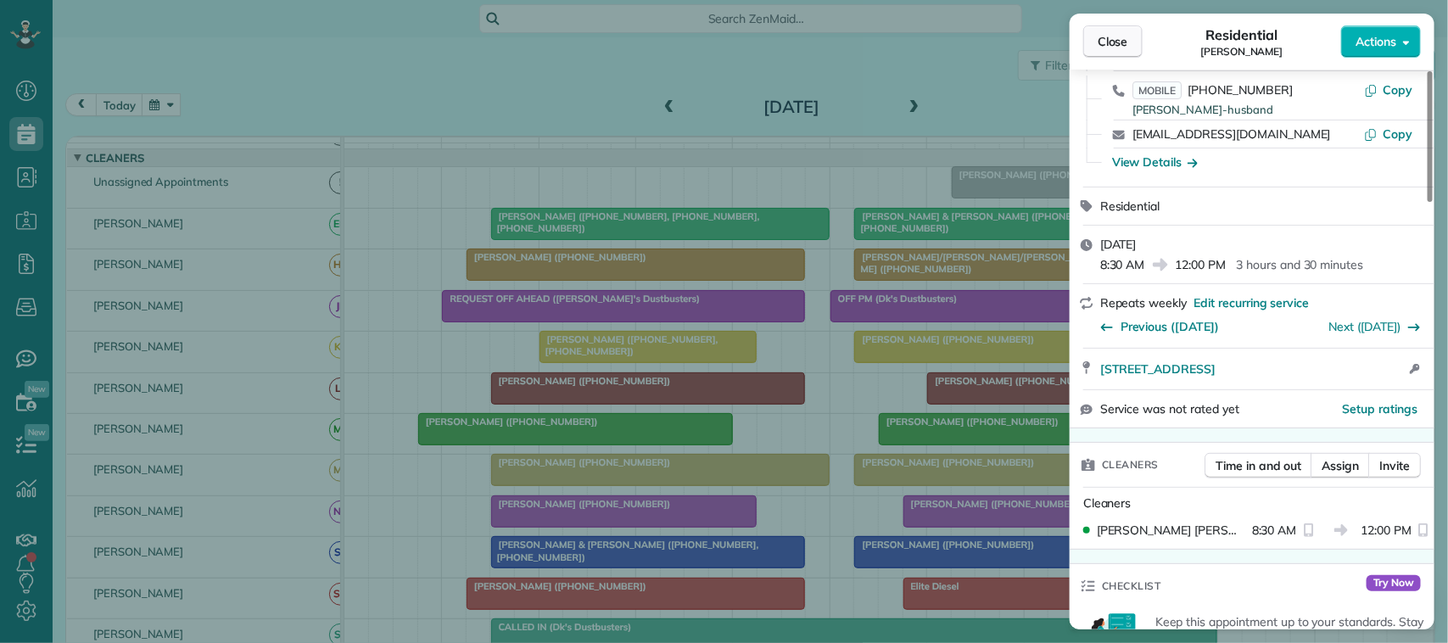
click at [1120, 30] on button "Close" at bounding box center [1112, 41] width 59 height 32
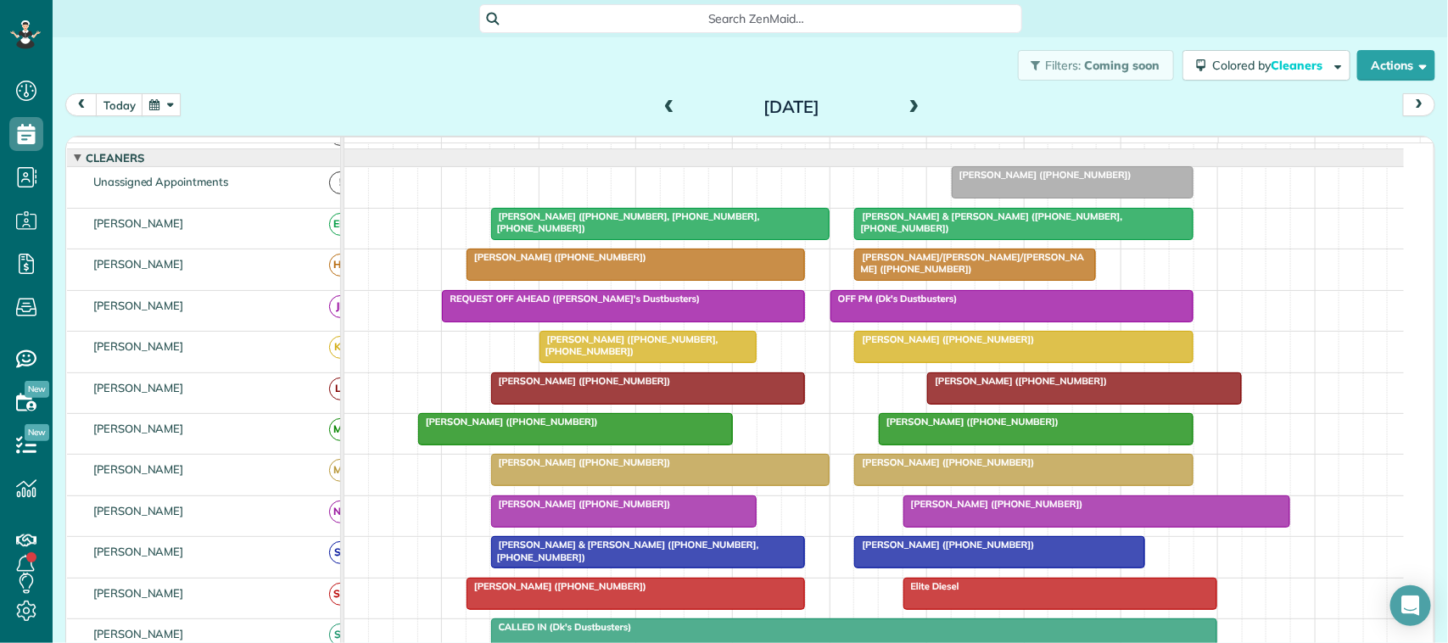
click at [973, 239] on div at bounding box center [1023, 224] width 337 height 31
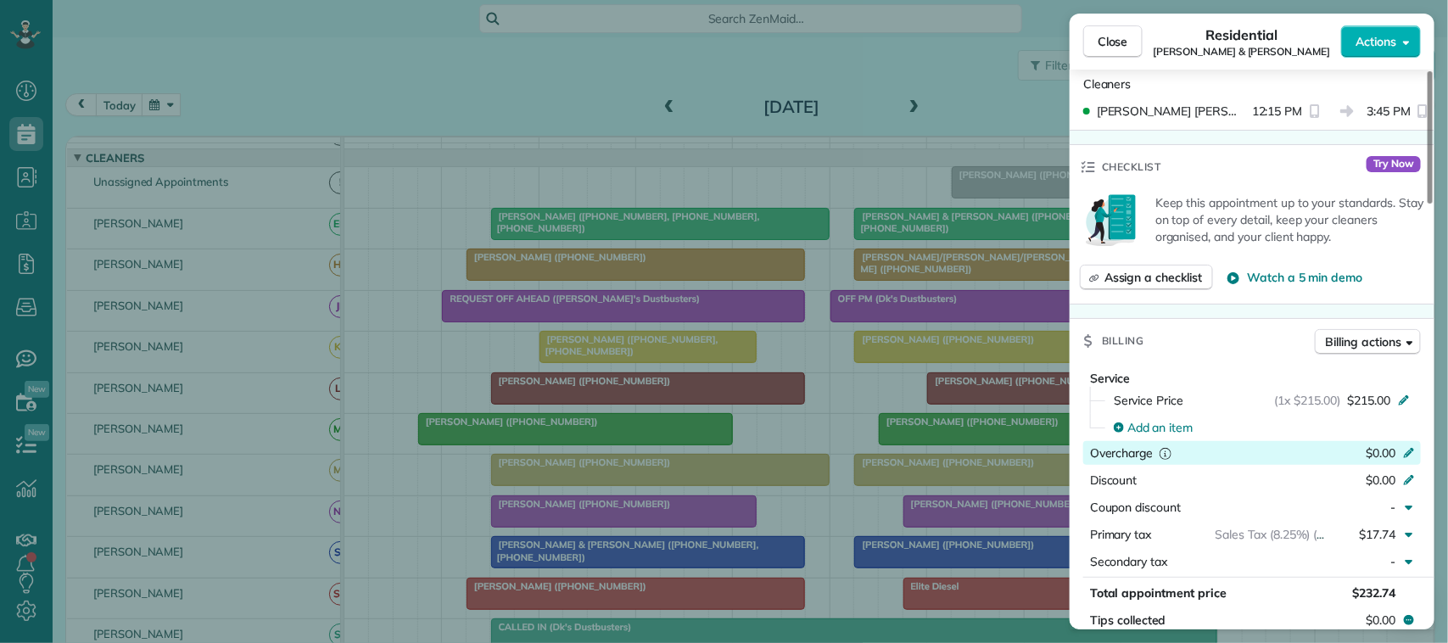
scroll to position [636, 0]
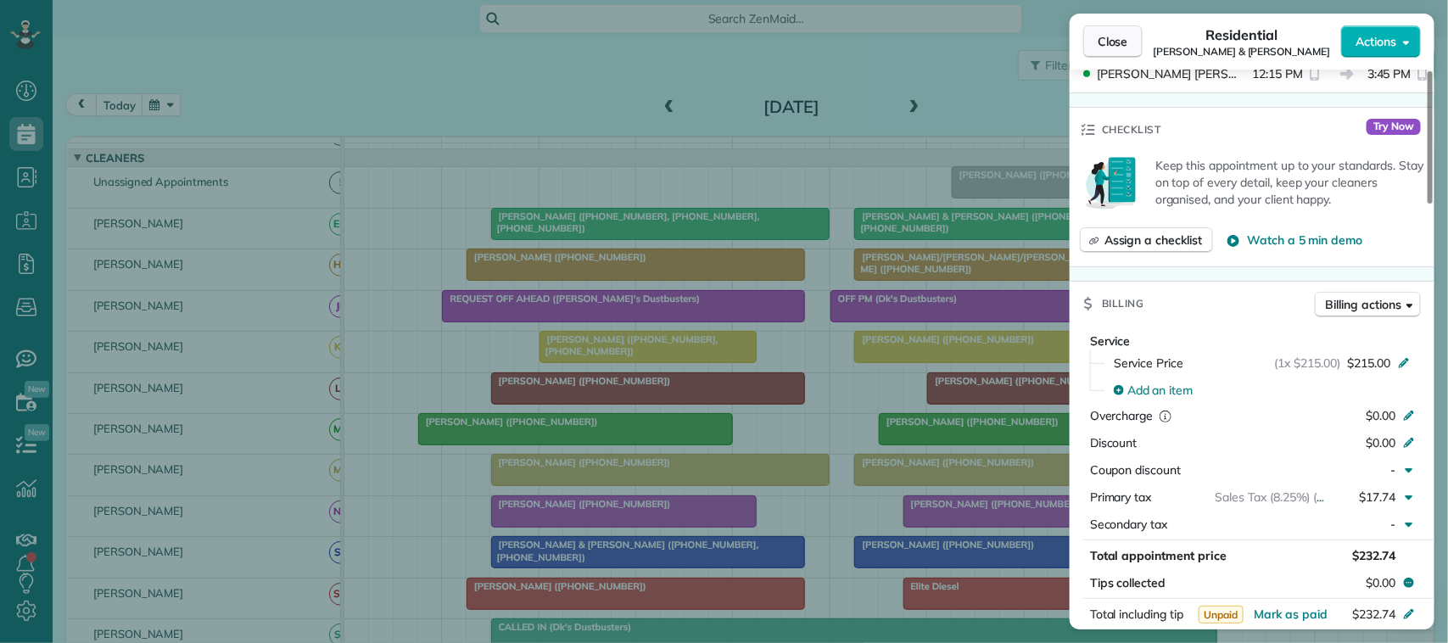
click at [1141, 36] on button "Close" at bounding box center [1112, 41] width 59 height 32
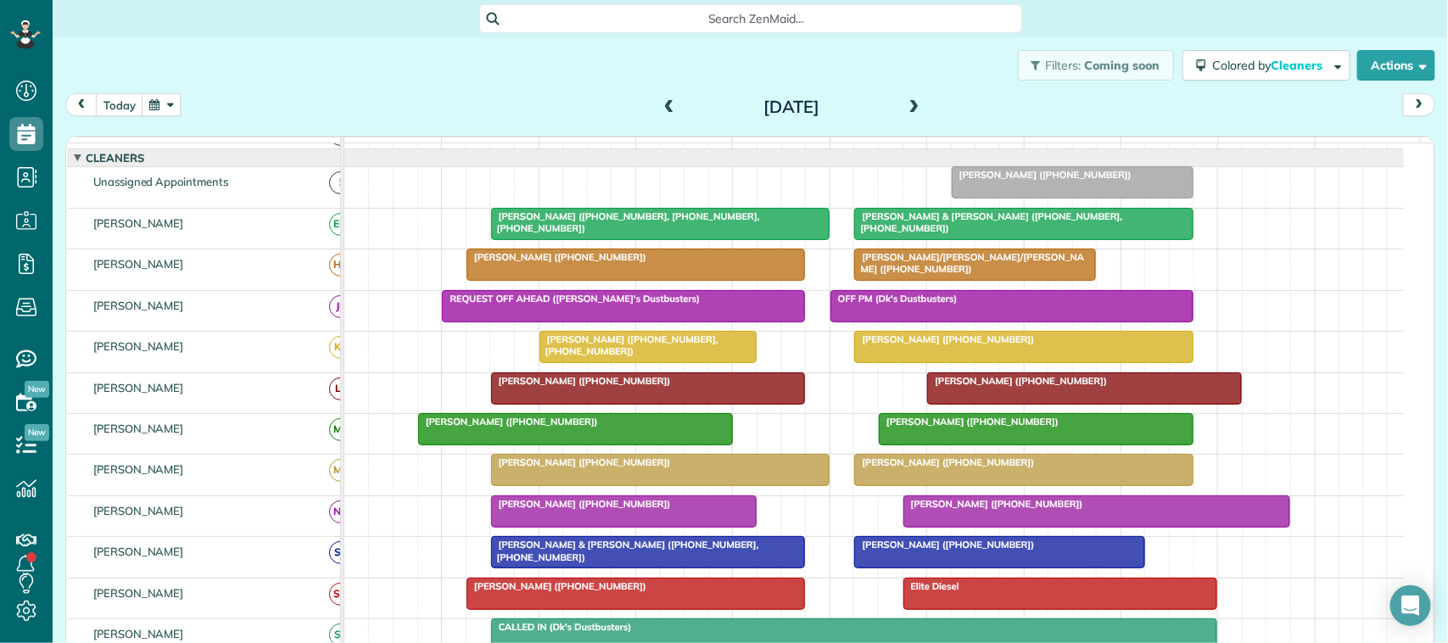
click at [905, 102] on span at bounding box center [914, 107] width 19 height 15
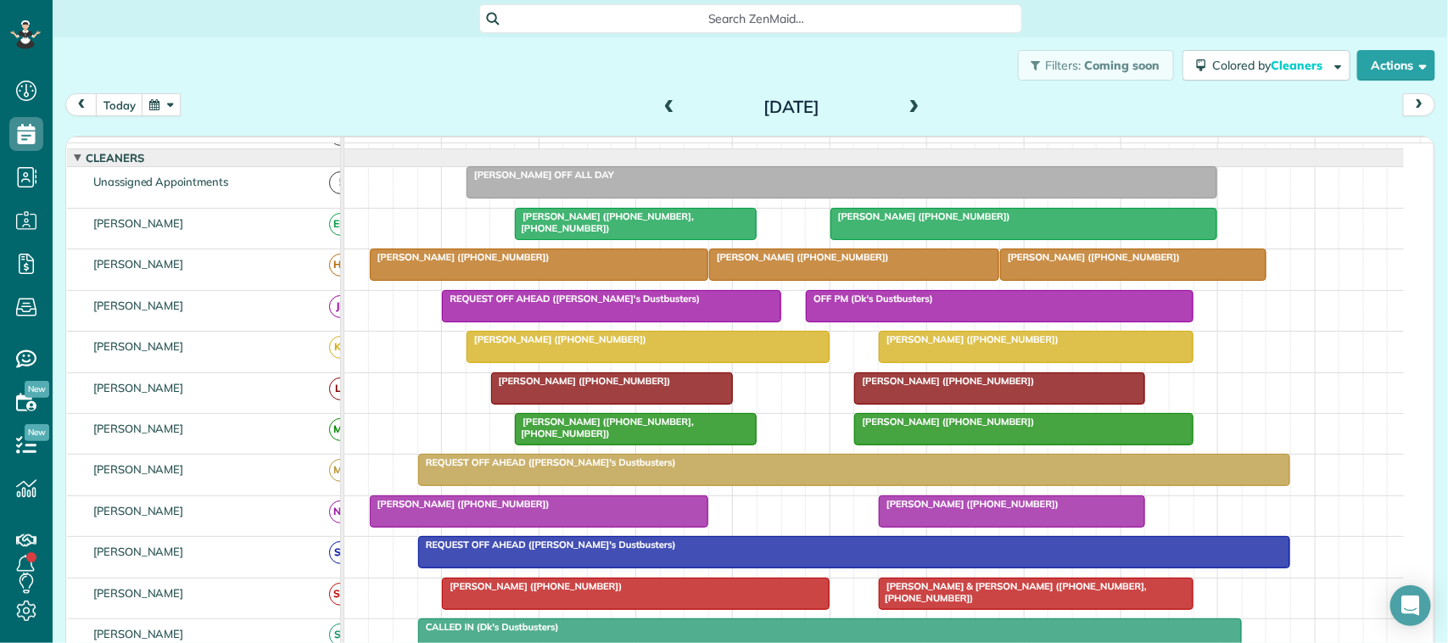
click at [553, 239] on div at bounding box center [636, 224] width 240 height 31
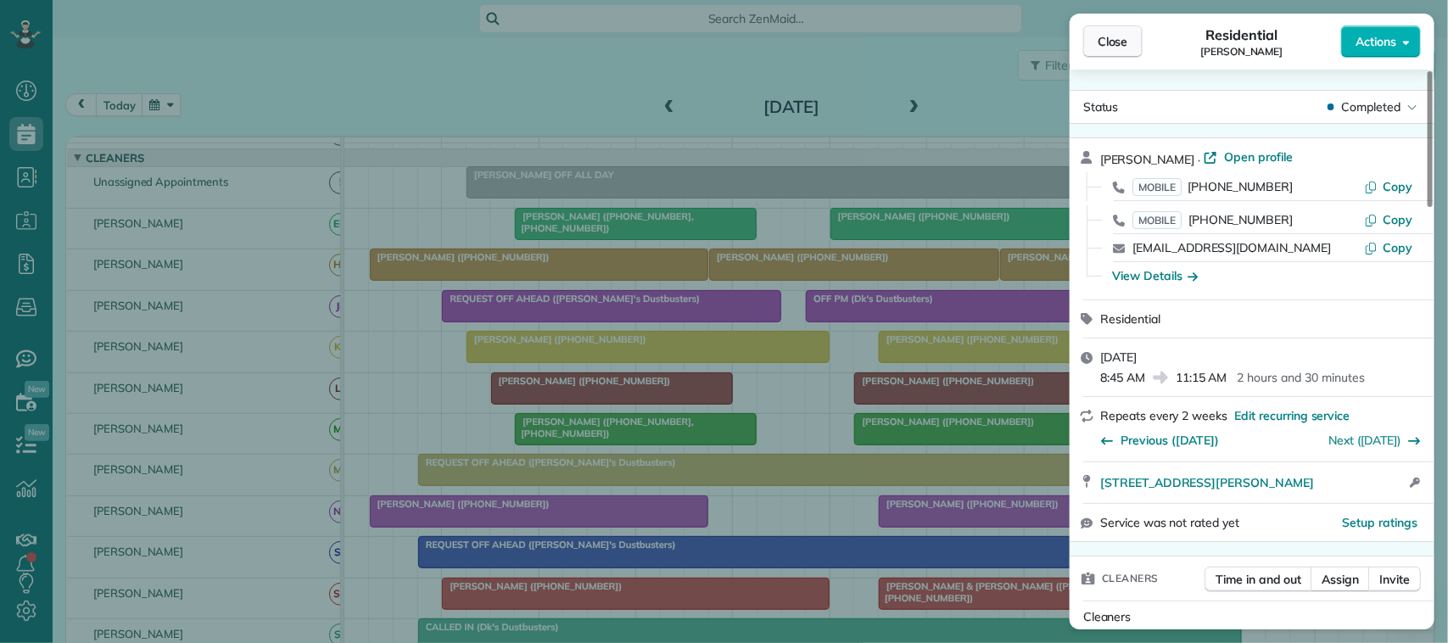
click at [1137, 42] on button "Close" at bounding box center [1112, 41] width 59 height 32
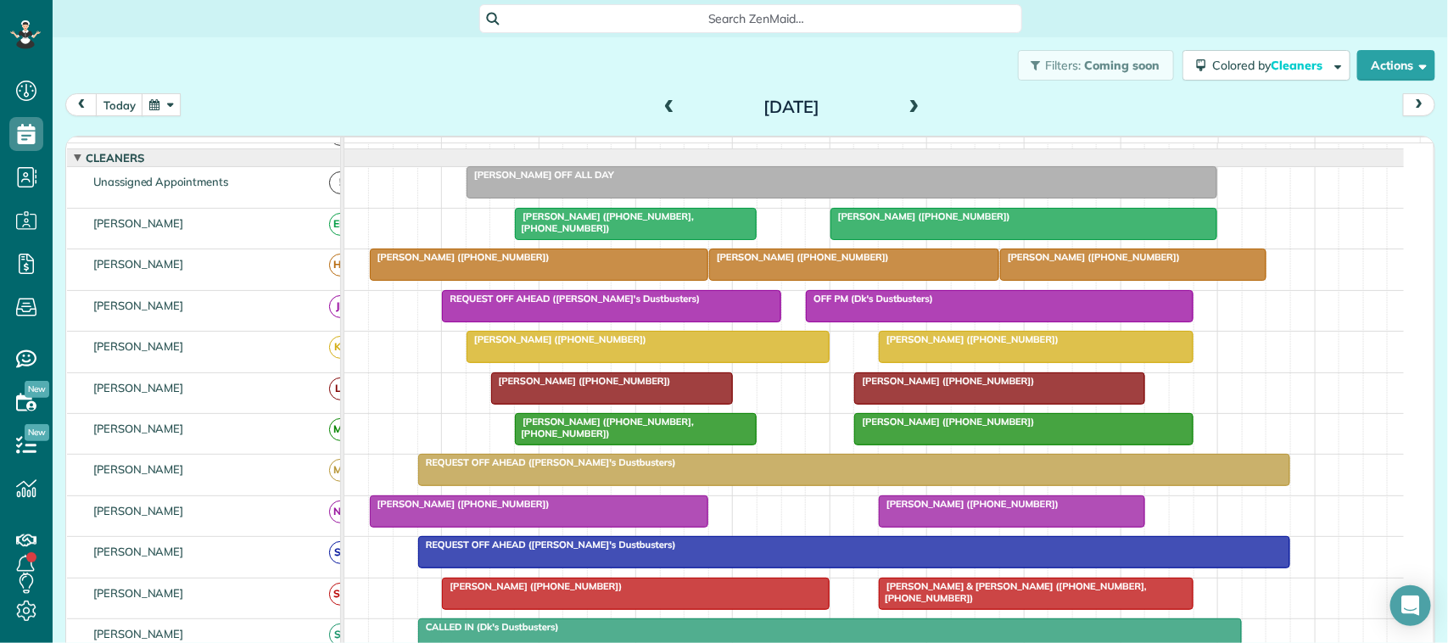
click at [938, 222] on span "[PERSON_NAME] ([PHONE_NUMBER])" at bounding box center [921, 216] width 182 height 12
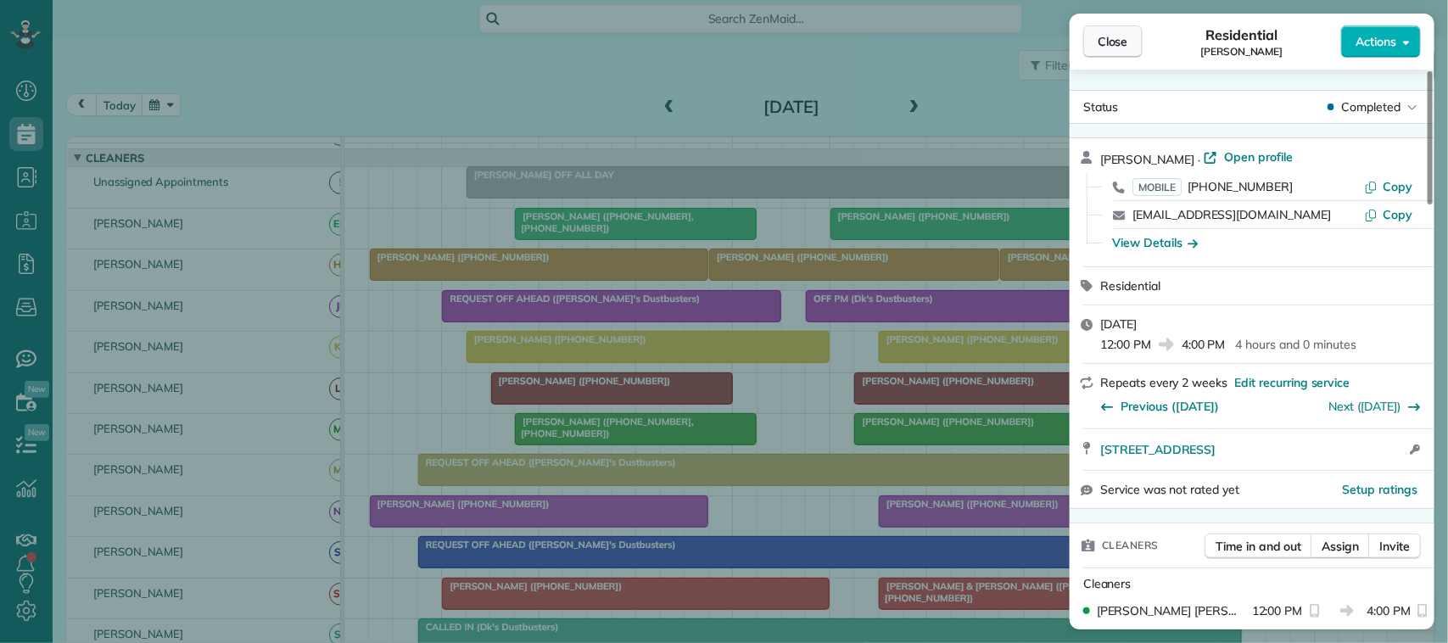
click at [1096, 49] on button "Close" at bounding box center [1112, 41] width 59 height 32
